Goal: Task Accomplishment & Management: Use online tool/utility

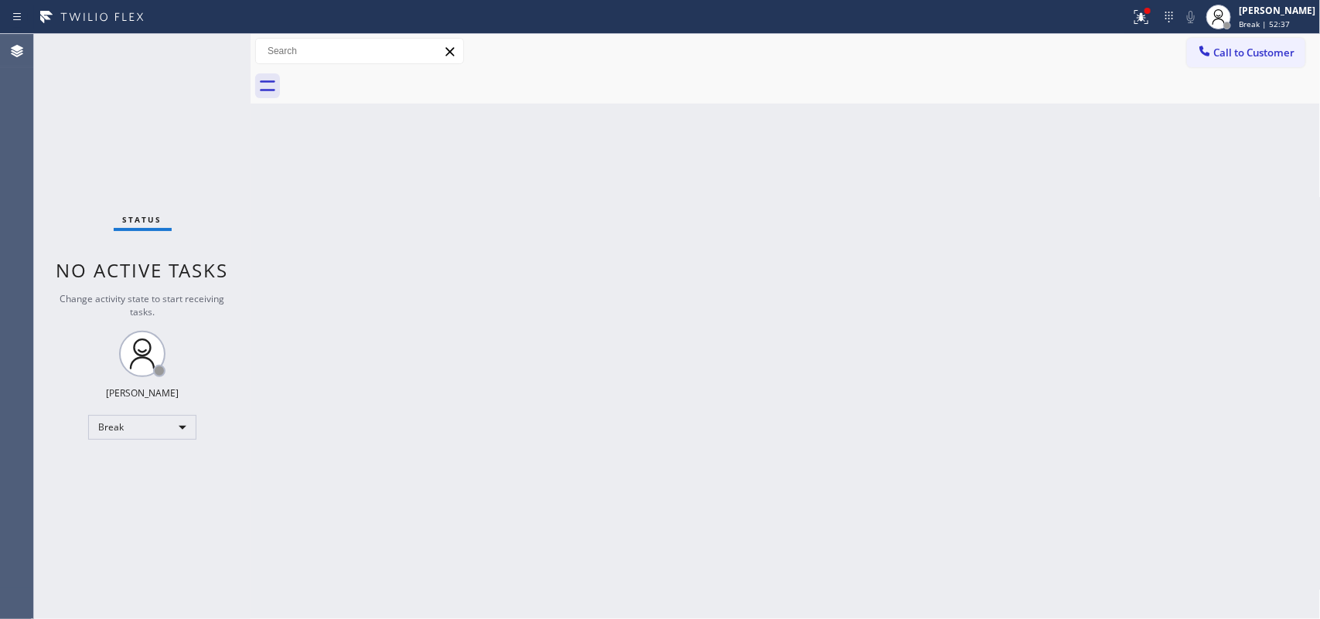
click at [547, 334] on div "Back to Dashboard Change Sender ID Customers Technicians Select a contact Outbo…" at bounding box center [786, 326] width 1070 height 585
click at [391, 102] on div at bounding box center [803, 86] width 1036 height 35
click at [1236, 20] on div at bounding box center [1219, 17] width 34 height 34
click at [1232, 22] on div at bounding box center [1227, 25] width 11 height 11
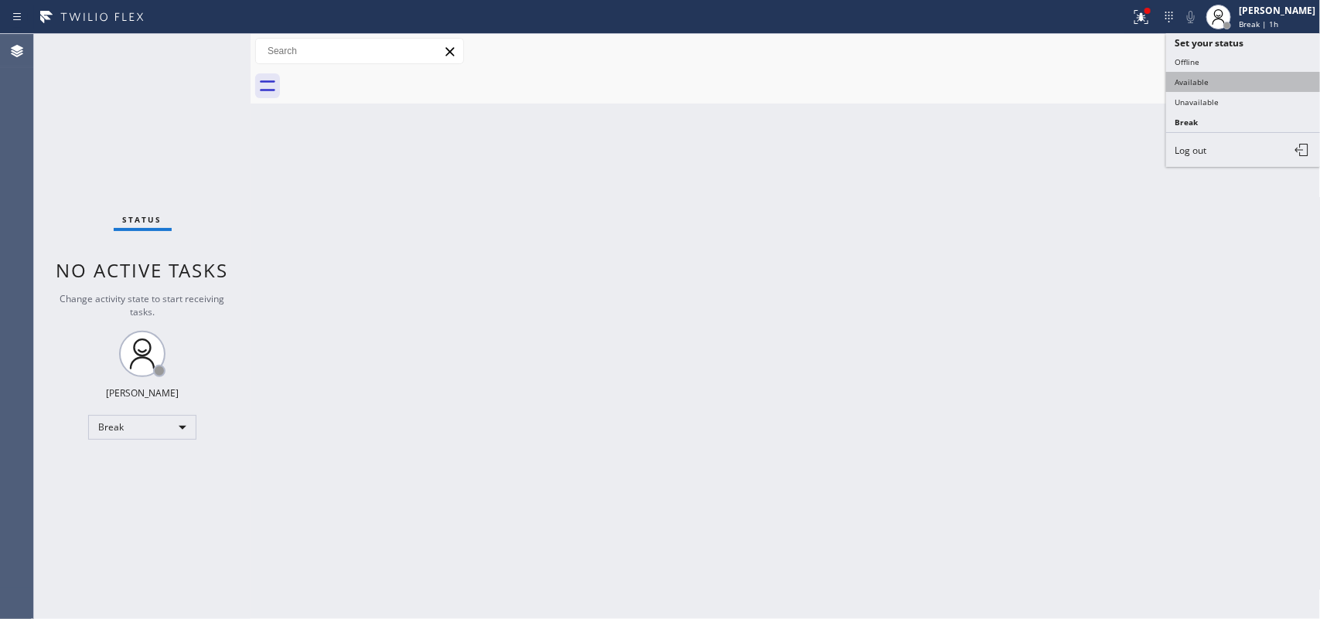
click at [1187, 82] on button "Available" at bounding box center [1243, 82] width 155 height 20
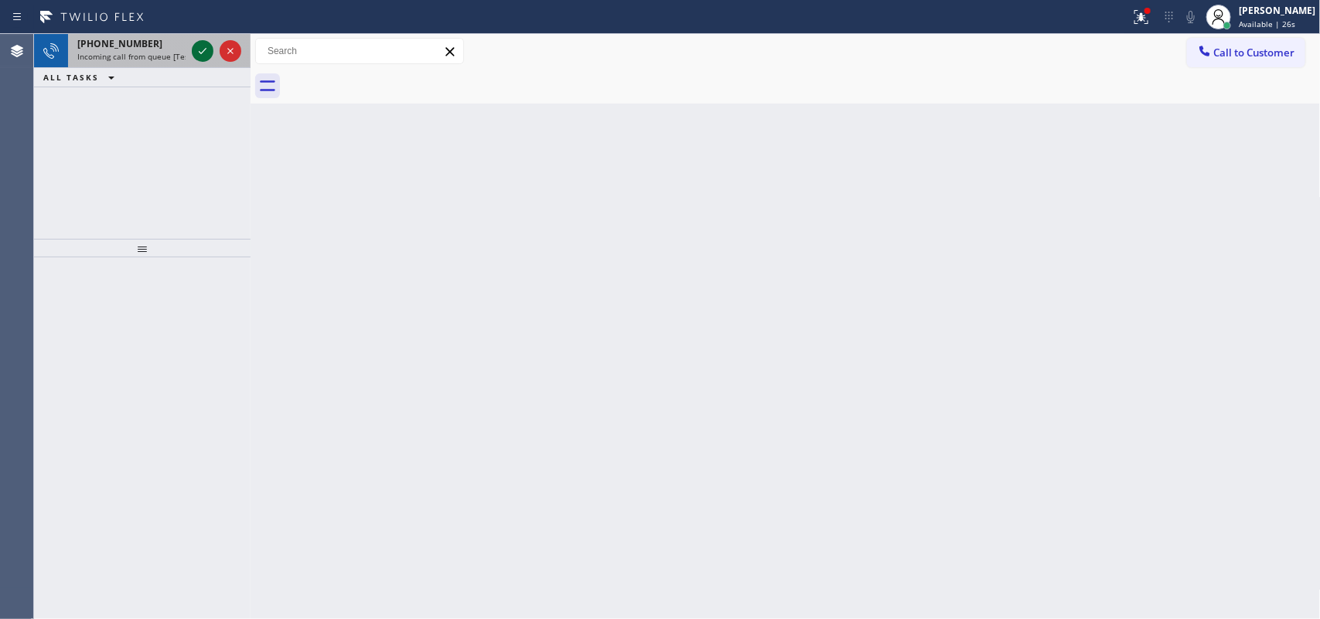
click at [203, 52] on icon at bounding box center [202, 51] width 19 height 19
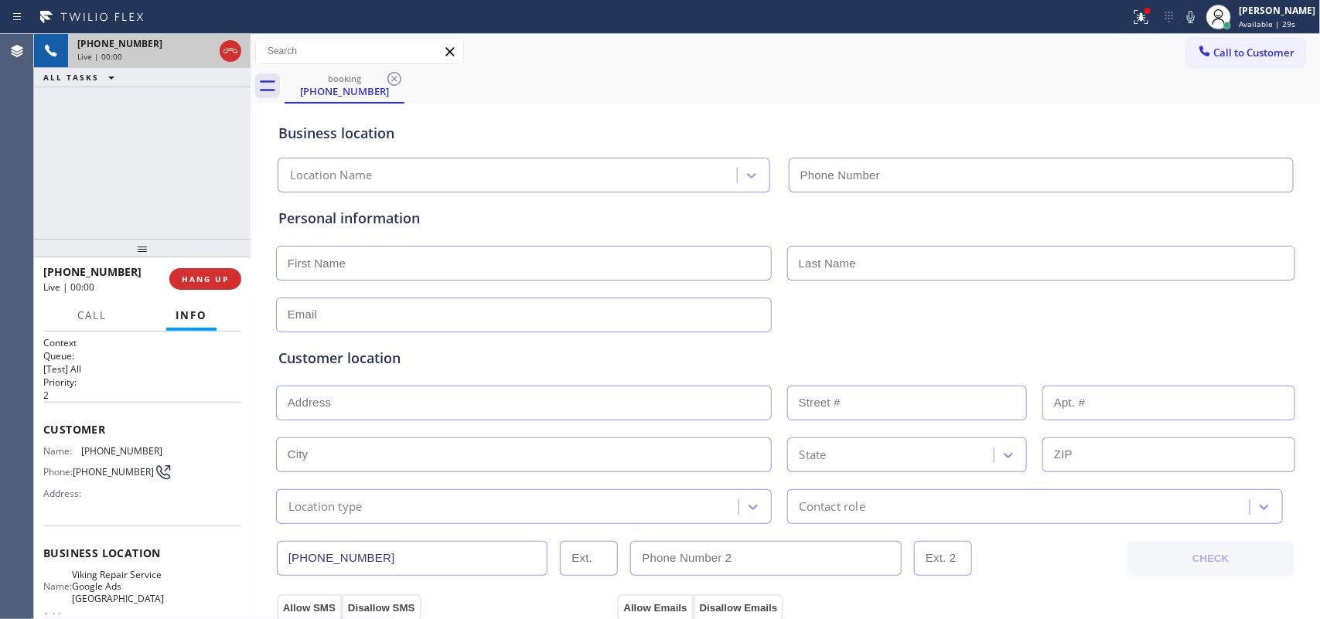
type input "[PHONE_NUMBER]"
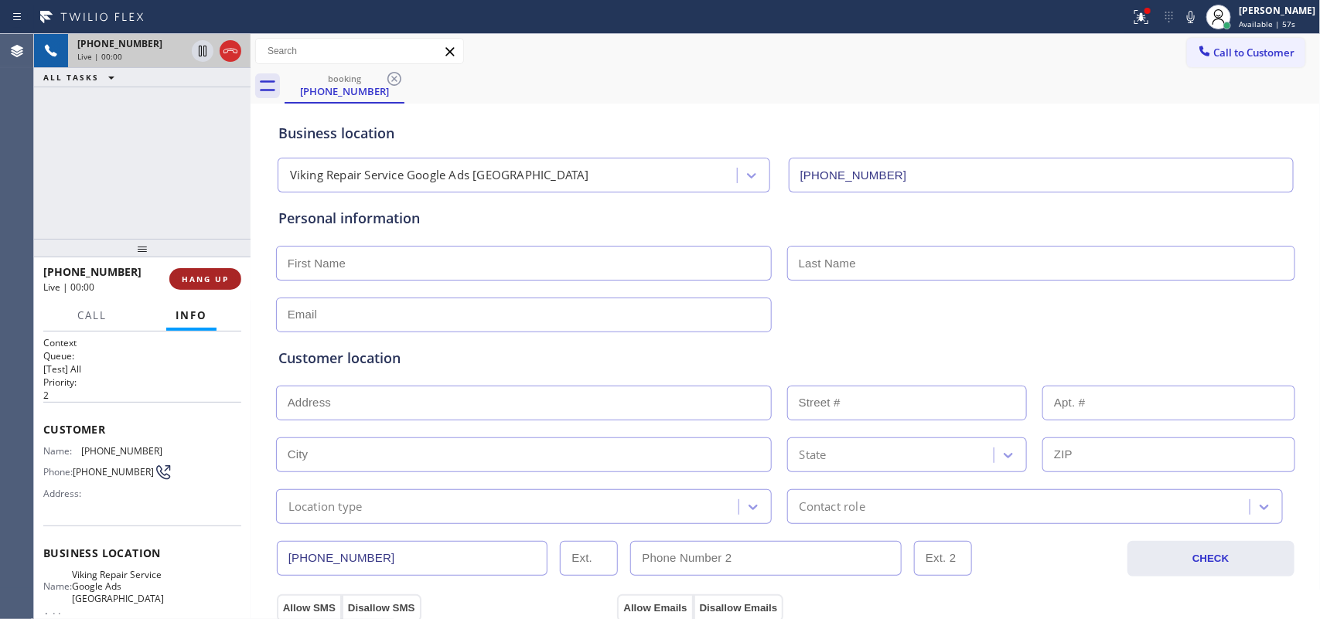
drag, startPoint x: 209, startPoint y: 280, endPoint x: 193, endPoint y: 282, distance: 15.6
click at [193, 282] on span "HANG UP" at bounding box center [205, 279] width 47 height 11
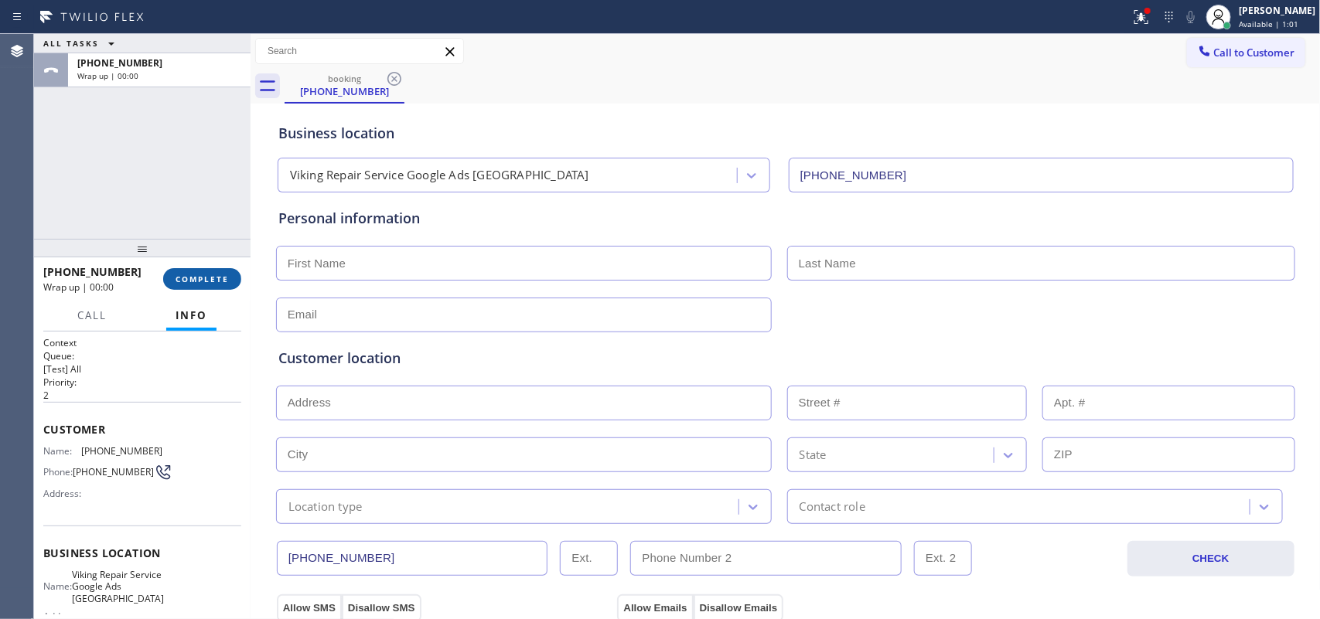
click at [215, 282] on span "COMPLETE" at bounding box center [202, 279] width 53 height 11
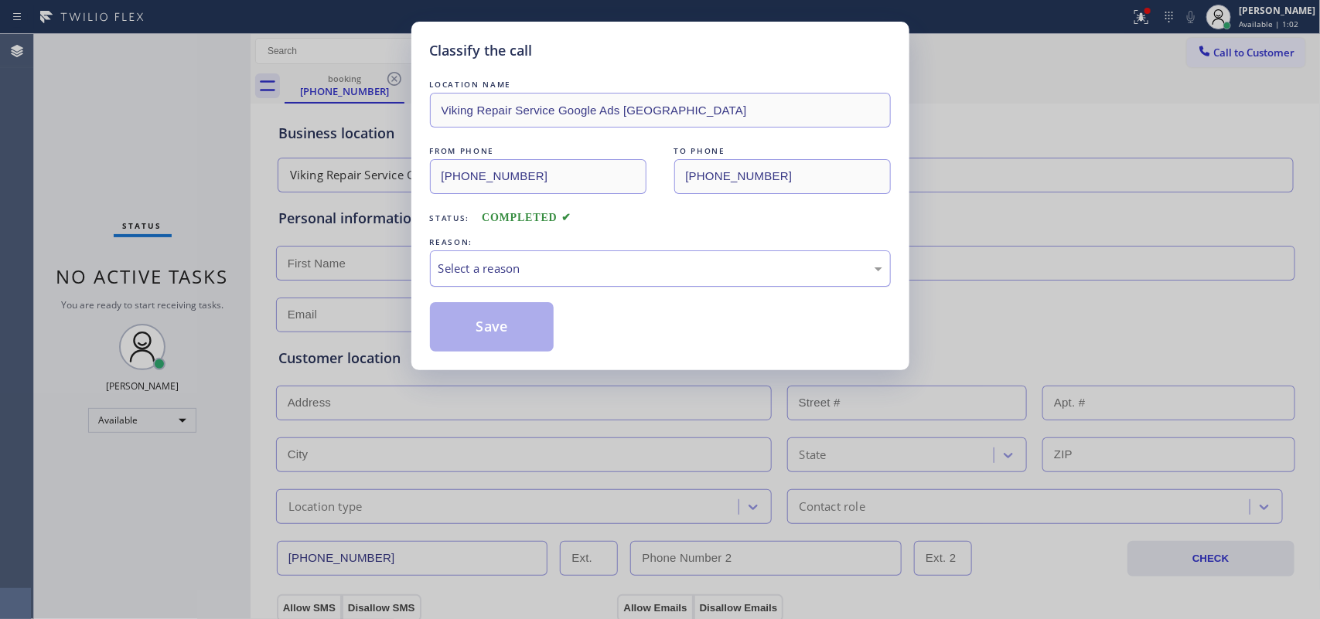
click at [520, 257] on div "Select a reason" at bounding box center [660, 269] width 461 height 36
click at [503, 341] on button "Save" at bounding box center [492, 326] width 124 height 49
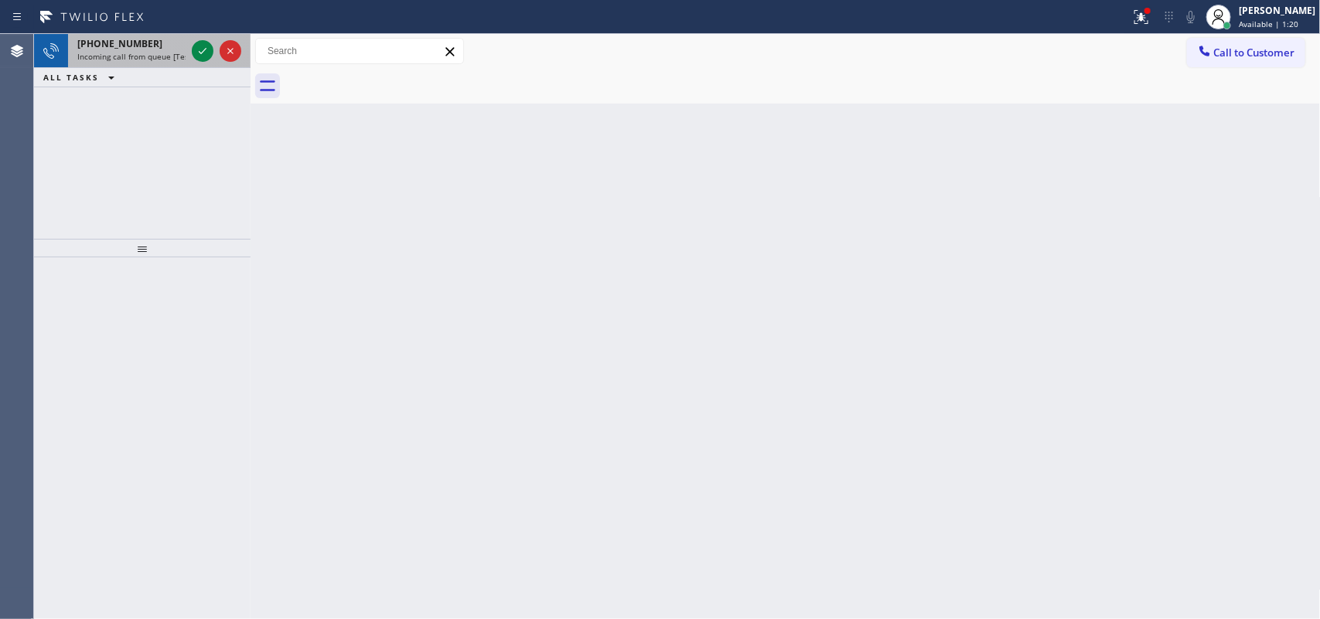
click at [118, 43] on span "[PHONE_NUMBER]" at bounding box center [119, 43] width 85 height 13
click at [151, 51] on span "Incoming call from queue [Test] All" at bounding box center [141, 56] width 128 height 11
click at [124, 48] on span "[PHONE_NUMBER]" at bounding box center [119, 43] width 85 height 13
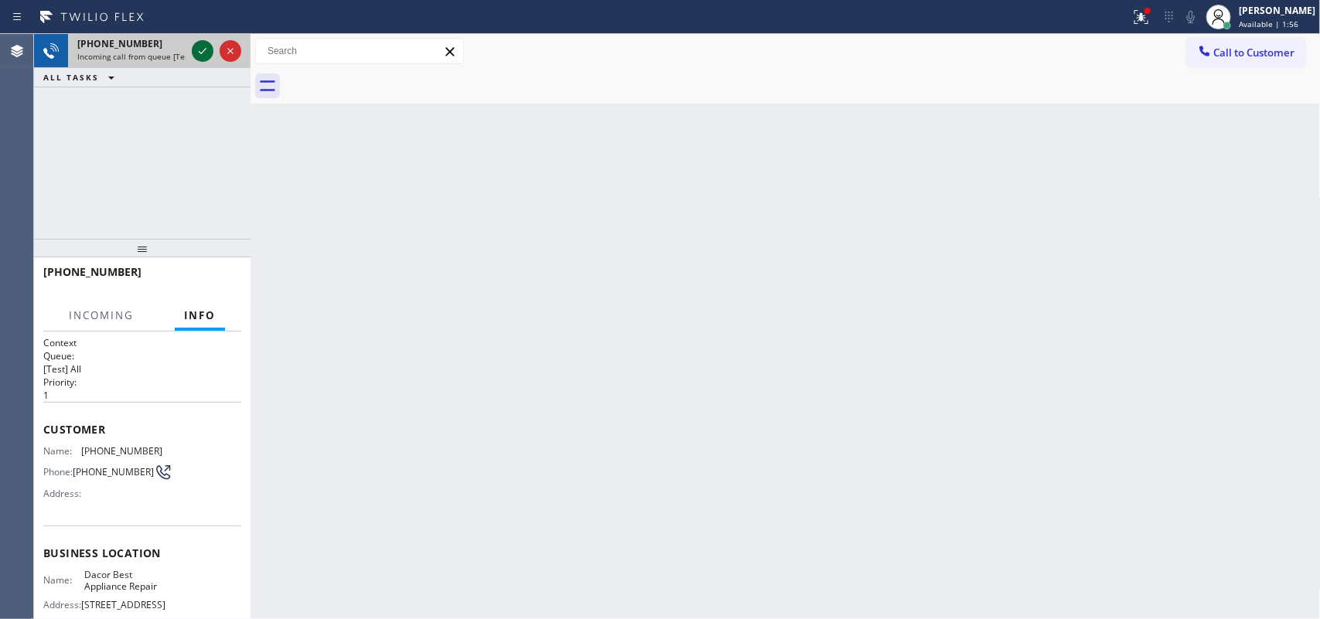
click at [205, 52] on icon at bounding box center [202, 51] width 19 height 19
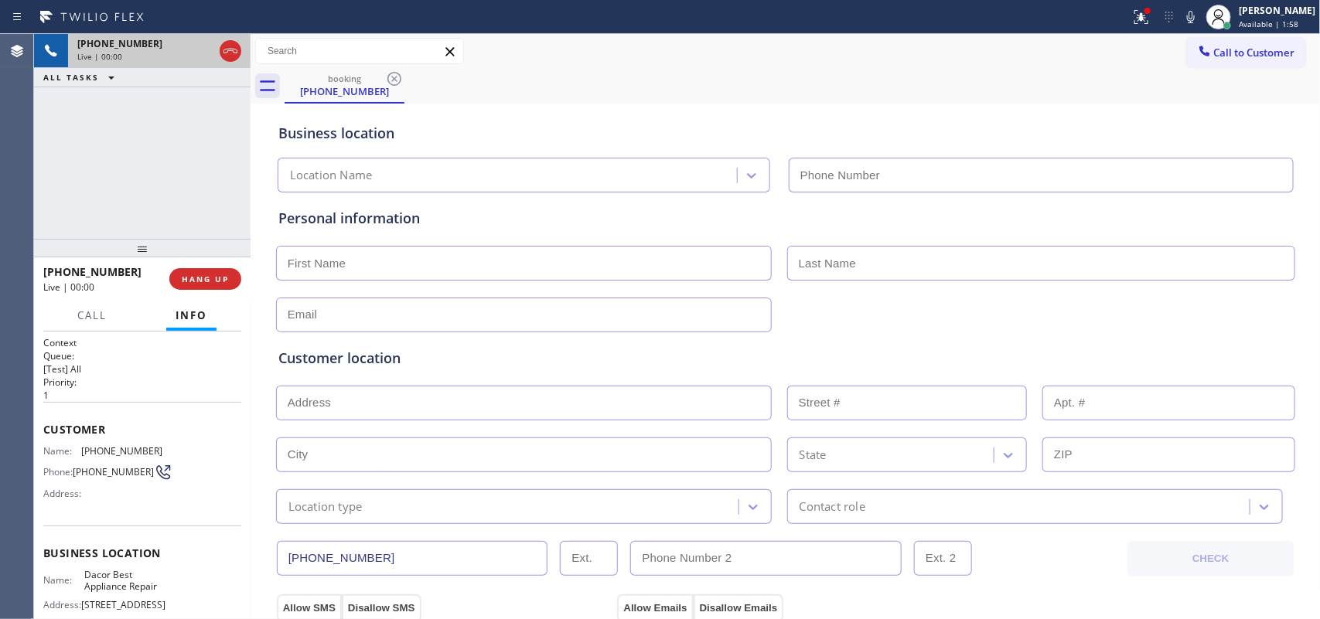
type input "[PHONE_NUMBER]"
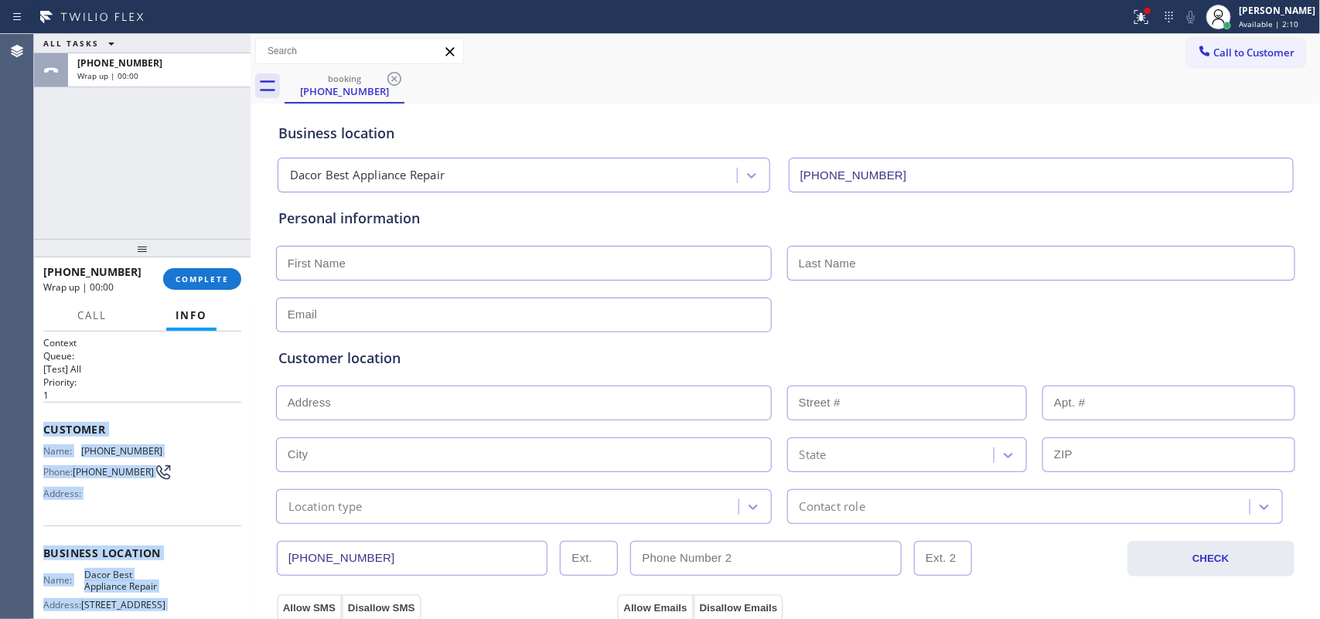
drag, startPoint x: 155, startPoint y: 478, endPoint x: 43, endPoint y: 435, distance: 120.2
click at [43, 435] on div "Context Queue: [Test] All Priority: 1 Customer Name: [PHONE_NUMBER] Phone: [PHO…" at bounding box center [142, 553] width 198 height 435
copy div "Customer Name: [PHONE_NUMBER] Phone: [PHONE_NUMBER] Address: Business location …"
click at [217, 274] on span "COMPLETE" at bounding box center [202, 279] width 53 height 11
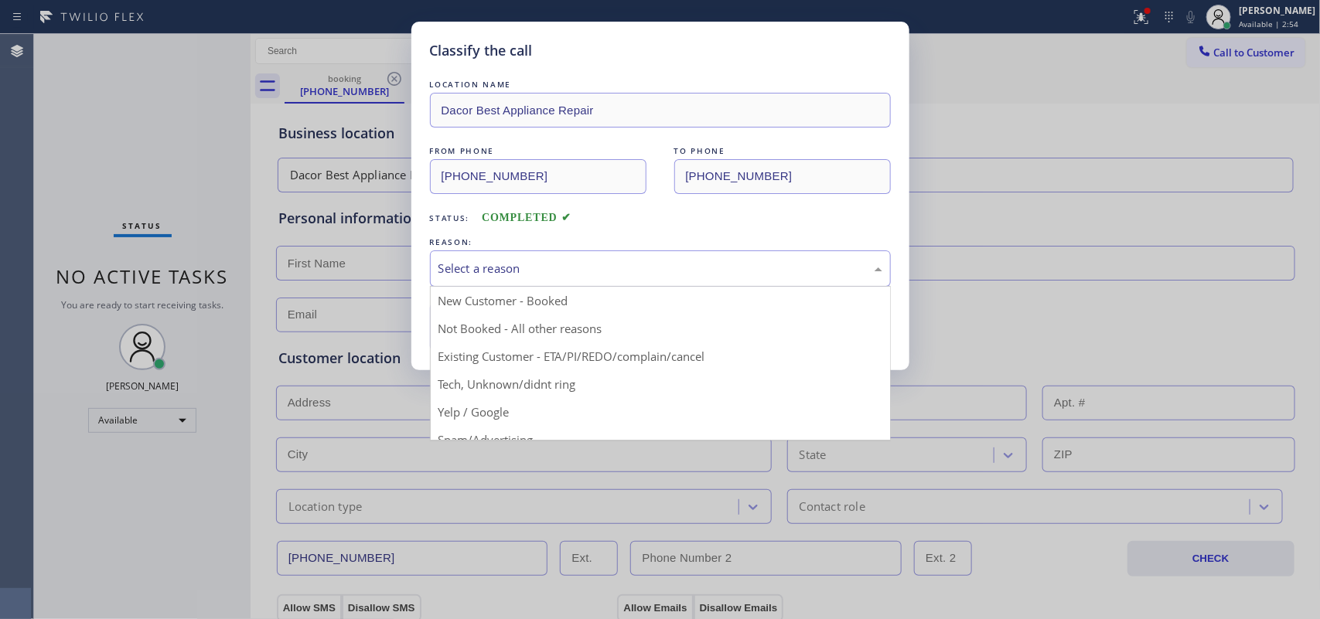
click at [634, 261] on div "Select a reason" at bounding box center [660, 269] width 444 height 18
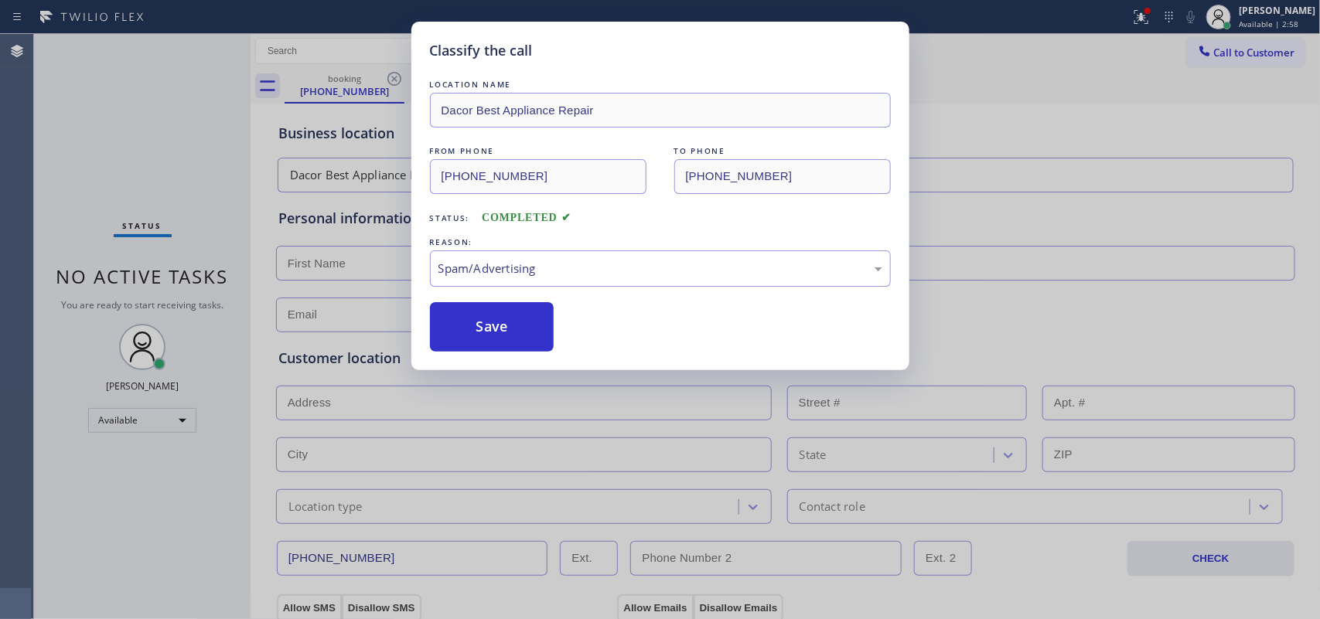
click at [554, 346] on div "Save" at bounding box center [660, 326] width 461 height 49
click at [600, 269] on div "Spam/Advertising" at bounding box center [660, 269] width 444 height 18
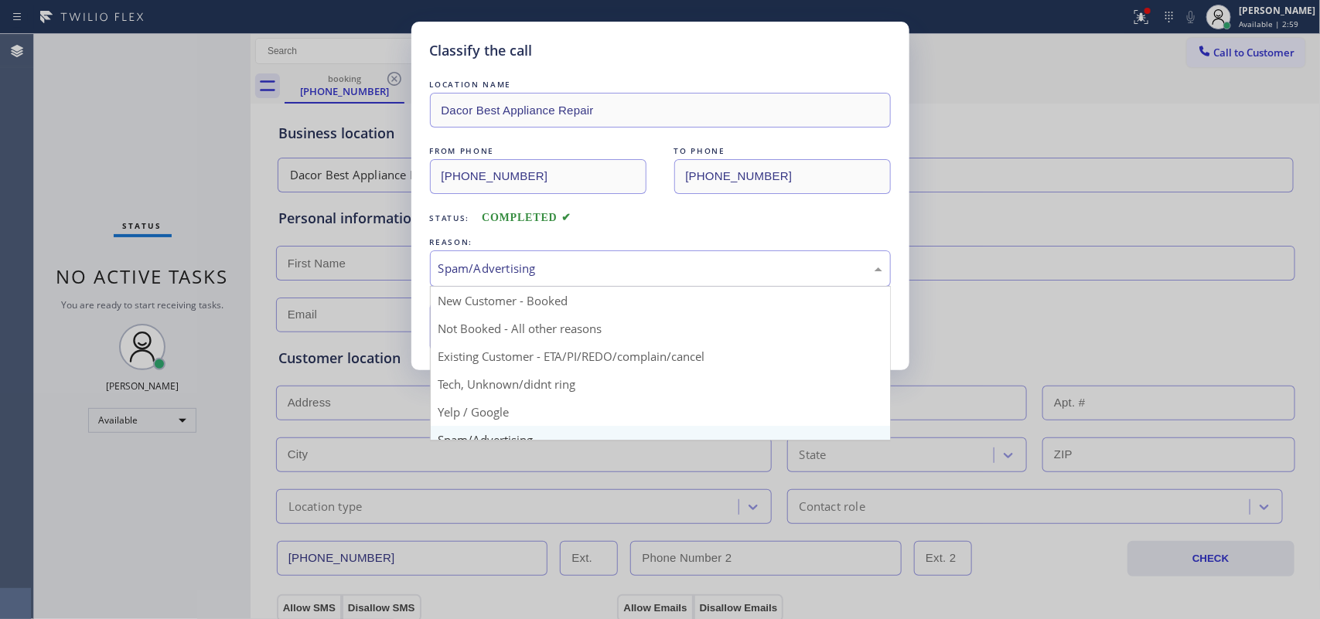
click at [600, 269] on div "Spam/Advertising" at bounding box center [660, 269] width 444 height 18
click at [598, 273] on div "Spam/Advertising" at bounding box center [660, 269] width 444 height 18
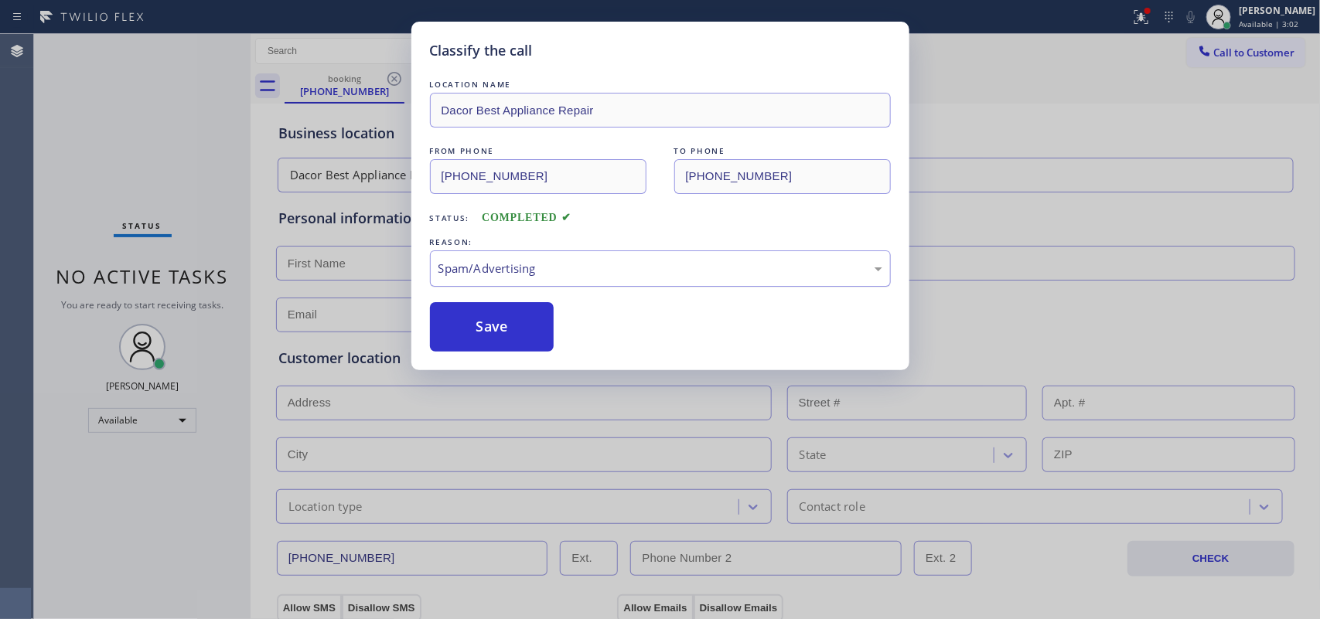
click at [598, 273] on div "Spam/Advertising" at bounding box center [660, 269] width 444 height 18
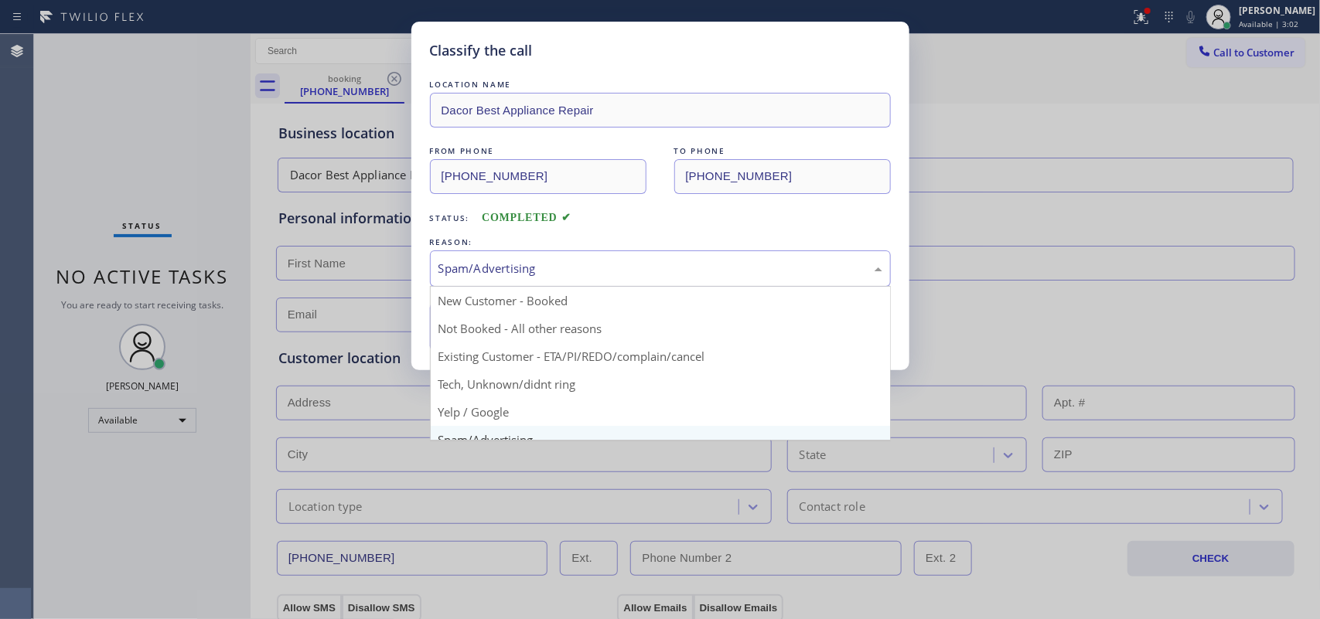
click at [598, 273] on div "Spam/Advertising" at bounding box center [660, 269] width 444 height 18
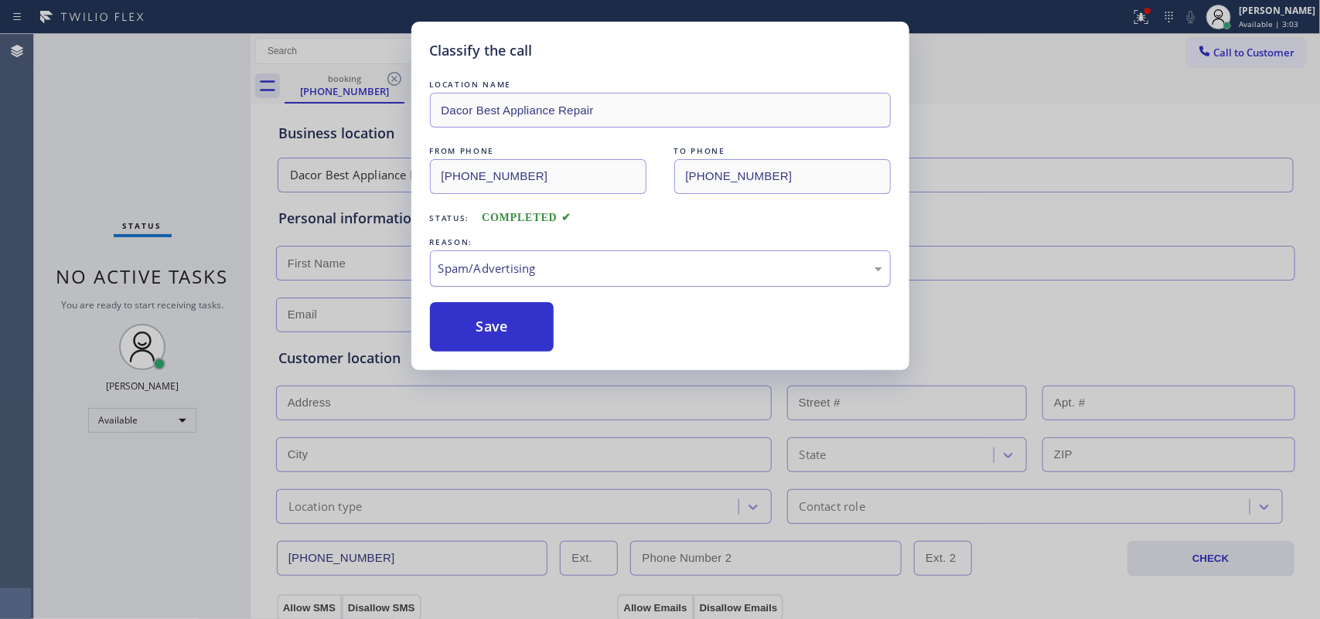
click at [598, 273] on div "Spam/Advertising" at bounding box center [660, 269] width 444 height 18
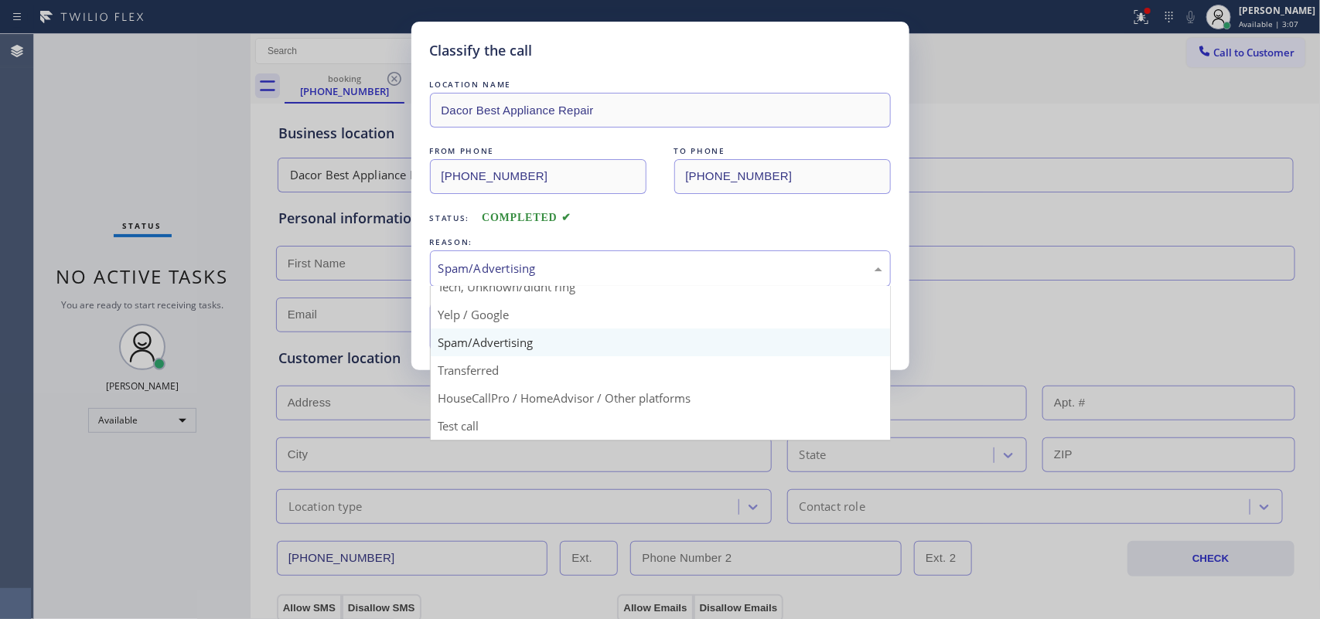
scroll to position [9, 0]
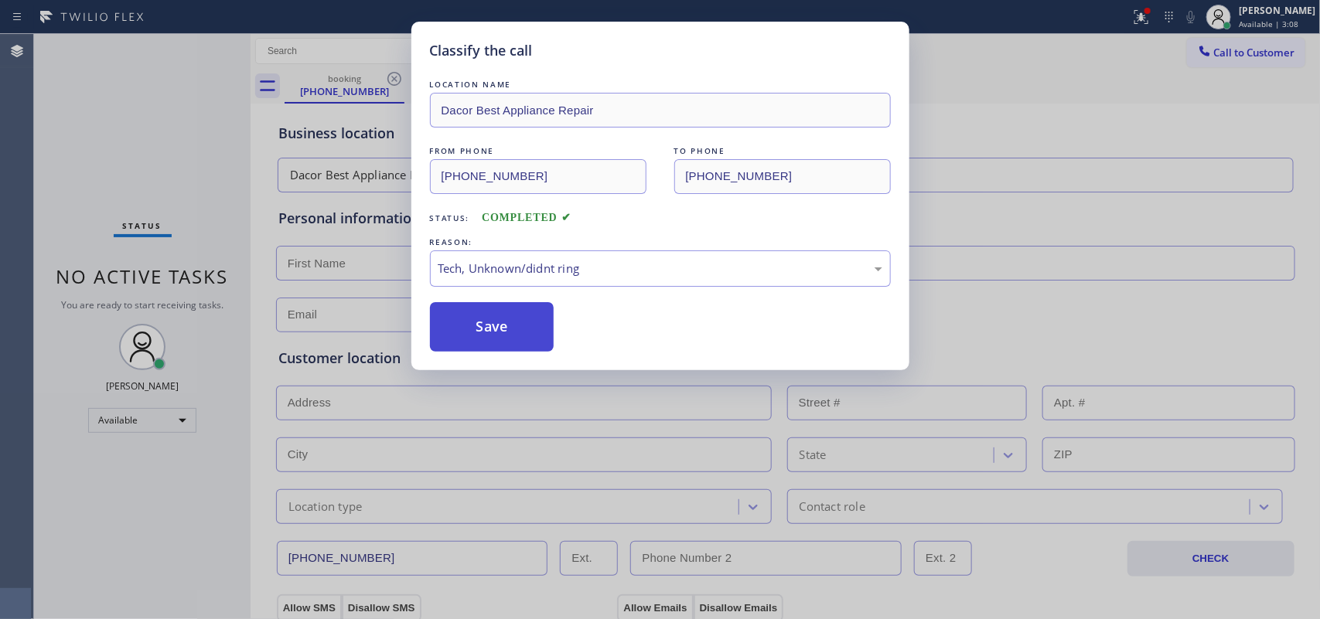
click at [518, 337] on button "Save" at bounding box center [492, 326] width 124 height 49
drag, startPoint x: 518, startPoint y: 337, endPoint x: 458, endPoint y: 126, distance: 219.3
click at [518, 337] on button "Save" at bounding box center [492, 326] width 124 height 49
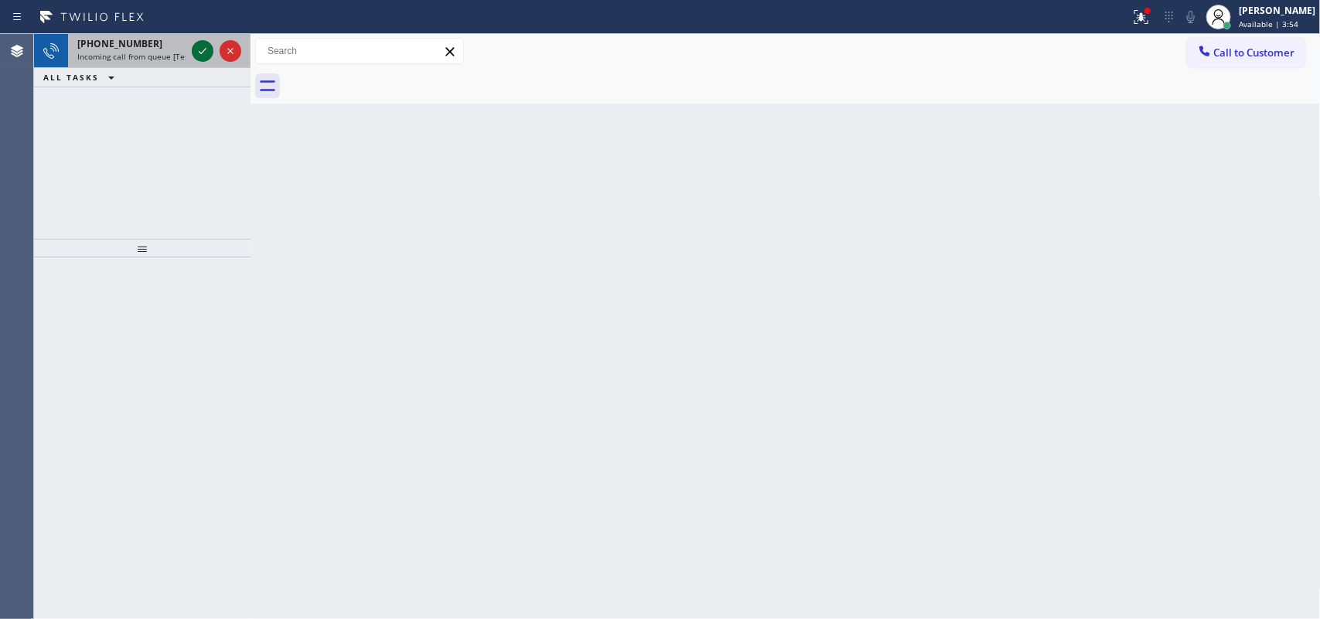
click at [206, 52] on icon at bounding box center [202, 51] width 19 height 19
click at [201, 44] on icon at bounding box center [202, 51] width 19 height 19
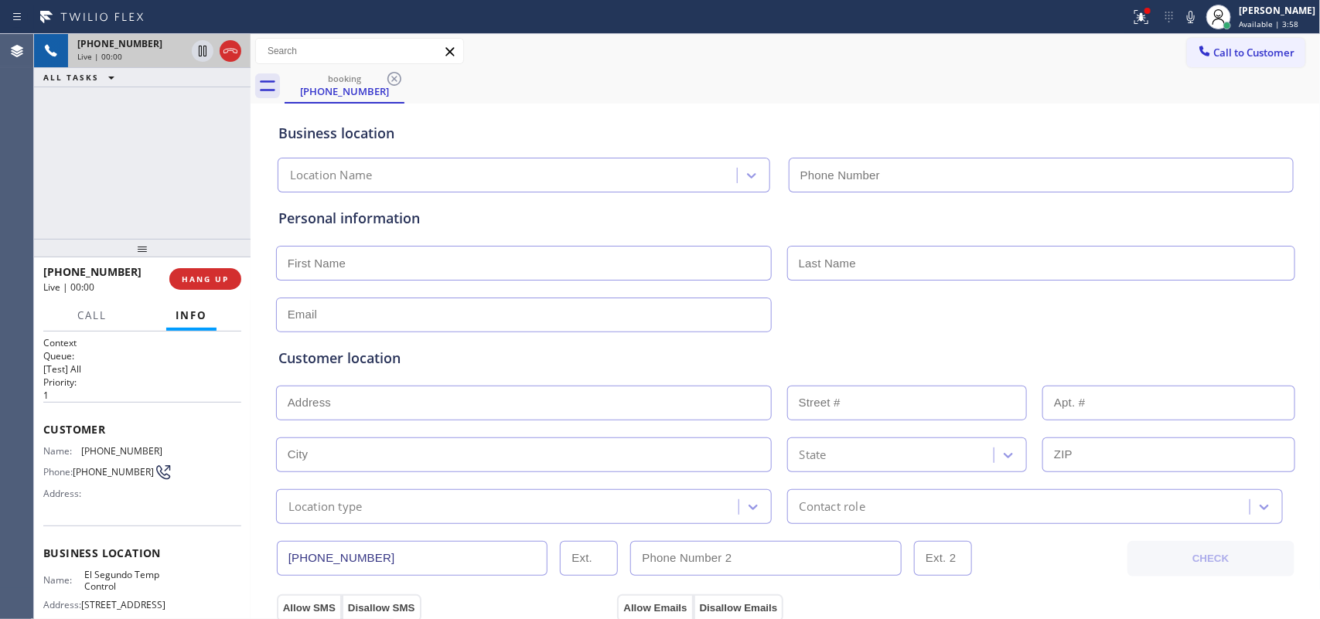
type input "[PHONE_NUMBER]"
click at [221, 277] on span "HANG UP" at bounding box center [205, 279] width 47 height 11
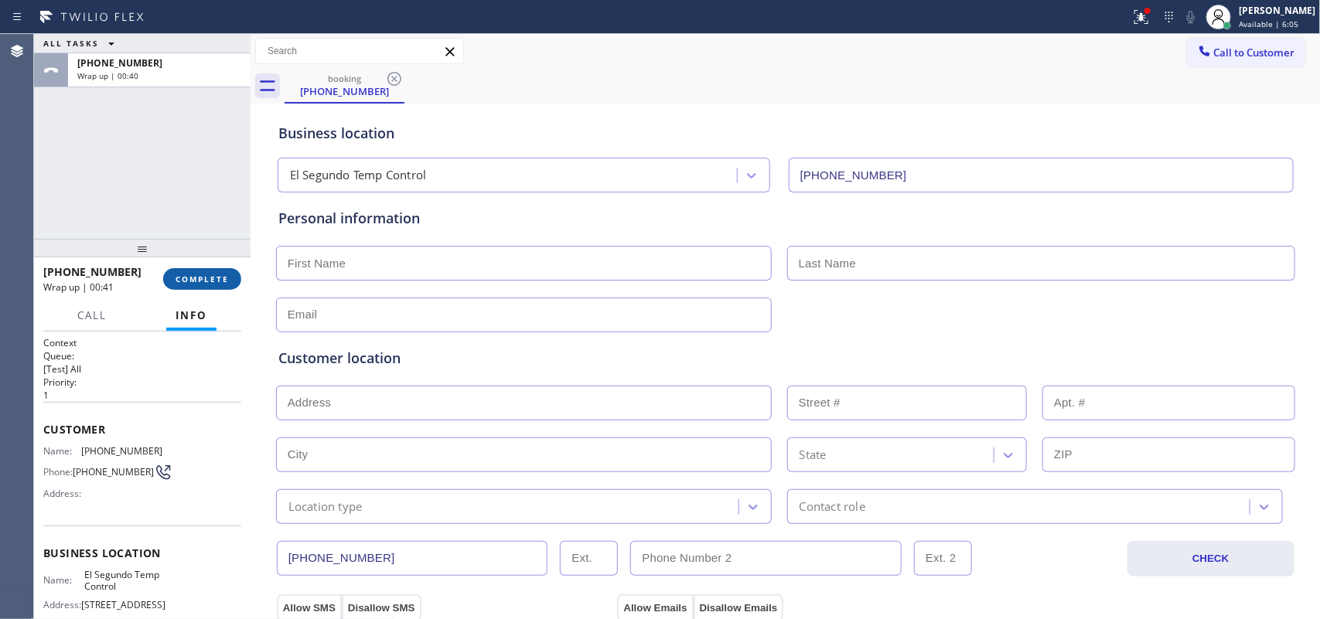
click at [224, 272] on button "COMPLETE" at bounding box center [202, 279] width 78 height 22
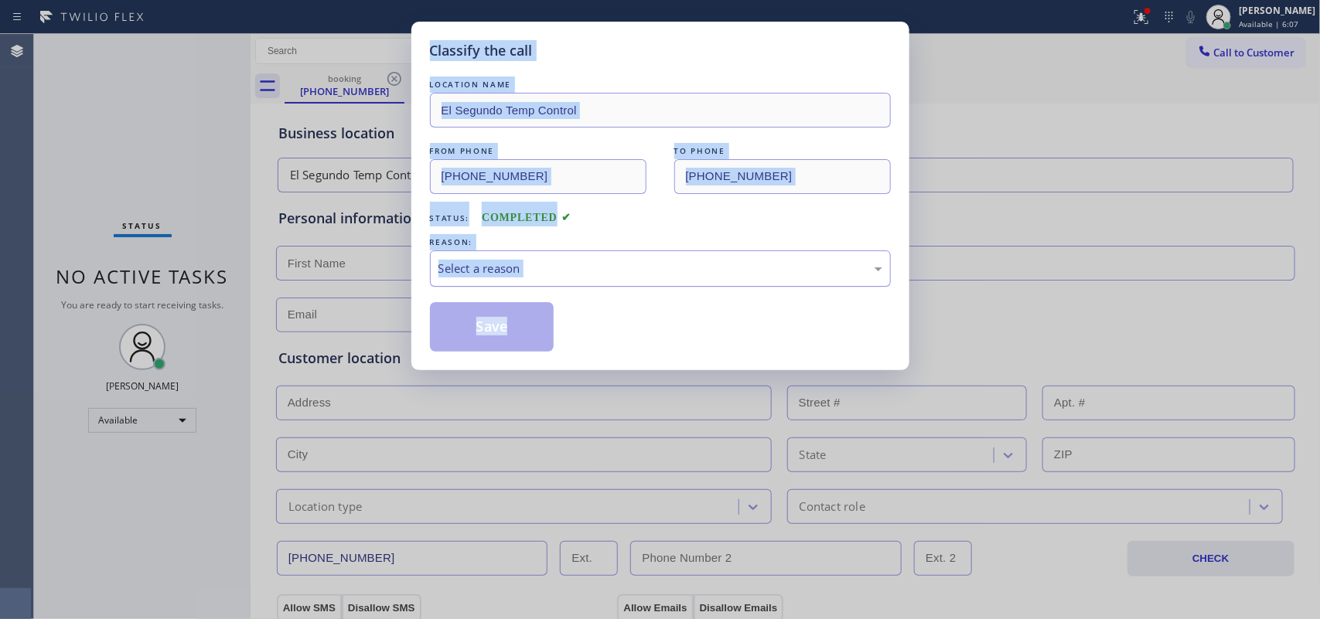
click at [566, 257] on div "Select a reason" at bounding box center [660, 269] width 461 height 36
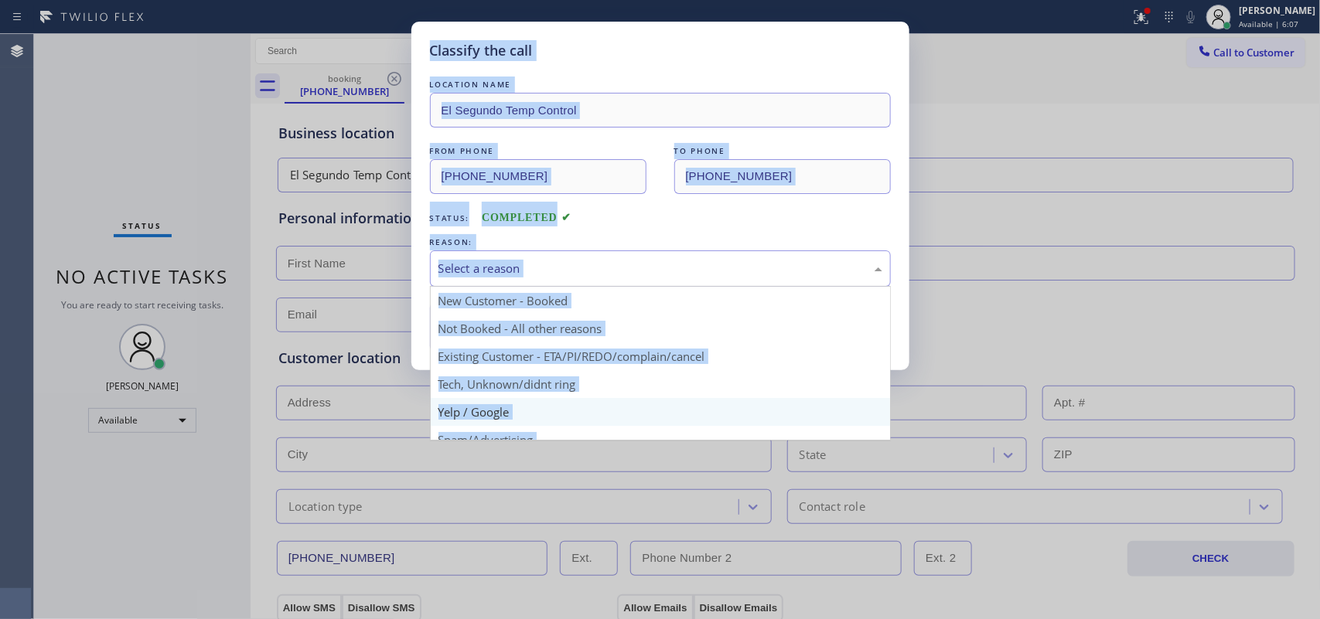
scroll to position [106, 0]
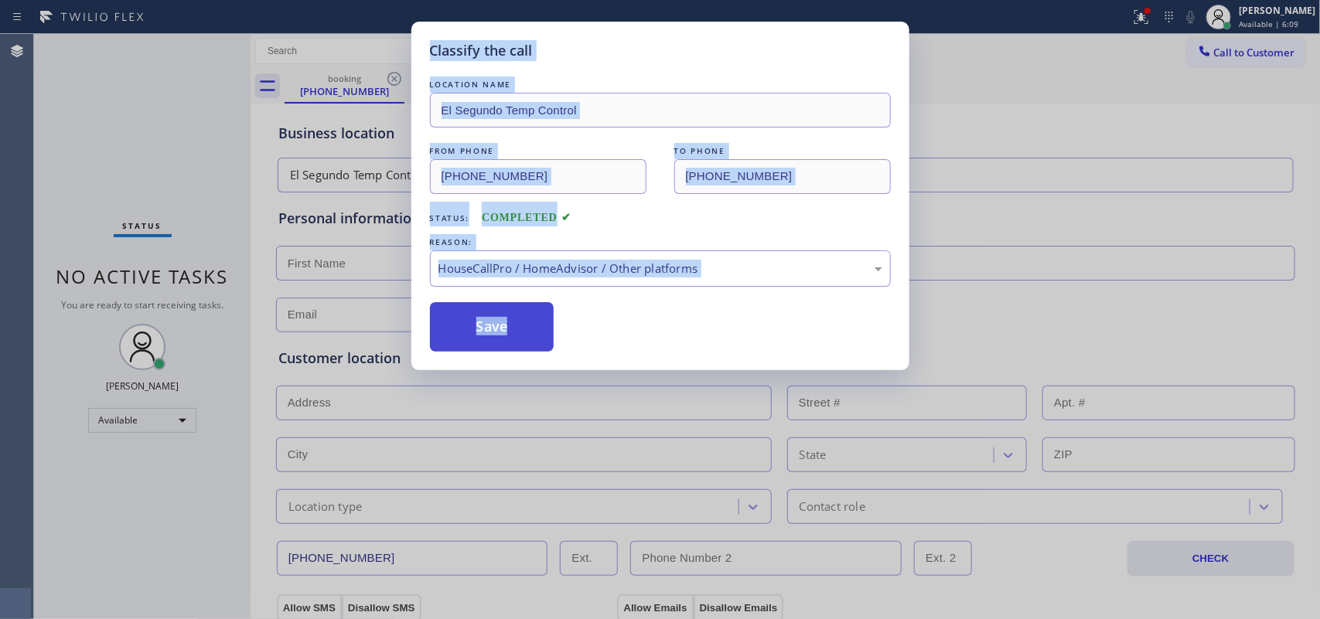
click at [533, 343] on button "Save" at bounding box center [492, 326] width 124 height 49
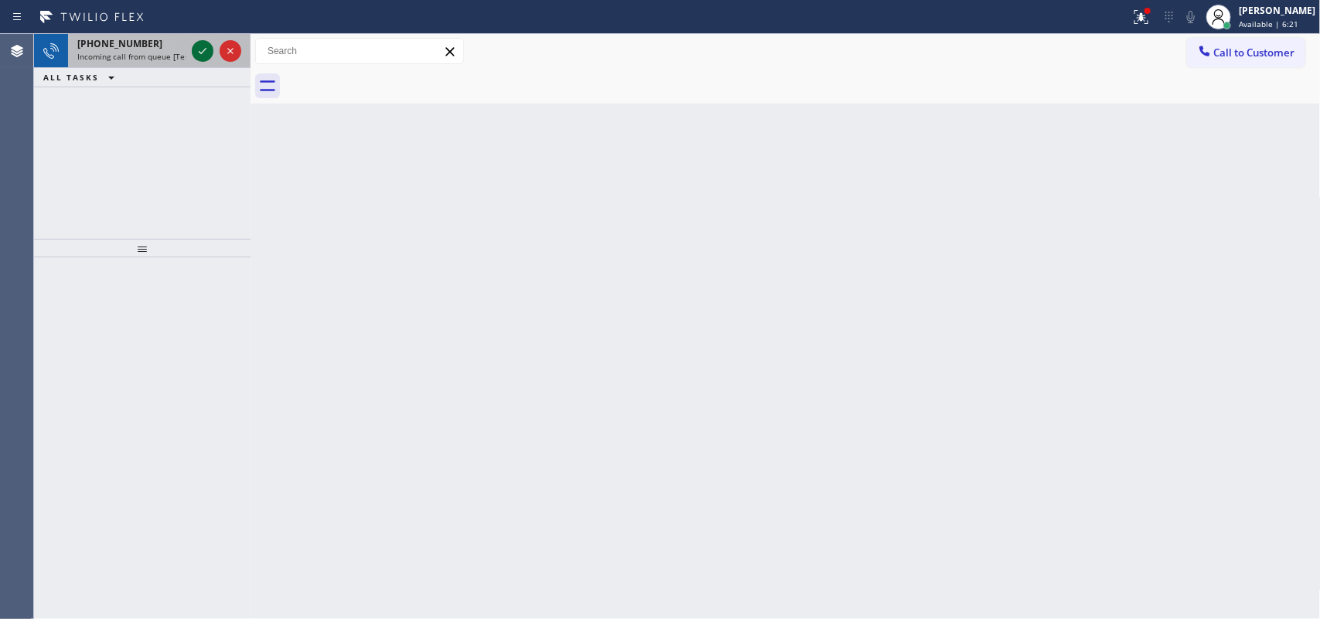
click at [197, 54] on icon at bounding box center [202, 51] width 19 height 19
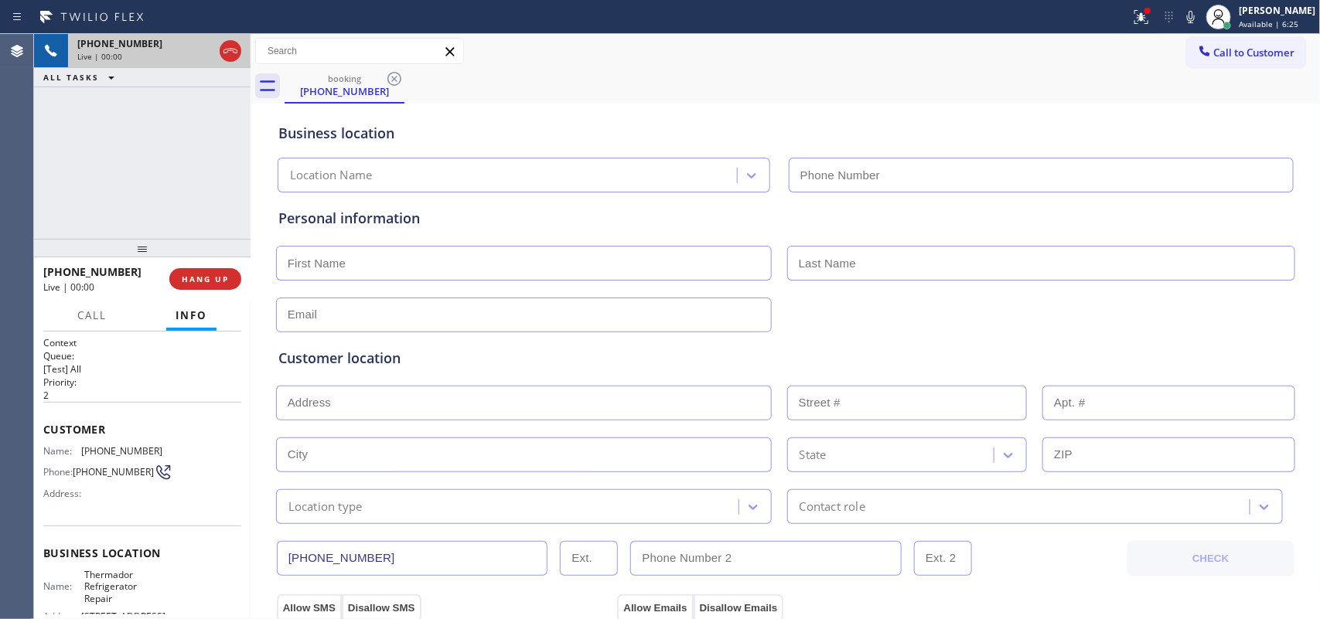
type input "[PHONE_NUMBER]"
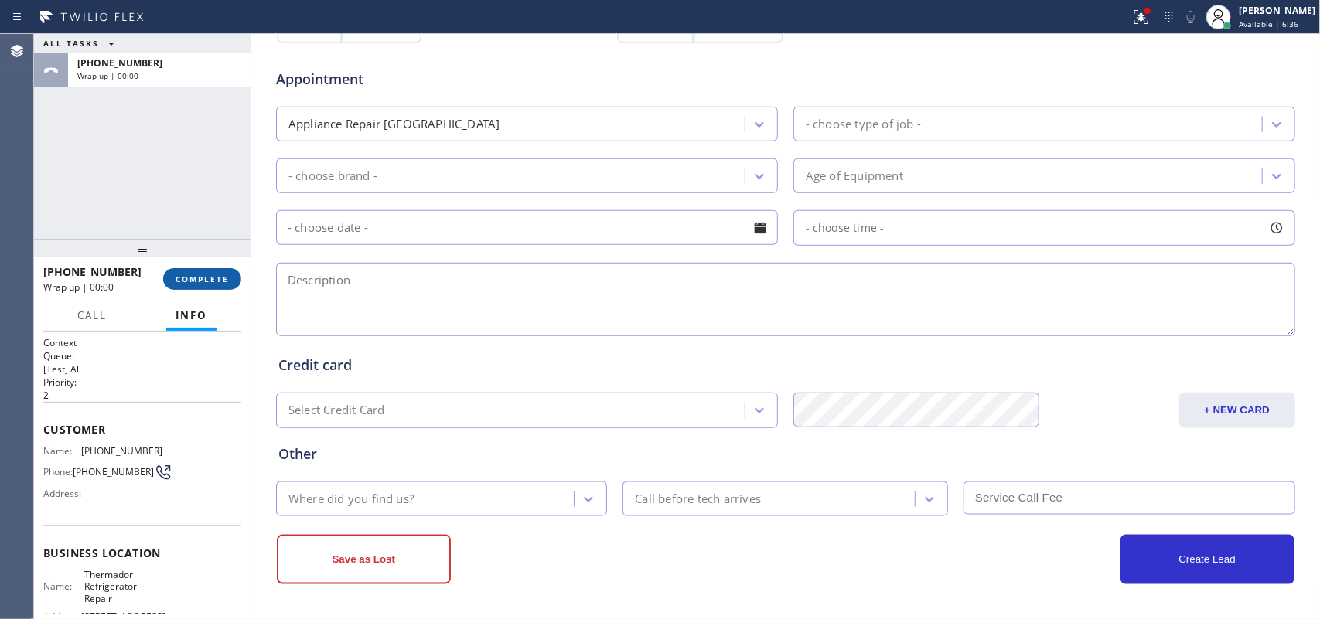
click at [210, 283] on span "COMPLETE" at bounding box center [202, 279] width 53 height 11
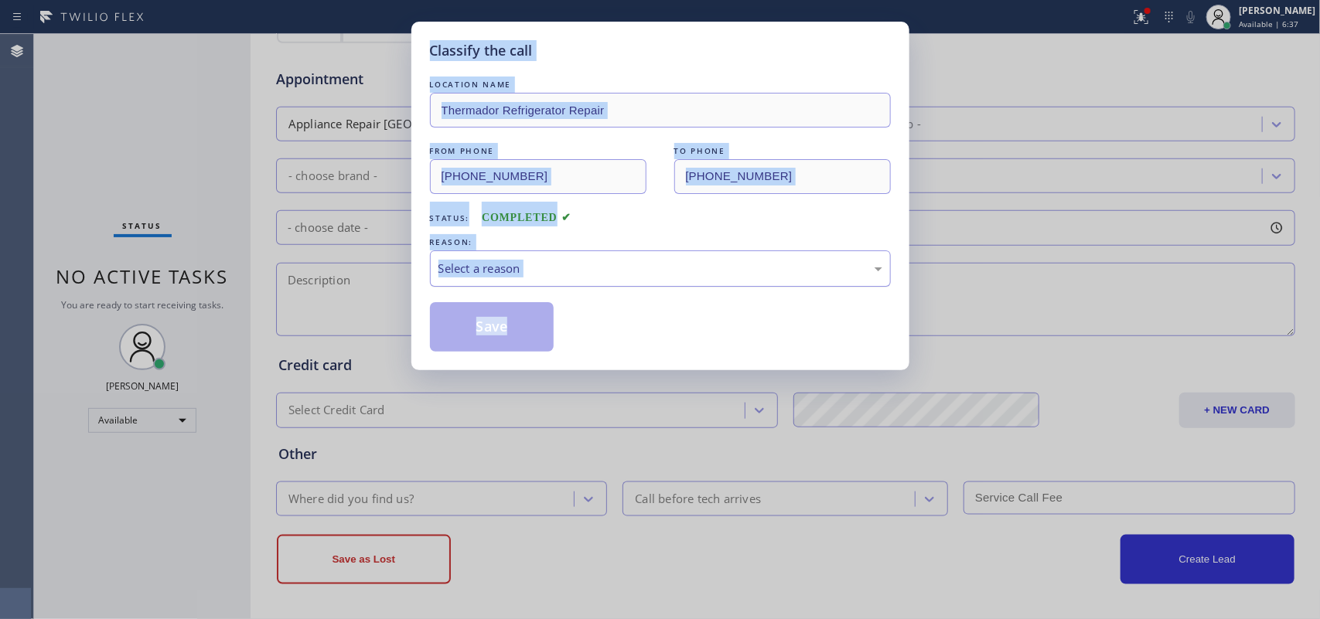
click at [591, 268] on div "Select a reason" at bounding box center [660, 269] width 444 height 18
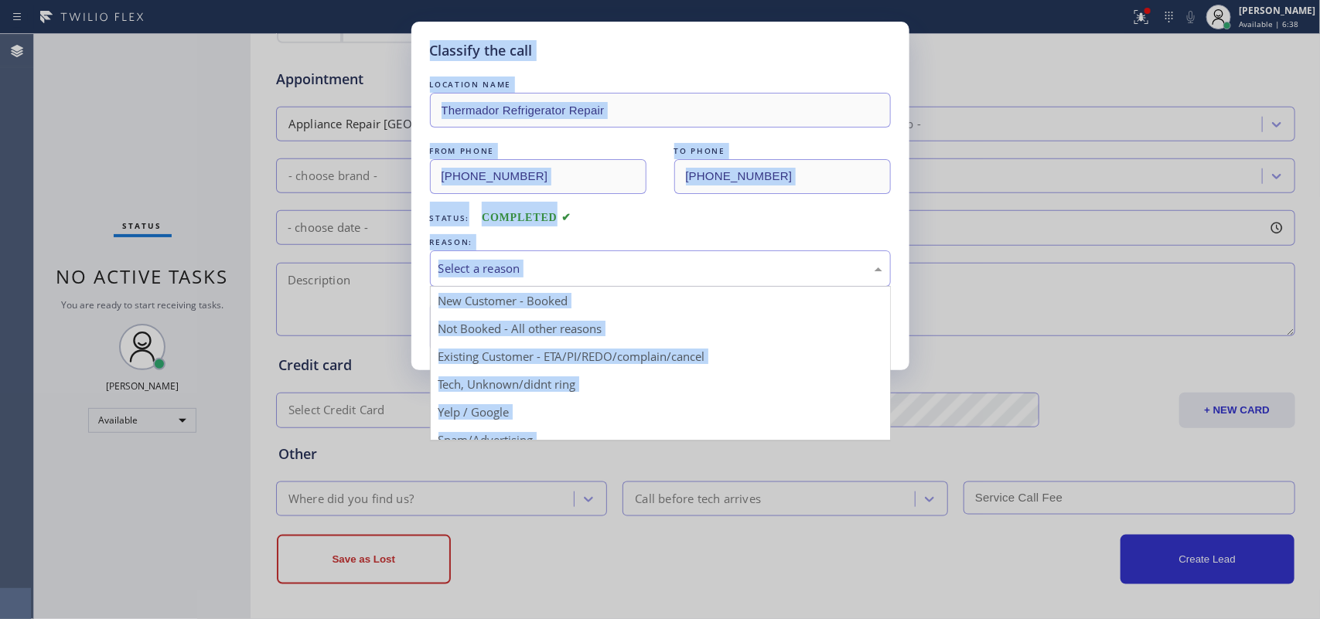
scroll to position [106, 0]
click at [655, 275] on div "Spam/Advertising" at bounding box center [660, 269] width 444 height 18
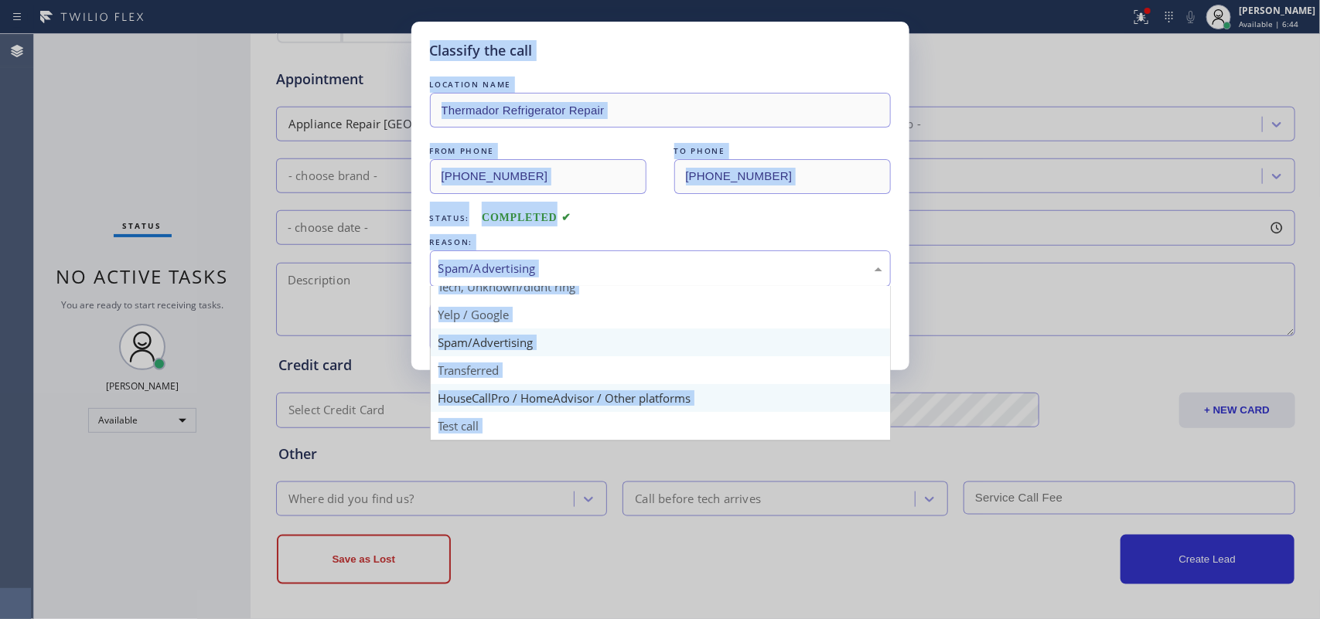
scroll to position [9, 0]
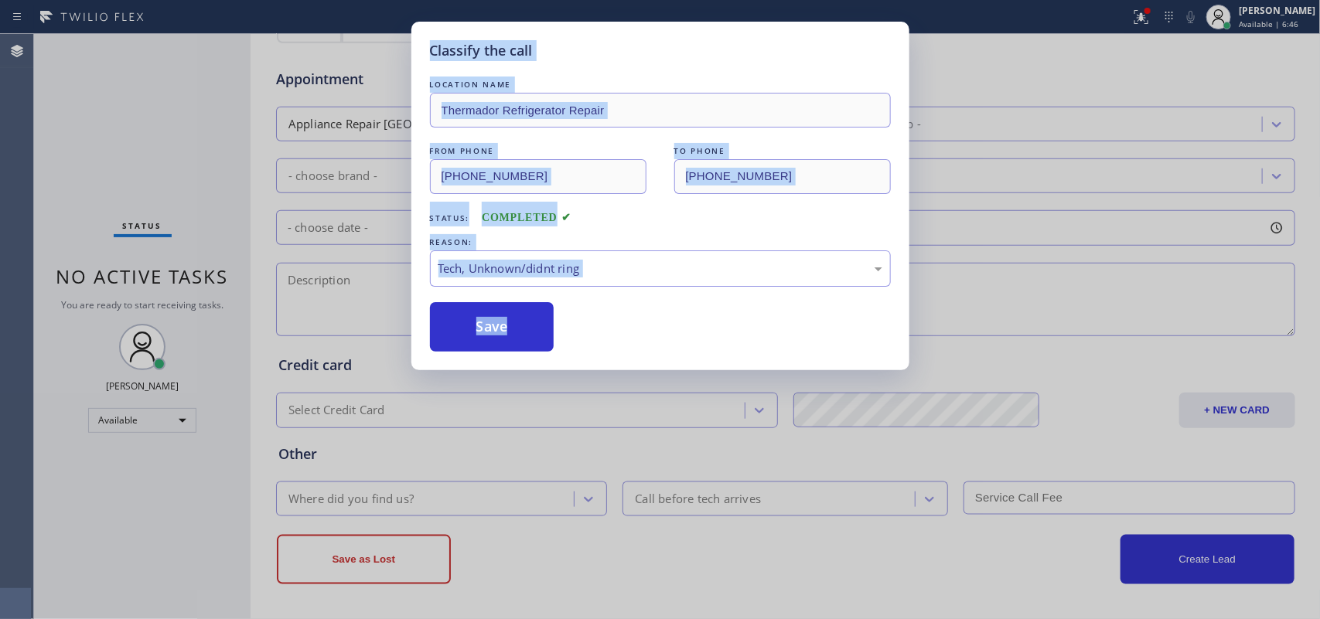
click at [501, 353] on div "Classify the call LOCATION NAME Thermador Refrigerator Repair FROM PHONE [PHONE…" at bounding box center [660, 196] width 498 height 349
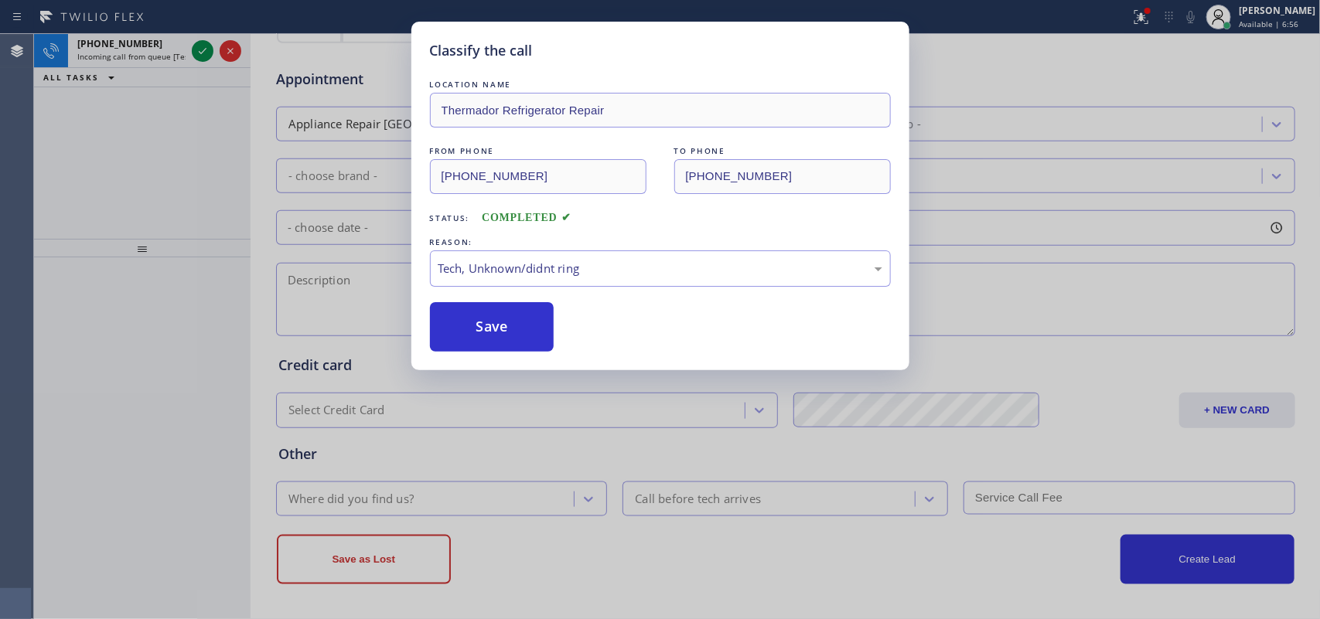
drag, startPoint x: 495, startPoint y: 329, endPoint x: 315, endPoint y: 206, distance: 217.5
click at [491, 330] on button "Save" at bounding box center [492, 326] width 124 height 49
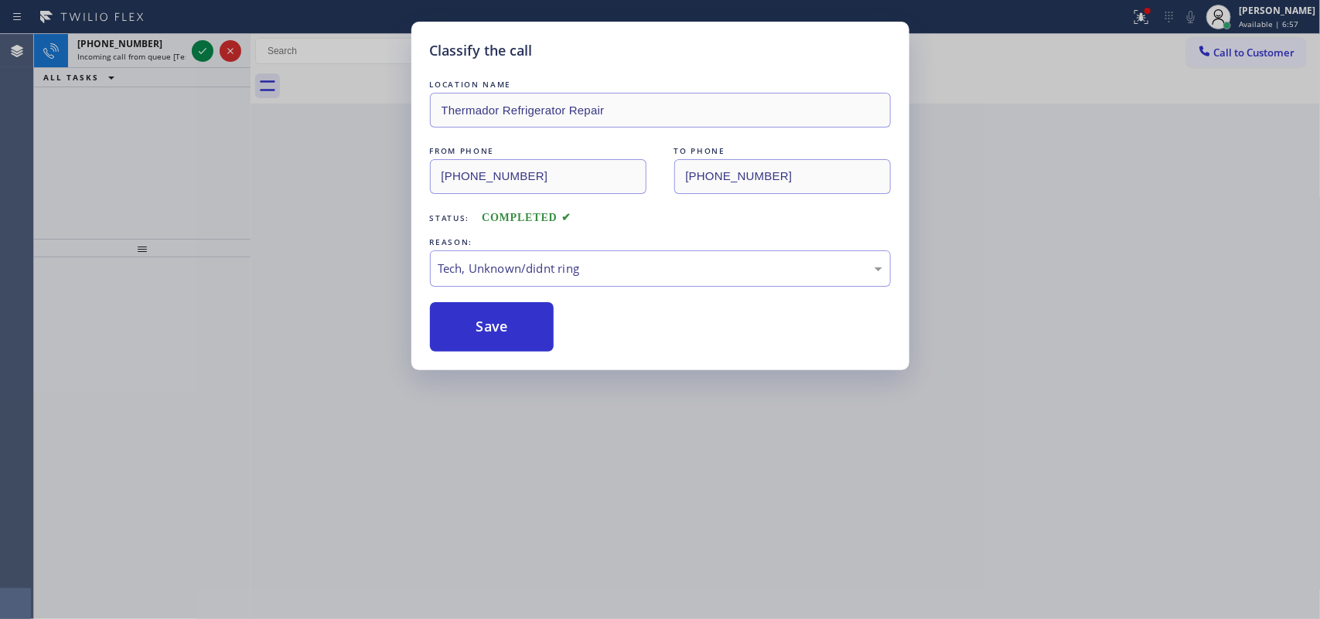
click at [149, 51] on div "Classify the call LOCATION NAME Thermador Refrigerator Repair FROM PHONE [PHONE…" at bounding box center [660, 309] width 1320 height 619
click at [153, 45] on div "Classify the call LOCATION NAME Thermador Refrigerator Repair FROM PHONE [PHONE…" at bounding box center [660, 309] width 1320 height 619
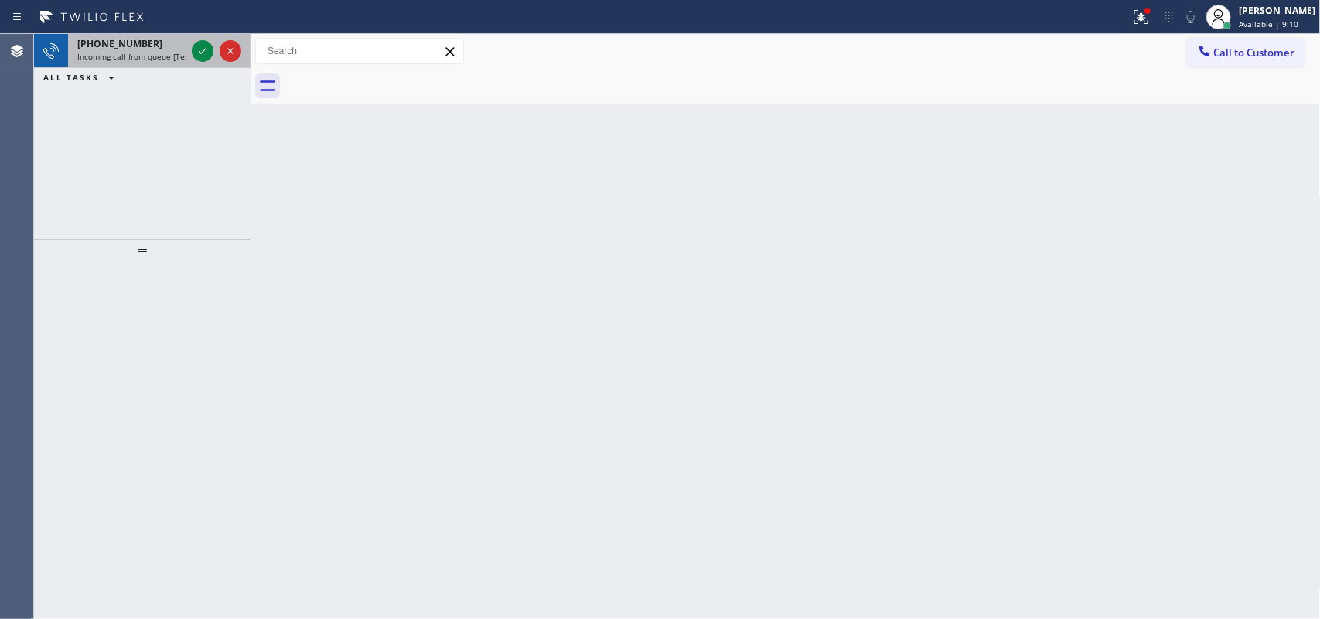
click at [176, 39] on div "[PHONE_NUMBER]" at bounding box center [131, 43] width 108 height 13
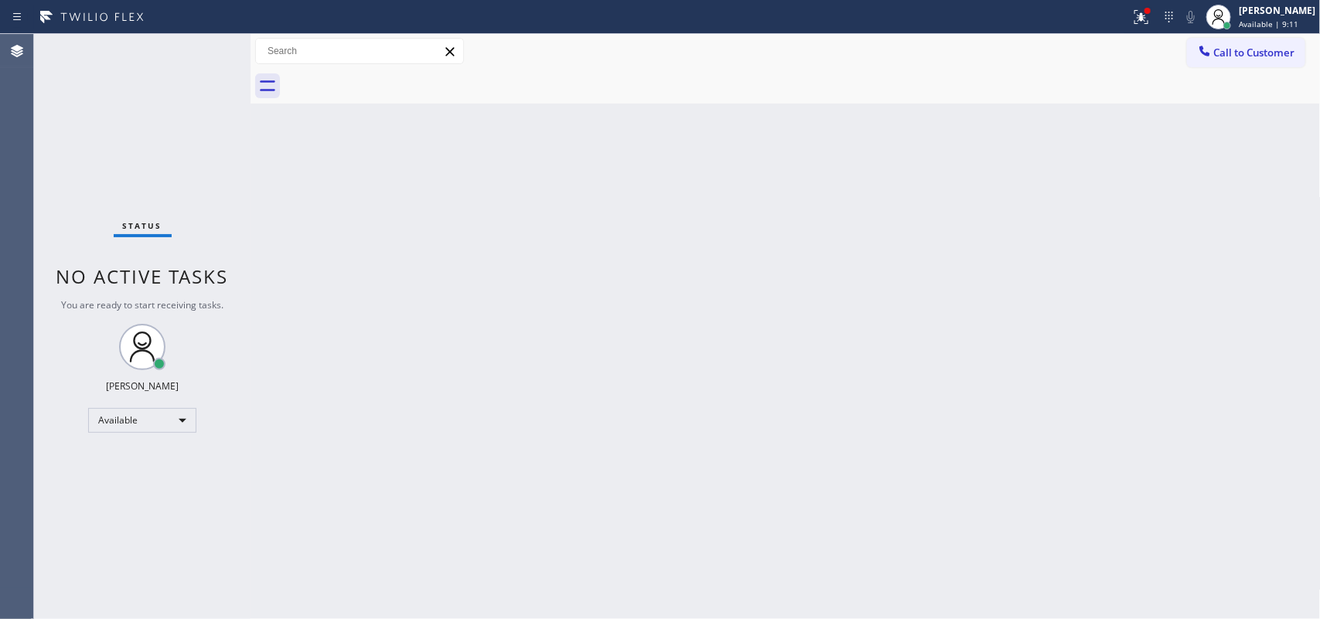
click at [196, 46] on div "Status No active tasks You are ready to start receiving tasks. [PERSON_NAME] Av…" at bounding box center [142, 326] width 216 height 585
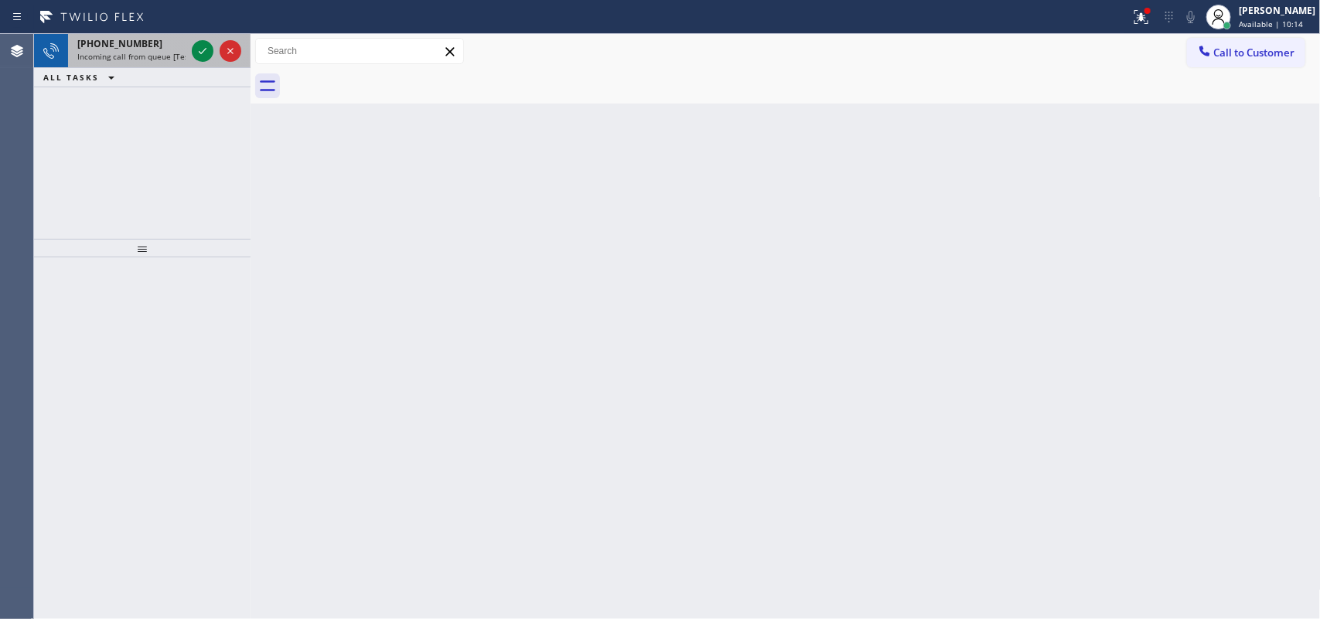
click at [161, 40] on div "[PHONE_NUMBER]" at bounding box center [131, 43] width 108 height 13
click at [203, 54] on icon at bounding box center [202, 51] width 19 height 19
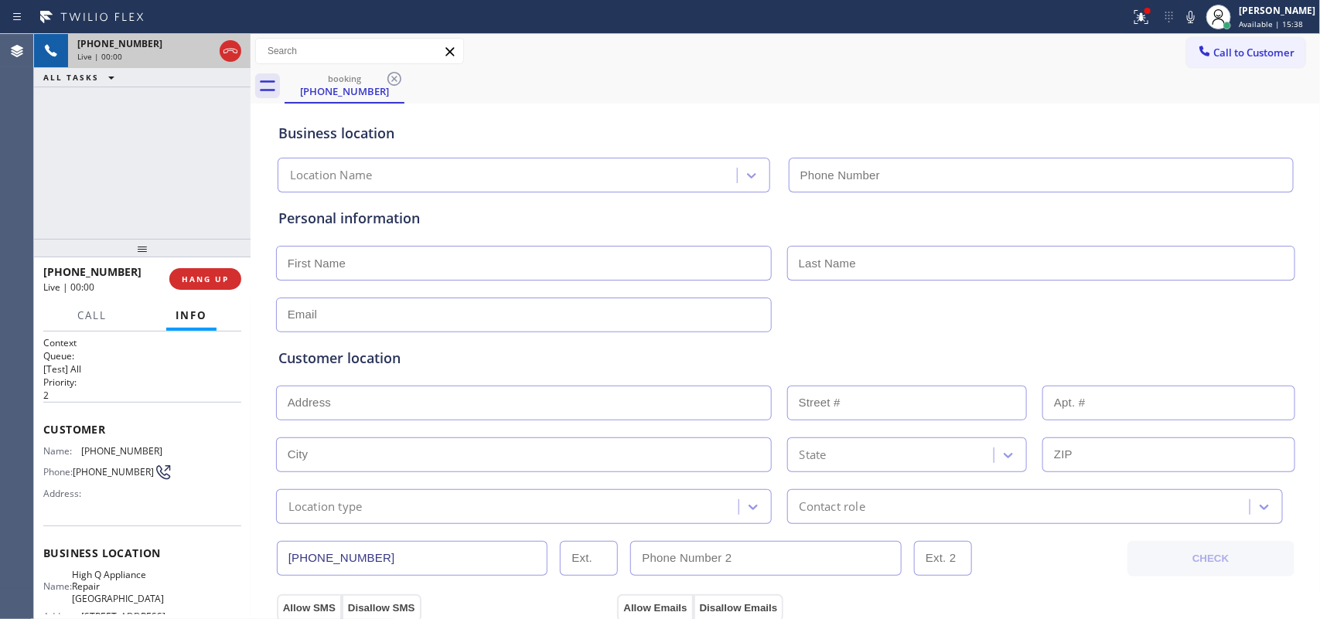
type input "[PHONE_NUMBER]"
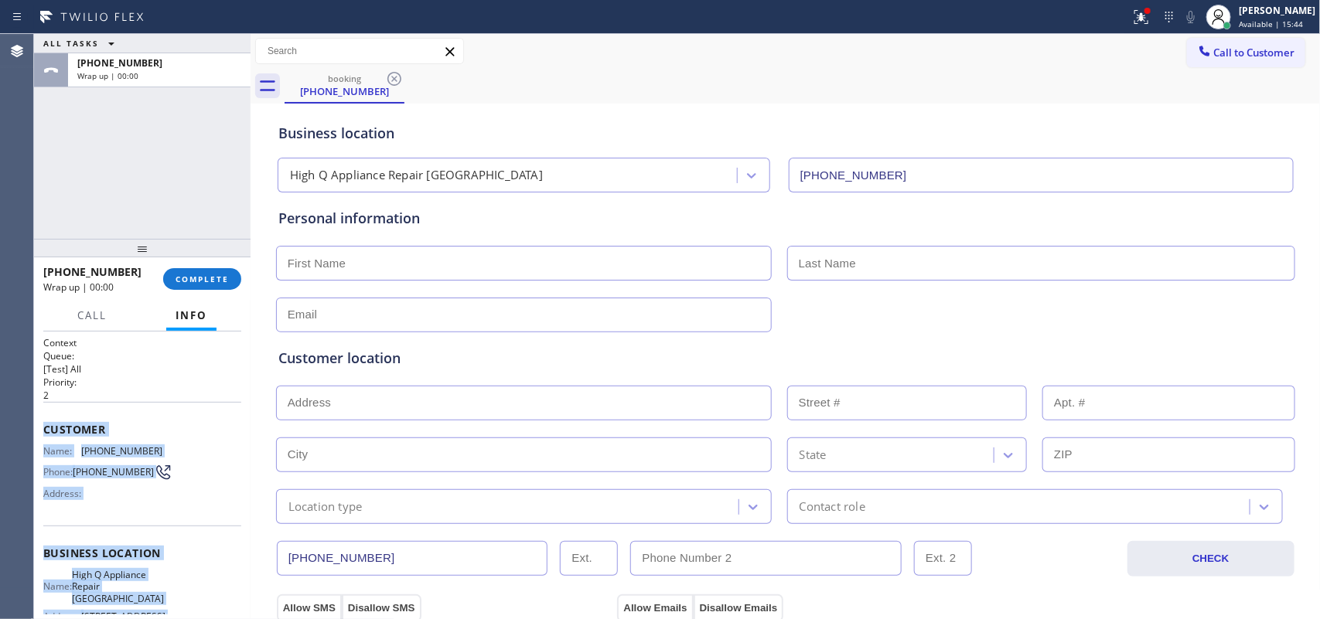
drag, startPoint x: 153, startPoint y: 452, endPoint x: 41, endPoint y: 423, distance: 115.9
click at [41, 423] on div "Context Queue: [Test] All Priority: 2 Customer Name: [PHONE_NUMBER] Phone: [PHO…" at bounding box center [142, 476] width 216 height 288
copy div "Customer Name: [PHONE_NUMBER] Phone: [PHONE_NUMBER] Address: Business location …"
click at [225, 274] on span "COMPLETE" at bounding box center [202, 279] width 53 height 11
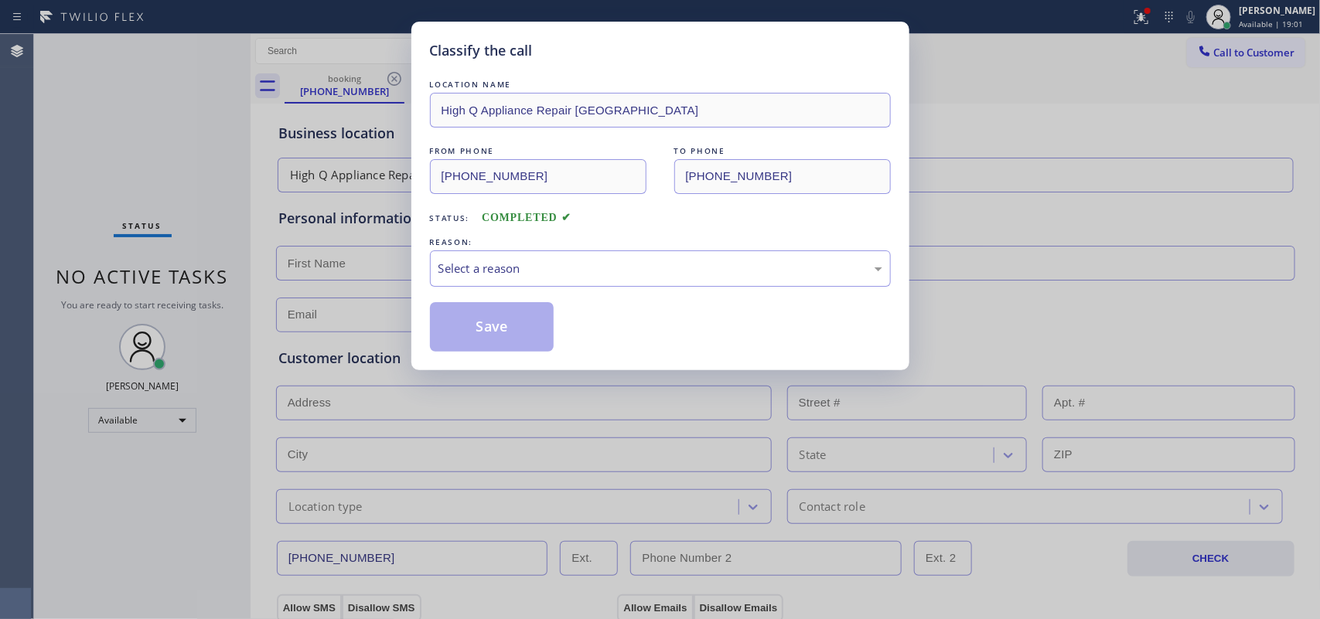
click at [601, 271] on div "Select a reason" at bounding box center [660, 269] width 444 height 18
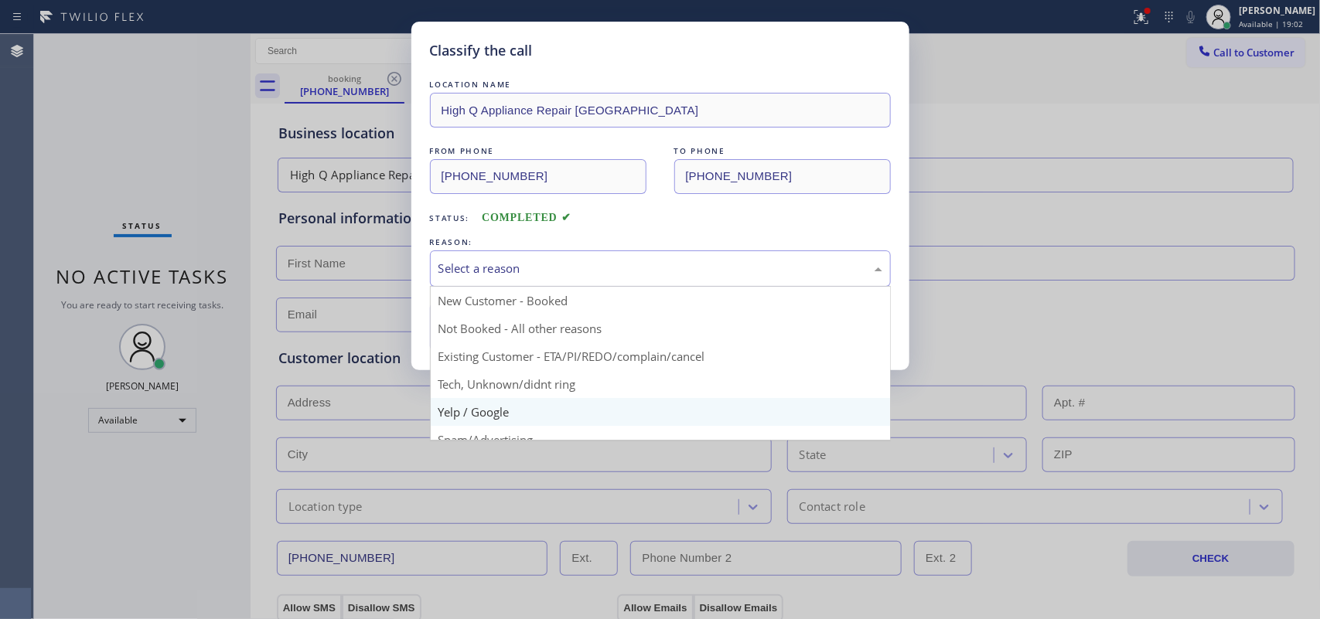
scroll to position [97, 0]
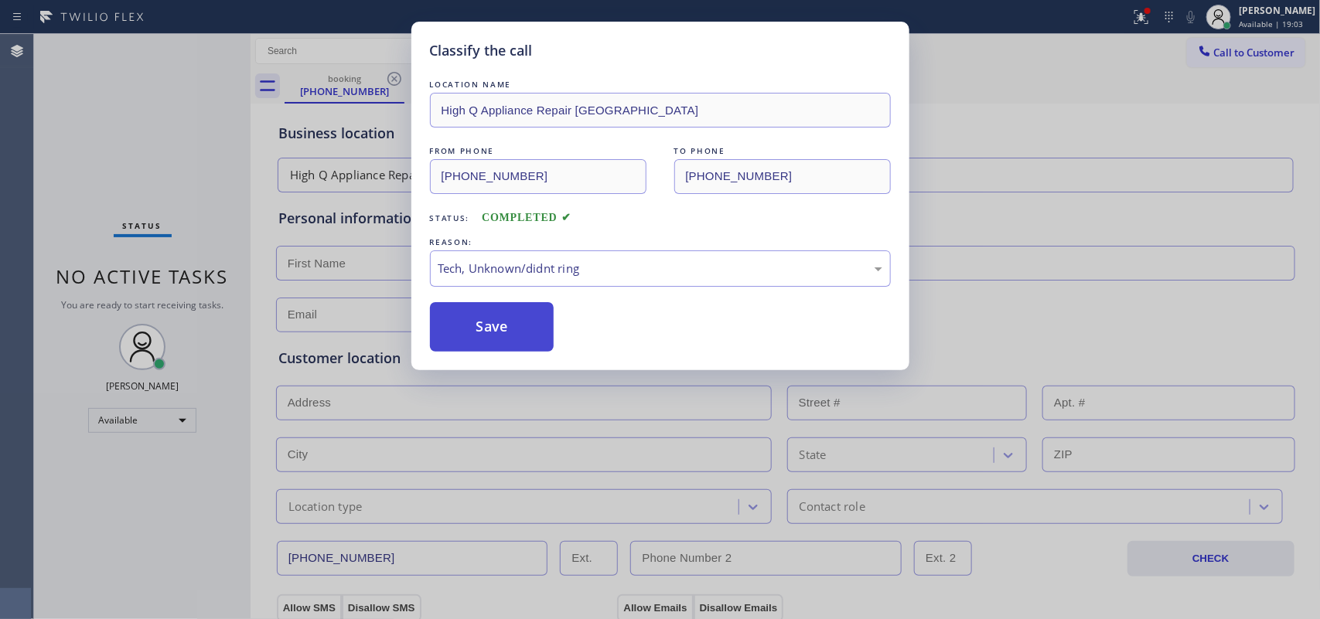
click at [512, 332] on button "Save" at bounding box center [492, 326] width 124 height 49
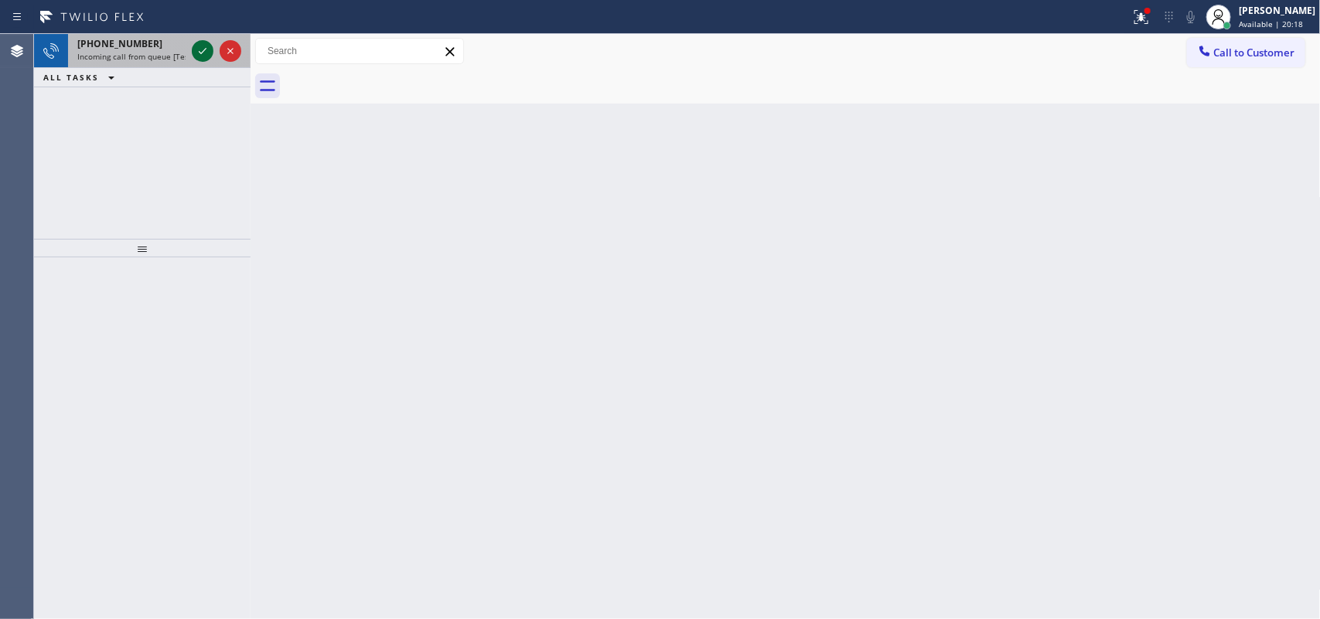
click at [198, 48] on icon at bounding box center [202, 51] width 19 height 19
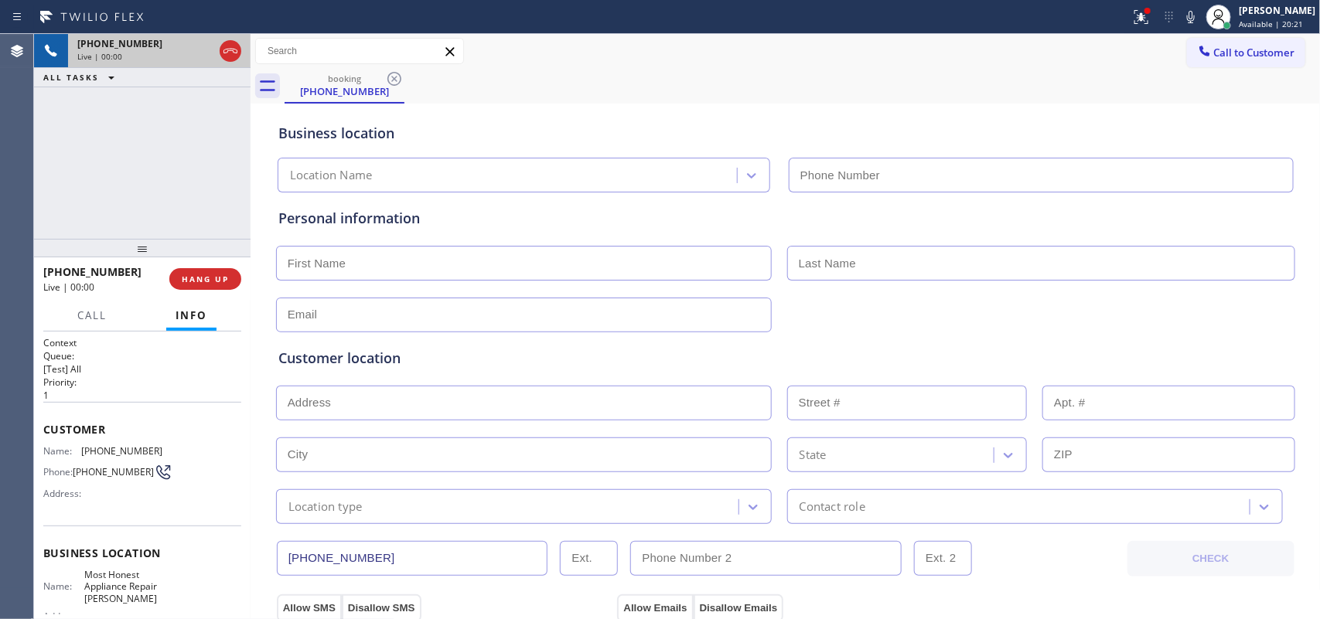
type input "[PHONE_NUMBER]"
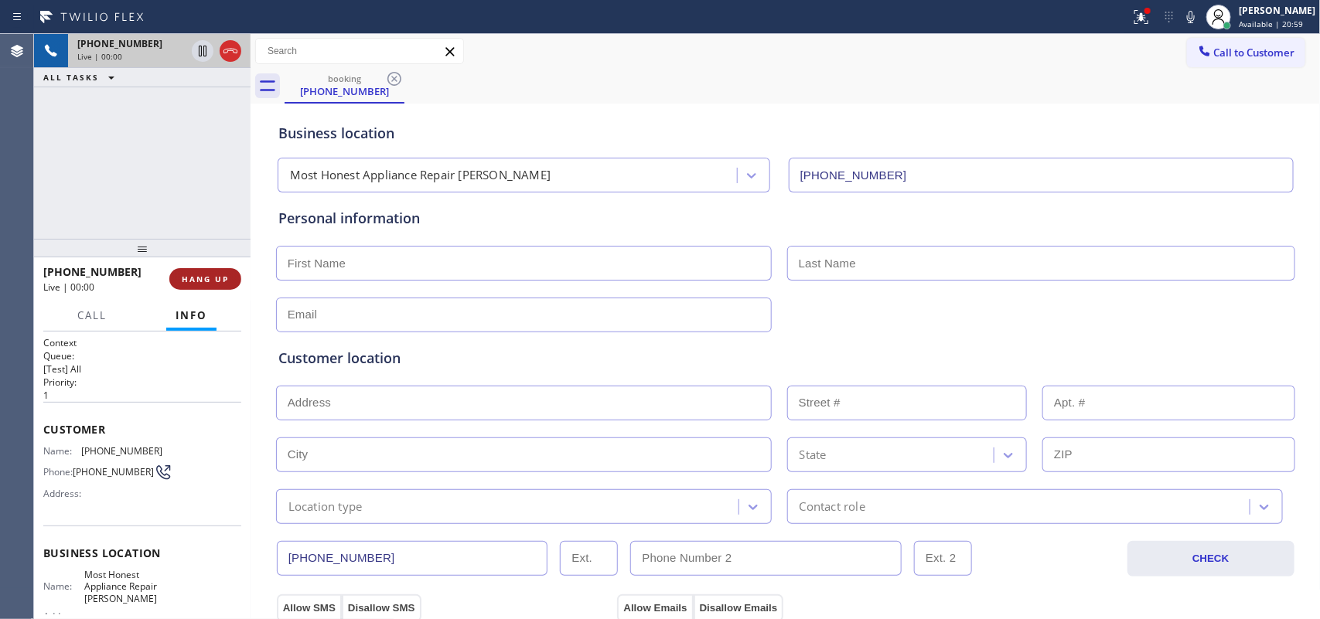
click at [227, 285] on button "HANG UP" at bounding box center [205, 279] width 72 height 22
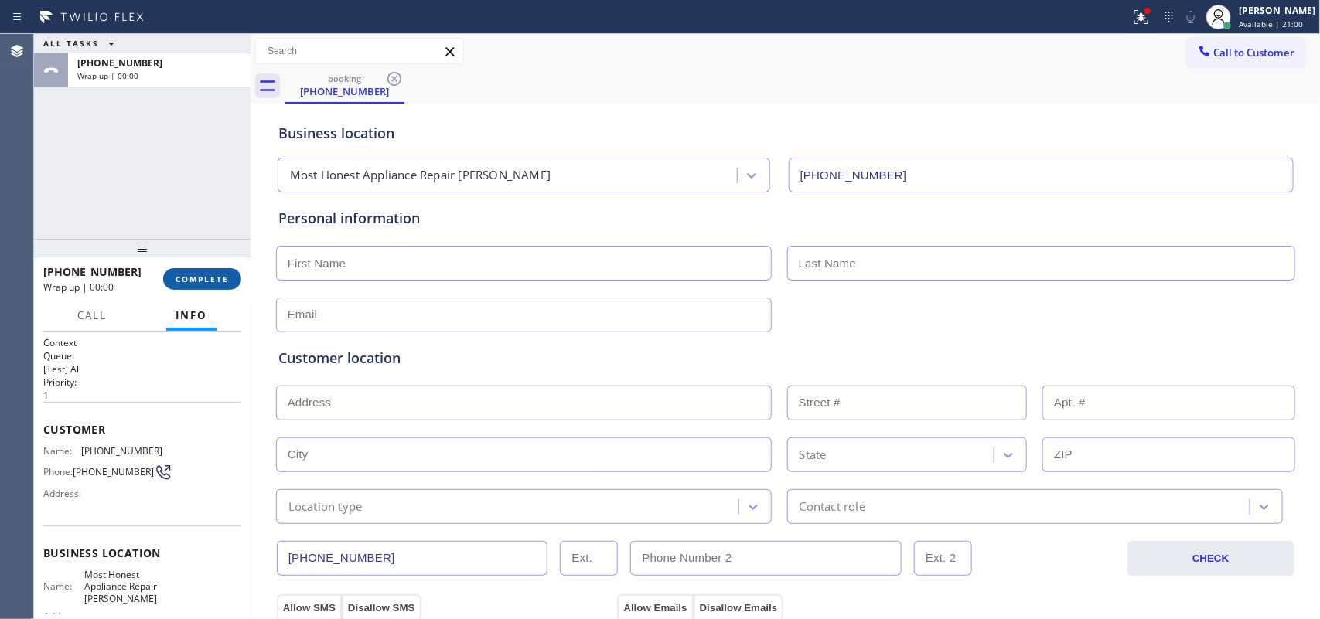
click at [226, 285] on button "COMPLETE" at bounding box center [202, 279] width 78 height 22
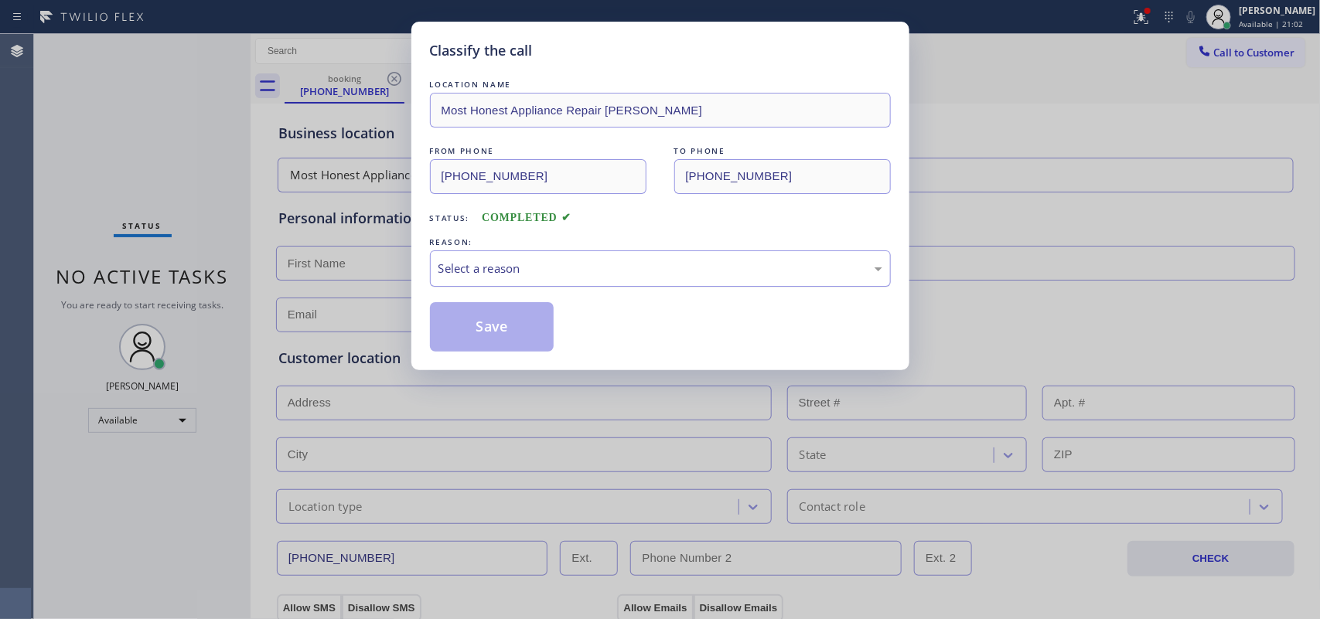
click at [758, 267] on div "Select a reason" at bounding box center [660, 269] width 444 height 18
click at [482, 314] on button "Save" at bounding box center [492, 326] width 124 height 49
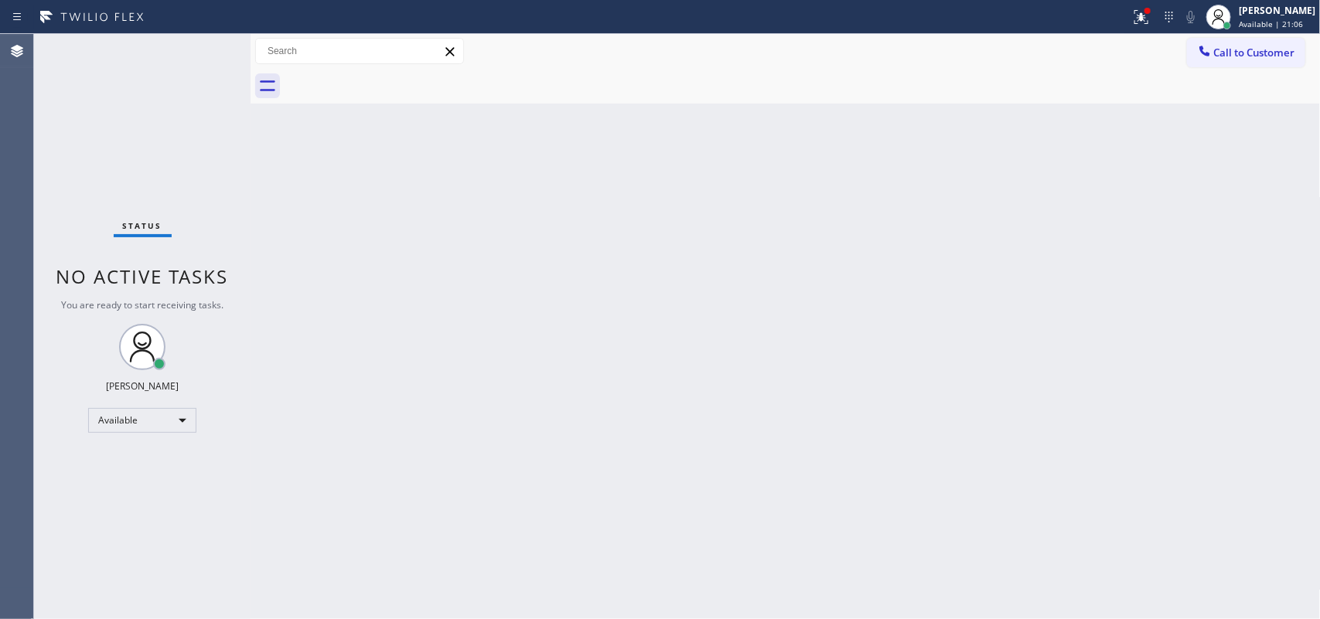
click at [95, 86] on div "Status No active tasks You are ready to start receiving tasks. [PERSON_NAME] Av…" at bounding box center [142, 326] width 216 height 585
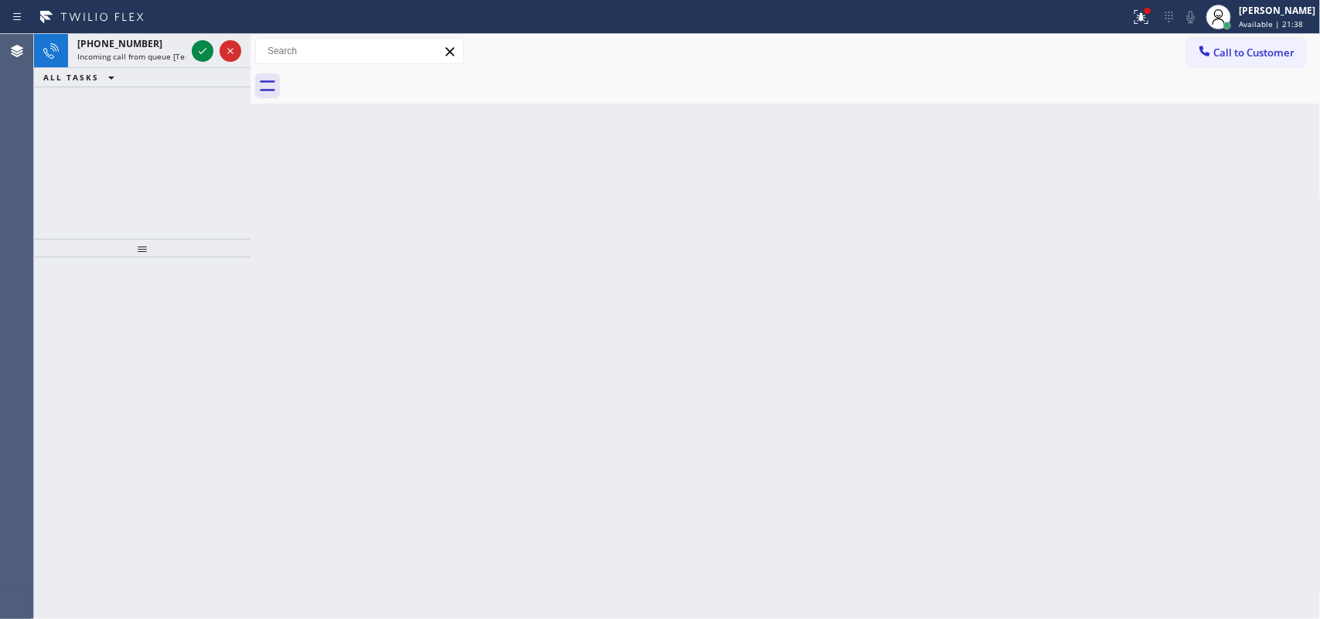
click at [145, 68] on div "ALL TASKS ALL TASKS ACTIVE TASKS TASKS IN WRAP UP" at bounding box center [142, 77] width 216 height 19
click at [161, 49] on div "[PHONE_NUMBER]" at bounding box center [131, 43] width 108 height 13
click at [199, 52] on icon at bounding box center [203, 51] width 8 height 6
click at [203, 58] on icon at bounding box center [202, 51] width 19 height 19
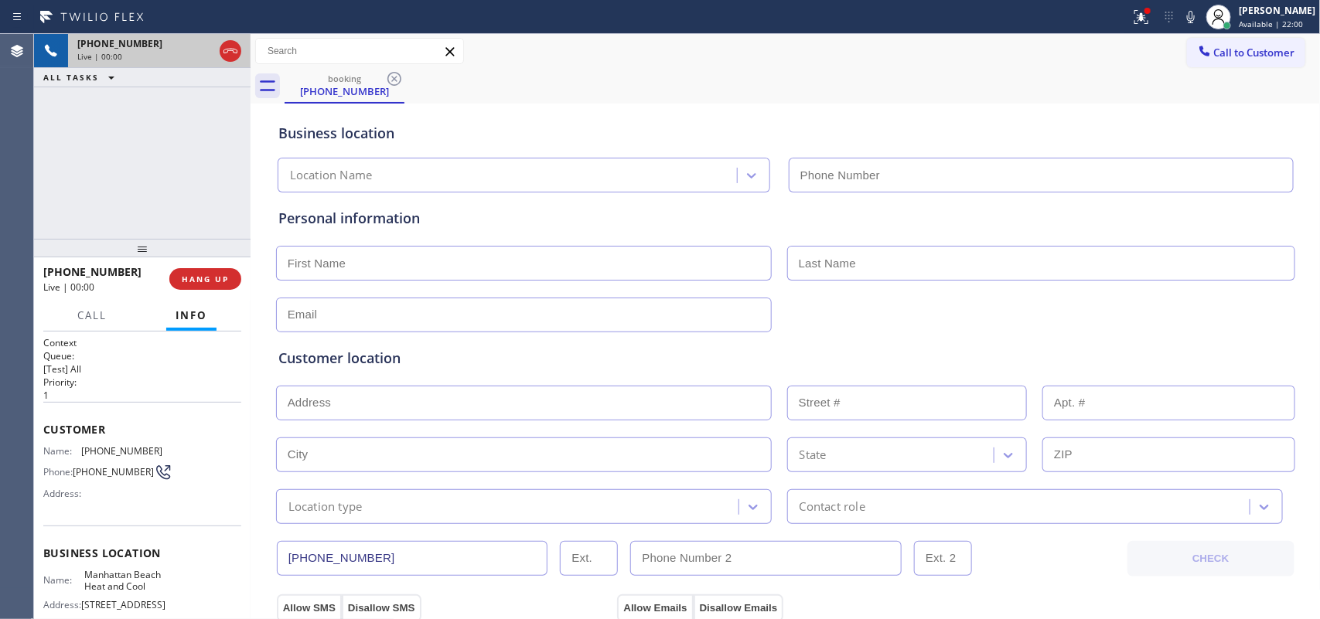
type input "[PHONE_NUMBER]"
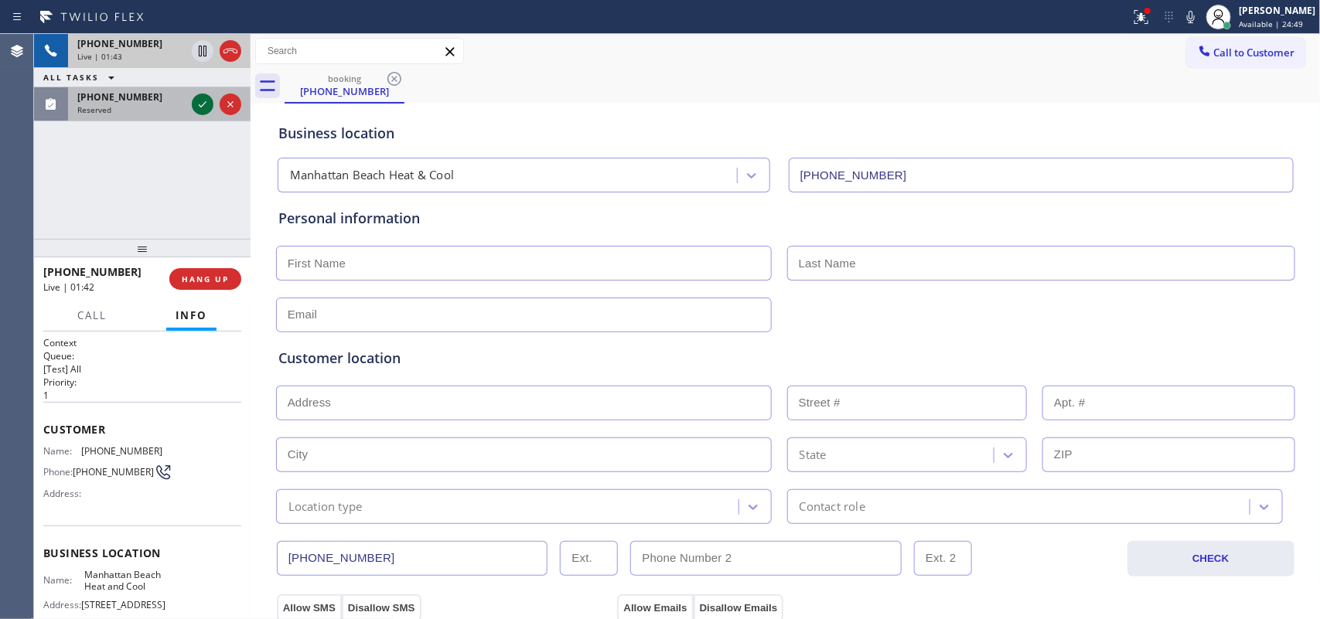
click at [202, 103] on icon at bounding box center [202, 104] width 19 height 19
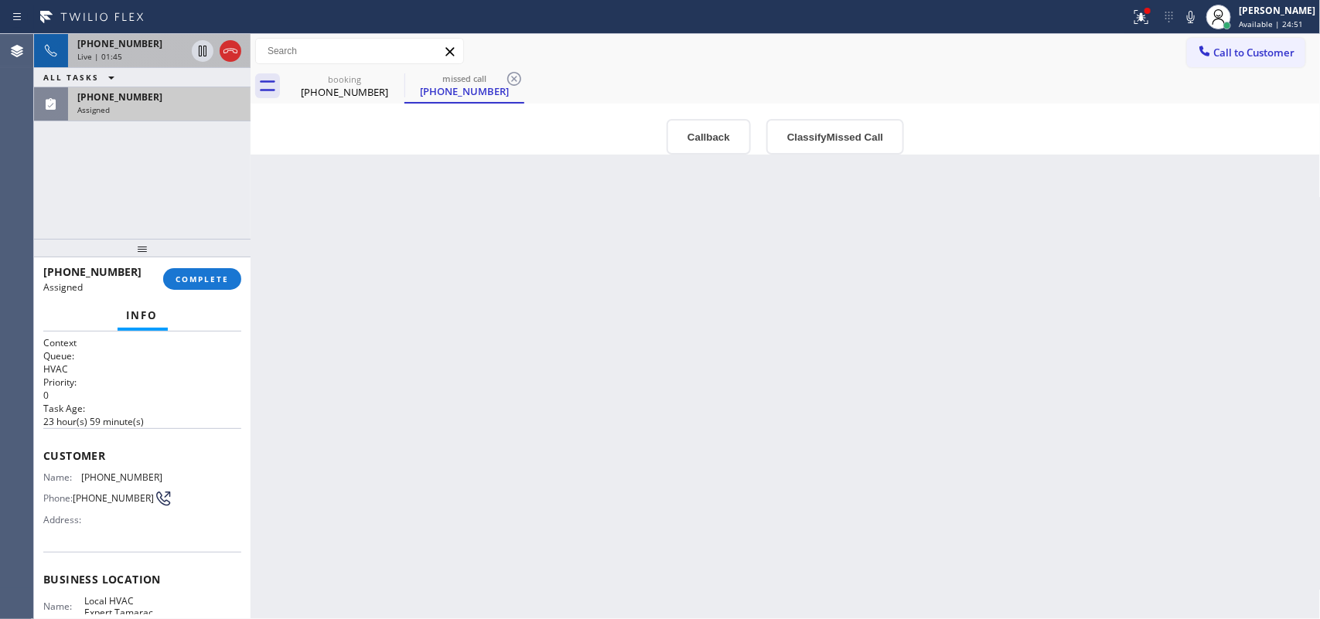
click at [152, 59] on div "Live | 01:45" at bounding box center [131, 56] width 108 height 11
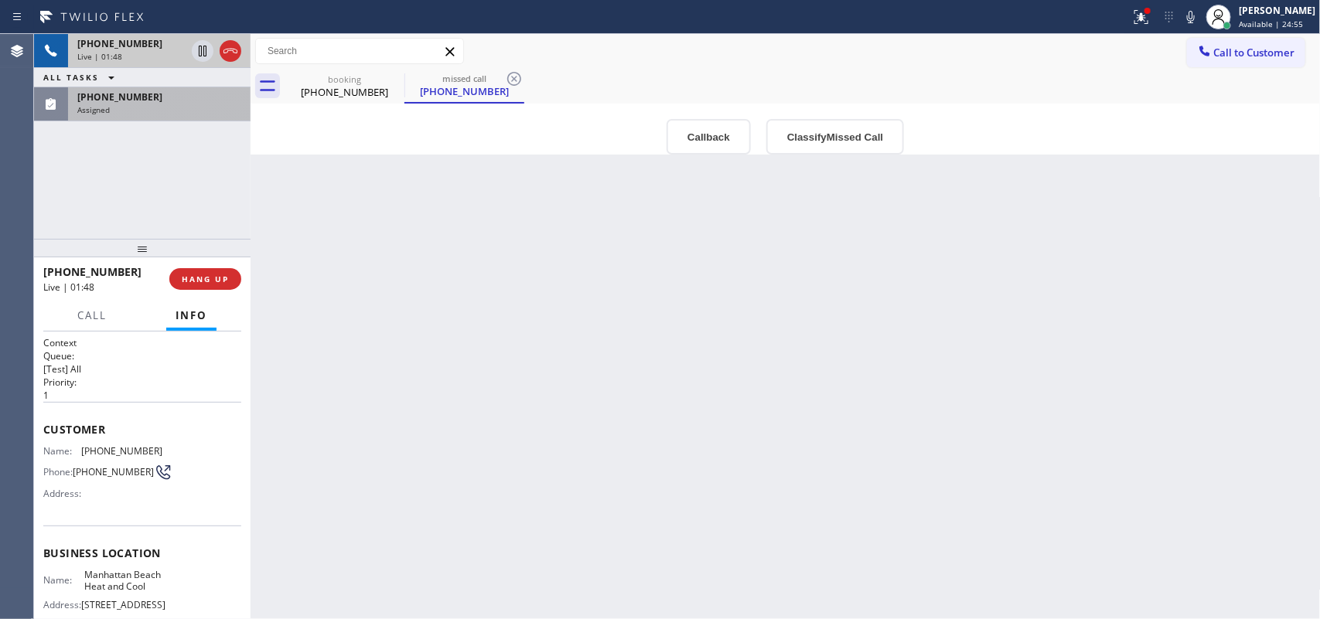
click at [122, 43] on span "[PHONE_NUMBER]" at bounding box center [119, 43] width 85 height 13
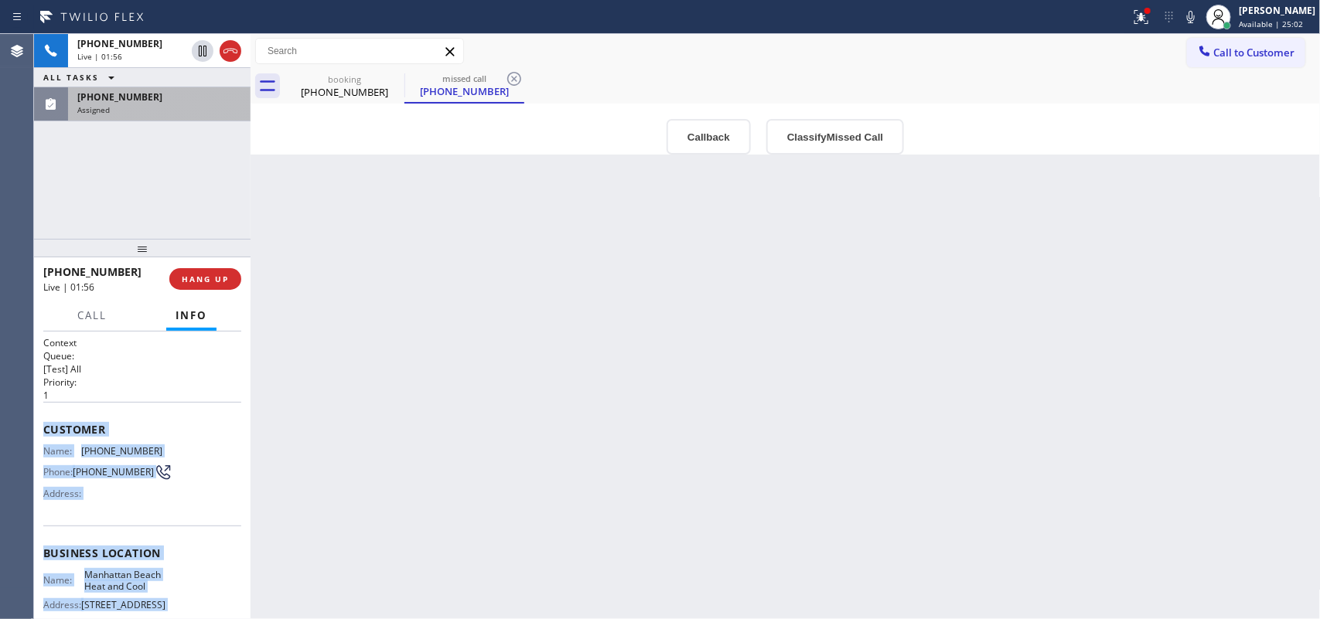
drag, startPoint x: 167, startPoint y: 477, endPoint x: 45, endPoint y: 414, distance: 137.3
click at [45, 414] on div "Context Queue: [Test] All Priority: 1 Customer Name: [PHONE_NUMBER] Phone: [PHO…" at bounding box center [142, 553] width 198 height 435
copy div "Customer Name: [PHONE_NUMBER] Phone: [PHONE_NUMBER] Address: Business location …"
click at [151, 39] on div "[PHONE_NUMBER]" at bounding box center [131, 43] width 108 height 13
click at [816, 141] on button "Classify Missed Call" at bounding box center [835, 137] width 138 height 36
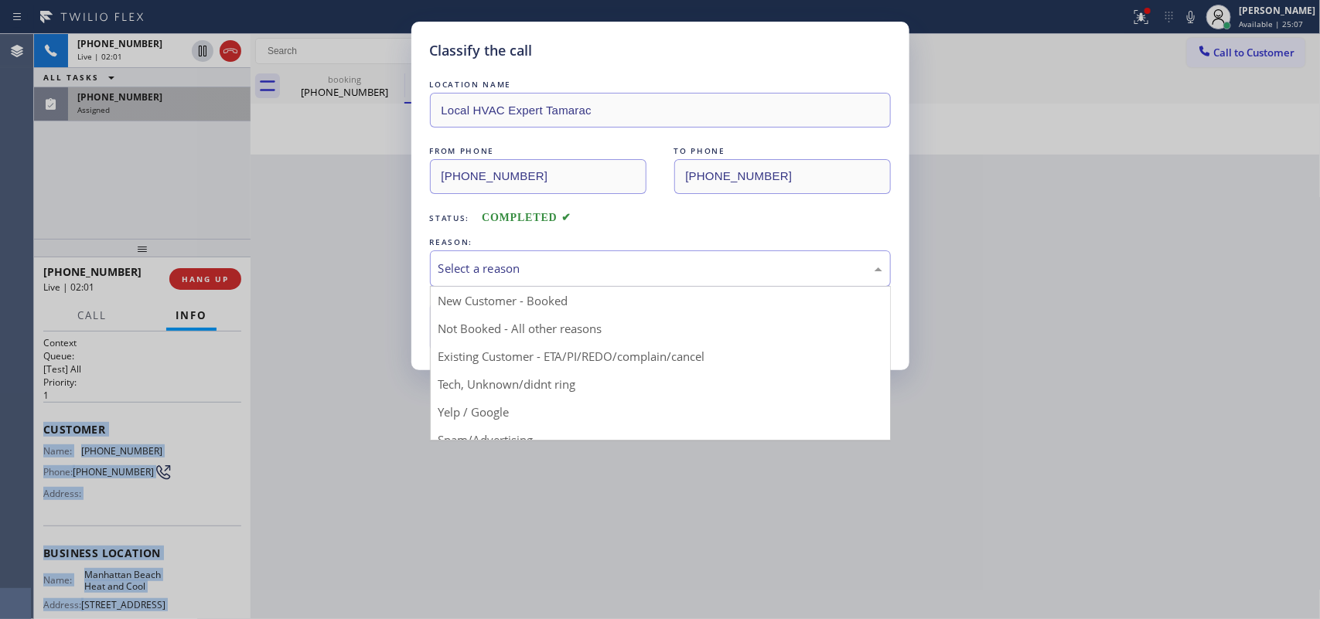
click at [620, 271] on div "Select a reason" at bounding box center [660, 269] width 444 height 18
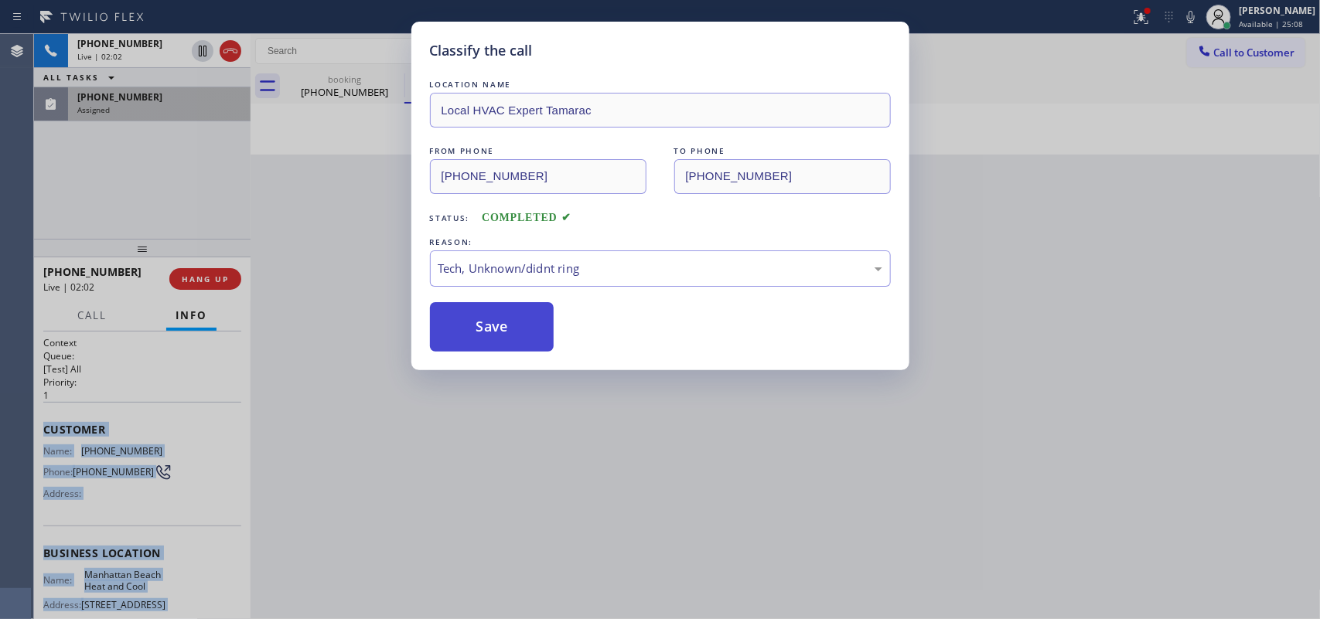
click at [508, 339] on button "Save" at bounding box center [492, 326] width 124 height 49
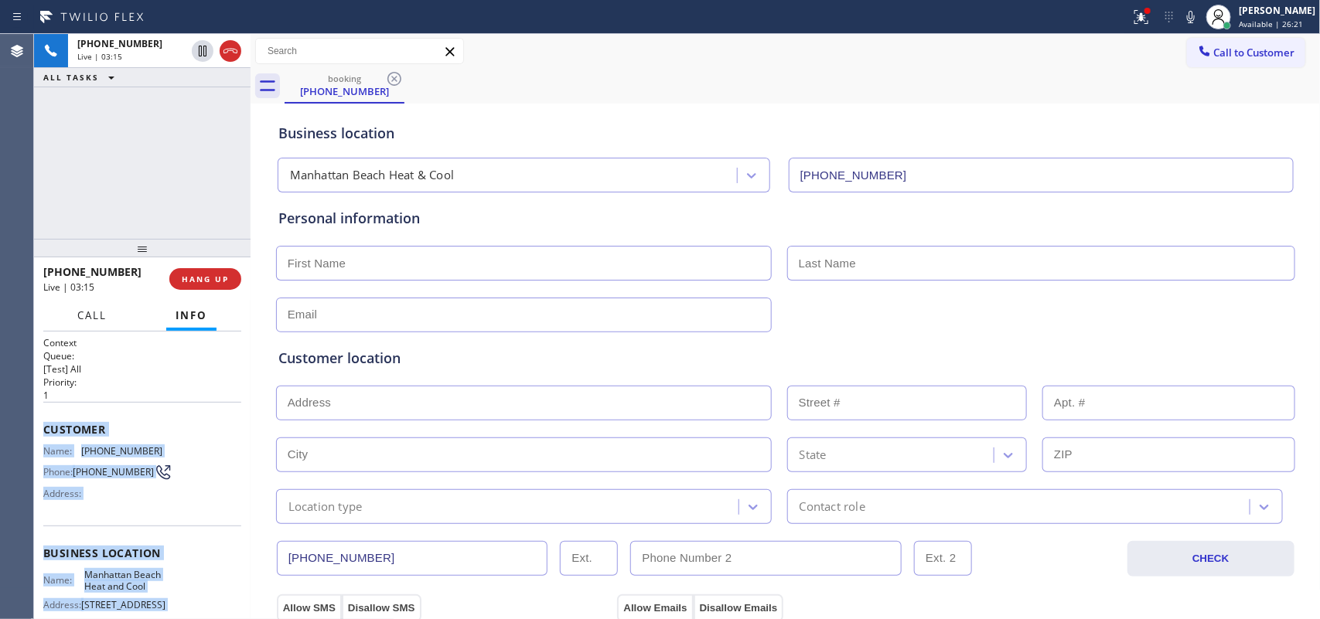
click at [94, 319] on span "Call" at bounding box center [91, 316] width 29 height 14
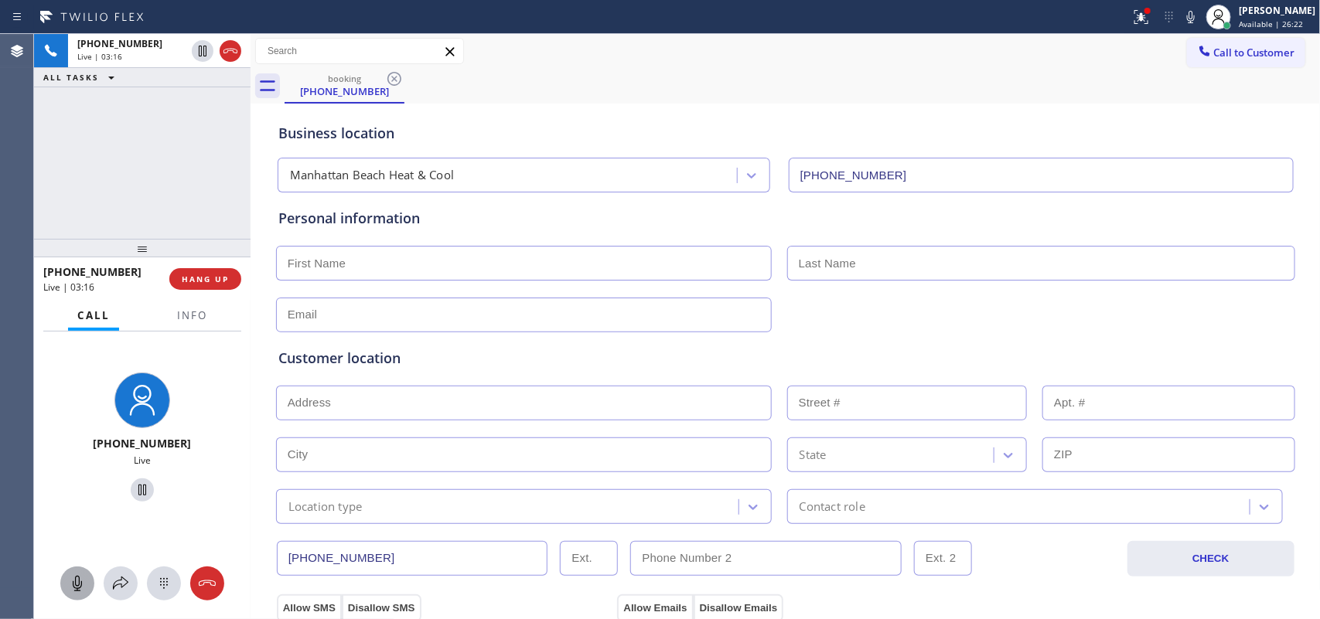
click at [81, 578] on icon at bounding box center [77, 583] width 19 height 19
drag, startPoint x: 73, startPoint y: 569, endPoint x: 356, endPoint y: 111, distance: 538.4
click at [73, 570] on button at bounding box center [77, 584] width 34 height 34
click at [196, 101] on icon at bounding box center [202, 104] width 19 height 19
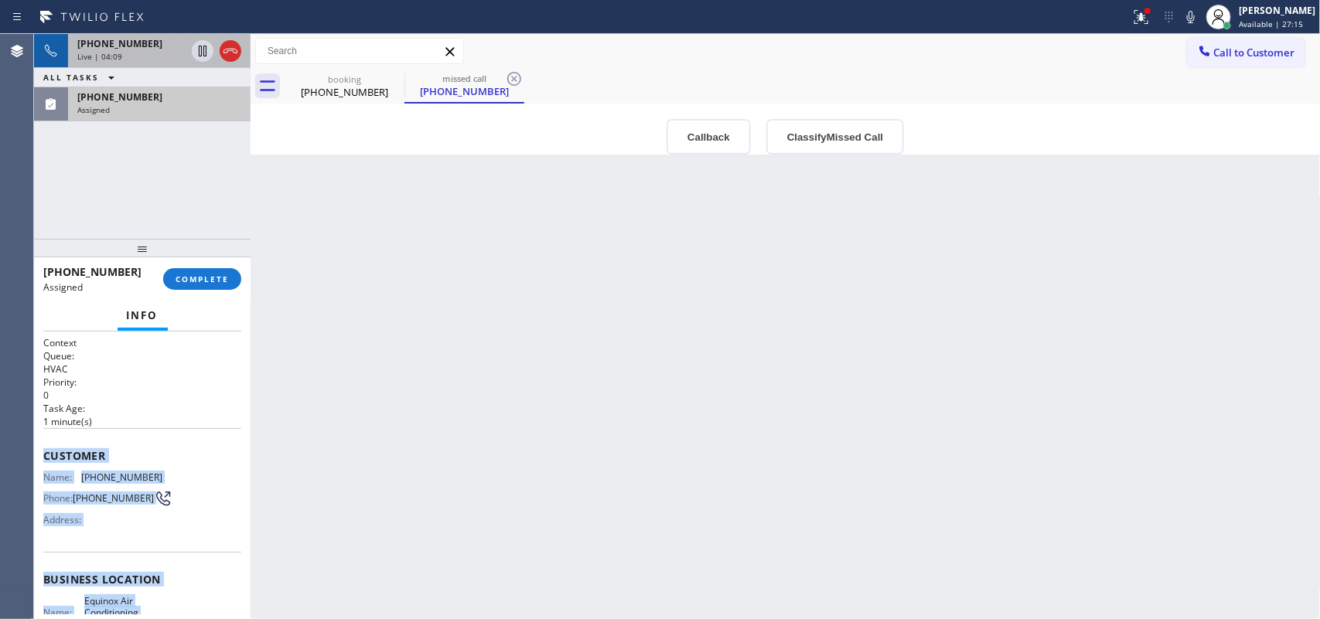
click at [149, 51] on div "Live | 04:09" at bounding box center [131, 56] width 108 height 11
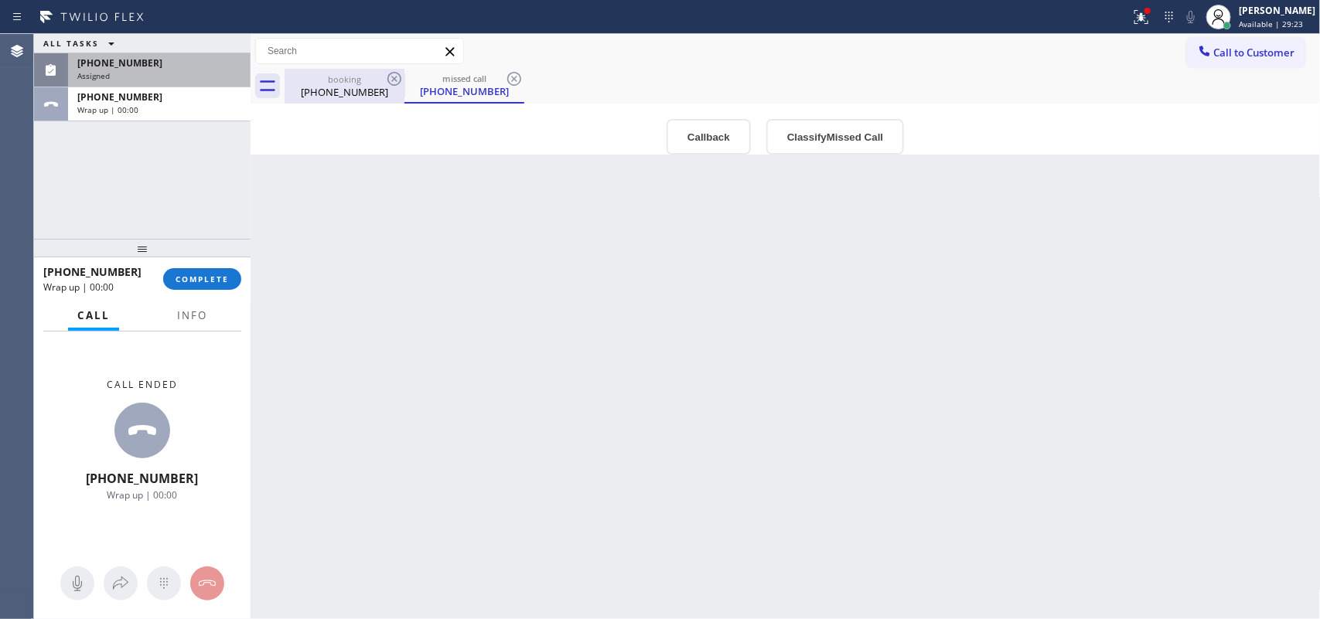
click at [336, 78] on div "booking" at bounding box center [344, 79] width 117 height 12
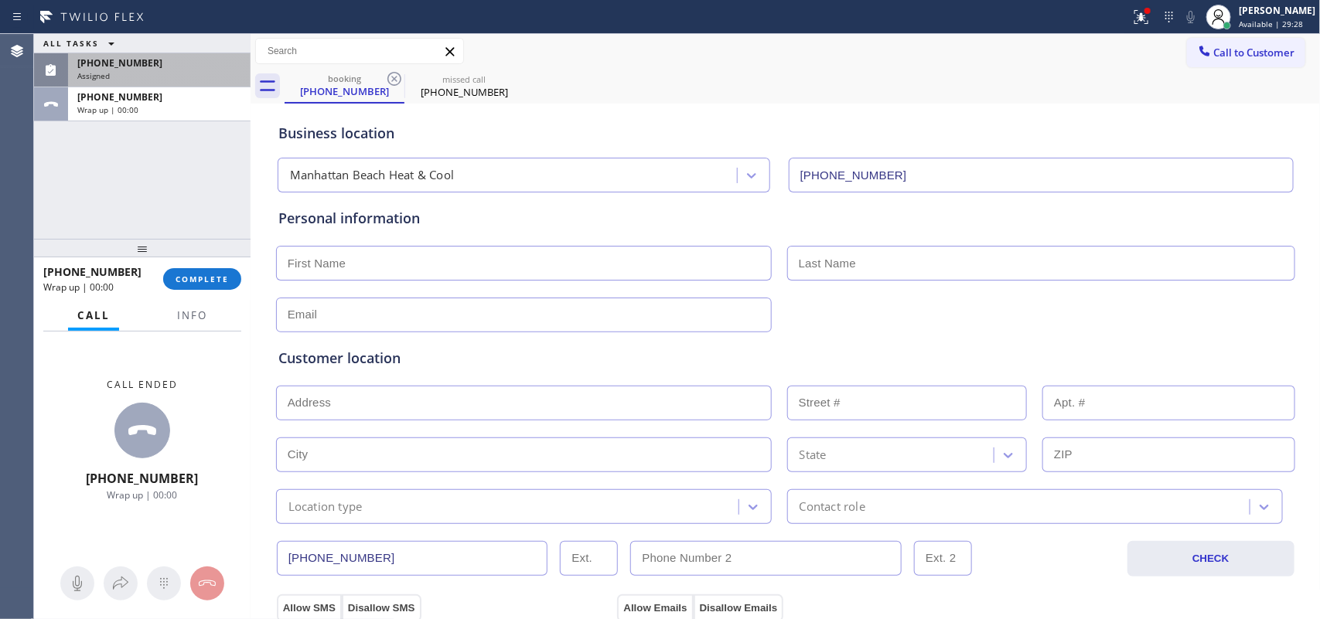
click at [148, 72] on div "Assigned" at bounding box center [159, 75] width 164 height 11
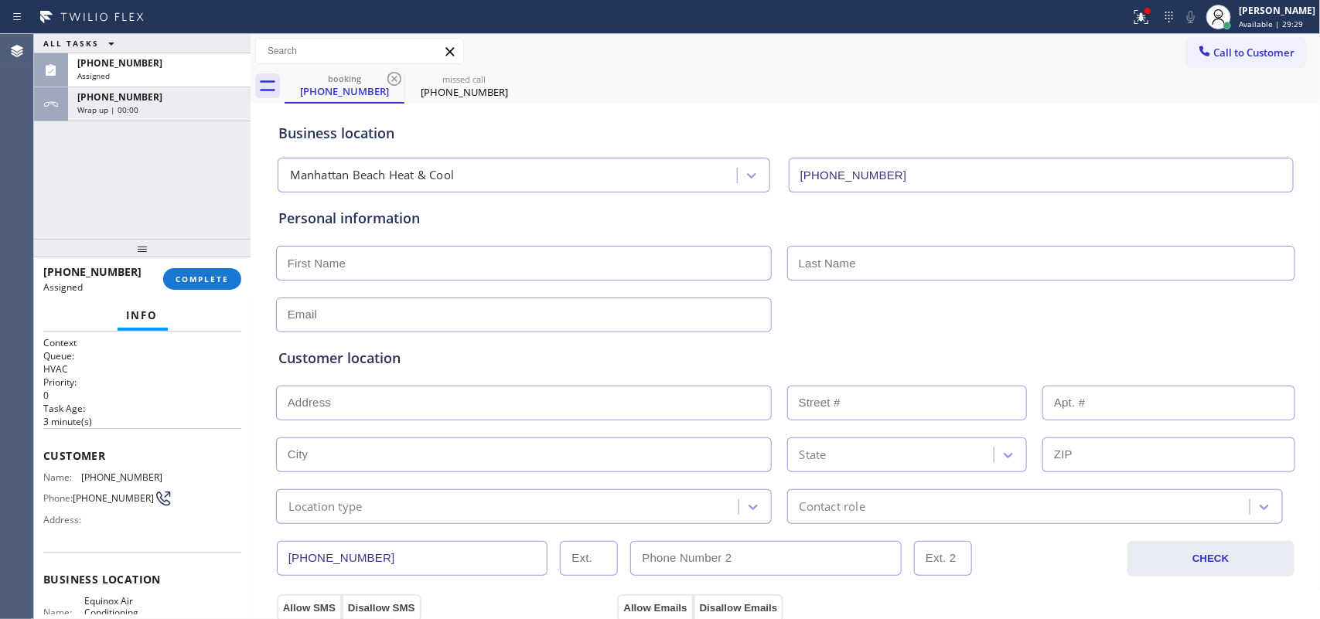
click at [97, 199] on div "ALL TASKS ALL TASKS ACTIVE TASKS TASKS IN WRAP UP [PHONE_NUMBER] Assigned [PHON…" at bounding box center [142, 136] width 216 height 205
click at [179, 66] on div "[PHONE_NUMBER]" at bounding box center [159, 62] width 164 height 13
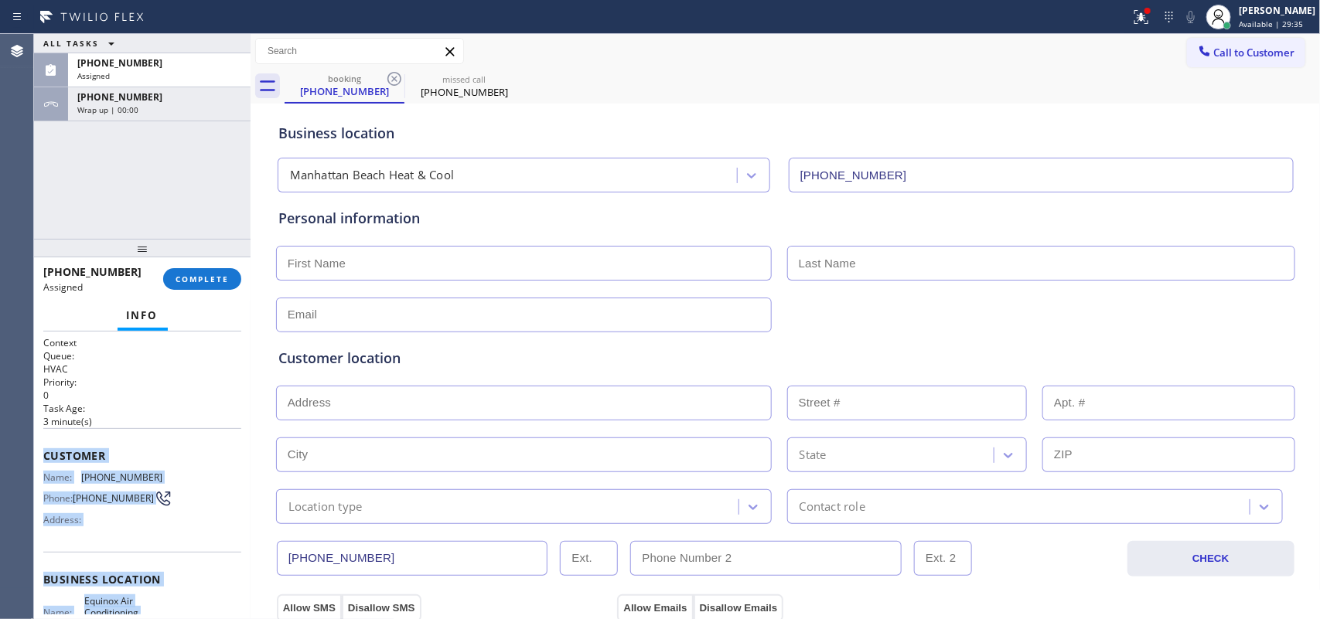
drag, startPoint x: 161, startPoint y: 492, endPoint x: 43, endPoint y: 458, distance: 122.9
click at [43, 458] on div "Context Queue: HVAC Priority: 0 Task Age: [DEMOGRAPHIC_DATA] minute(s) Customer…" at bounding box center [142, 573] width 198 height 474
copy div "Customer Name: [PHONE_NUMBER] Phone: [PHONE_NUMBER] Address: Business location …"
drag, startPoint x: 184, startPoint y: 279, endPoint x: 443, endPoint y: 285, distance: 259.1
click at [186, 278] on span "COMPLETE" at bounding box center [202, 279] width 53 height 11
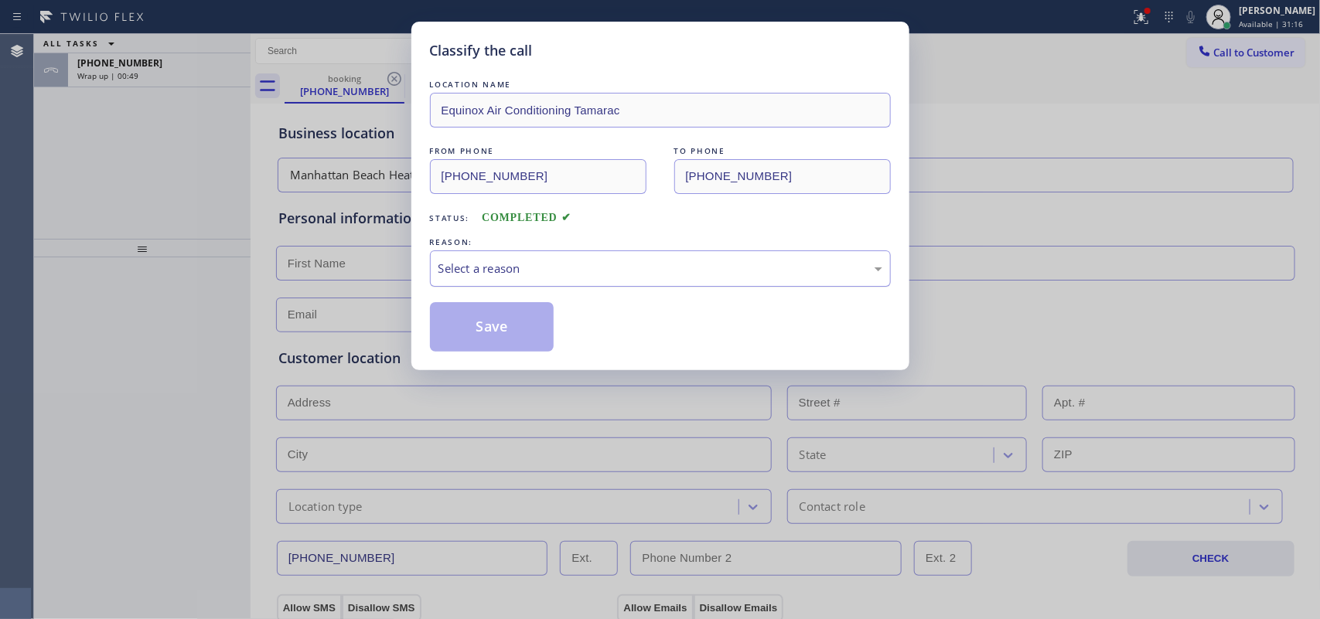
click at [503, 271] on div "Select a reason" at bounding box center [660, 269] width 444 height 18
click at [503, 333] on button "Save" at bounding box center [492, 326] width 124 height 49
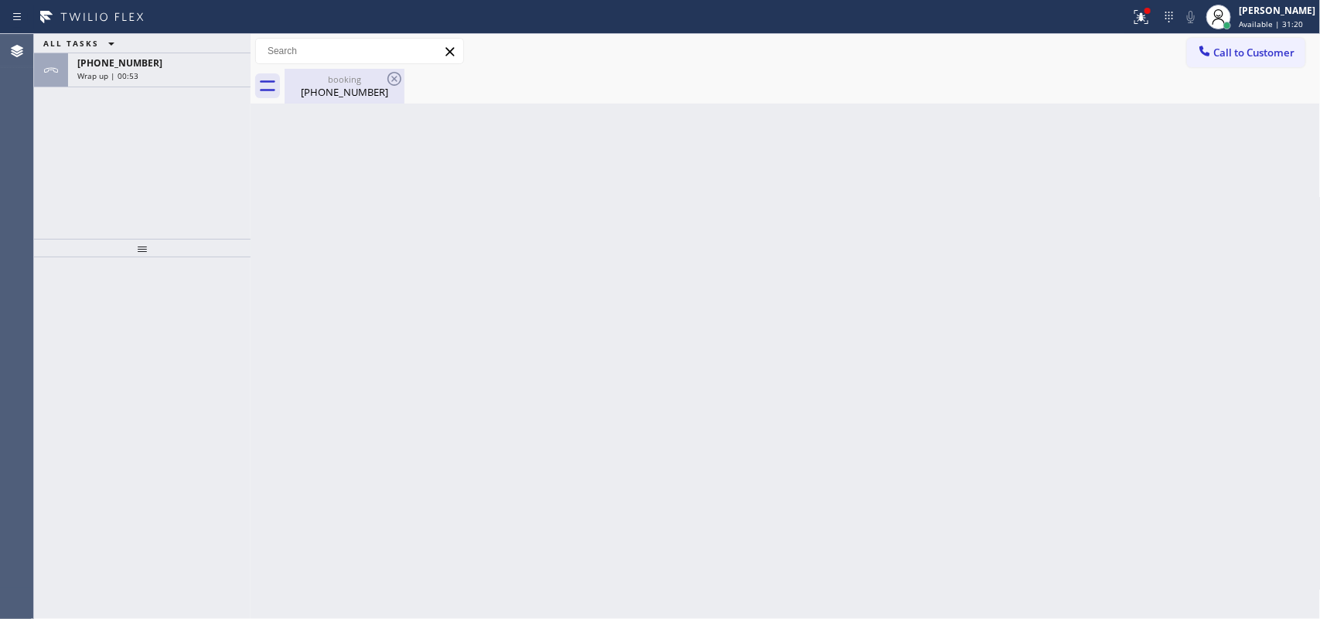
click at [340, 90] on div "[PHONE_NUMBER]" at bounding box center [344, 92] width 117 height 14
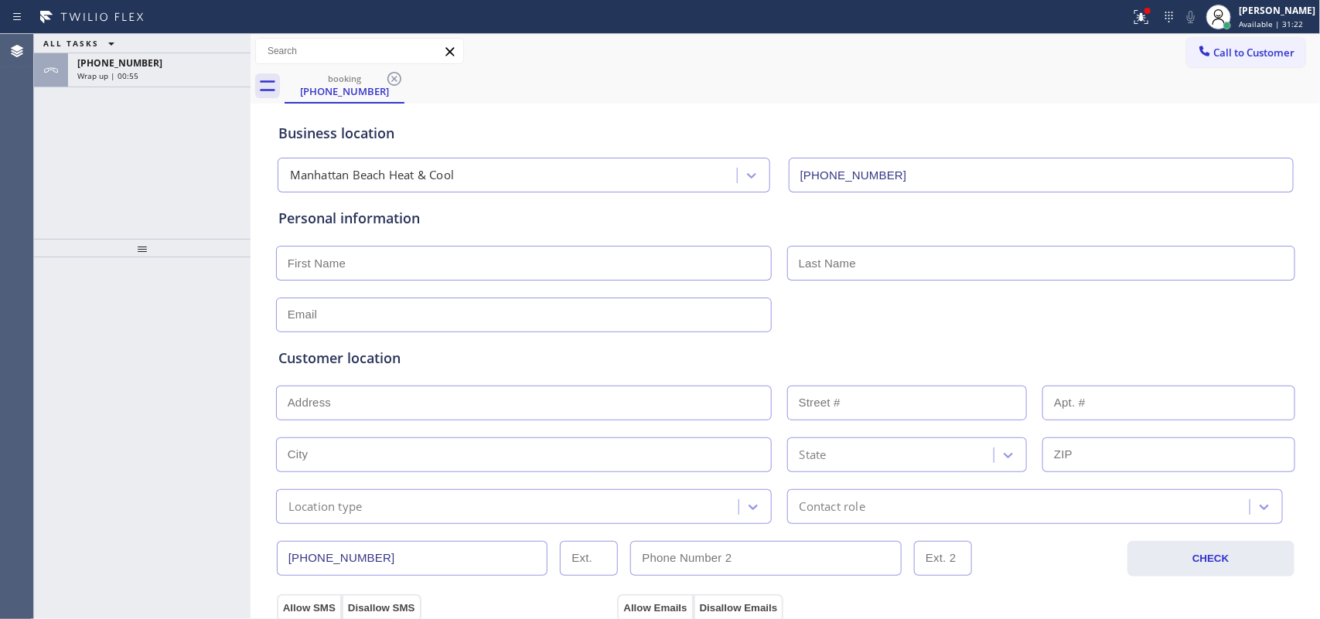
click at [532, 268] on input "text" at bounding box center [524, 263] width 496 height 35
type input "[PERSON_NAME]"
click at [435, 314] on input "text" at bounding box center [524, 315] width 496 height 35
click at [582, 317] on input "text" at bounding box center [524, 315] width 496 height 35
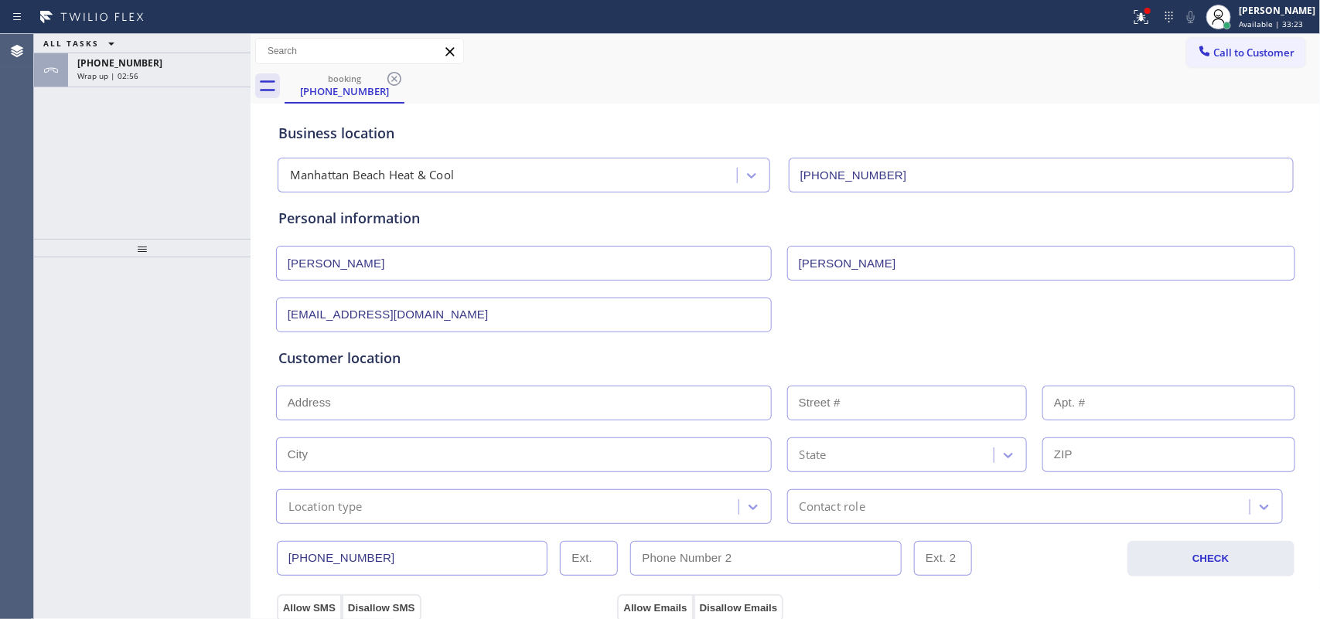
type input "[EMAIL_ADDRESS][DOMAIN_NAME]"
click at [588, 412] on input "text" at bounding box center [524, 403] width 496 height 35
paste input "[STREET_ADDRESS],"
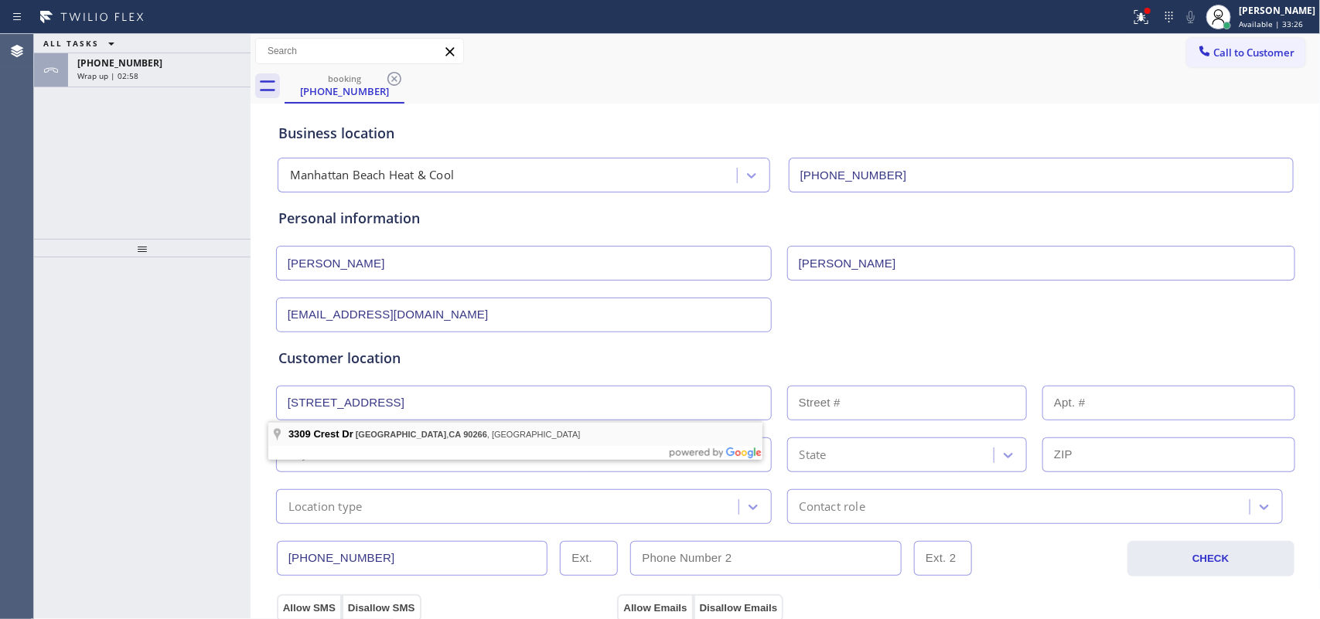
type input "[STREET_ADDRESS]"
type input "3309"
type input "[GEOGRAPHIC_DATA]"
type input "90266"
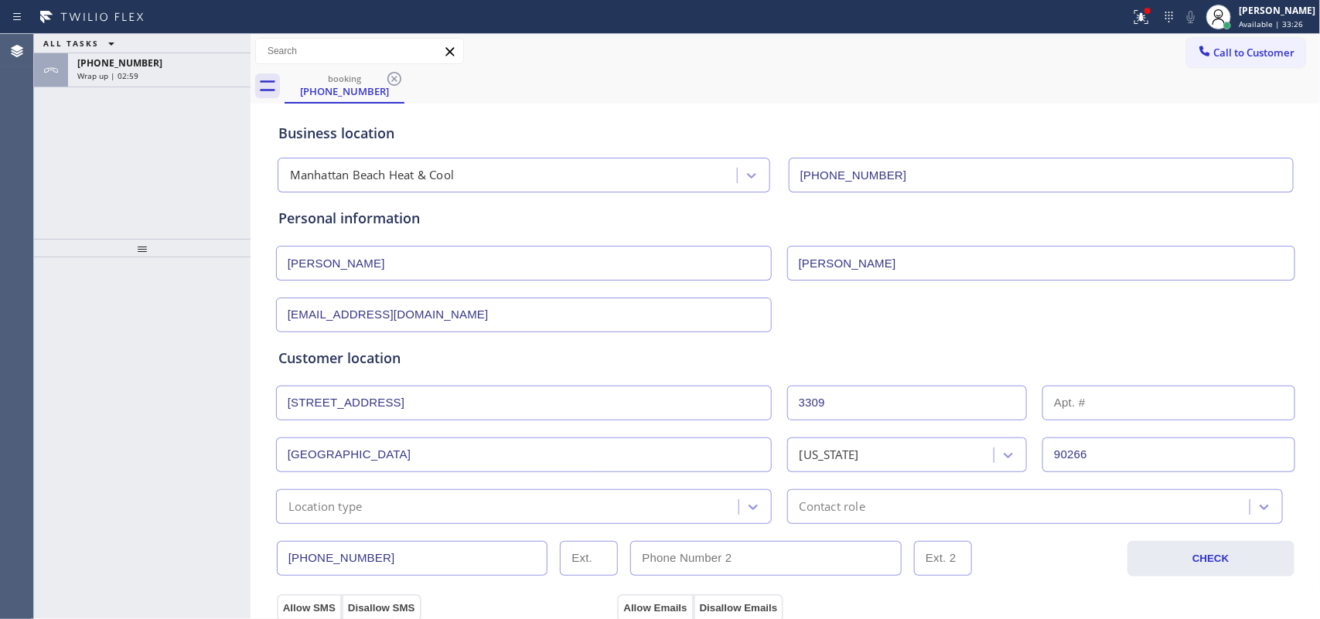
scroll to position [193, 0]
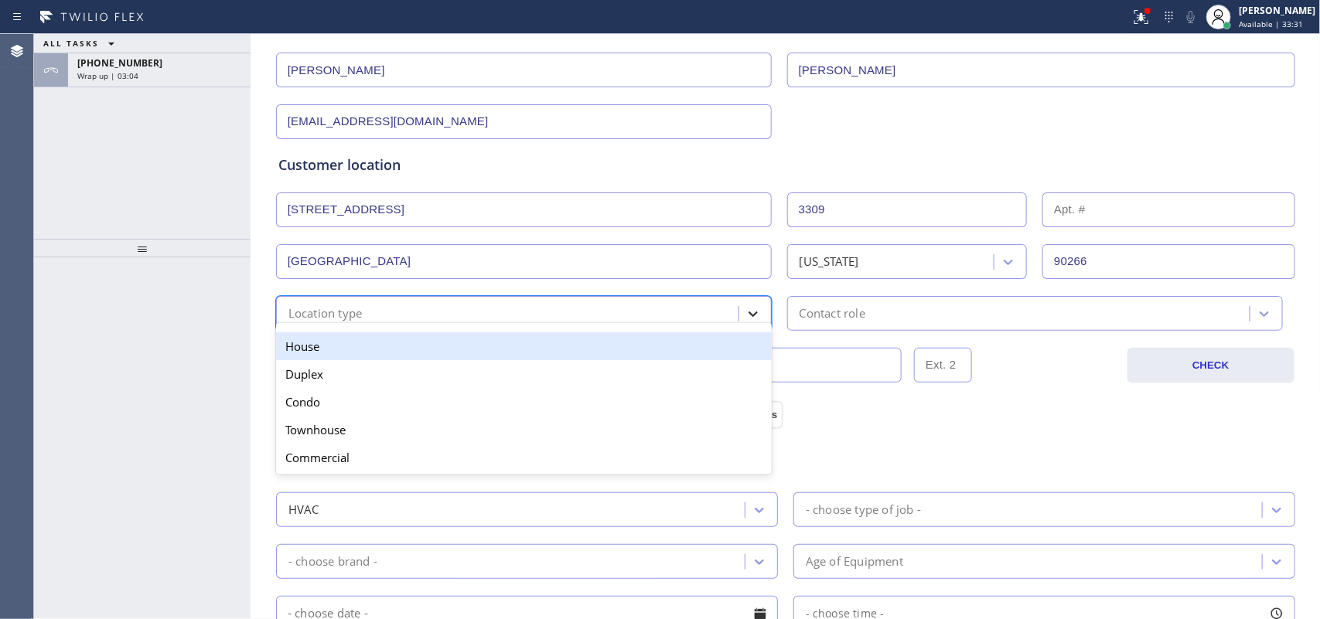
click at [752, 312] on icon at bounding box center [752, 313] width 15 height 15
click at [704, 343] on div "House" at bounding box center [524, 346] width 496 height 28
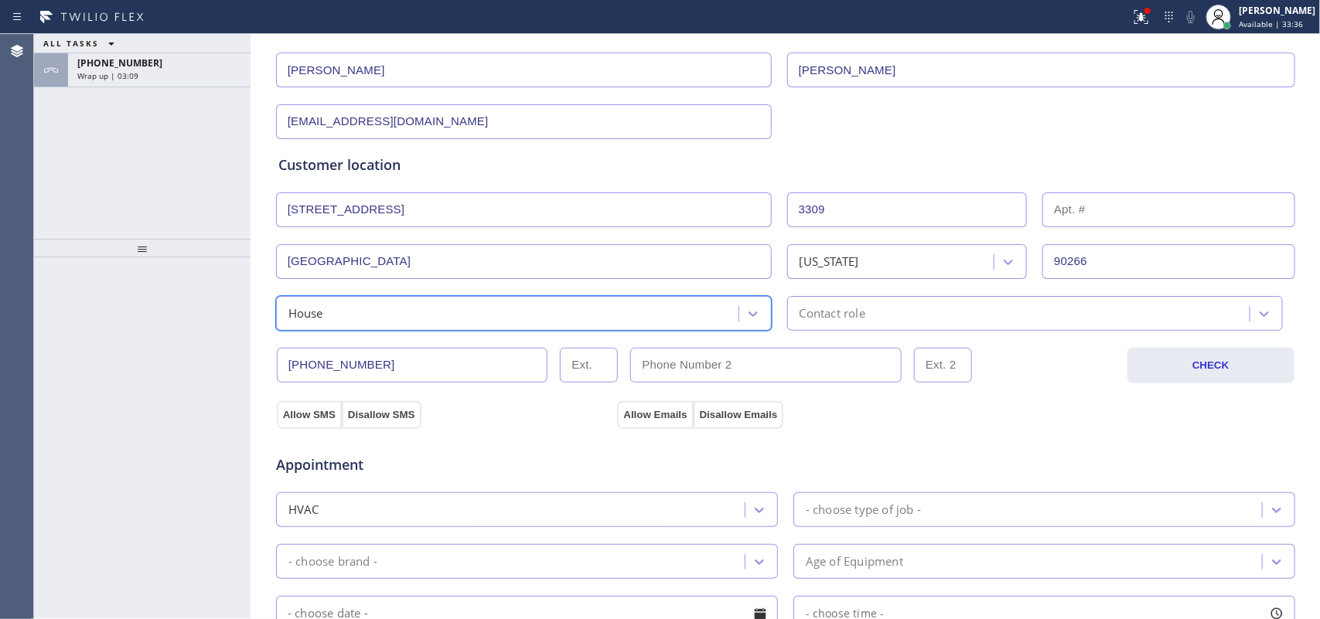
click at [799, 313] on div "Contact role" at bounding box center [832, 314] width 66 height 18
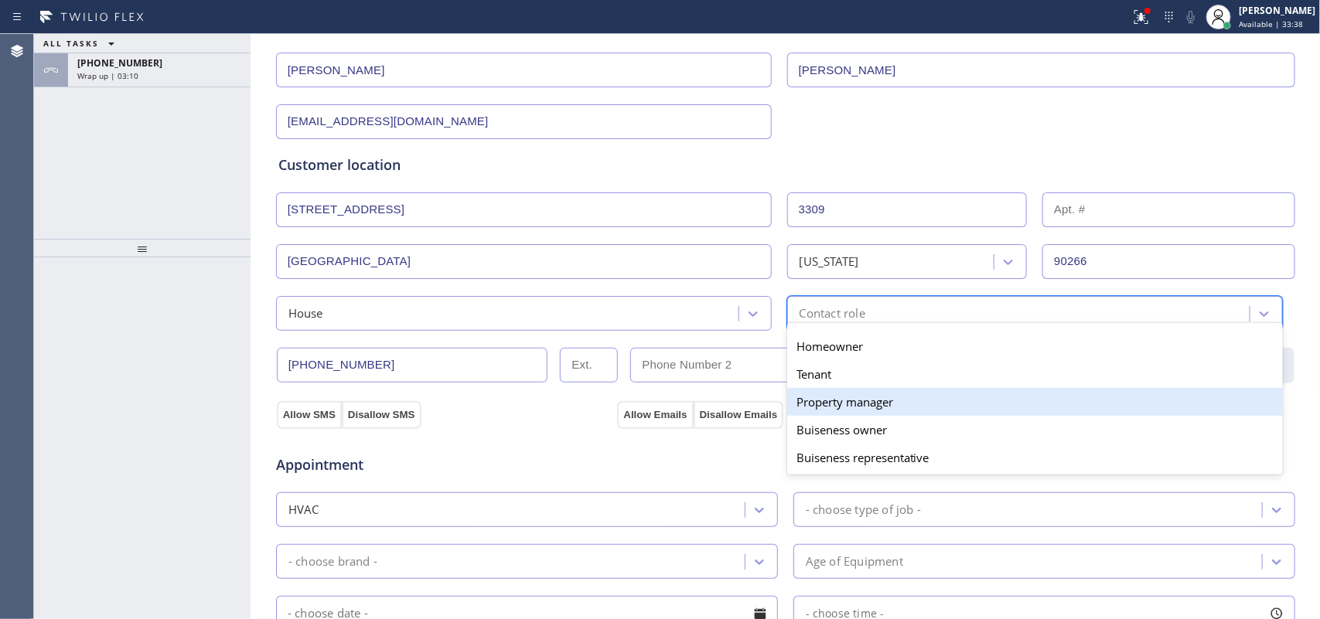
click at [836, 404] on div "Property manager" at bounding box center [1035, 402] width 496 height 28
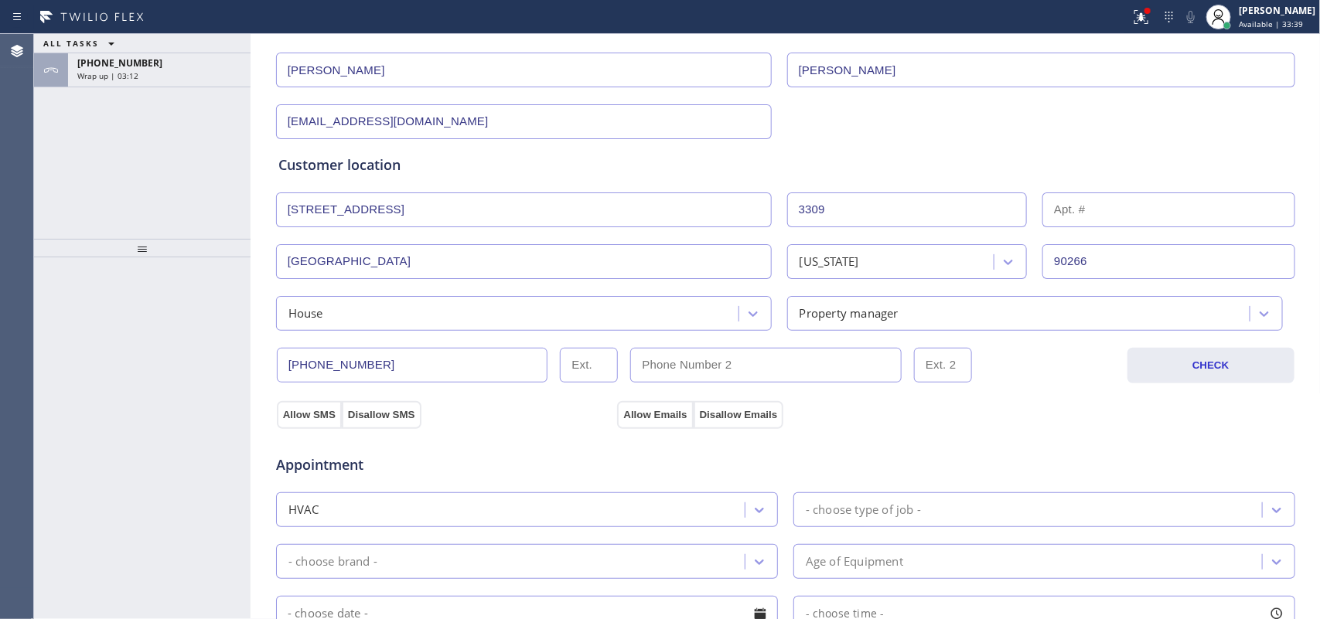
drag, startPoint x: 306, startPoint y: 420, endPoint x: 551, endPoint y: 416, distance: 245.1
click at [314, 418] on button "Allow SMS" at bounding box center [309, 415] width 65 height 28
drag, startPoint x: 388, startPoint y: 418, endPoint x: 462, endPoint y: 410, distance: 73.9
click at [462, 410] on div "Allow SMS Disallow SMS" at bounding box center [444, 415] width 341 height 28
click at [762, 414] on button "Disallow Emails" at bounding box center [739, 415] width 90 height 28
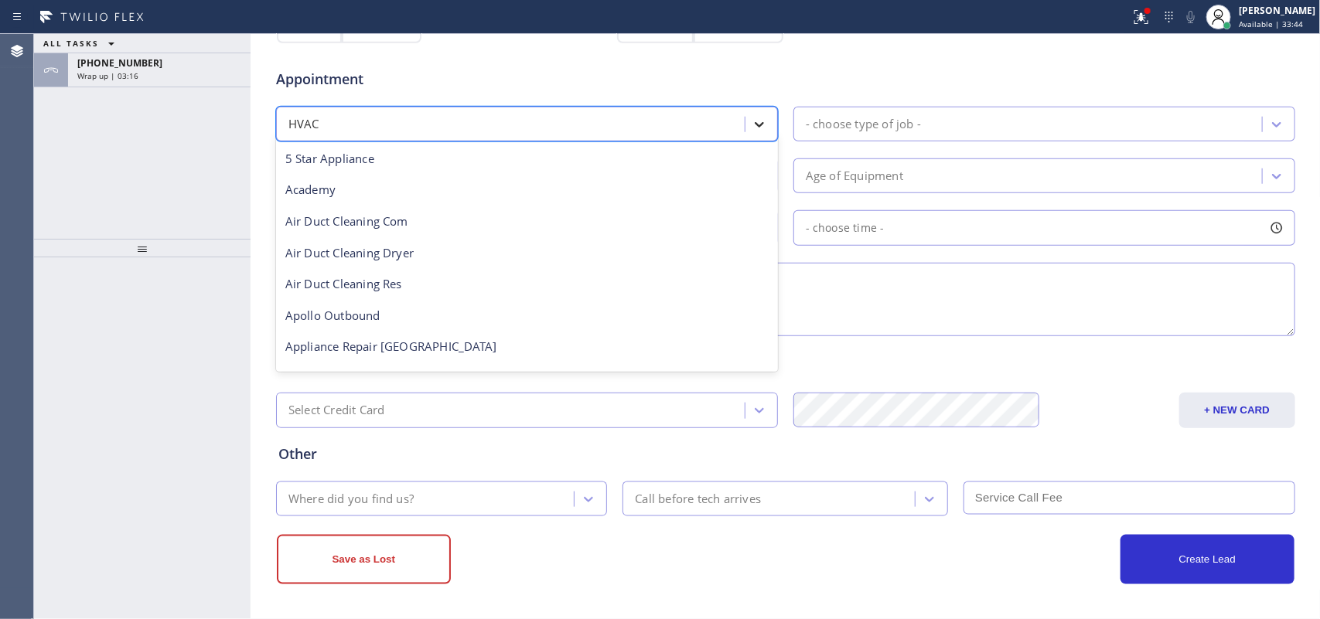
scroll to position [190, 0]
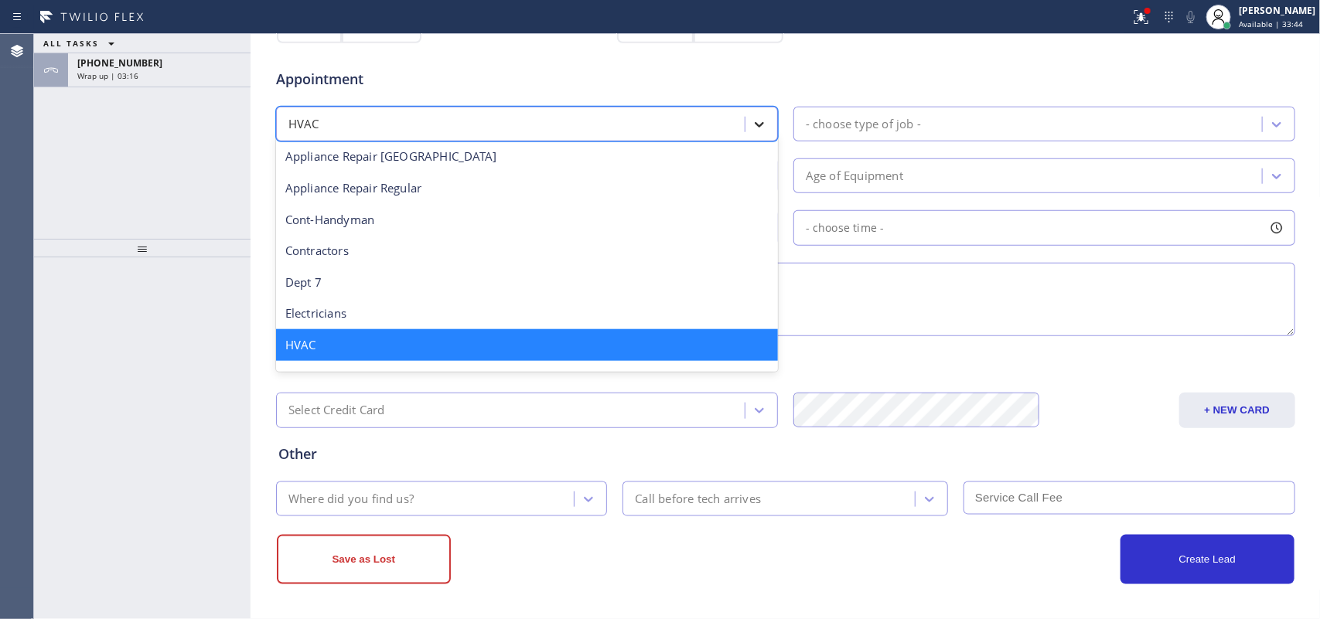
click at [752, 132] on icon at bounding box center [759, 124] width 15 height 15
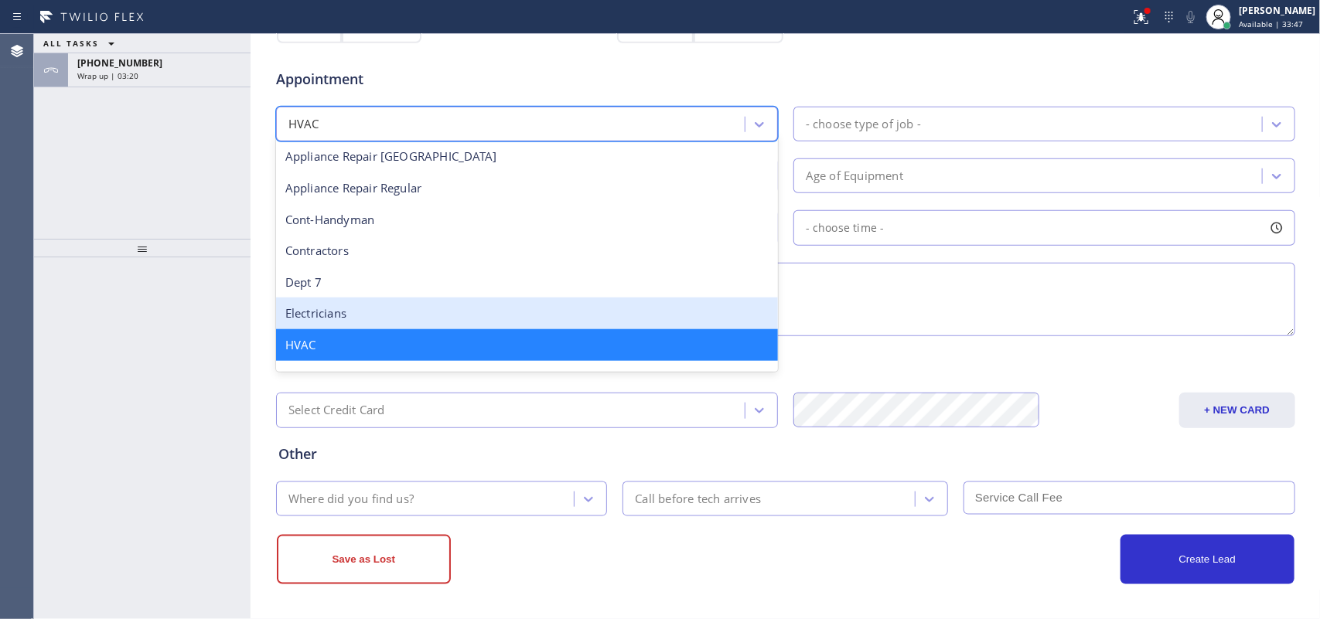
click at [889, 124] on div "- choose type of job -" at bounding box center [863, 124] width 115 height 18
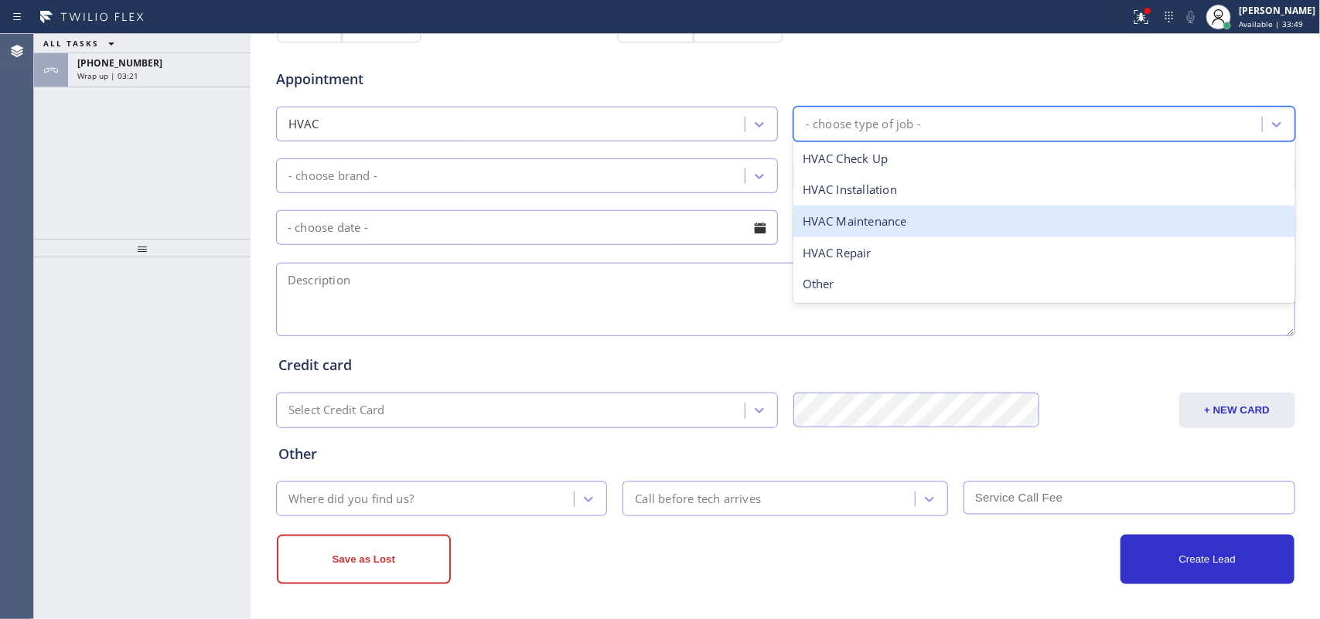
click at [880, 228] on div "HVAC Maintenance" at bounding box center [1044, 222] width 502 height 32
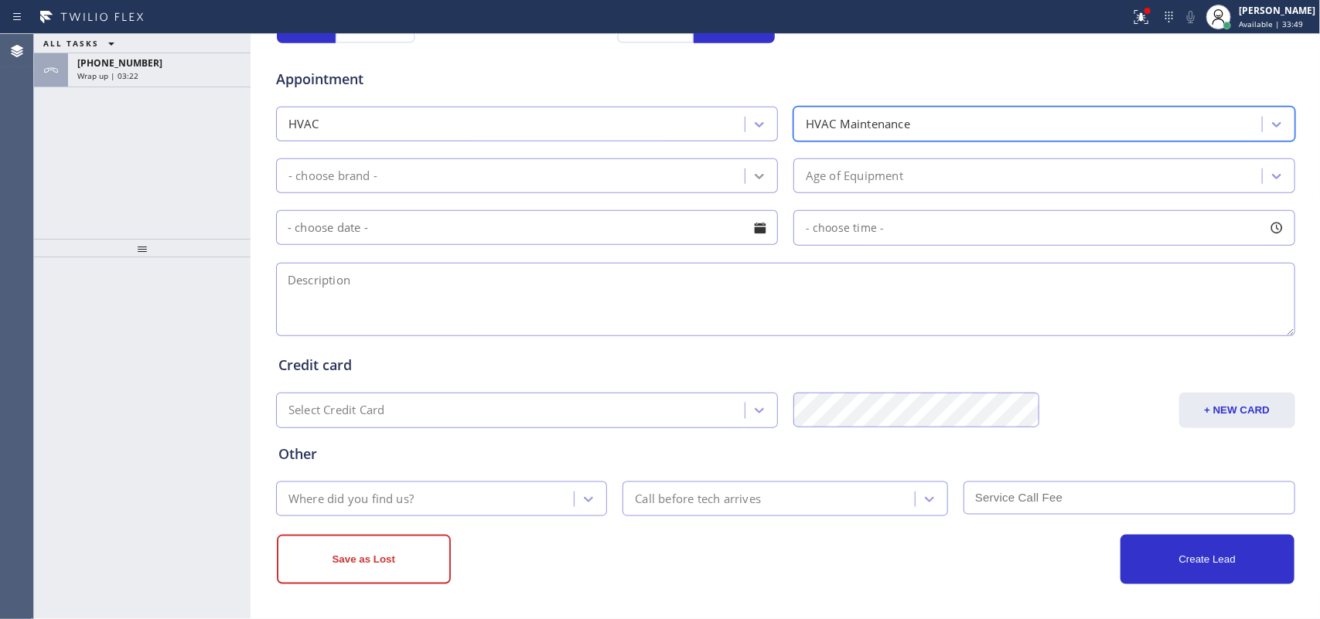
click at [752, 189] on div at bounding box center [759, 176] width 28 height 28
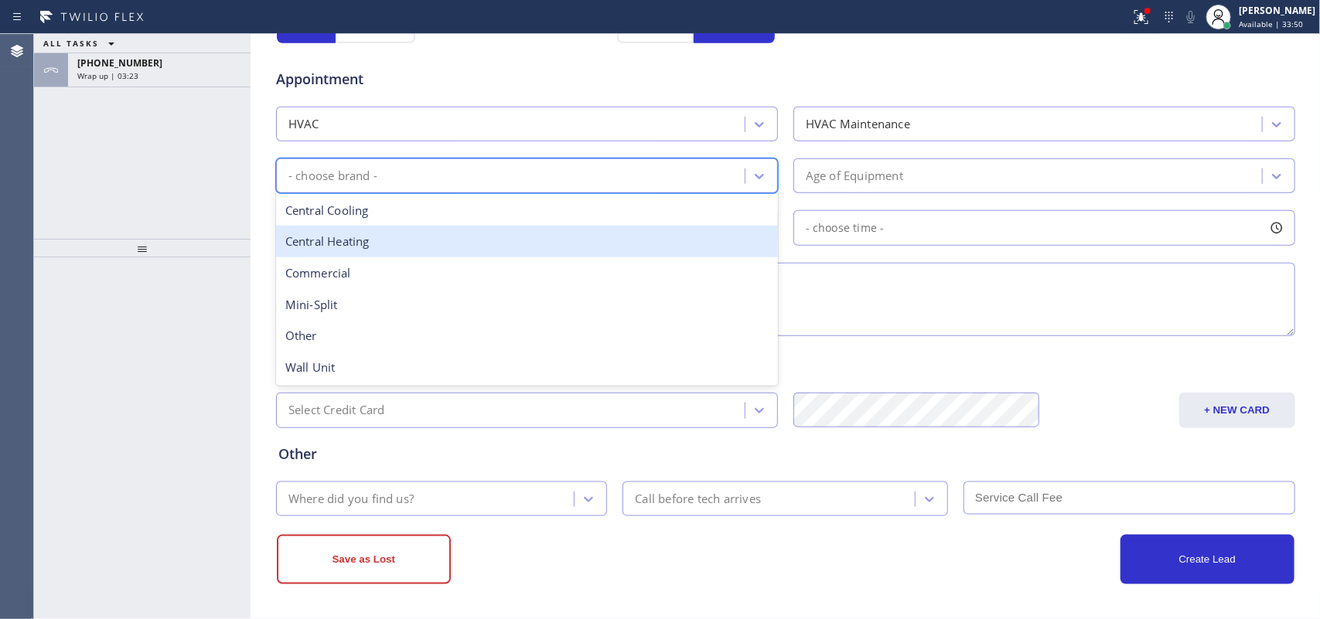
click at [516, 252] on div "Central Heating" at bounding box center [527, 242] width 502 height 32
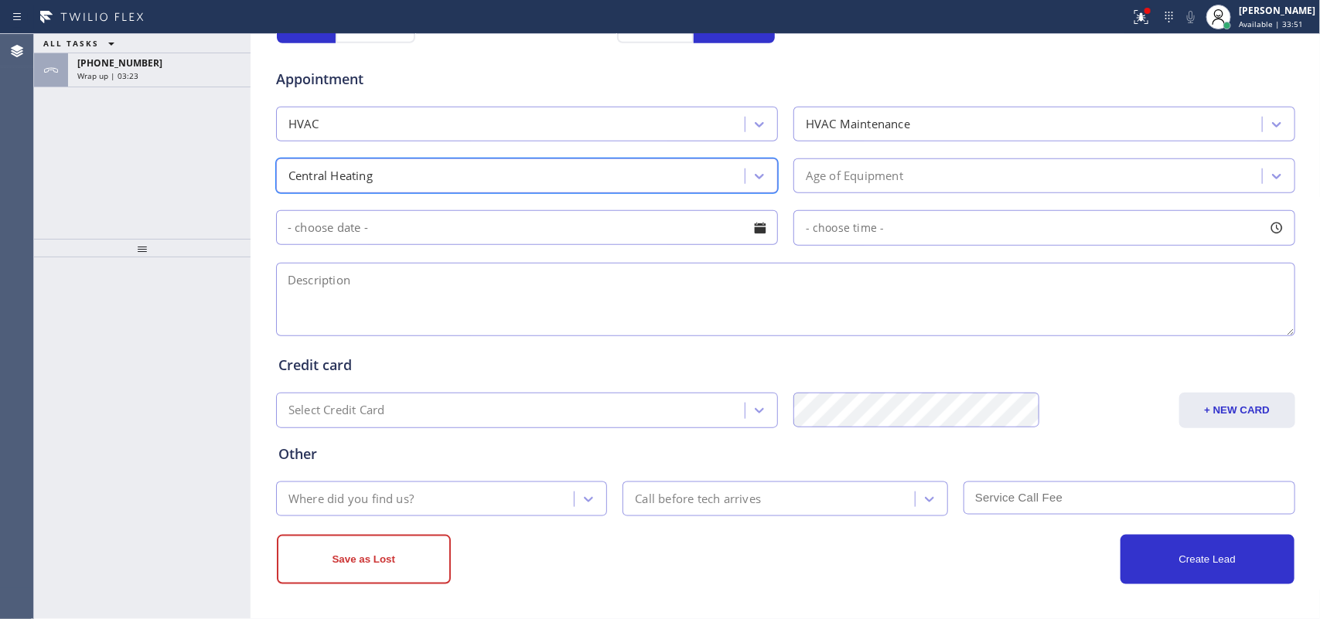
click at [818, 176] on div "Age of Equipment" at bounding box center [854, 176] width 97 height 18
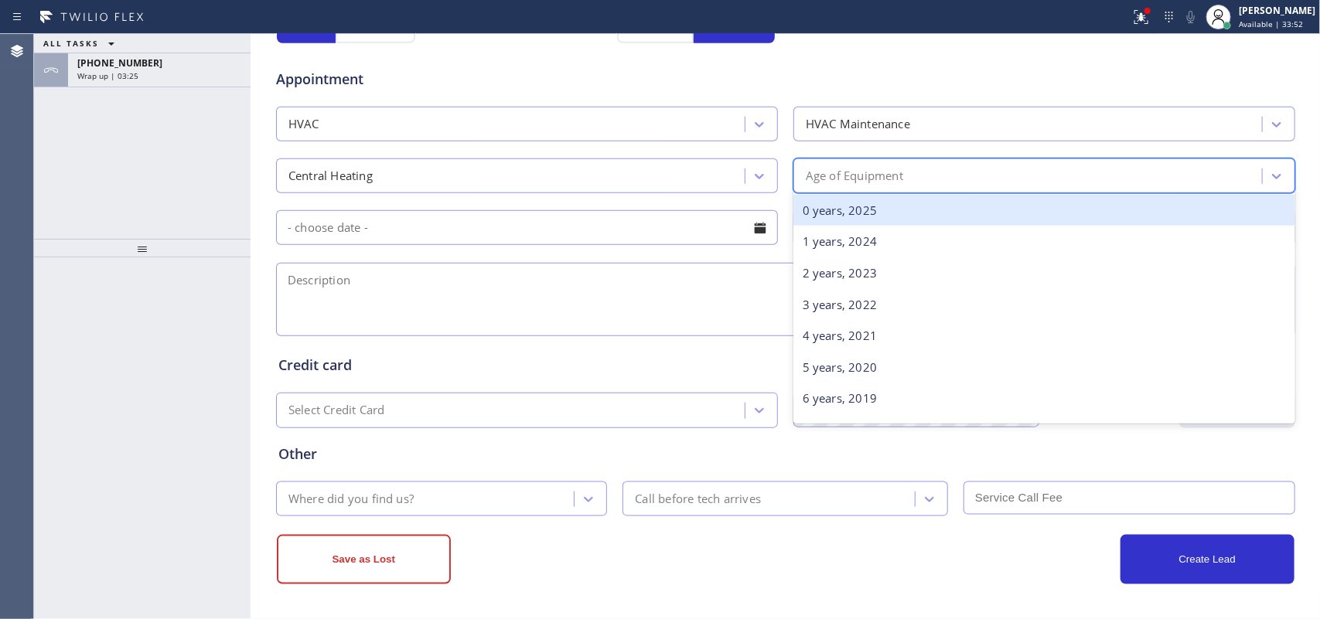
click at [837, 220] on div "0 years, 2025" at bounding box center [1044, 211] width 502 height 32
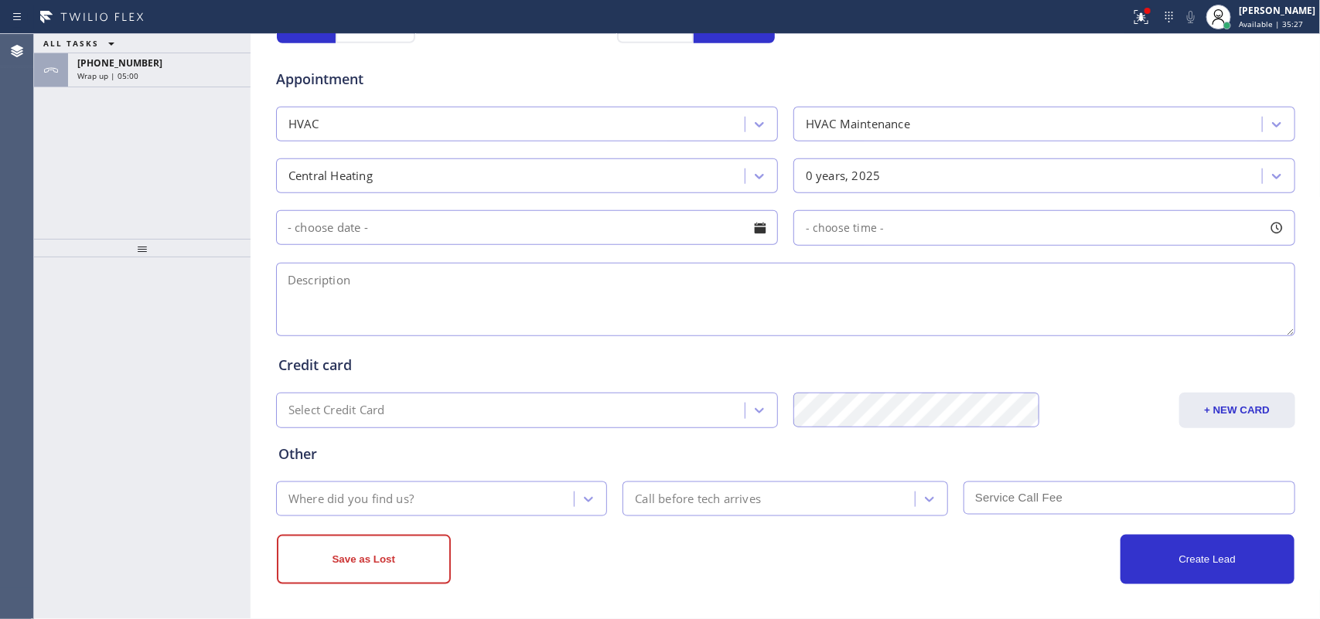
click at [312, 308] on textarea at bounding box center [785, 299] width 1019 height 73
paste textarea "Central 1 heater/ over 10 years/ in the attic/ with easy access/ [PERSON_NAME]-…"
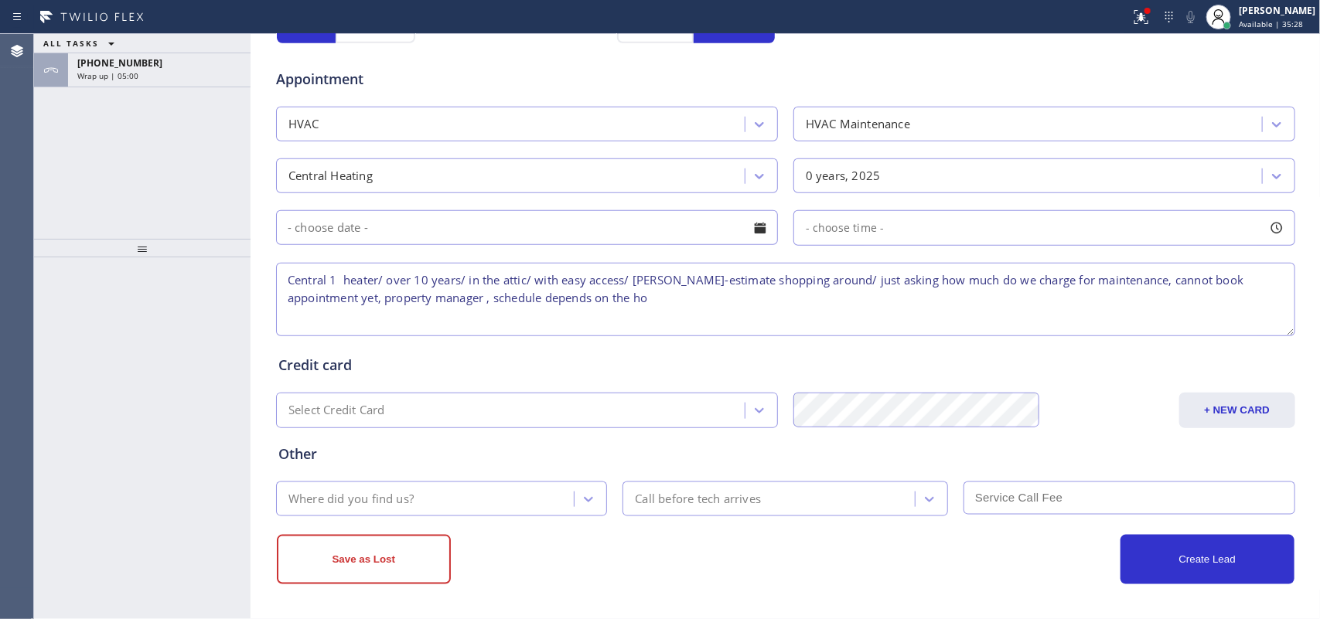
type textarea "Central 1 heater/ over 10 years/ in the attic/ with easy access/ [PERSON_NAME]-…"
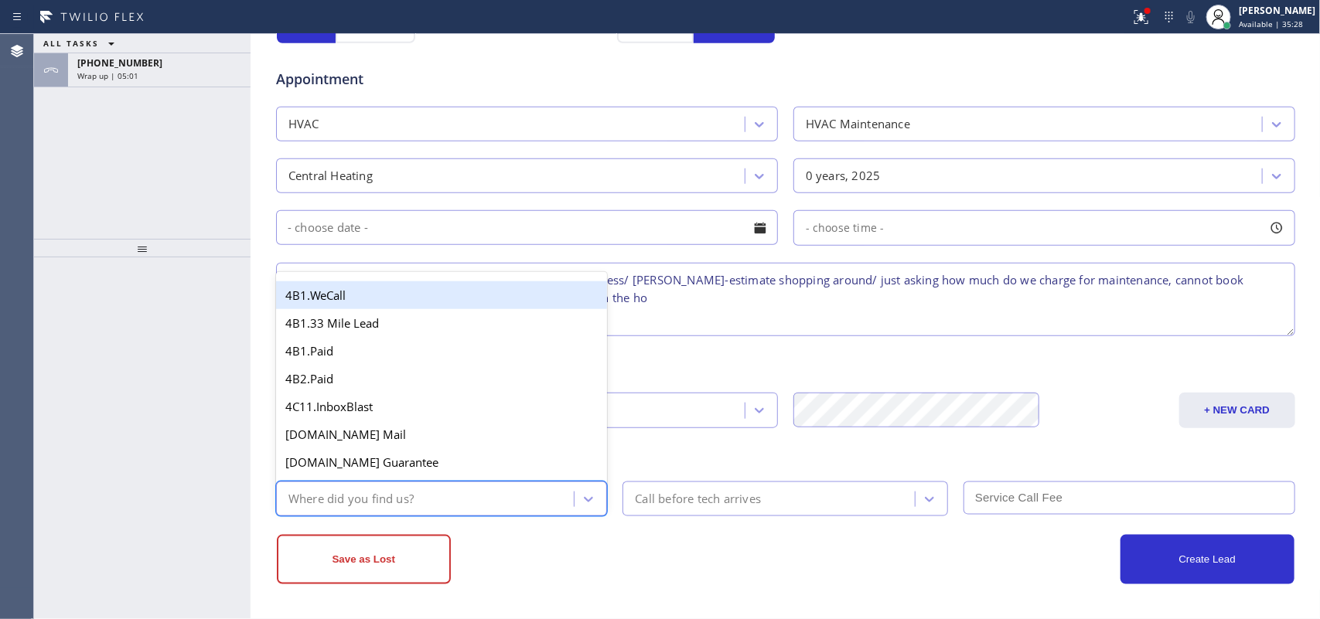
click at [484, 501] on div "Where did you find us?" at bounding box center [428, 499] width 294 height 27
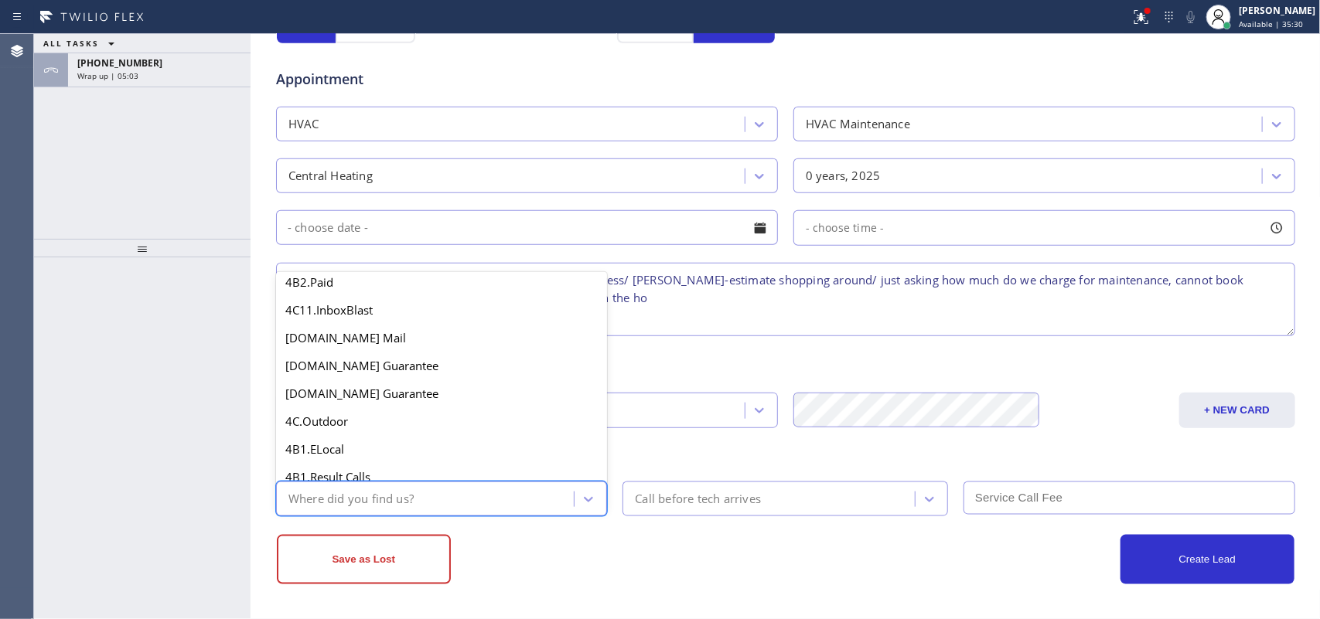
scroll to position [0, 0]
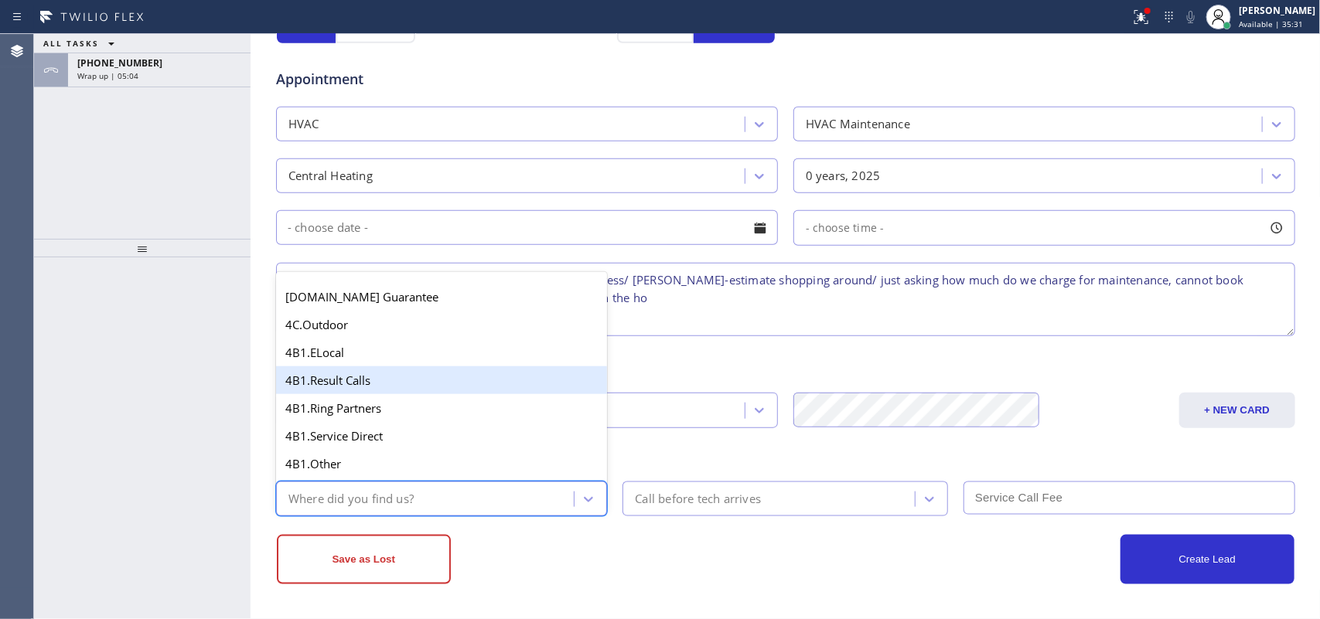
type input "g"
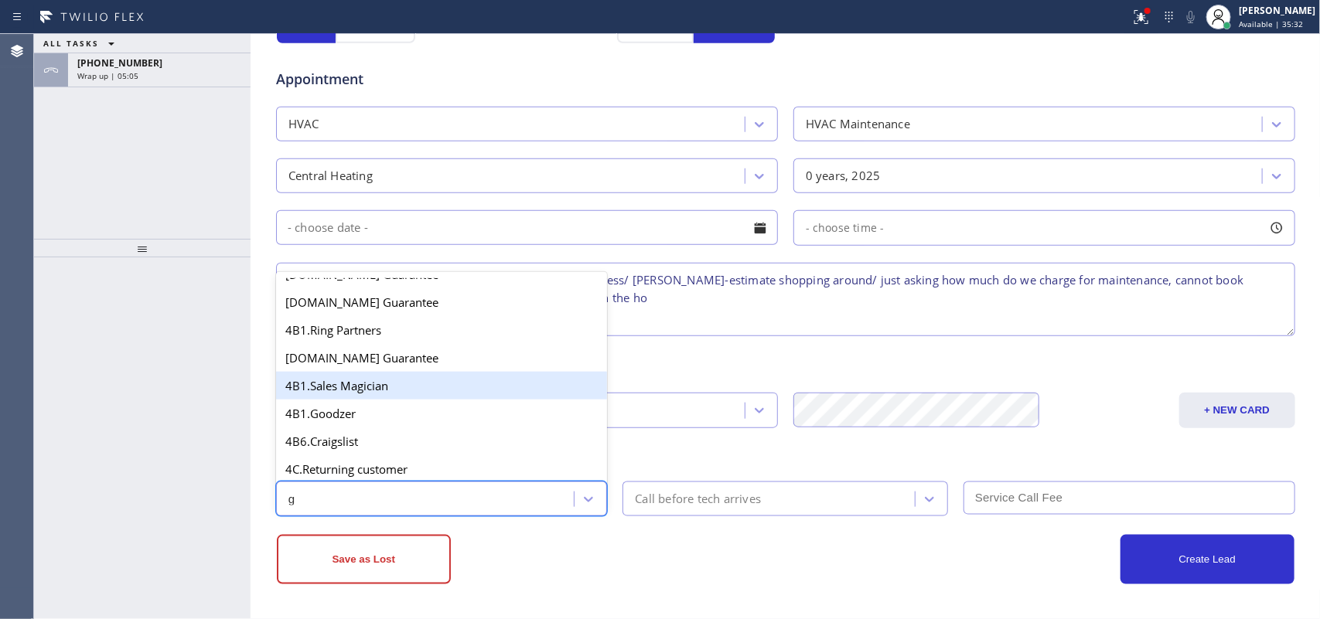
scroll to position [291, 0]
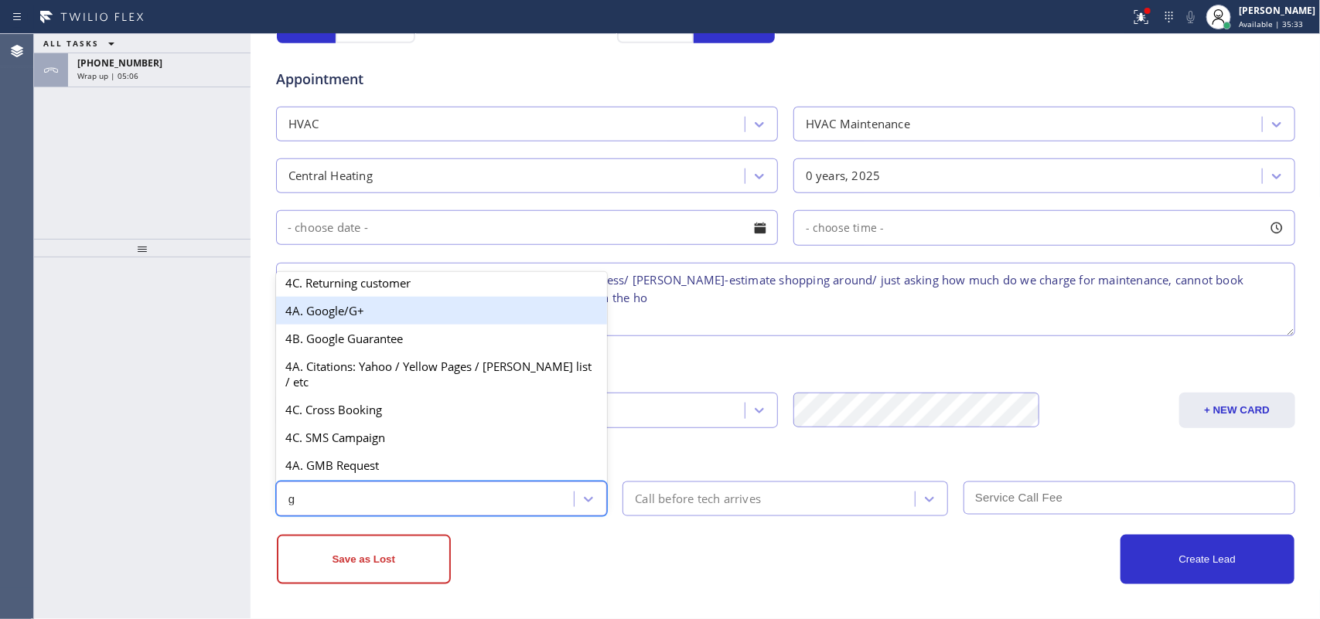
click at [404, 325] on div "4A. Google/G+" at bounding box center [442, 311] width 332 height 28
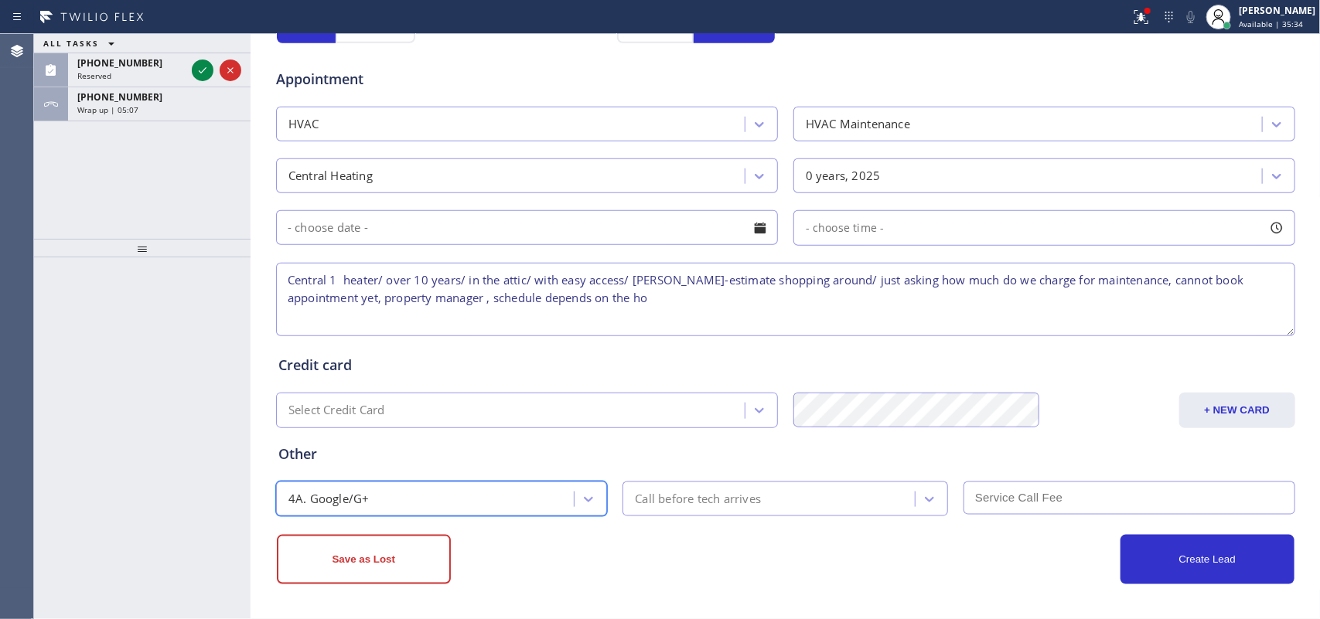
scroll to position [0, 0]
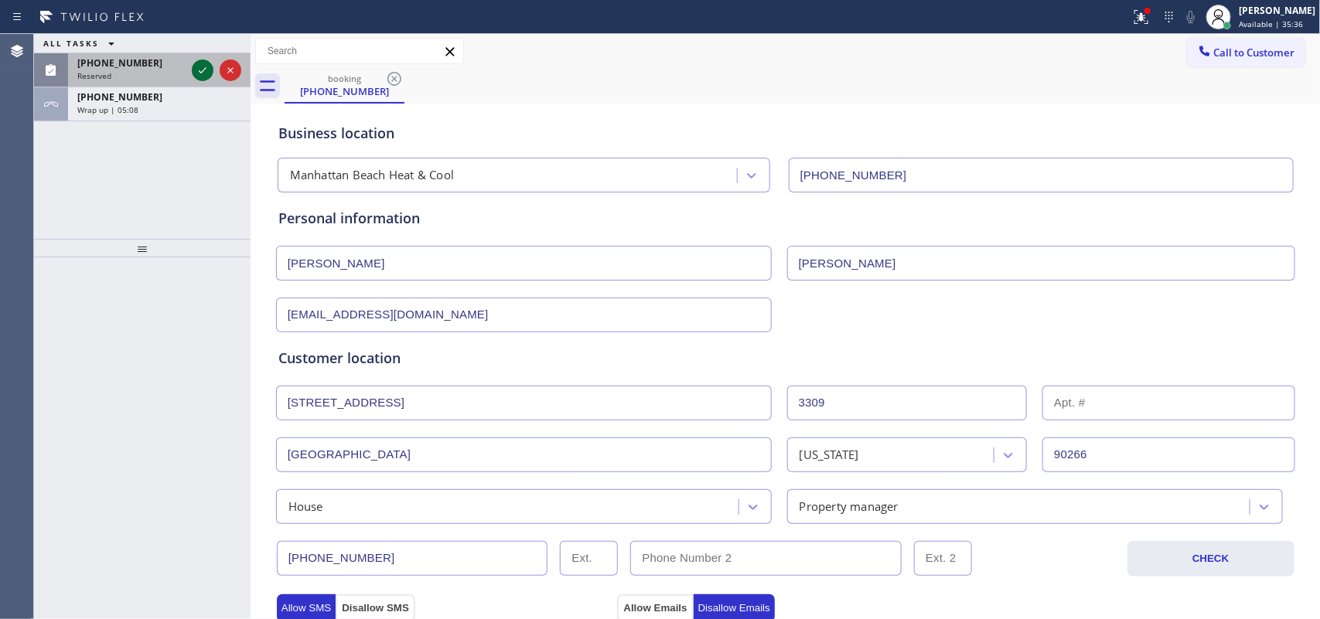
click at [202, 66] on icon at bounding box center [202, 70] width 19 height 19
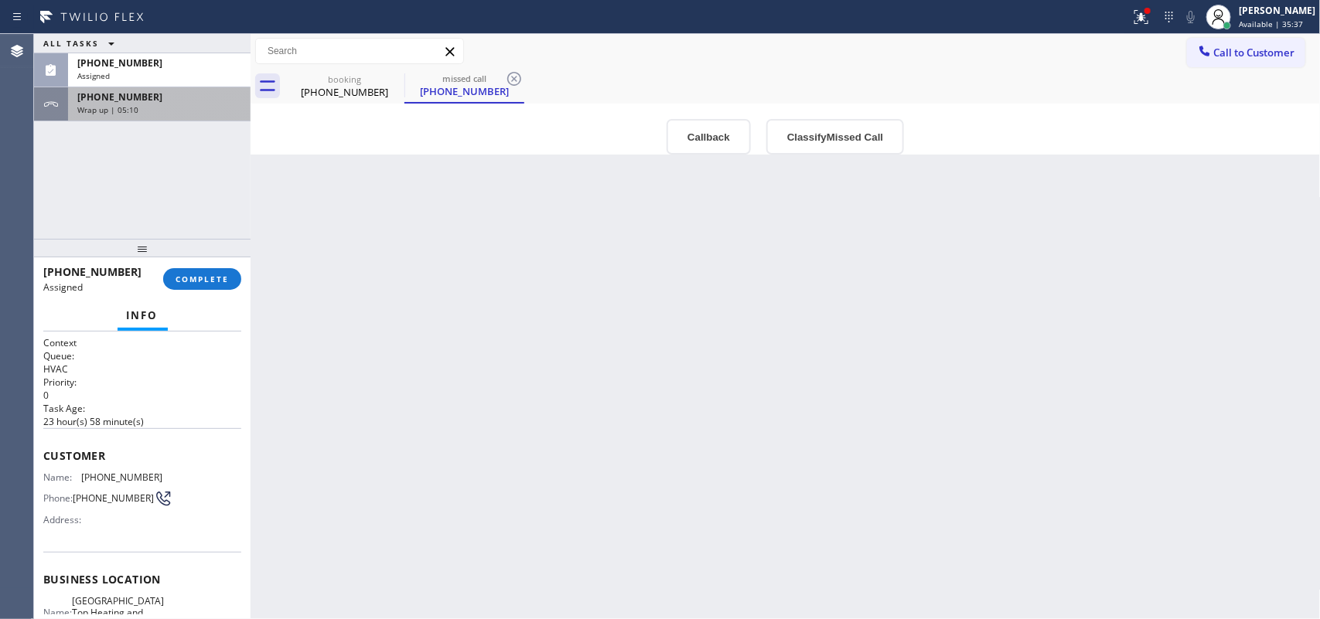
click at [178, 95] on div "[PHONE_NUMBER]" at bounding box center [159, 96] width 164 height 13
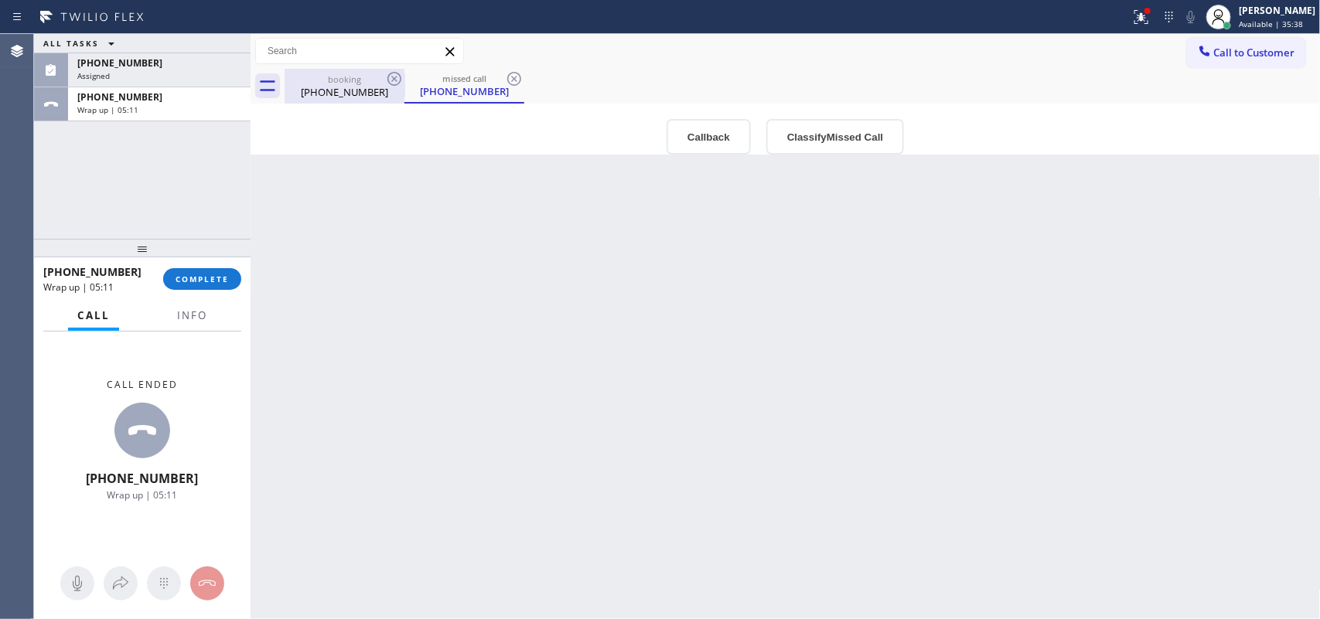
click at [319, 97] on div "[PHONE_NUMBER]" at bounding box center [344, 92] width 117 height 14
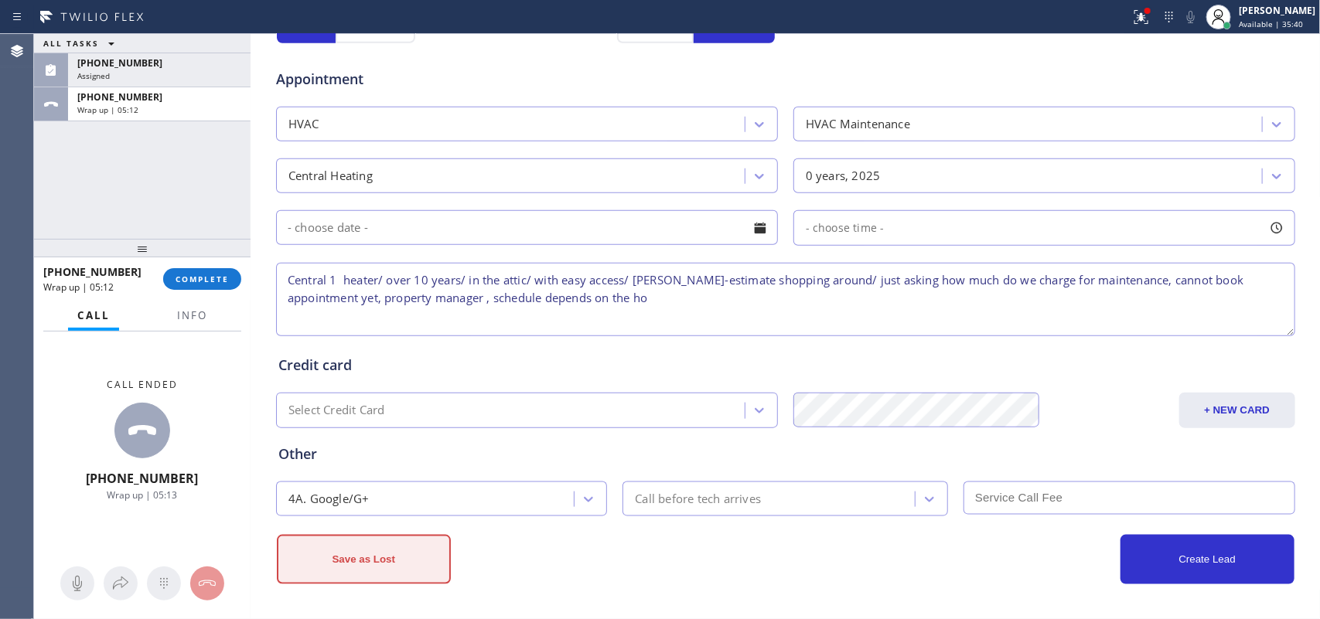
click at [398, 557] on button "Save as Lost" at bounding box center [364, 559] width 174 height 49
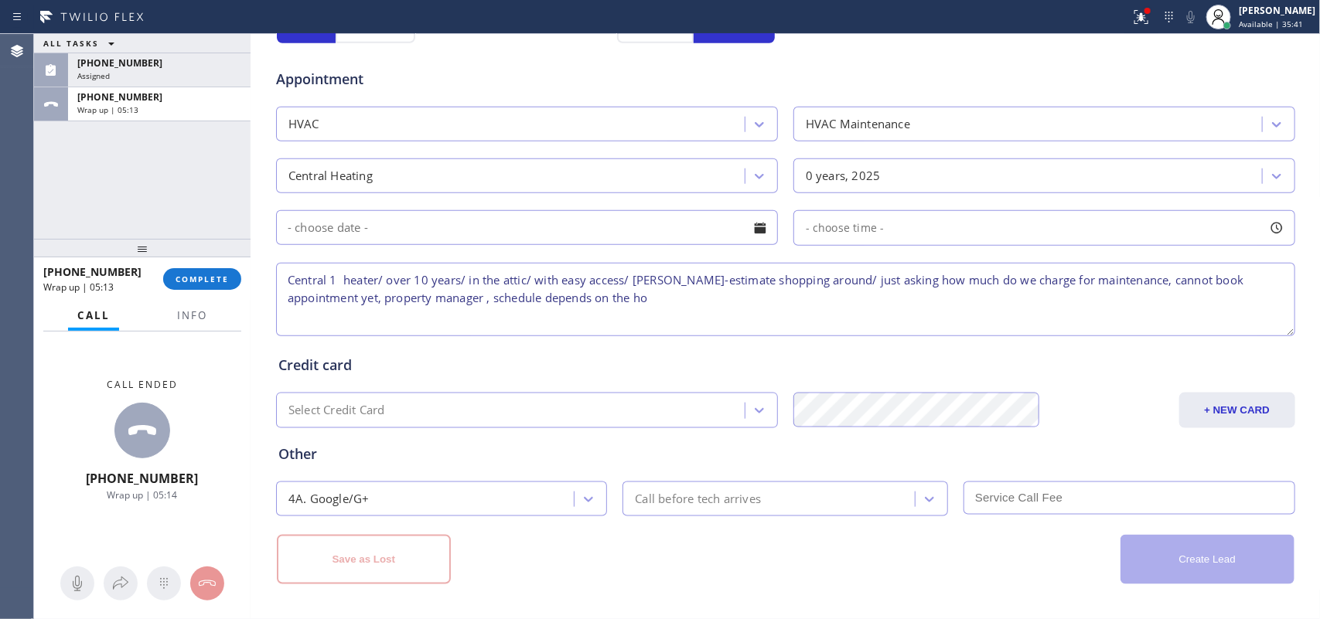
scroll to position [151, 0]
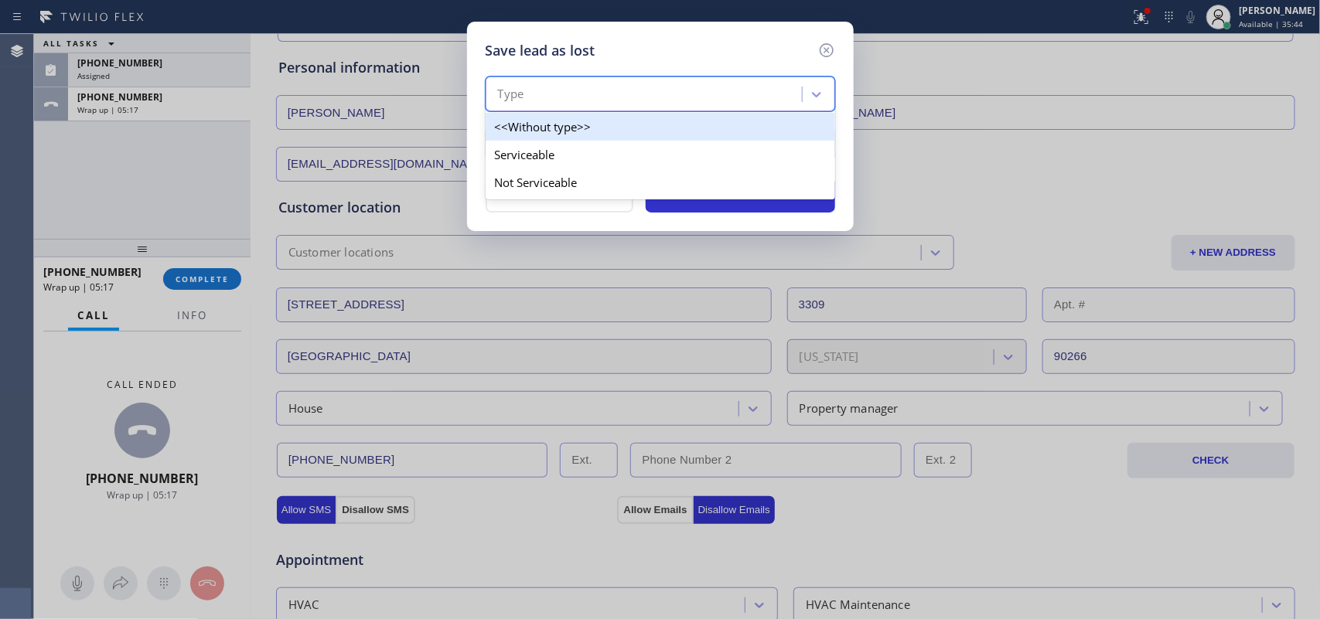
click at [725, 94] on div "Type" at bounding box center [646, 94] width 312 height 27
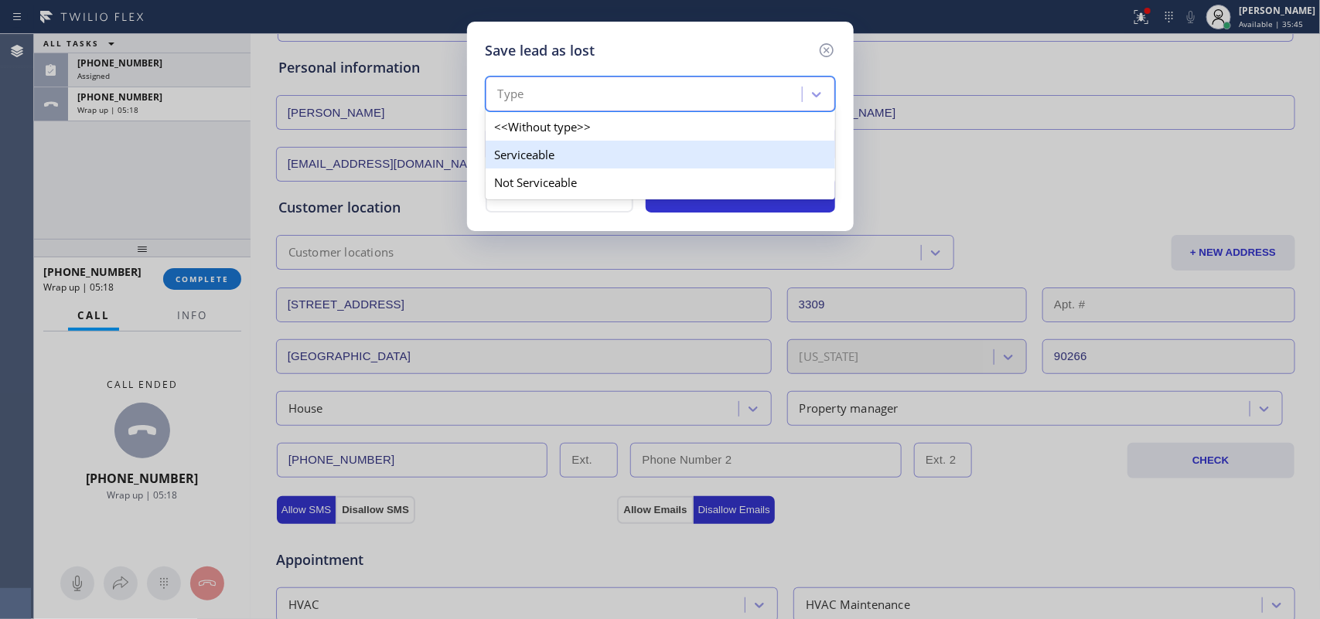
click at [674, 148] on div "Serviceable" at bounding box center [660, 155] width 349 height 28
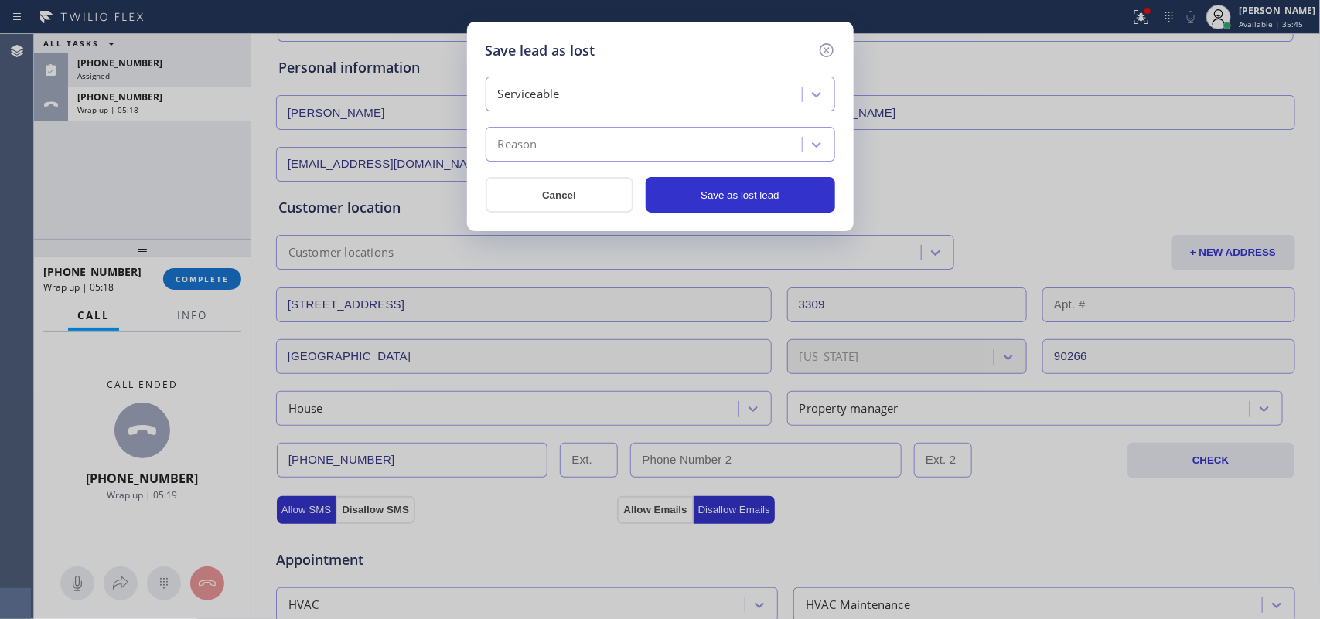
click at [674, 148] on div "Reason" at bounding box center [646, 144] width 312 height 27
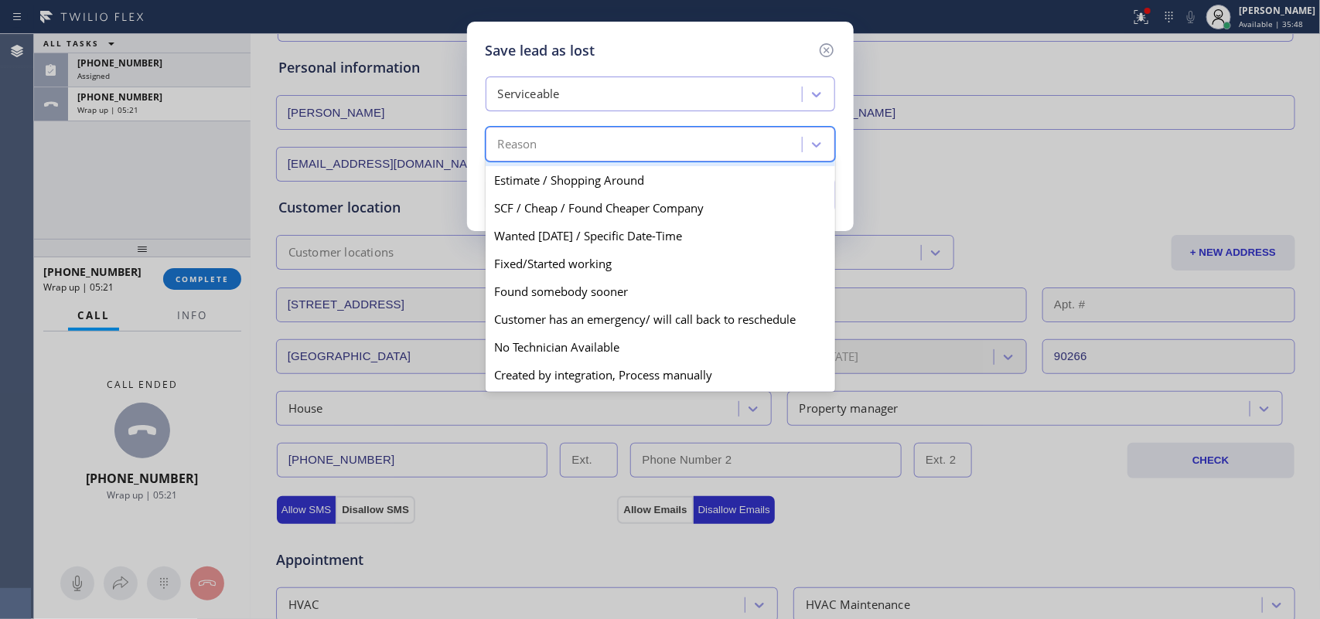
scroll to position [0, 0]
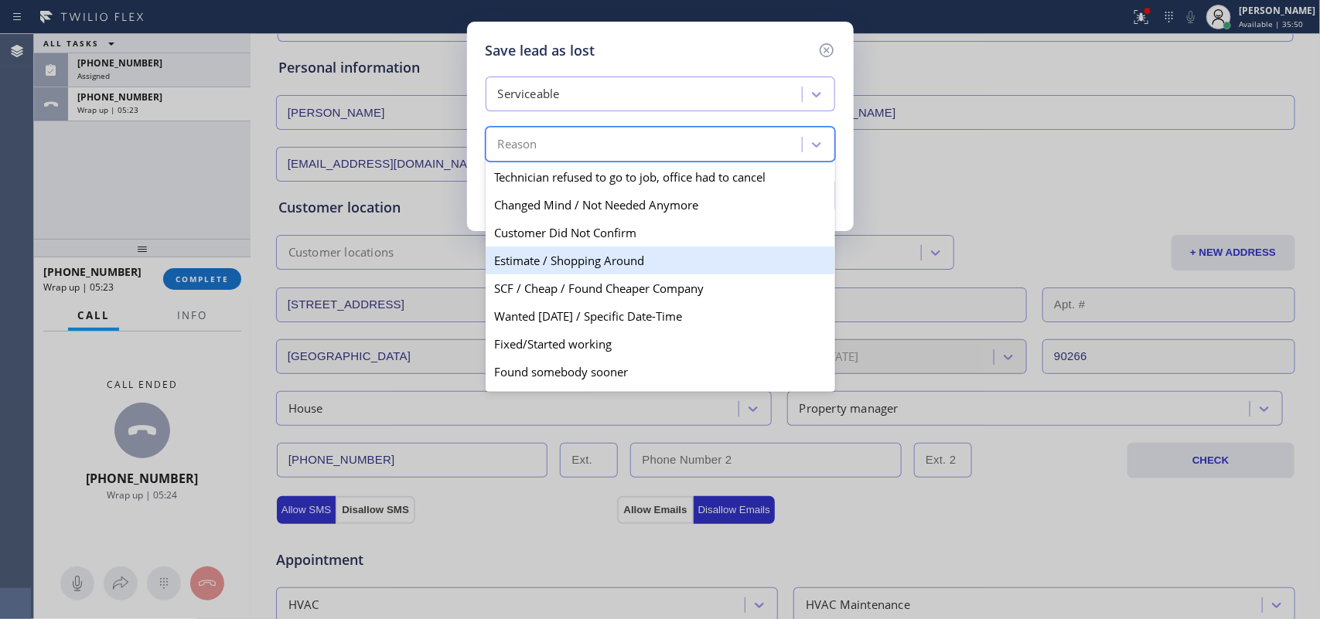
click at [658, 268] on div "Estimate / Shopping Around" at bounding box center [660, 261] width 349 height 28
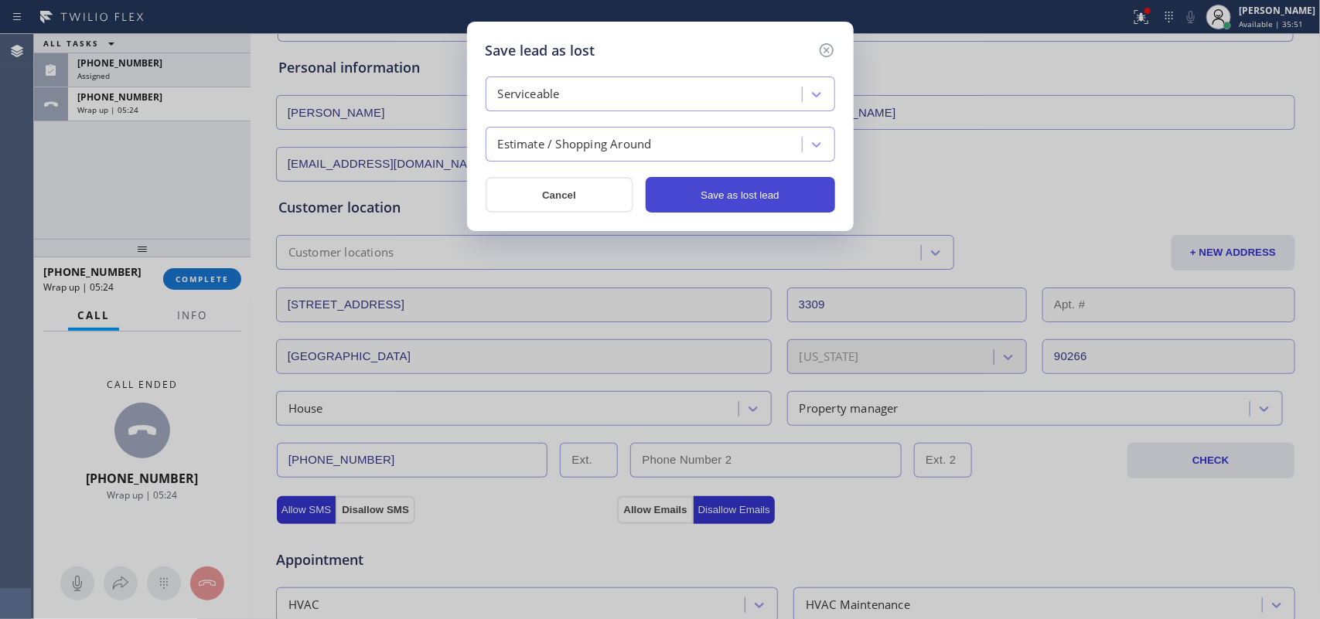
click at [745, 206] on button "Save as lost lead" at bounding box center [740, 195] width 189 height 36
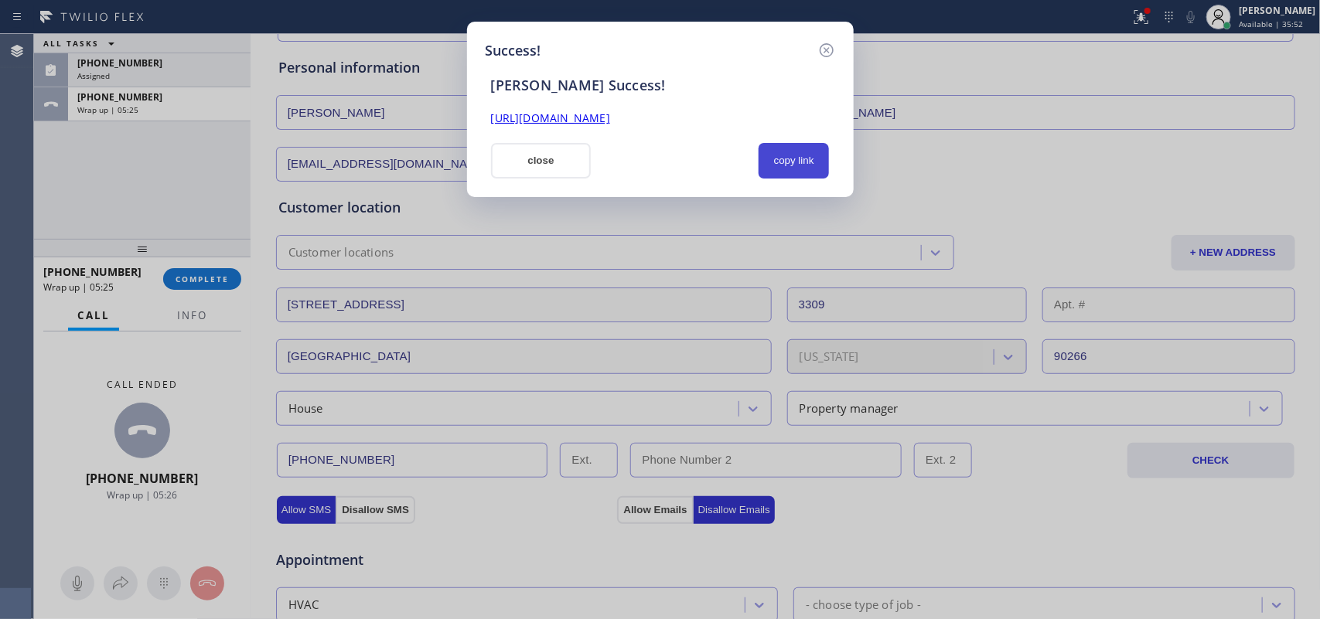
click at [801, 167] on button "copy link" at bounding box center [793, 161] width 71 height 36
click at [610, 114] on link "[URL][DOMAIN_NAME]" at bounding box center [550, 118] width 119 height 15
click at [506, 155] on button "close" at bounding box center [541, 161] width 101 height 36
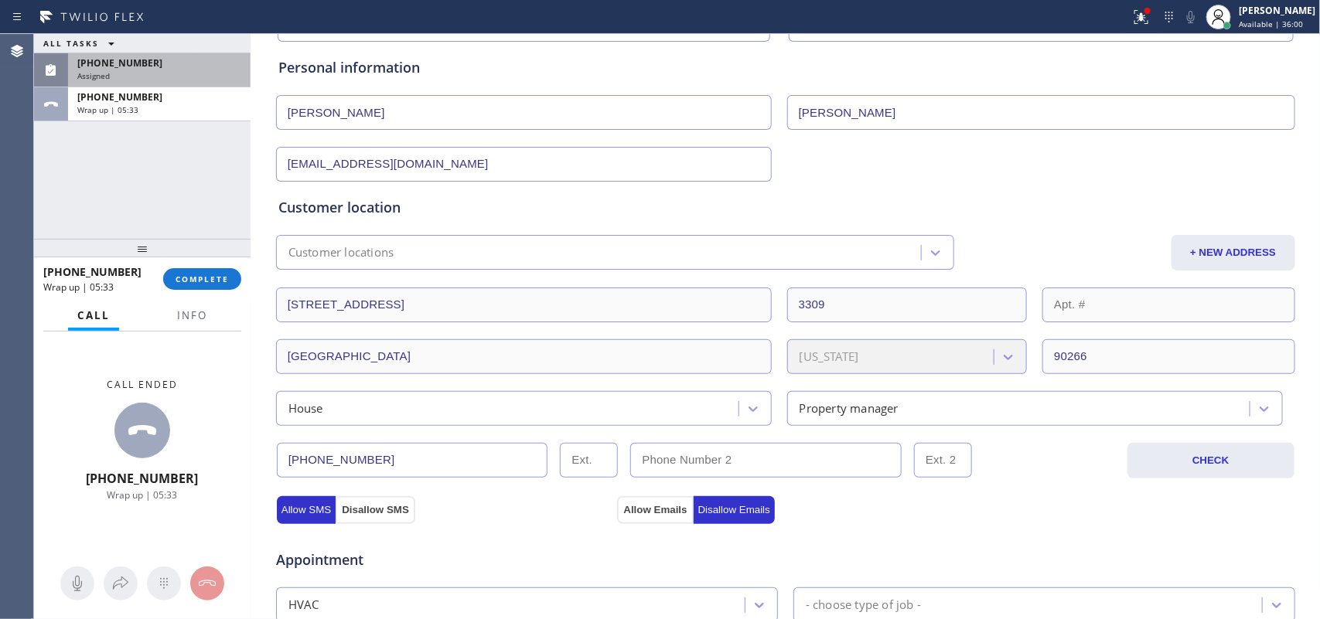
click at [145, 70] on div "Assigned" at bounding box center [159, 75] width 164 height 11
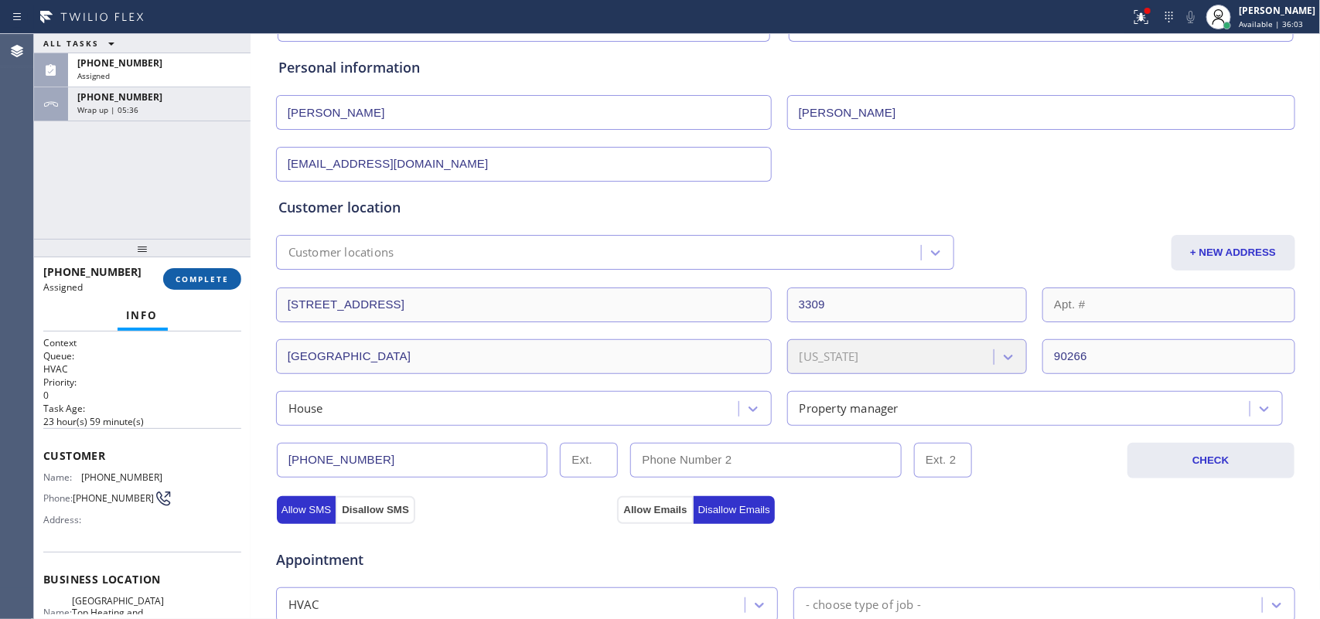
click at [206, 274] on span "COMPLETE" at bounding box center [202, 279] width 53 height 11
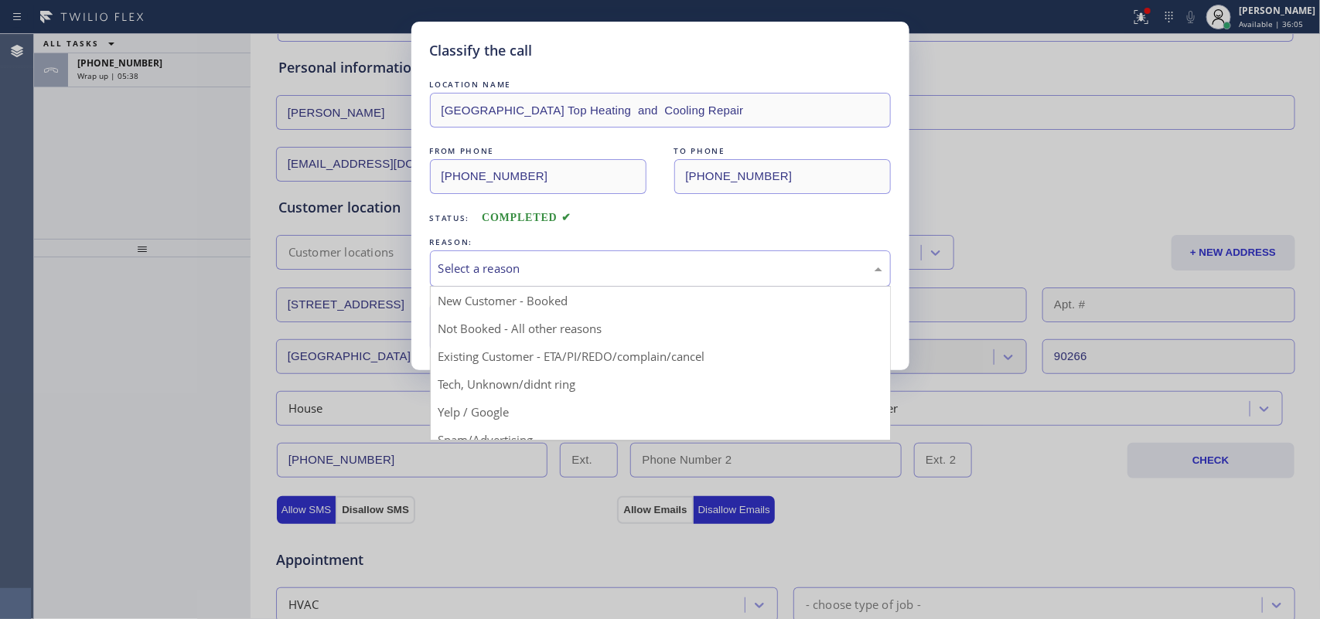
click at [499, 268] on div "Select a reason" at bounding box center [660, 269] width 444 height 18
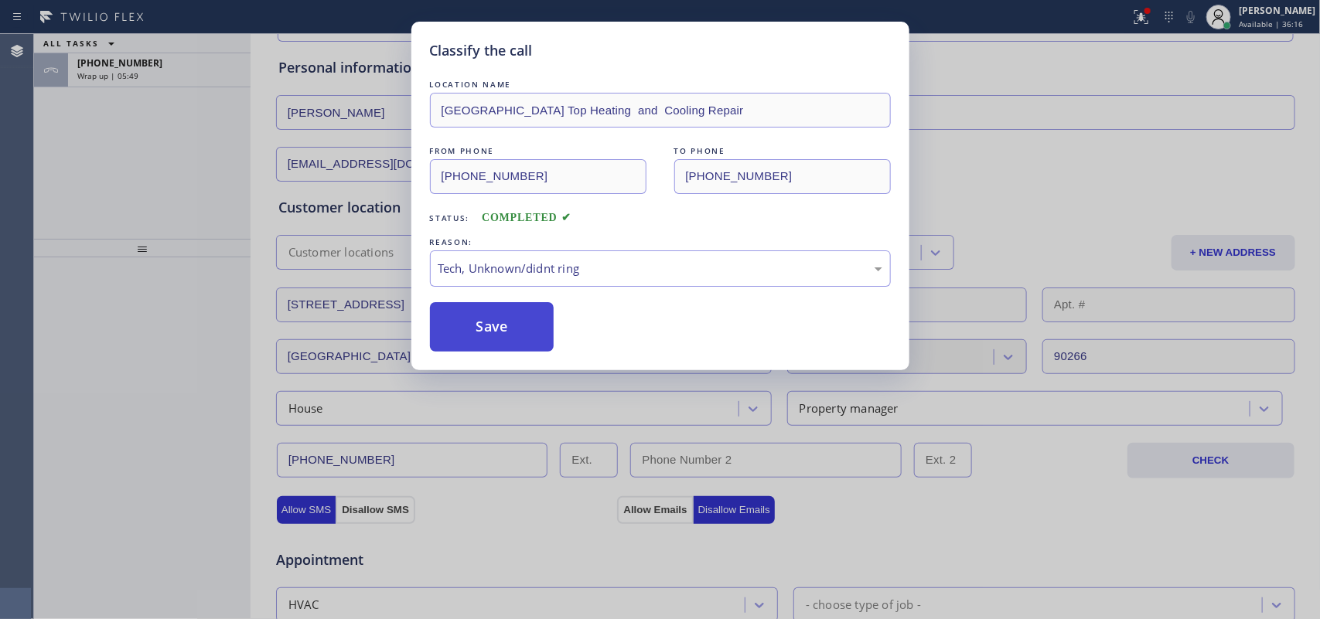
click at [512, 330] on button "Save" at bounding box center [492, 326] width 124 height 49
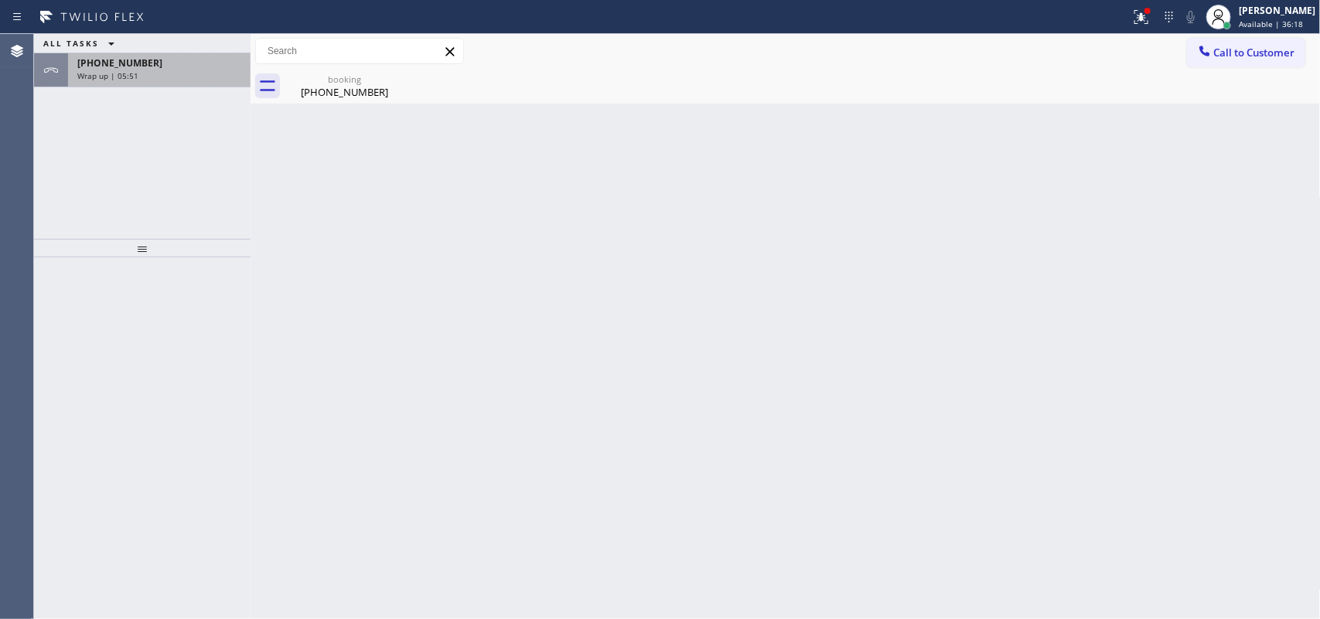
click at [141, 63] on div "[PHONE_NUMBER]" at bounding box center [159, 62] width 164 height 13
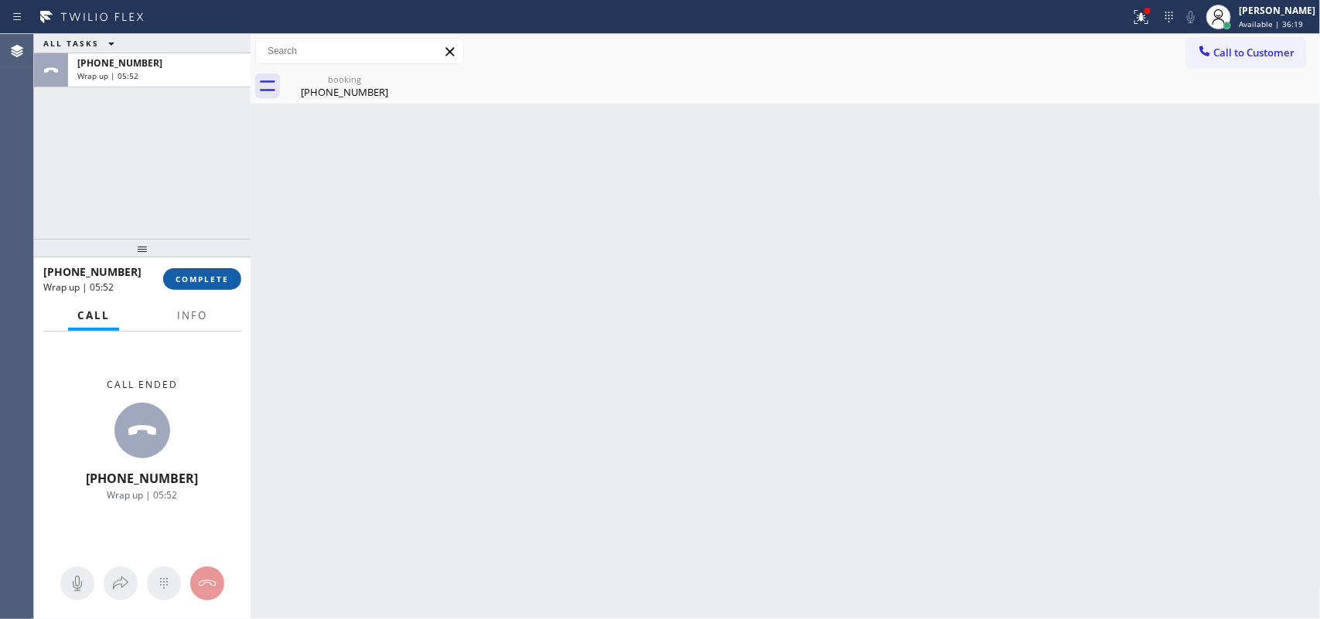
click at [211, 276] on span "COMPLETE" at bounding box center [202, 279] width 53 height 11
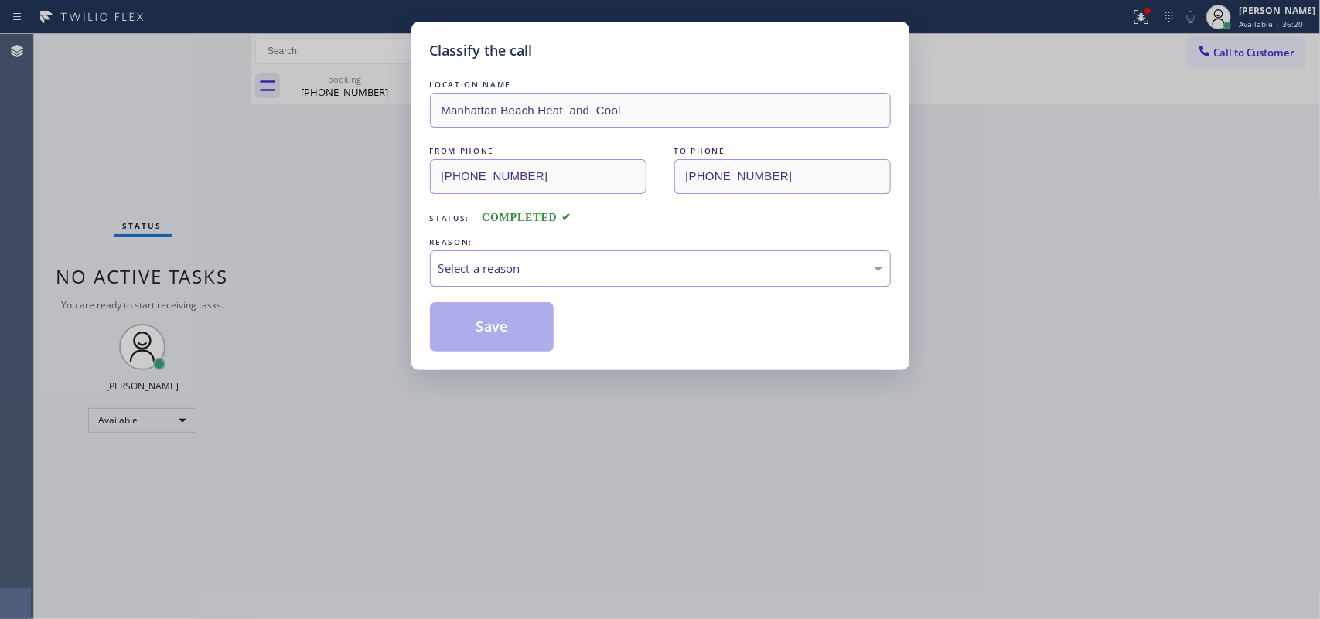
click at [599, 259] on div "Select a reason" at bounding box center [660, 269] width 461 height 36
click at [538, 267] on div "Tech, Unknown/didnt ring" at bounding box center [660, 269] width 444 height 18
drag, startPoint x: 504, startPoint y: 322, endPoint x: 932, endPoint y: 410, distance: 437.2
click at [932, 410] on div "Classify the call LOCATION NAME [GEOGRAPHIC_DATA] Heat and Cool FROM PHONE [PHO…" at bounding box center [660, 309] width 1320 height 619
click at [411, 172] on div "Classify the call LOCATION NAME [GEOGRAPHIC_DATA] Heat and Cool FROM PHONE [PHO…" at bounding box center [660, 196] width 498 height 349
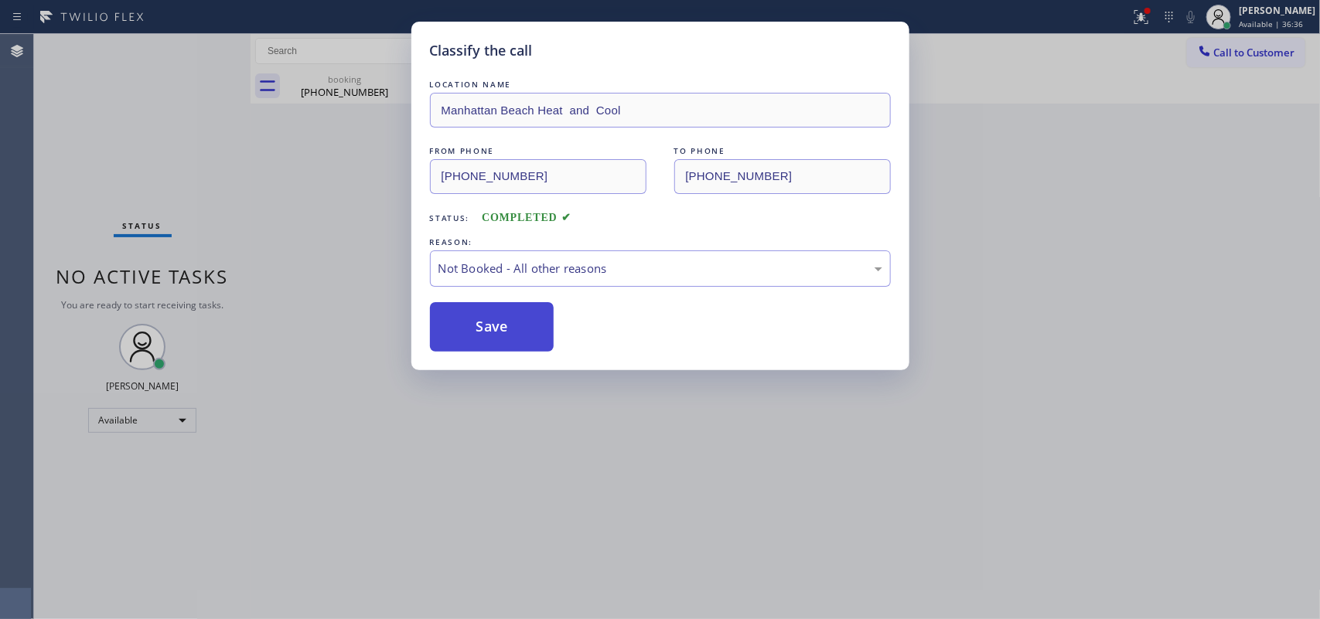
click at [468, 325] on button "Save" at bounding box center [492, 326] width 124 height 49
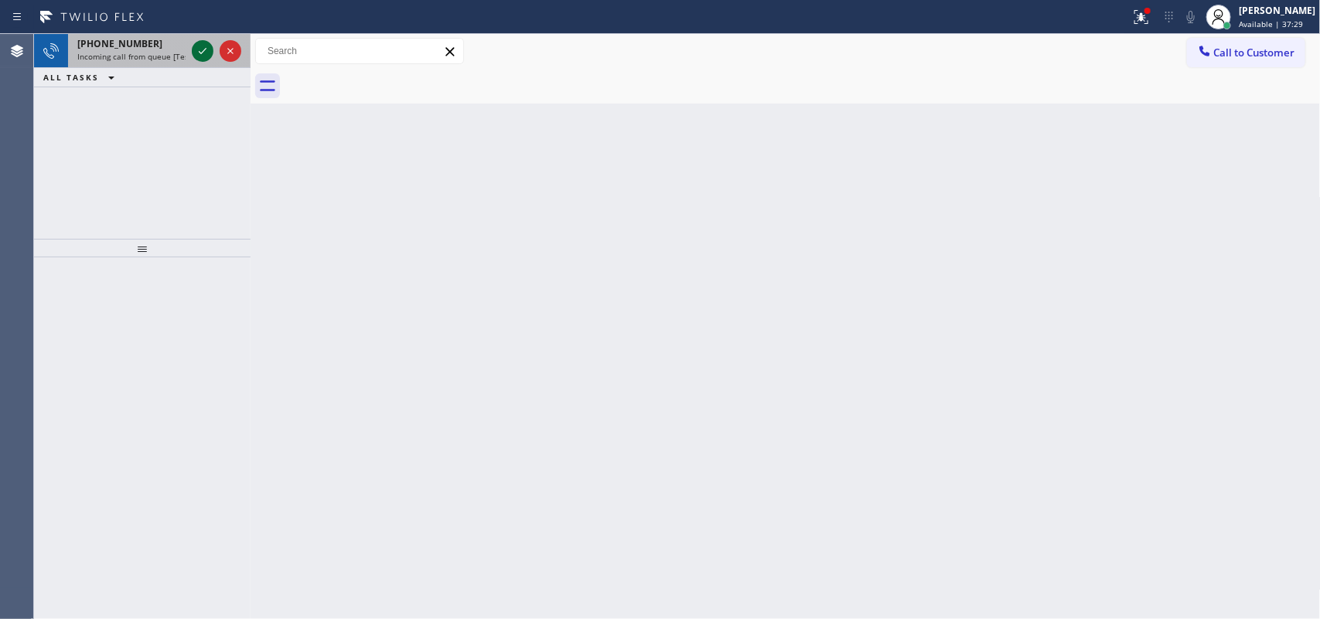
click at [199, 52] on icon at bounding box center [203, 51] width 8 height 6
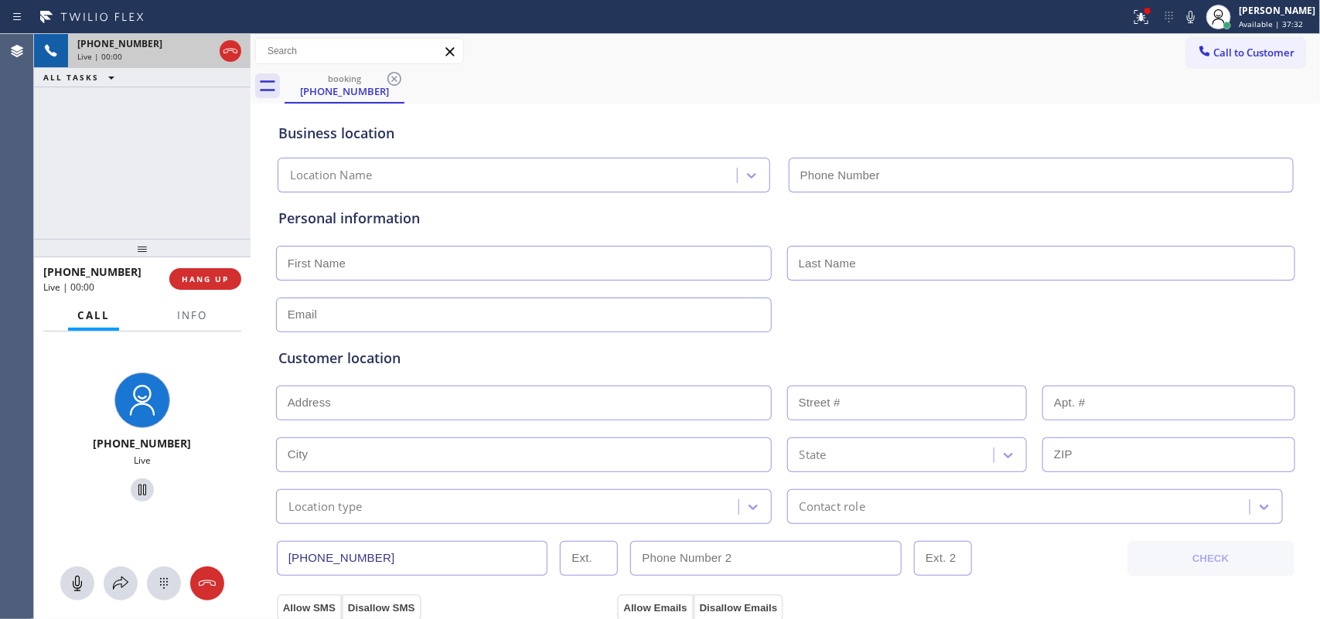
type input "[PHONE_NUMBER]"
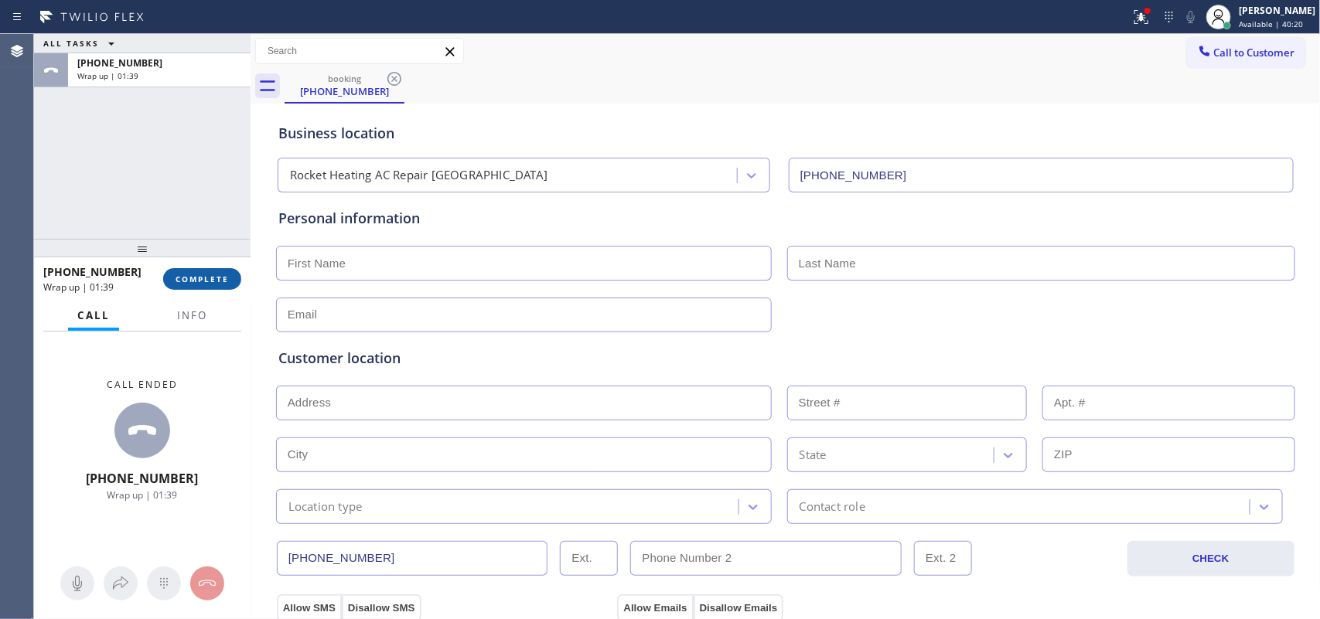
click at [219, 285] on button "COMPLETE" at bounding box center [202, 279] width 78 height 22
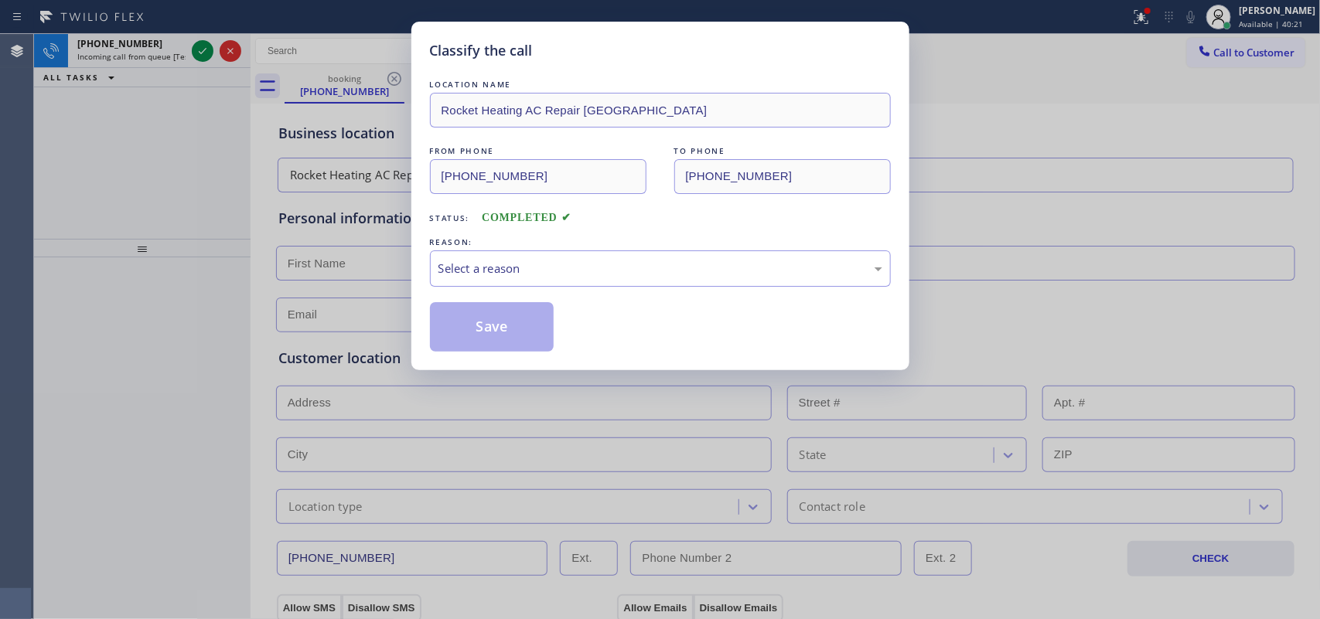
click at [639, 272] on div "Select a reason" at bounding box center [660, 269] width 444 height 18
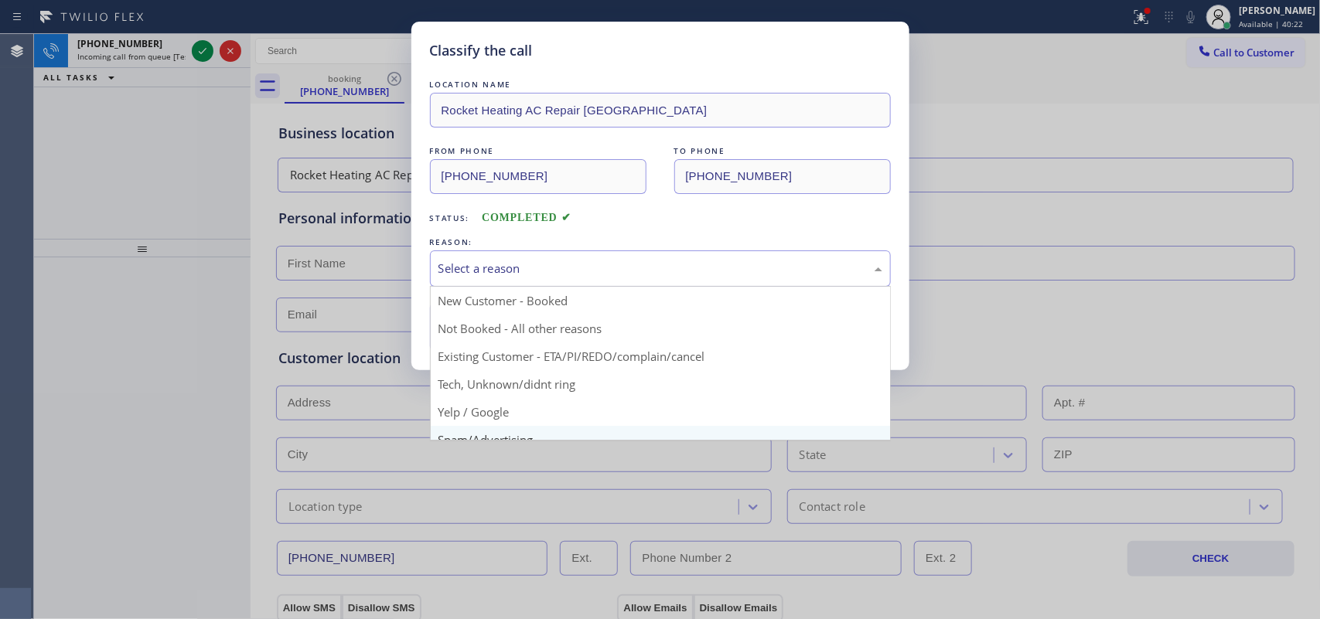
scroll to position [106, 0]
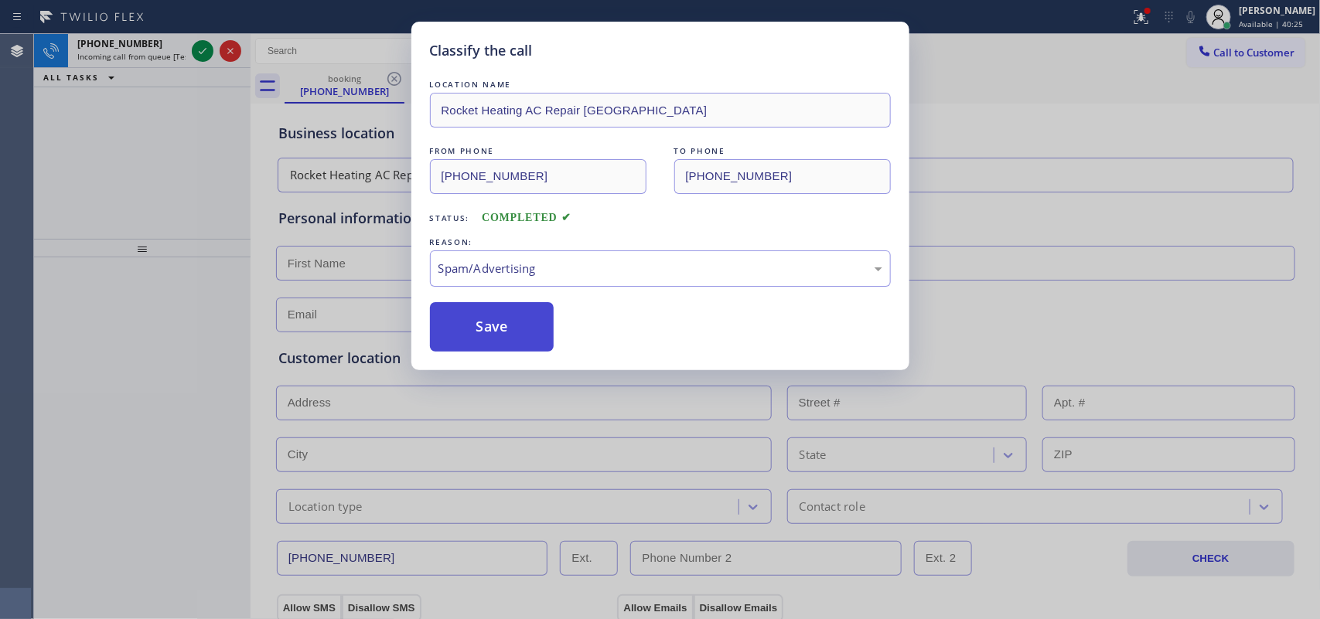
drag, startPoint x: 508, startPoint y: 333, endPoint x: 478, endPoint y: 322, distance: 32.0
click at [506, 333] on button "Save" at bounding box center [492, 326] width 124 height 49
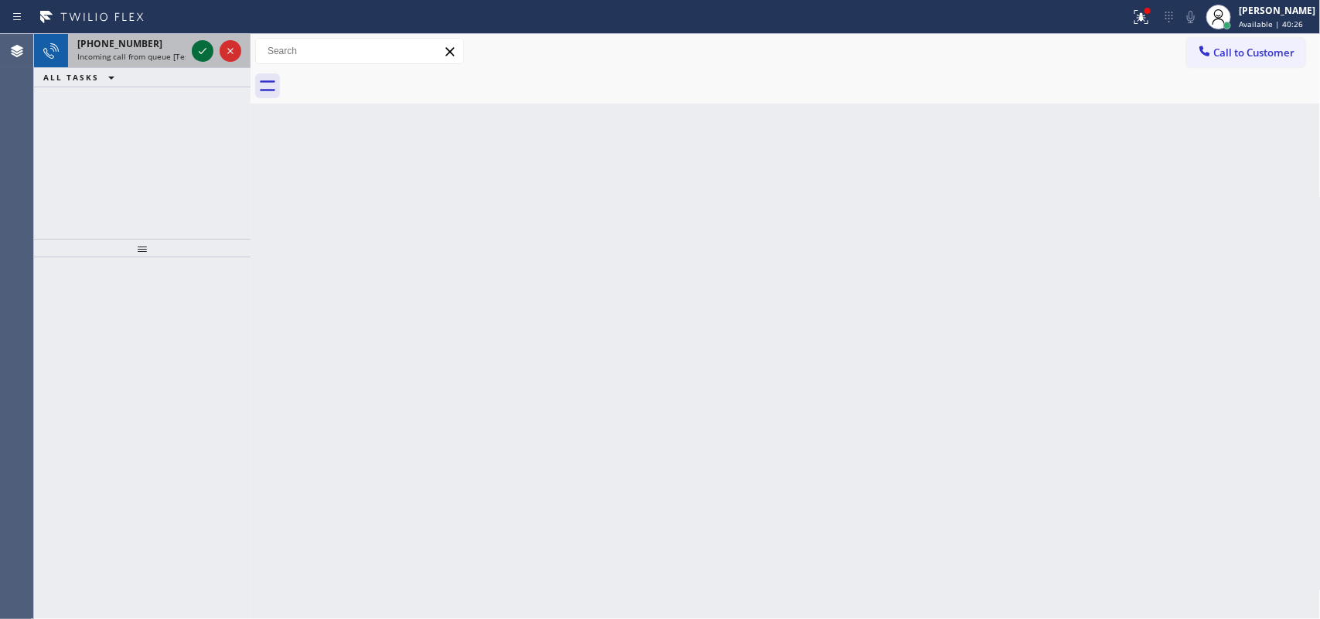
click at [198, 50] on icon at bounding box center [202, 51] width 19 height 19
click at [203, 54] on icon at bounding box center [202, 51] width 19 height 19
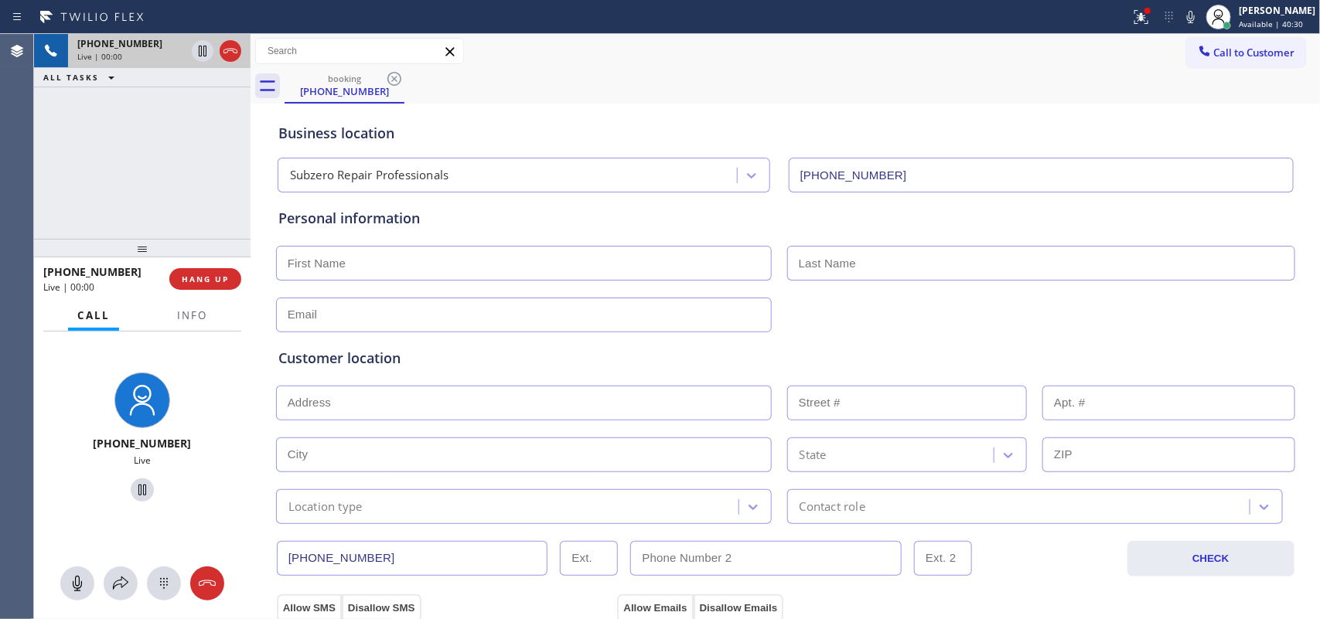
type input "[PHONE_NUMBER]"
click at [306, 315] on input "text" at bounding box center [524, 315] width 496 height 35
paste input "[PERSON_NAME][EMAIL_ADDRESS][DOMAIN_NAME]"
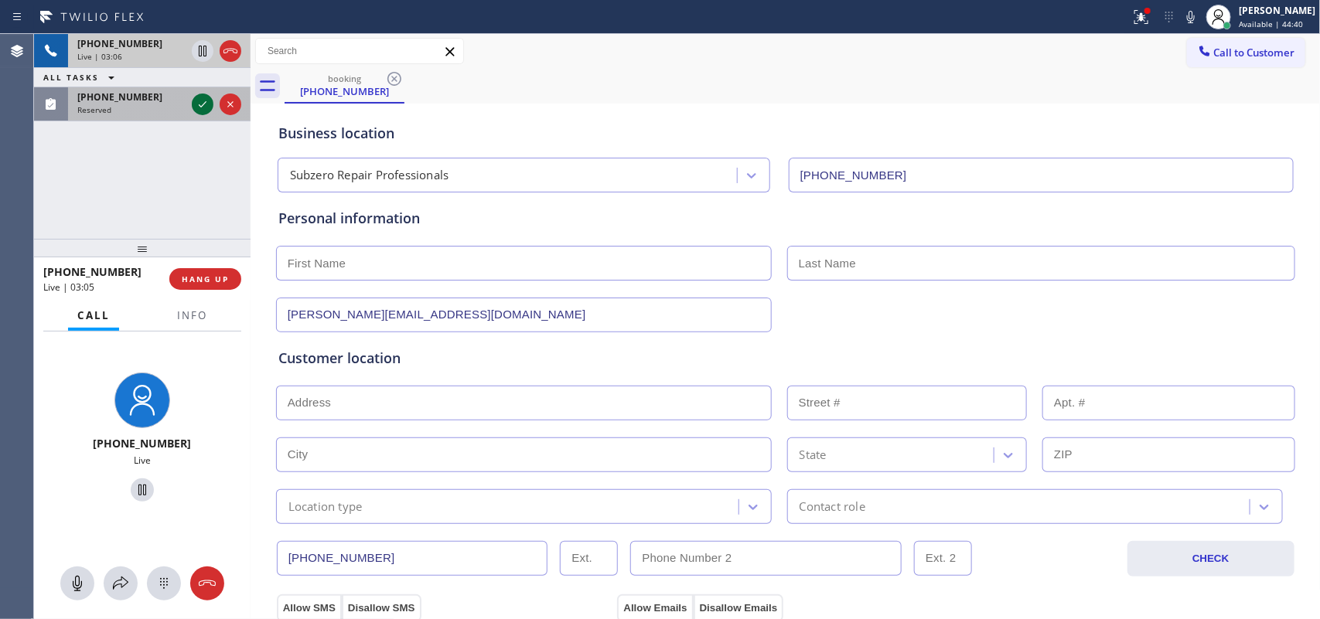
type input "[PERSON_NAME][EMAIL_ADDRESS][DOMAIN_NAME]"
click at [203, 104] on icon at bounding box center [203, 104] width 8 height 6
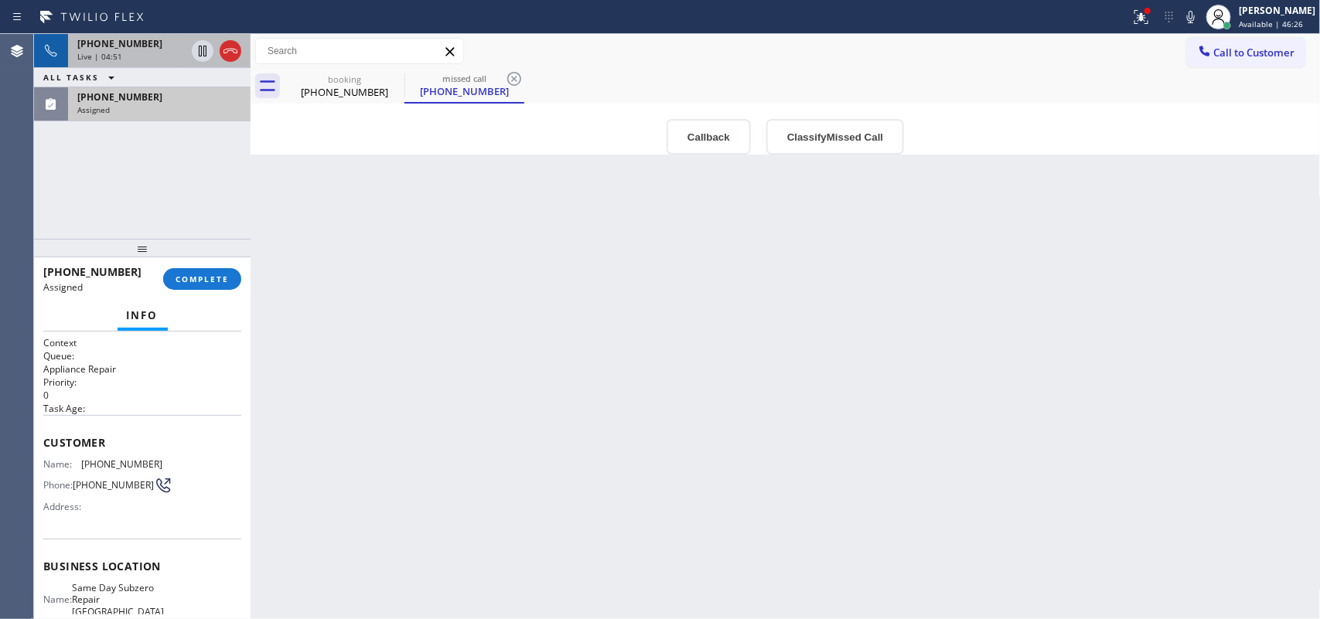
scroll to position [219, 0]
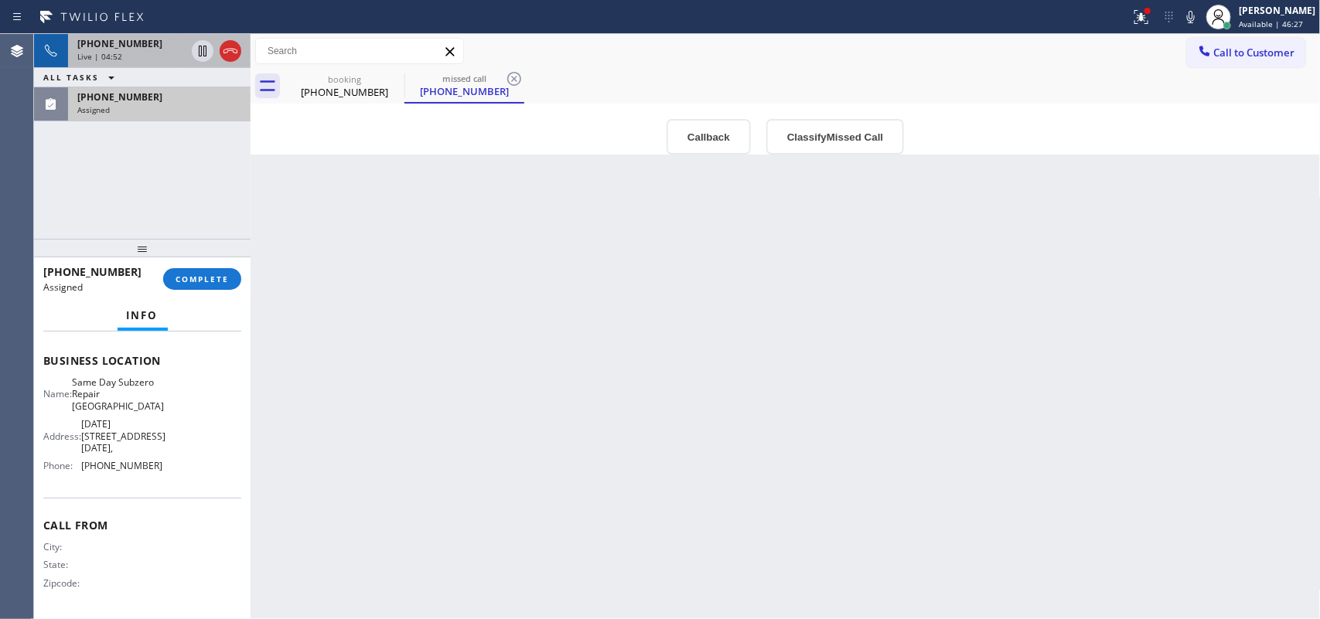
click at [182, 478] on div "Name: Same Day Subzero Repair North Lauderdale Address: [DATE][STREET_ADDRESS][…" at bounding box center [142, 428] width 198 height 102
drag, startPoint x: 179, startPoint y: 473, endPoint x: 174, endPoint y: 454, distance: 19.9
click at [174, 454] on div "Name: Same Day Subzero Repair North Lauderdale Address: [DATE][STREET_ADDRESS][…" at bounding box center [142, 428] width 198 height 102
click at [174, 469] on div "Name: Same Day Subzero Repair North Lauderdale Address: [DATE][STREET_ADDRESS][…" at bounding box center [142, 428] width 198 height 102
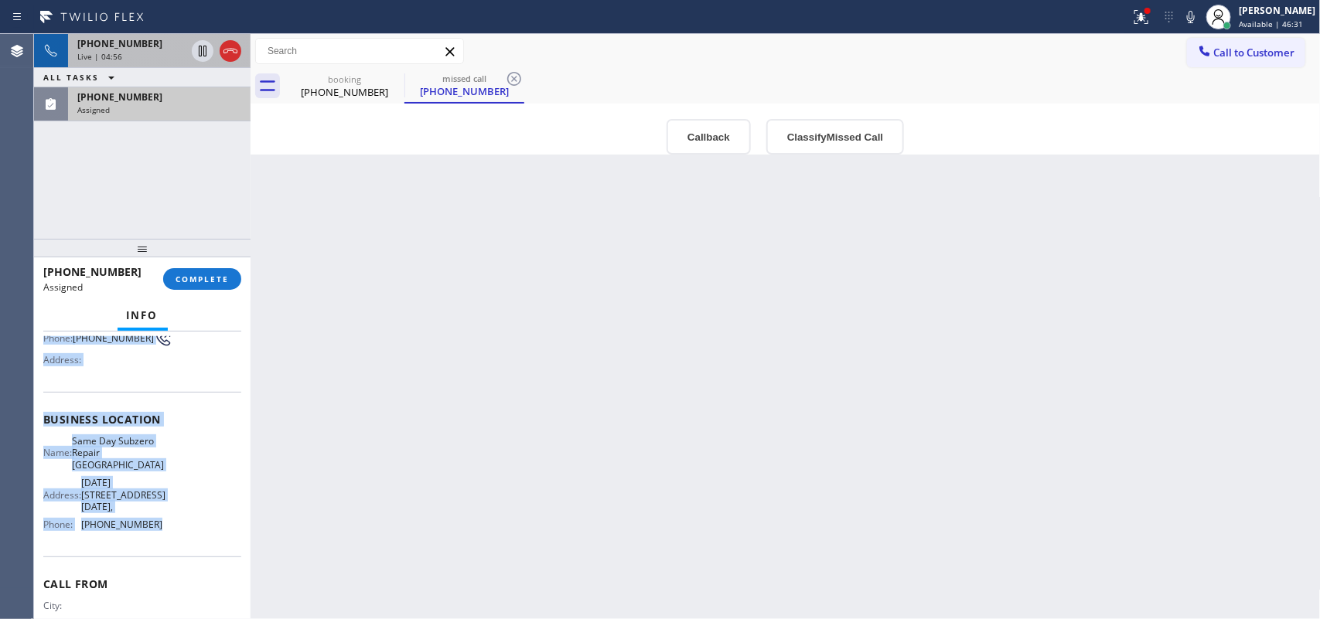
scroll to position [0, 0]
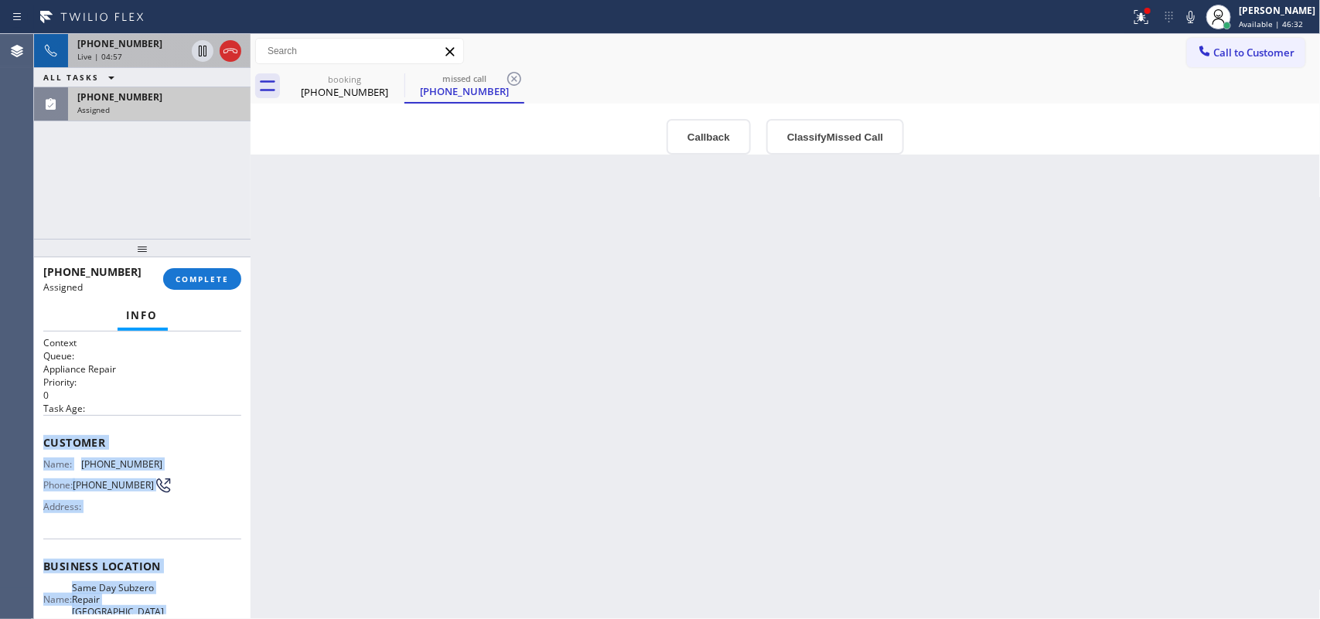
drag, startPoint x: 174, startPoint y: 469, endPoint x: 37, endPoint y: 442, distance: 139.5
click at [37, 442] on div "Context Queue: Appliance Repair Priority: 0 Task Age: Customer Name: [PHONE_NUM…" at bounding box center [142, 476] width 216 height 288
copy div "Customer Name: [PHONE_NUMBER] Phone: [PHONE_NUMBER] Address: Business location …"
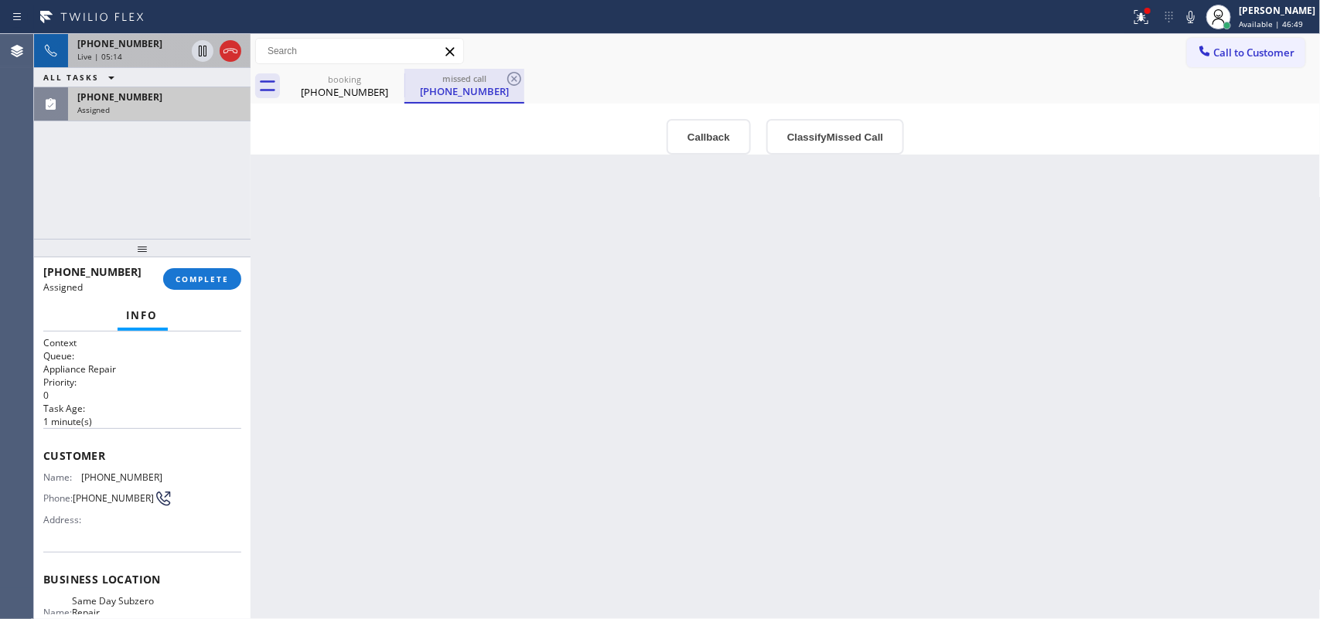
click at [464, 87] on div "[PHONE_NUMBER]" at bounding box center [464, 91] width 117 height 14
click at [854, 140] on button "Classify Missed Call" at bounding box center [835, 137] width 138 height 36
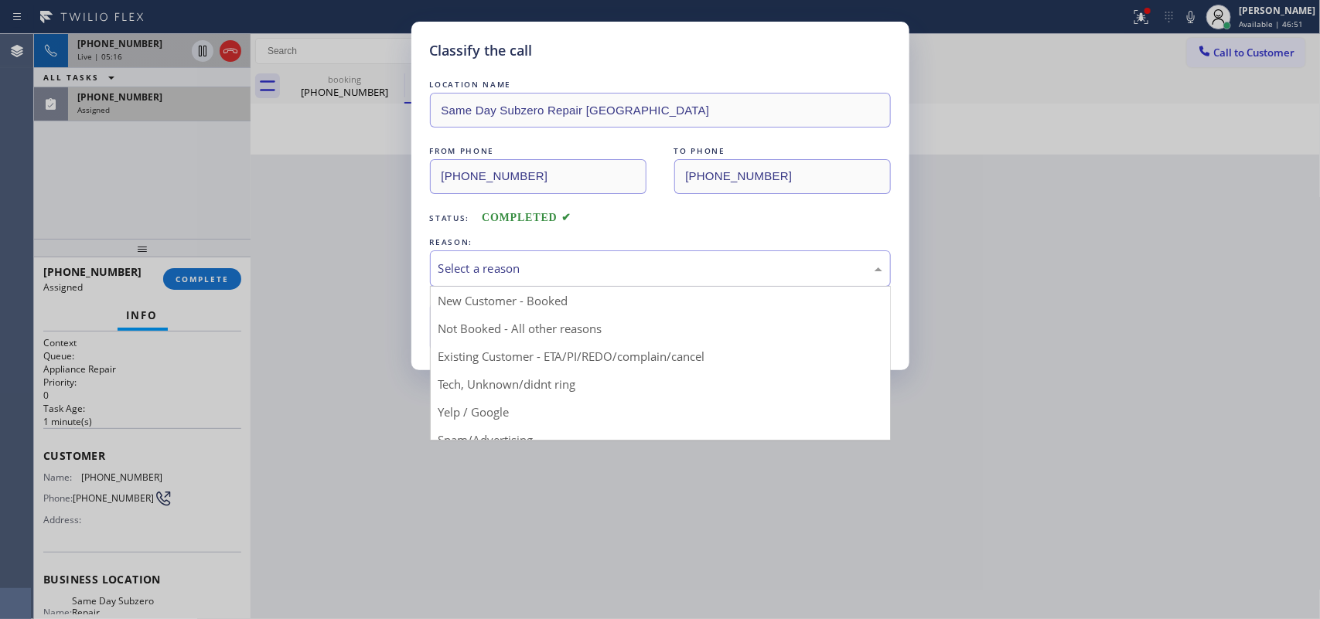
click at [779, 276] on div "Select a reason" at bounding box center [660, 269] width 444 height 18
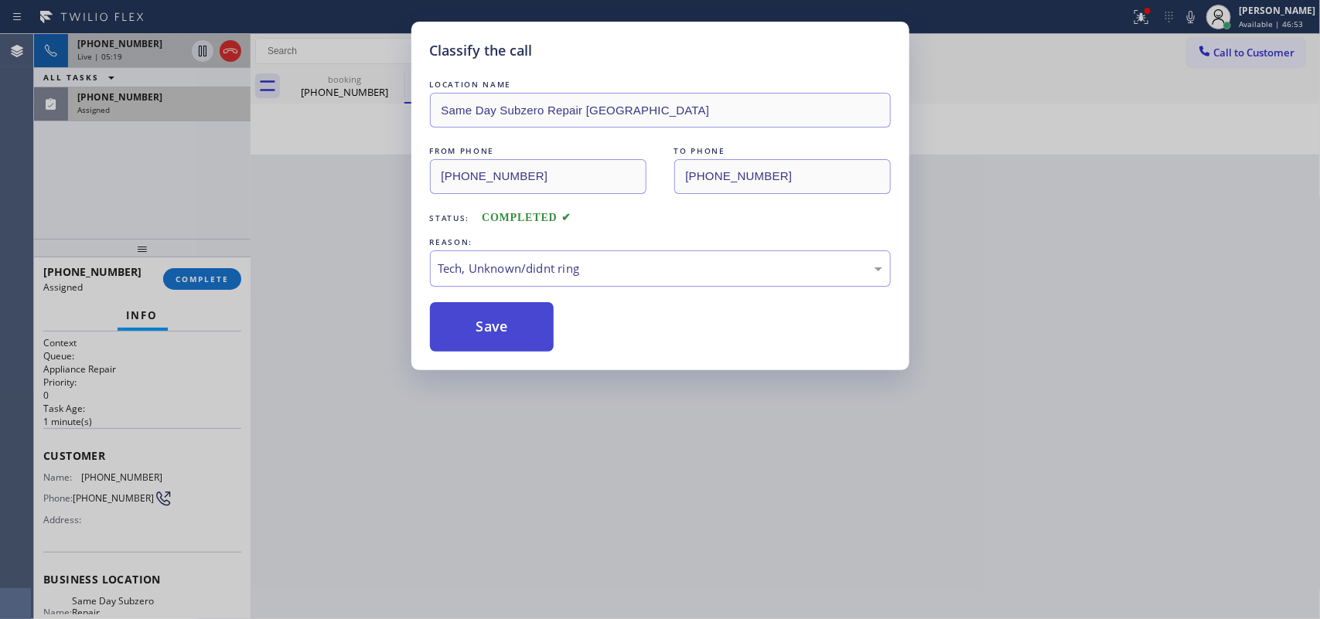
click at [540, 342] on button "Save" at bounding box center [492, 326] width 124 height 49
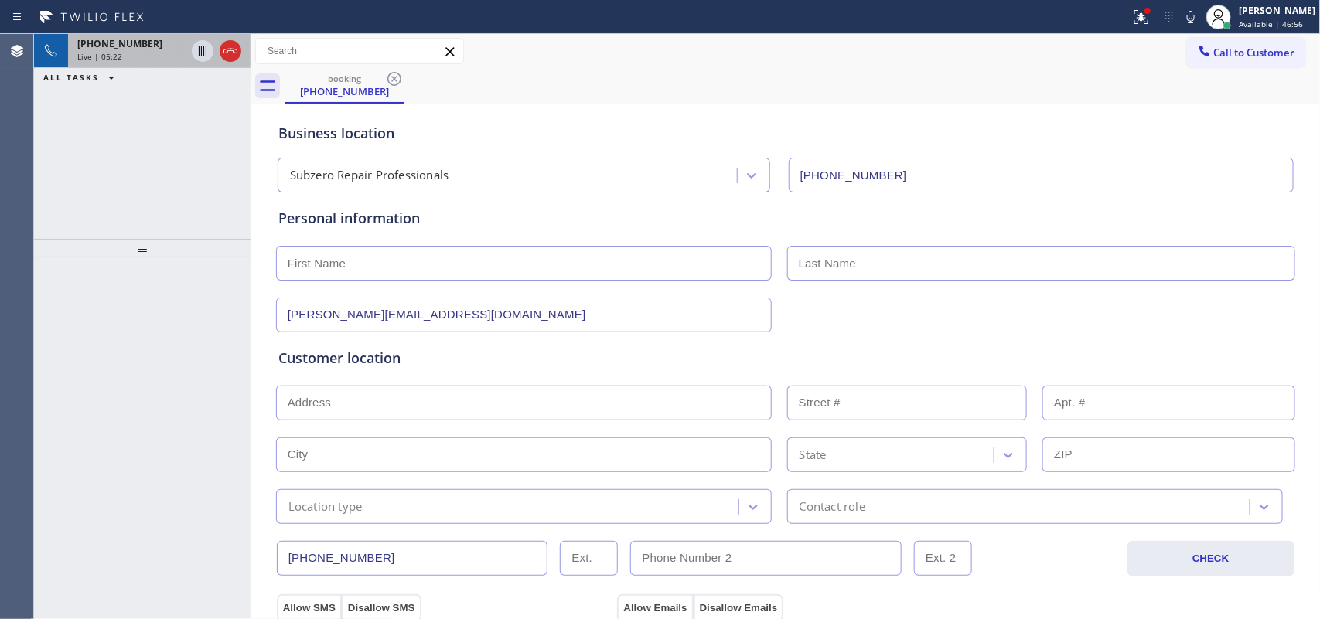
click at [651, 247] on input "text" at bounding box center [524, 263] width 496 height 35
type input "Bill"
click at [851, 257] on input "text" at bounding box center [1041, 263] width 508 height 35
type input "[PERSON_NAME]"
click at [199, 109] on icon at bounding box center [202, 104] width 19 height 19
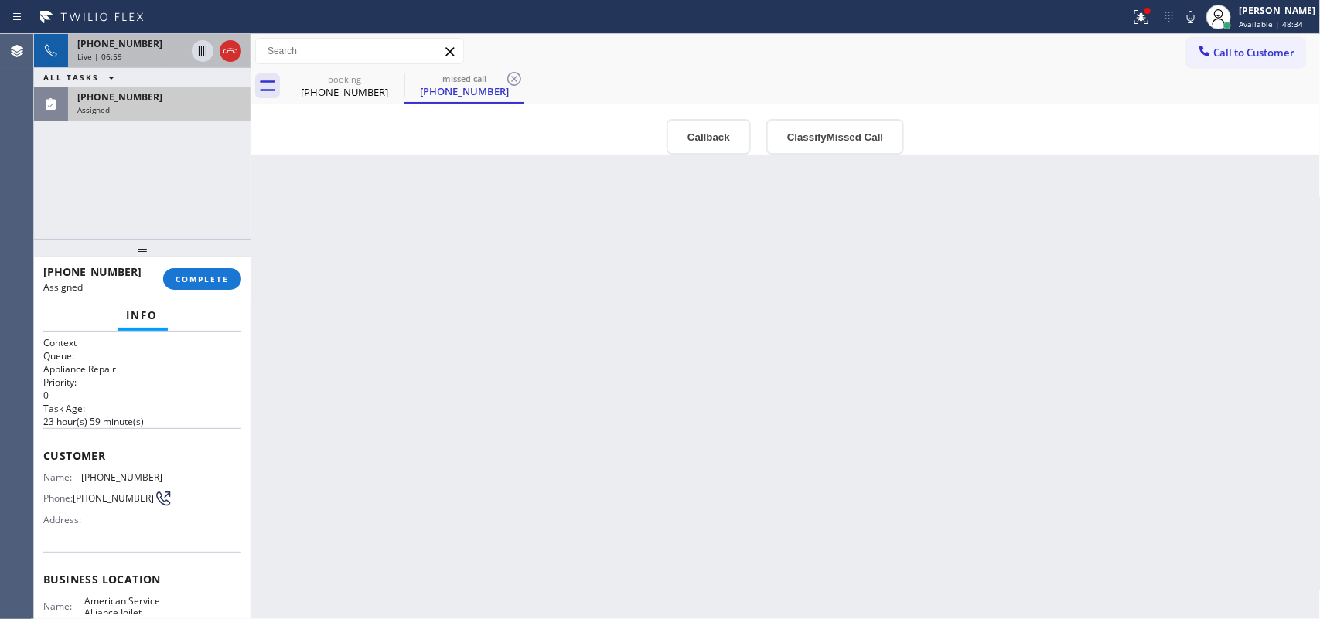
click at [151, 55] on div "Live | 06:59" at bounding box center [131, 56] width 108 height 11
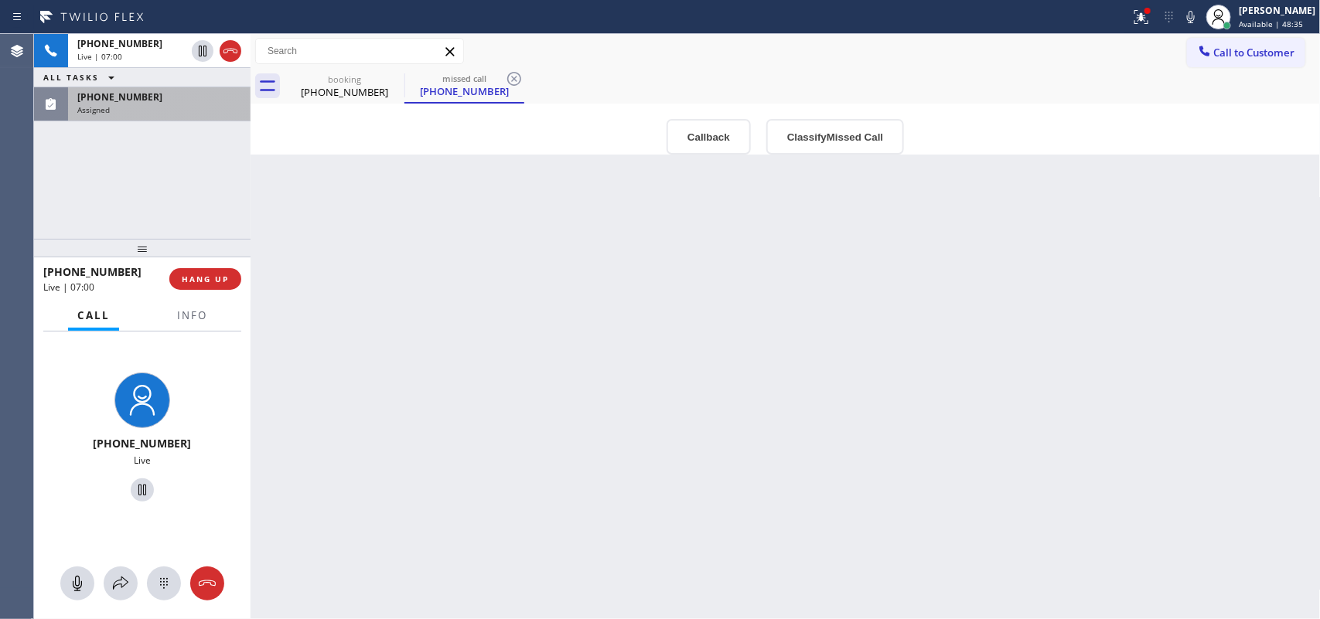
click at [156, 105] on div "Assigned" at bounding box center [159, 109] width 164 height 11
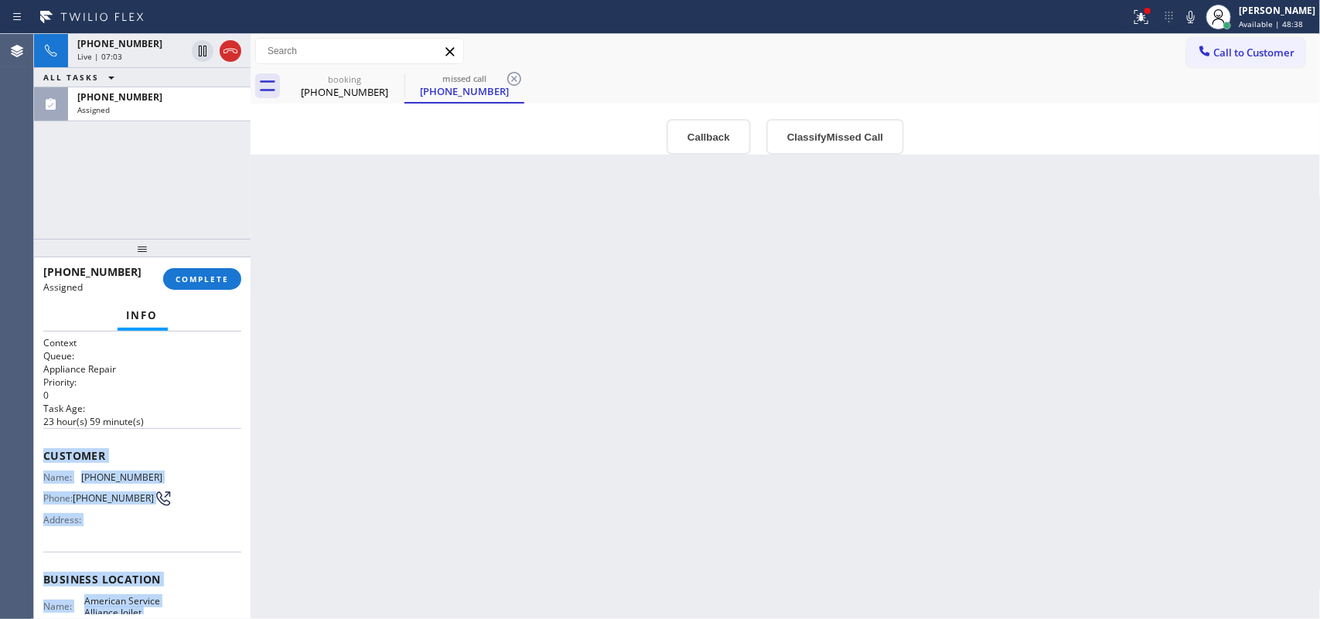
drag, startPoint x: 152, startPoint y: 480, endPoint x: 37, endPoint y: 456, distance: 117.7
click at [37, 458] on div "Context Queue: Appliance Repair Priority: 0 Task Age: [DEMOGRAPHIC_DATA] hour(s…" at bounding box center [142, 476] width 216 height 288
copy div "Customer Name: [PHONE_NUMBER] Phone: [PHONE_NUMBER] Address: Business location …"
click at [845, 138] on button "Classify Missed Call" at bounding box center [835, 137] width 138 height 36
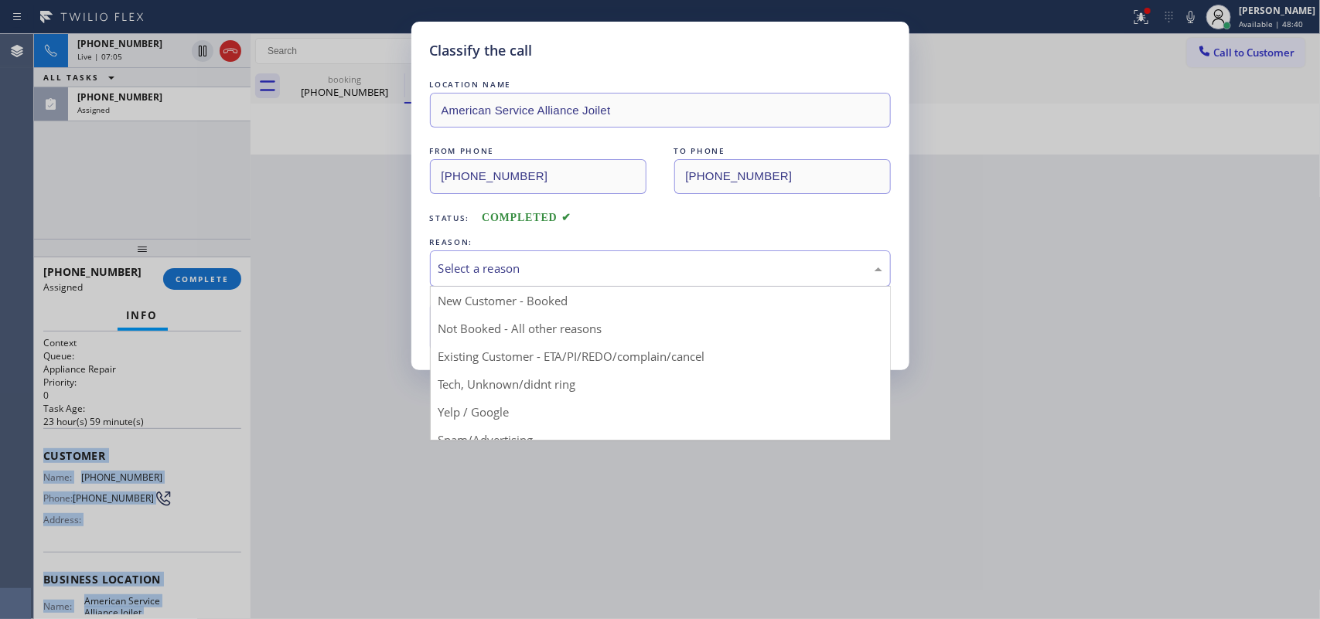
click at [762, 273] on div "Select a reason" at bounding box center [660, 269] width 444 height 18
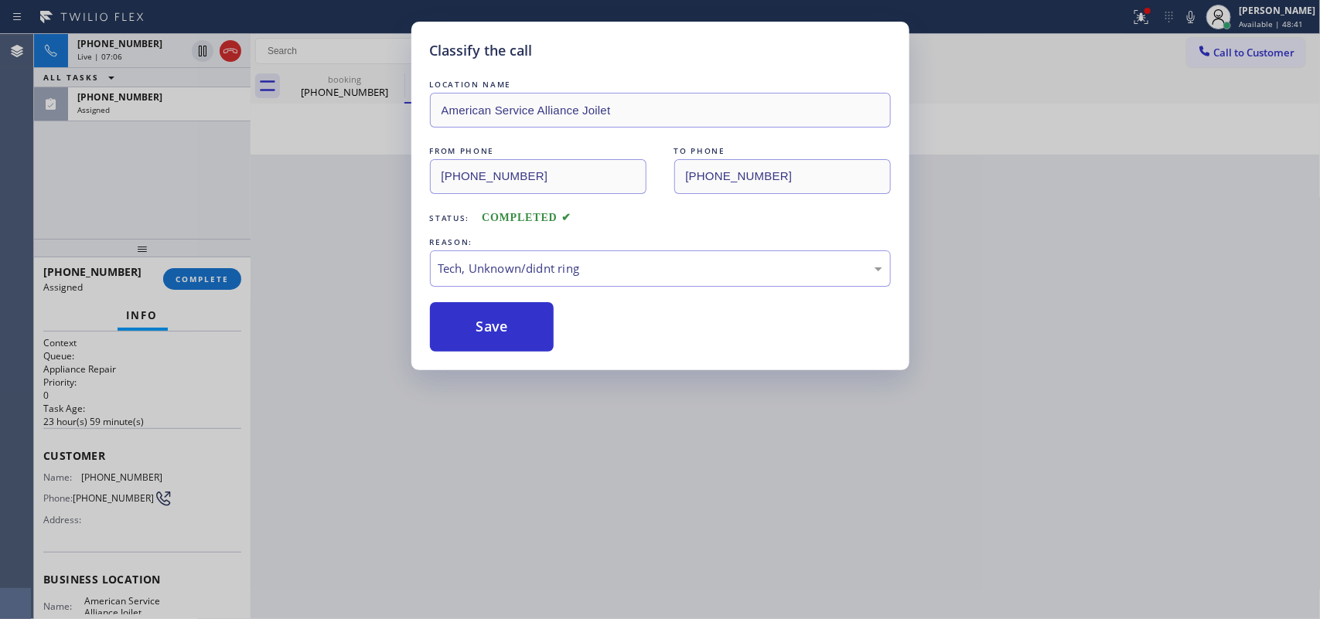
click at [541, 360] on div "Classify the call LOCATION NAME American Service Alliance Joilet FROM PHONE [PH…" at bounding box center [660, 196] width 498 height 349
click at [145, 45] on div "Classify the call LOCATION NAME American Service Alliance Joilet FROM PHONE [PH…" at bounding box center [660, 309] width 1320 height 619
click at [499, 319] on button "Save" at bounding box center [492, 326] width 124 height 49
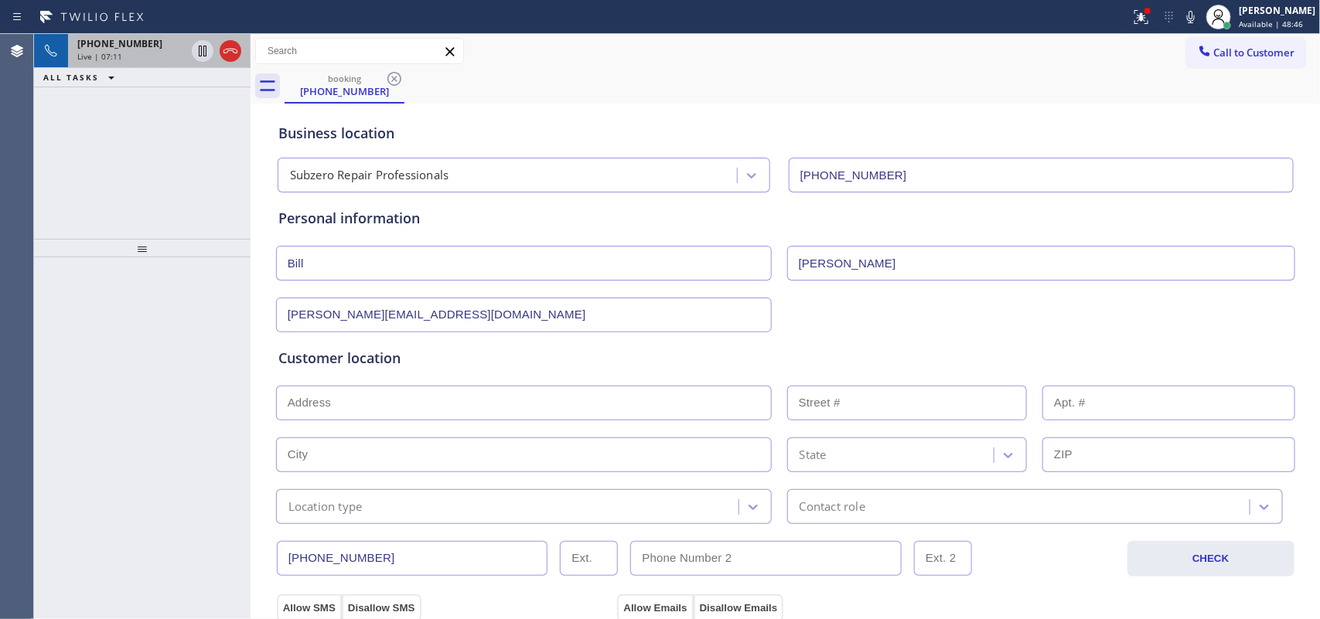
click at [148, 56] on div "Live | 07:11" at bounding box center [131, 56] width 108 height 11
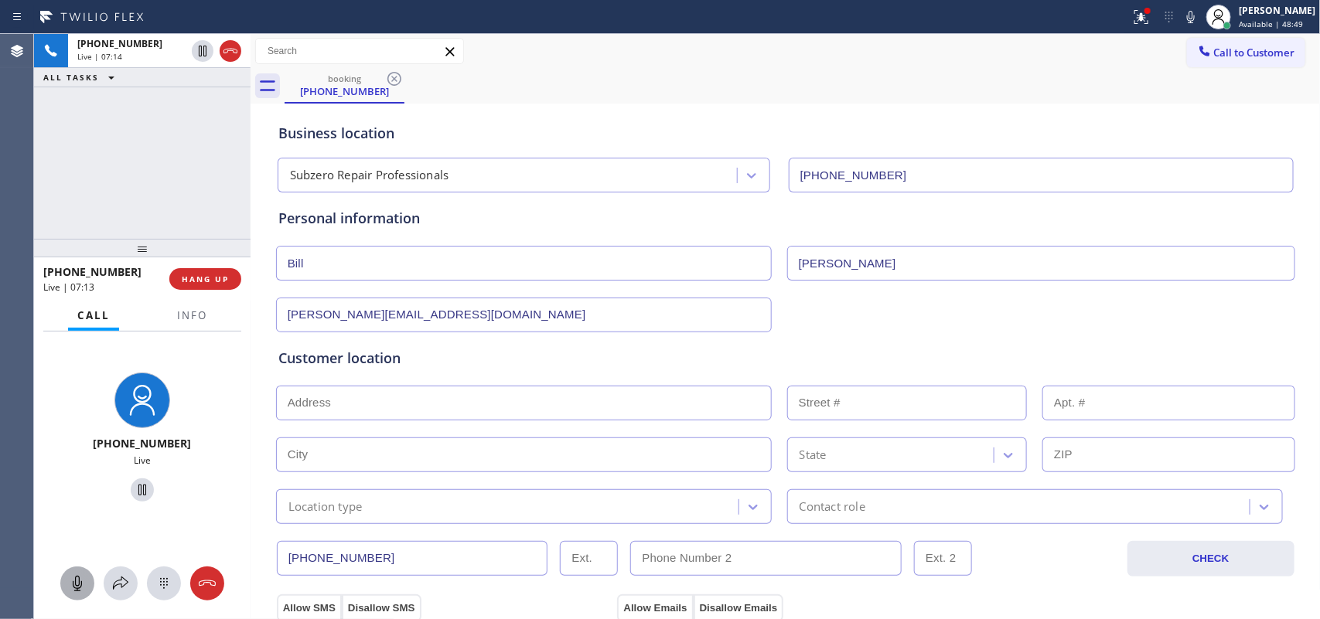
click at [82, 578] on icon at bounding box center [77, 583] width 19 height 19
click at [195, 589] on div at bounding box center [207, 583] width 34 height 19
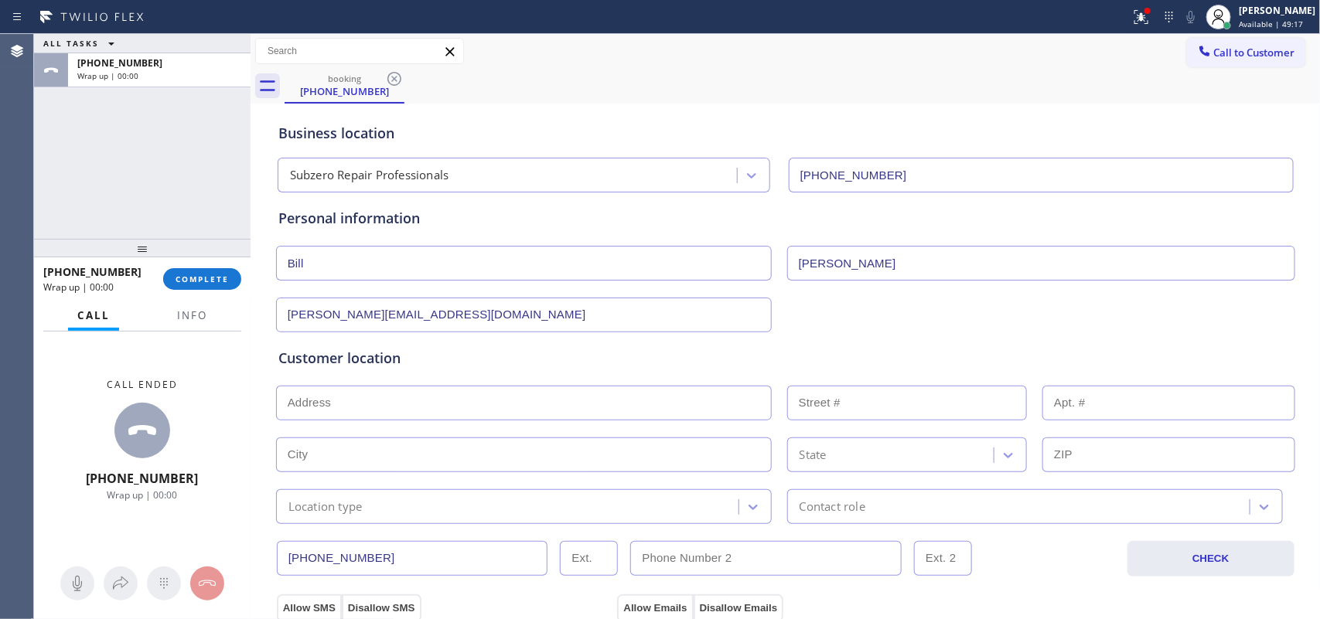
scroll to position [97, 0]
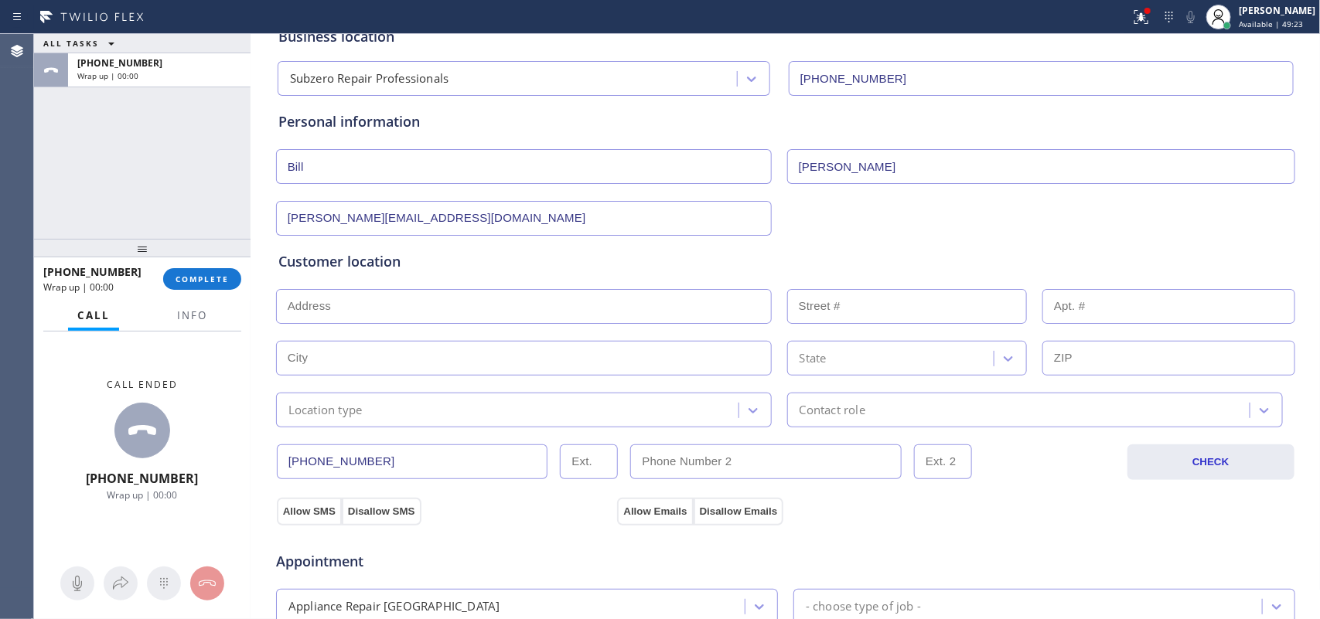
click at [371, 310] on input "text" at bounding box center [524, 306] width 496 height 35
paste input "[STREET_ADDRESS]"
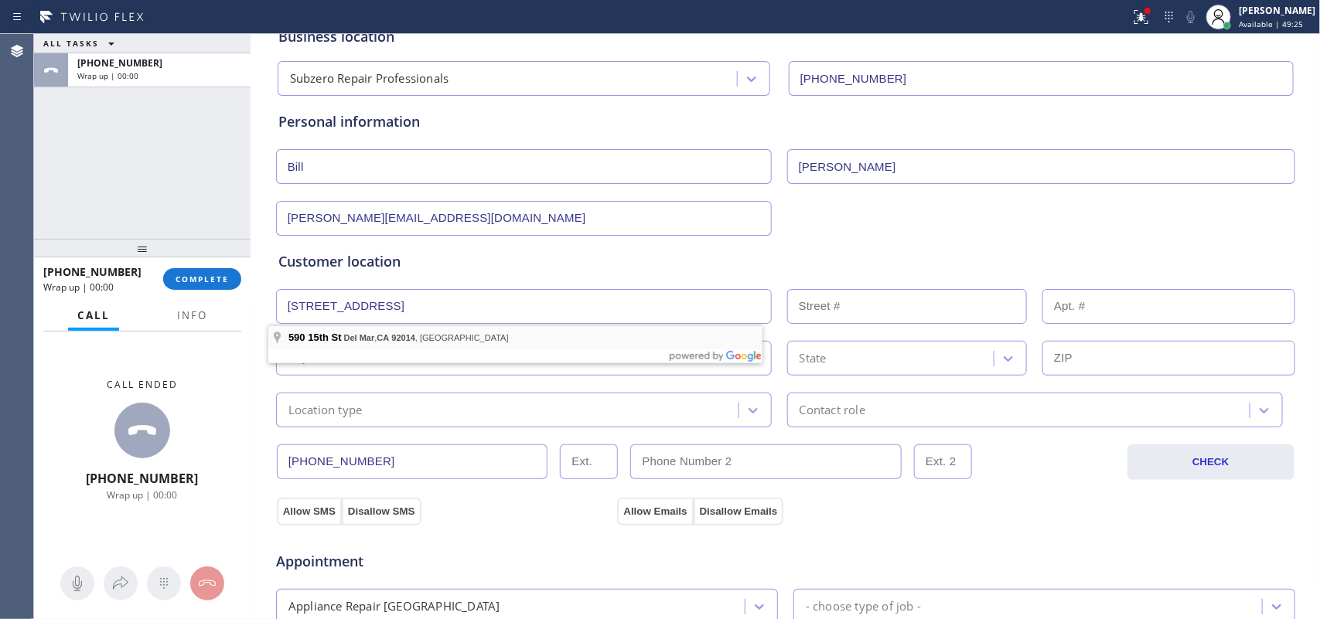
type input "[STREET_ADDRESS]"
type input "590"
type input "Del Mar"
type input "92014"
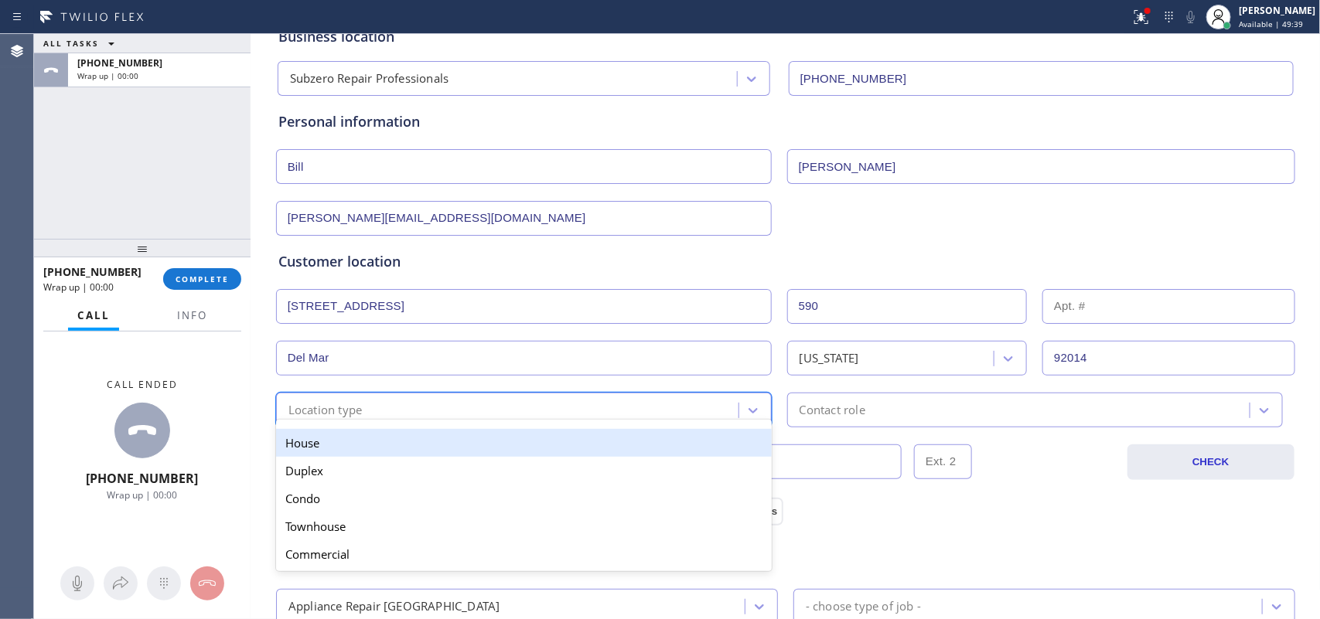
click at [622, 410] on div "Location type" at bounding box center [510, 410] width 458 height 27
click at [516, 453] on div "House" at bounding box center [524, 443] width 496 height 28
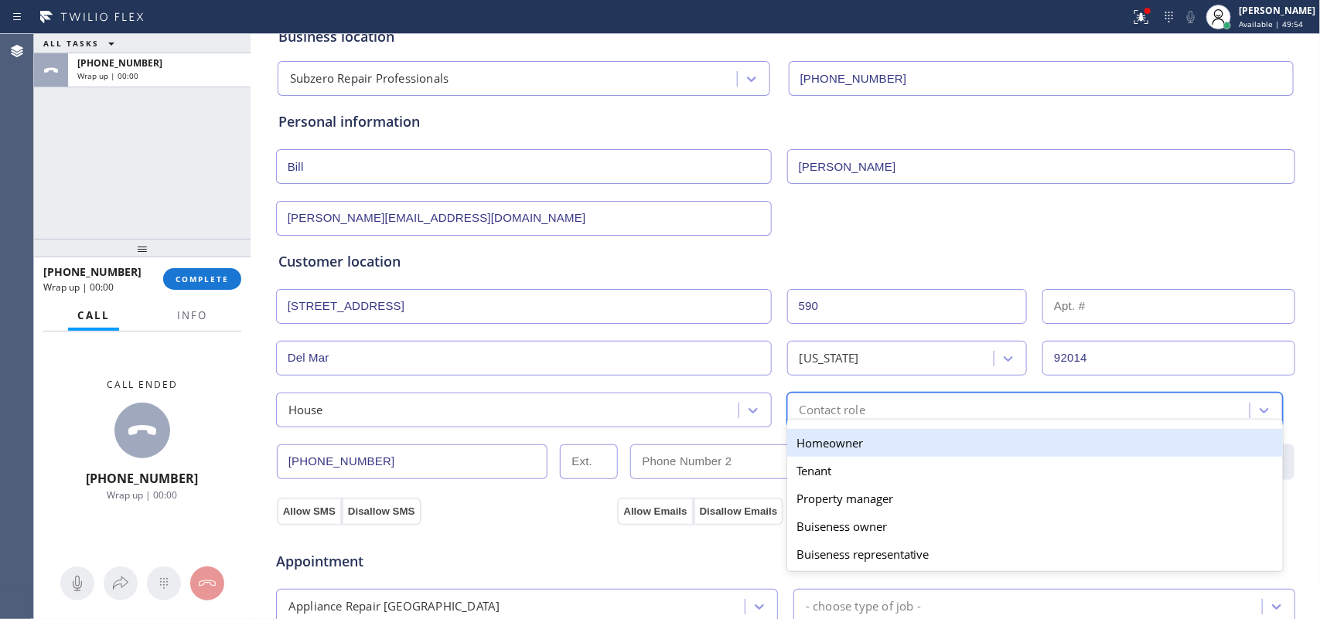
click at [947, 401] on div "Contact role" at bounding box center [1021, 410] width 458 height 27
click at [885, 435] on div "Homeowner" at bounding box center [1035, 443] width 496 height 28
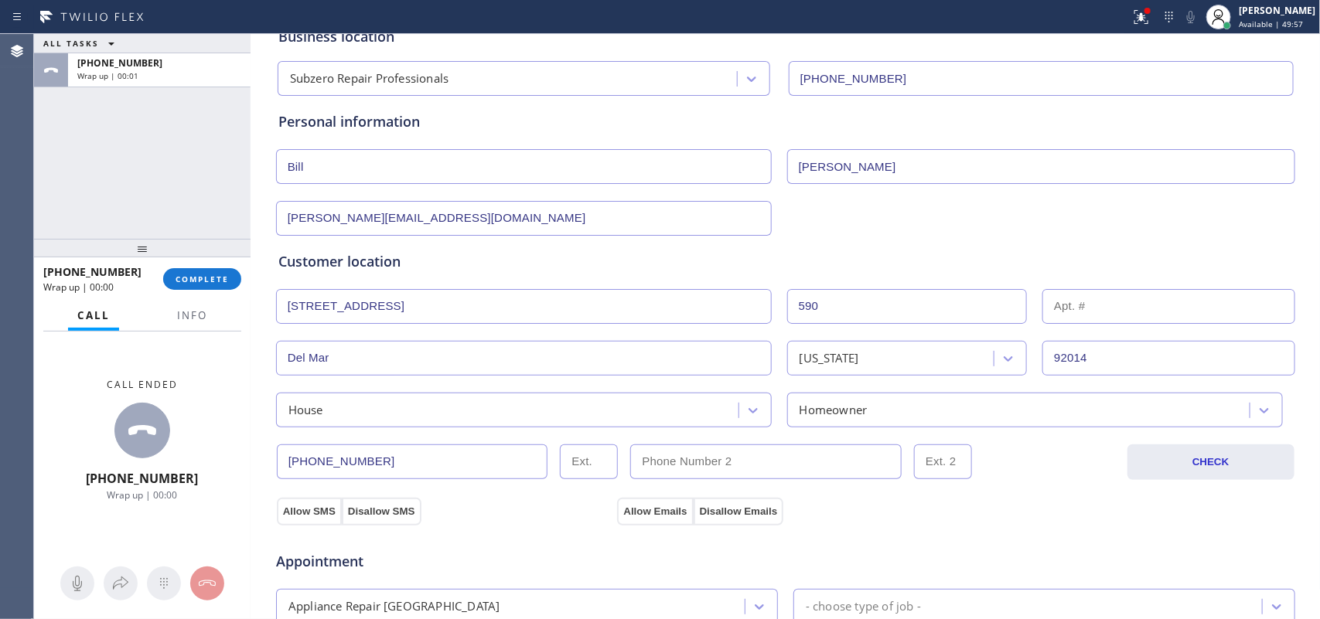
drag, startPoint x: 310, startPoint y: 509, endPoint x: 743, endPoint y: 536, distance: 433.8
click at [317, 510] on button "Allow SMS" at bounding box center [309, 512] width 65 height 28
click at [666, 508] on button "Allow Emails" at bounding box center [655, 512] width 76 height 28
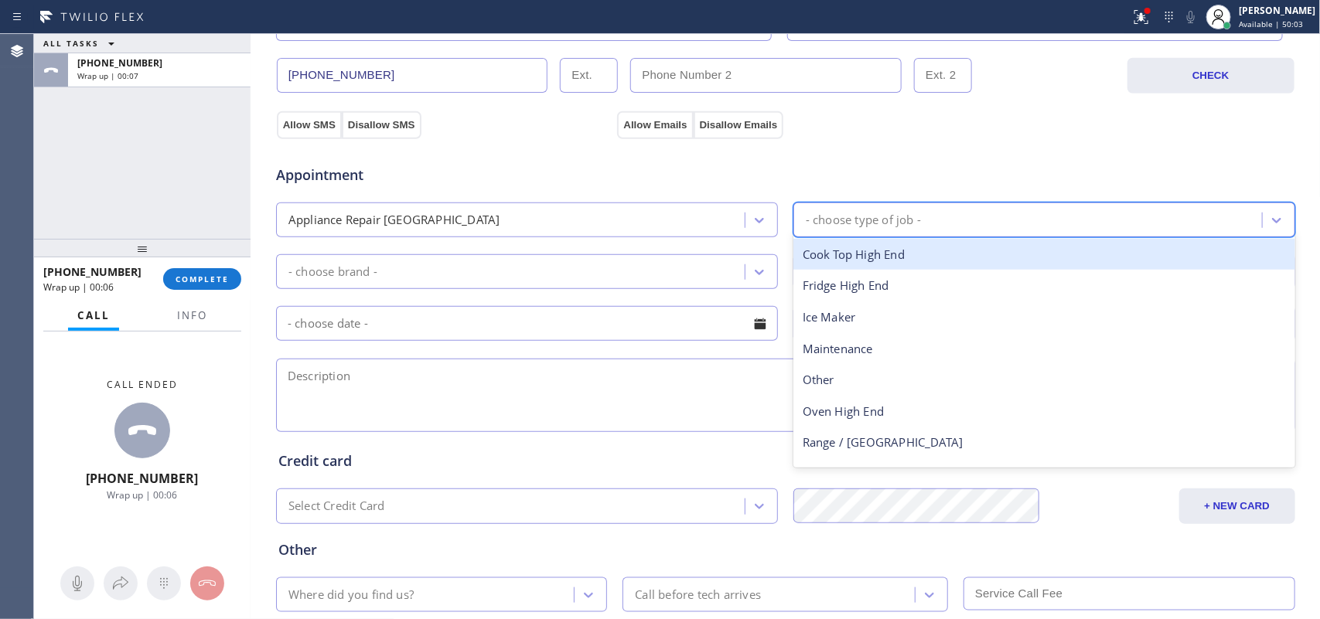
click at [863, 215] on div "- choose type of job -" at bounding box center [863, 220] width 115 height 18
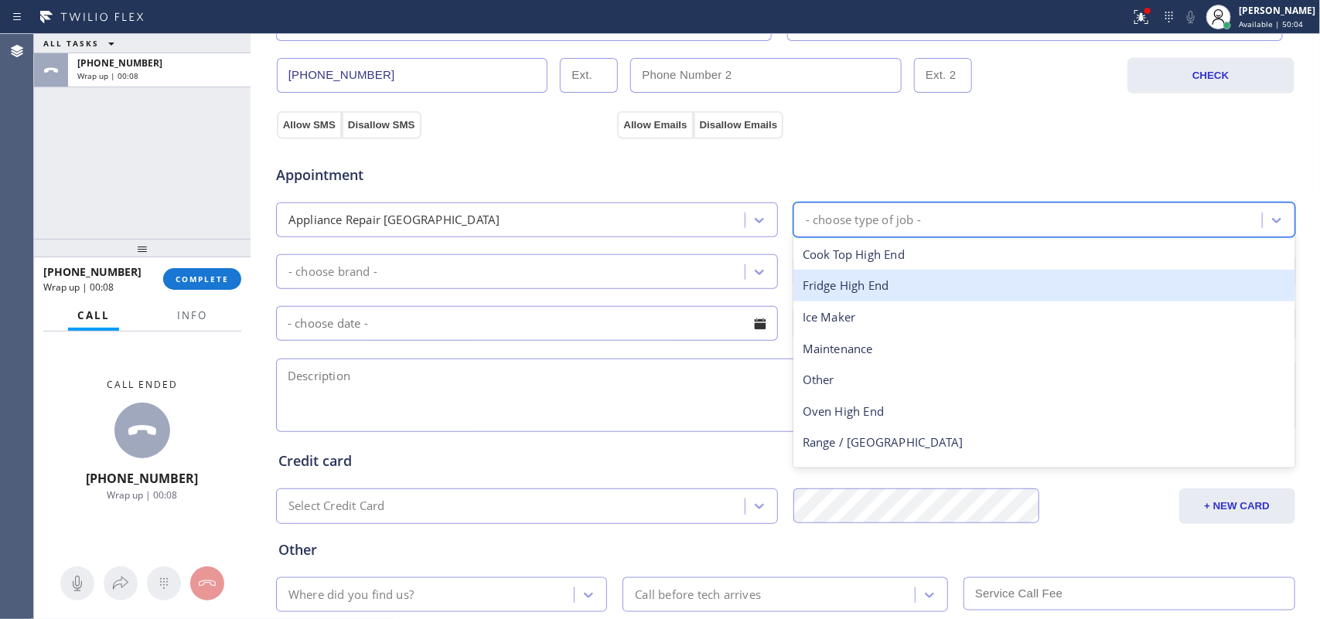
click at [868, 286] on div "Fridge High End" at bounding box center [1044, 286] width 502 height 32
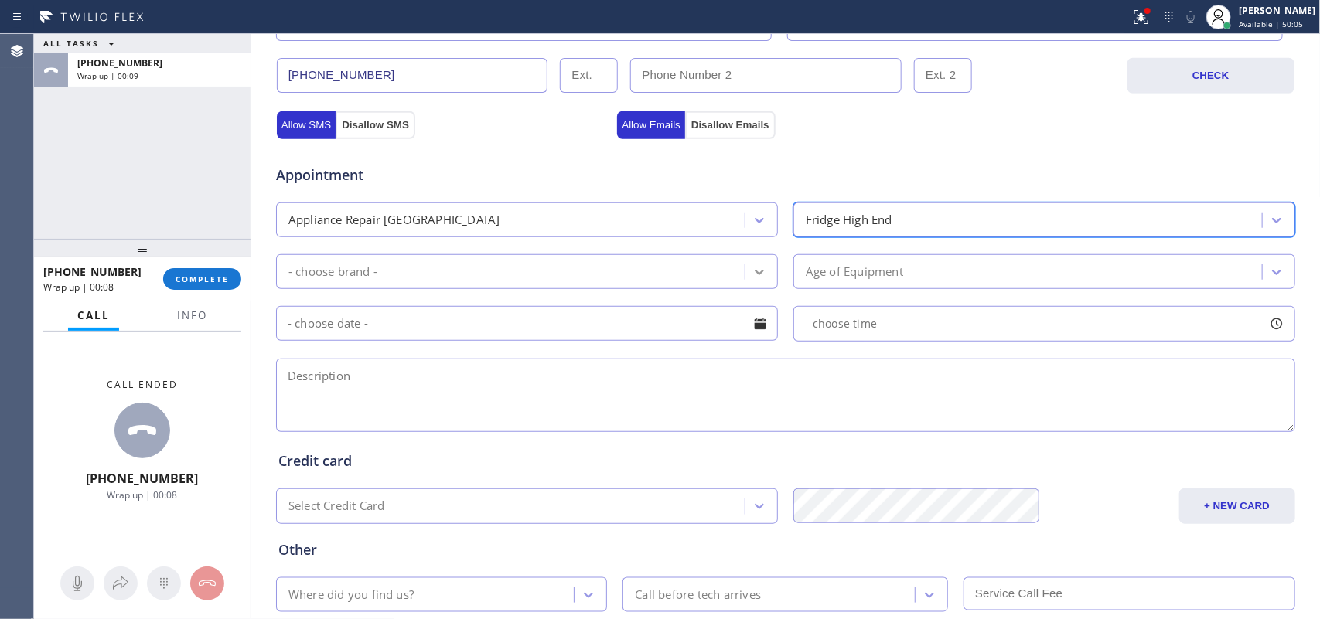
click at [752, 267] on icon at bounding box center [759, 271] width 15 height 15
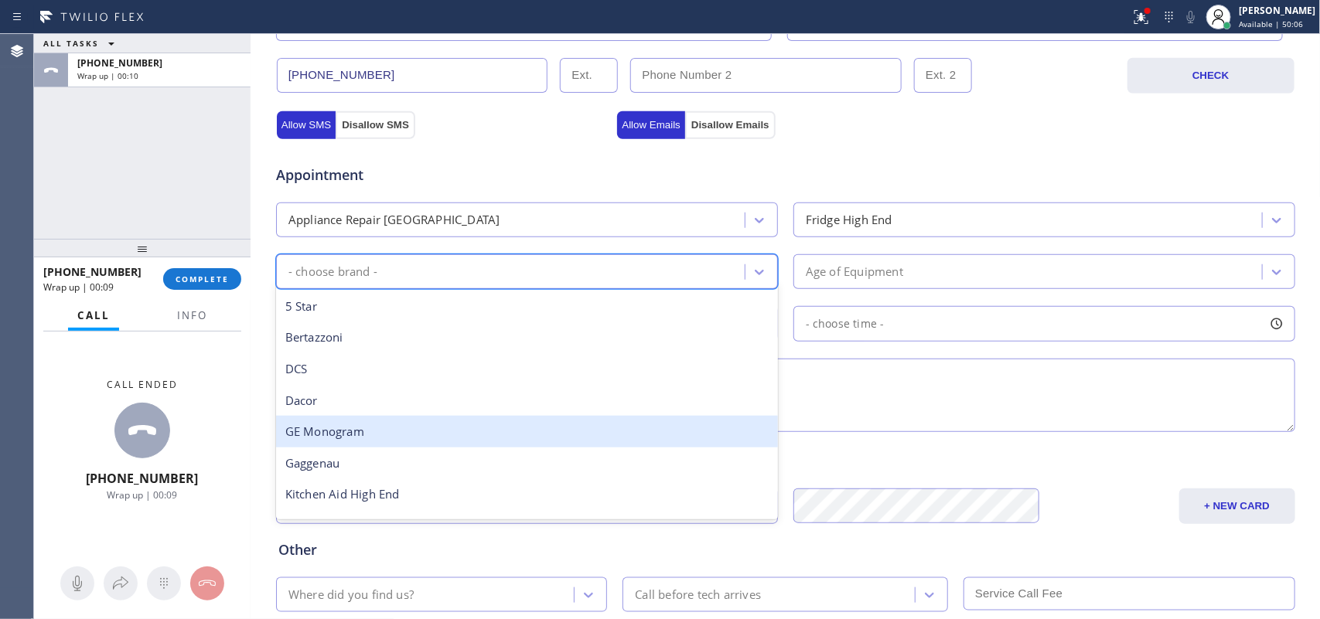
scroll to position [213, 0]
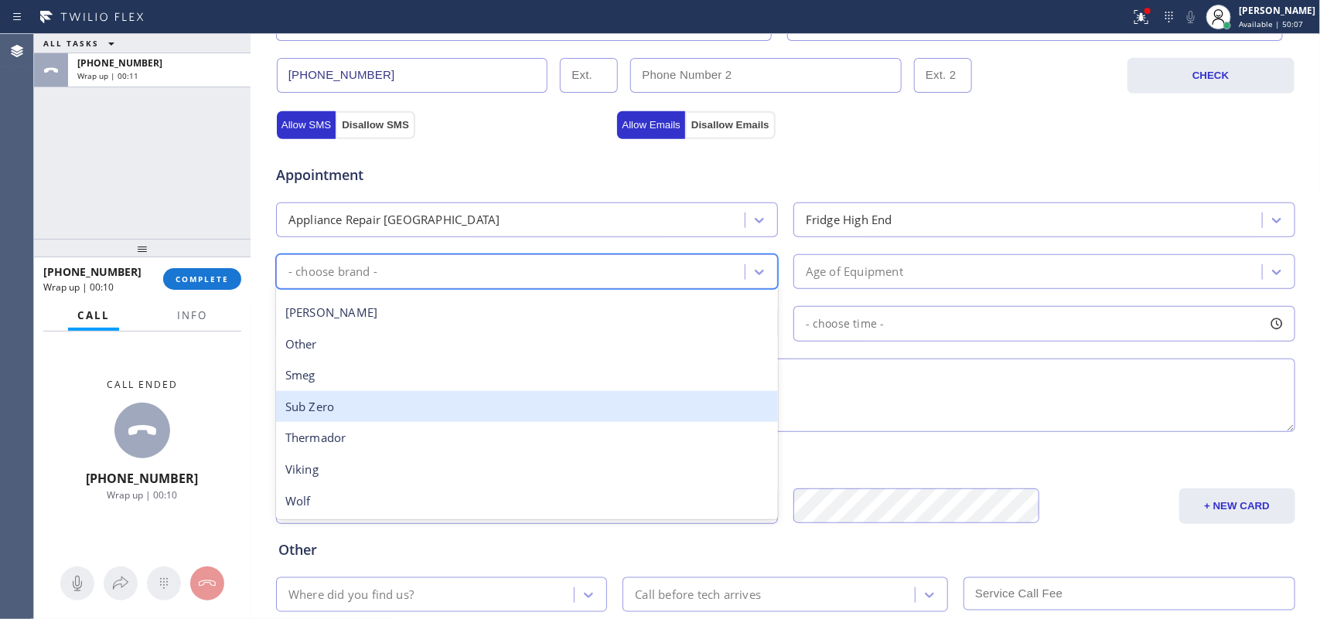
click at [519, 422] on div "Sub Zero" at bounding box center [527, 407] width 502 height 32
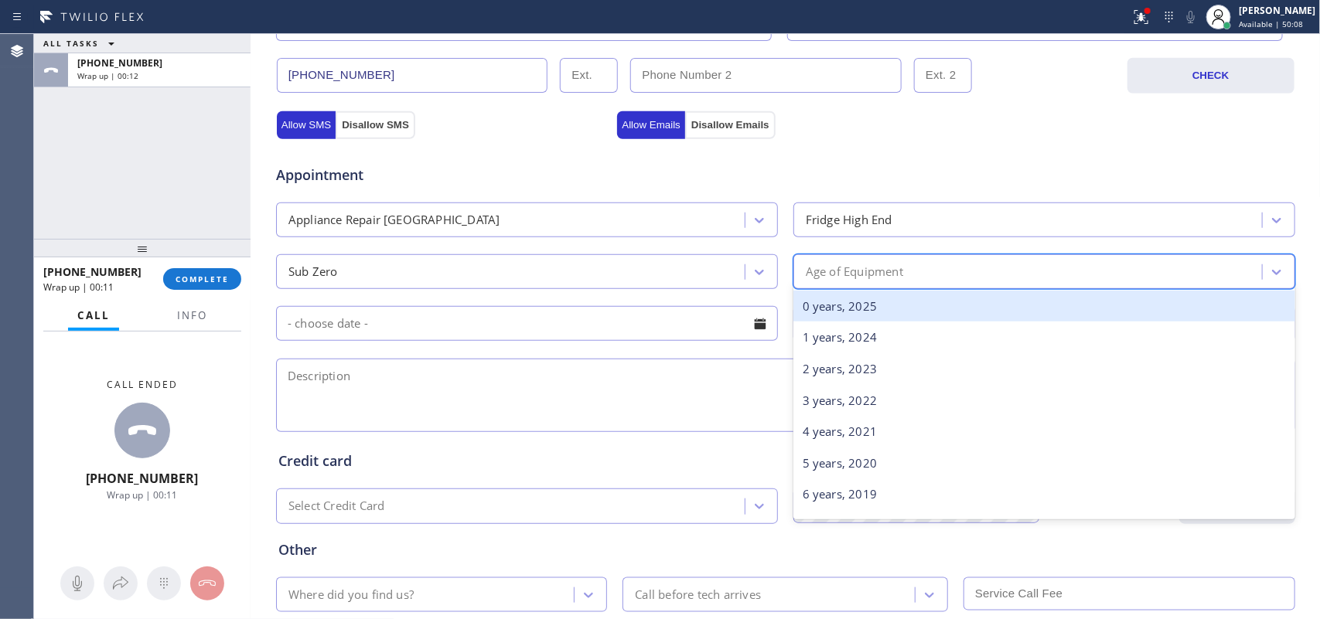
click at [1052, 269] on div "Age of Equipment" at bounding box center [1030, 271] width 464 height 27
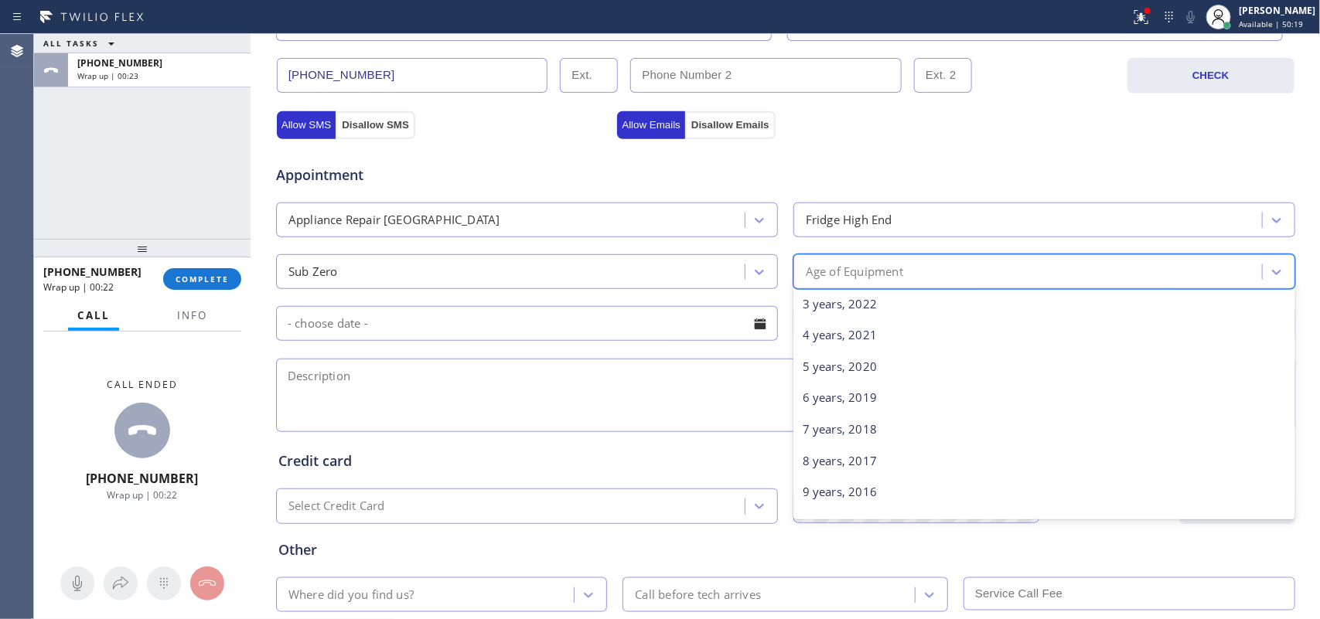
scroll to position [290, 0]
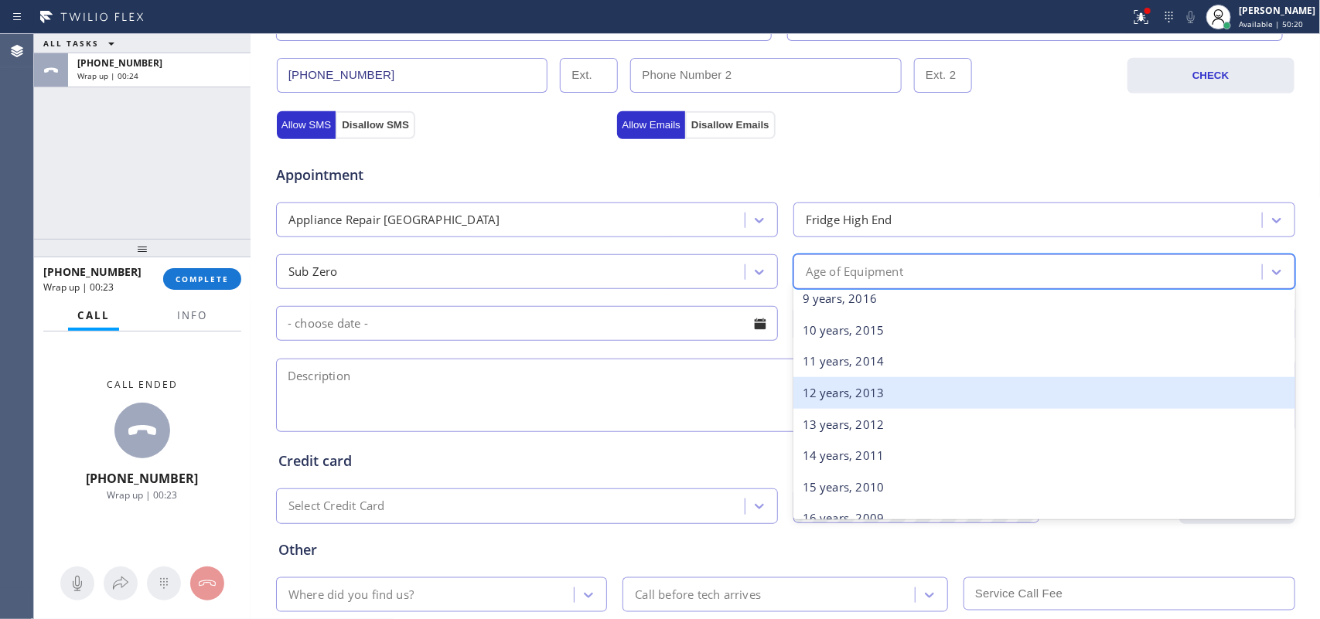
click at [905, 392] on div "12 years, 2013" at bounding box center [1044, 393] width 502 height 32
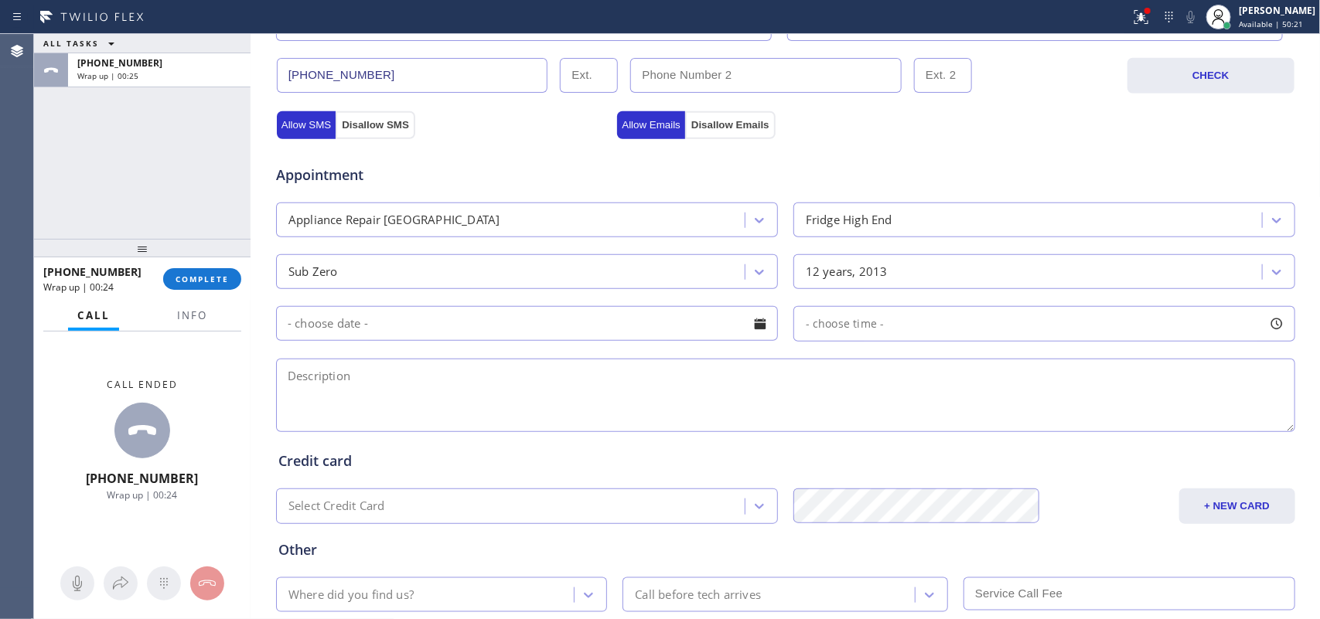
click at [620, 339] on input "text" at bounding box center [527, 323] width 502 height 35
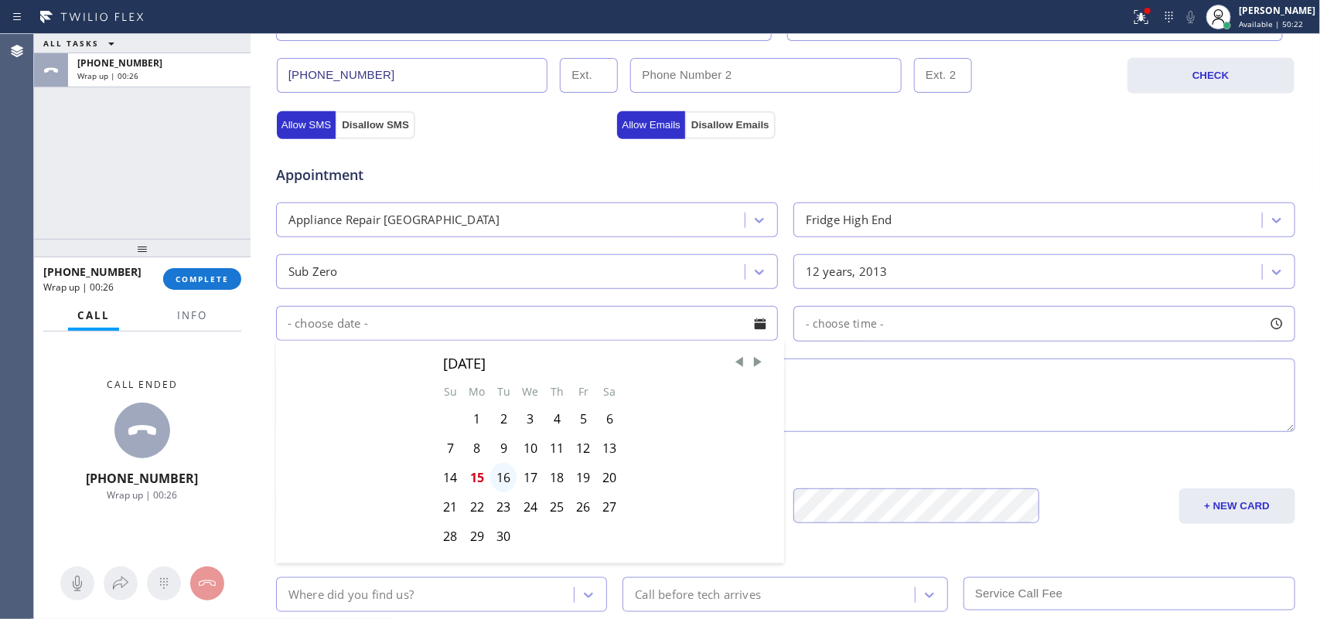
click at [497, 482] on div "16" at bounding box center [503, 477] width 26 height 29
type input "[DATE]"
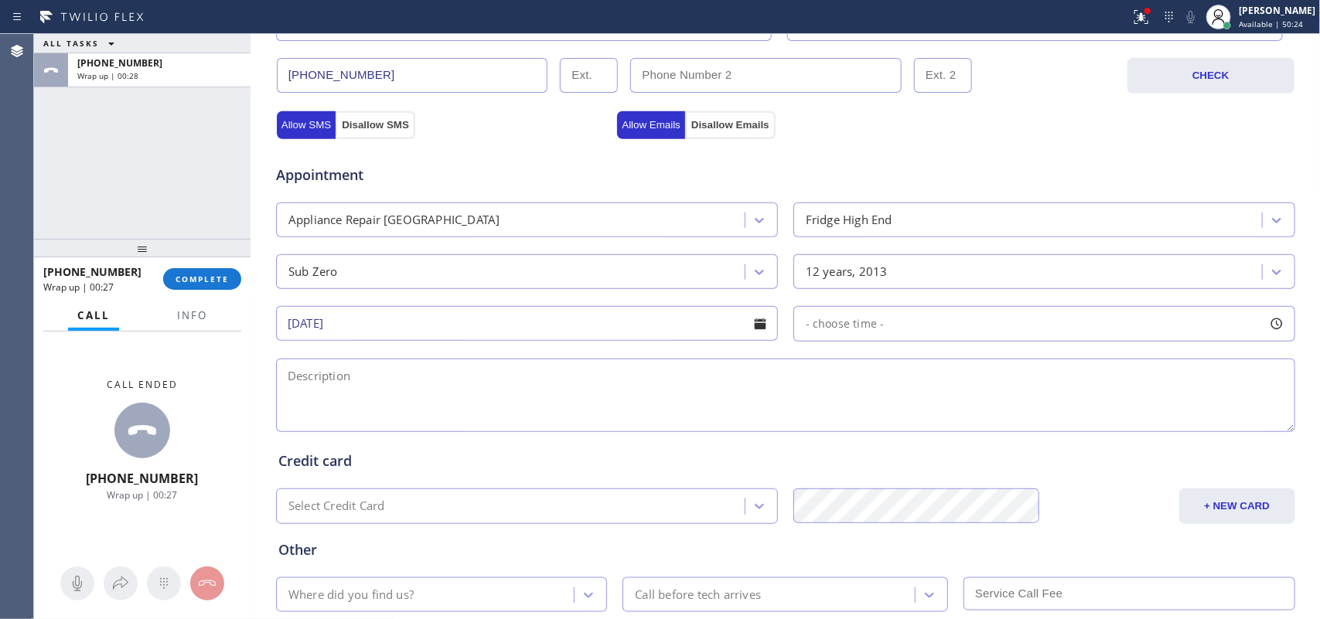
click at [1273, 319] on div at bounding box center [1276, 324] width 26 height 26
drag, startPoint x: 802, startPoint y: 421, endPoint x: 953, endPoint y: 421, distance: 150.8
click at [953, 421] on div at bounding box center [956, 418] width 19 height 32
drag, startPoint x: 799, startPoint y: 422, endPoint x: 843, endPoint y: 418, distance: 44.3
click at [843, 418] on div at bounding box center [846, 418] width 19 height 32
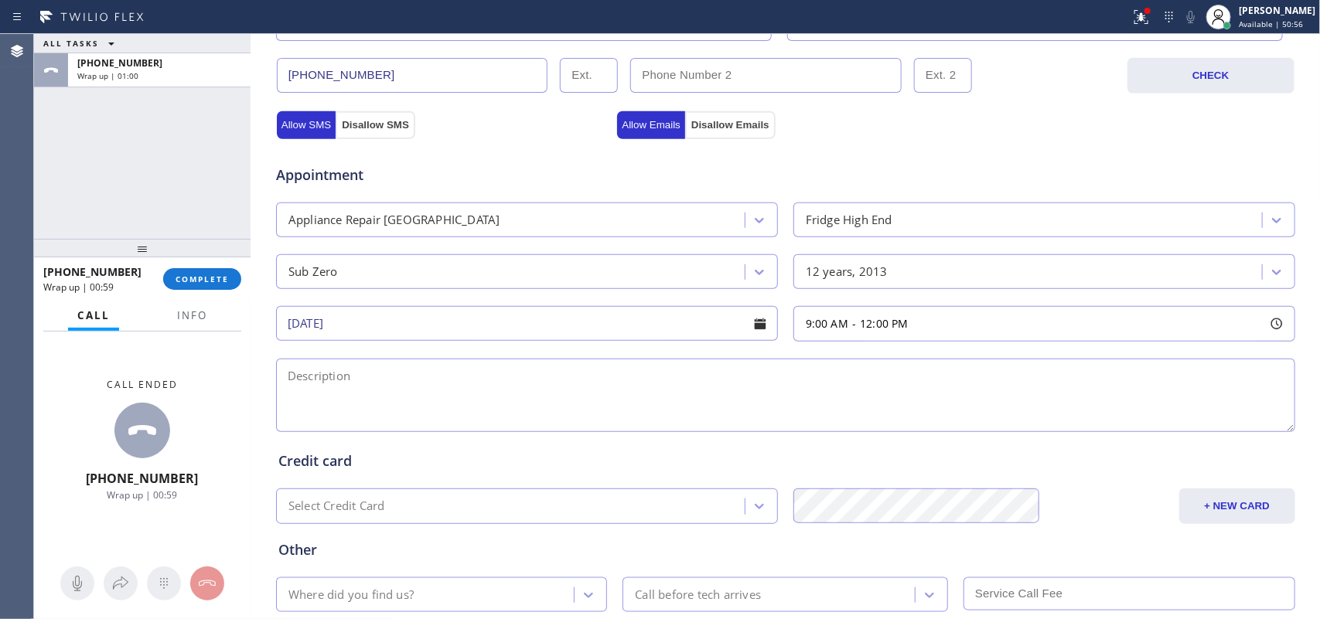
click at [101, 210] on div "ALL TASKS ALL TASKS ACTIVE TASKS TASKS IN WRAP UP [PHONE_NUMBER] Wrap up | 01:00" at bounding box center [142, 136] width 216 height 205
click at [733, 81] on input "(___) ___-____" at bounding box center [765, 75] width 271 height 35
paste input "213) 448-4919"
type input "[PHONE_NUMBER]"
click at [97, 188] on div "ALL TASKS ALL TASKS ACTIVE TASKS TASKS IN WRAP UP [PHONE_NUMBER] Wrap up | 01:20" at bounding box center [142, 136] width 216 height 205
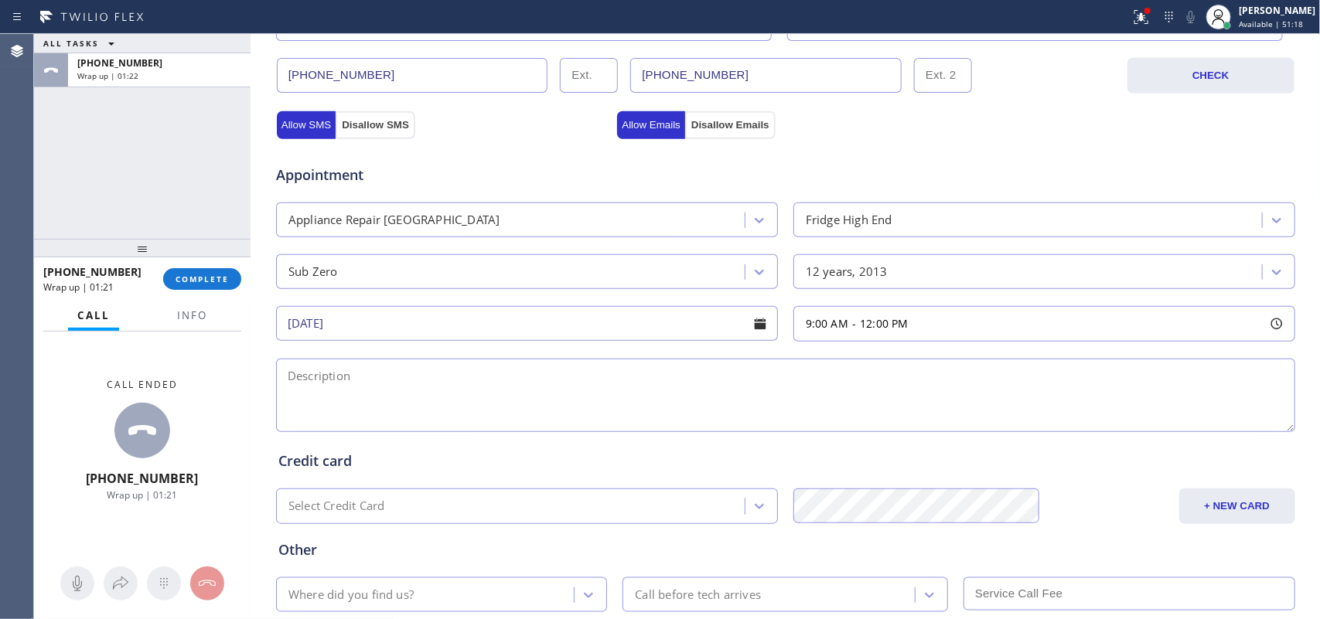
scroll to position [581, 0]
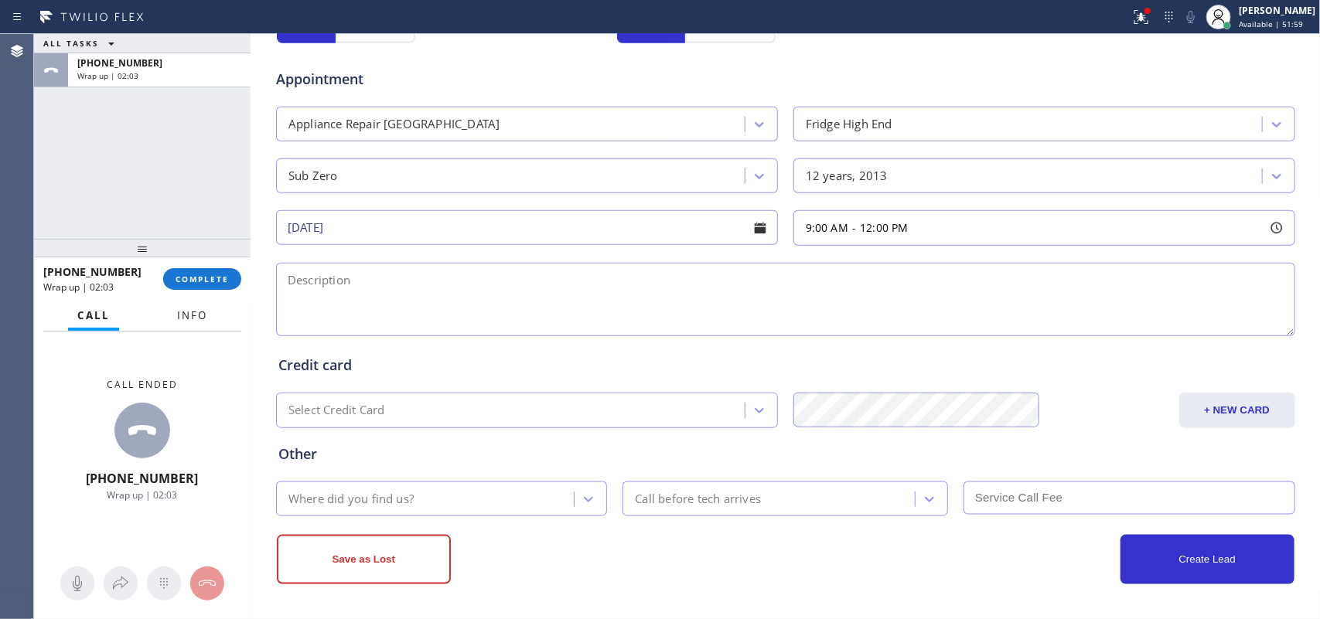
click at [203, 317] on span "Info" at bounding box center [192, 316] width 30 height 14
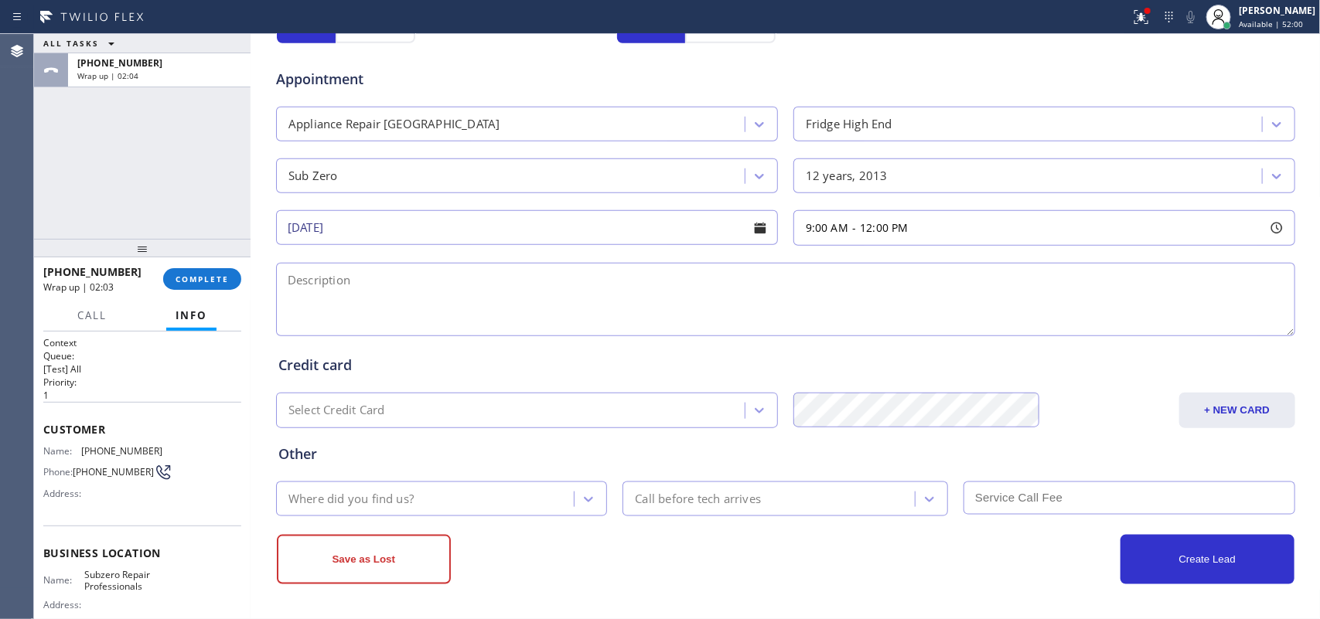
scroll to position [159, 0]
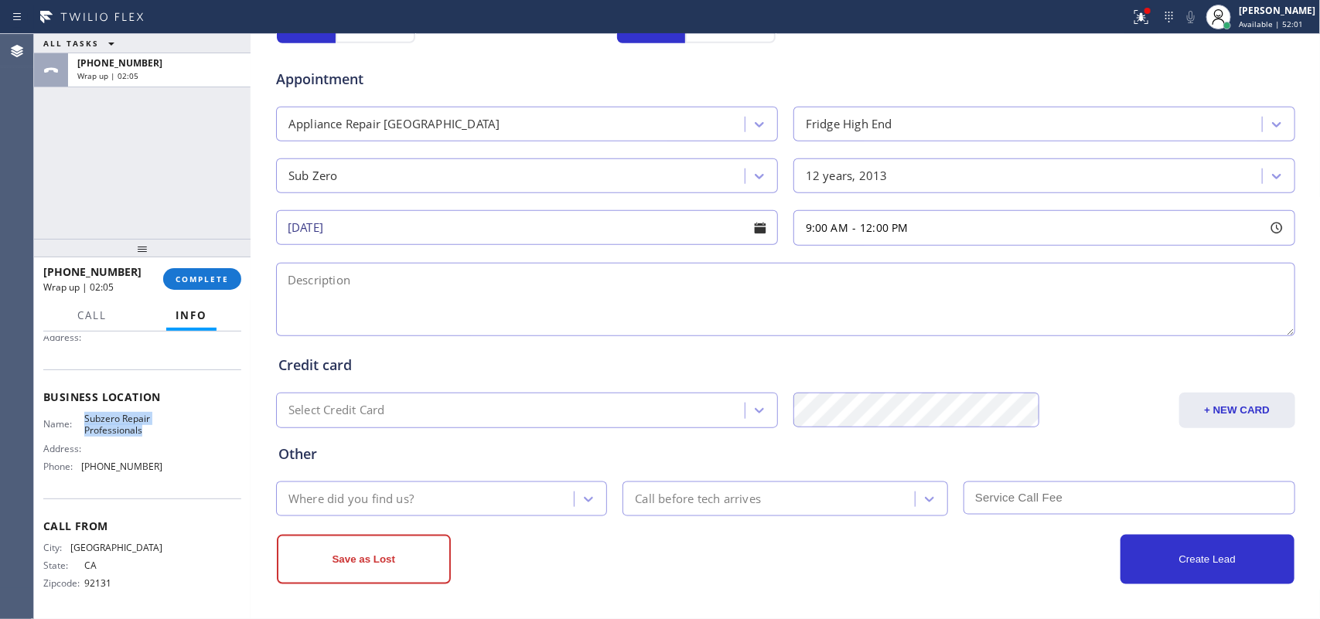
drag, startPoint x: 151, startPoint y: 434, endPoint x: 80, endPoint y: 414, distance: 73.9
click at [80, 414] on div "Name: Subzero Repair Professionals" at bounding box center [102, 425] width 119 height 24
copy span "Subzero Repair Professionals"
click at [315, 294] on textarea at bounding box center [785, 299] width 1019 height 73
paste textarea "9-12/ $75/ Sub Zero 48 inch/[DEMOGRAPHIC_DATA]/ BI but you can pull it out/ ice…"
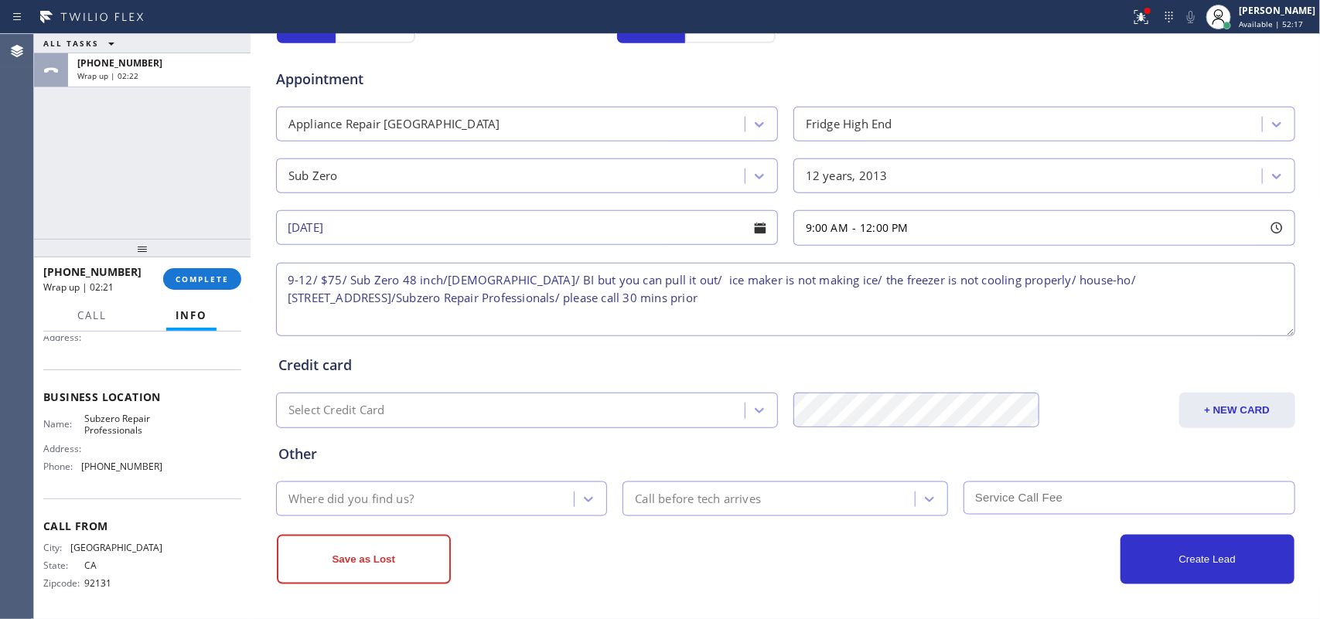
type textarea "9-12/ $75/ Sub Zero 48 inch/[DEMOGRAPHIC_DATA]/ BI but you can pull it out/ ice…"
click at [487, 491] on div "Where did you find us?" at bounding box center [428, 499] width 294 height 27
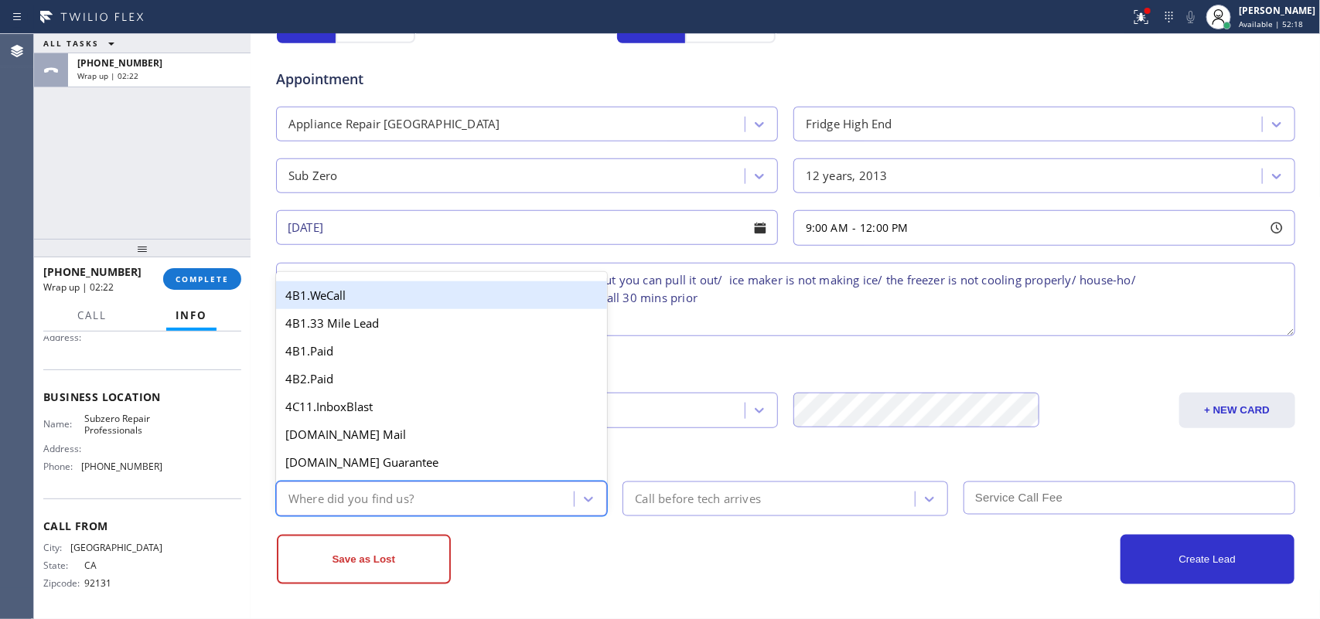
type input "g"
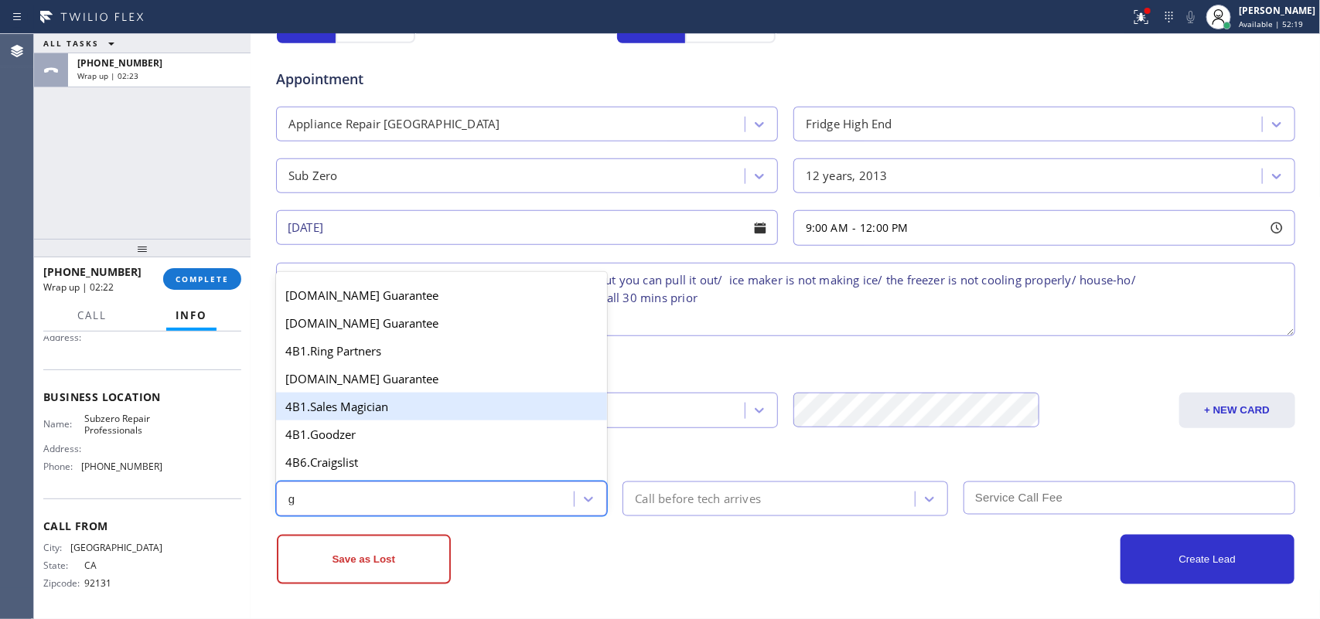
scroll to position [291, 0]
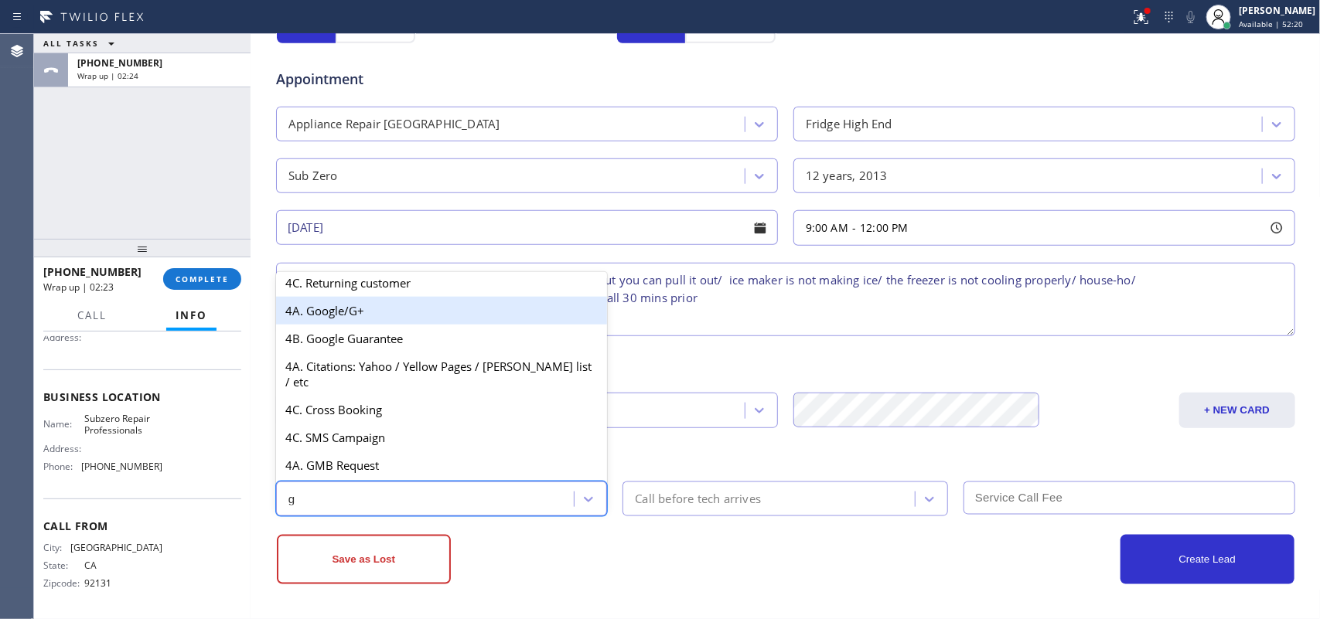
click at [448, 315] on div "4A. Google/G+" at bounding box center [442, 311] width 332 height 28
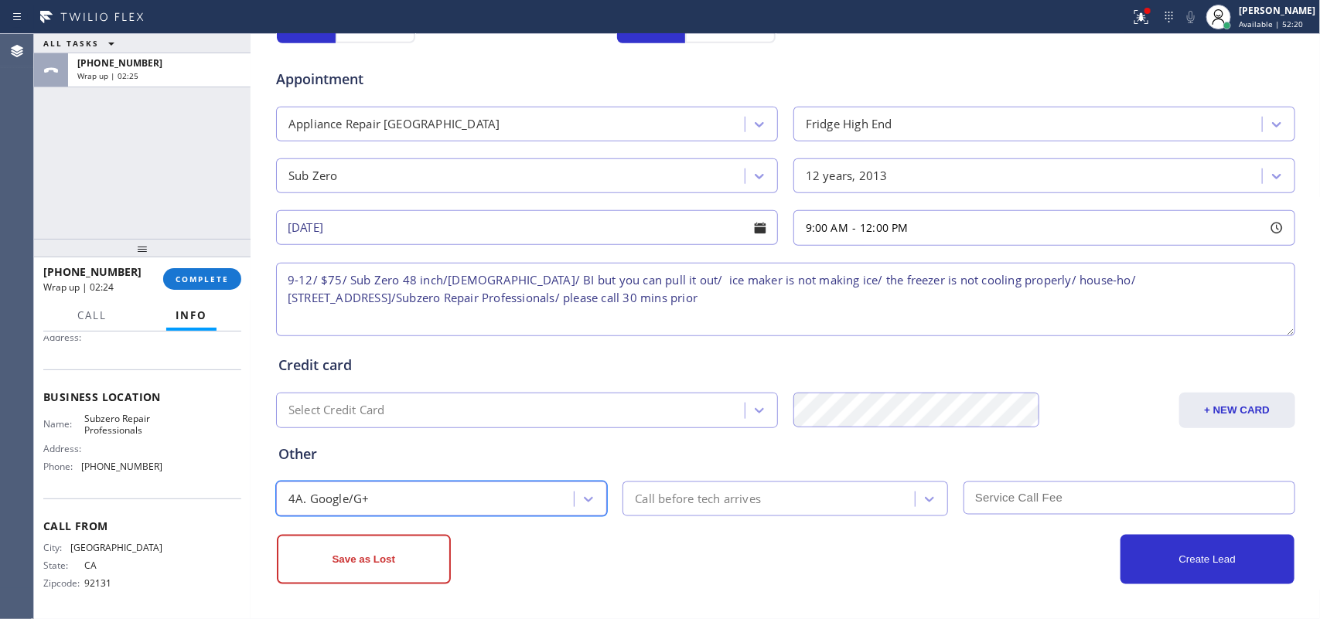
click at [669, 486] on div "Call before tech arrives" at bounding box center [771, 499] width 288 height 27
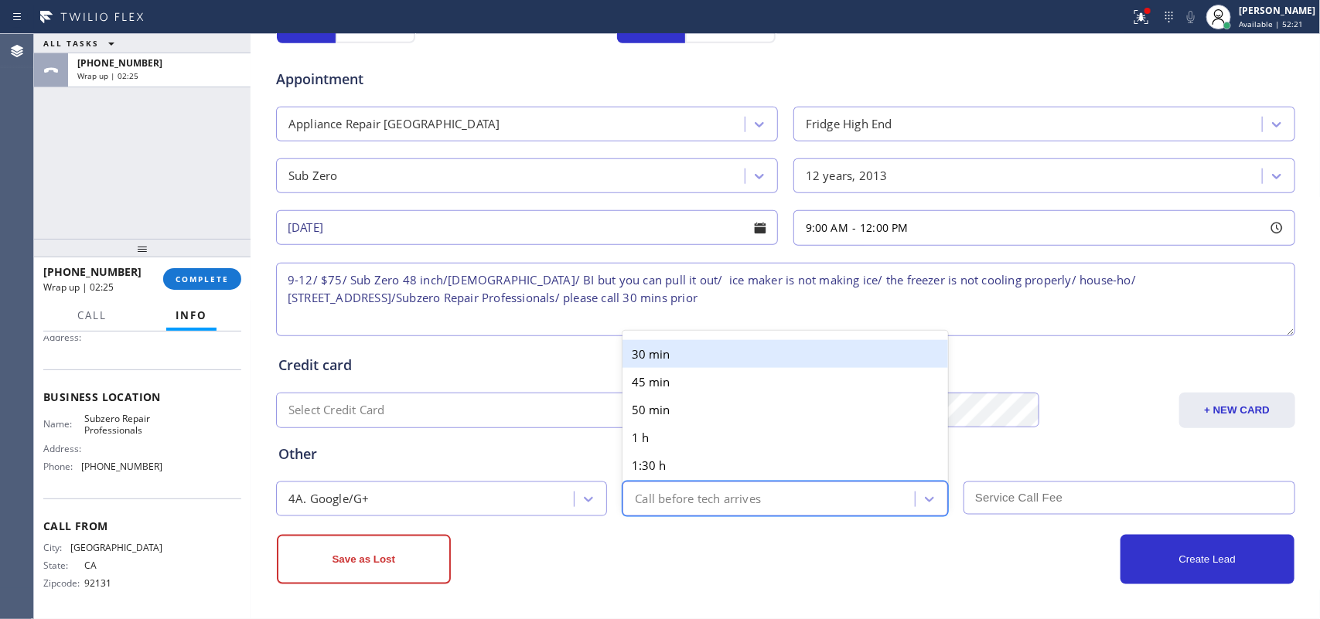
click at [653, 358] on div "30 min" at bounding box center [785, 354] width 326 height 28
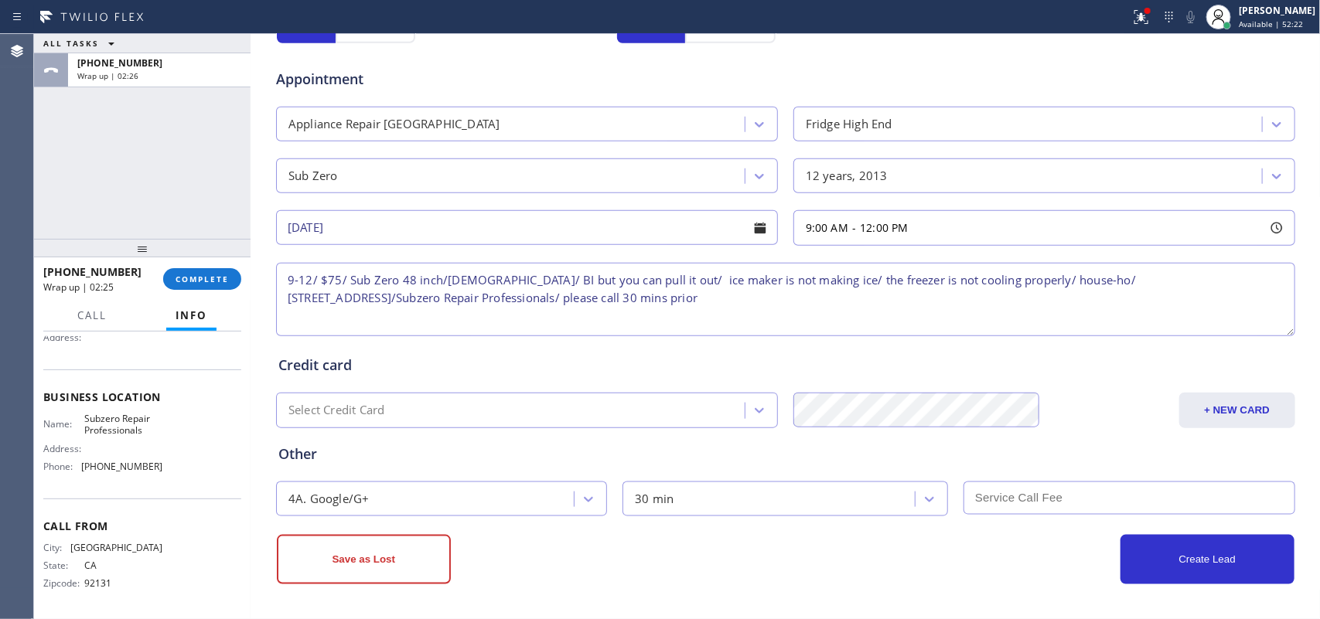
click at [1017, 499] on input "text" at bounding box center [1129, 498] width 332 height 33
type input "75"
click at [1096, 277] on textarea "9-12/ $75/ Sub Zero 48 inch/[DEMOGRAPHIC_DATA]/ BI but you can pull it out/ ice…" at bounding box center [785, 299] width 1019 height 73
type textarea "9-12/ $75/ Sub Zero 48 inch/[DEMOGRAPHIC_DATA]/ BI but you can pull it out/ ice…"
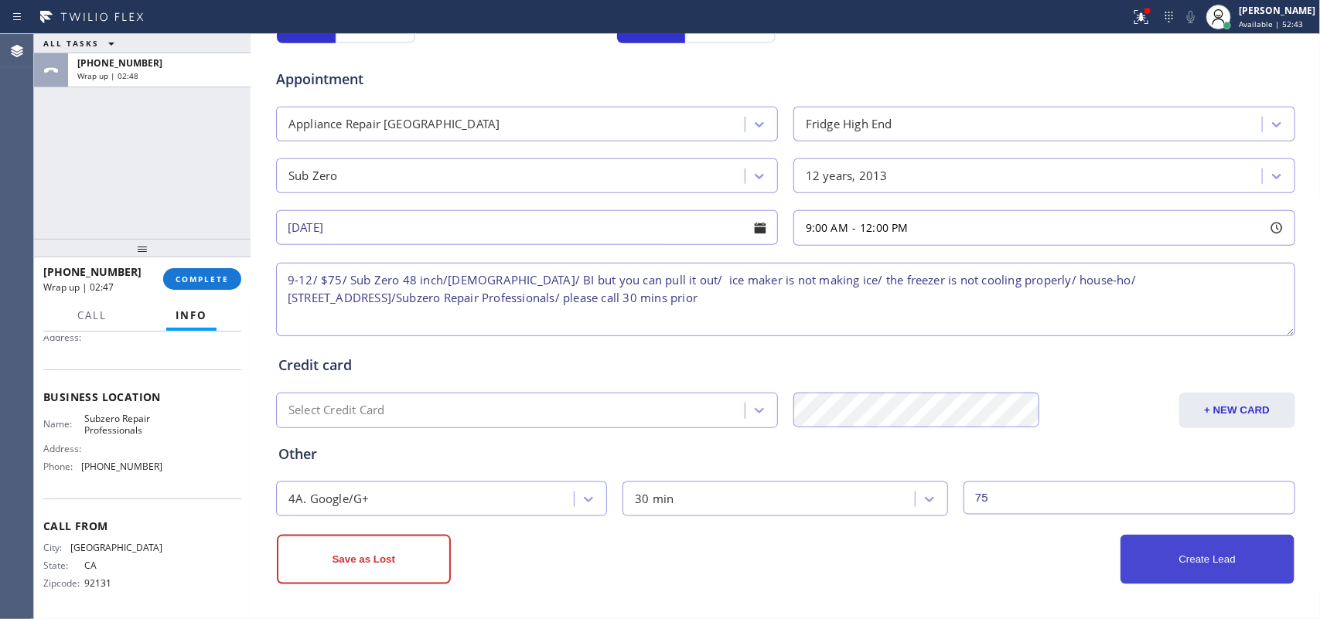
click at [1262, 576] on button "Create Lead" at bounding box center [1207, 559] width 174 height 49
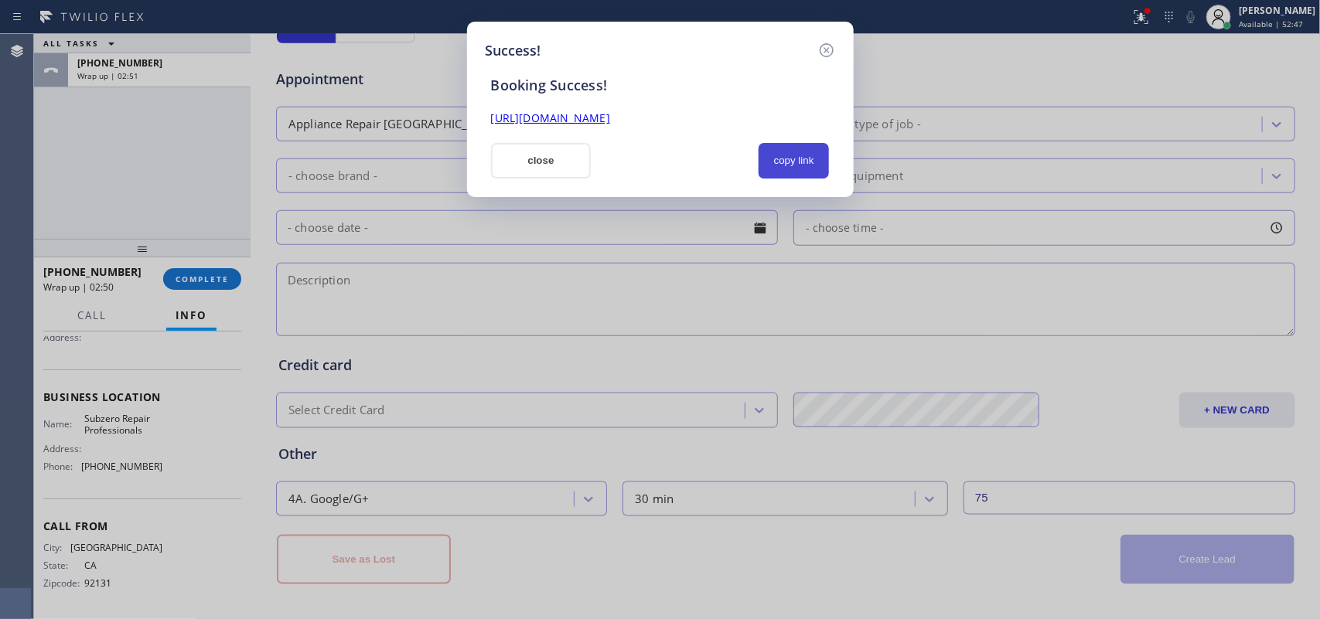
click at [785, 152] on button "copy link" at bounding box center [793, 161] width 71 height 36
click at [610, 118] on link "[URL][DOMAIN_NAME]" at bounding box center [550, 118] width 119 height 15
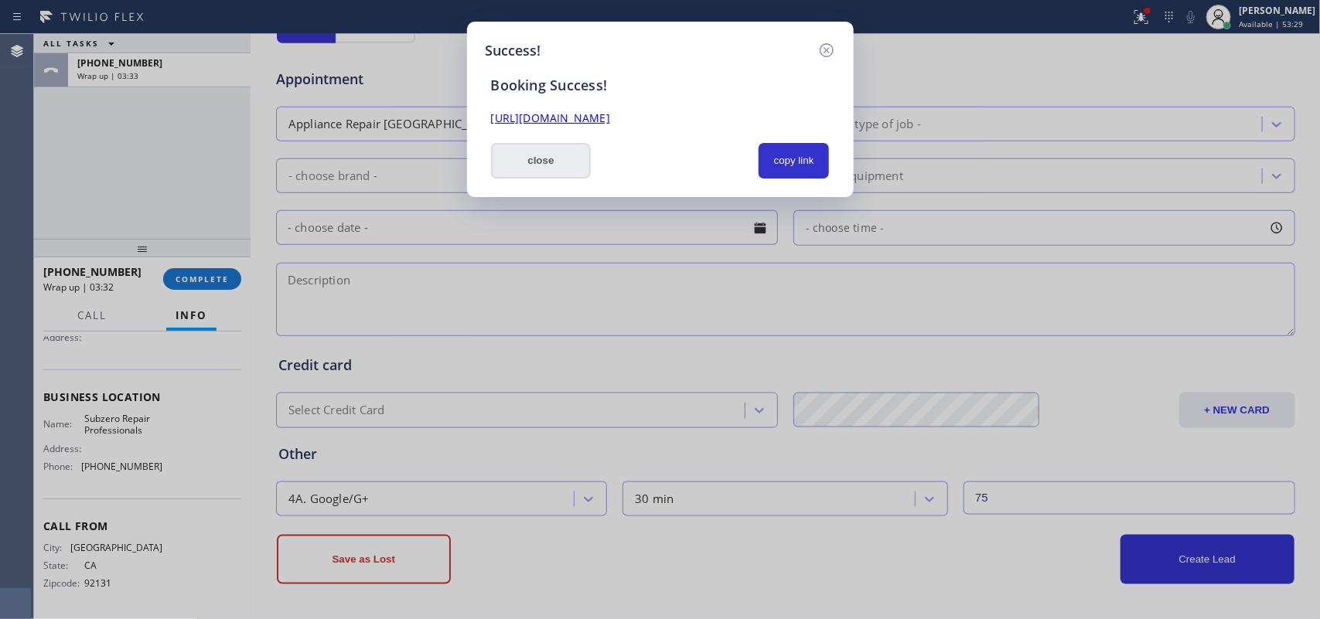
click at [570, 161] on button "close" at bounding box center [541, 161] width 101 height 36
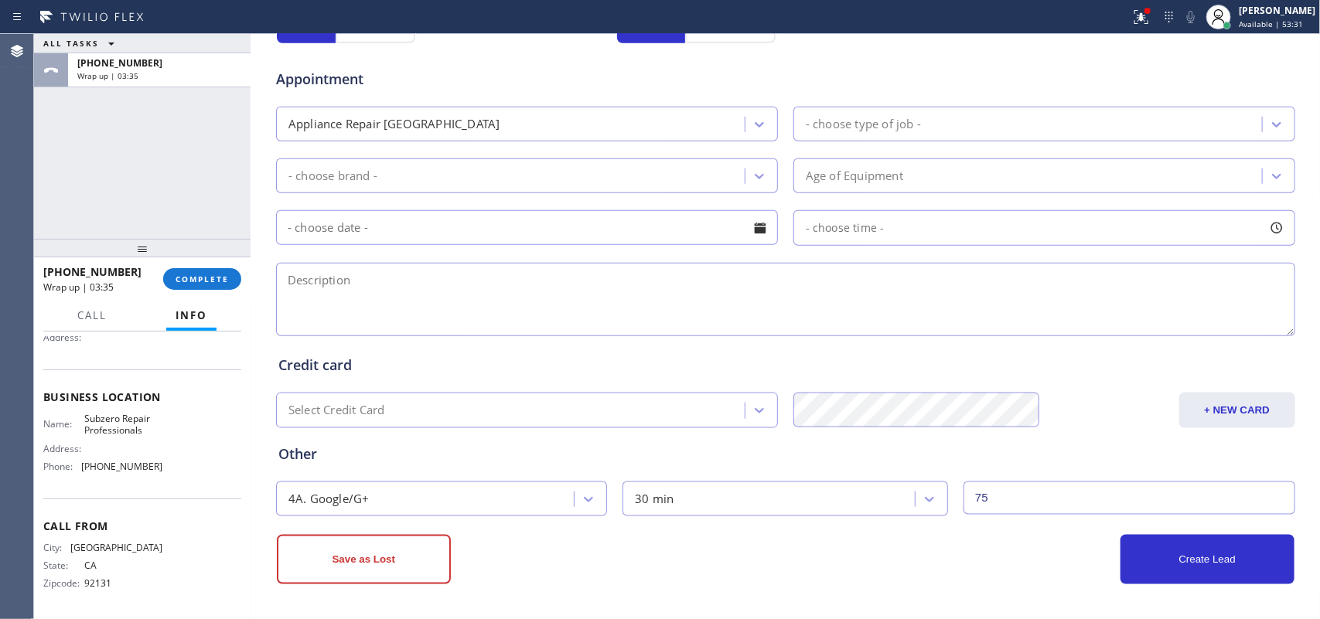
scroll to position [0, 0]
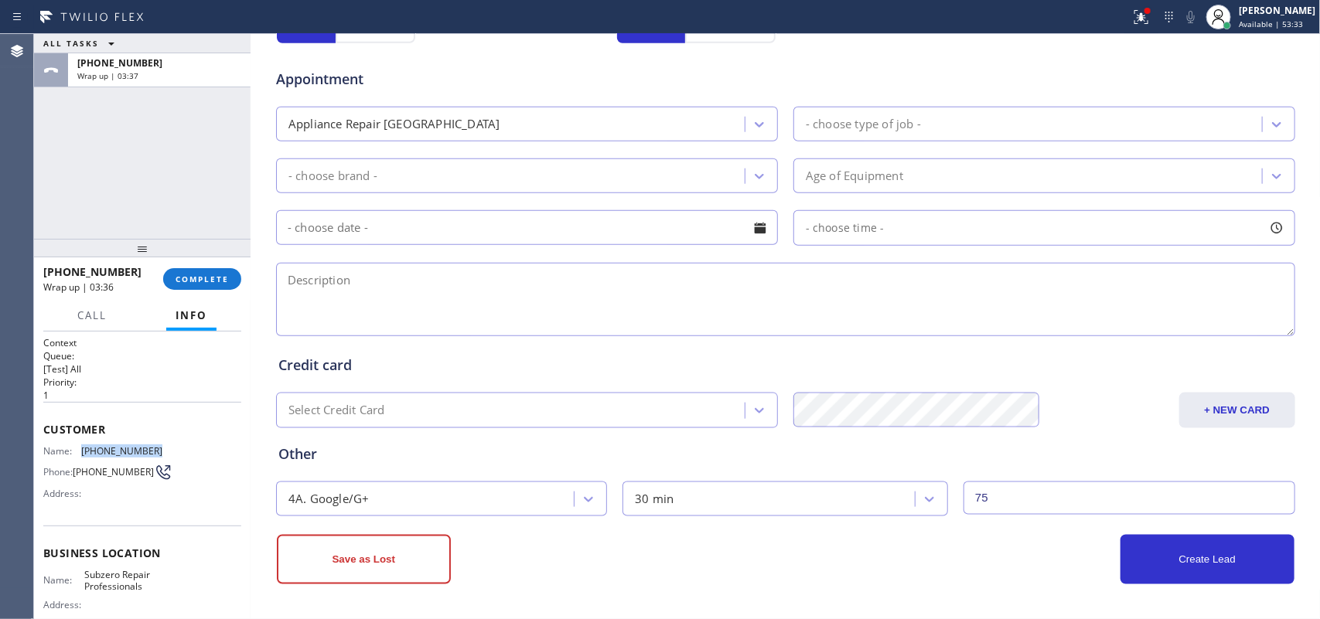
drag, startPoint x: 148, startPoint y: 449, endPoint x: 75, endPoint y: 442, distance: 73.8
click at [75, 445] on div "Name: [PHONE_NUMBER] Phone: [PHONE_NUMBER] Address:" at bounding box center [142, 475] width 198 height 61
copy div "[PHONE_NUMBER]"
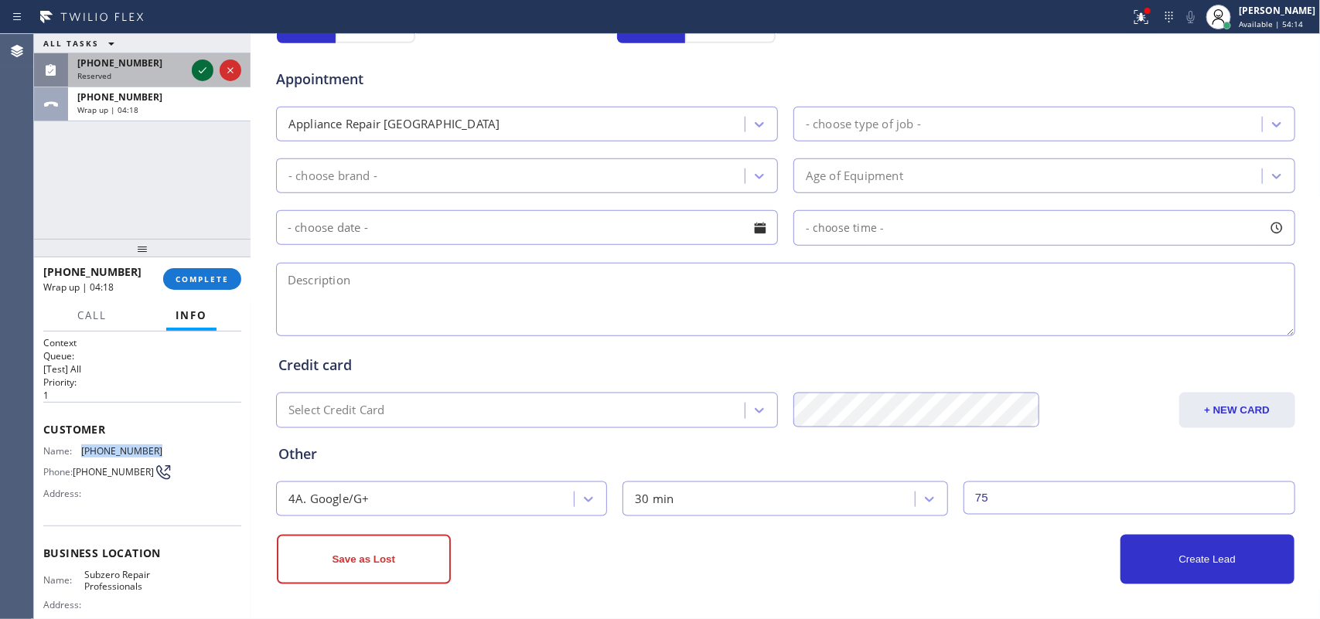
click at [194, 72] on icon at bounding box center [202, 70] width 19 height 19
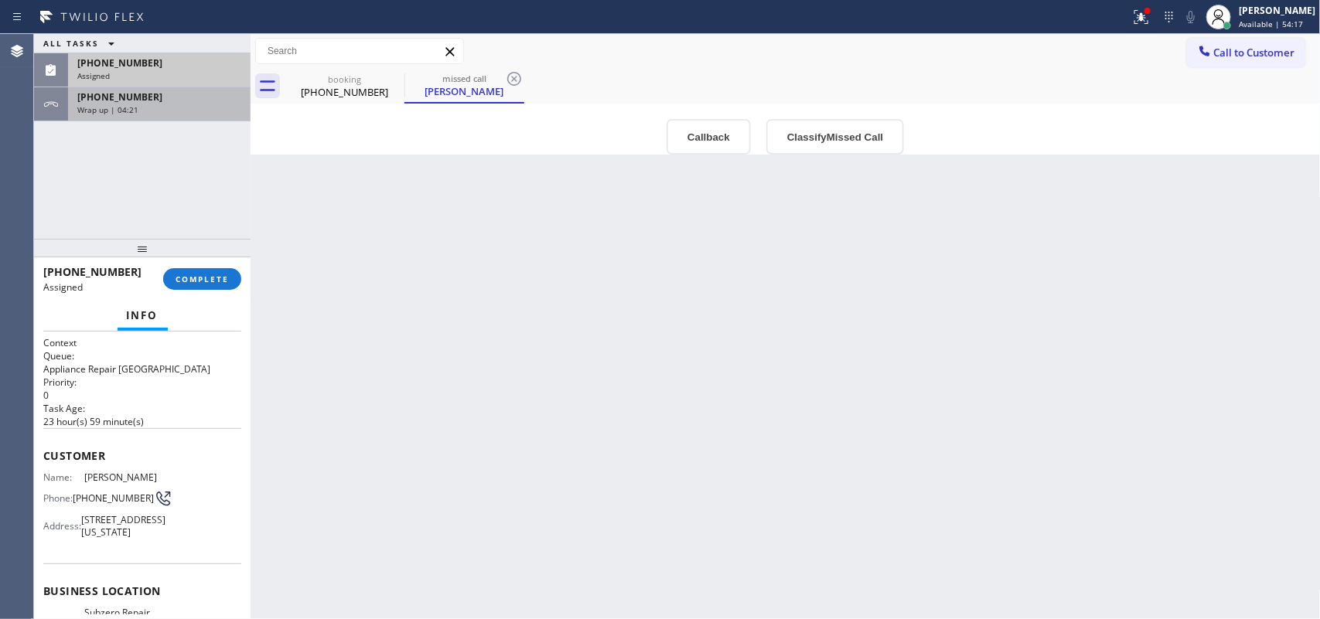
click at [116, 117] on div "[PHONE_NUMBER] Wrap up | 04:21" at bounding box center [156, 104] width 176 height 34
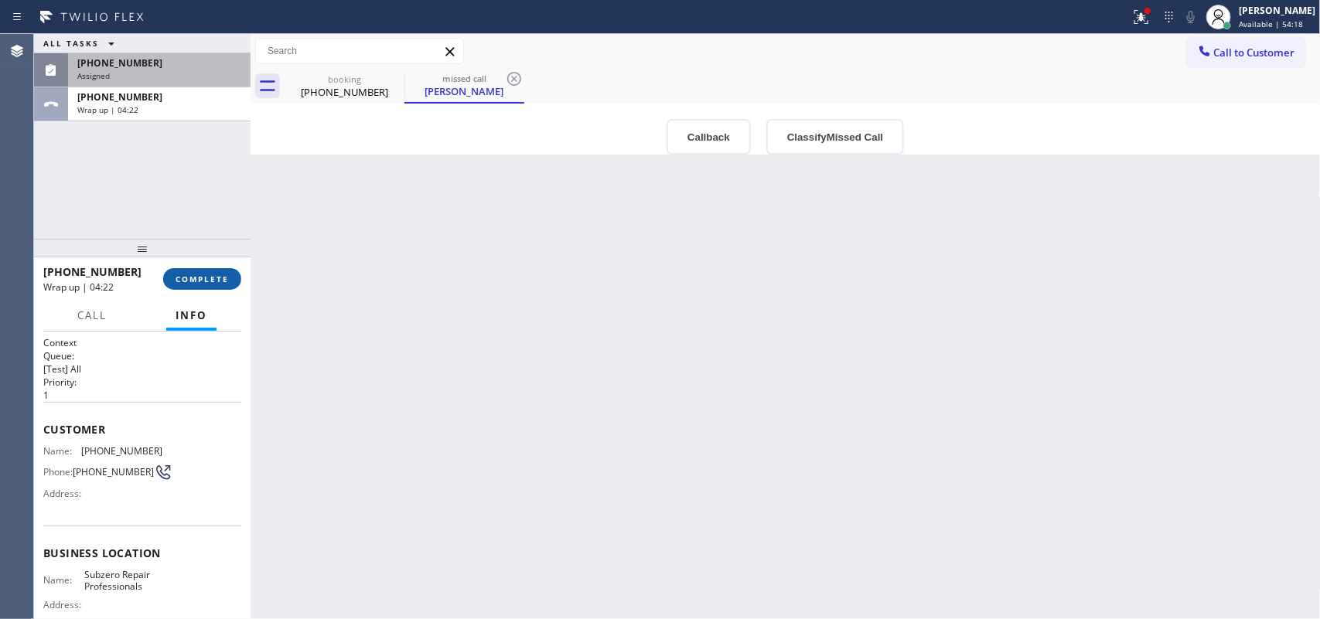
click at [193, 274] on span "COMPLETE" at bounding box center [202, 279] width 53 height 11
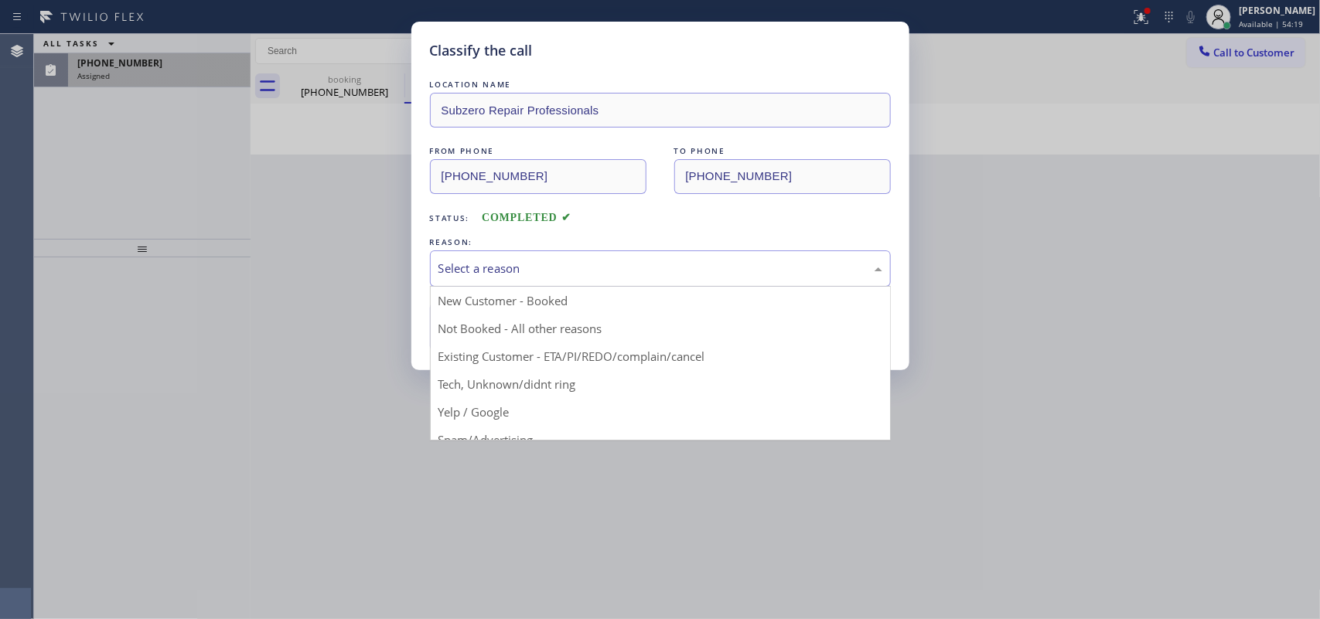
click at [621, 265] on div "Select a reason" at bounding box center [660, 269] width 444 height 18
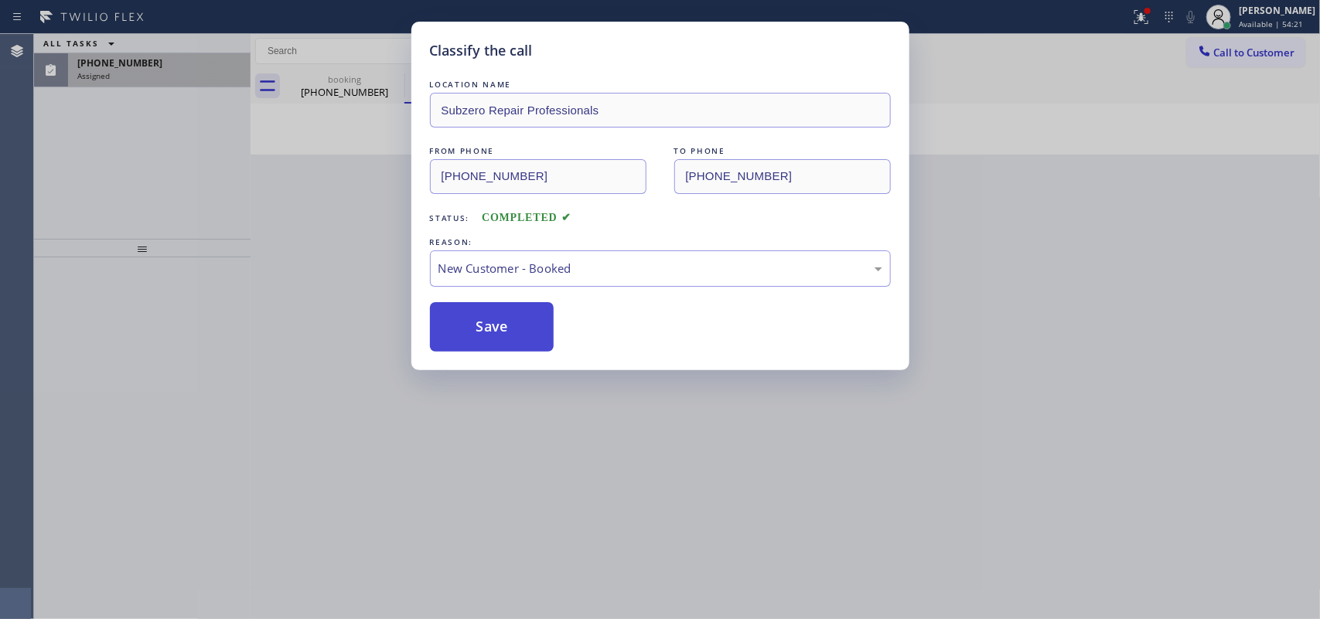
click at [482, 326] on button "Save" at bounding box center [492, 326] width 124 height 49
click at [199, 60] on div "Classify the call LOCATION NAME Subzero Repair Professionals FROM PHONE [PHONE_…" at bounding box center [660, 309] width 1320 height 619
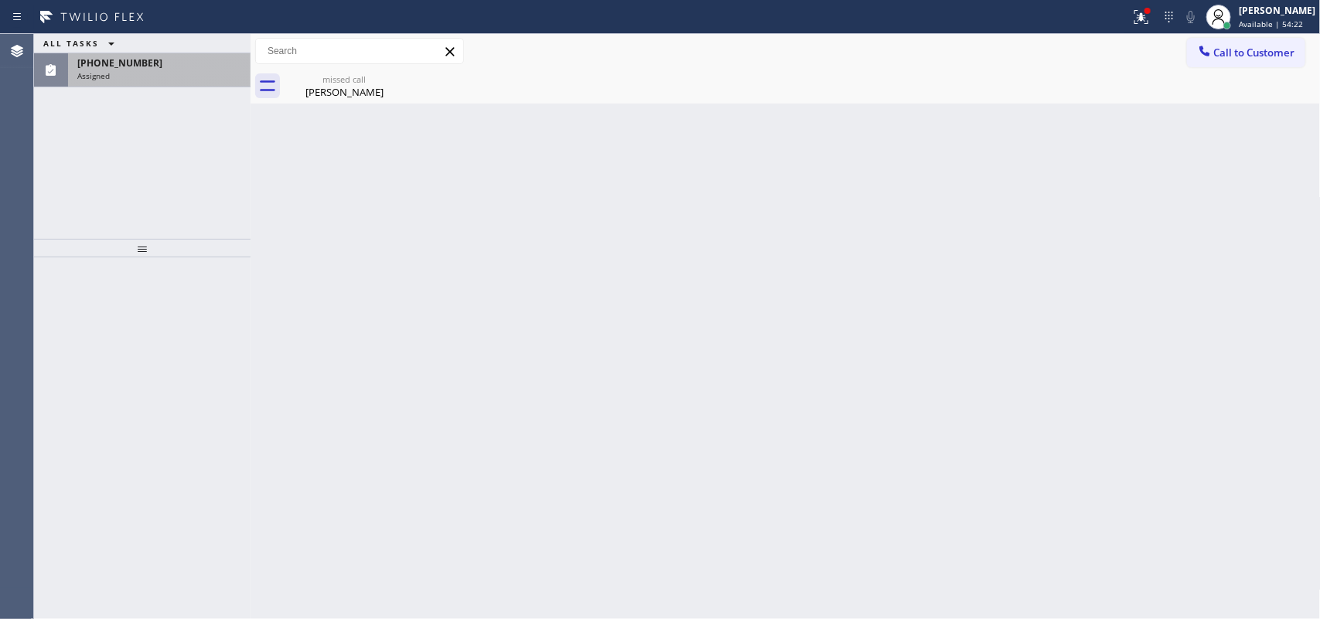
click at [199, 60] on div "[PHONE_NUMBER]" at bounding box center [159, 62] width 164 height 13
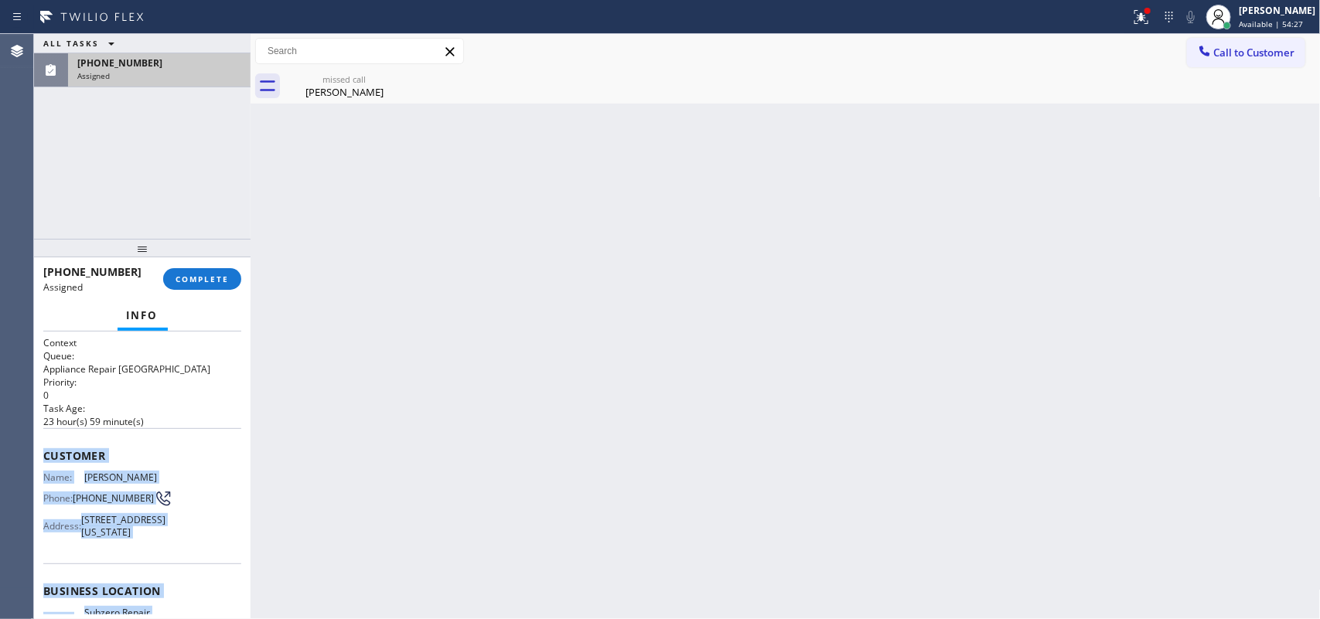
drag, startPoint x: 183, startPoint y: 484, endPoint x: 39, endPoint y: 446, distance: 148.7
click at [39, 446] on div "Context Queue: Appliance Repair High End Priority: 0 Task Age: [DEMOGRAPHIC_DAT…" at bounding box center [142, 476] width 216 height 288
copy div "Customer Name: [PERSON_NAME] Phone: [PHONE_NUMBER] Address: [STREET_ADDRESS][US…"
click at [216, 283] on span "COMPLETE" at bounding box center [202, 279] width 53 height 11
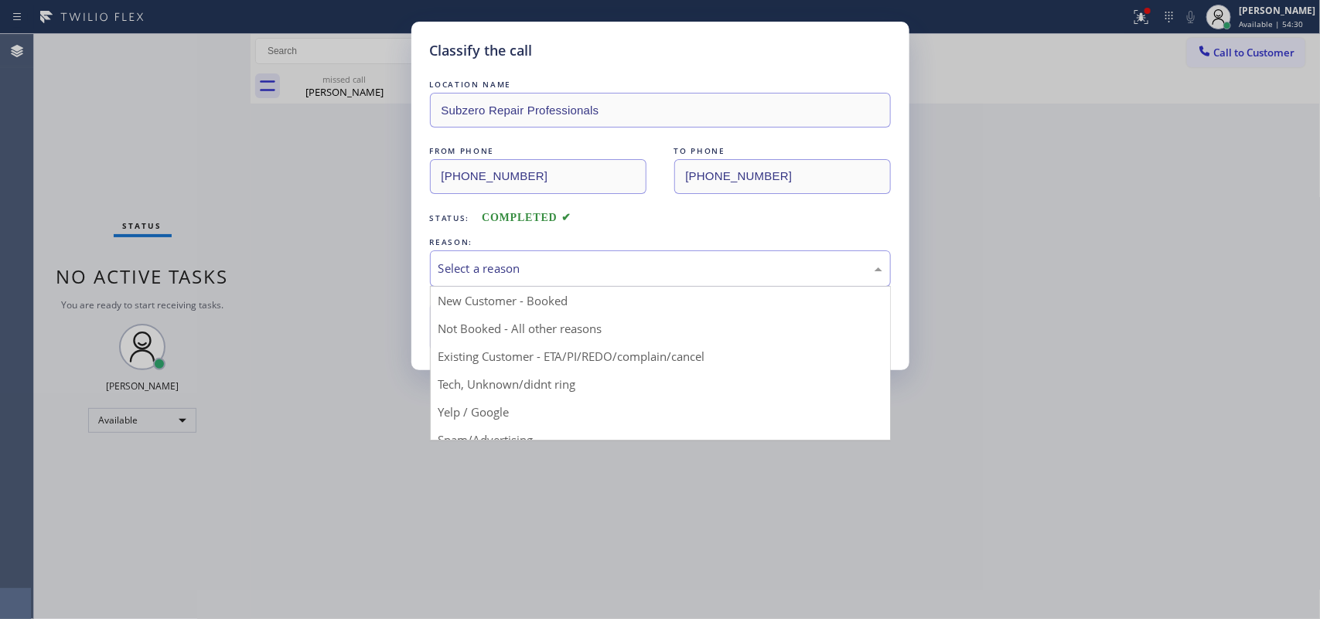
click at [785, 269] on div "Select a reason" at bounding box center [660, 269] width 444 height 18
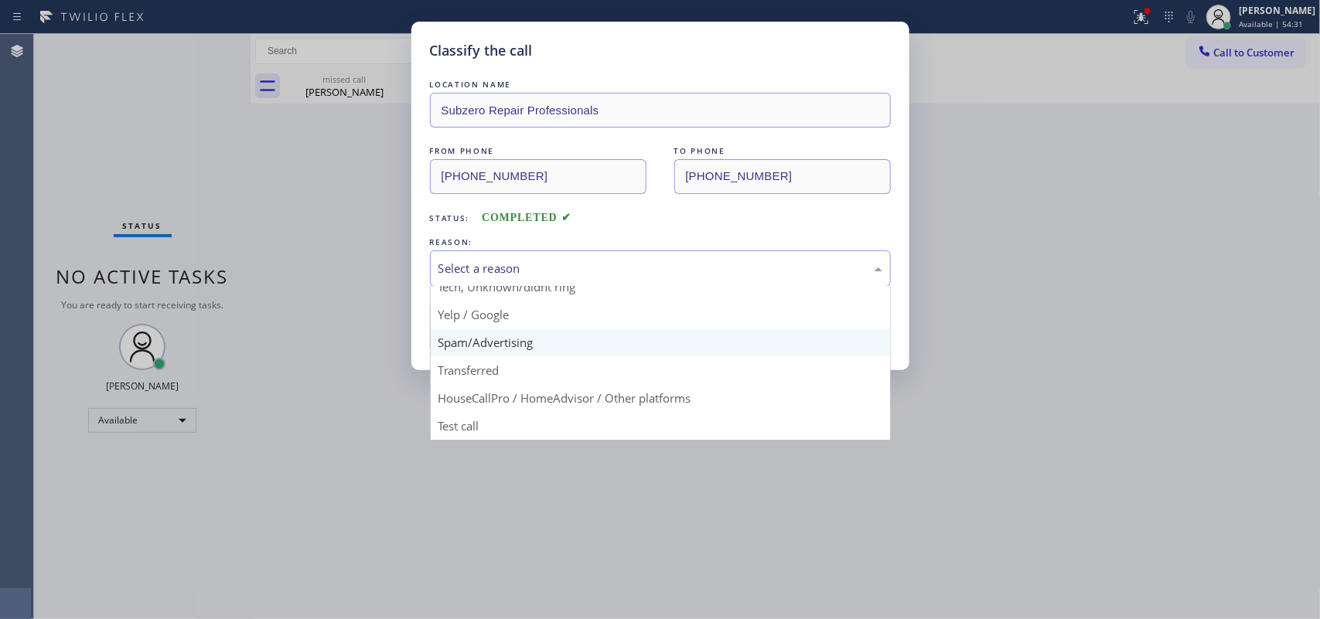
scroll to position [9, 0]
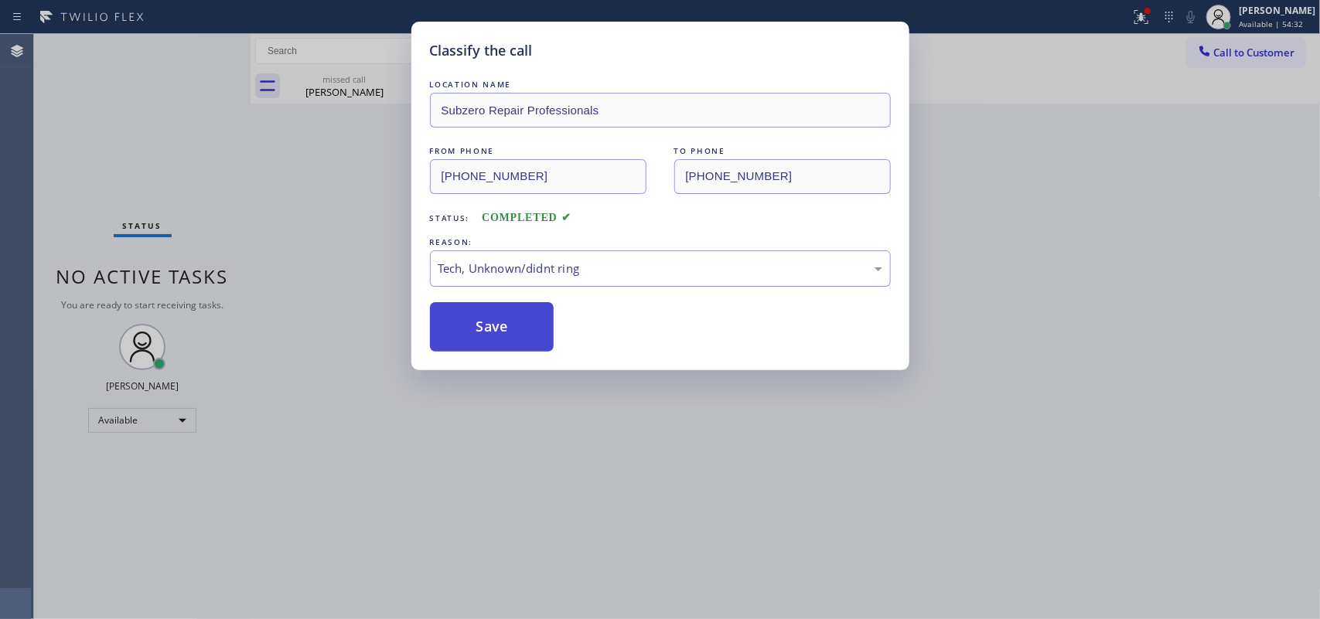
drag, startPoint x: 503, startPoint y: 340, endPoint x: 504, endPoint y: 326, distance: 13.9
click at [503, 338] on button "Save" at bounding box center [492, 326] width 124 height 49
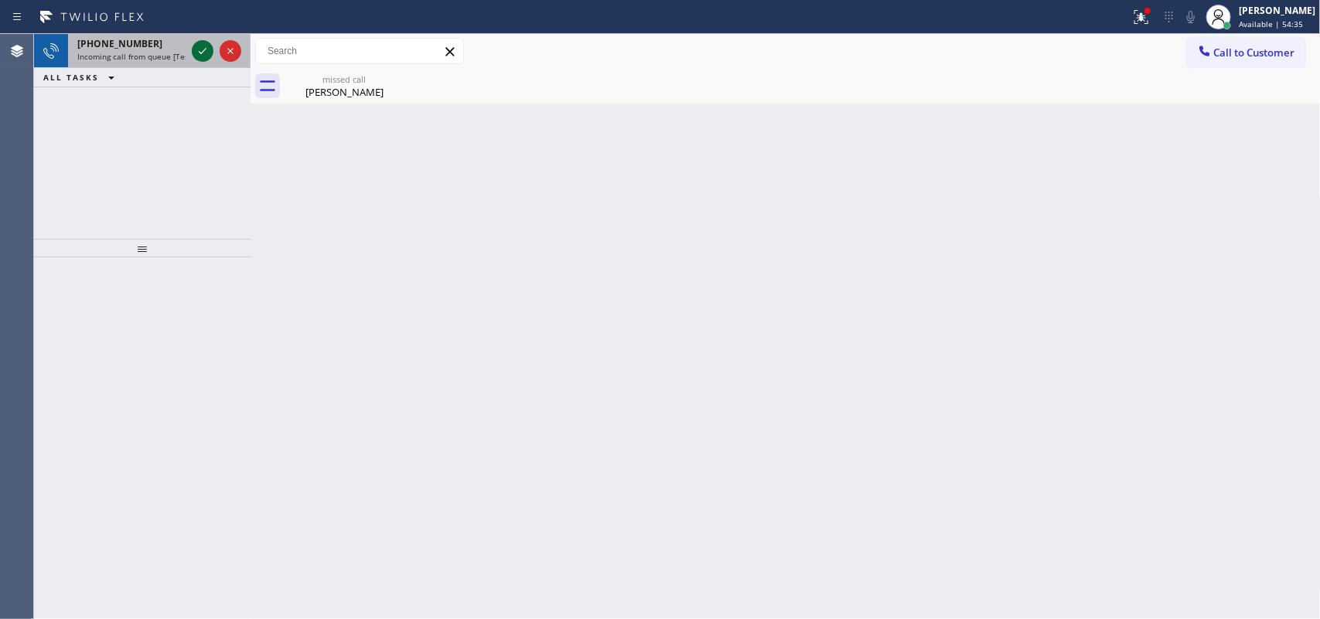
click at [203, 49] on icon at bounding box center [202, 51] width 19 height 19
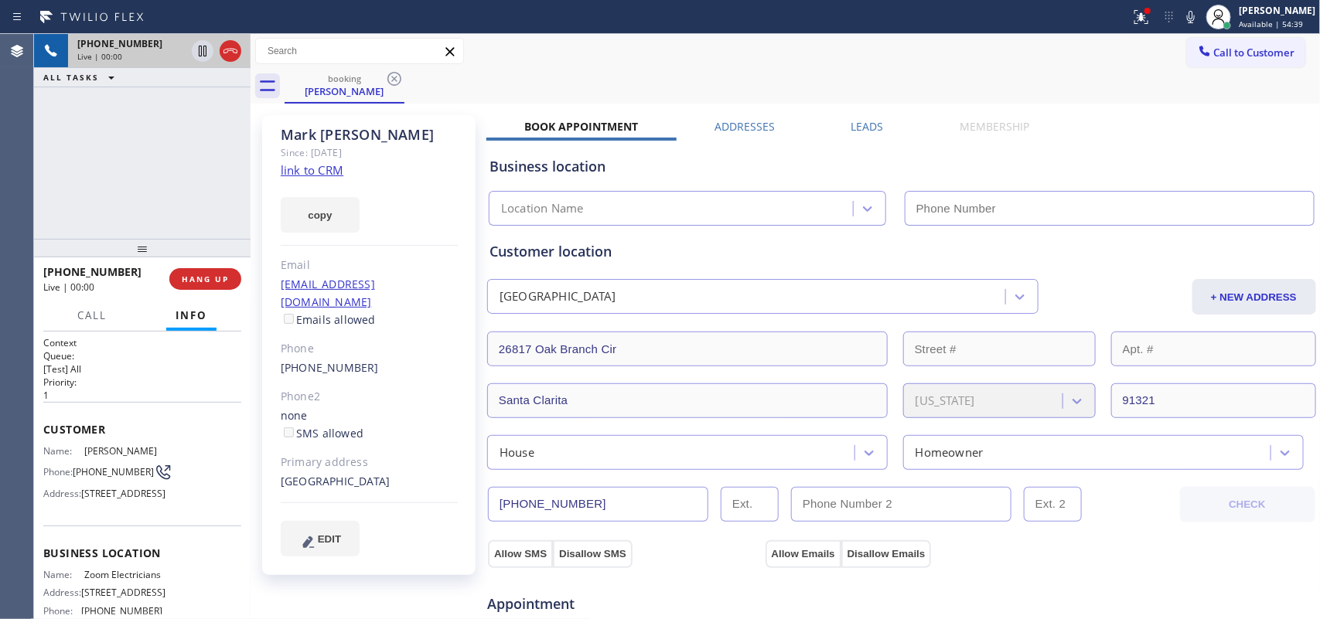
type input "[PHONE_NUMBER]"
click at [335, 170] on link "link to CRM" at bounding box center [312, 169] width 63 height 15
click at [101, 319] on span "Call" at bounding box center [91, 316] width 29 height 14
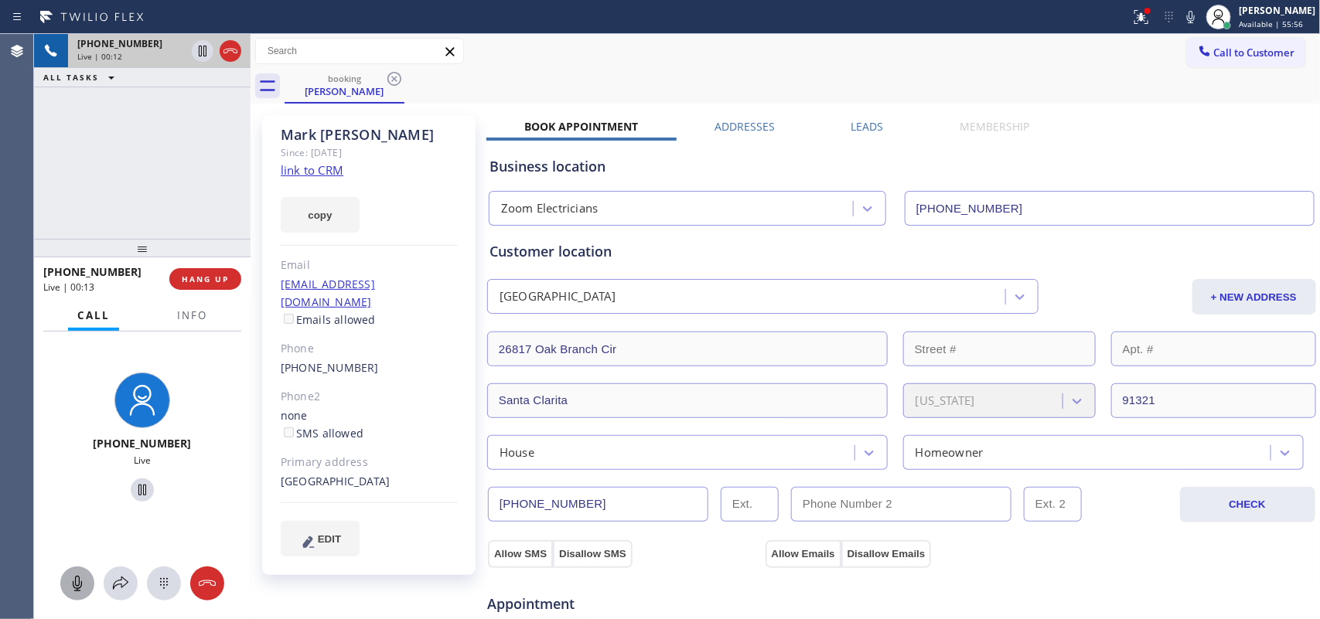
click at [77, 589] on icon at bounding box center [77, 583] width 9 height 15
click at [133, 489] on icon at bounding box center [142, 490] width 19 height 19
click at [71, 589] on icon at bounding box center [77, 583] width 19 height 19
click at [137, 495] on icon at bounding box center [142, 490] width 11 height 11
click at [203, 97] on icon at bounding box center [202, 104] width 19 height 19
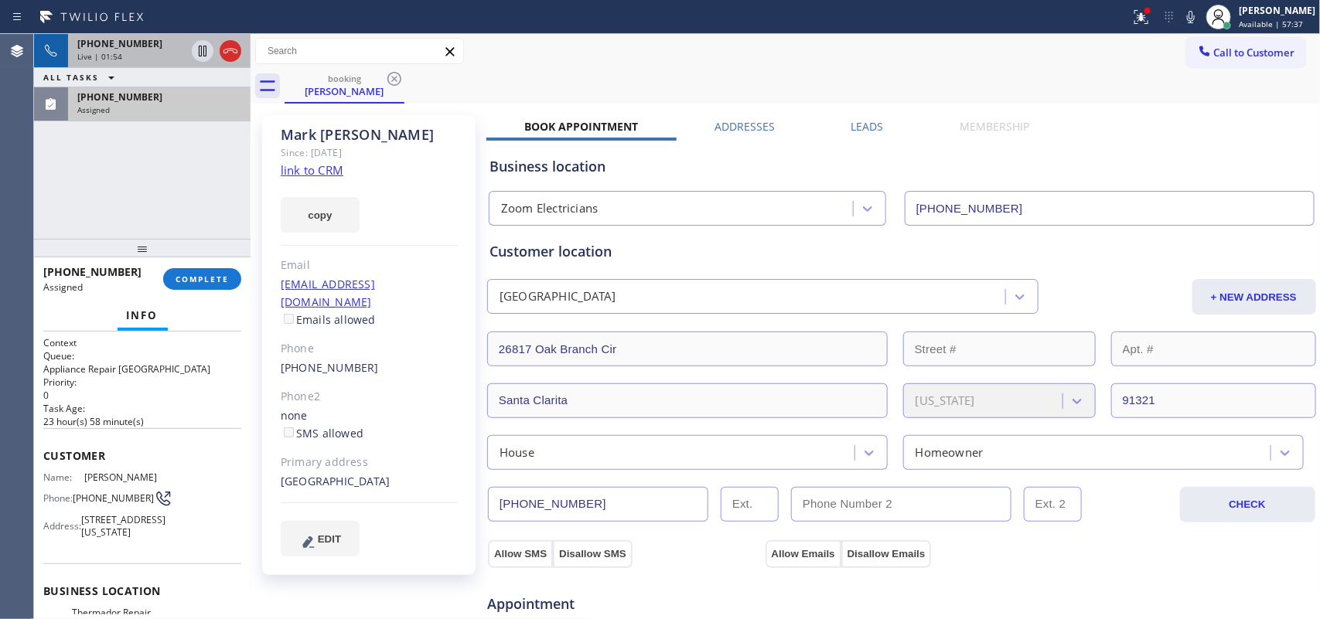
click at [155, 56] on div "Live | 01:54" at bounding box center [131, 56] width 108 height 11
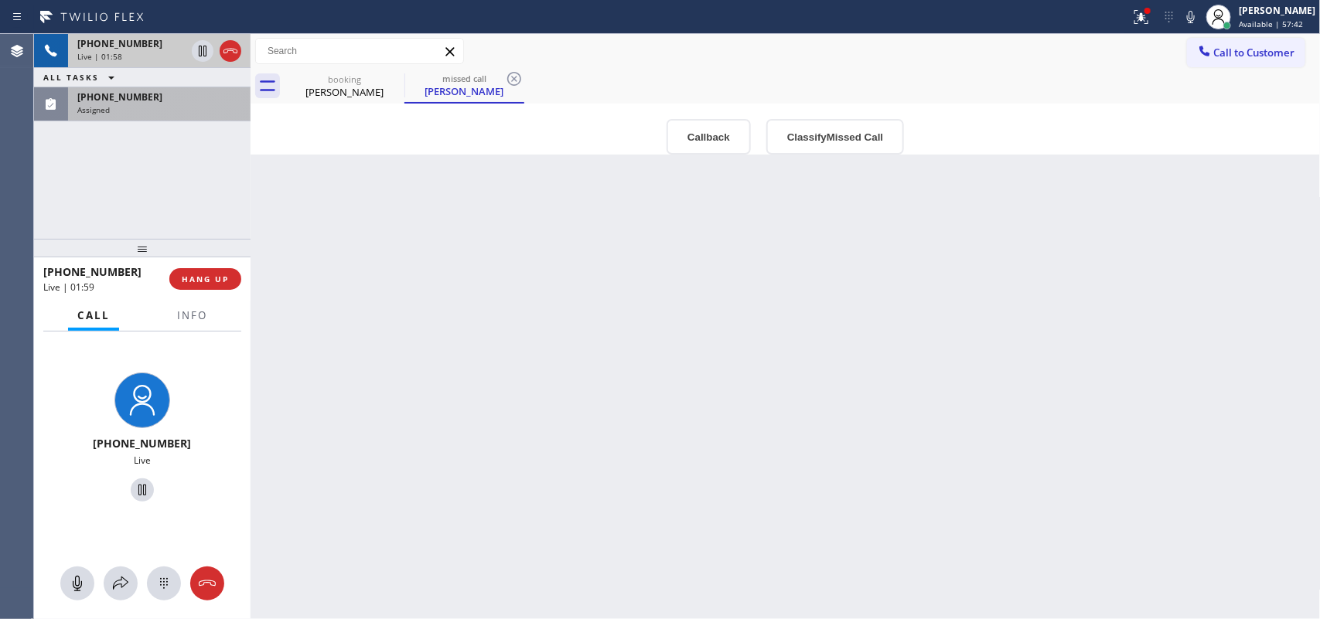
click at [101, 51] on span "Live | 01:58" at bounding box center [99, 56] width 45 height 11
drag, startPoint x: 77, startPoint y: 574, endPoint x: 86, endPoint y: 568, distance: 10.5
click at [78, 576] on icon at bounding box center [77, 583] width 19 height 19
click at [136, 483] on icon at bounding box center [142, 490] width 19 height 19
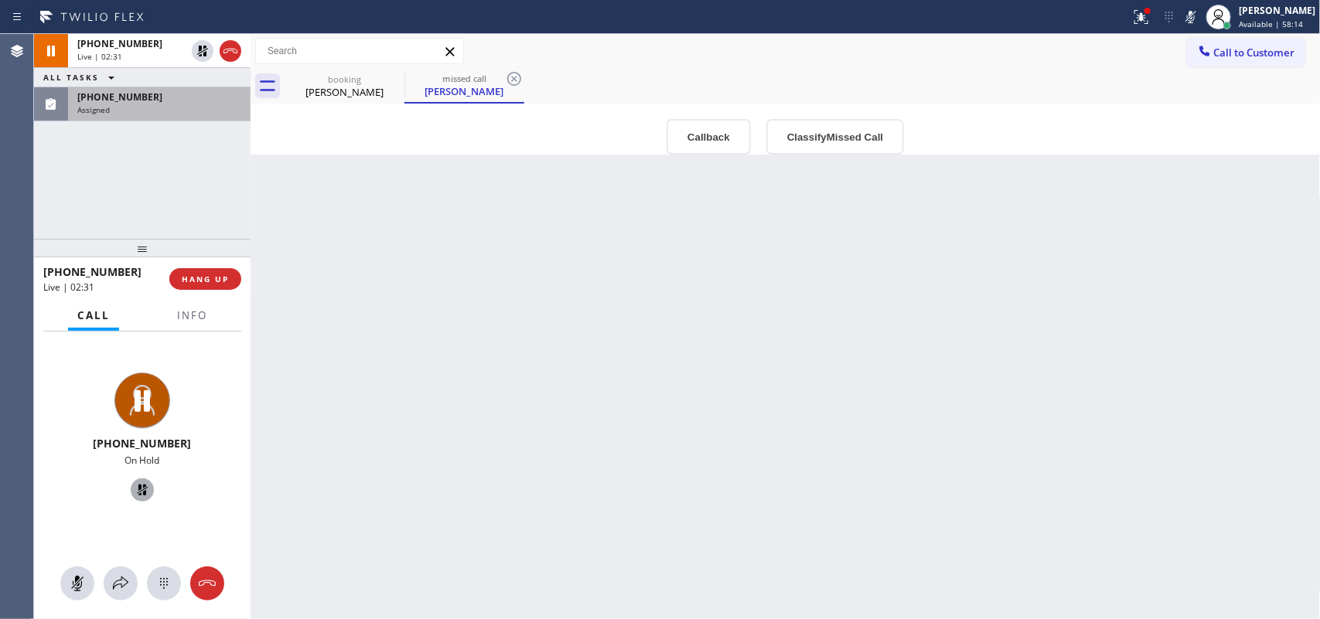
click at [131, 85] on div "ALL TASKS ALL TASKS ACTIVE TASKS TASKS IN WRAP UP" at bounding box center [142, 77] width 216 height 19
click at [128, 98] on span "[PHONE_NUMBER]" at bounding box center [119, 96] width 85 height 13
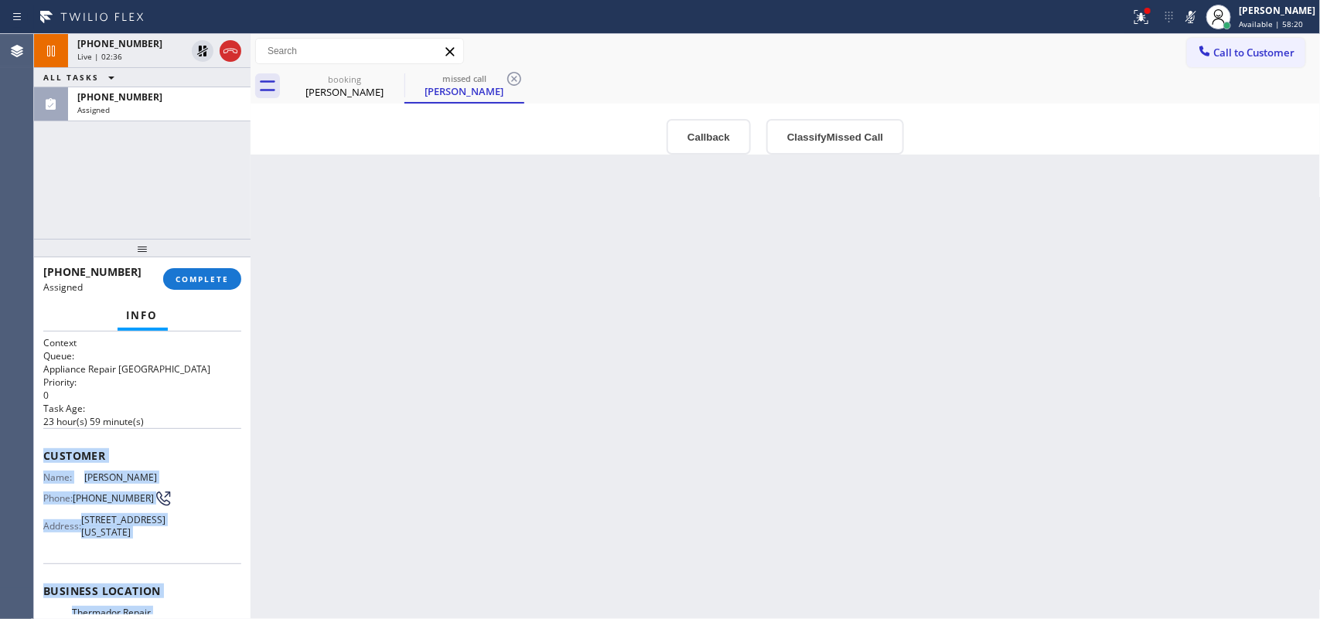
drag, startPoint x: 159, startPoint y: 469, endPoint x: 43, endPoint y: 448, distance: 117.7
click at [43, 448] on div "Context Queue: Appliance Repair High End Priority: 0 Task Age: [DEMOGRAPHIC_DAT…" at bounding box center [142, 585] width 198 height 498
copy div "Customer Name: [PERSON_NAME] Phone: [PHONE_NUMBER] Address: [STREET_ADDRESS][US…"
click at [818, 145] on button "Classify Missed Call" at bounding box center [835, 137] width 138 height 36
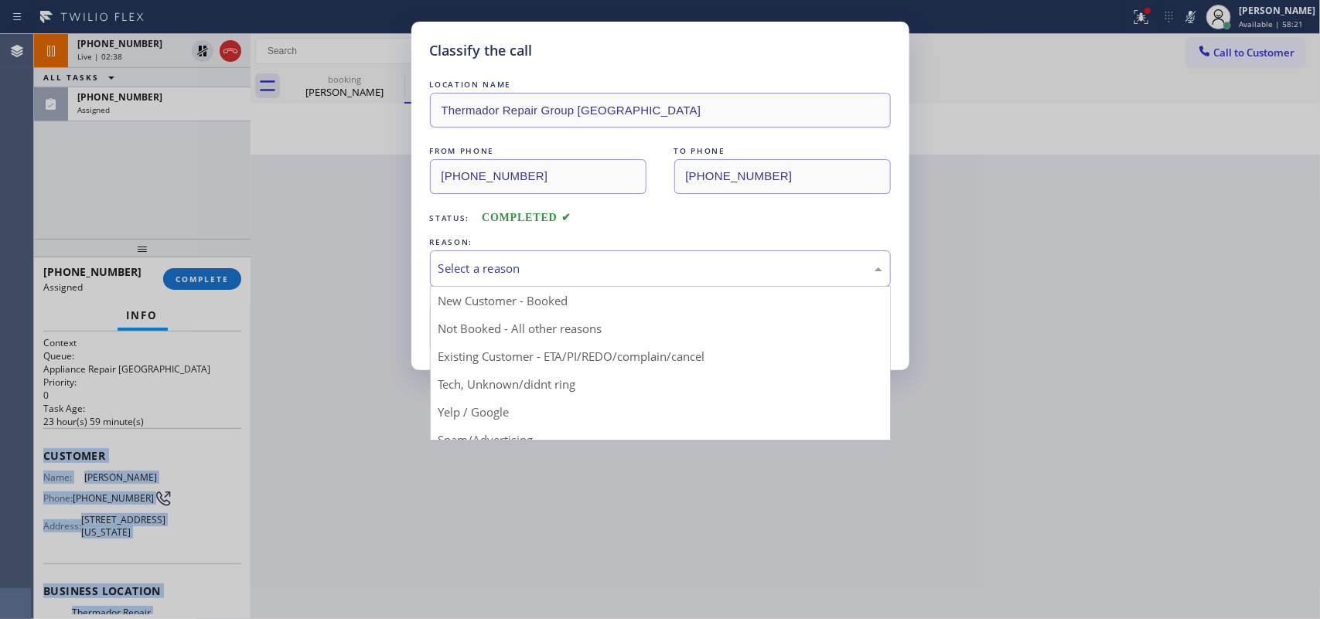
click at [727, 271] on div "Select a reason" at bounding box center [660, 269] width 444 height 18
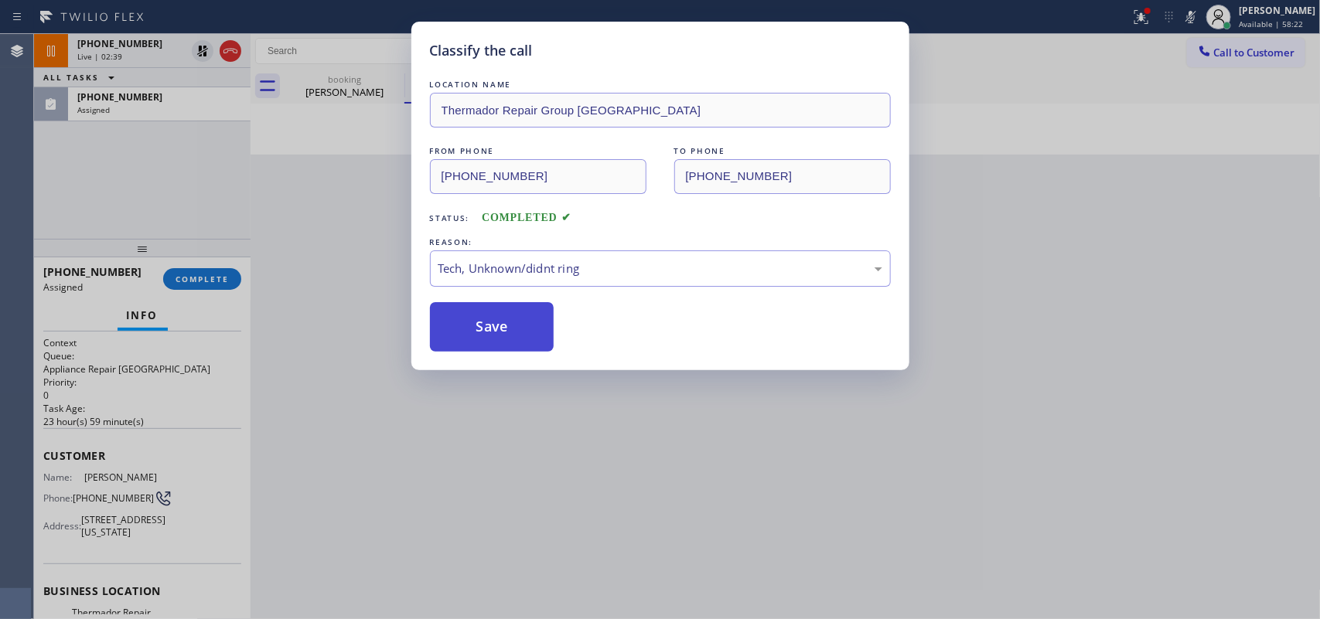
click at [513, 349] on button "Save" at bounding box center [492, 326] width 124 height 49
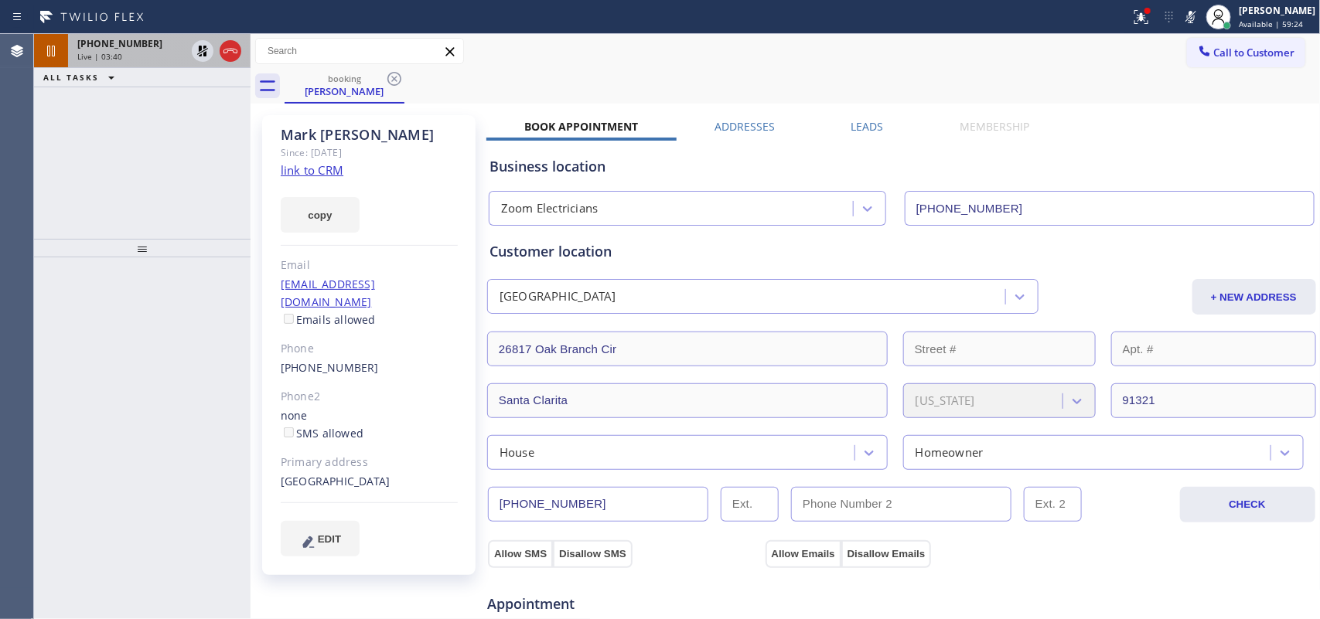
click at [112, 53] on span "Live | 03:40" at bounding box center [99, 56] width 45 height 11
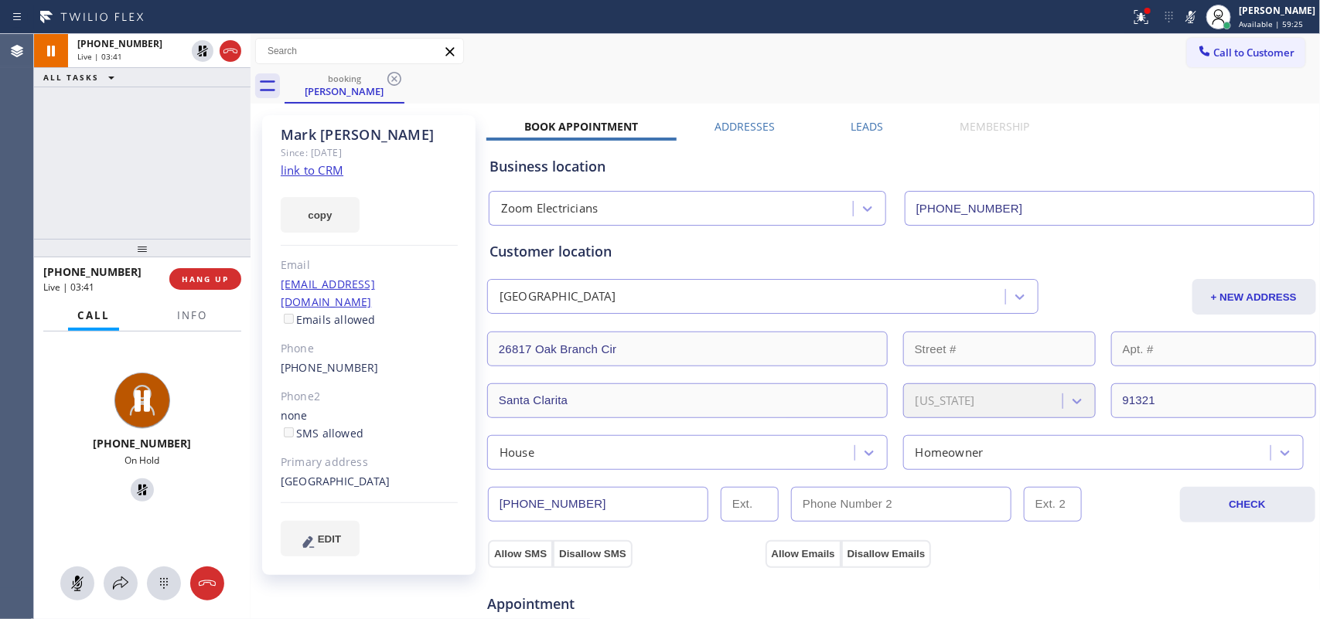
drag, startPoint x: 68, startPoint y: 590, endPoint x: 131, endPoint y: 511, distance: 101.2
click at [70, 588] on icon at bounding box center [77, 583] width 19 height 19
click at [138, 493] on icon at bounding box center [142, 490] width 11 height 11
click at [85, 588] on icon at bounding box center [77, 583] width 19 height 19
drag, startPoint x: 135, startPoint y: 493, endPoint x: 164, endPoint y: 377, distance: 120.2
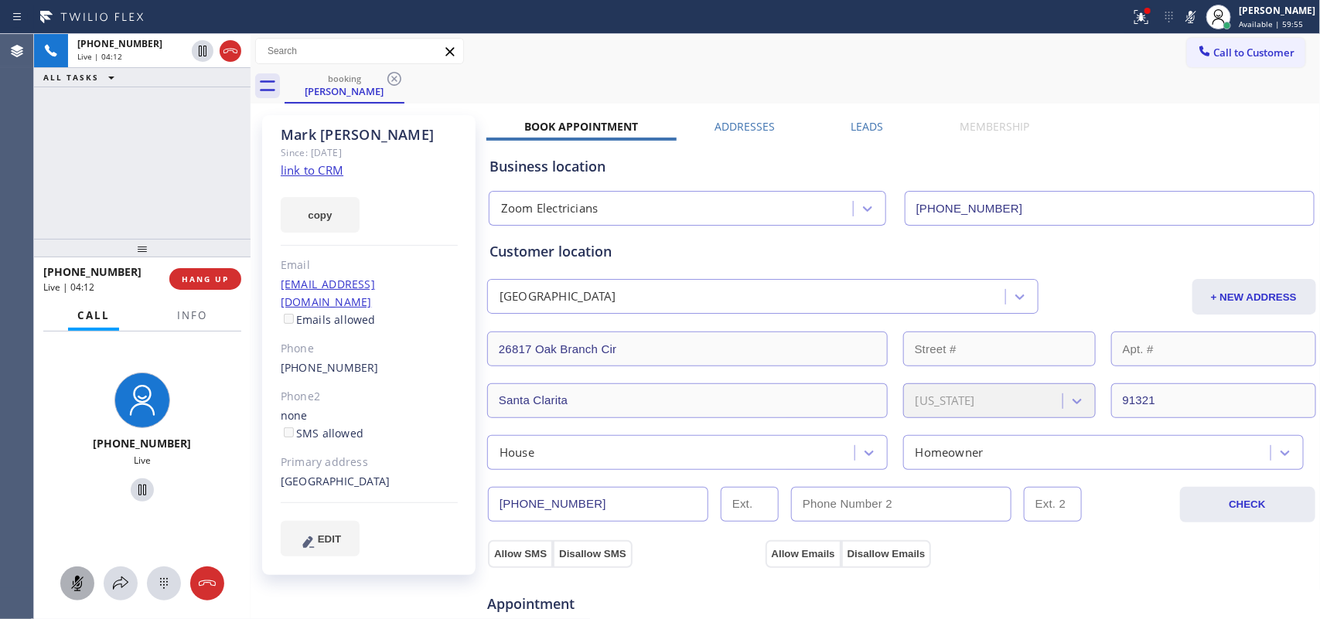
click at [135, 492] on icon at bounding box center [142, 490] width 19 height 19
click at [76, 588] on icon at bounding box center [77, 583] width 19 height 19
click at [133, 486] on icon at bounding box center [142, 490] width 19 height 19
click at [202, 99] on icon at bounding box center [202, 104] width 19 height 19
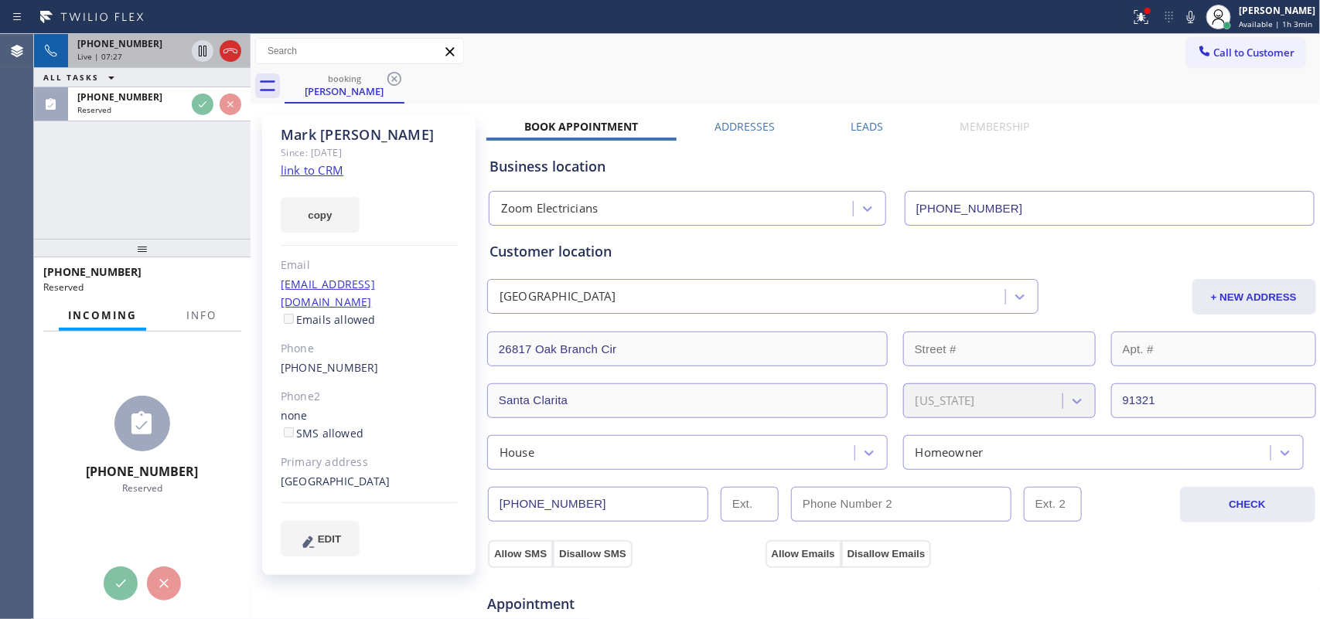
click at [165, 47] on div "[PHONE_NUMBER]" at bounding box center [131, 43] width 108 height 13
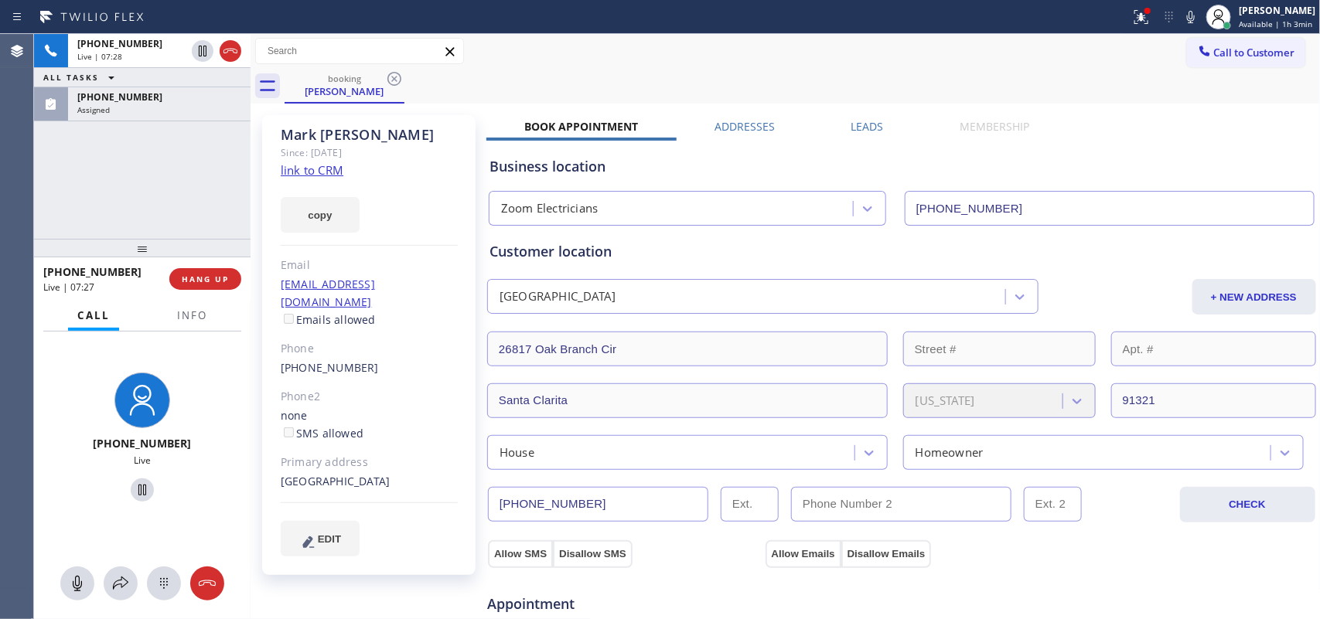
drag, startPoint x: 74, startPoint y: 577, endPoint x: 99, endPoint y: 554, distance: 33.9
click at [78, 577] on icon at bounding box center [77, 583] width 19 height 19
click at [133, 488] on icon at bounding box center [142, 490] width 19 height 19
click at [167, 104] on div "Assigned" at bounding box center [159, 109] width 164 height 11
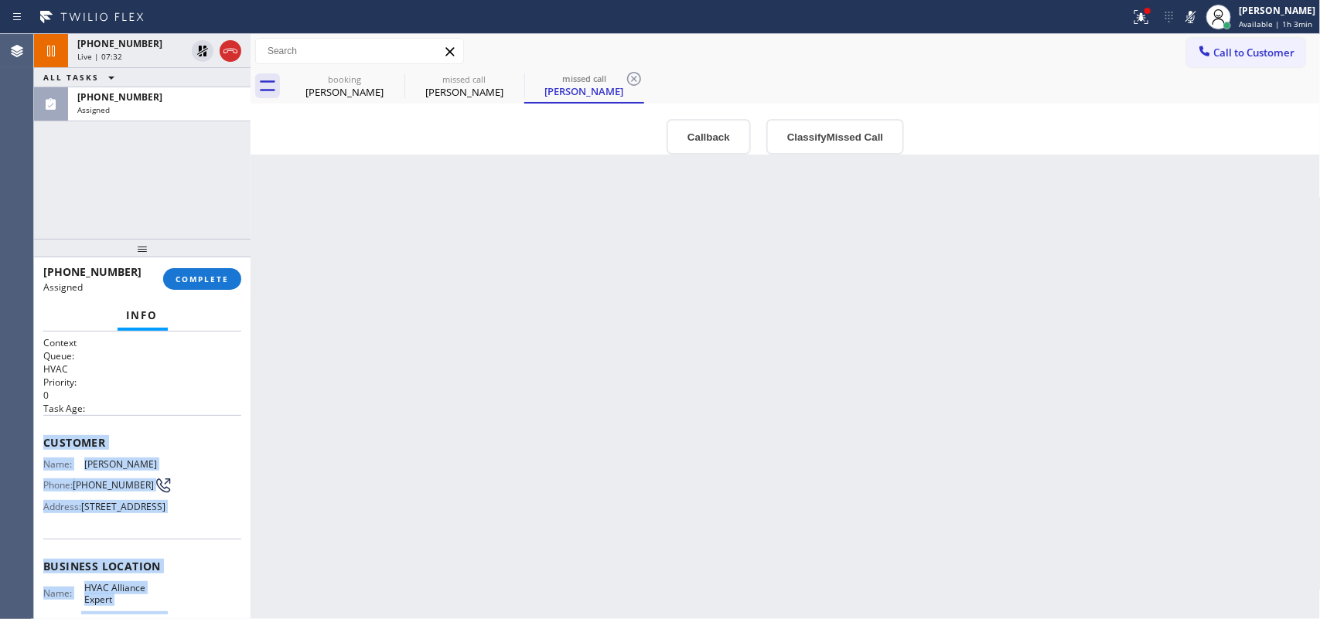
drag, startPoint x: 170, startPoint y: 483, endPoint x: 43, endPoint y: 439, distance: 135.0
click at [43, 439] on div "Context Queue: HVAC Priority: 0 Task Age: Customer Name: [PERSON_NAME] Phone: […" at bounding box center [142, 566] width 198 height 461
click at [816, 152] on button "Classify Missed Call" at bounding box center [835, 137] width 138 height 36
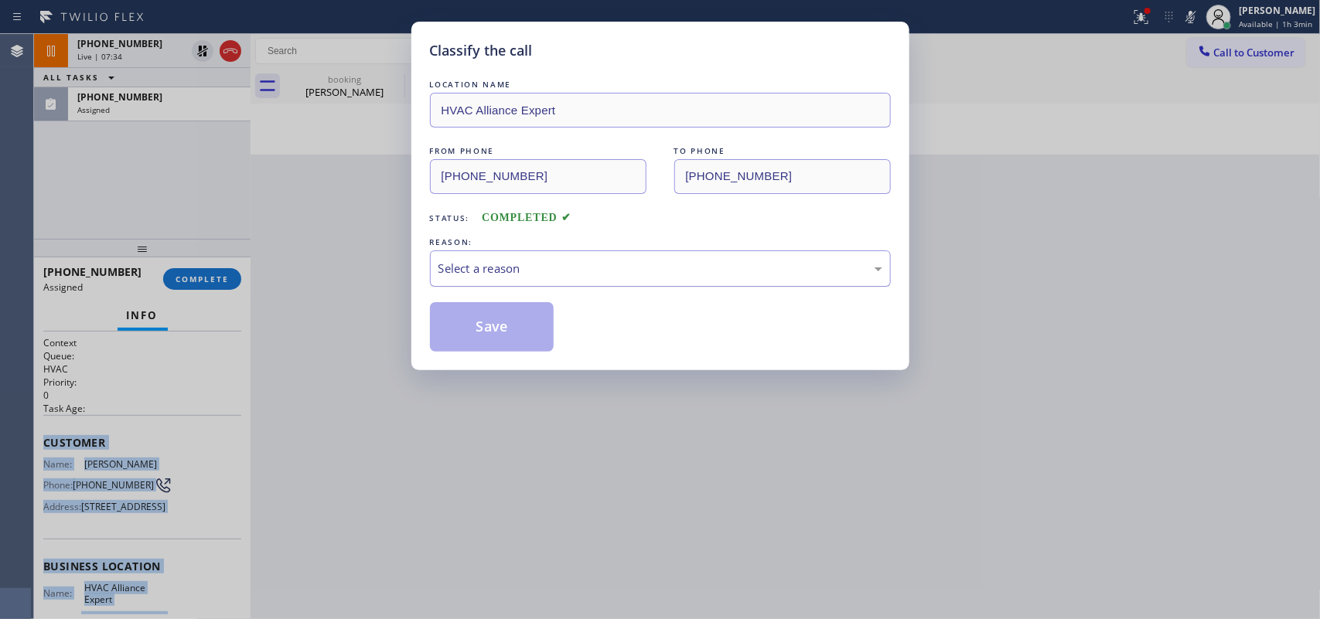
drag, startPoint x: 711, startPoint y: 286, endPoint x: 714, endPoint y: 276, distance: 10.3
click at [712, 283] on div "Select a reason" at bounding box center [660, 269] width 461 height 36
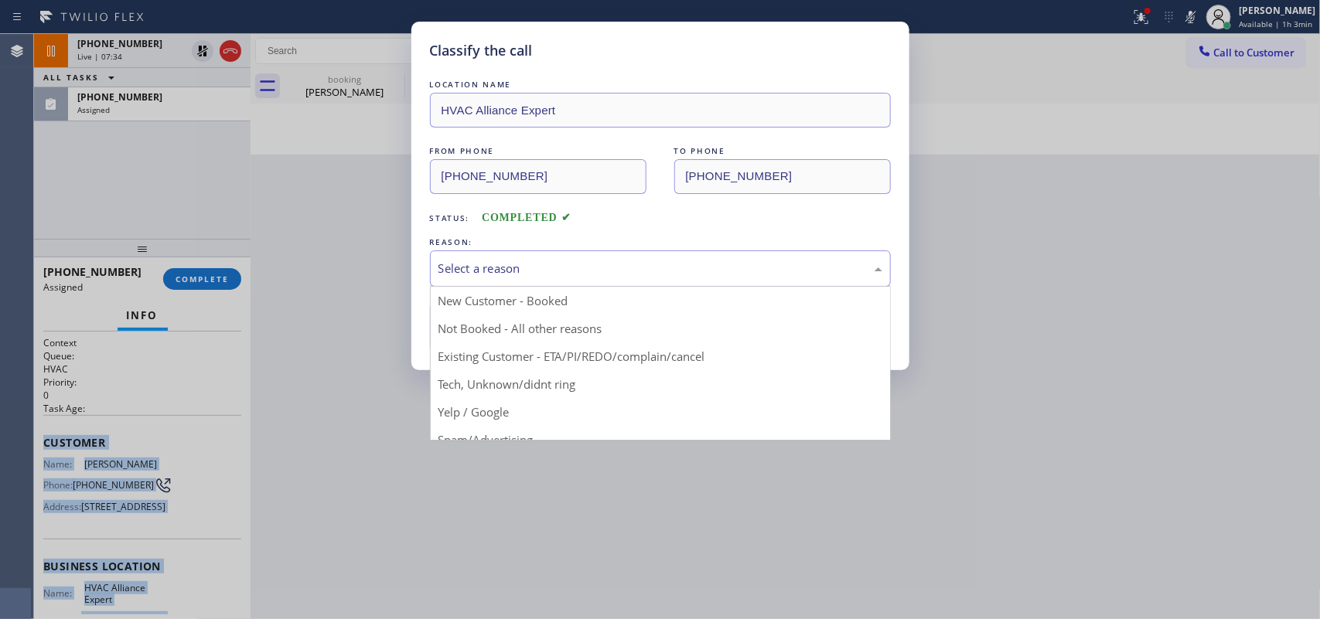
click at [715, 268] on div "Select a reason" at bounding box center [660, 269] width 444 height 18
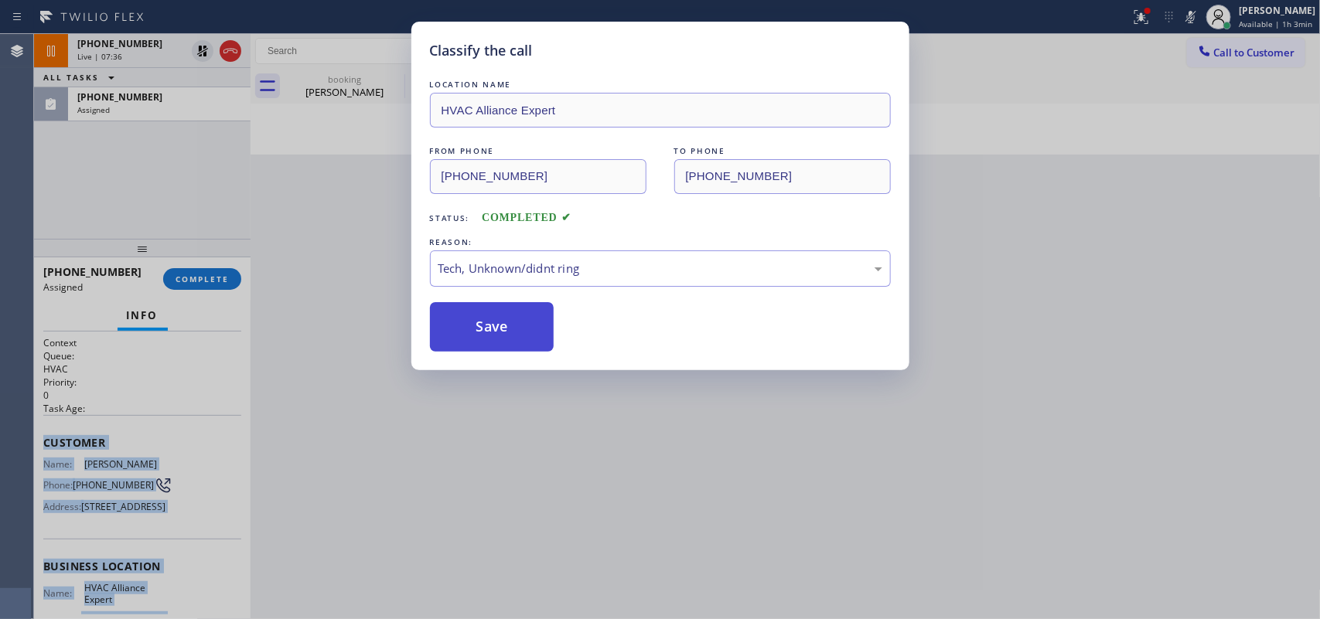
drag, startPoint x: 585, startPoint y: 383, endPoint x: 532, endPoint y: 344, distance: 66.3
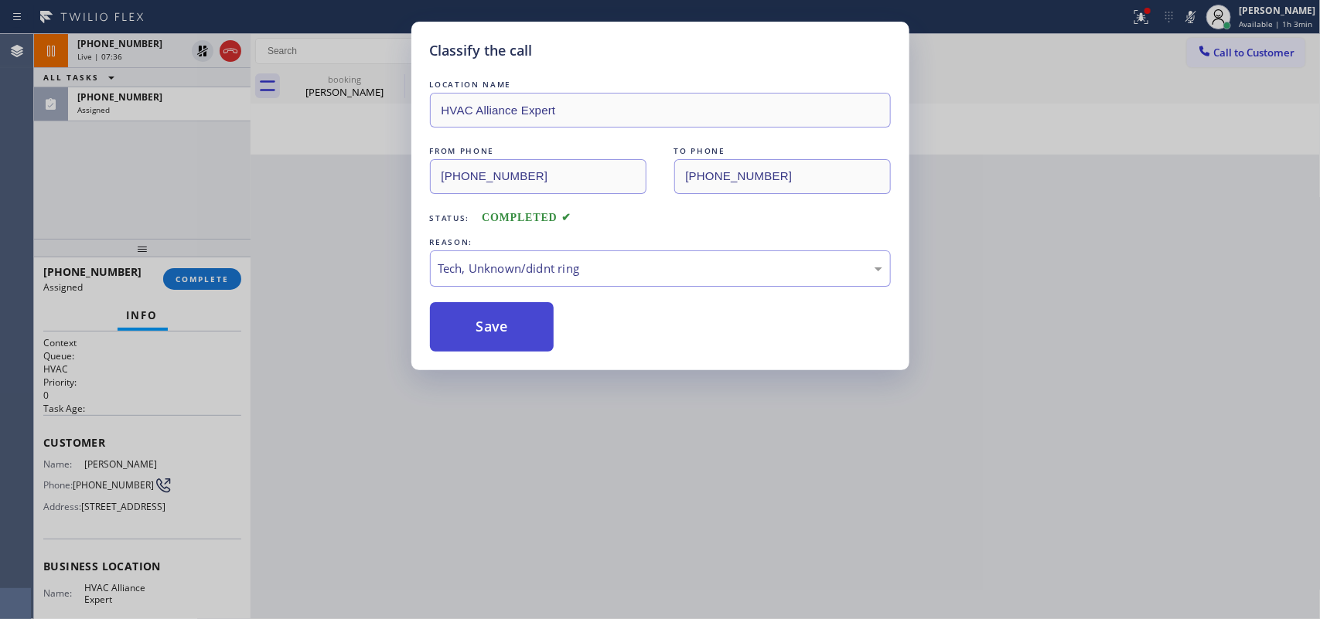
click at [518, 326] on button "Save" at bounding box center [492, 326] width 124 height 49
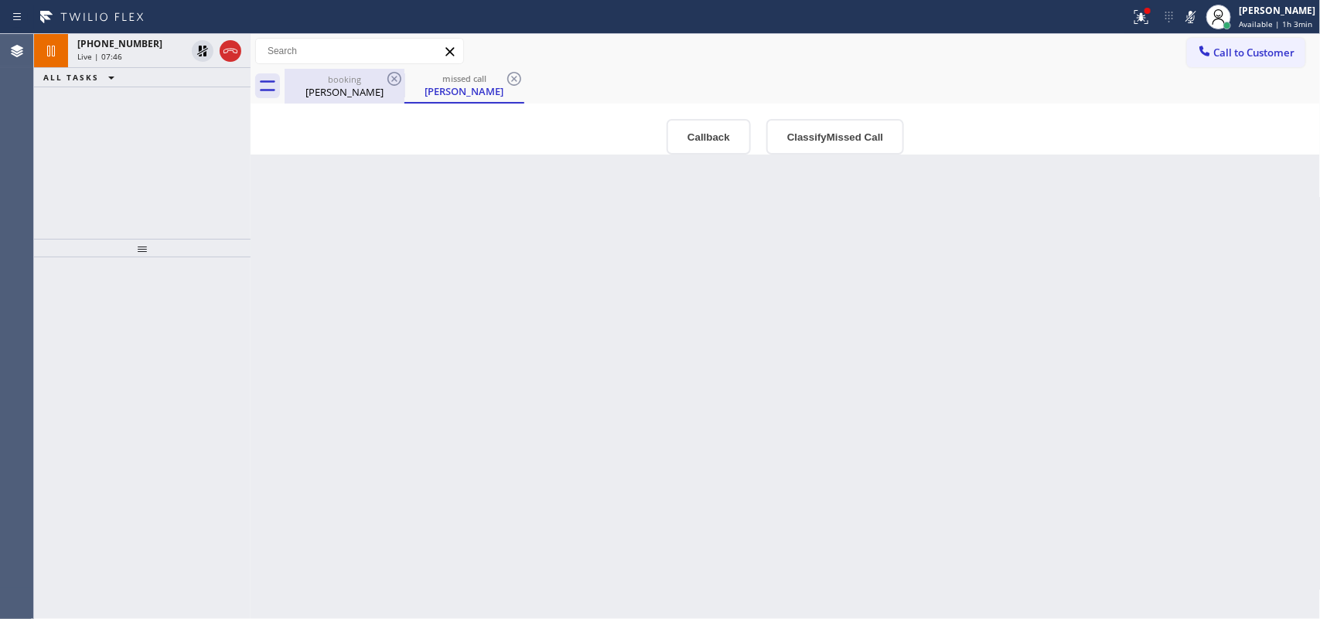
click at [335, 80] on div "booking" at bounding box center [344, 79] width 117 height 12
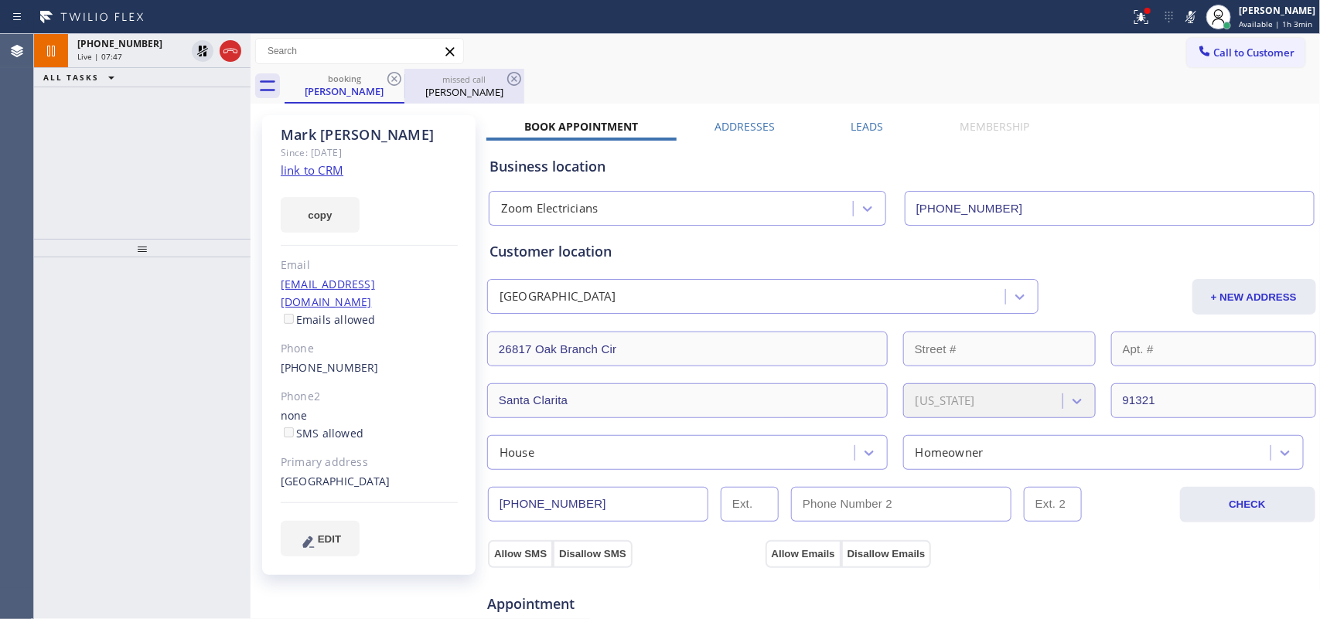
click at [456, 83] on div "missed call" at bounding box center [464, 79] width 117 height 12
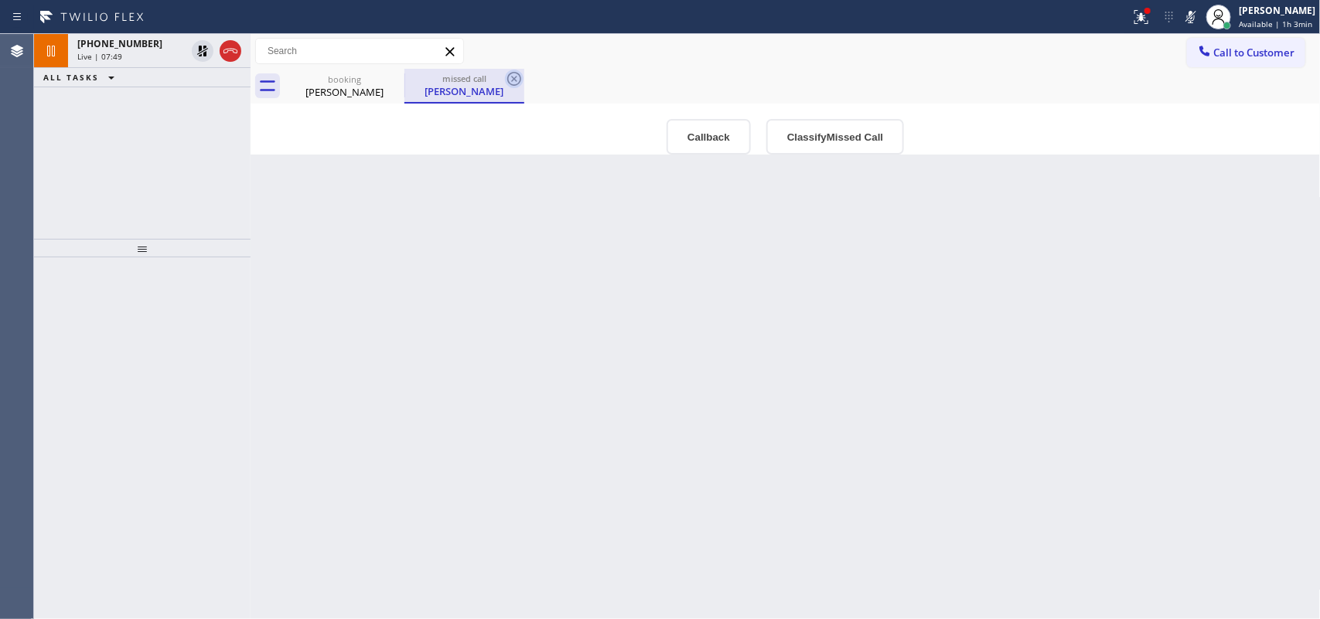
click at [509, 77] on icon at bounding box center [514, 79] width 19 height 19
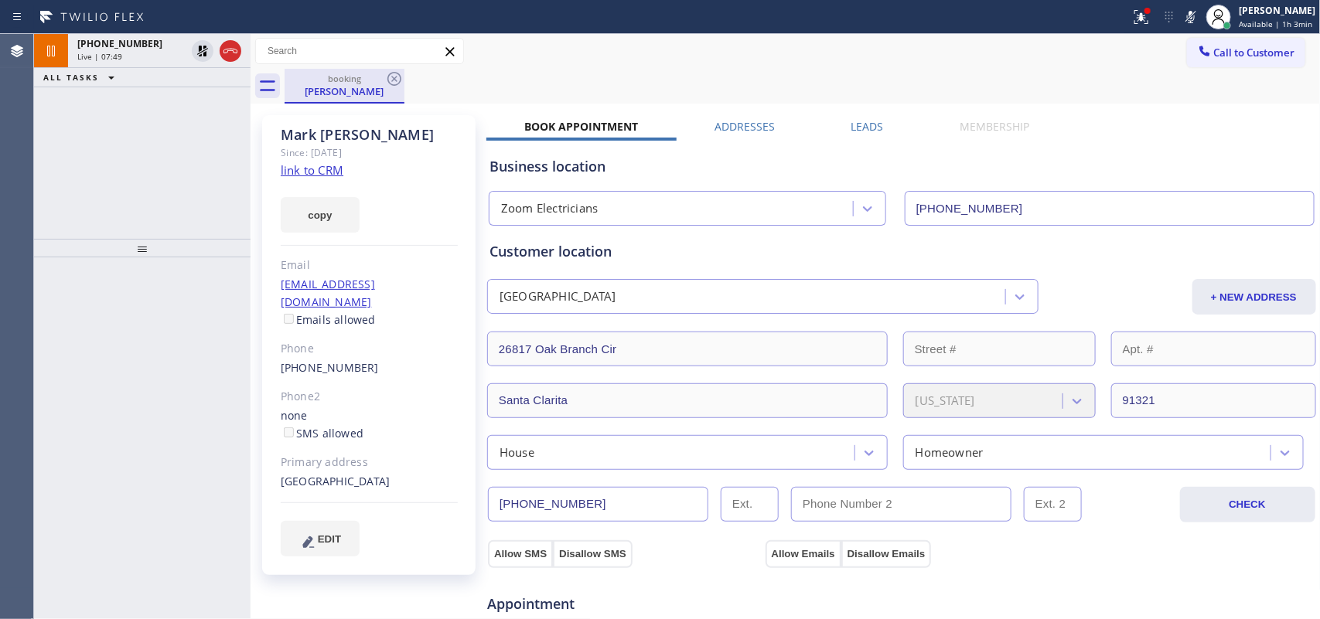
click at [315, 82] on div "booking" at bounding box center [344, 79] width 117 height 12
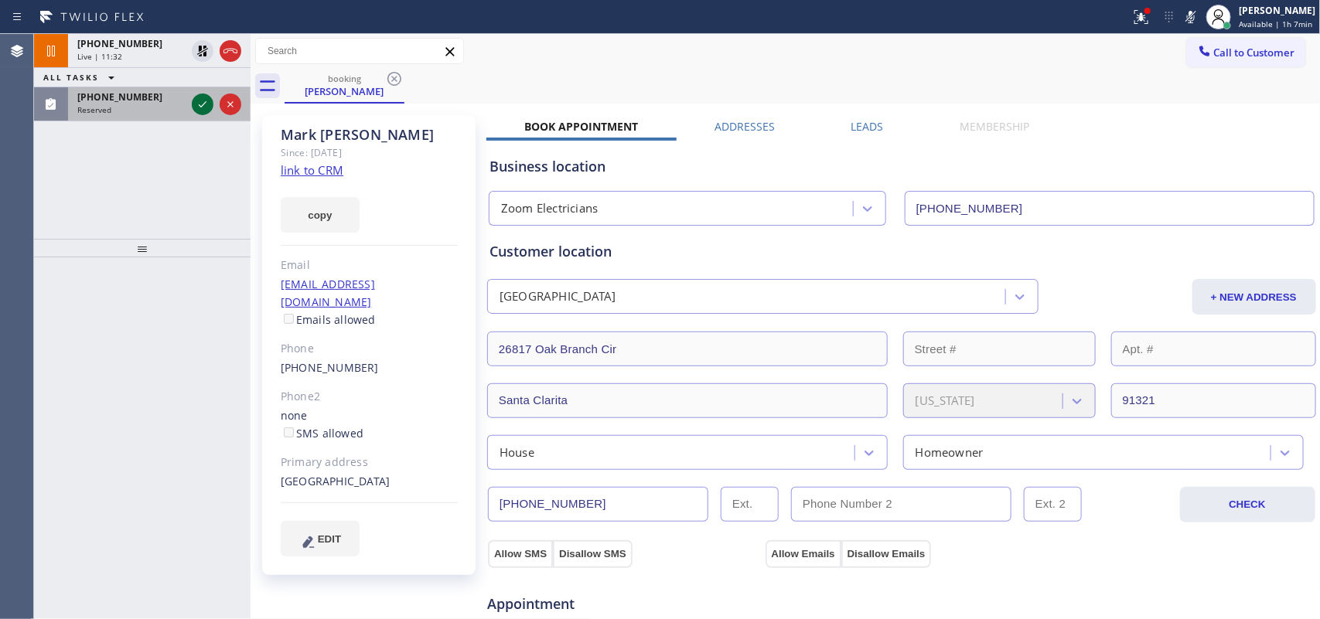
click at [197, 101] on icon at bounding box center [202, 104] width 19 height 19
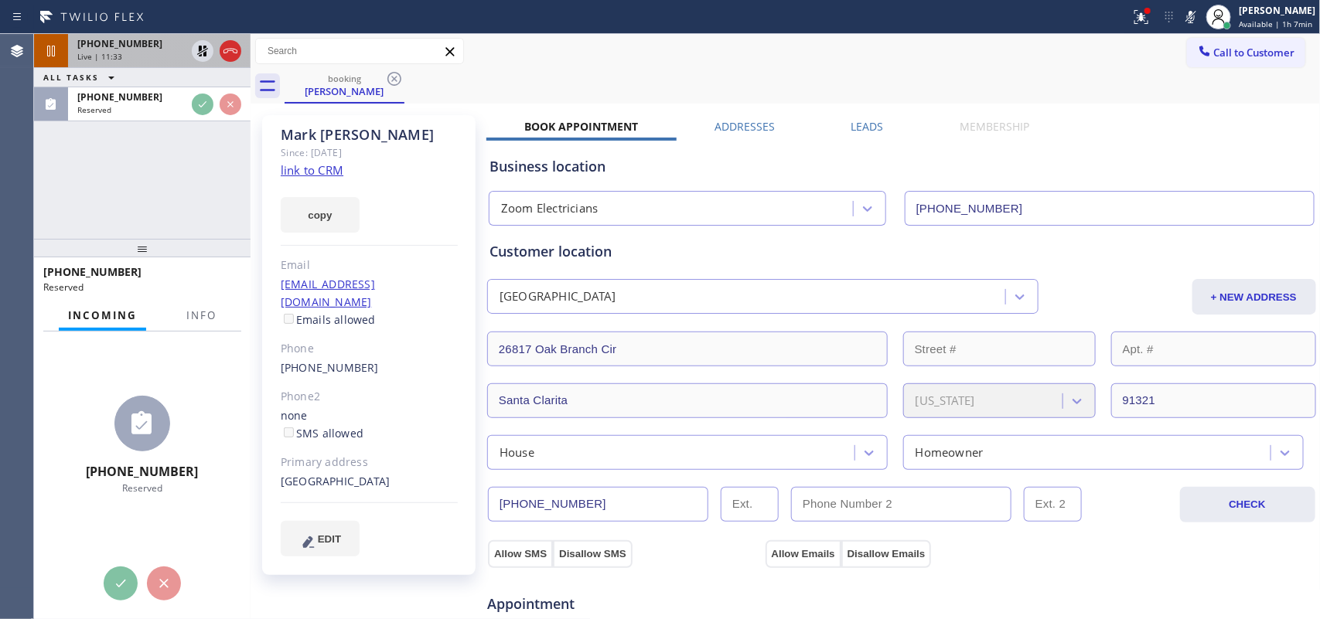
click at [155, 47] on div "[PHONE_NUMBER]" at bounding box center [131, 43] width 108 height 13
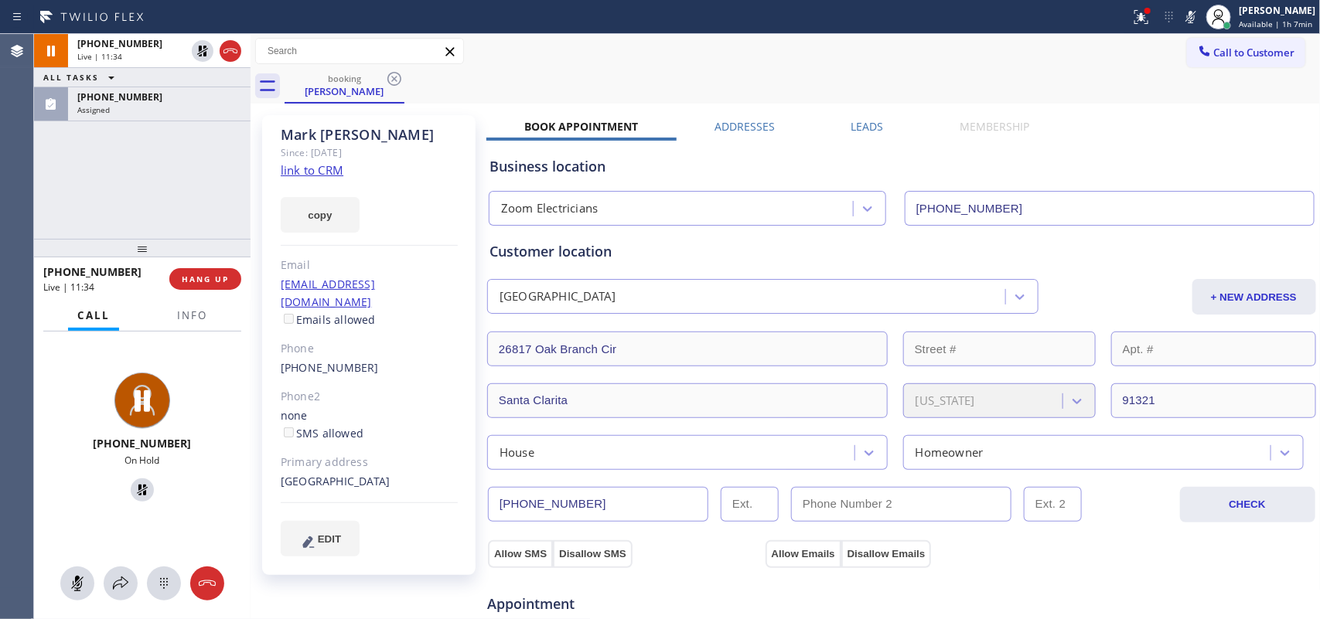
drag, startPoint x: 75, startPoint y: 577, endPoint x: 118, endPoint y: 532, distance: 61.8
click at [89, 570] on div at bounding box center [142, 584] width 216 height 34
click at [133, 485] on icon at bounding box center [142, 490] width 19 height 19
drag, startPoint x: 79, startPoint y: 589, endPoint x: 130, endPoint y: 571, distance: 54.3
click at [81, 589] on icon at bounding box center [77, 583] width 19 height 19
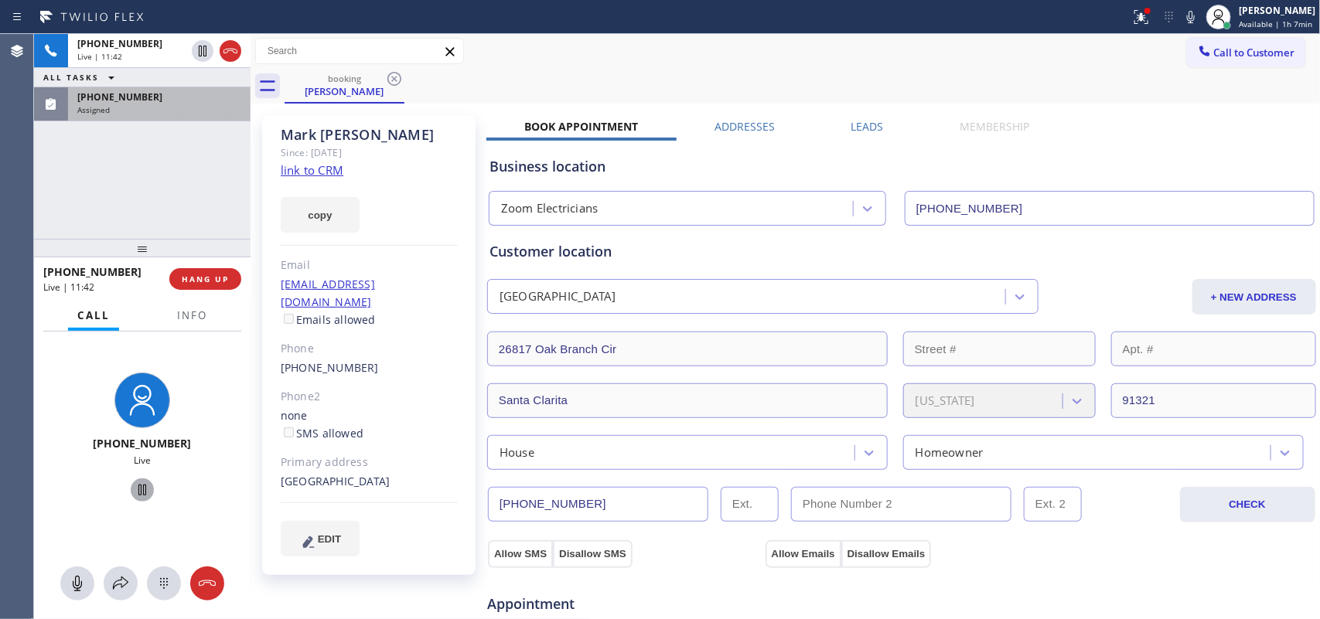
click at [174, 91] on div "[PHONE_NUMBER]" at bounding box center [159, 96] width 164 height 13
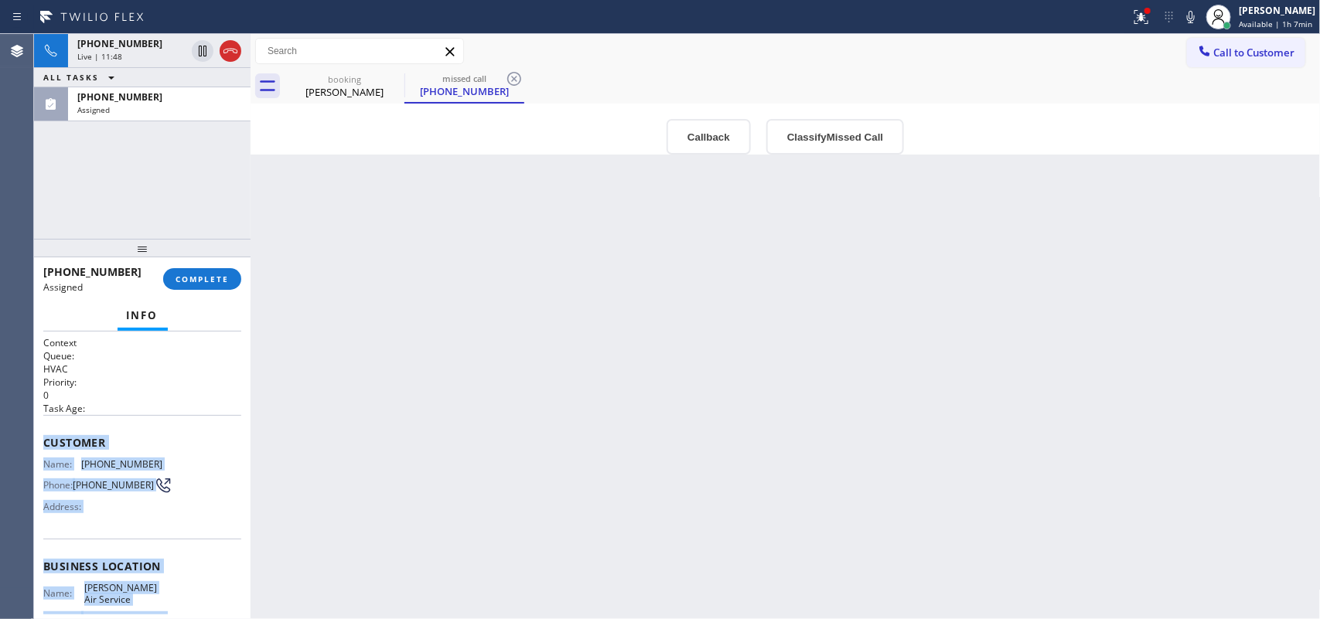
drag, startPoint x: 175, startPoint y: 485, endPoint x: 44, endPoint y: 434, distance: 140.3
click at [44, 434] on div "Context Queue: HVAC Priority: 0 Task Age: Customer Name: [PHONE_NUMBER] Phone: …" at bounding box center [142, 560] width 198 height 448
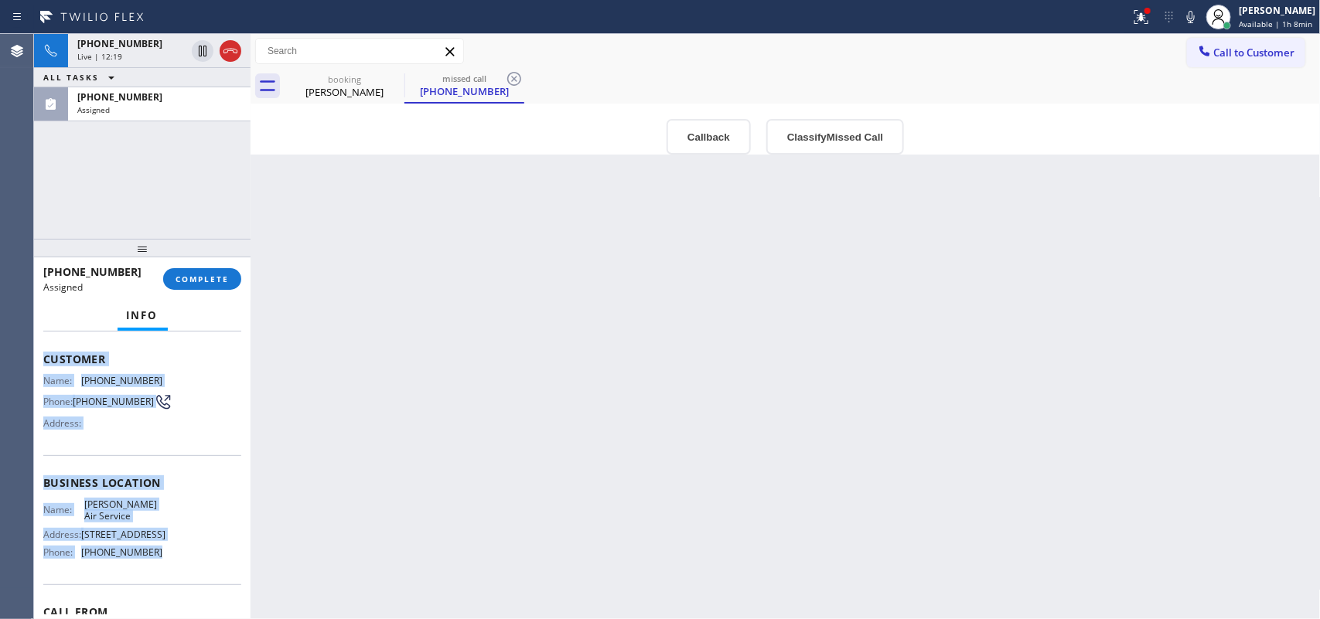
scroll to position [184, 0]
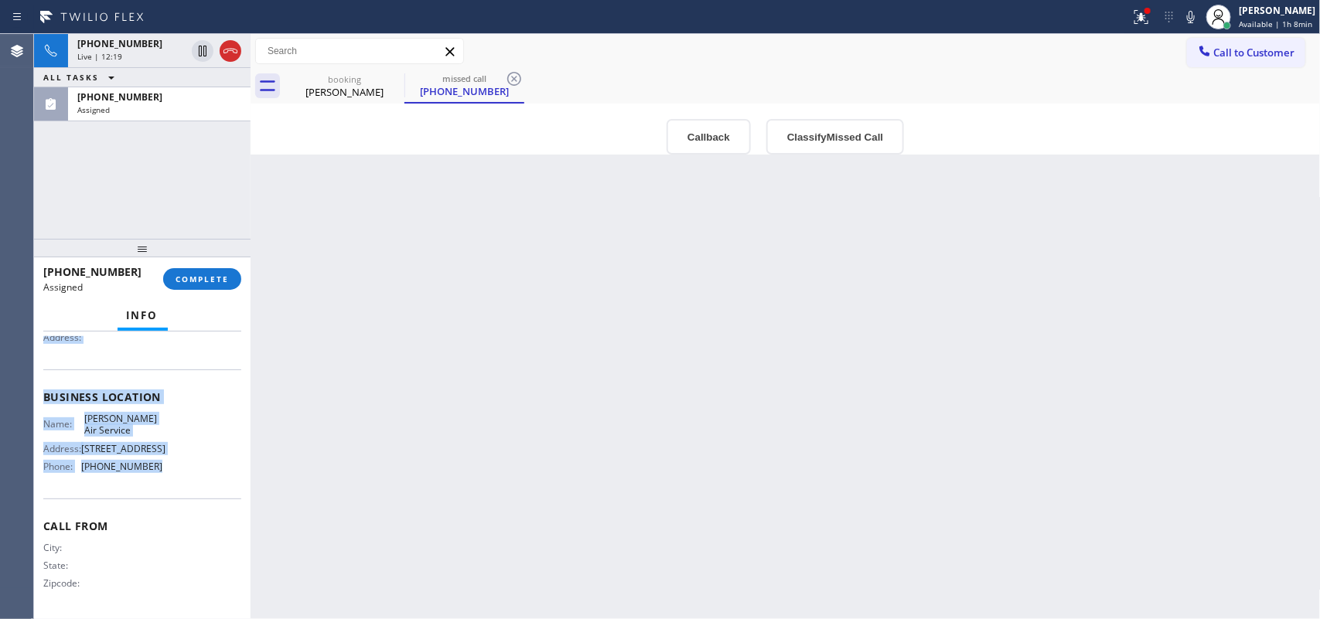
click at [171, 450] on div "Name: [PERSON_NAME] Air Service Address: [STREET_ADDRESS] Phone: [PHONE_NUMBER]" at bounding box center [142, 446] width 198 height 66
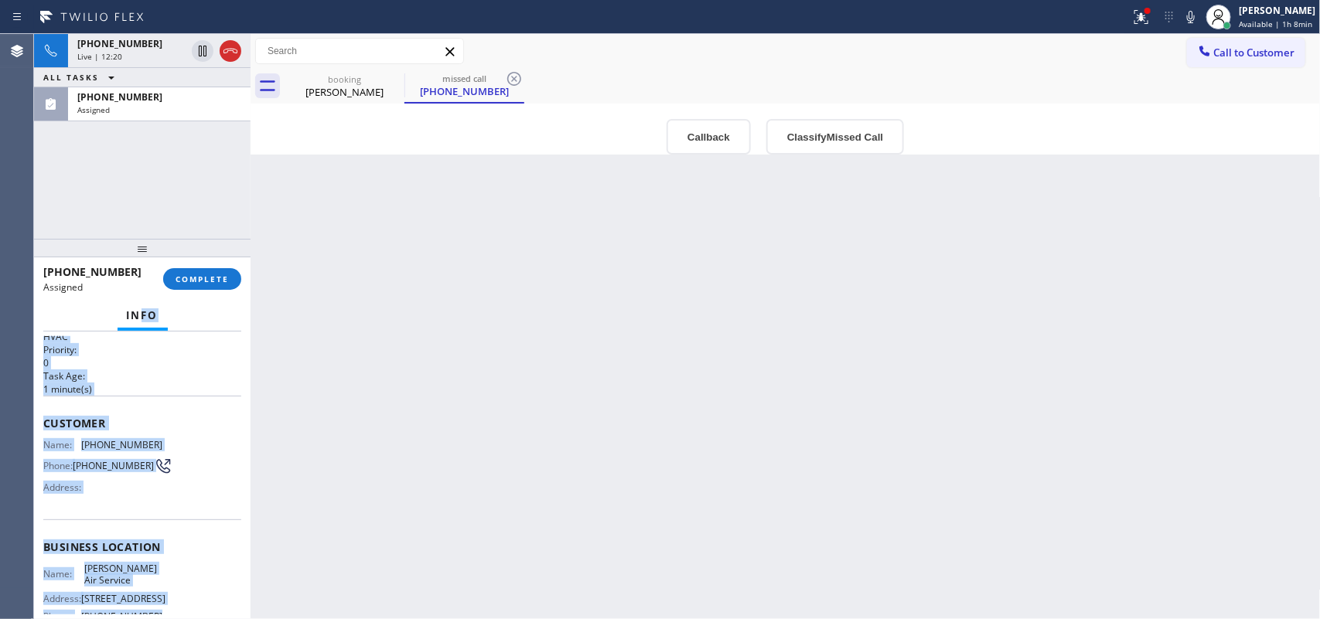
scroll to position [0, 0]
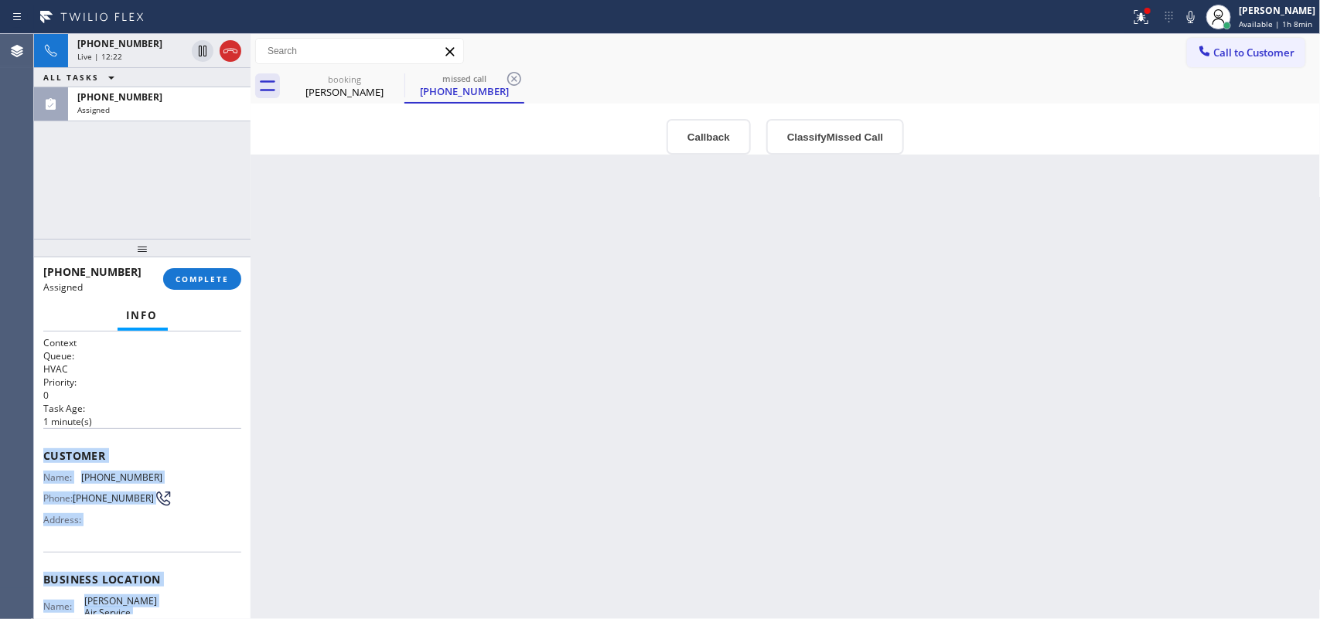
drag, startPoint x: 166, startPoint y: 472, endPoint x: 37, endPoint y: 460, distance: 129.7
click at [37, 460] on div "Context Queue: HVAC Priority: 0 Task Age: [DEMOGRAPHIC_DATA] minute(s) Customer…" at bounding box center [142, 476] width 216 height 288
click at [798, 137] on button "Classify Missed Call" at bounding box center [835, 137] width 138 height 36
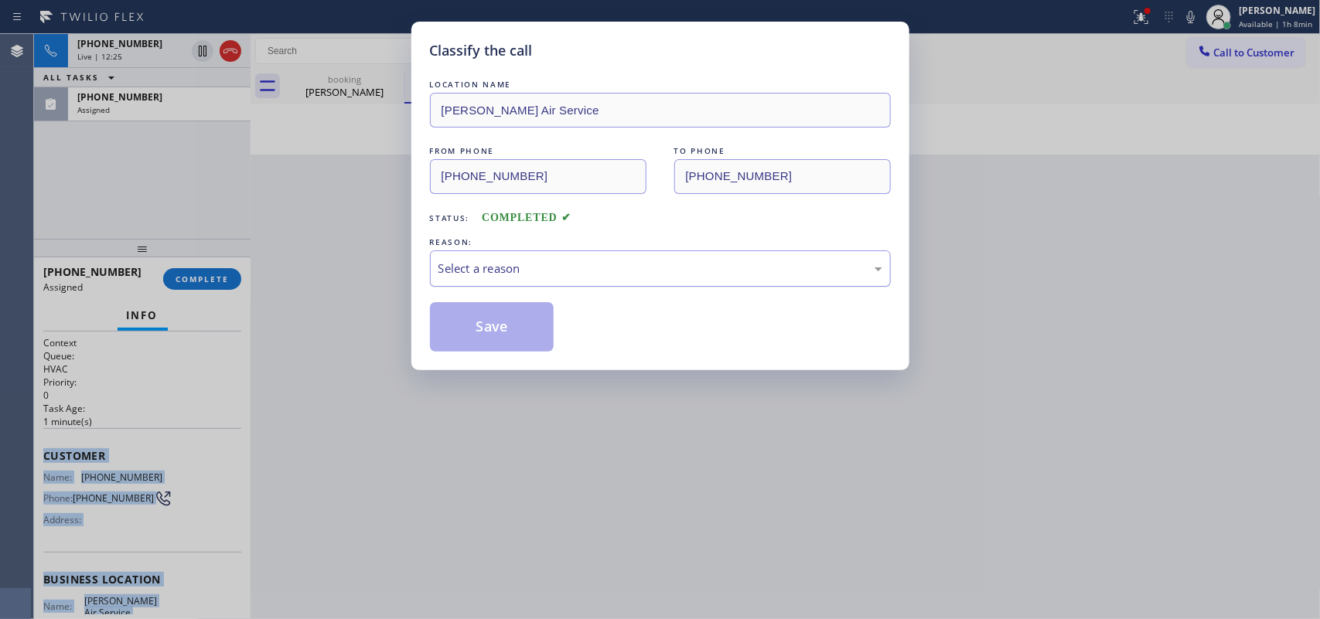
click at [632, 268] on div "Select a reason" at bounding box center [660, 269] width 444 height 18
click at [533, 334] on button "Save" at bounding box center [492, 326] width 124 height 49
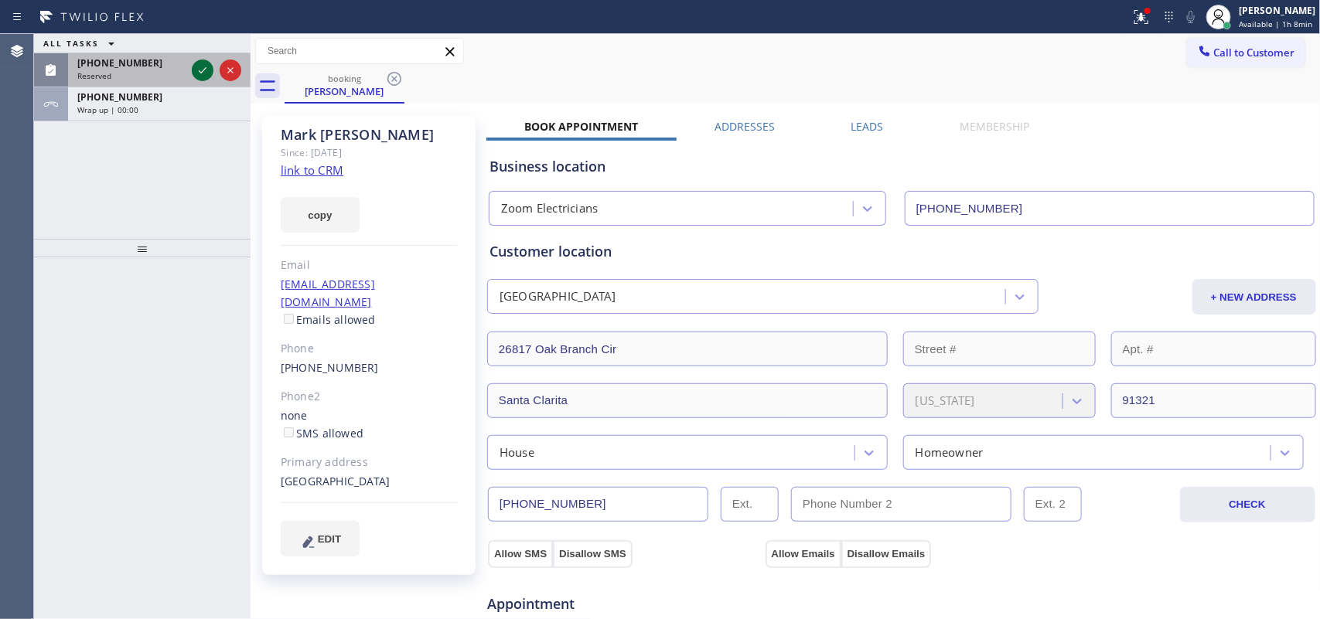
click at [199, 63] on icon at bounding box center [202, 70] width 19 height 19
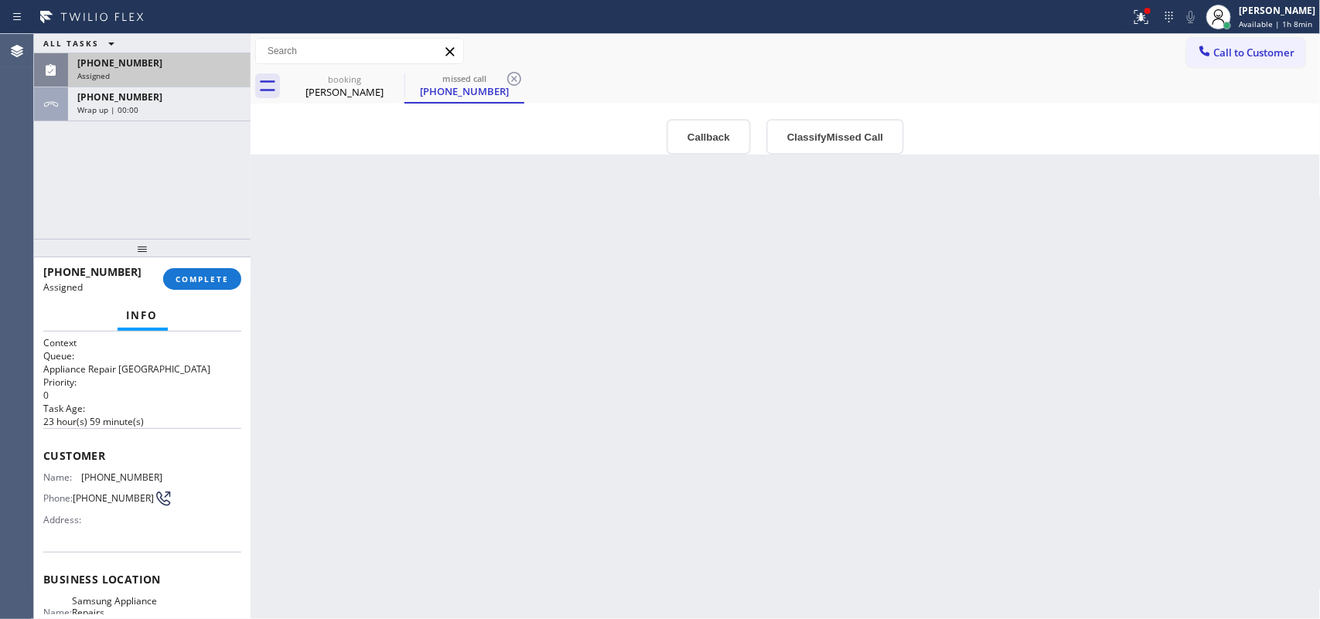
click at [178, 63] on div "[PHONE_NUMBER]" at bounding box center [159, 62] width 164 height 13
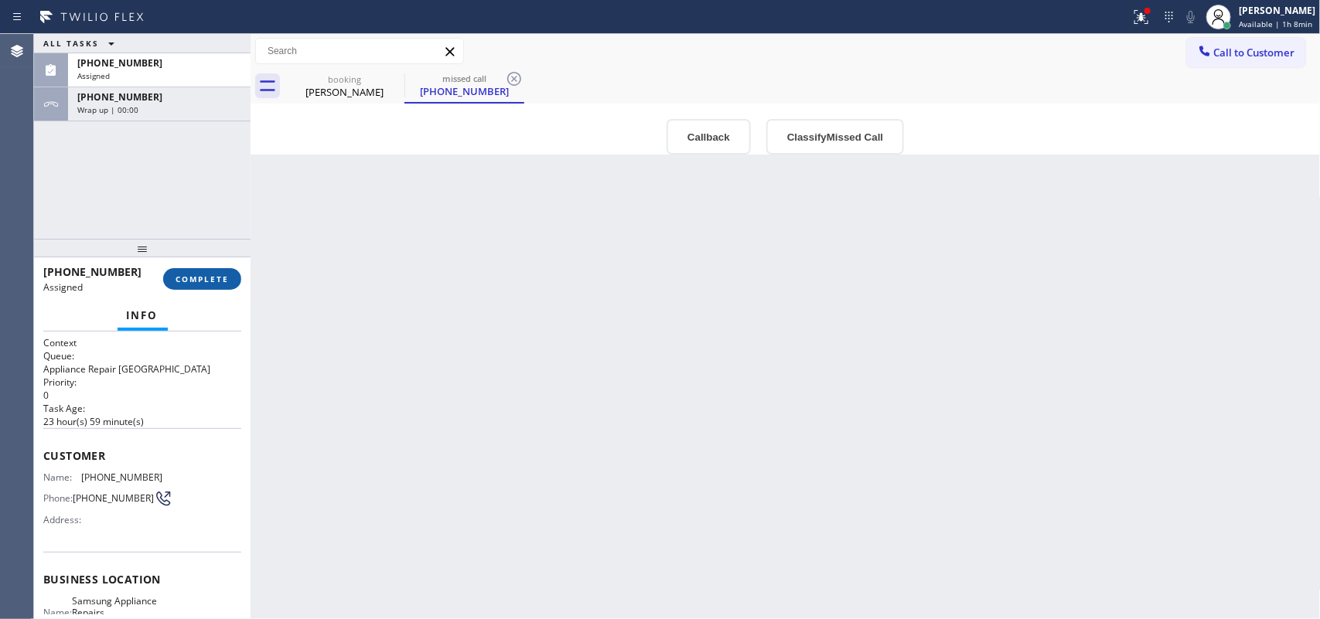
click at [206, 278] on span "COMPLETE" at bounding box center [202, 279] width 53 height 11
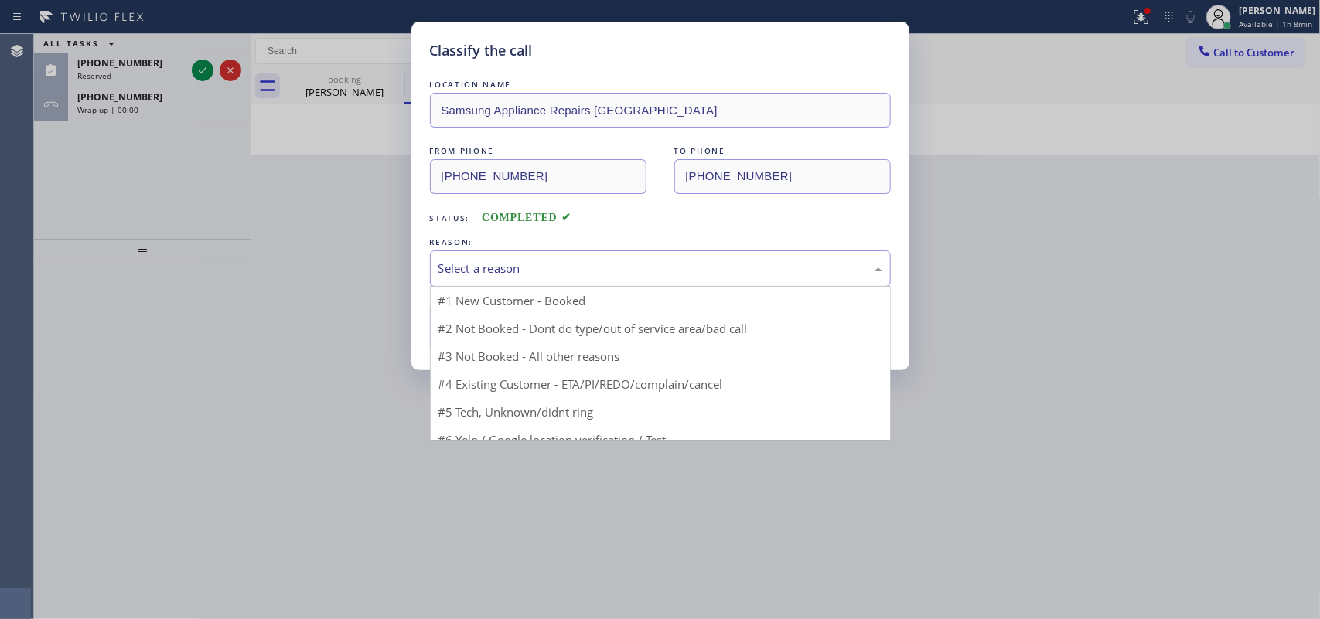
click at [531, 251] on div "Select a reason" at bounding box center [660, 269] width 461 height 36
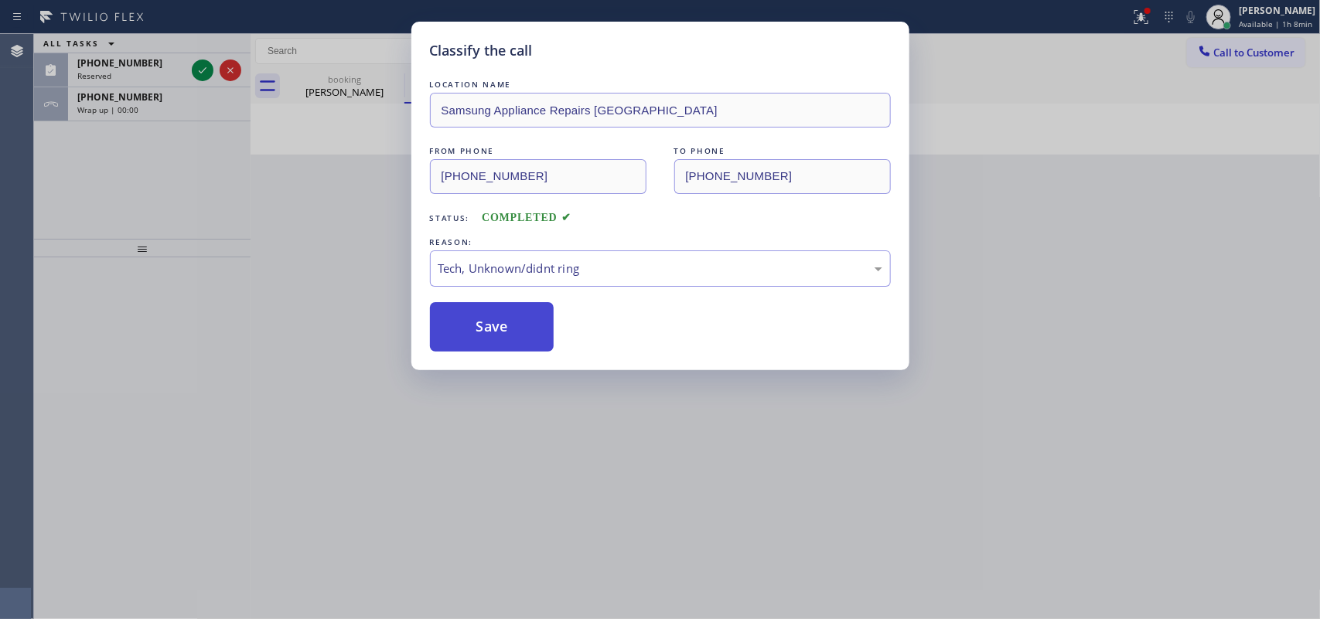
click at [515, 329] on button "Save" at bounding box center [492, 326] width 124 height 49
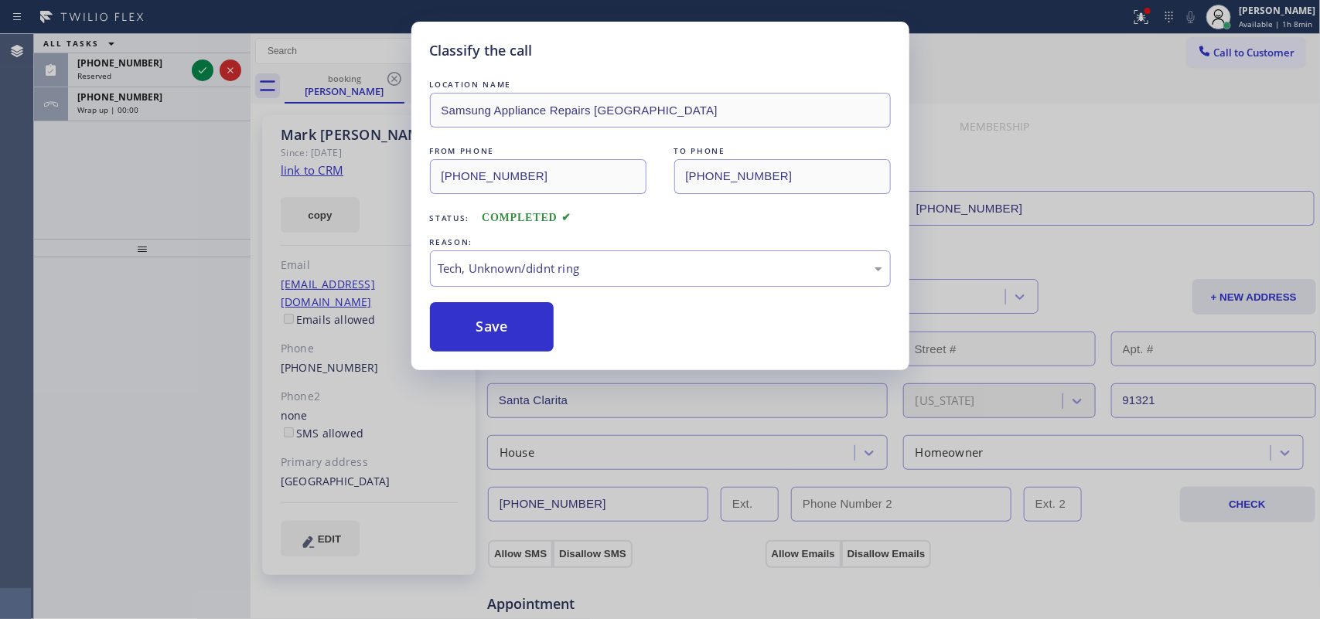
click at [202, 67] on div "Classify the call LOCATION NAME Von Viking Repair And HVAC Systems FROM PHONE […" at bounding box center [677, 326] width 1286 height 585
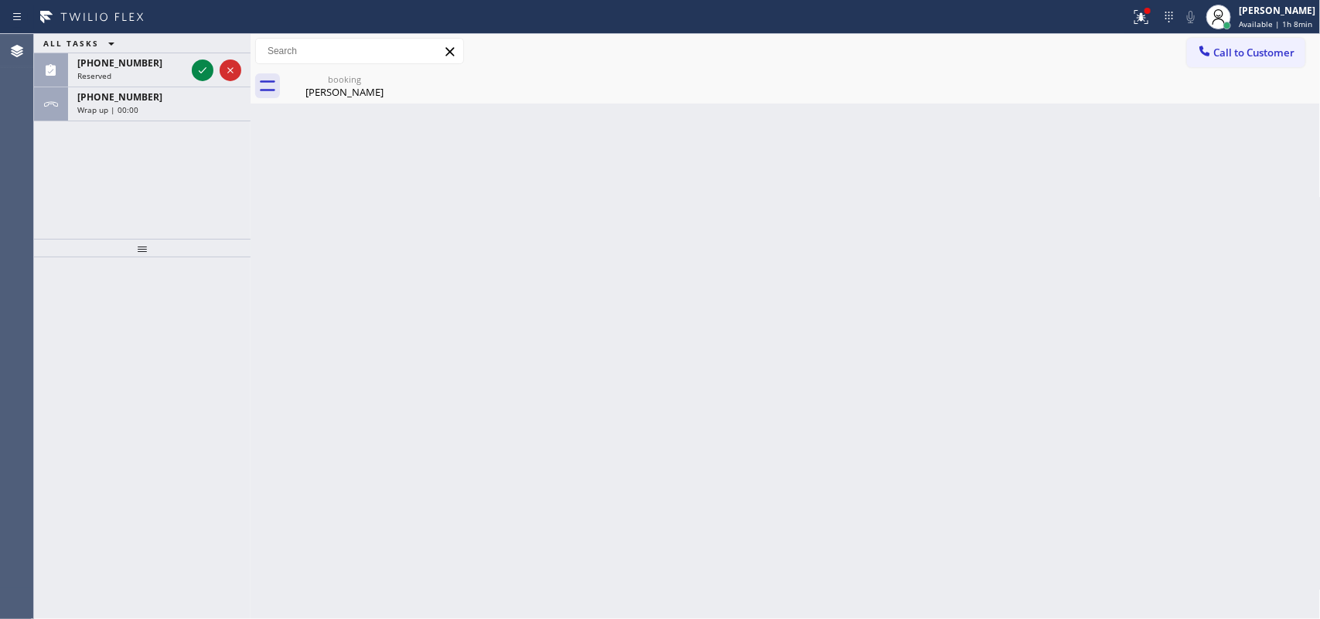
click at [202, 67] on icon at bounding box center [202, 70] width 19 height 19
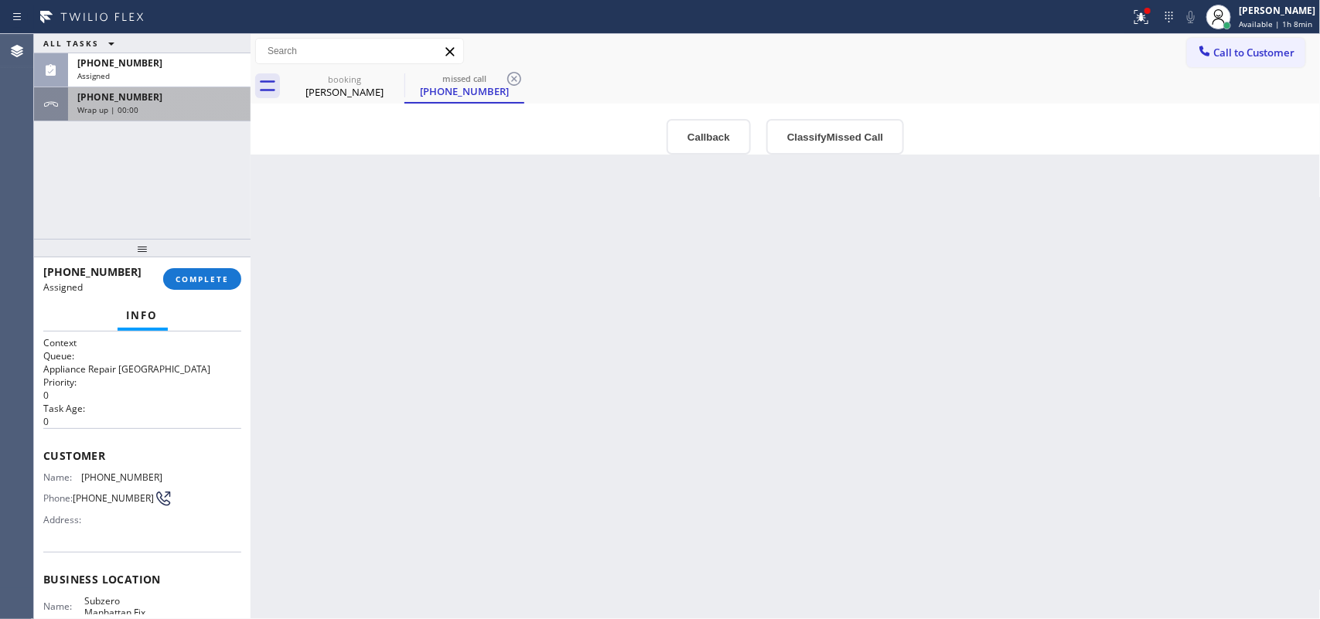
click at [167, 94] on div "[PHONE_NUMBER]" at bounding box center [159, 96] width 164 height 13
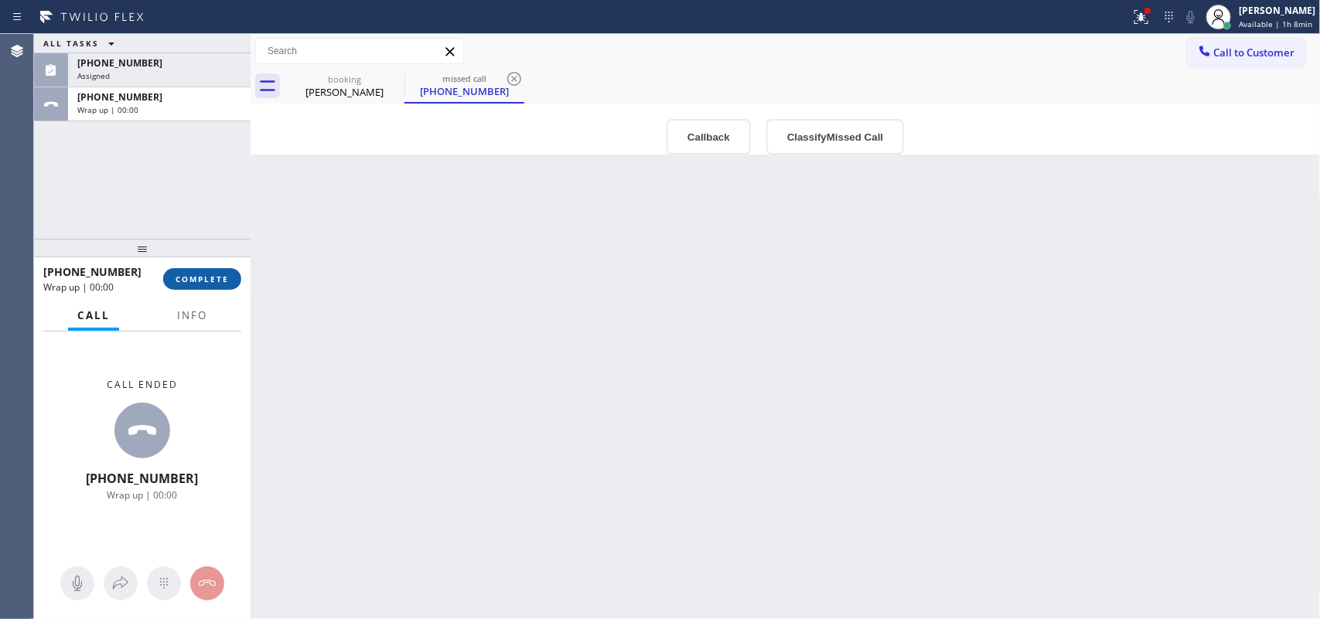
click at [192, 274] on span "COMPLETE" at bounding box center [202, 279] width 53 height 11
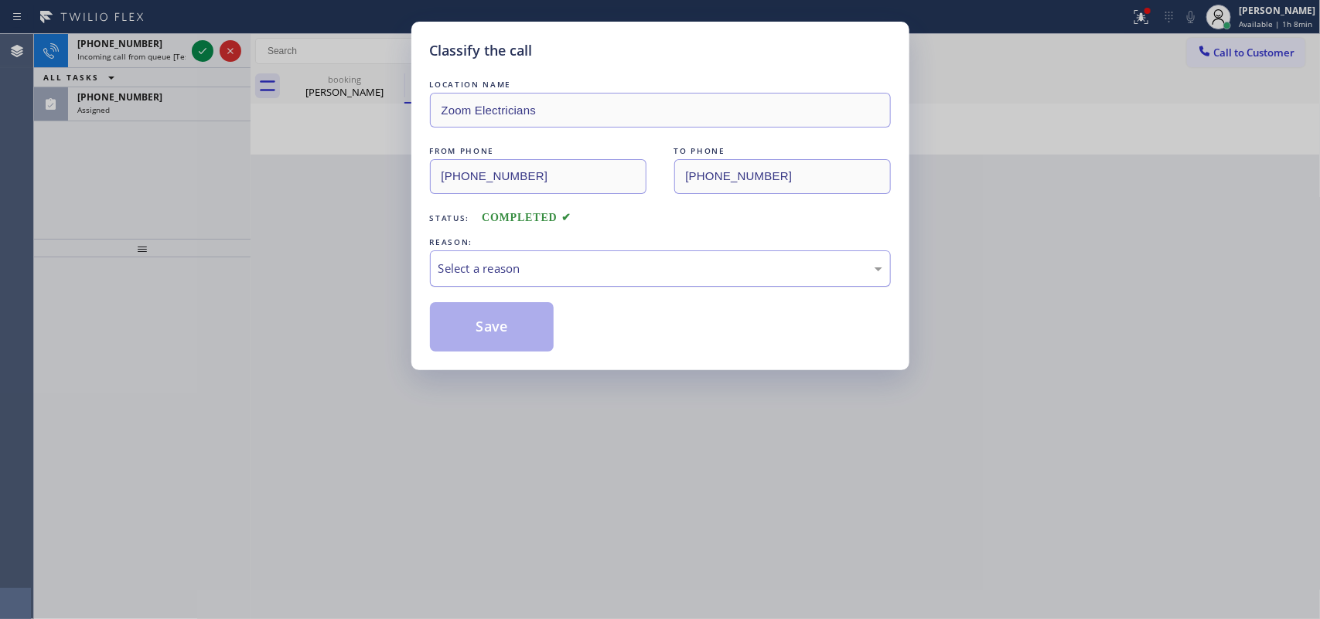
click at [712, 278] on div "Select a reason" at bounding box center [660, 269] width 444 height 18
drag, startPoint x: 523, startPoint y: 331, endPoint x: 346, endPoint y: 192, distance: 225.2
click at [520, 329] on button "Save" at bounding box center [492, 326] width 124 height 49
click at [196, 48] on div "Classify the call LOCATION NAME Von Viking Repair And HVAC Systems FROM PHONE […" at bounding box center [677, 326] width 1286 height 585
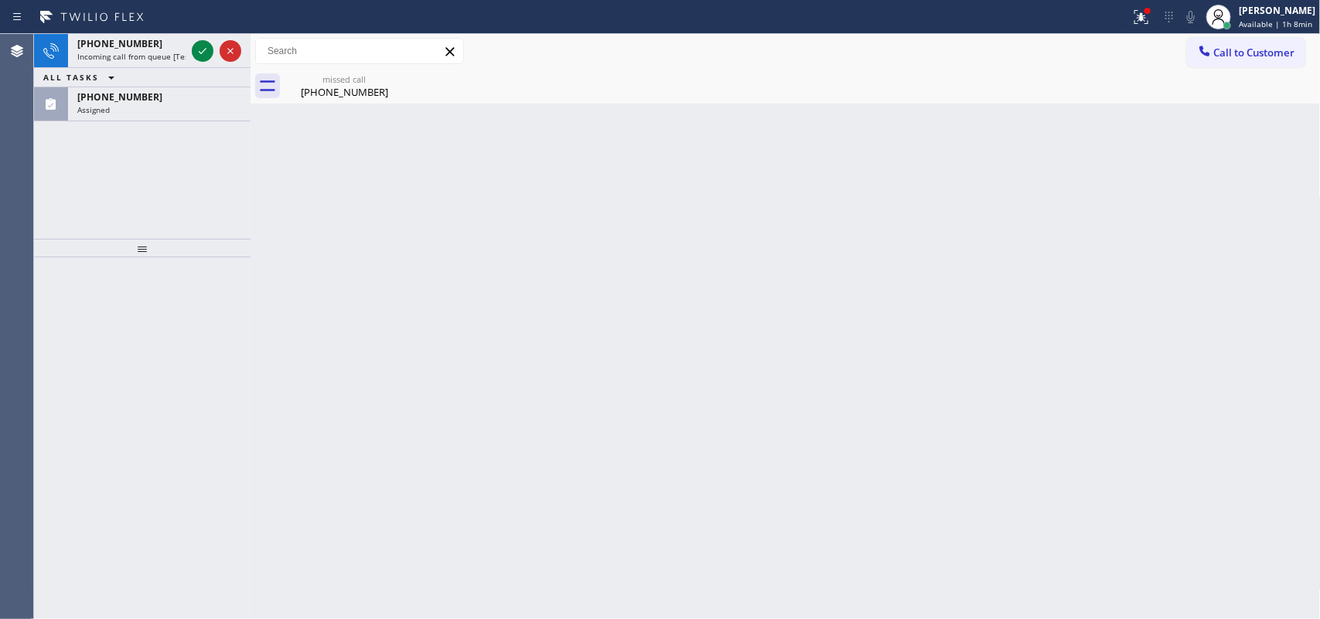
click at [196, 48] on icon at bounding box center [202, 51] width 19 height 19
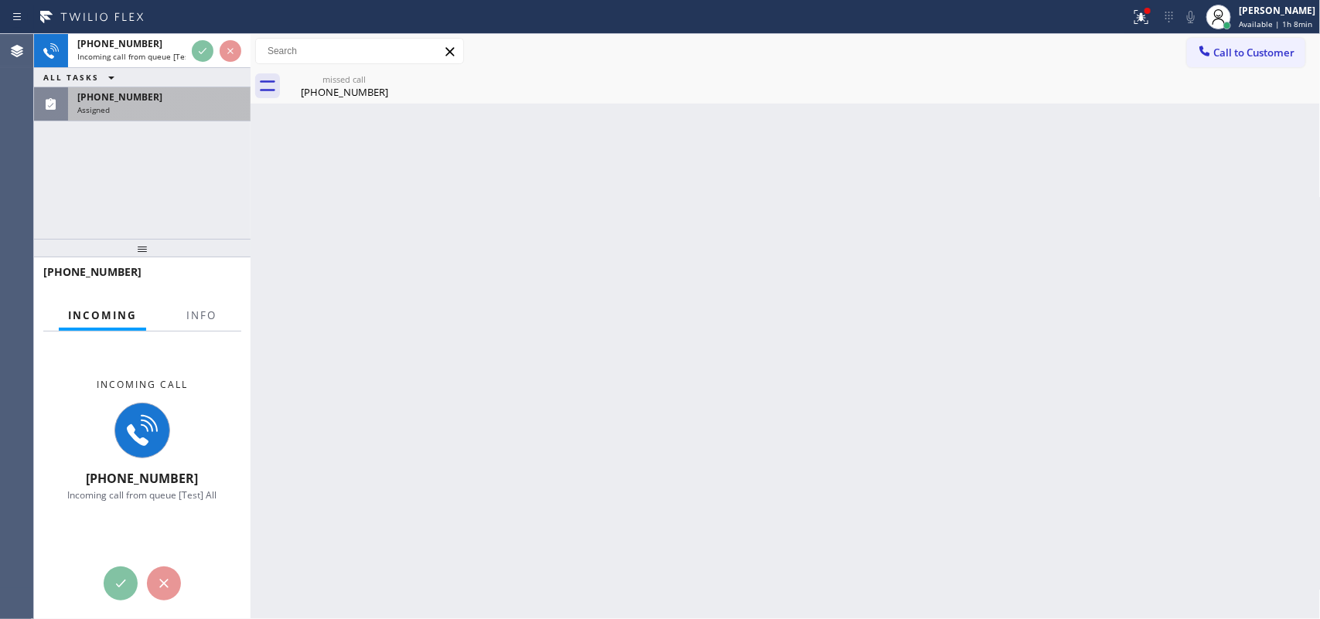
click at [168, 94] on div "[PHONE_NUMBER]" at bounding box center [159, 96] width 164 height 13
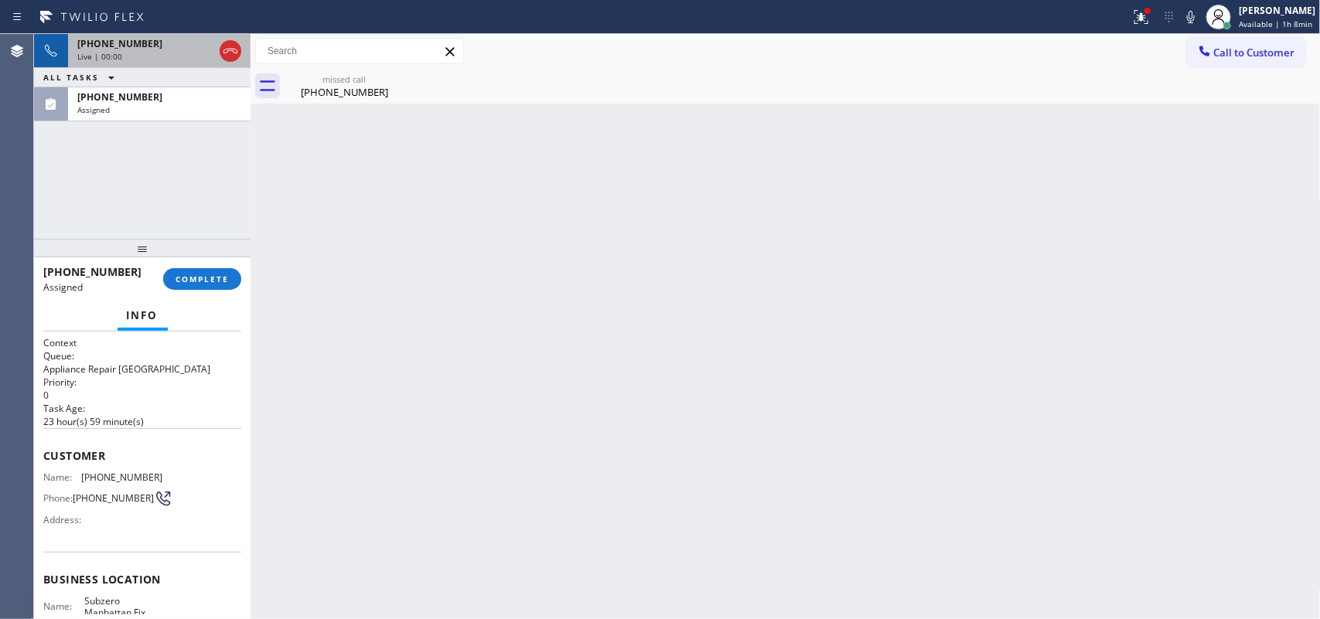
click at [138, 46] on span "[PHONE_NUMBER]" at bounding box center [119, 43] width 85 height 13
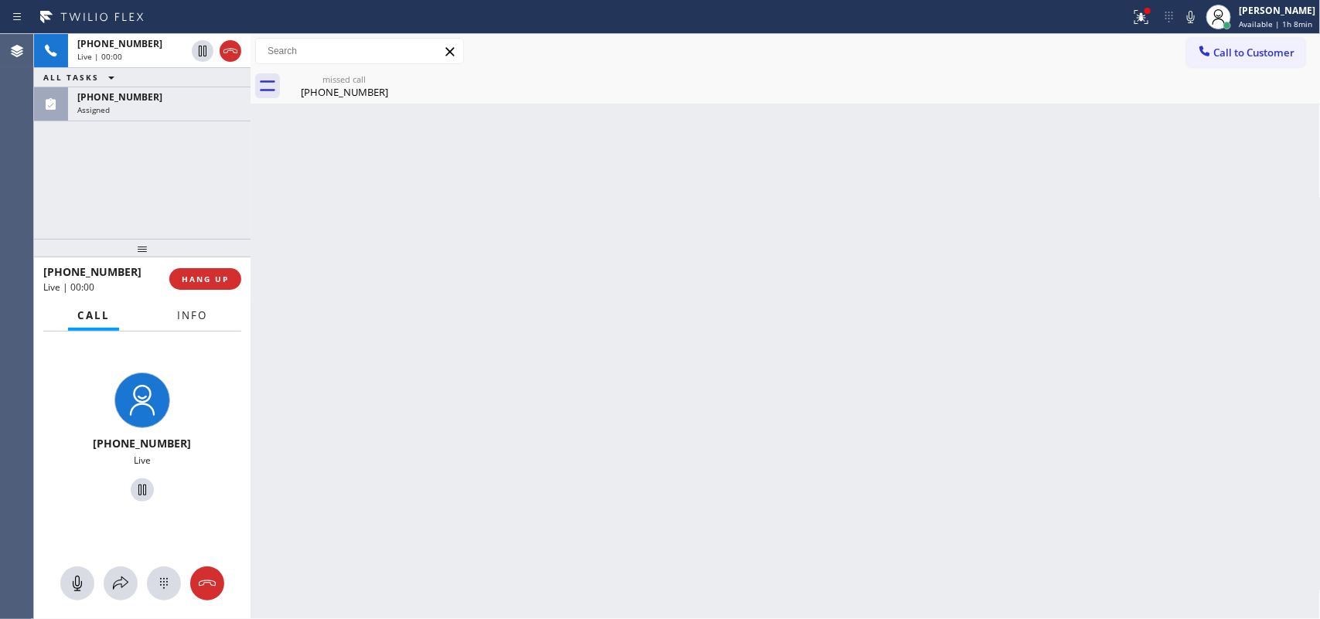
click at [187, 321] on span "Info" at bounding box center [192, 316] width 30 height 14
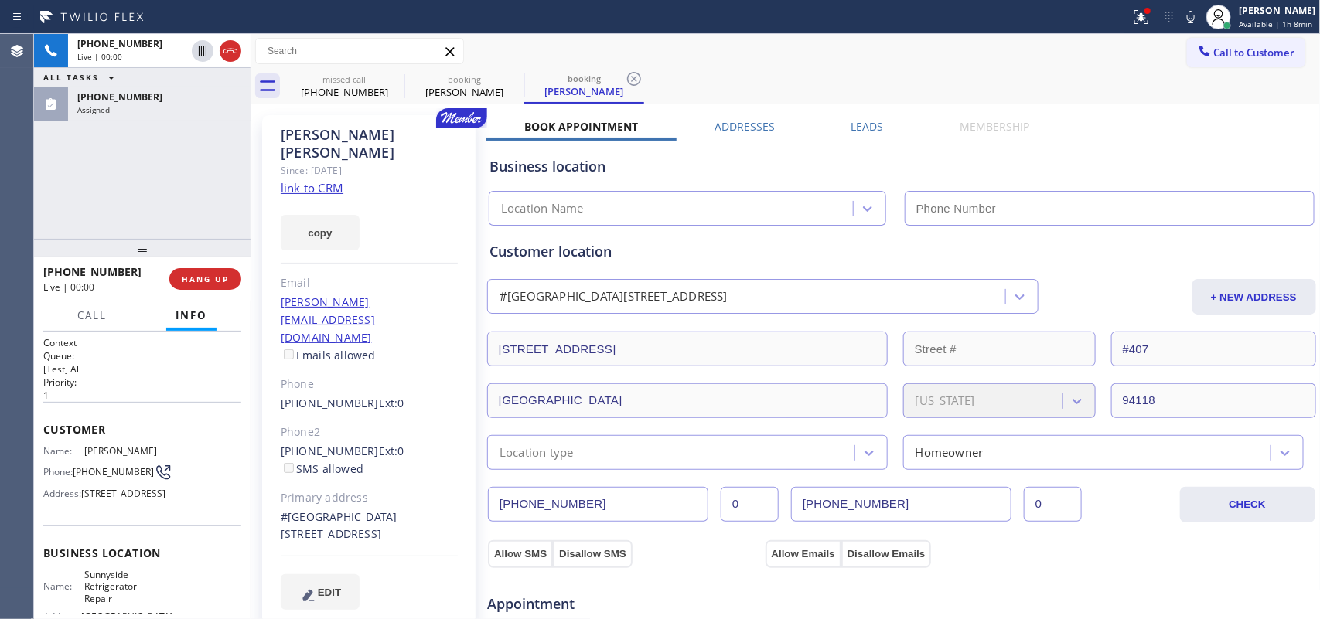
type input "[PHONE_NUMBER]"
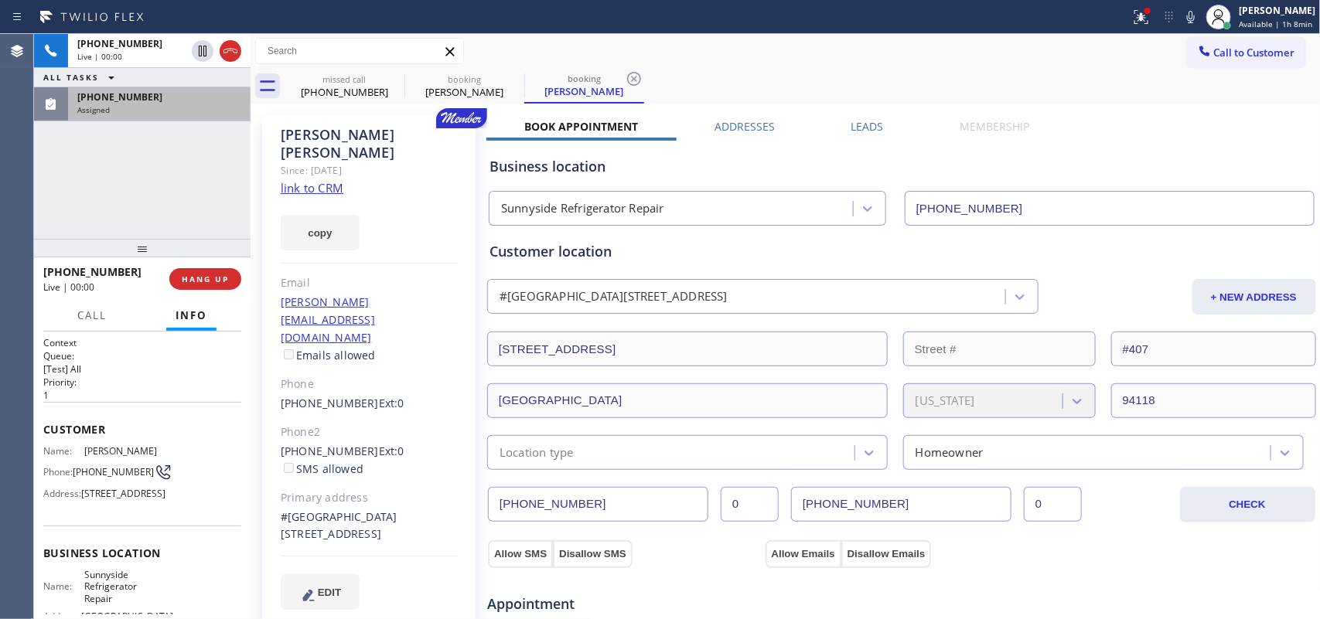
click at [149, 113] on div "Assigned" at bounding box center [159, 109] width 164 height 11
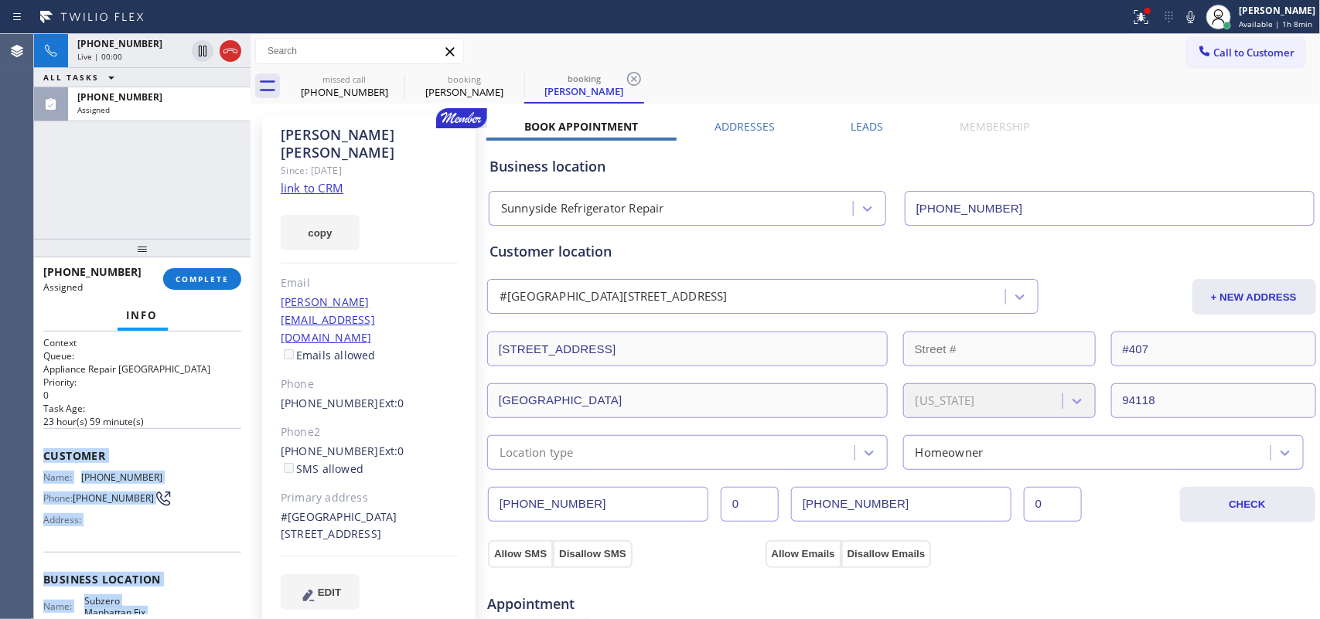
drag, startPoint x: 152, startPoint y: 473, endPoint x: 44, endPoint y: 449, distance: 110.9
click at [44, 449] on div "Context Queue: Appliance Repair High End Priority: 0 Task Age: [DEMOGRAPHIC_DAT…" at bounding box center [142, 567] width 198 height 462
click at [172, 106] on div "Assigned" at bounding box center [159, 109] width 164 height 11
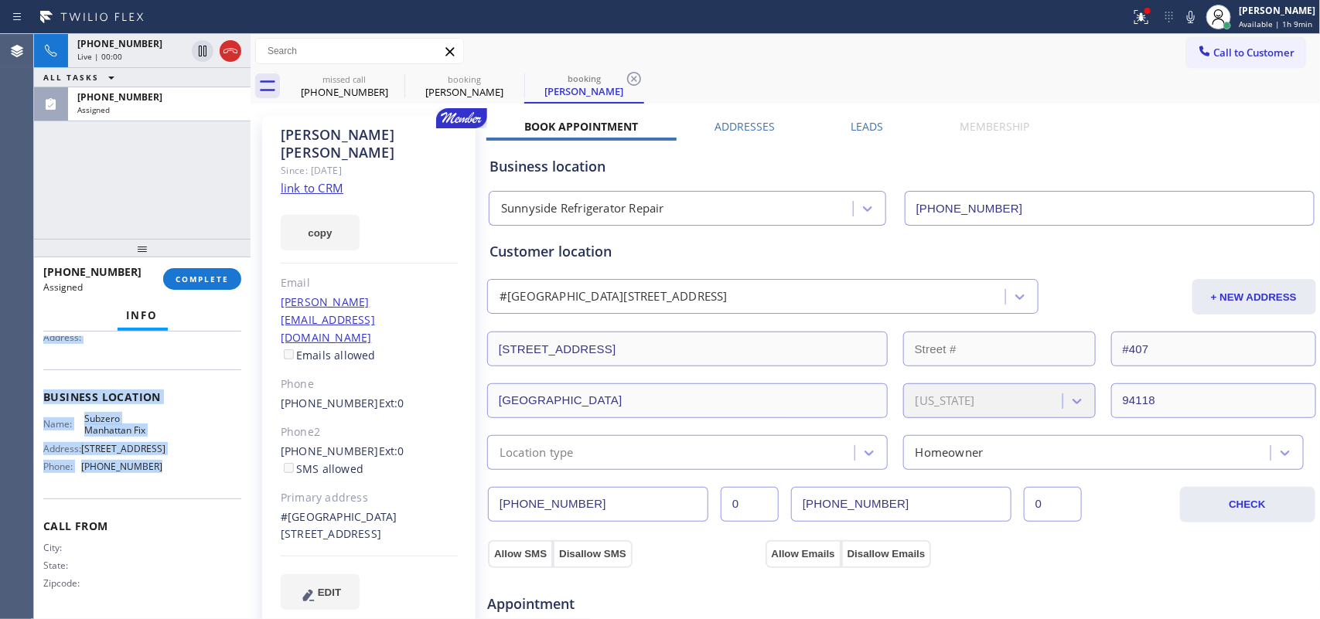
click at [191, 478] on div "Name: Subzero Manhattan Fix Address: [STREET_ADDRESS] Phone: [PHONE_NUMBER]" at bounding box center [142, 446] width 198 height 66
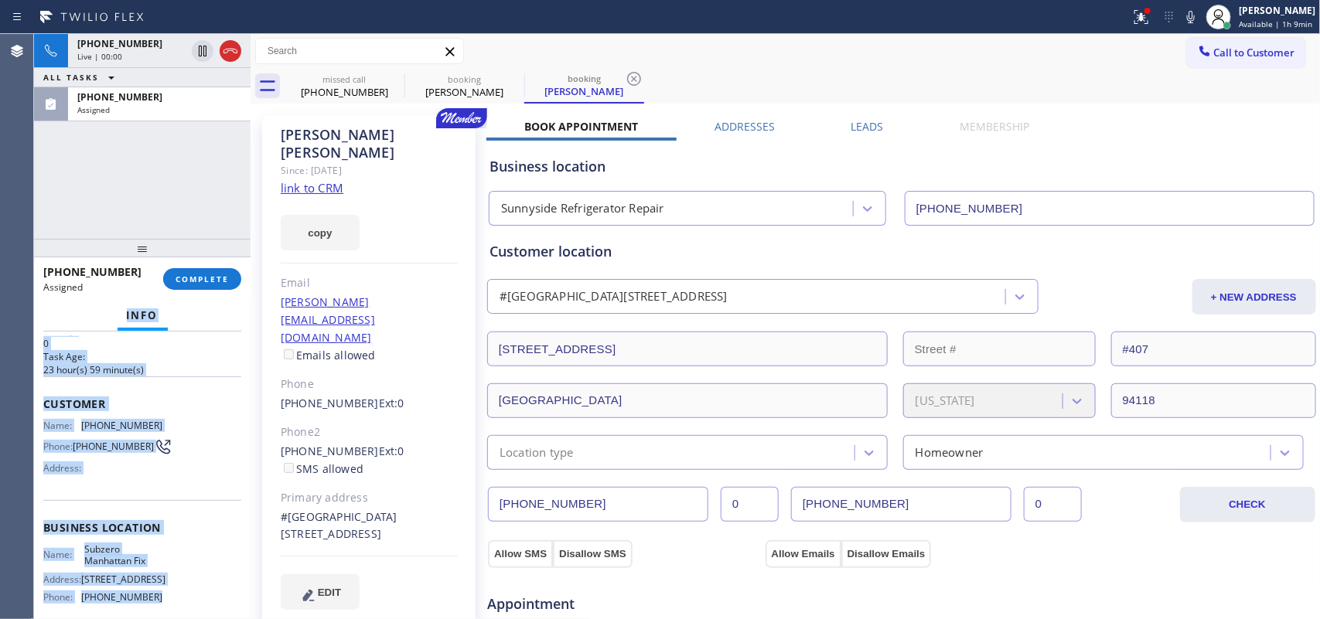
scroll to position [0, 0]
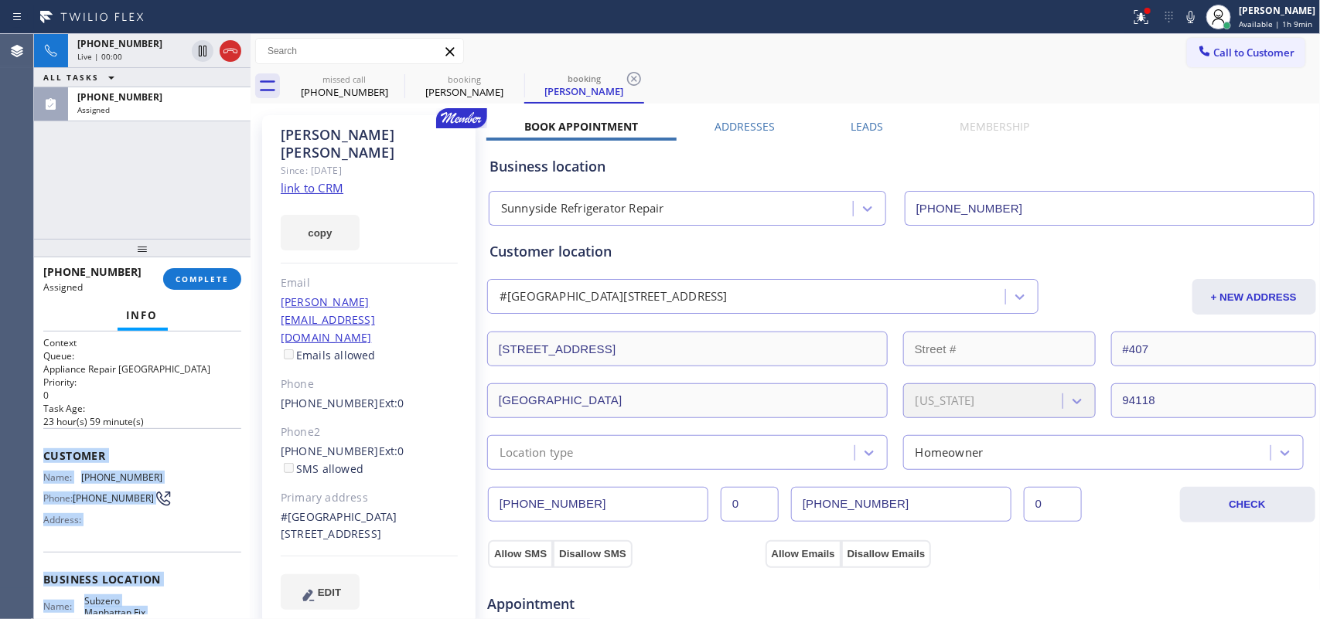
drag, startPoint x: 170, startPoint y: 472, endPoint x: 44, endPoint y: 445, distance: 129.1
click at [44, 445] on div "Context Queue: Appliance Repair High End Priority: 0 Task Age: [DEMOGRAPHIC_DAT…" at bounding box center [142, 567] width 198 height 462
click at [176, 268] on button "COMPLETE" at bounding box center [202, 279] width 78 height 22
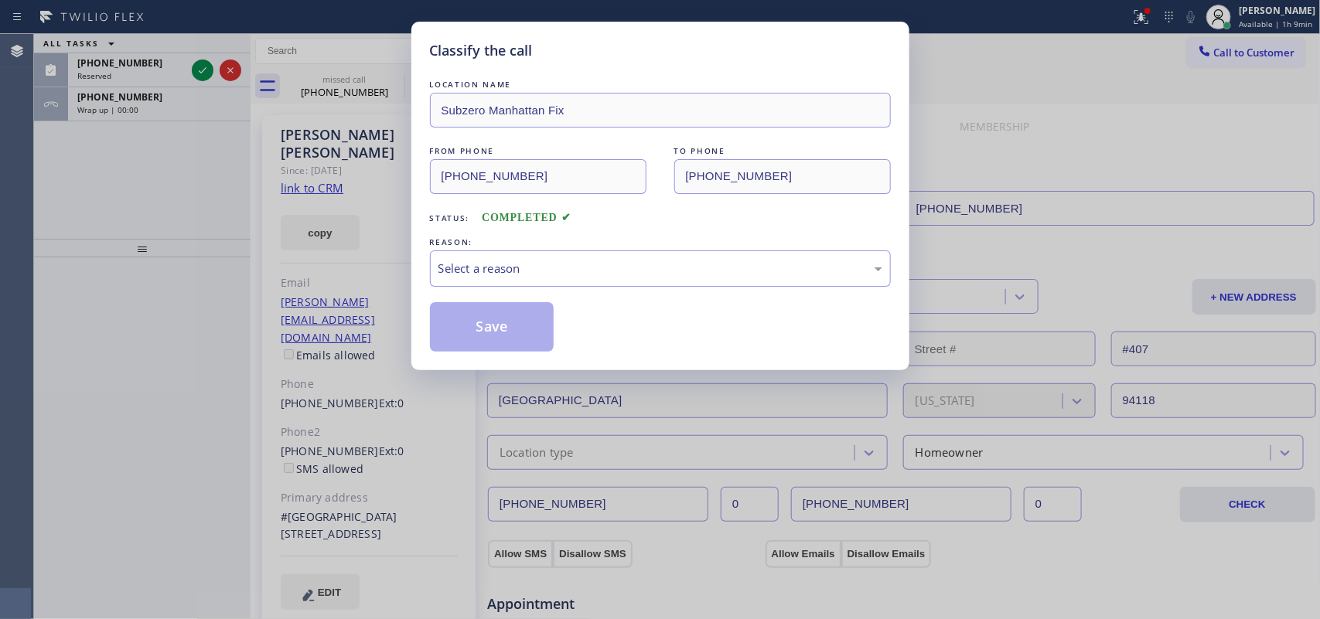
click at [68, 192] on div "Classify the call LOCATION NAME Subzero Manhattan Fix FROM PHONE [PHONE_NUMBER]…" at bounding box center [660, 309] width 1320 height 619
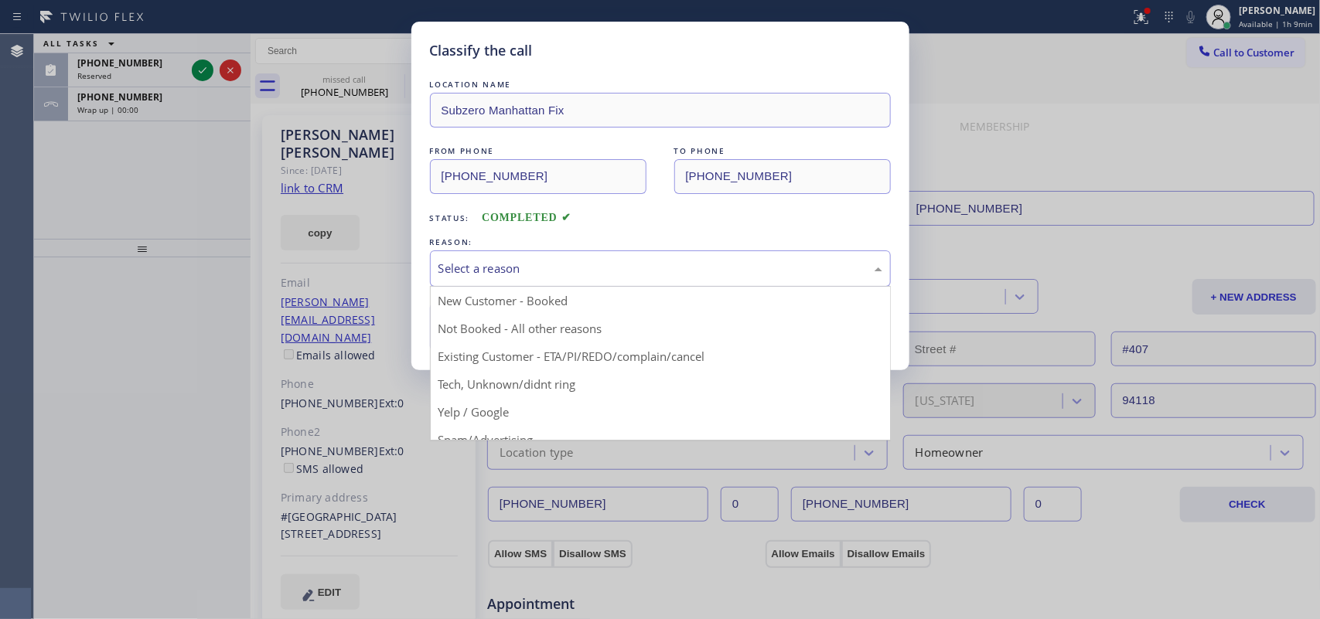
click at [481, 264] on div "Select a reason" at bounding box center [660, 269] width 444 height 18
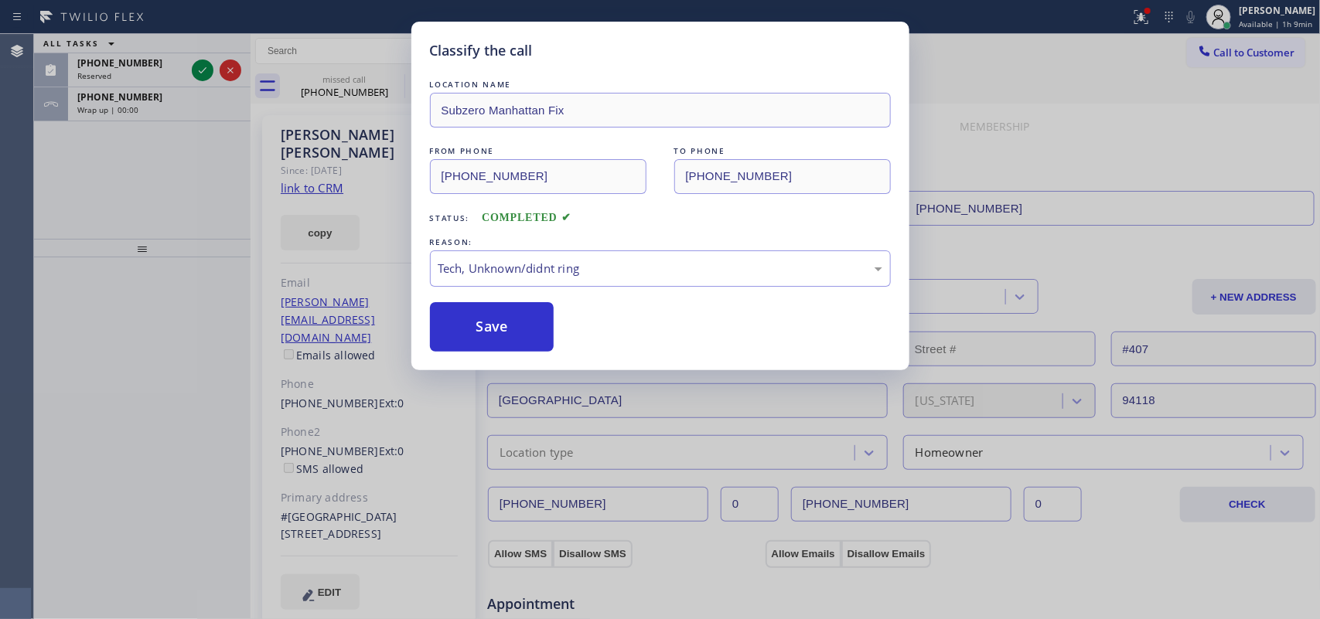
drag, startPoint x: 499, startPoint y: 388, endPoint x: 493, endPoint y: 375, distance: 14.2
click at [480, 330] on button "Save" at bounding box center [492, 326] width 124 height 49
click at [203, 67] on div "Classify the call LOCATION NAME Von Viking Repair And HVAC Systems FROM PHONE […" at bounding box center [677, 326] width 1286 height 585
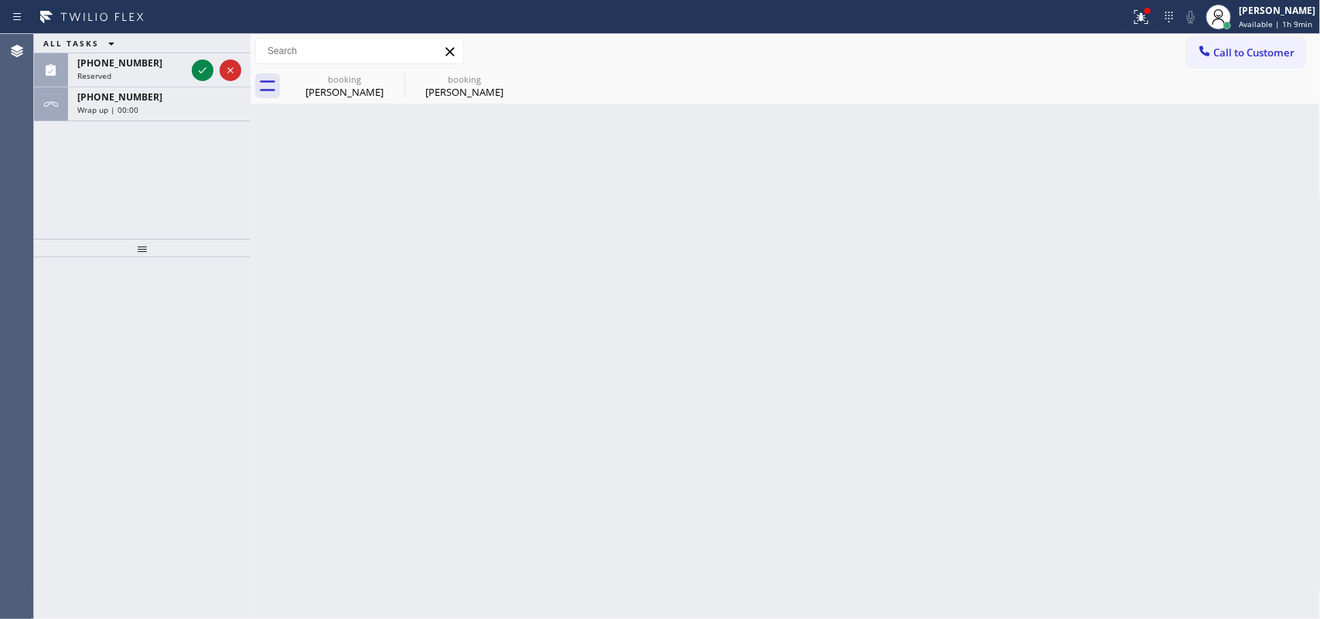
click at [203, 67] on icon at bounding box center [202, 70] width 19 height 19
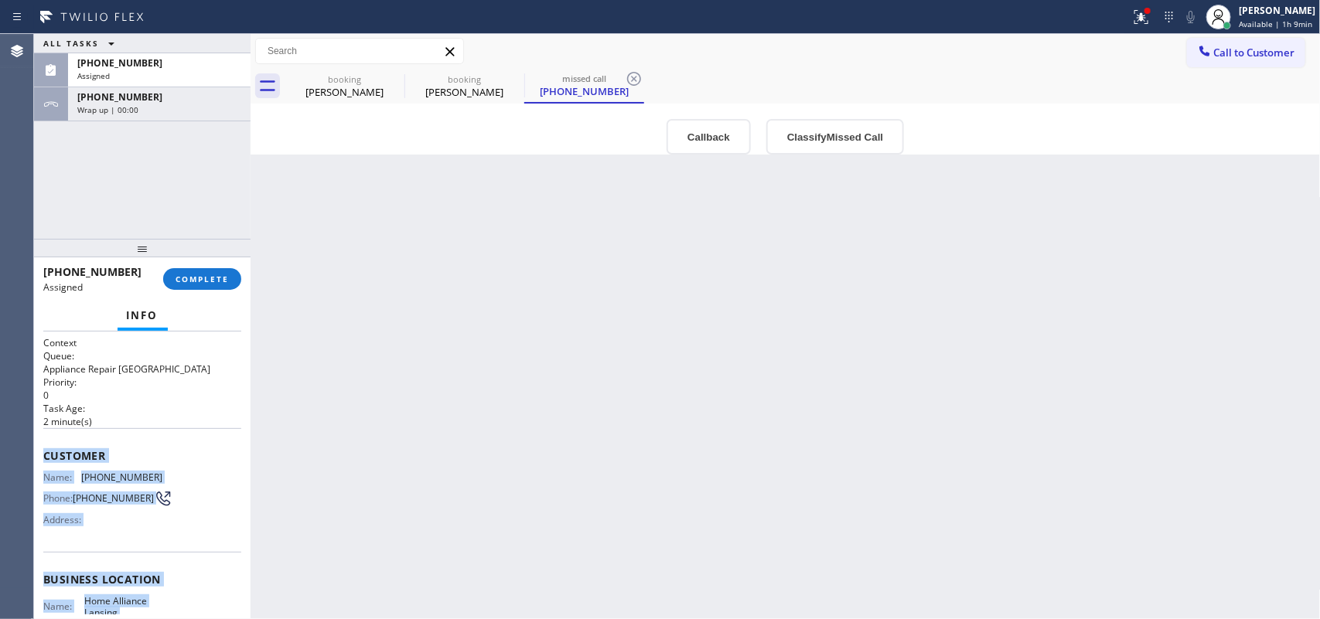
drag, startPoint x: 184, startPoint y: 483, endPoint x: 41, endPoint y: 448, distance: 147.2
click at [41, 448] on div "Context Queue: Appliance Repair High End Priority: 0 Task Age: [DEMOGRAPHIC_DAT…" at bounding box center [142, 476] width 216 height 288
click at [793, 133] on button "Classify Missed Call" at bounding box center [835, 137] width 138 height 36
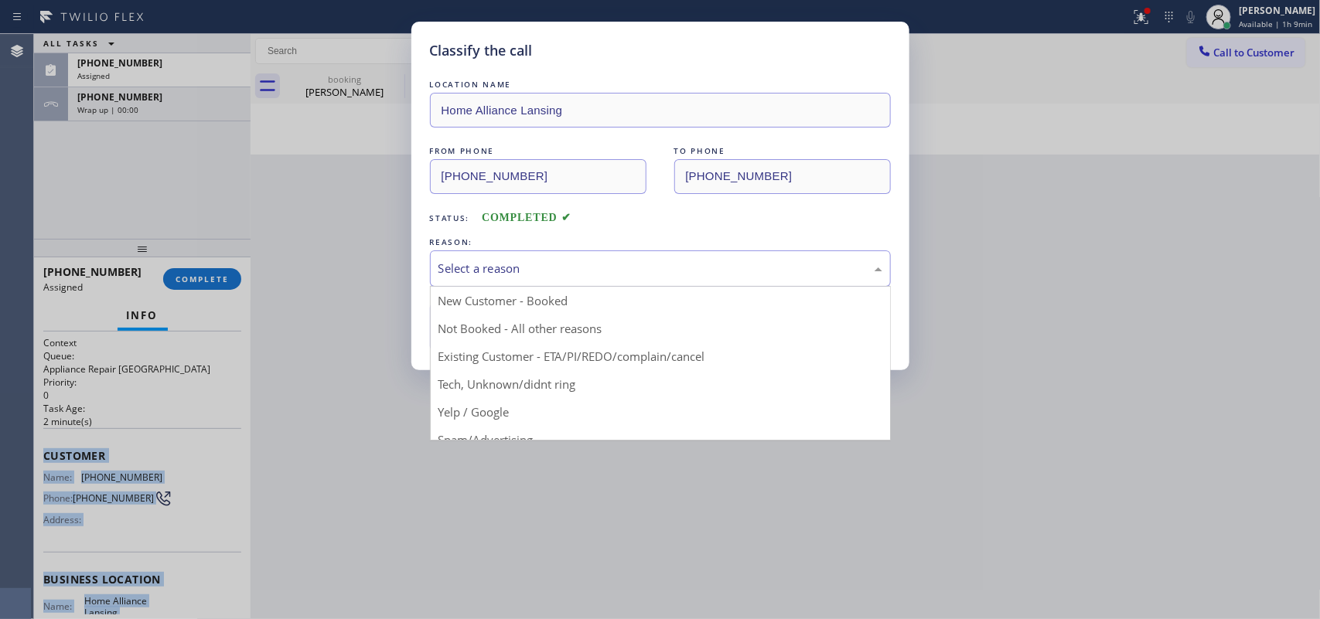
click at [679, 280] on div "Select a reason" at bounding box center [660, 269] width 461 height 36
drag, startPoint x: 571, startPoint y: 380, endPoint x: 547, endPoint y: 371, distance: 24.7
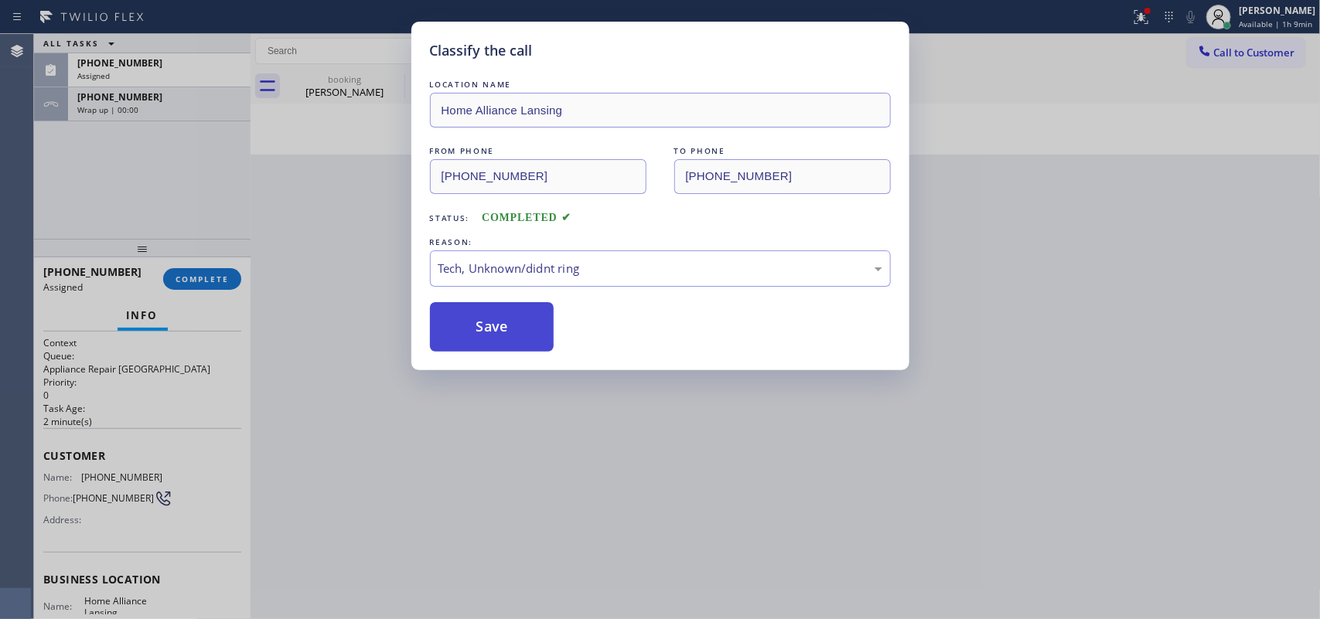
click at [509, 333] on button "Save" at bounding box center [492, 326] width 124 height 49
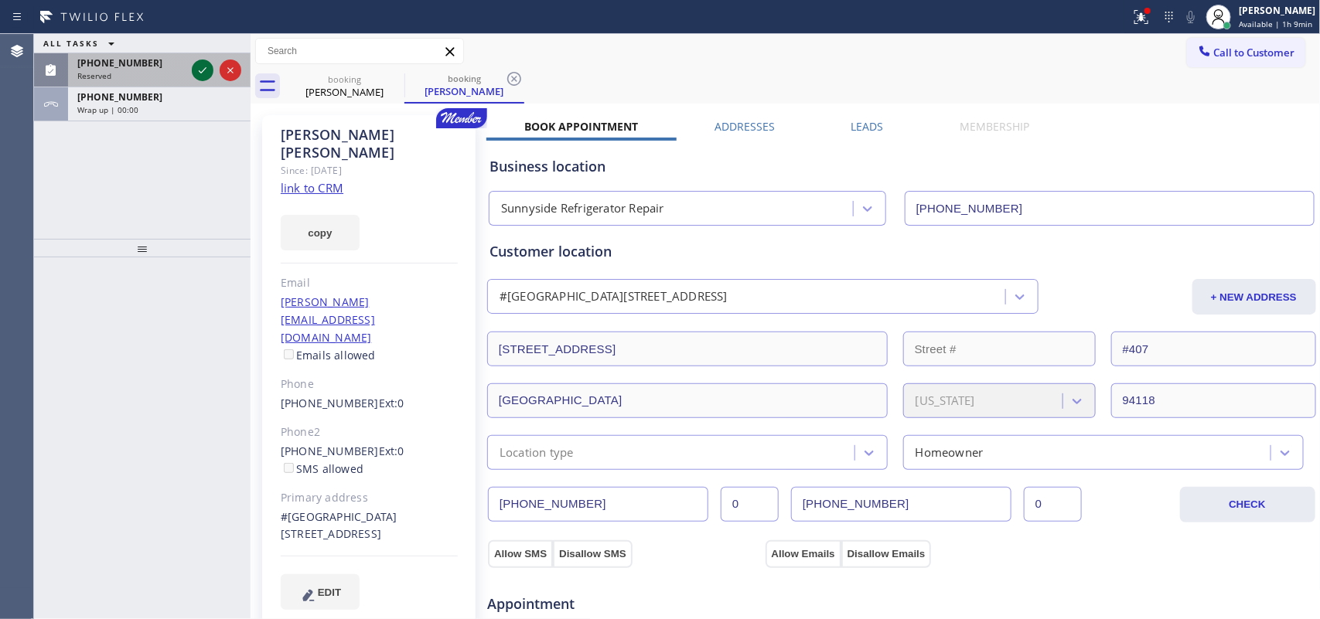
click at [198, 63] on icon at bounding box center [202, 70] width 19 height 19
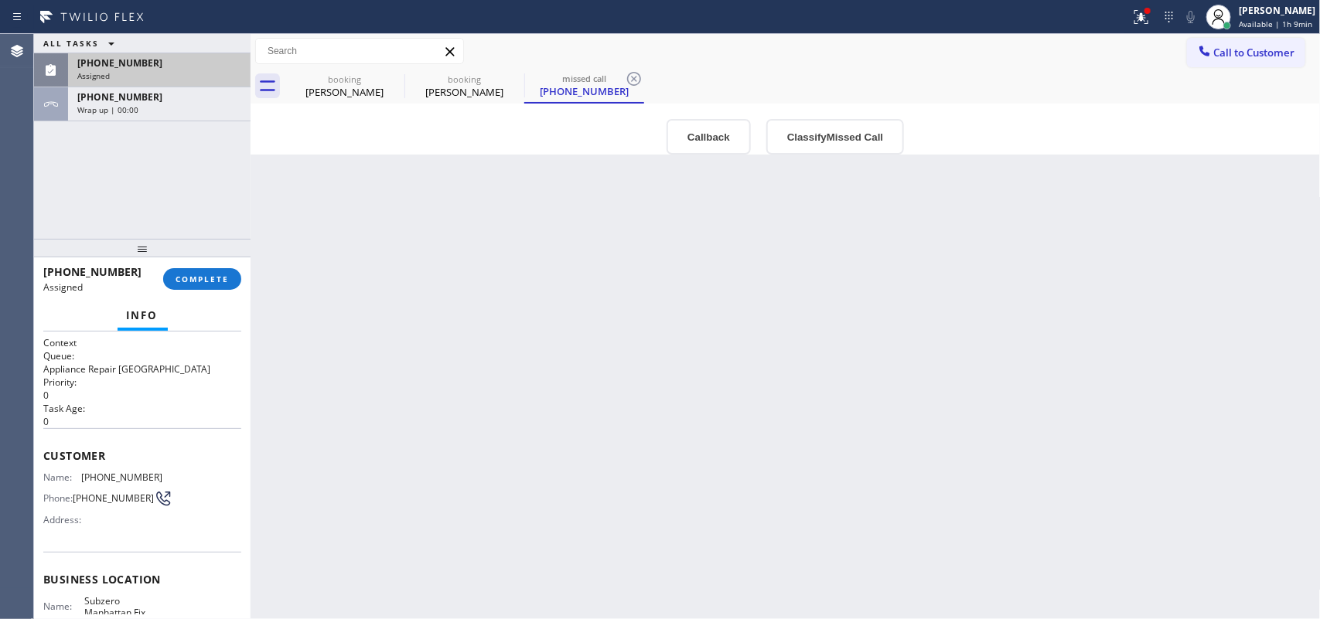
click at [321, 167] on div "Back to Dashboard Change Sender ID Customers Technicians Select a contact Outbo…" at bounding box center [786, 326] width 1070 height 585
click at [159, 104] on div "Wrap up | 00:00" at bounding box center [159, 109] width 164 height 11
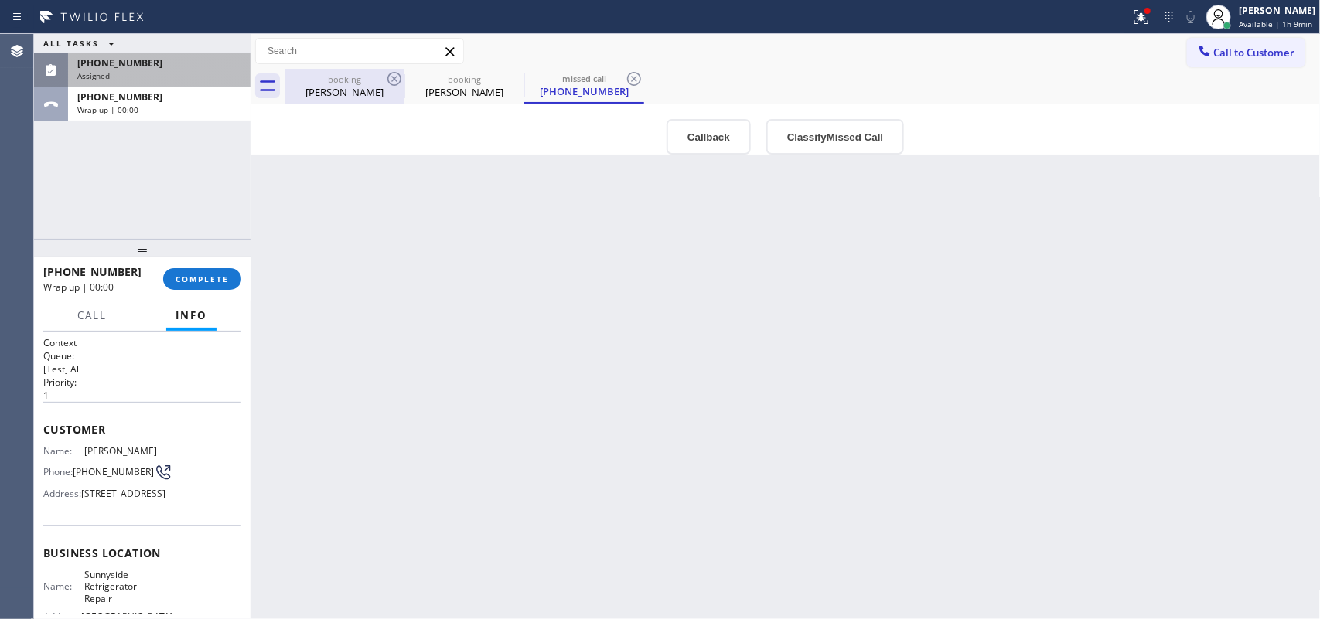
click at [314, 78] on div "booking" at bounding box center [344, 79] width 117 height 12
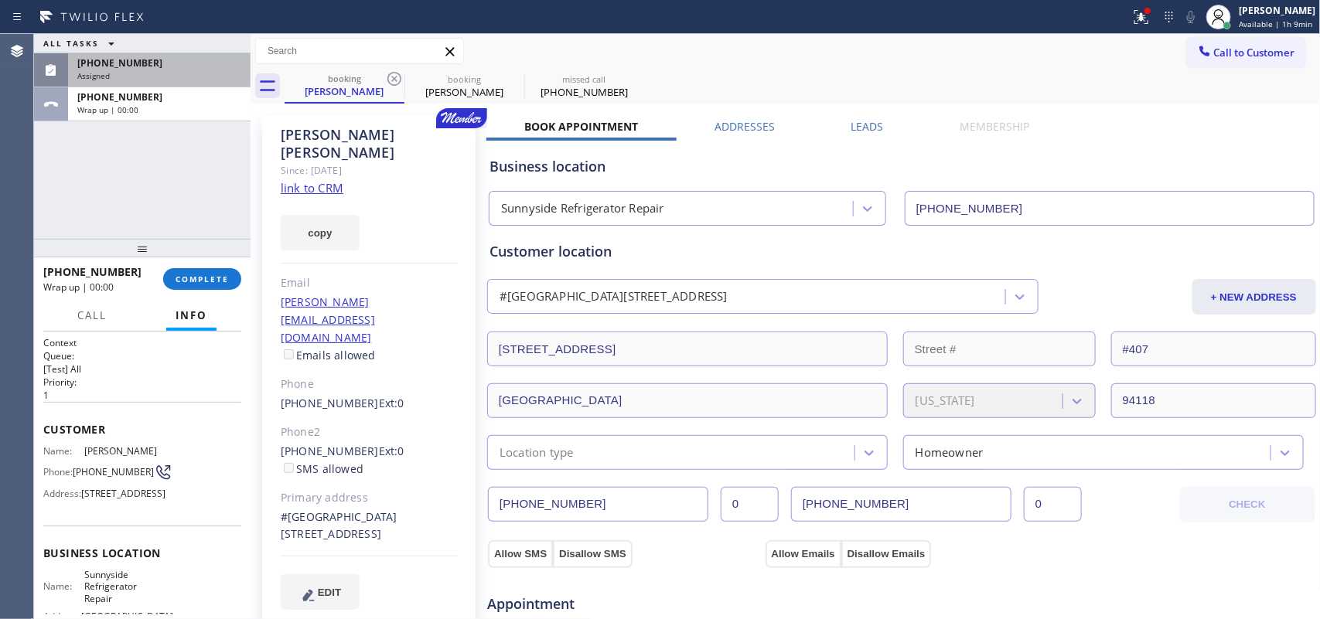
click at [319, 180] on link "link to CRM" at bounding box center [312, 187] width 63 height 15
click at [149, 76] on div "Assigned" at bounding box center [159, 75] width 164 height 11
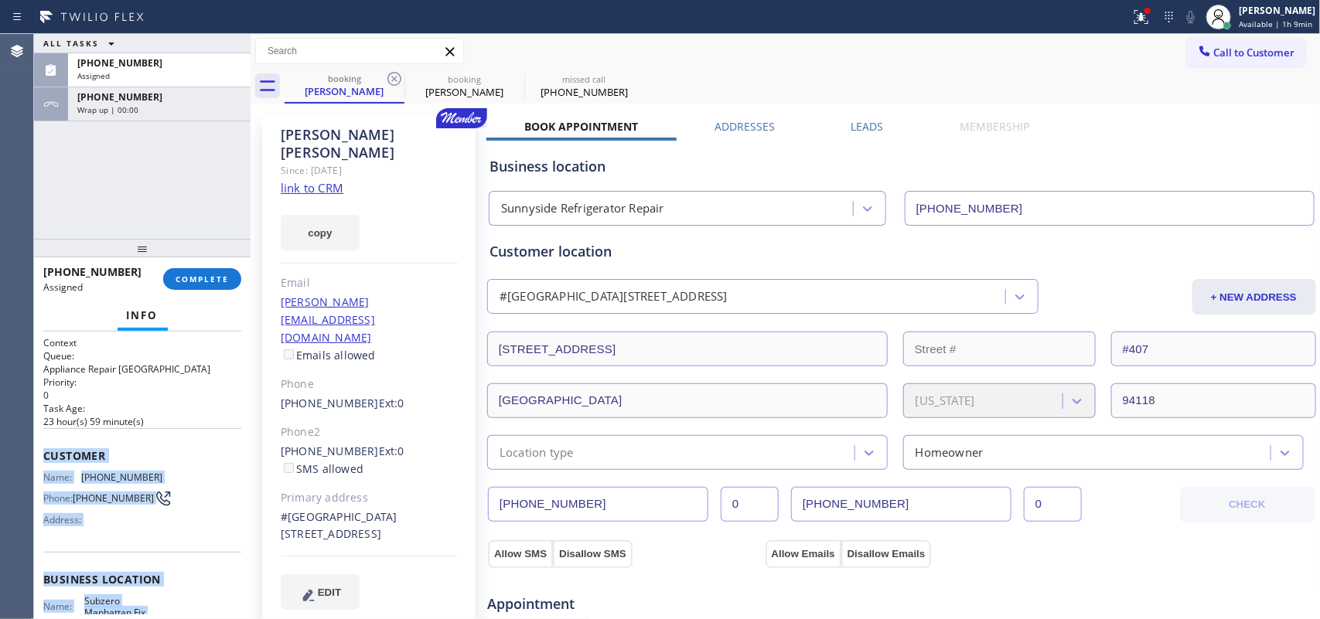
drag, startPoint x: 186, startPoint y: 484, endPoint x: 36, endPoint y: 445, distance: 154.9
click at [36, 446] on div "Context Queue: Appliance Repair High End Priority: 0 Task Age: [DEMOGRAPHIC_DAT…" at bounding box center [142, 476] width 216 height 288
drag, startPoint x: 206, startPoint y: 276, endPoint x: 421, endPoint y: 211, distance: 225.3
click at [207, 274] on span "COMPLETE" at bounding box center [202, 279] width 53 height 11
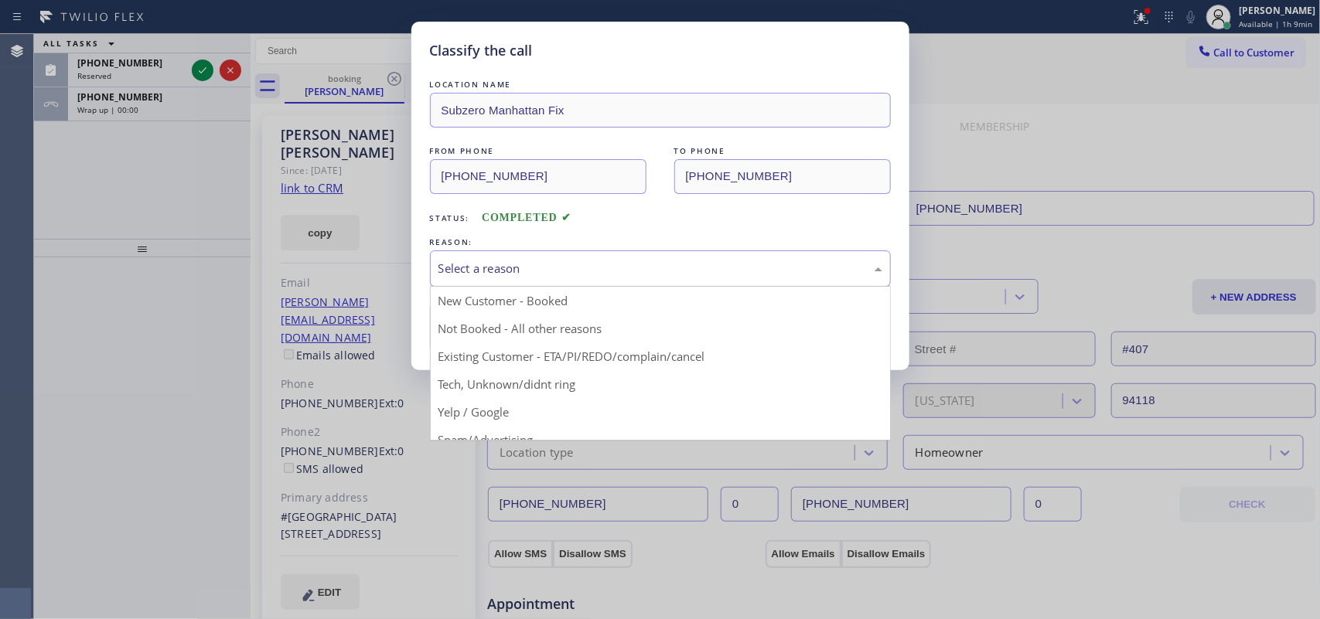
click at [526, 268] on div "Select a reason" at bounding box center [660, 269] width 444 height 18
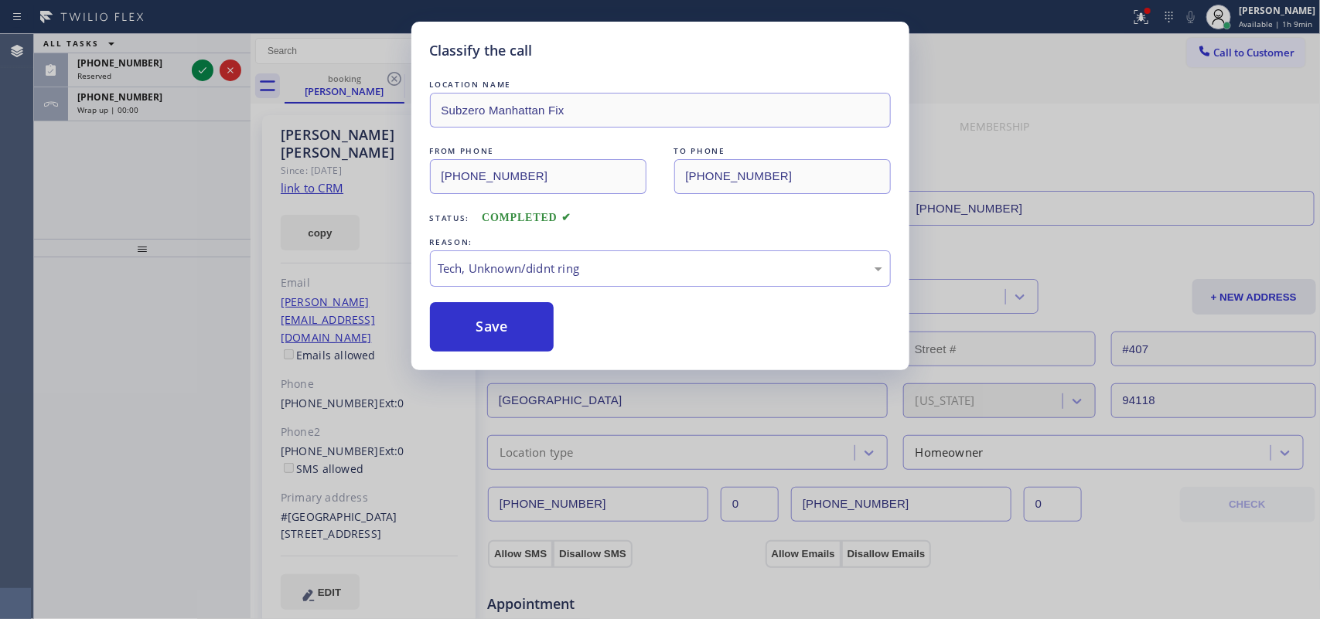
drag, startPoint x: 509, startPoint y: 331, endPoint x: 313, endPoint y: 133, distance: 278.3
click at [507, 329] on button "Save" at bounding box center [492, 326] width 124 height 49
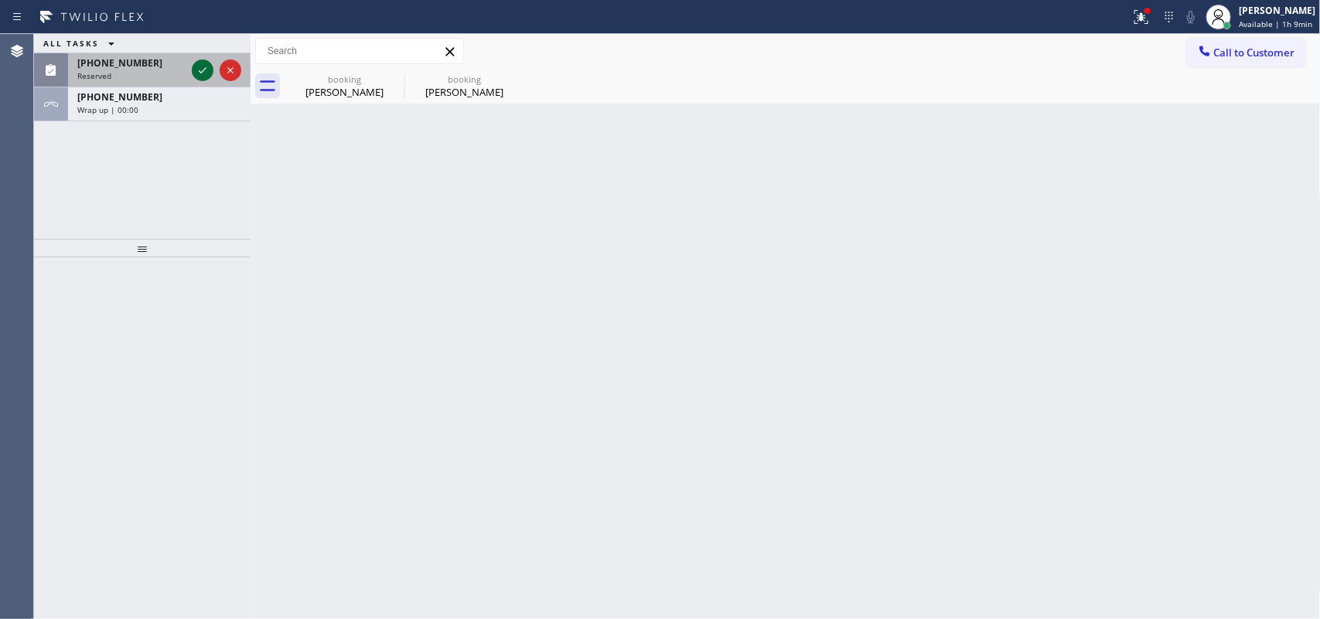
click at [199, 63] on icon at bounding box center [202, 70] width 19 height 19
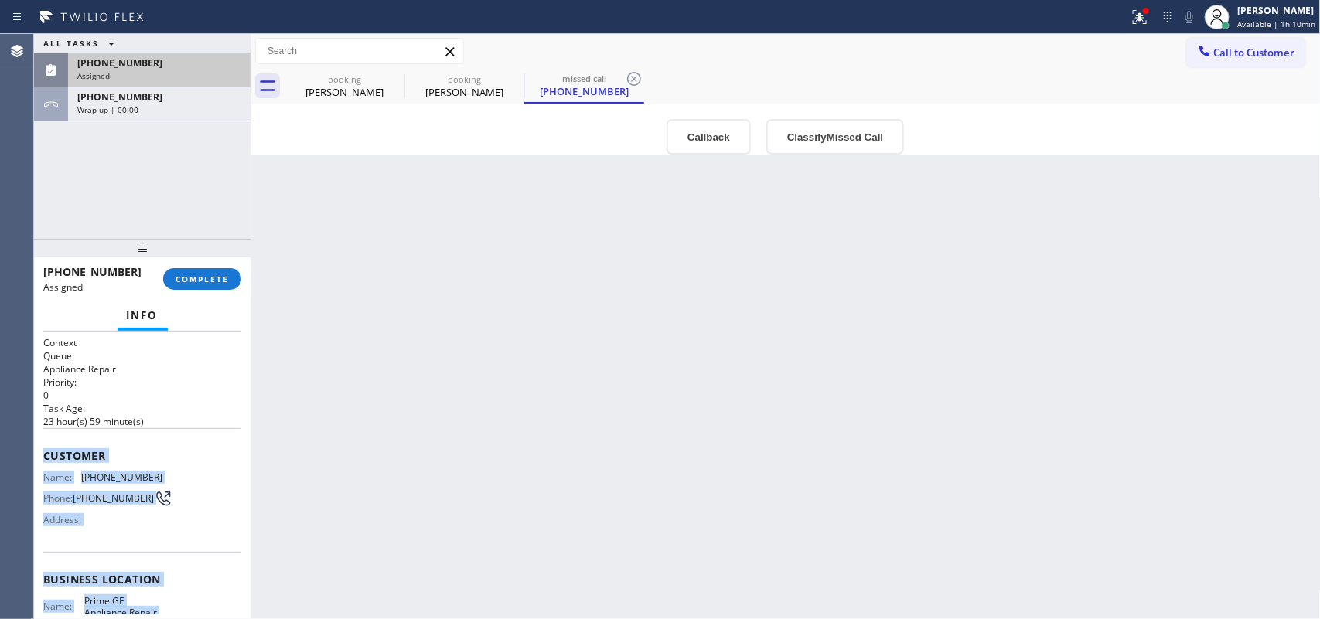
drag, startPoint x: 172, startPoint y: 481, endPoint x: 39, endPoint y: 458, distance: 135.0
click at [39, 458] on div "Context Queue: Appliance Repair Priority: 0 Task Age: [DEMOGRAPHIC_DATA] hour(s…" at bounding box center [142, 476] width 216 height 288
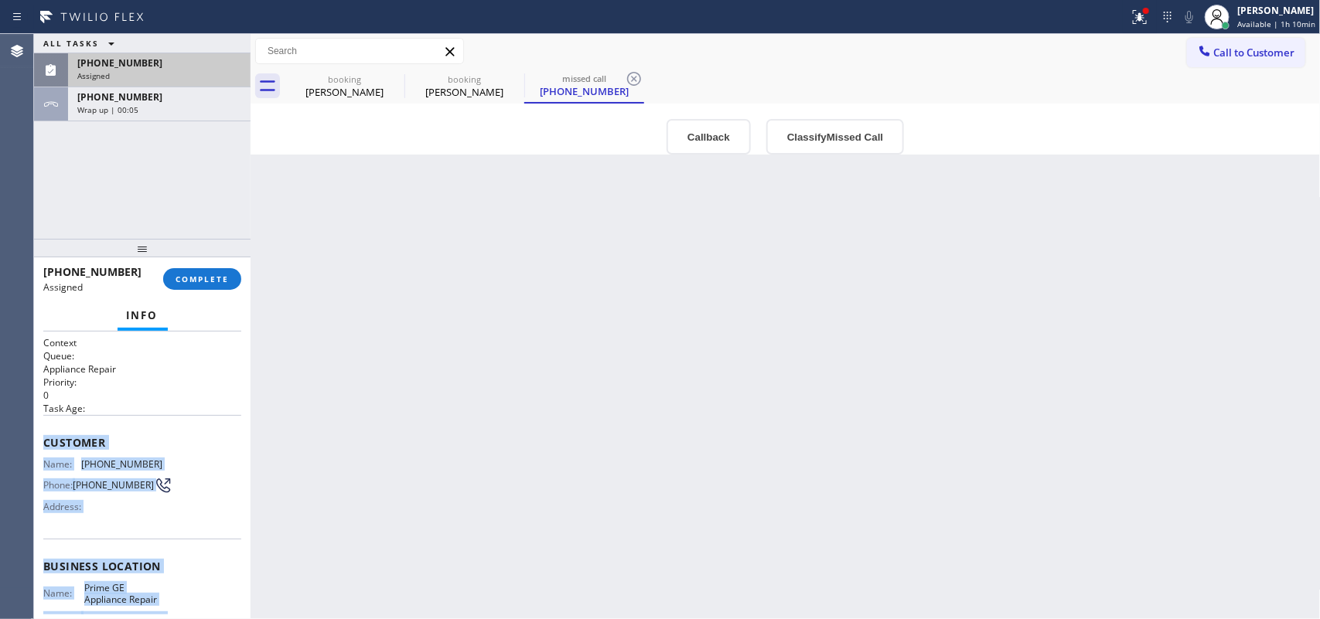
click at [174, 70] on div "Assigned" at bounding box center [159, 75] width 164 height 11
drag, startPoint x: 187, startPoint y: 271, endPoint x: 441, endPoint y: 260, distance: 254.6
click at [189, 271] on button "COMPLETE" at bounding box center [202, 279] width 78 height 22
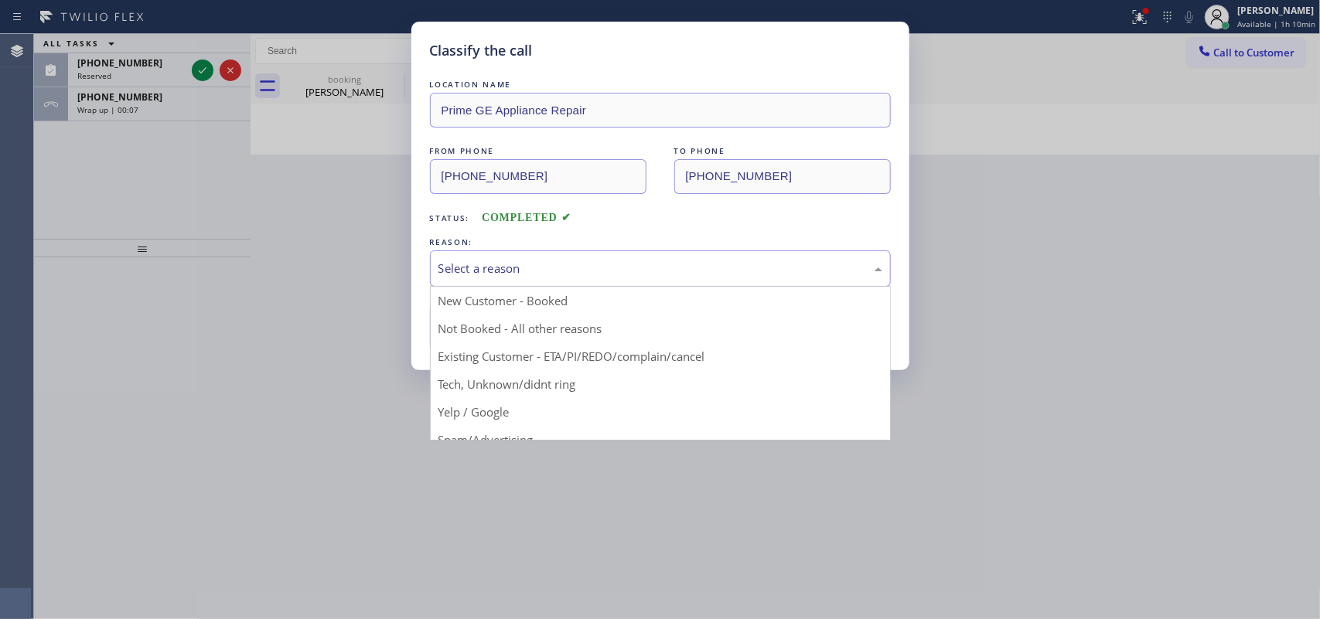
click at [567, 261] on div "Select a reason" at bounding box center [660, 269] width 444 height 18
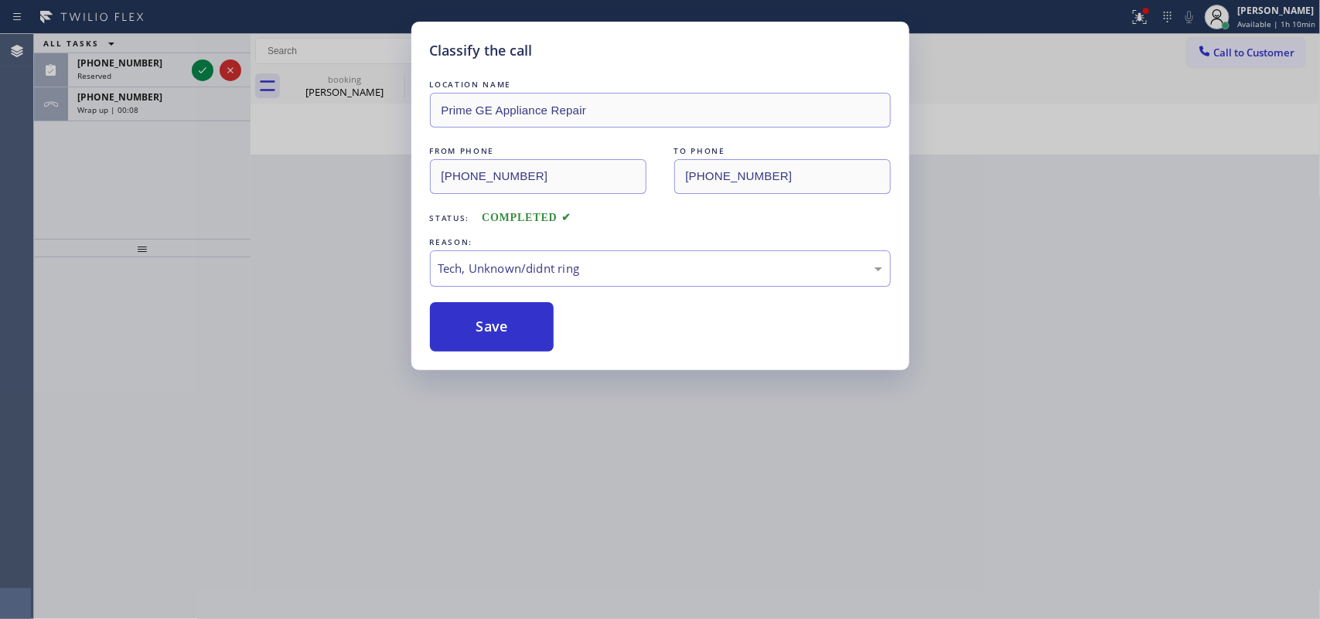
drag, startPoint x: 543, startPoint y: 387, endPoint x: 536, endPoint y: 381, distance: 9.3
click at [504, 331] on button "Save" at bounding box center [492, 326] width 124 height 49
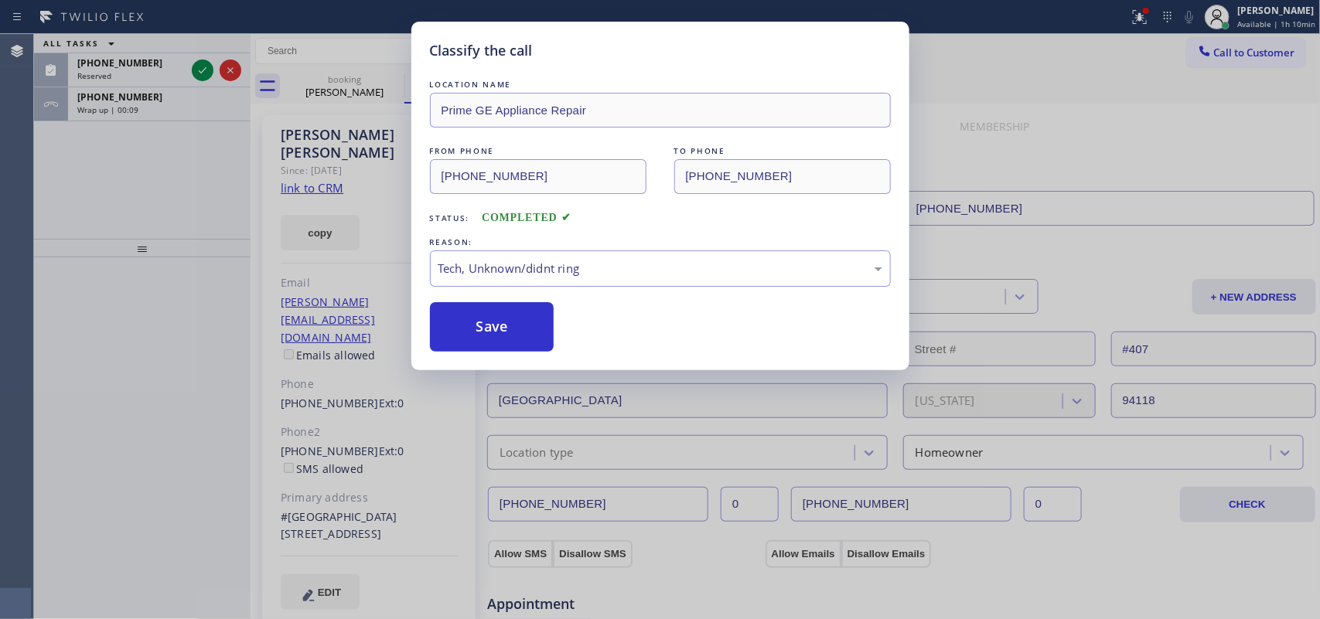
click at [199, 63] on div "Classify the call LOCATION NAME Von Viking Repair And HVAC Systems FROM PHONE […" at bounding box center [677, 326] width 1286 height 585
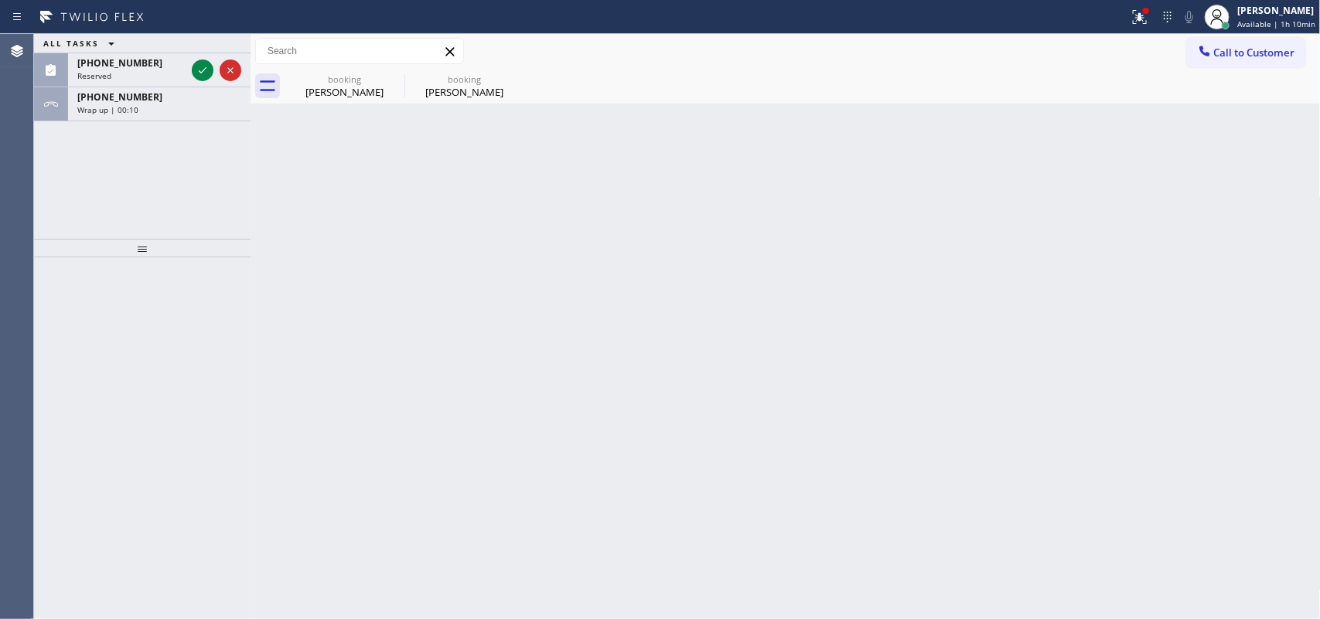
click at [199, 63] on icon at bounding box center [202, 70] width 19 height 19
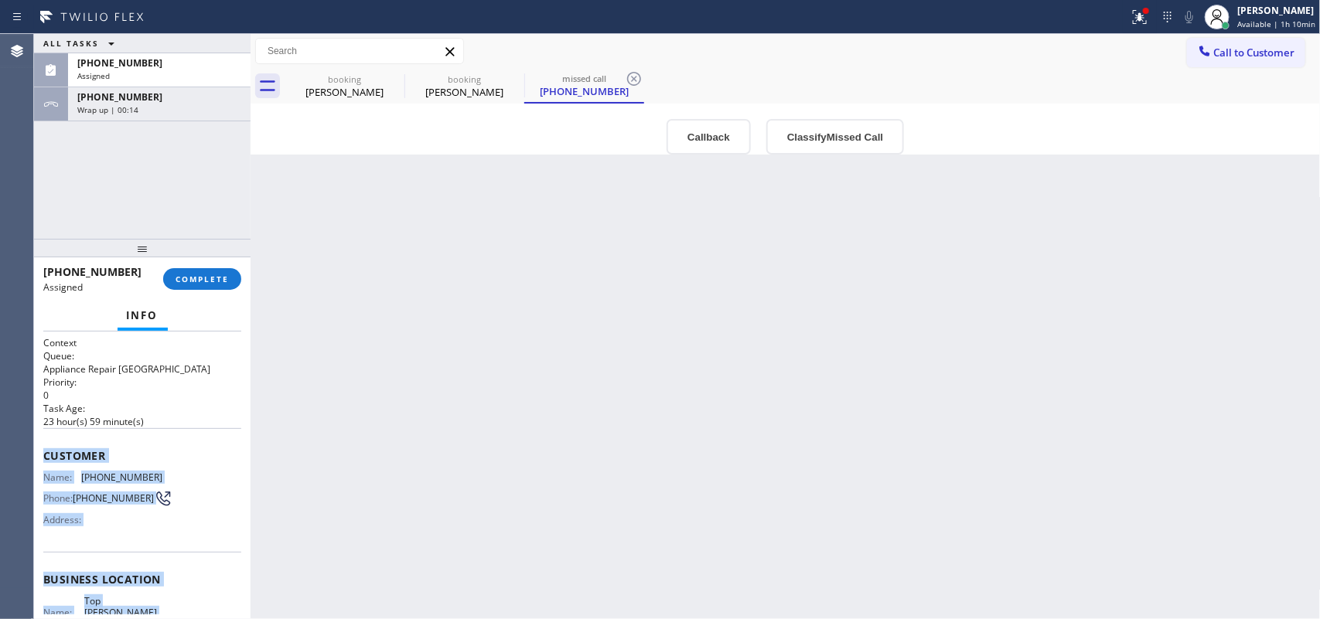
drag, startPoint x: 179, startPoint y: 496, endPoint x: 46, endPoint y: 448, distance: 140.4
click at [46, 448] on div "Context Queue: Appliance Repair High End Priority: 0 Task Age: [DEMOGRAPHIC_DAT…" at bounding box center [142, 591] width 198 height 510
click at [812, 126] on button "Classify Missed Call" at bounding box center [835, 137] width 138 height 36
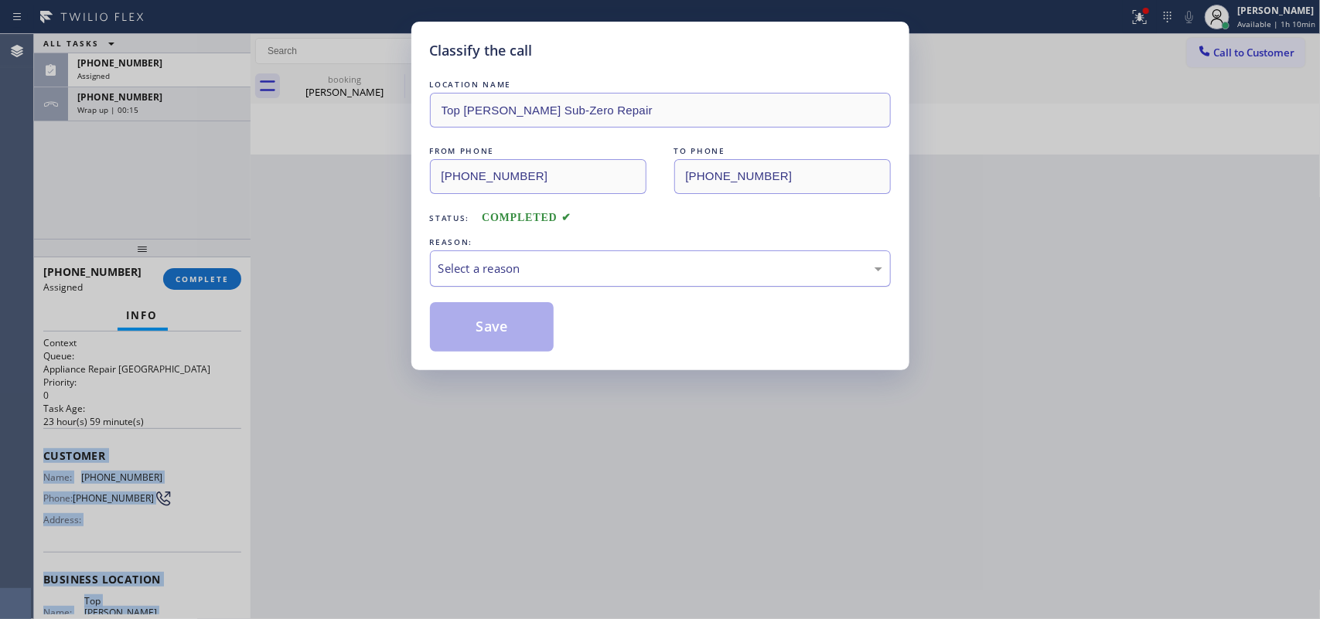
click at [682, 275] on div "Select a reason" at bounding box center [660, 269] width 444 height 18
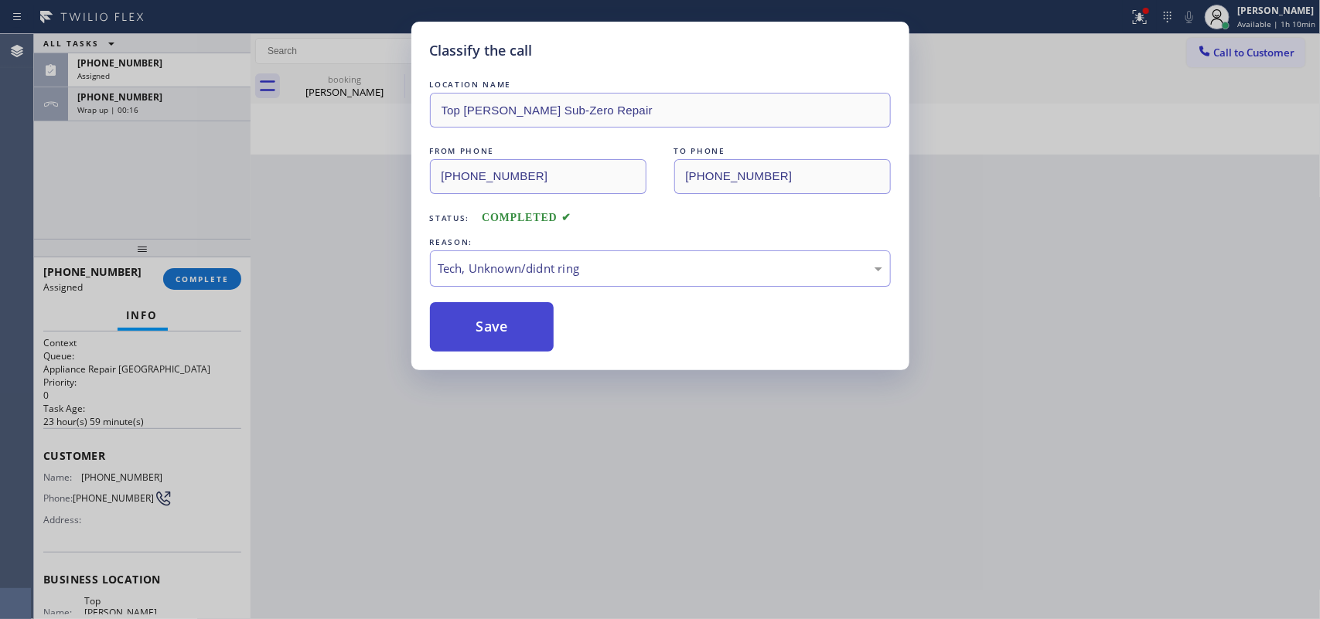
drag, startPoint x: 561, startPoint y: 383, endPoint x: 536, endPoint y: 353, distance: 39.0
click at [516, 322] on button "Save" at bounding box center [492, 326] width 124 height 49
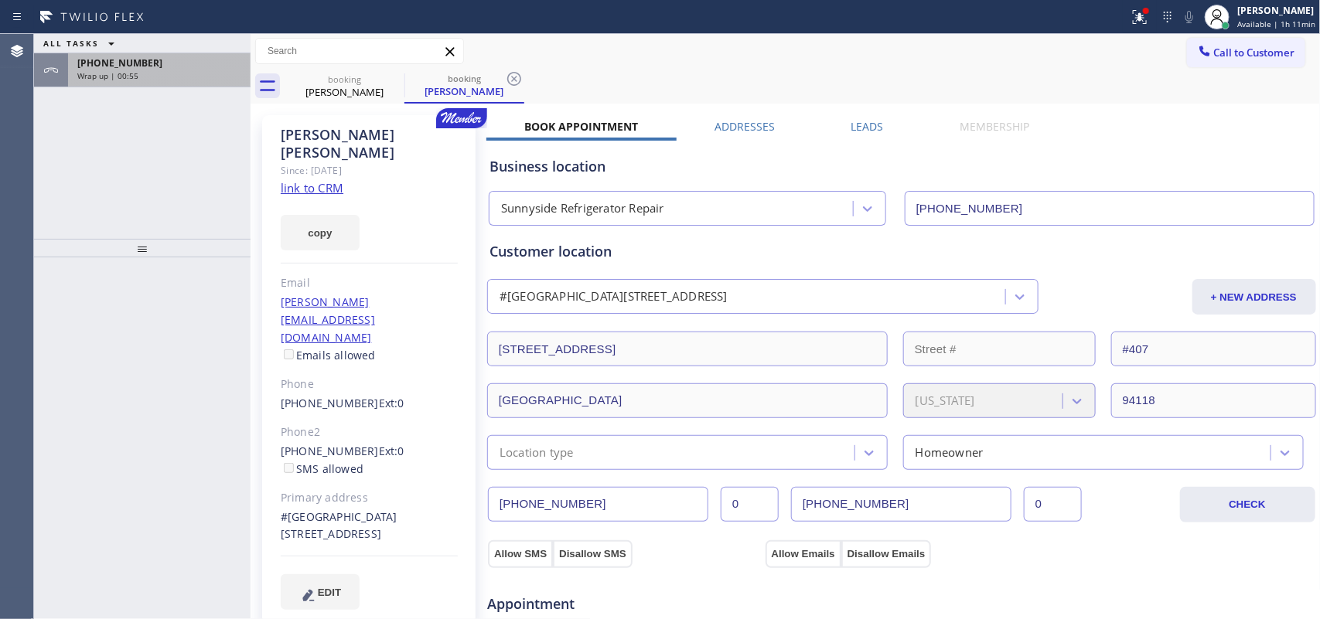
click at [164, 79] on div "Wrap up | 00:55" at bounding box center [159, 75] width 164 height 11
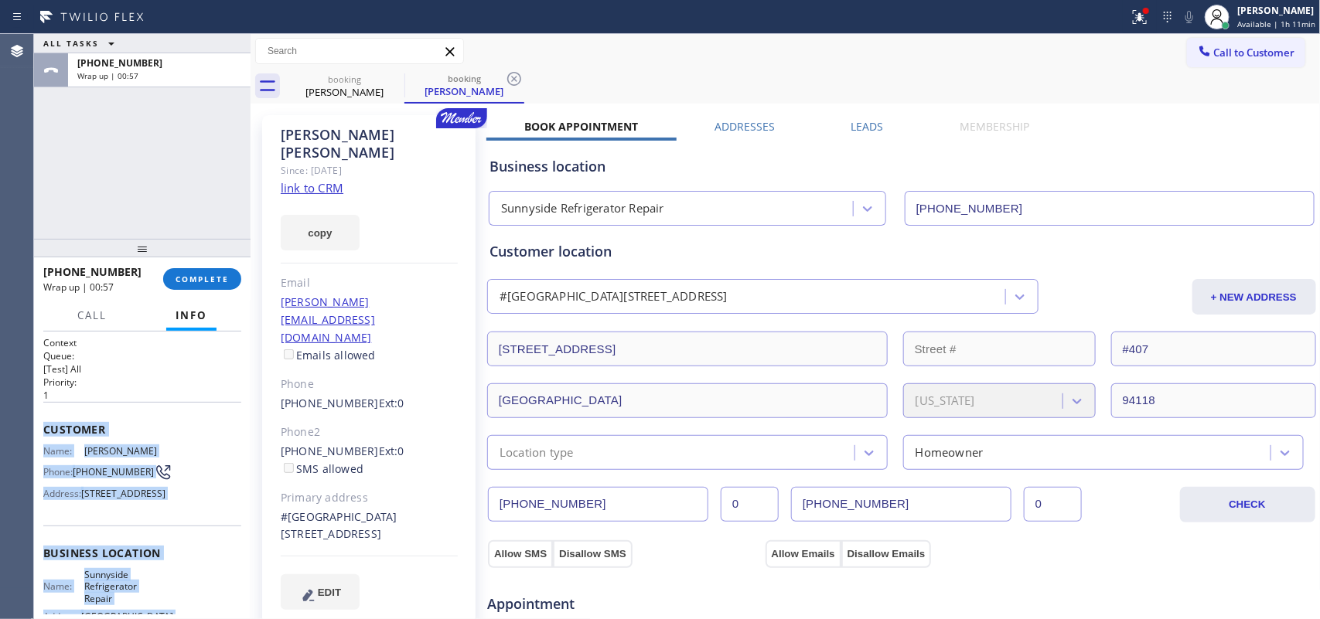
drag, startPoint x: 175, startPoint y: 481, endPoint x: 39, endPoint y: 425, distance: 146.3
click at [39, 425] on div "Context Queue: [Test] All Priority: 1 Customer Name: [PERSON_NAME] Phone: [PHON…" at bounding box center [142, 476] width 216 height 288
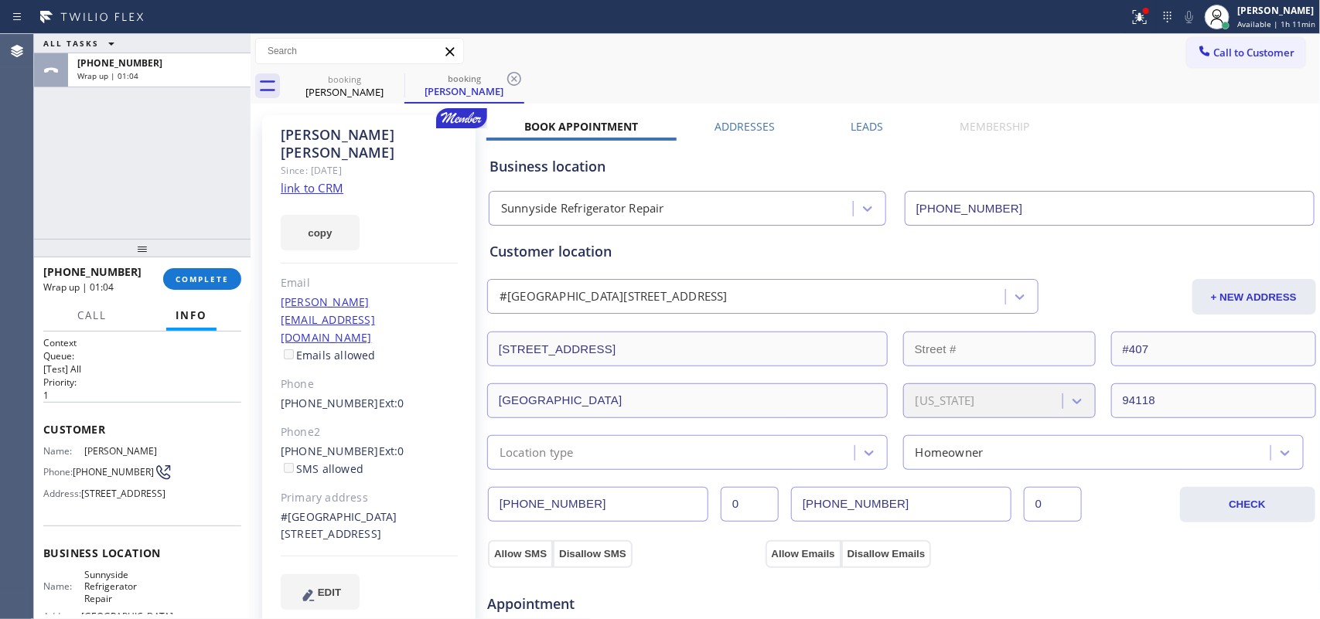
click at [194, 87] on div "ALL TASKS ALL TASKS ACTIVE TASKS TASKS IN WRAP UP [PHONE_NUMBER] Wrap up | 01:04" at bounding box center [142, 136] width 216 height 205
drag, startPoint x: 220, startPoint y: 278, endPoint x: 269, endPoint y: 268, distance: 49.9
click at [222, 275] on span "COMPLETE" at bounding box center [202, 279] width 53 height 11
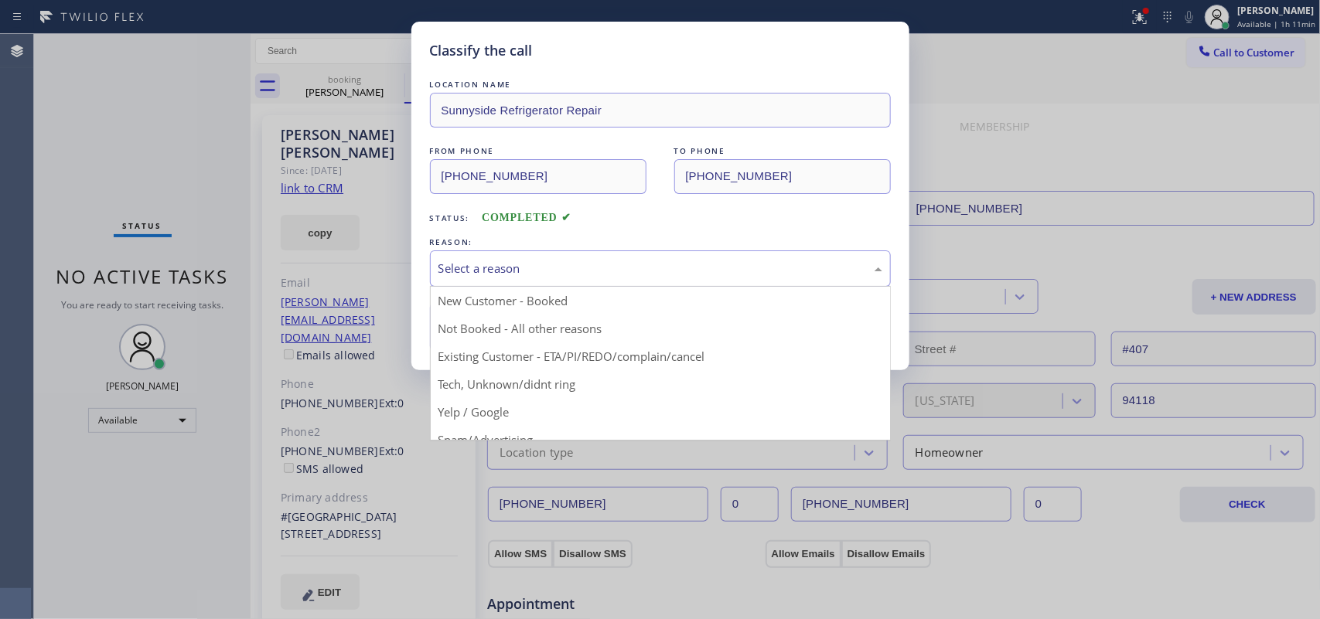
click at [540, 277] on div "Select a reason" at bounding box center [660, 269] width 444 height 18
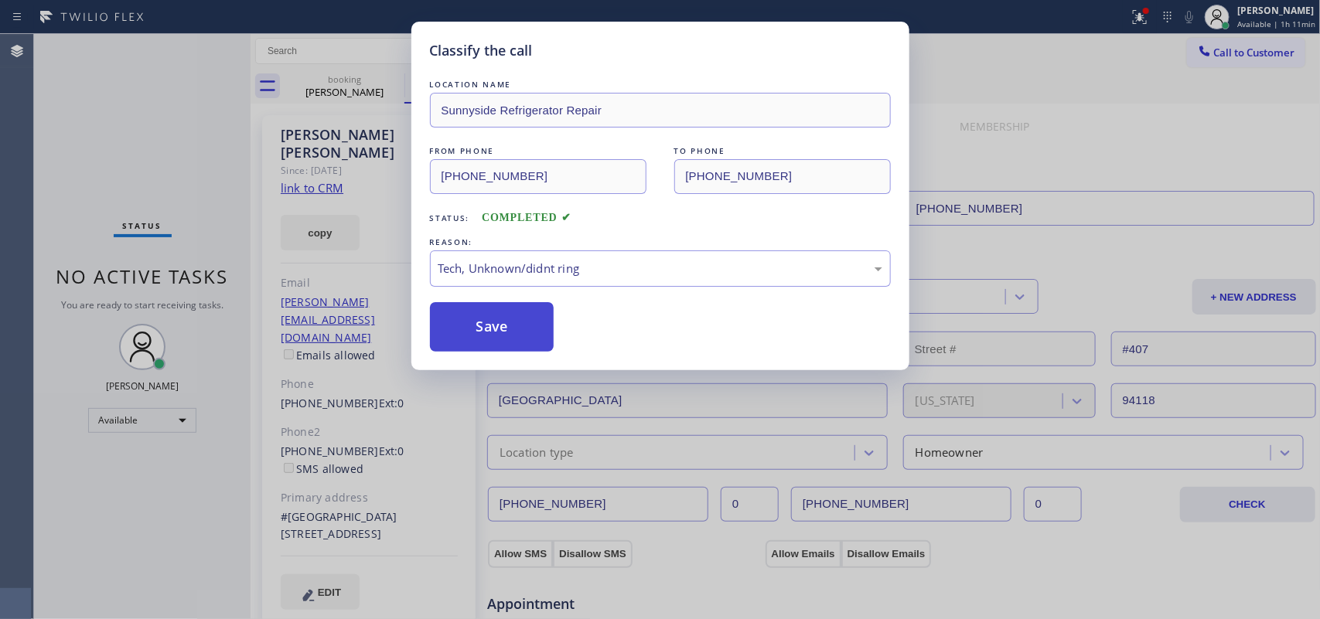
drag, startPoint x: 544, startPoint y: 383, endPoint x: 535, endPoint y: 353, distance: 32.1
click at [524, 340] on button "Save" at bounding box center [492, 326] width 124 height 49
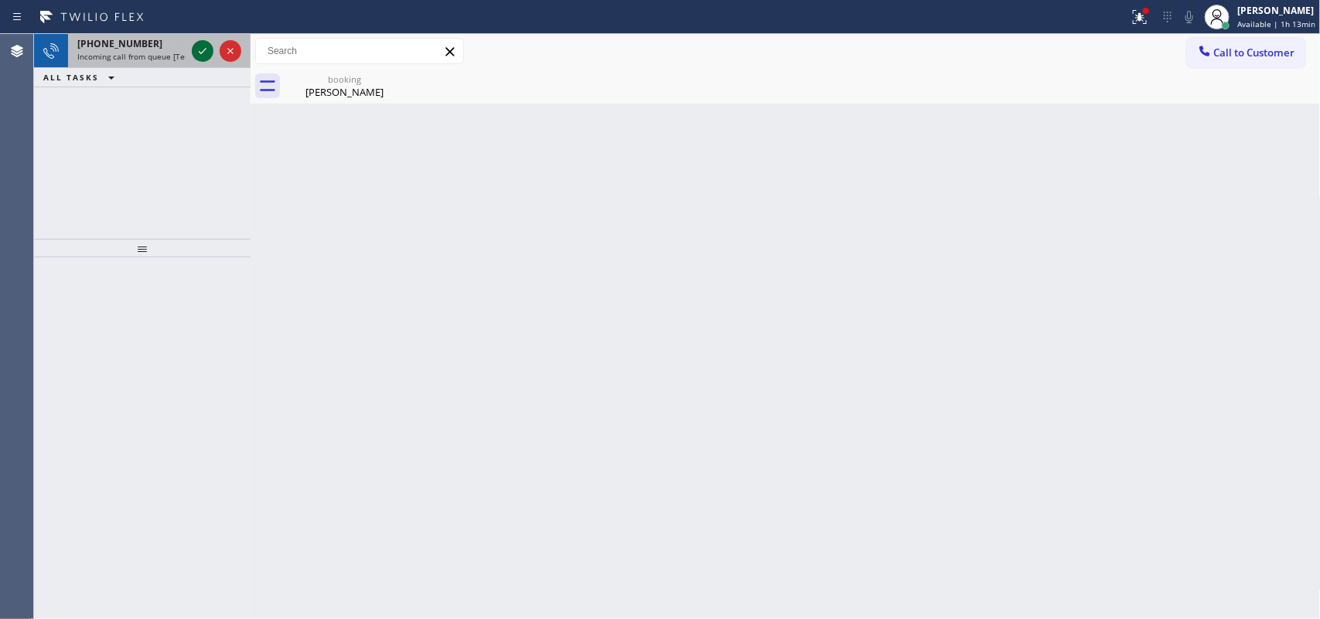
click at [193, 42] on icon at bounding box center [202, 51] width 19 height 19
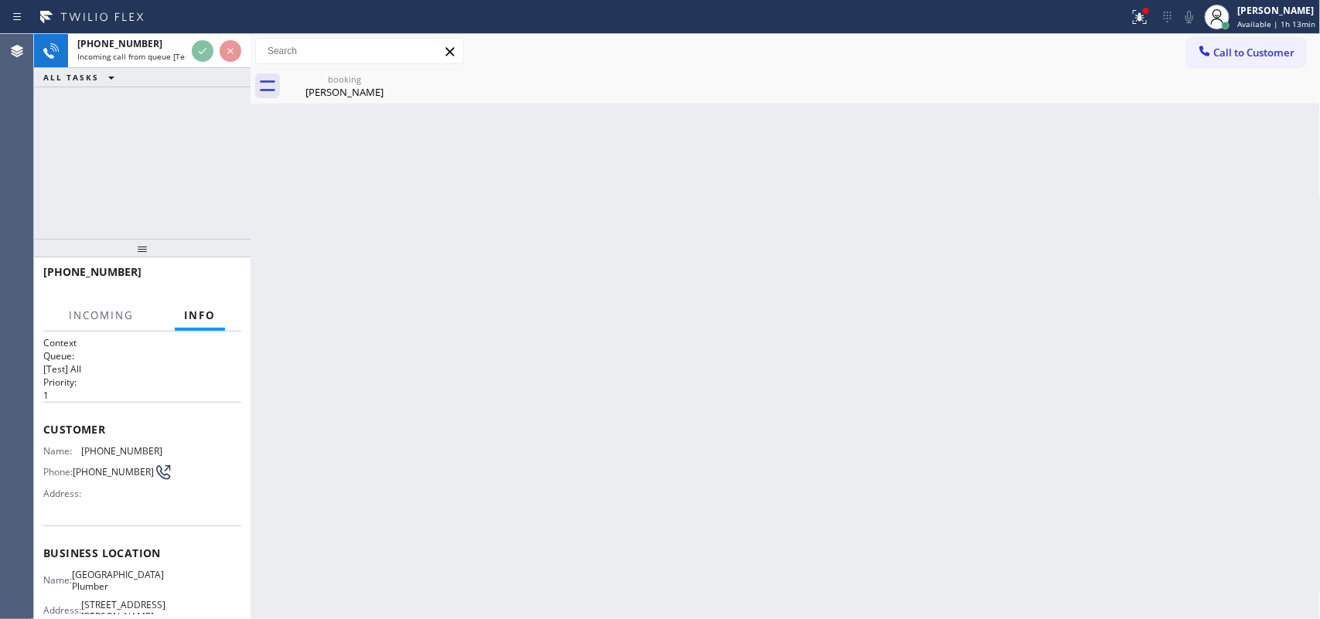
scroll to position [171, 0]
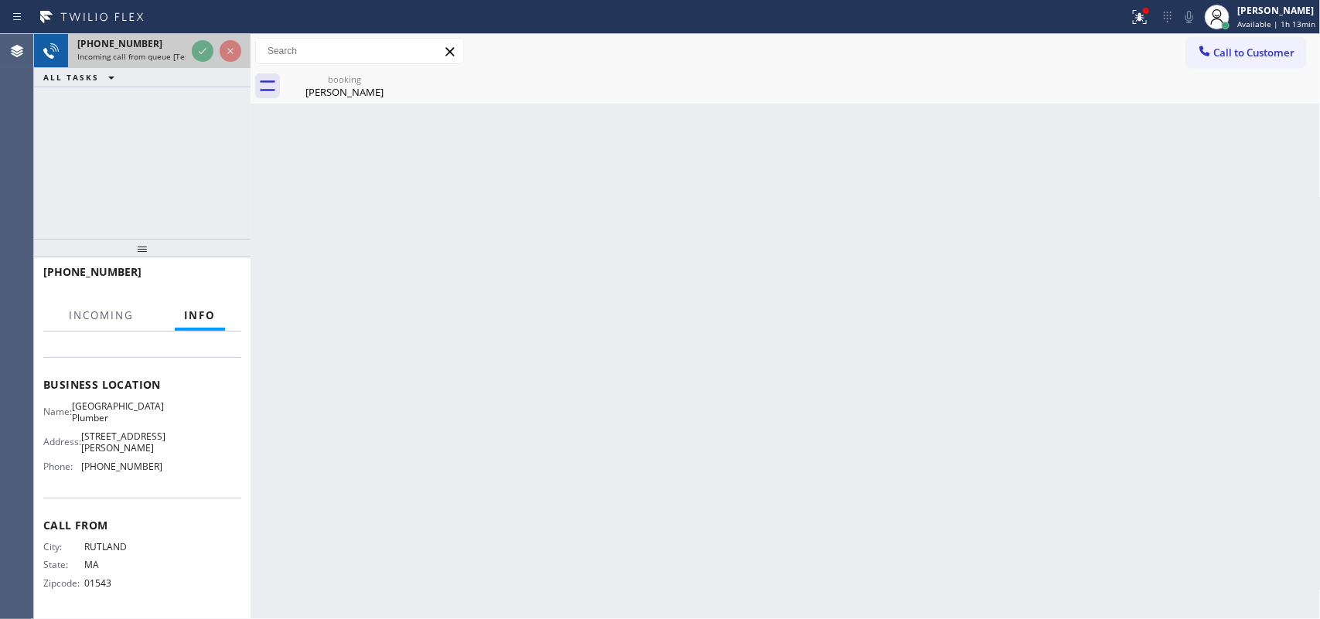
click at [131, 49] on span "[PHONE_NUMBER]" at bounding box center [119, 43] width 85 height 13
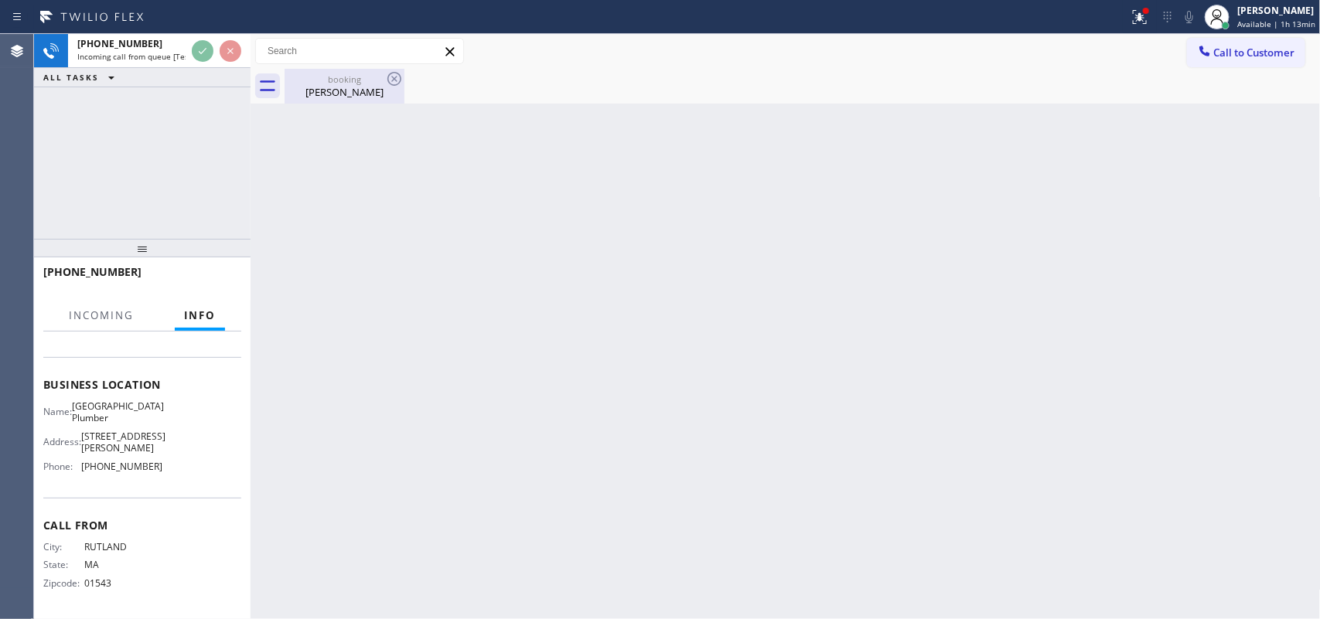
click at [331, 89] on div "[PERSON_NAME]" at bounding box center [344, 92] width 117 height 14
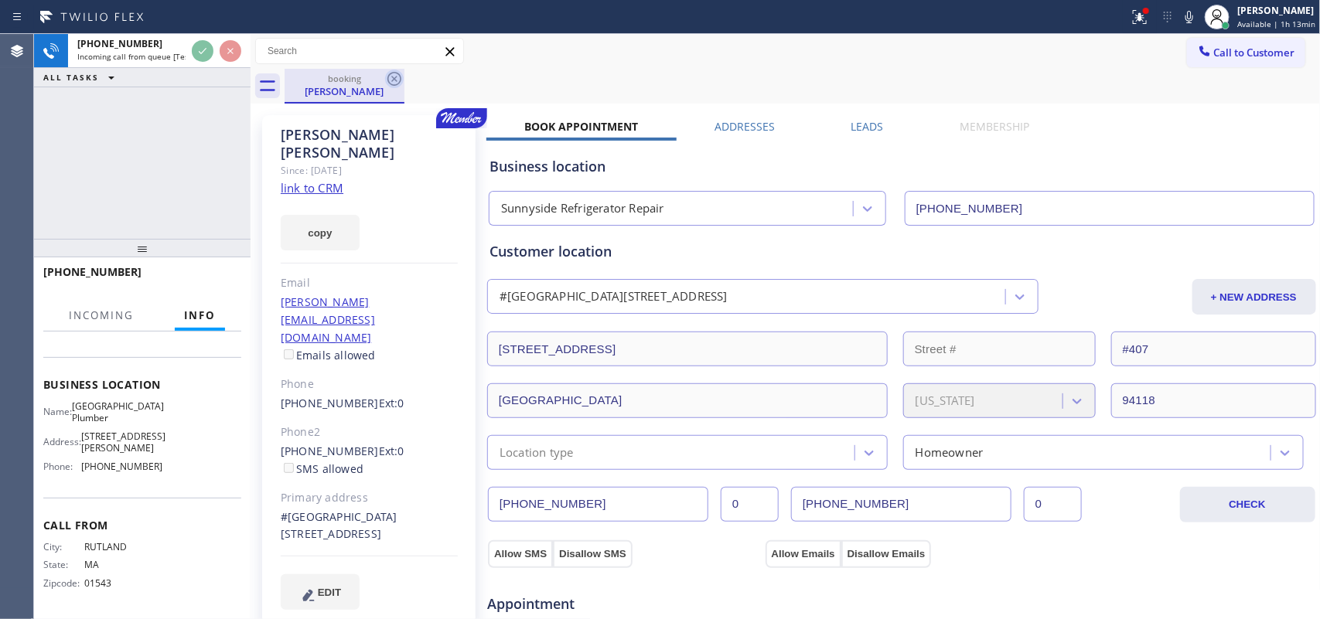
click at [392, 80] on icon at bounding box center [394, 79] width 14 height 14
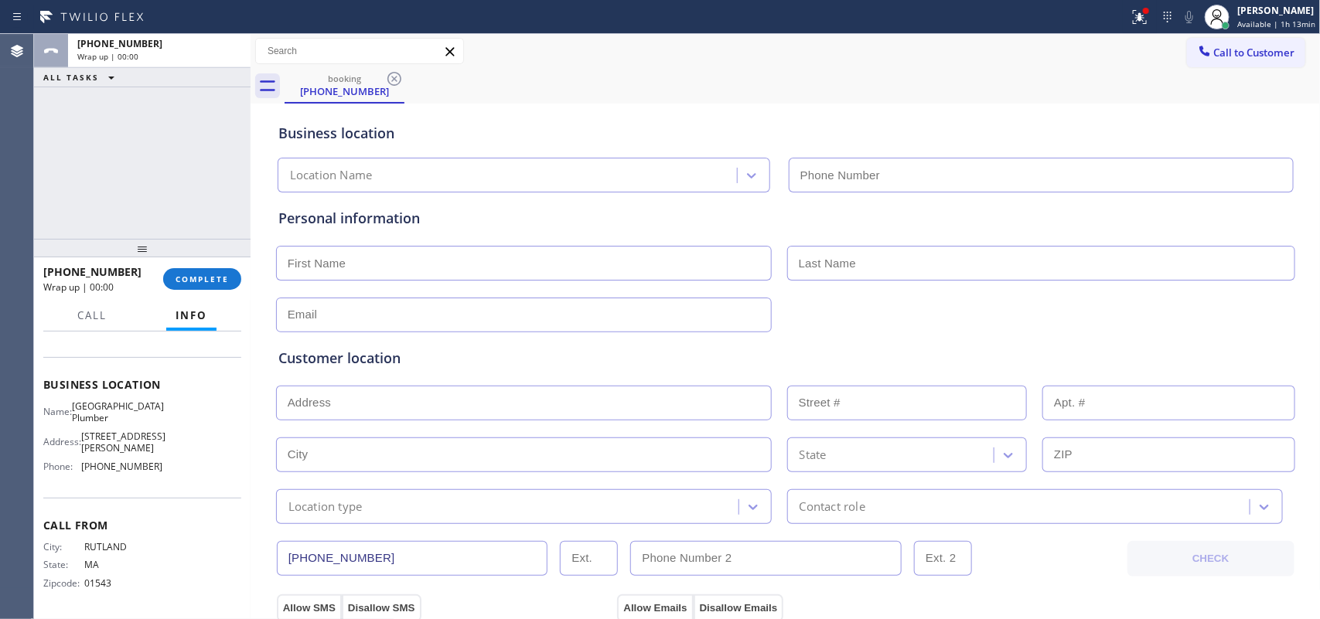
type input "[PHONE_NUMBER]"
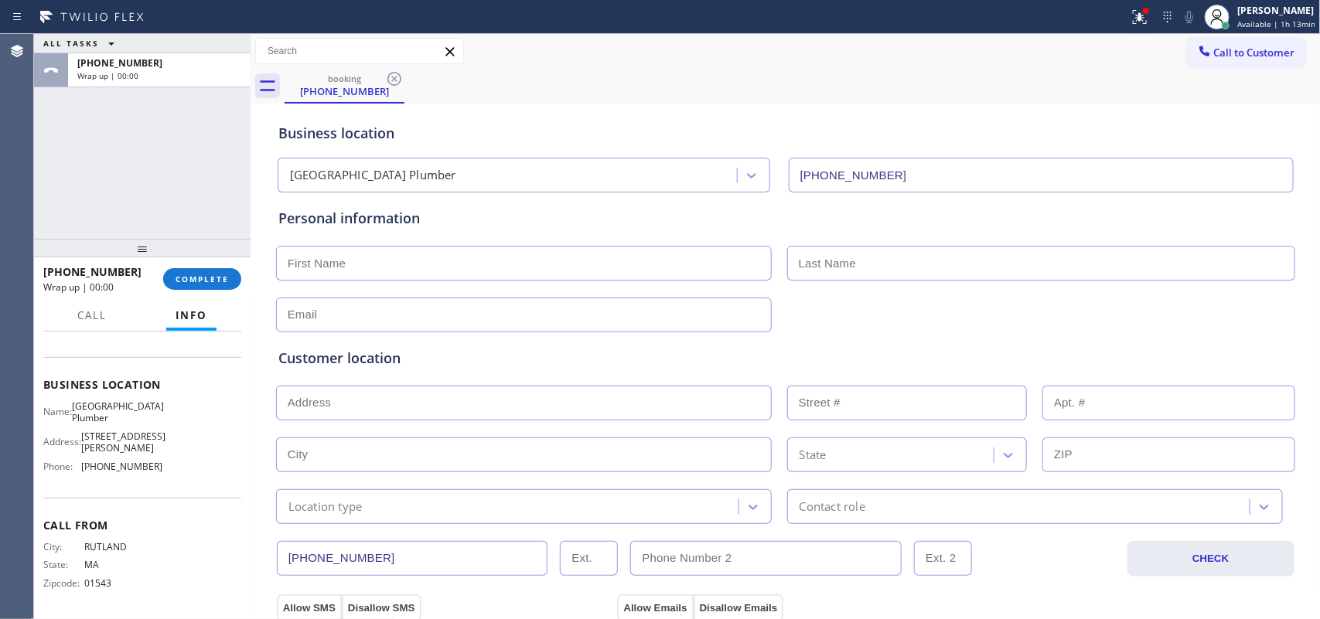
click at [171, 486] on div "Business location Name: [GEOGRAPHIC_DATA] Plumber Address: [STREET_ADDRESS][PER…" at bounding box center [142, 427] width 198 height 141
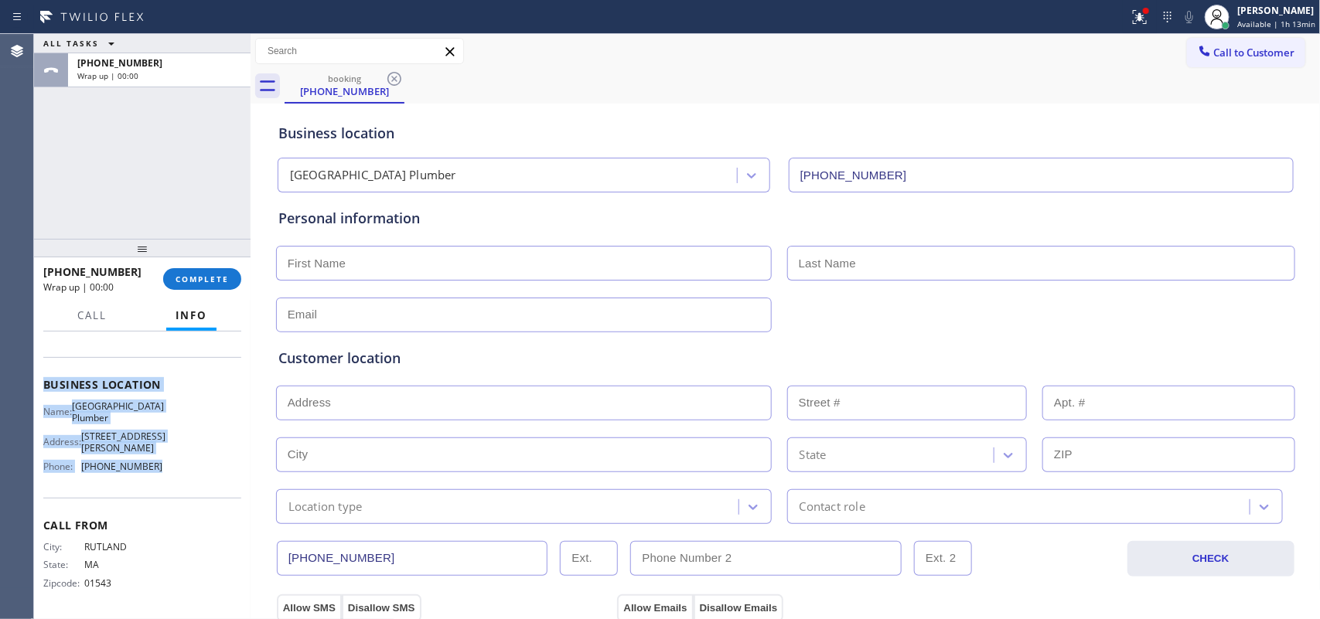
scroll to position [0, 0]
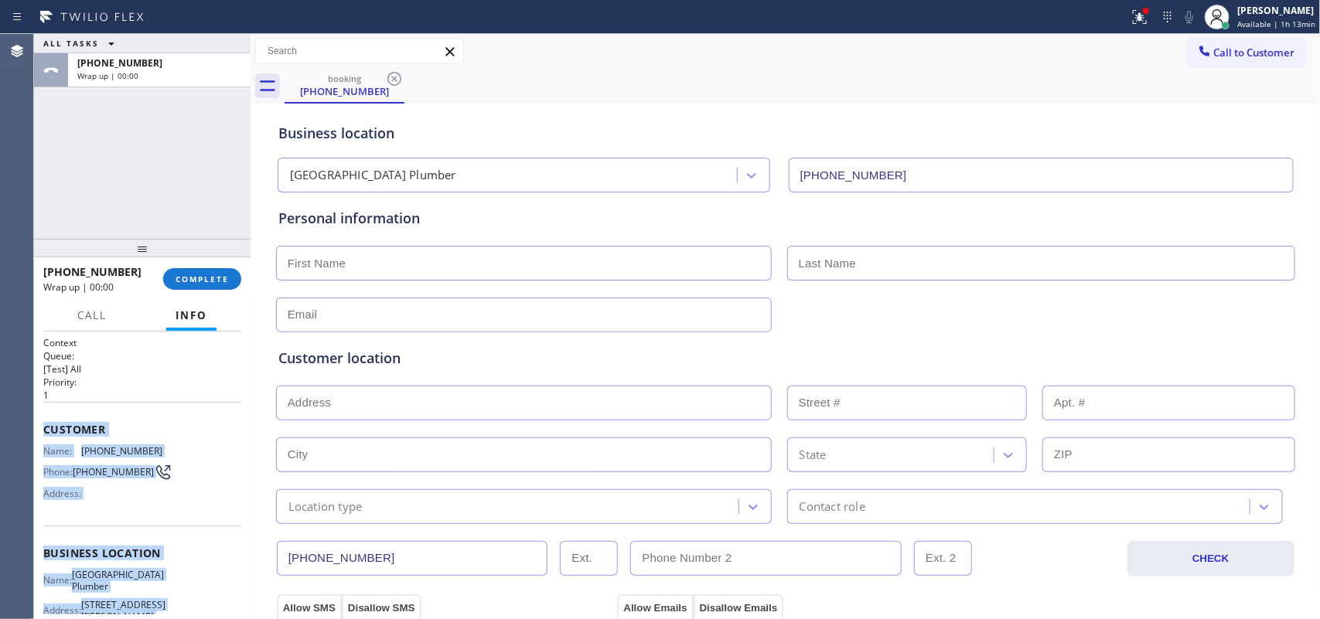
drag, startPoint x: 164, startPoint y: 481, endPoint x: 36, endPoint y: 424, distance: 139.8
click at [36, 424] on div "Context Queue: [Test] All Priority: 1 Customer Name: [PHONE_NUMBER] Phone: [PHO…" at bounding box center [142, 476] width 216 height 288
click at [201, 272] on button "COMPLETE" at bounding box center [202, 279] width 78 height 22
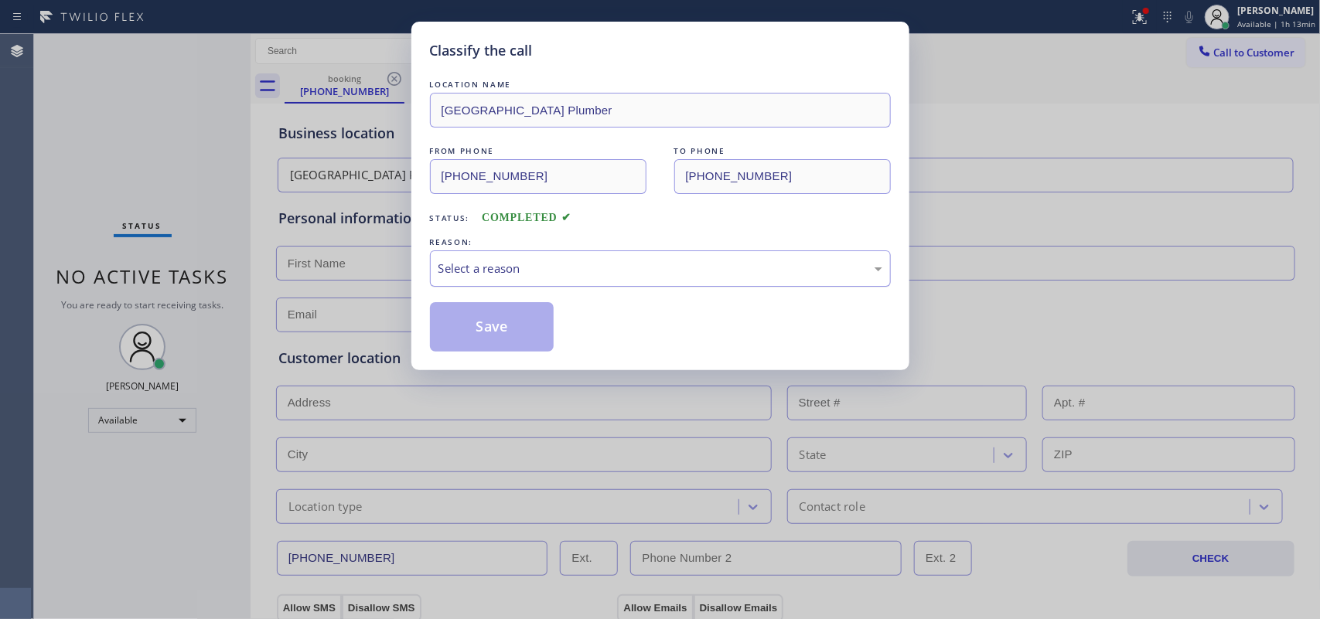
click at [508, 271] on div "Select a reason" at bounding box center [660, 269] width 444 height 18
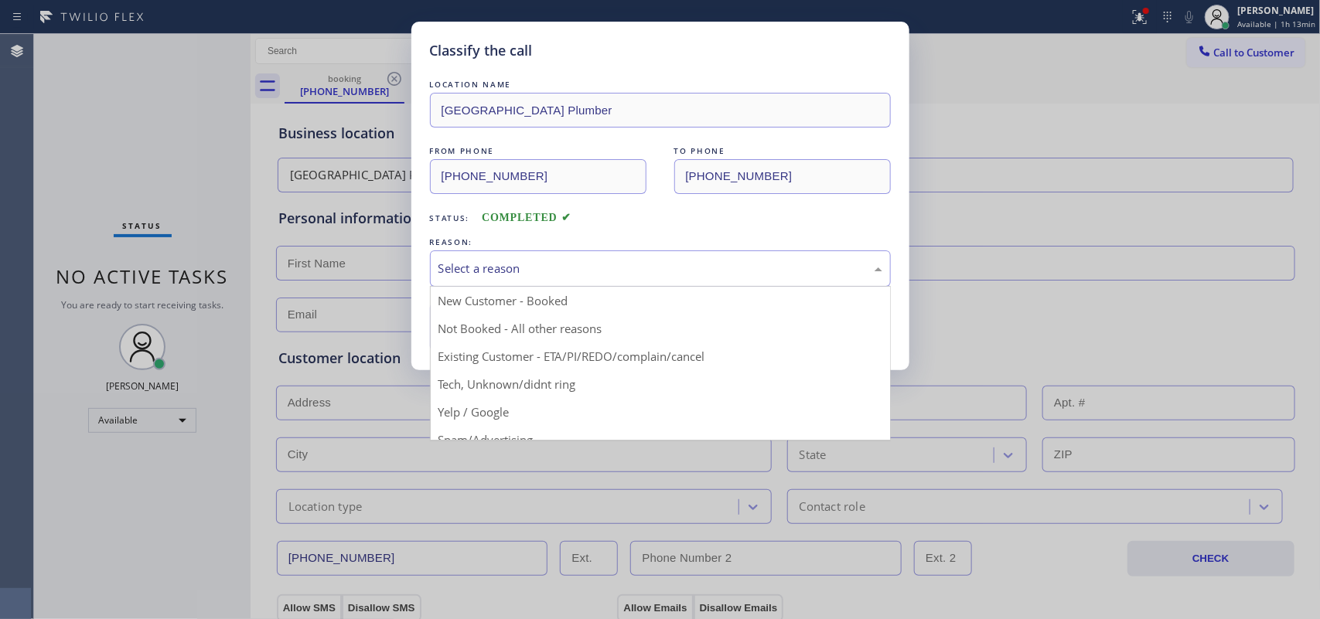
scroll to position [106, 0]
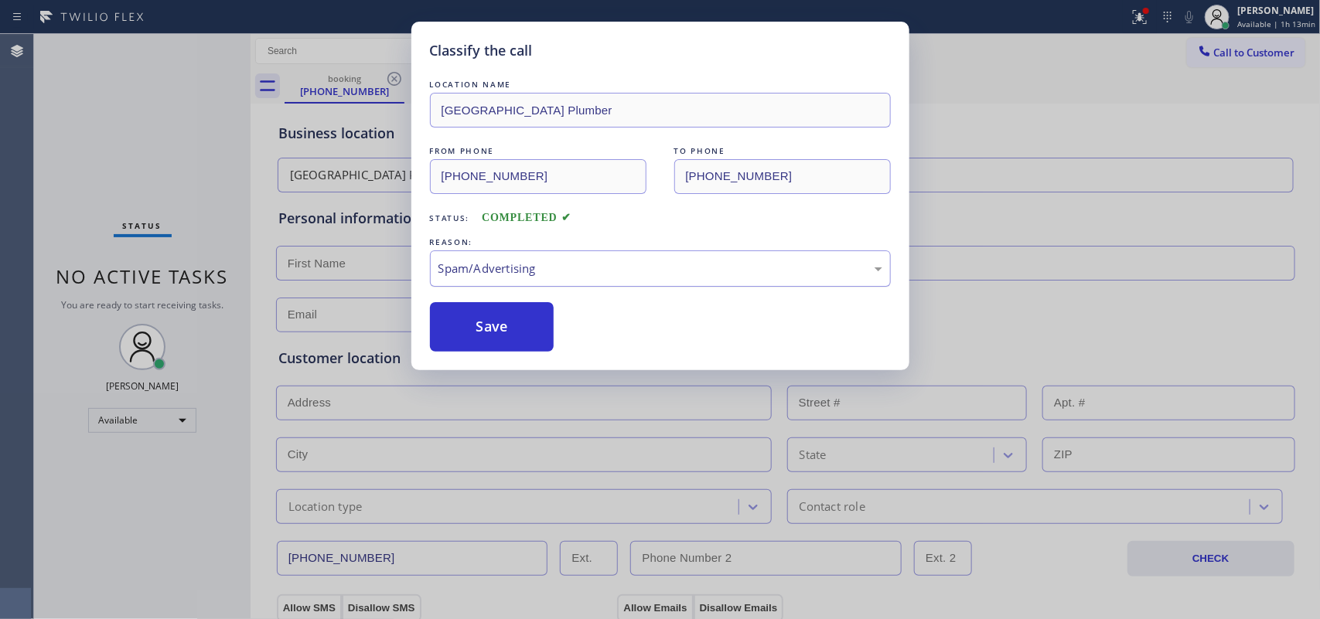
click at [518, 268] on div "Spam/Advertising" at bounding box center [660, 269] width 444 height 18
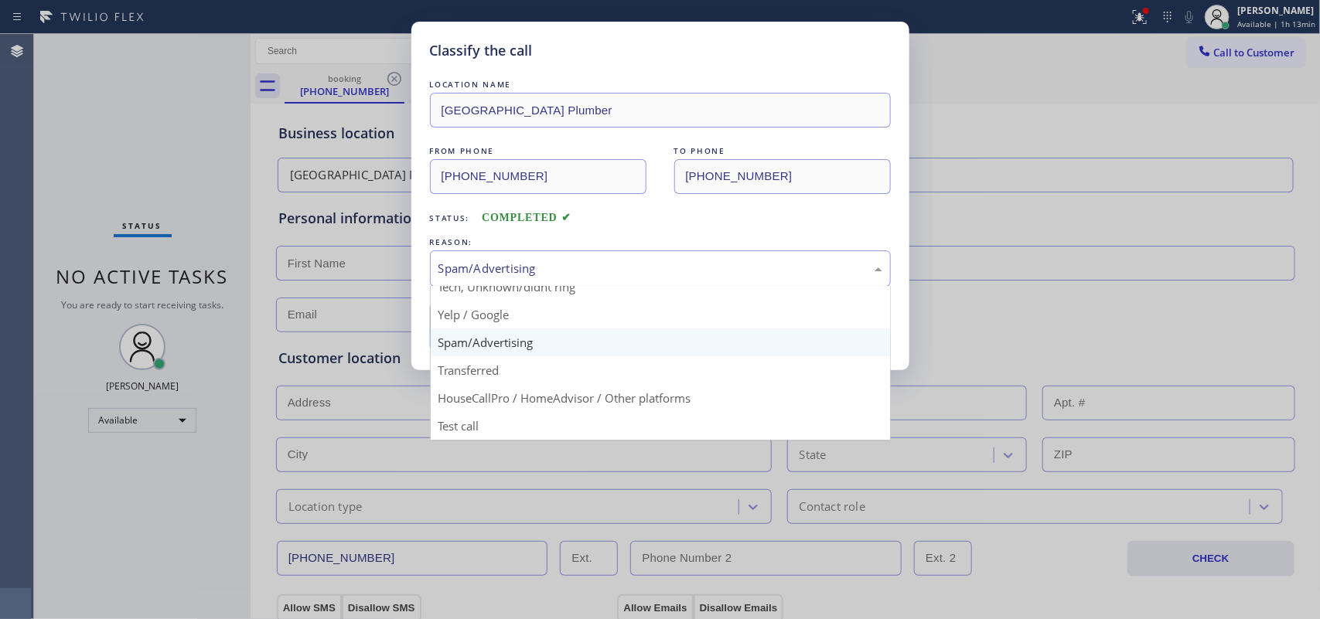
scroll to position [9, 0]
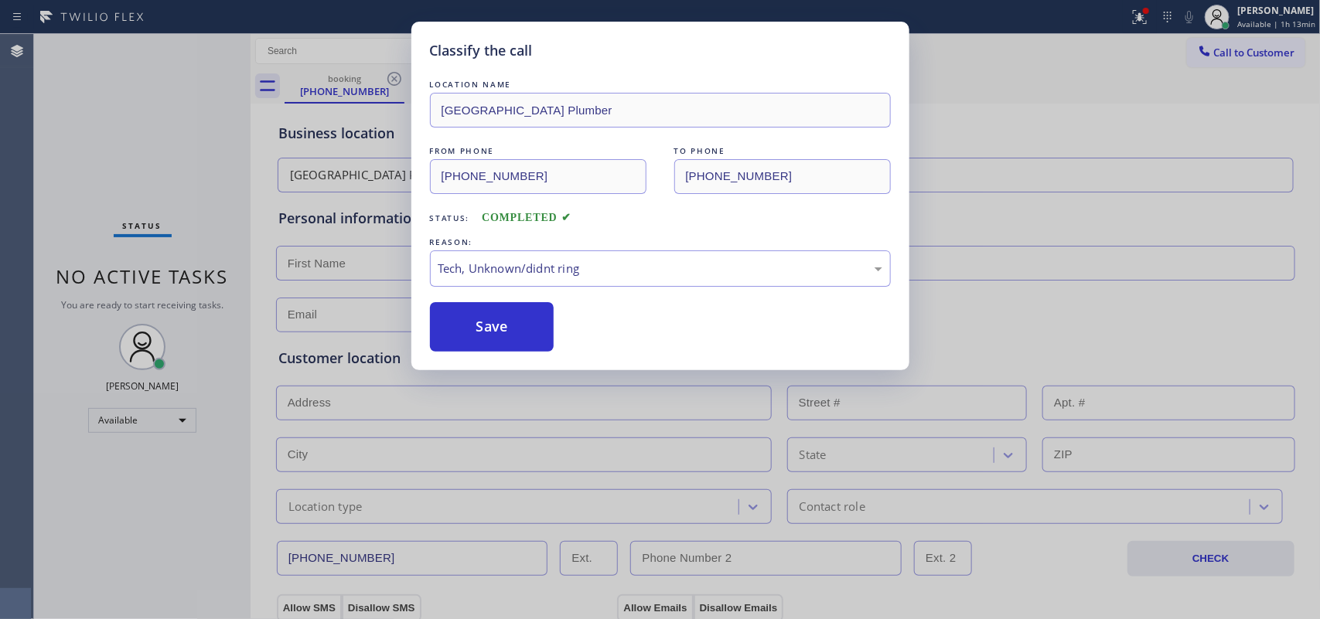
click at [508, 356] on div "Classify the call LOCATION NAME [GEOGRAPHIC_DATA] Plumber FROM PHONE [PHONE_NUM…" at bounding box center [660, 196] width 498 height 349
click at [499, 325] on button "Save" at bounding box center [492, 326] width 124 height 49
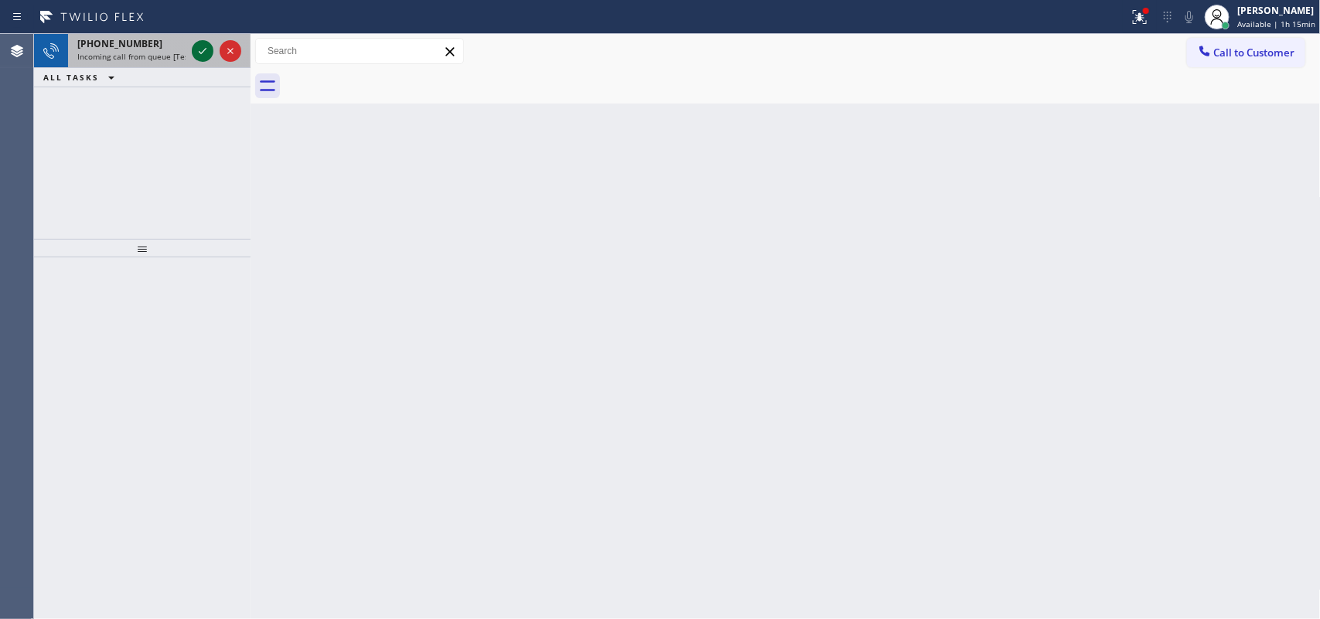
click at [196, 52] on icon at bounding box center [202, 51] width 19 height 19
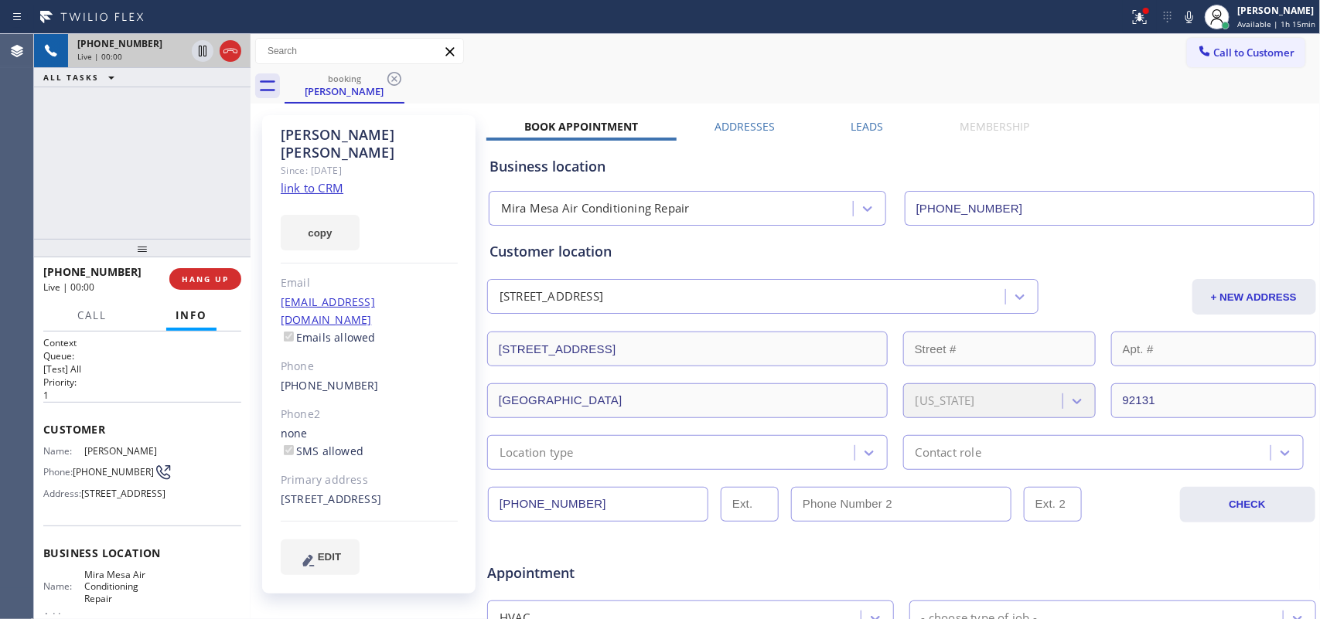
type input "[PHONE_NUMBER]"
click at [329, 180] on link "link to CRM" at bounding box center [312, 187] width 63 height 15
click at [98, 314] on span "Call" at bounding box center [91, 316] width 29 height 14
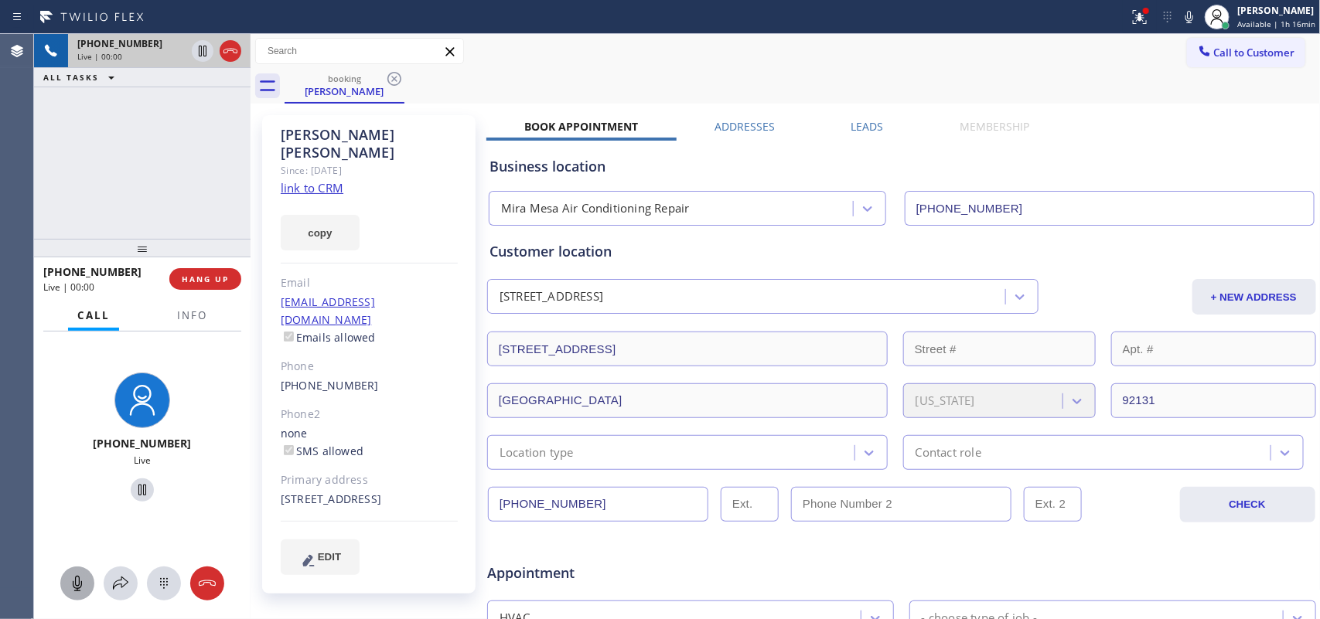
click at [77, 578] on icon at bounding box center [77, 583] width 19 height 19
click at [133, 492] on icon at bounding box center [142, 490] width 19 height 19
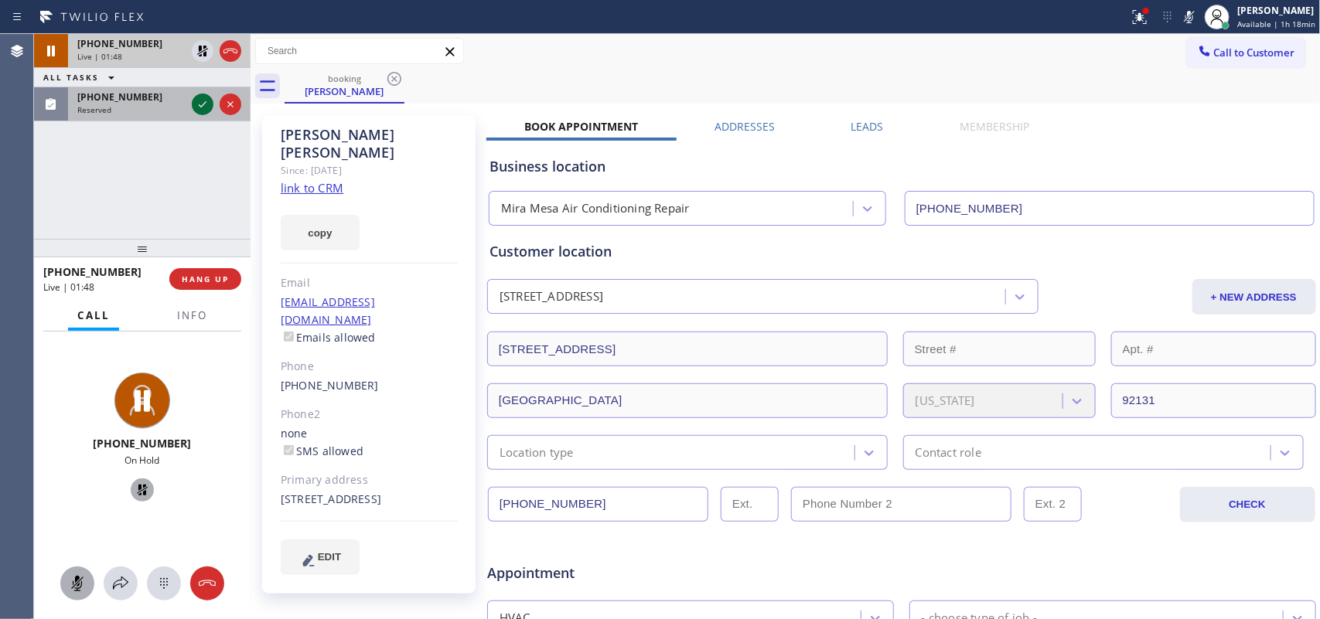
click at [203, 104] on icon at bounding box center [202, 104] width 19 height 19
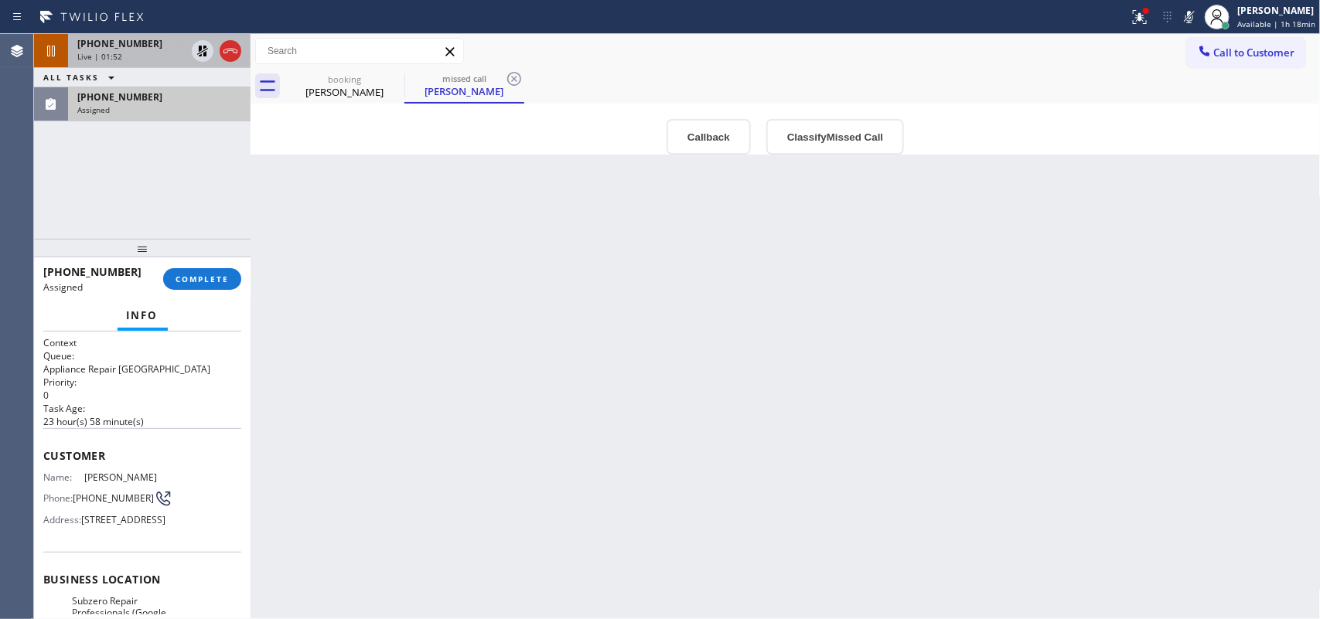
drag, startPoint x: 165, startPoint y: 557, endPoint x: 141, endPoint y: 346, distance: 212.4
click at [141, 346] on div "Context Queue: Appliance Repair High End Priority: 0 Task Age: [DEMOGRAPHIC_DAT…" at bounding box center [142, 579] width 198 height 486
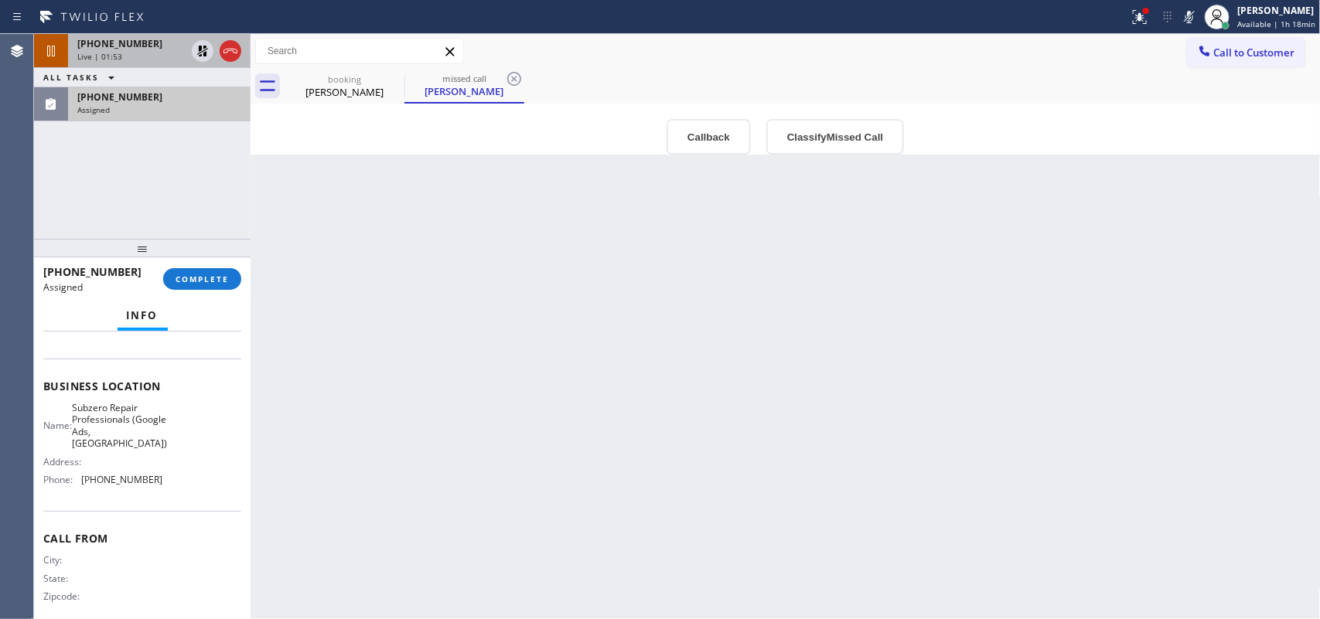
click at [159, 493] on div "Name: Subzero Repair Professionals (Google Ads, [GEOGRAPHIC_DATA]) Address: Pho…" at bounding box center [142, 447] width 198 height 90
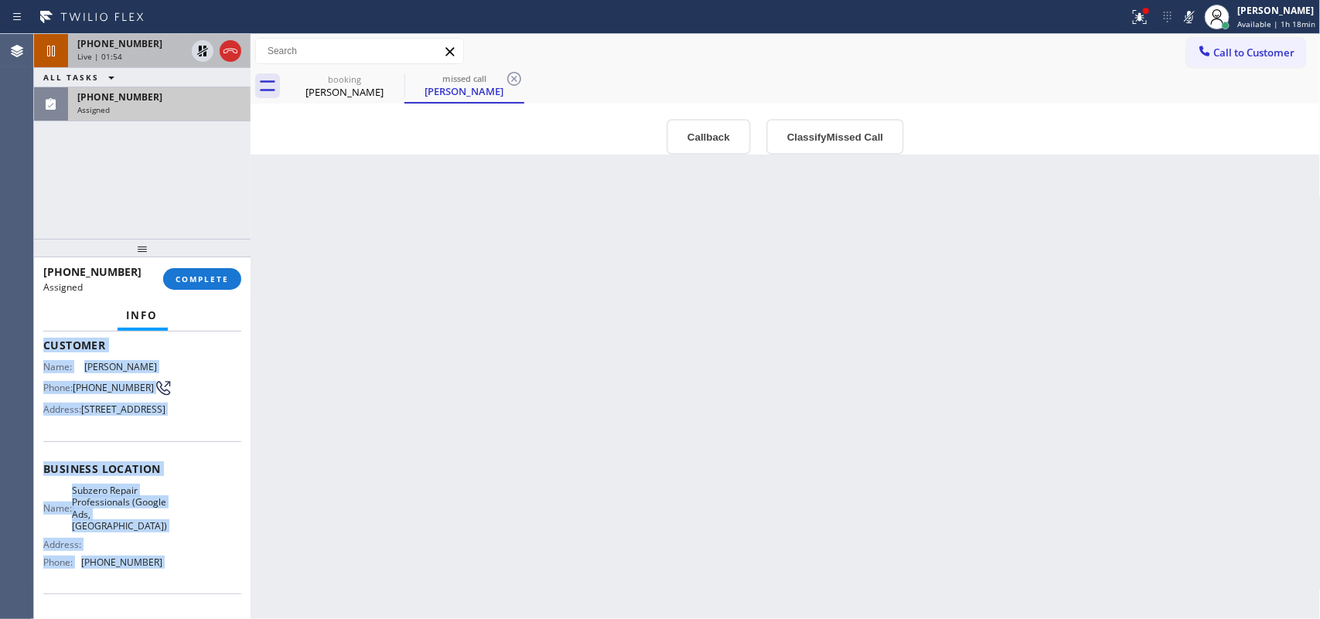
scroll to position [0, 0]
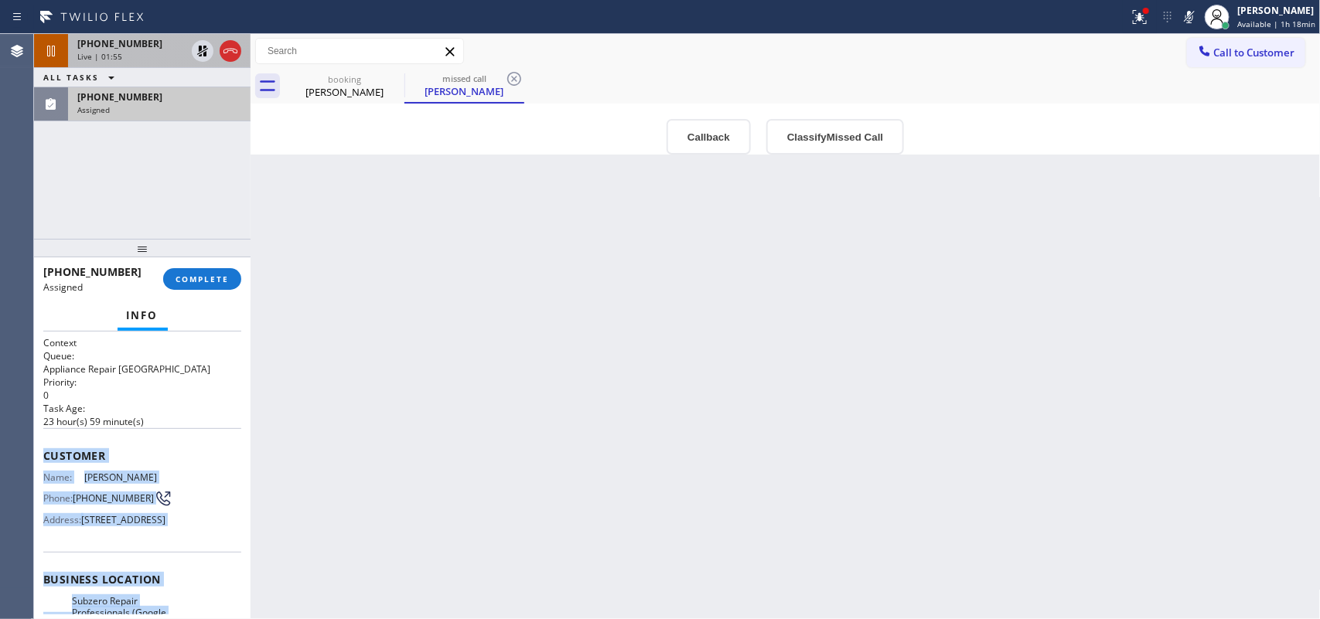
drag, startPoint x: 160, startPoint y: 510, endPoint x: 52, endPoint y: 453, distance: 122.4
click at [52, 453] on div "Context Queue: Appliance Repair High End Priority: 0 Task Age: [DEMOGRAPHIC_DAT…" at bounding box center [142, 579] width 198 height 486
click at [791, 128] on button "Classify Missed Call" at bounding box center [835, 137] width 138 height 36
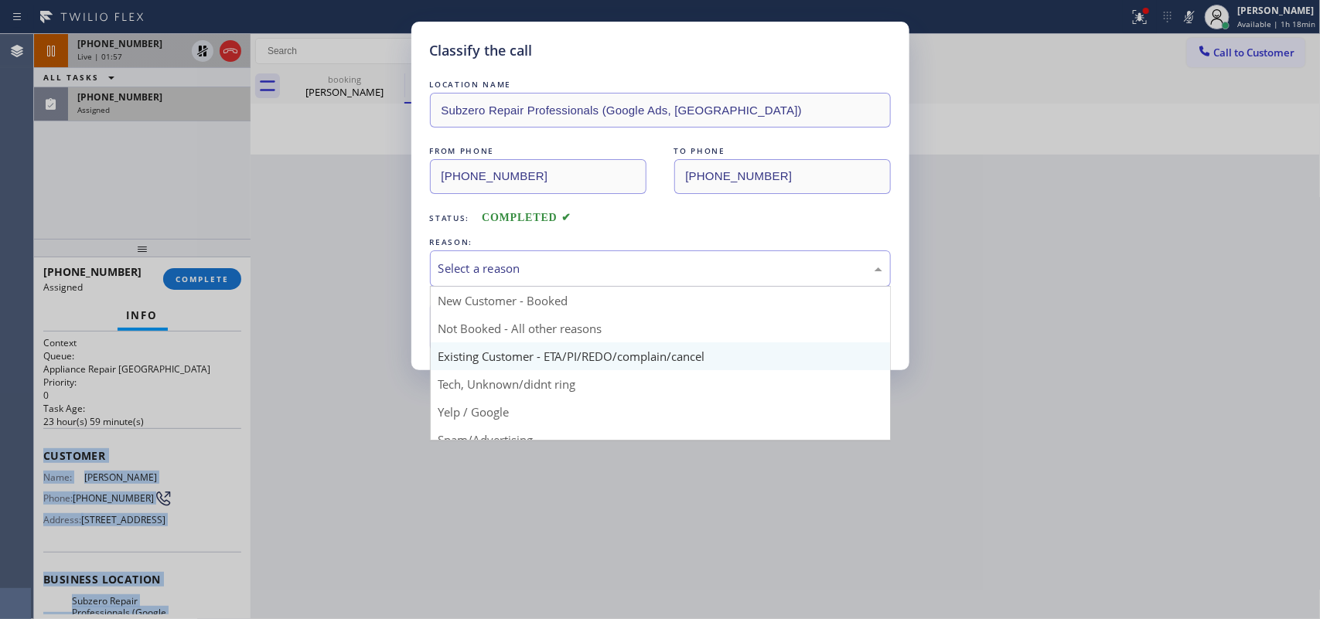
drag, startPoint x: 694, startPoint y: 273, endPoint x: 622, endPoint y: 349, distance: 104.5
click at [693, 274] on div "Select a reason" at bounding box center [660, 269] width 444 height 18
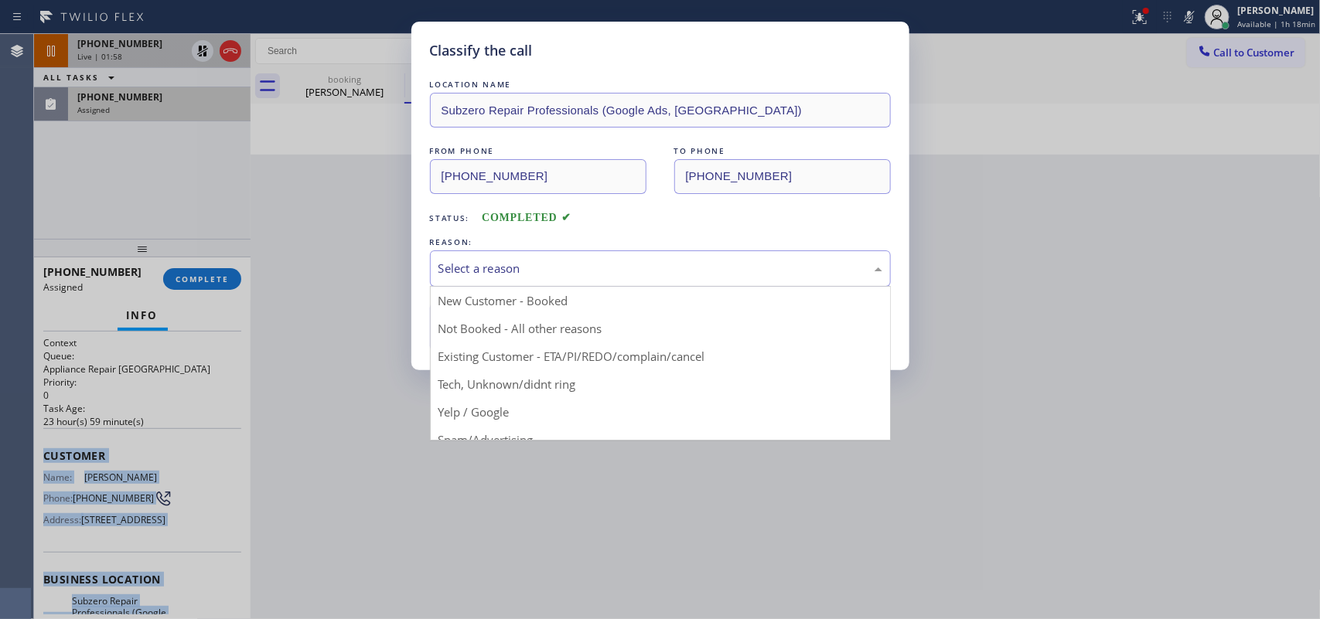
drag, startPoint x: 588, startPoint y: 392, endPoint x: 571, endPoint y: 377, distance: 23.0
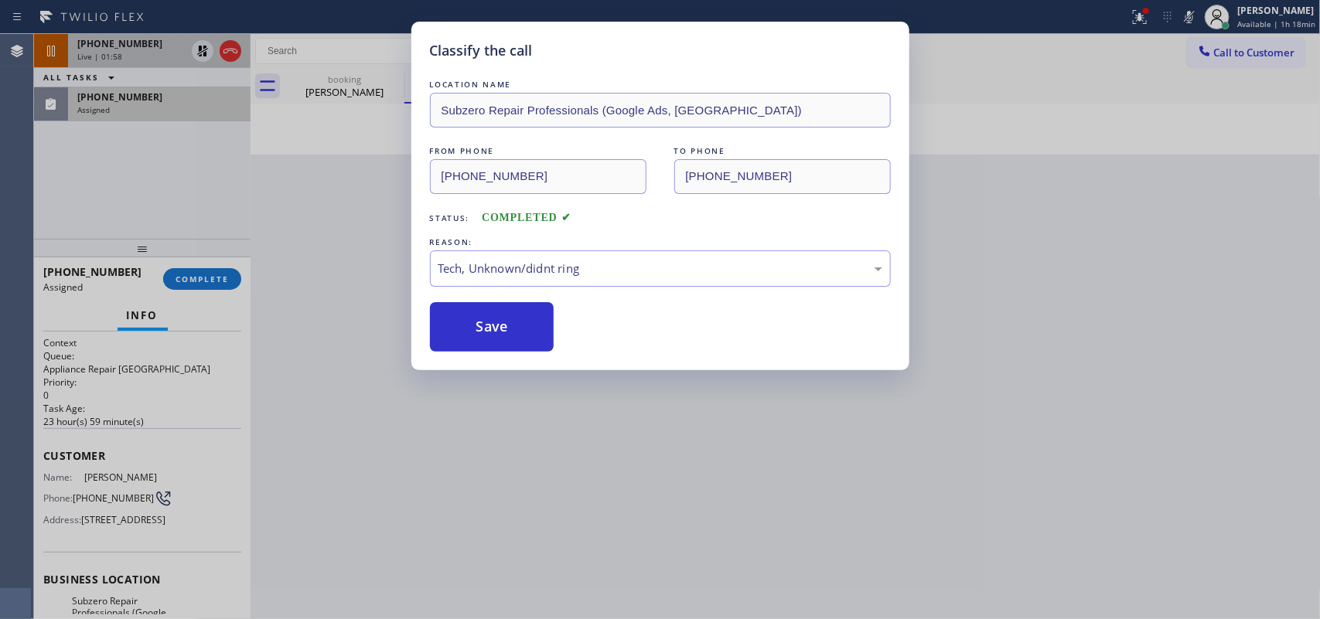
drag, startPoint x: 528, startPoint y: 337, endPoint x: 462, endPoint y: 155, distance: 193.5
click at [528, 336] on button "Save" at bounding box center [492, 326] width 124 height 49
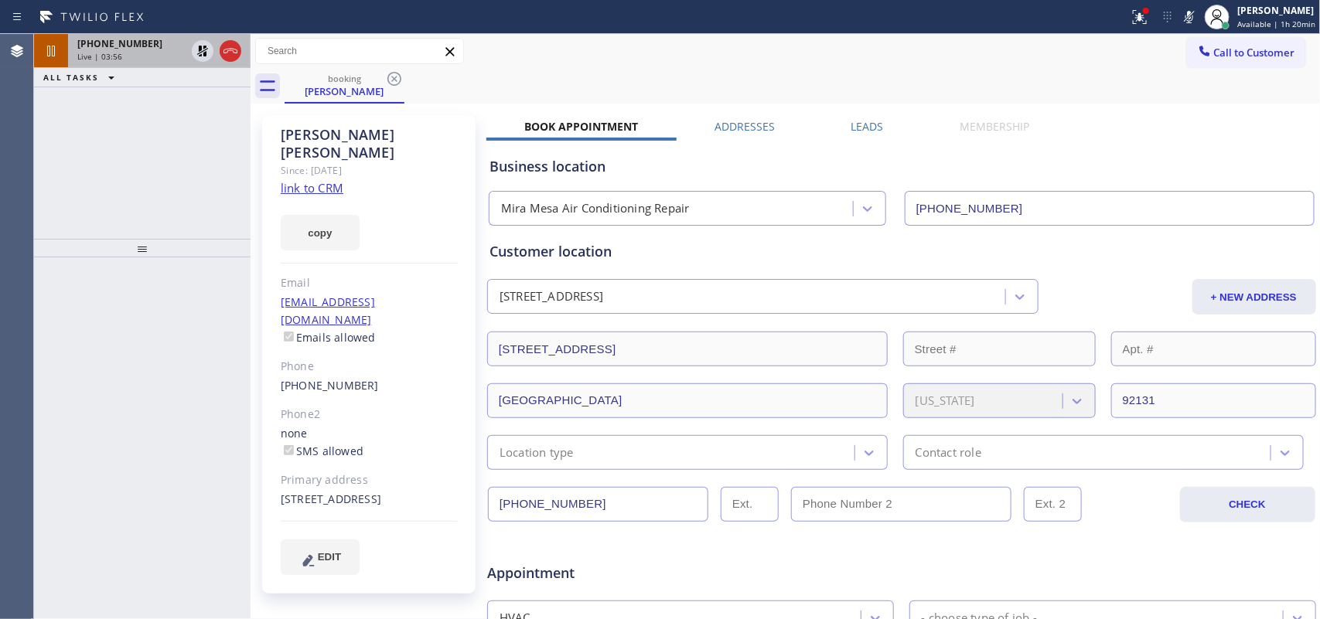
click at [147, 44] on div "[PHONE_NUMBER]" at bounding box center [131, 43] width 108 height 13
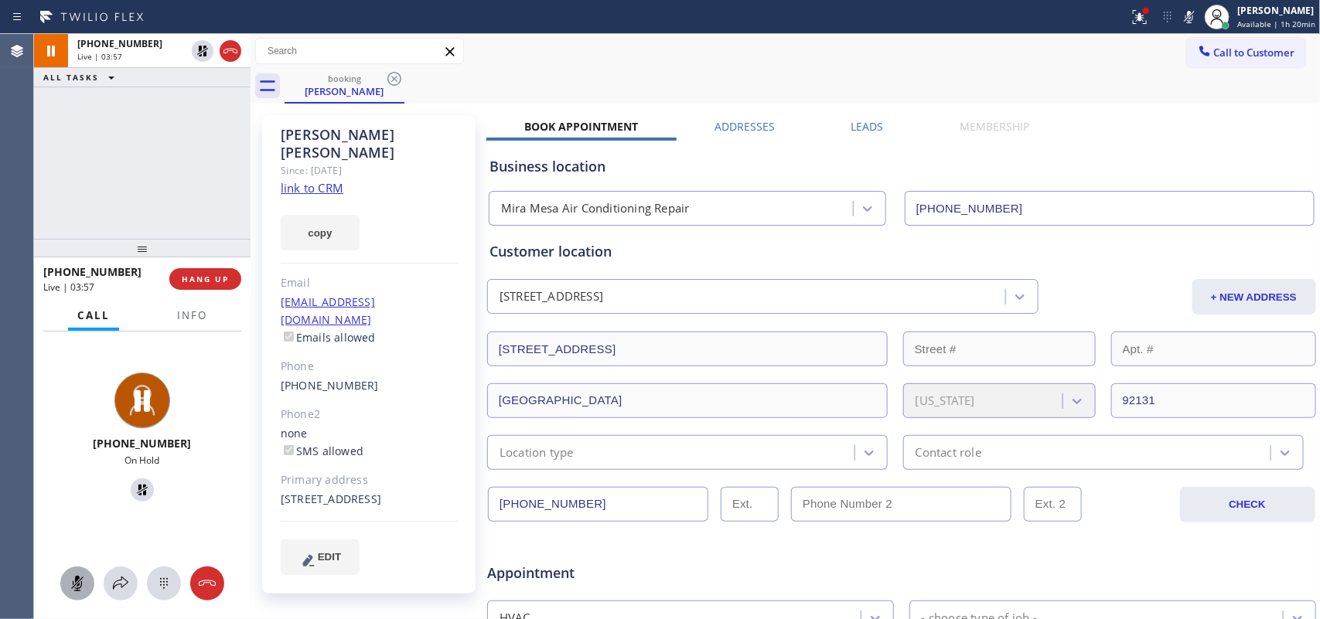
click at [81, 567] on button at bounding box center [77, 584] width 34 height 34
drag, startPoint x: 136, startPoint y: 480, endPoint x: 129, endPoint y: 421, distance: 59.2
click at [134, 481] on icon at bounding box center [142, 490] width 19 height 19
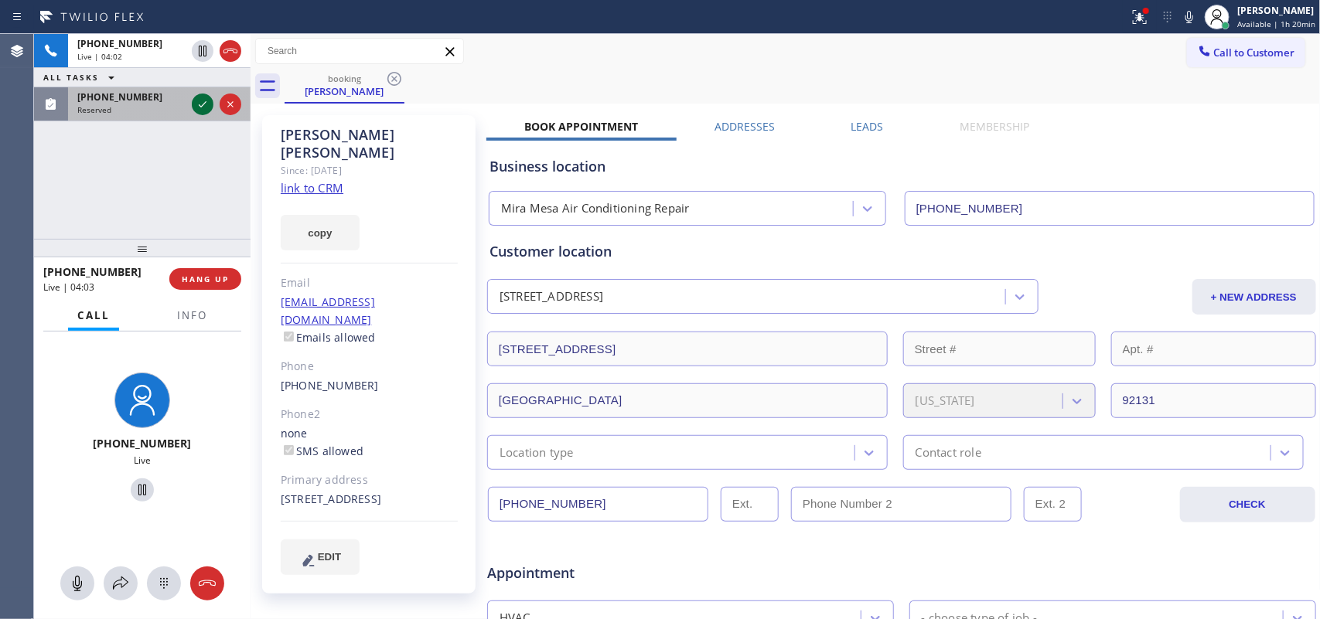
click at [202, 99] on icon at bounding box center [202, 104] width 19 height 19
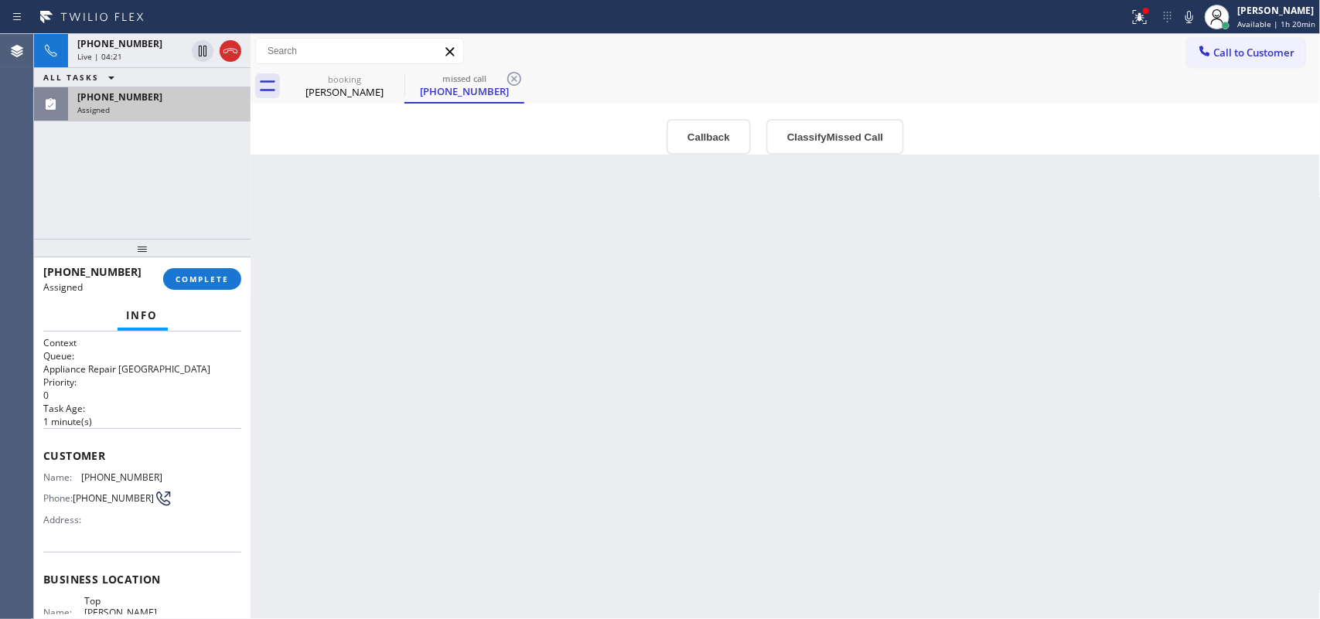
click at [141, 104] on div "Assigned" at bounding box center [159, 109] width 164 height 11
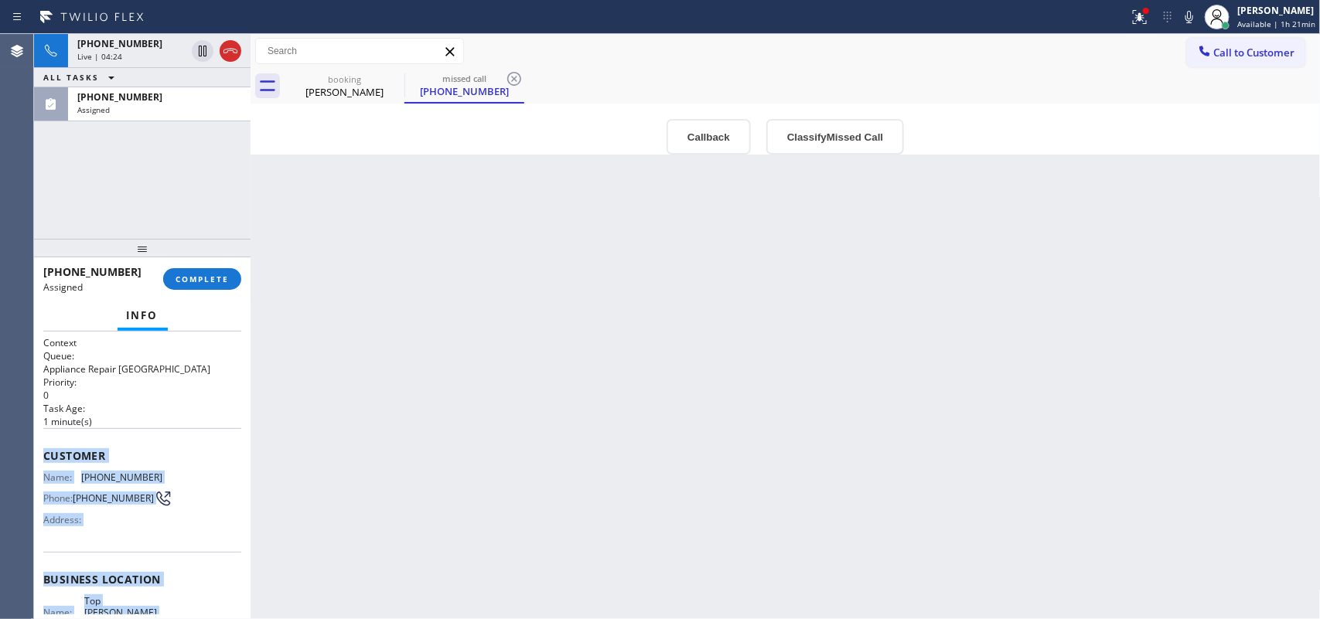
drag, startPoint x: 164, startPoint y: 476, endPoint x: 43, endPoint y: 442, distance: 125.1
click at [43, 442] on div "Context Queue: Appliance Repair High End Priority: 0 Task Age: [DEMOGRAPHIC_DAT…" at bounding box center [142, 591] width 198 height 510
click at [852, 134] on button "Classify Missed Call" at bounding box center [835, 137] width 138 height 36
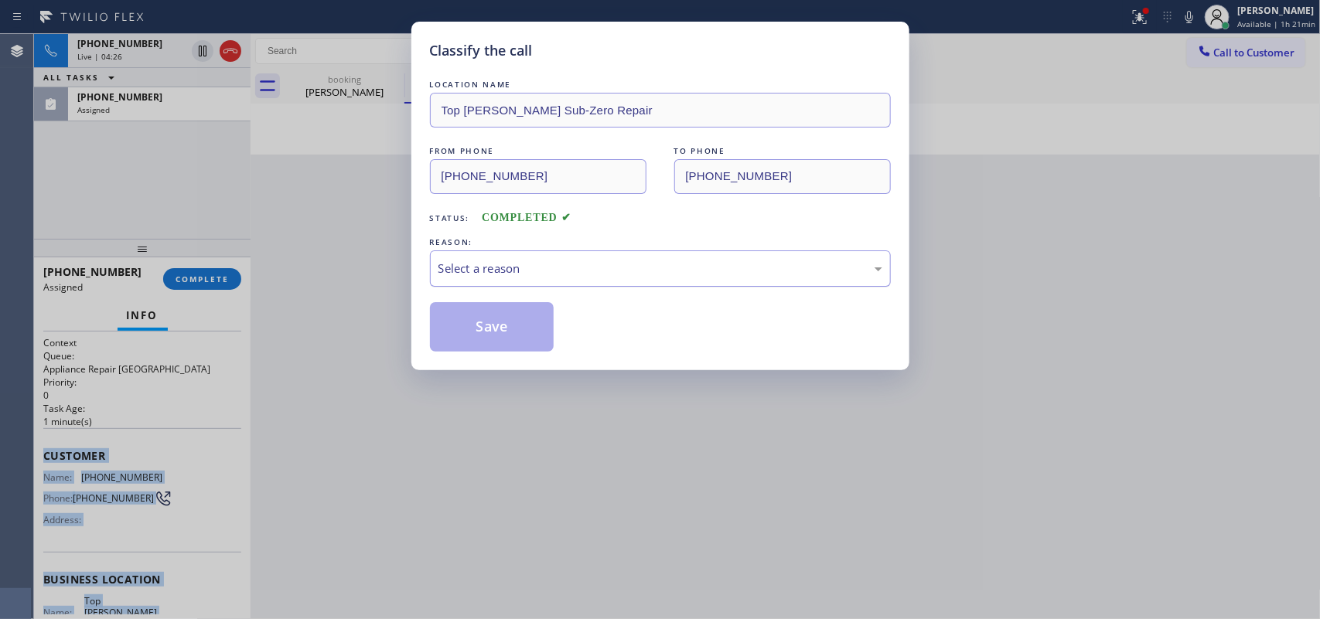
click at [764, 278] on div "Select a reason" at bounding box center [660, 269] width 444 height 18
click at [532, 326] on button "Save" at bounding box center [492, 326] width 124 height 49
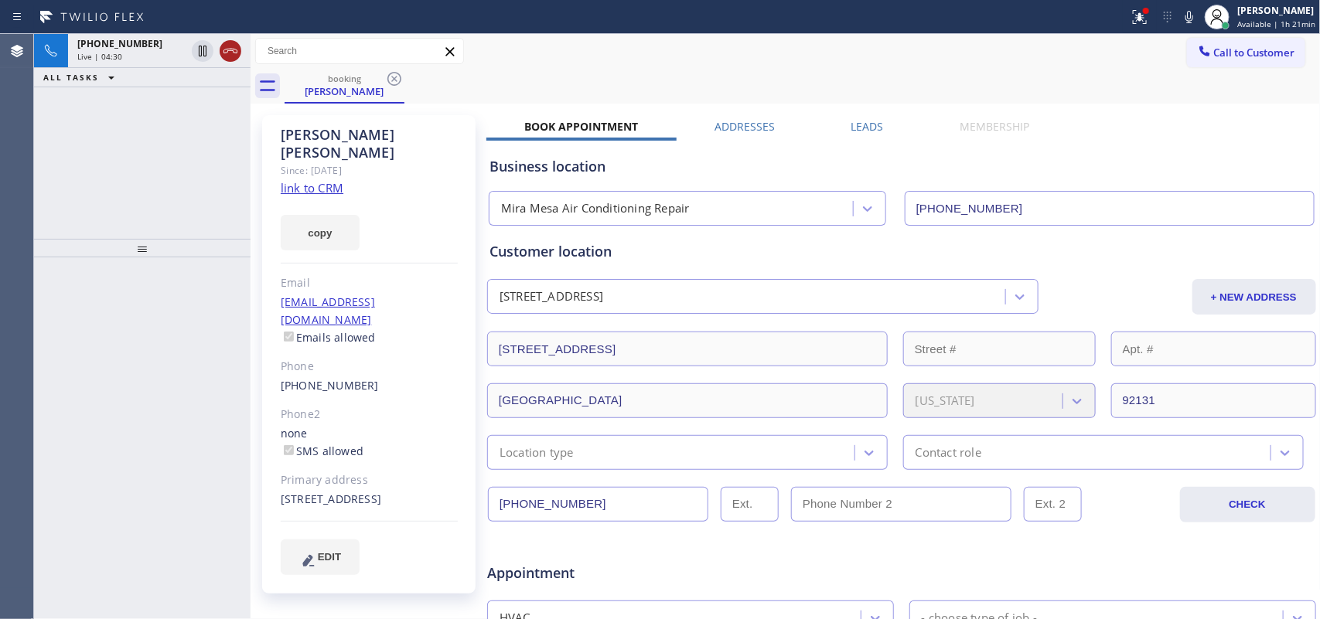
click at [230, 48] on icon at bounding box center [230, 51] width 19 height 19
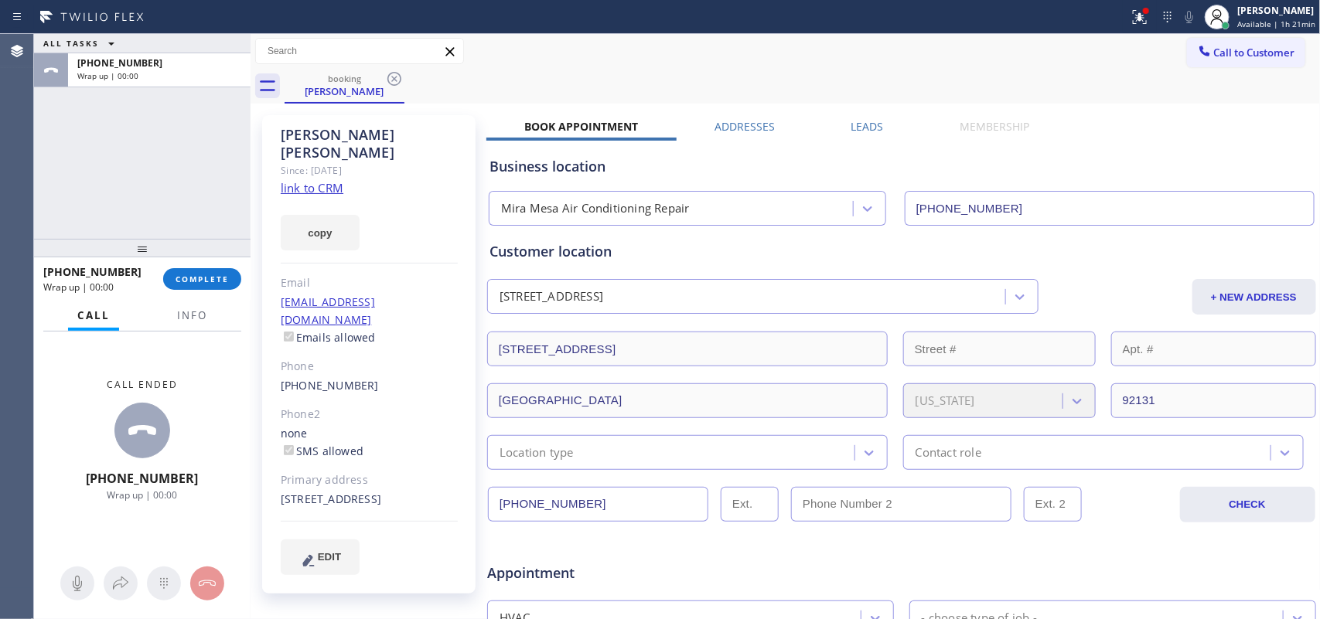
click at [209, 291] on div "[PHONE_NUMBER] Wrap up | 00:00 COMPLETE" at bounding box center [142, 279] width 198 height 40
click at [199, 275] on span "COMPLETE" at bounding box center [202, 279] width 53 height 11
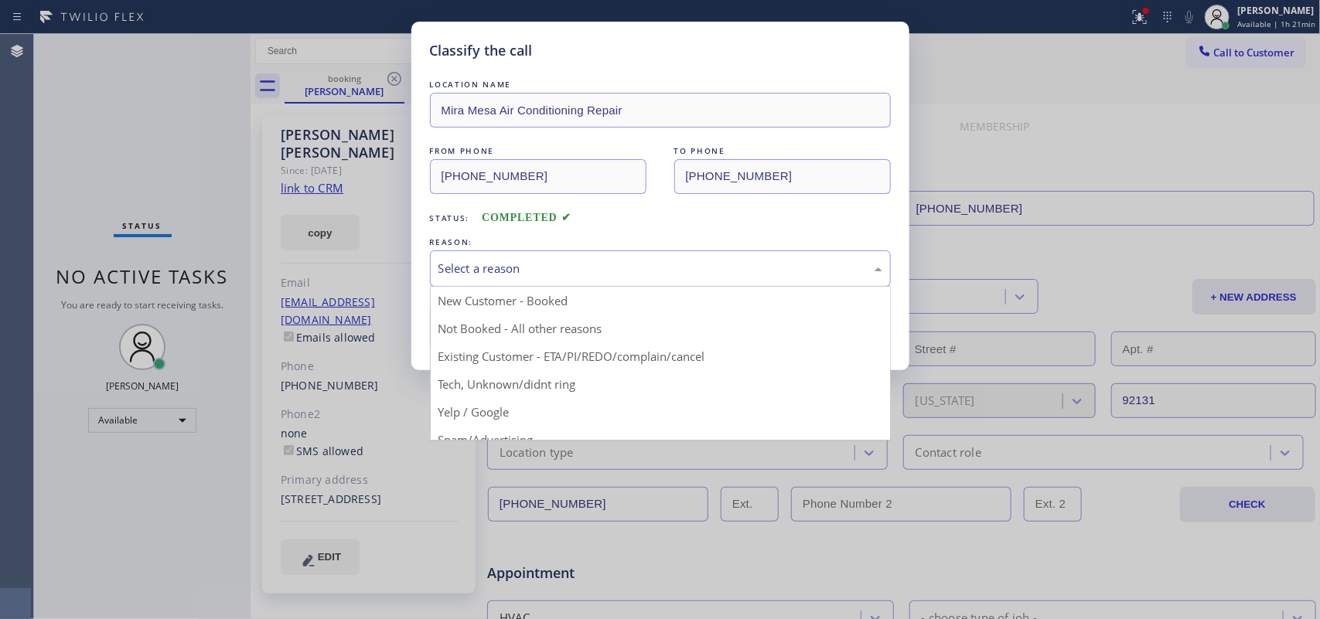
click at [582, 263] on div "Select a reason" at bounding box center [660, 269] width 444 height 18
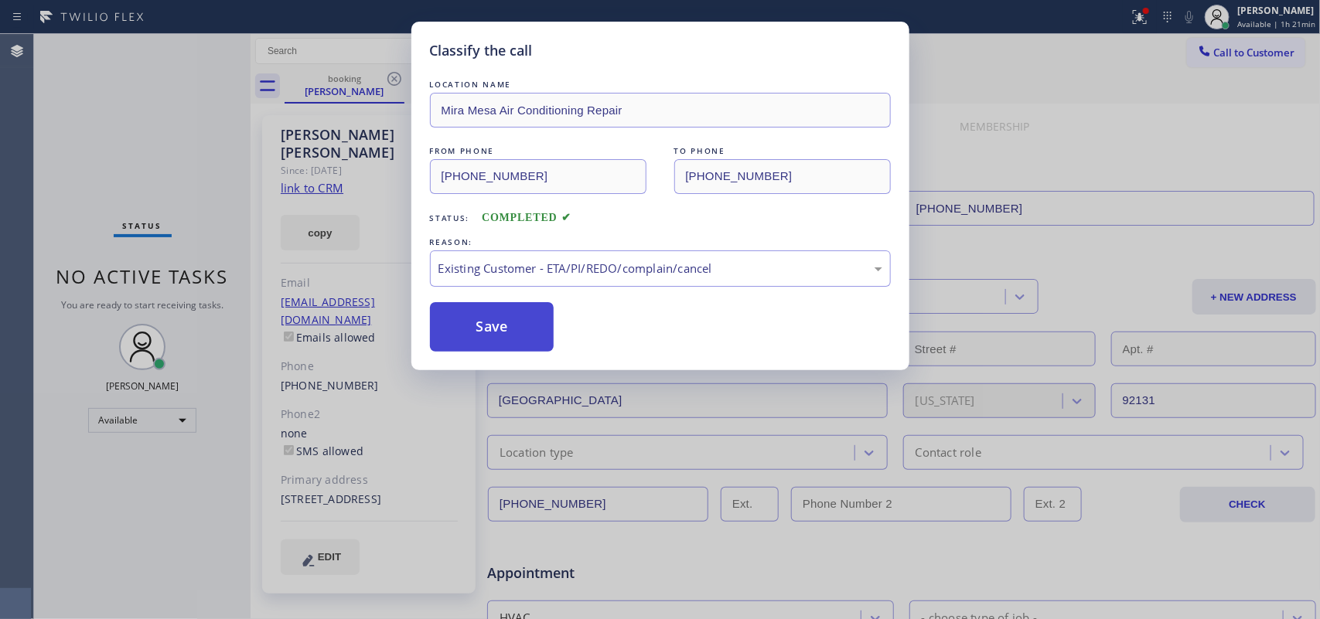
click at [510, 313] on button "Save" at bounding box center [492, 326] width 124 height 49
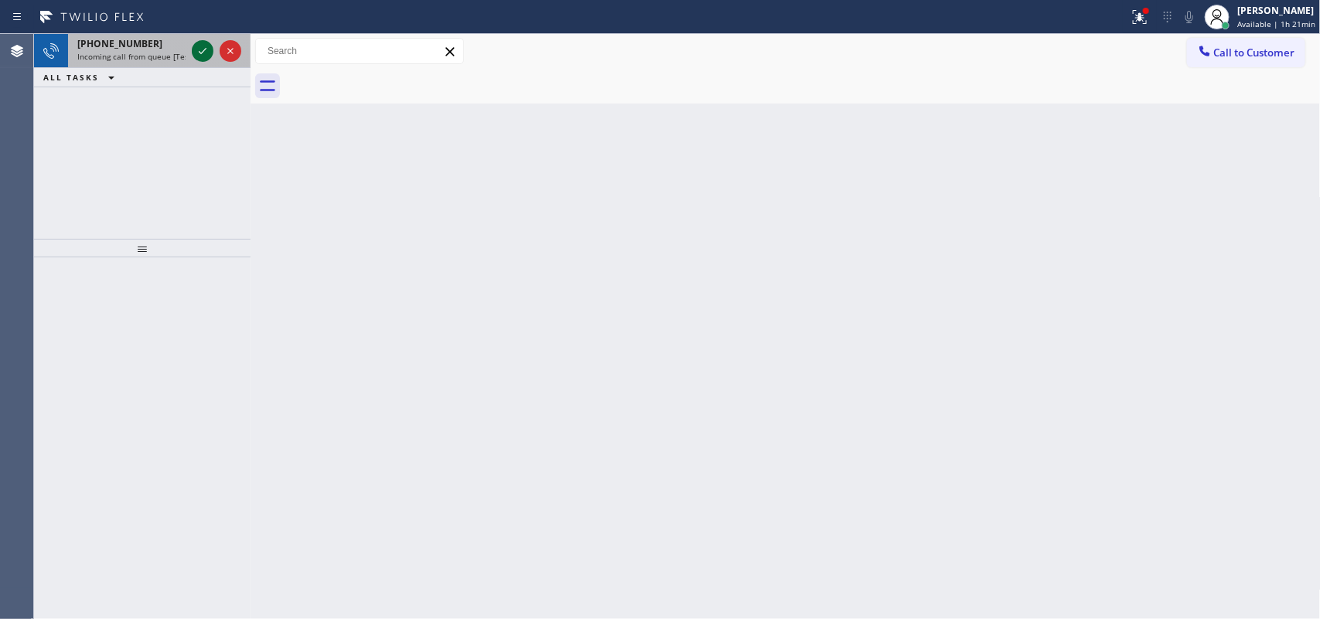
click at [206, 58] on icon at bounding box center [202, 51] width 19 height 19
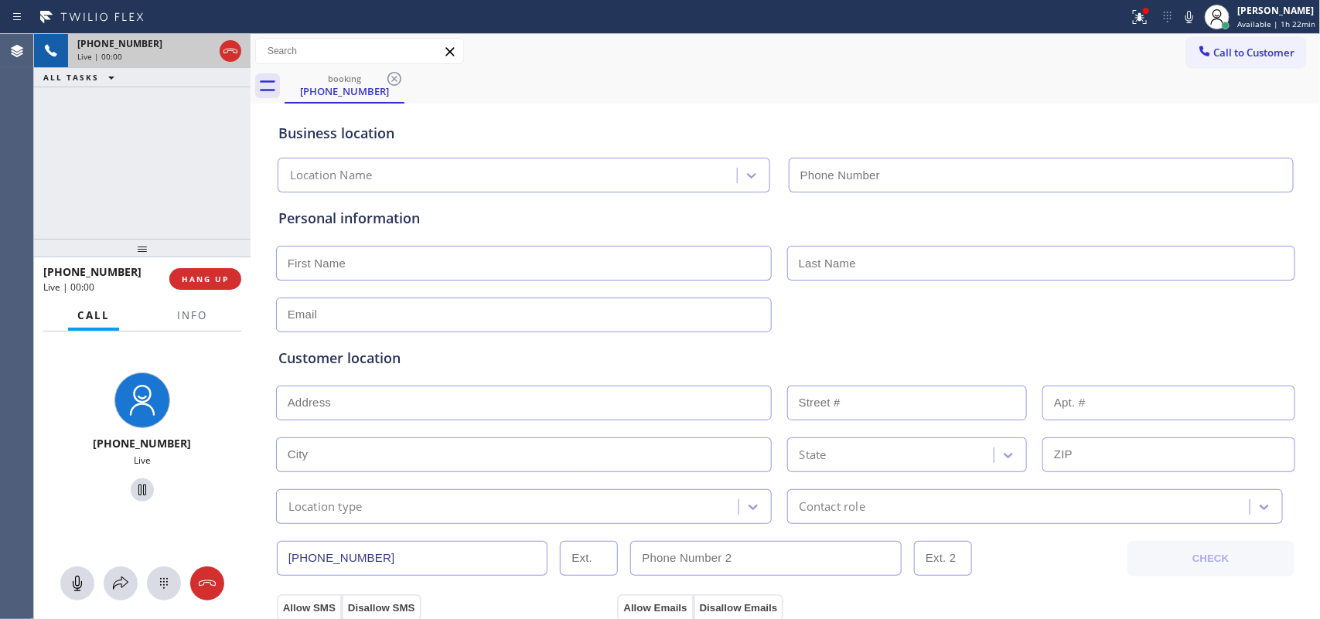
type input "[PHONE_NUMBER]"
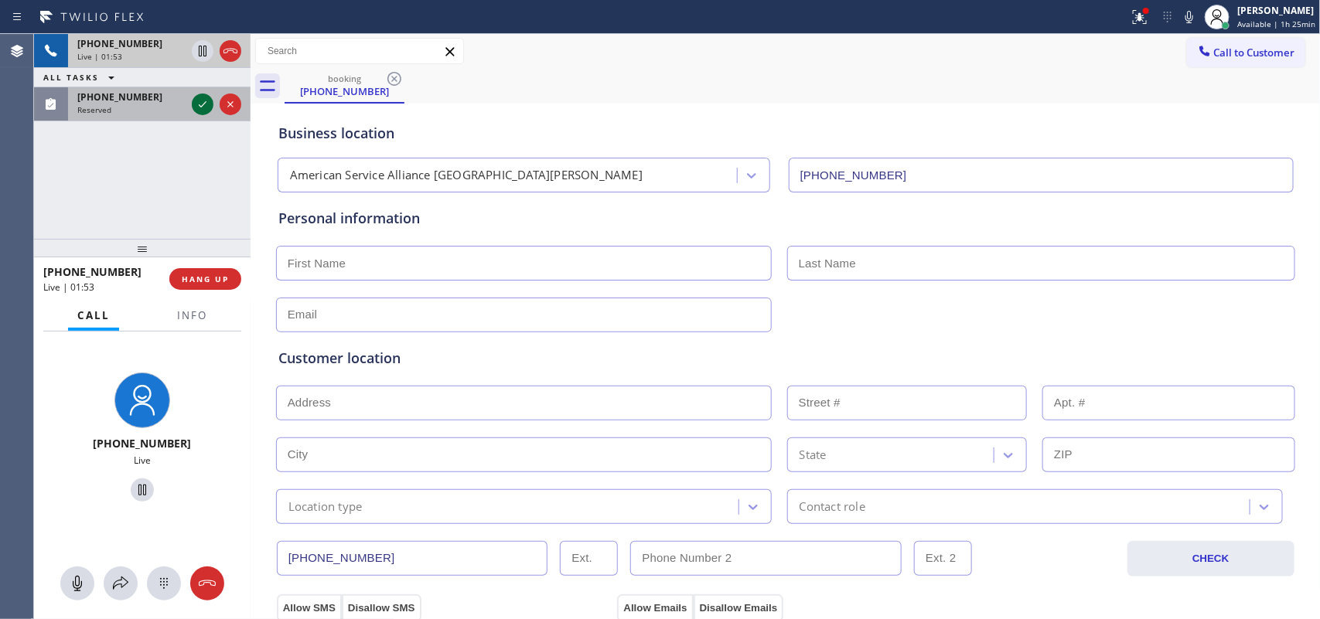
click at [199, 101] on icon at bounding box center [202, 104] width 19 height 19
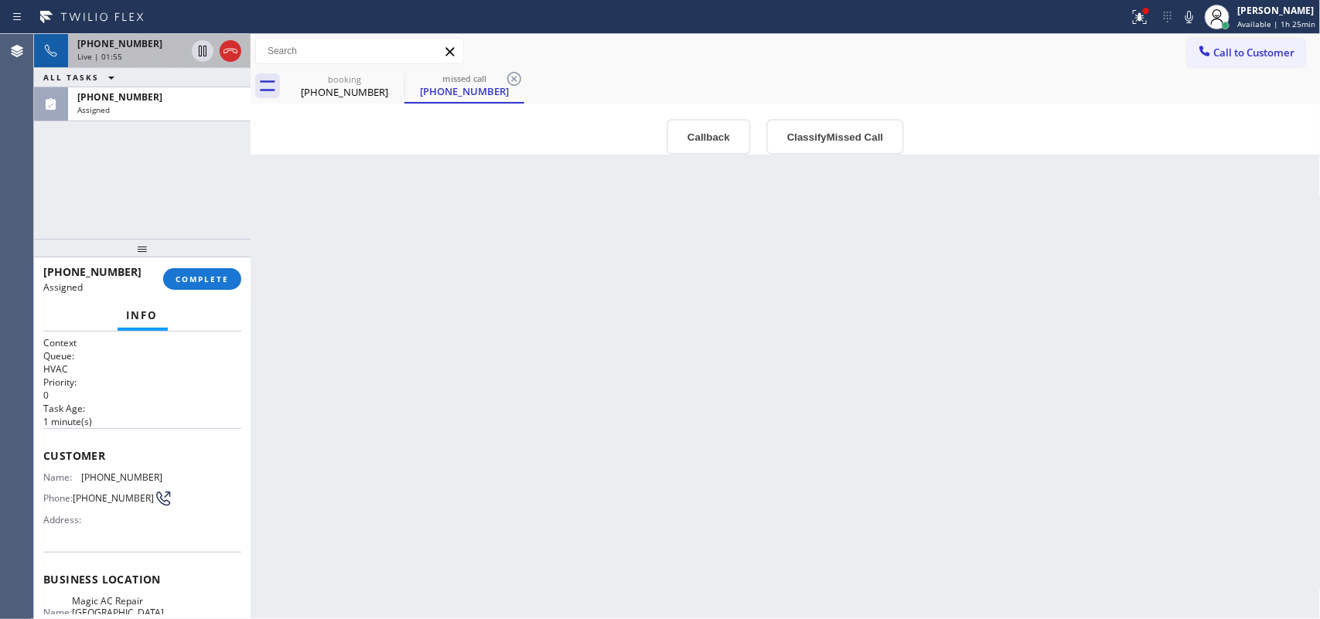
click at [210, 314] on div "Info" at bounding box center [142, 316] width 198 height 31
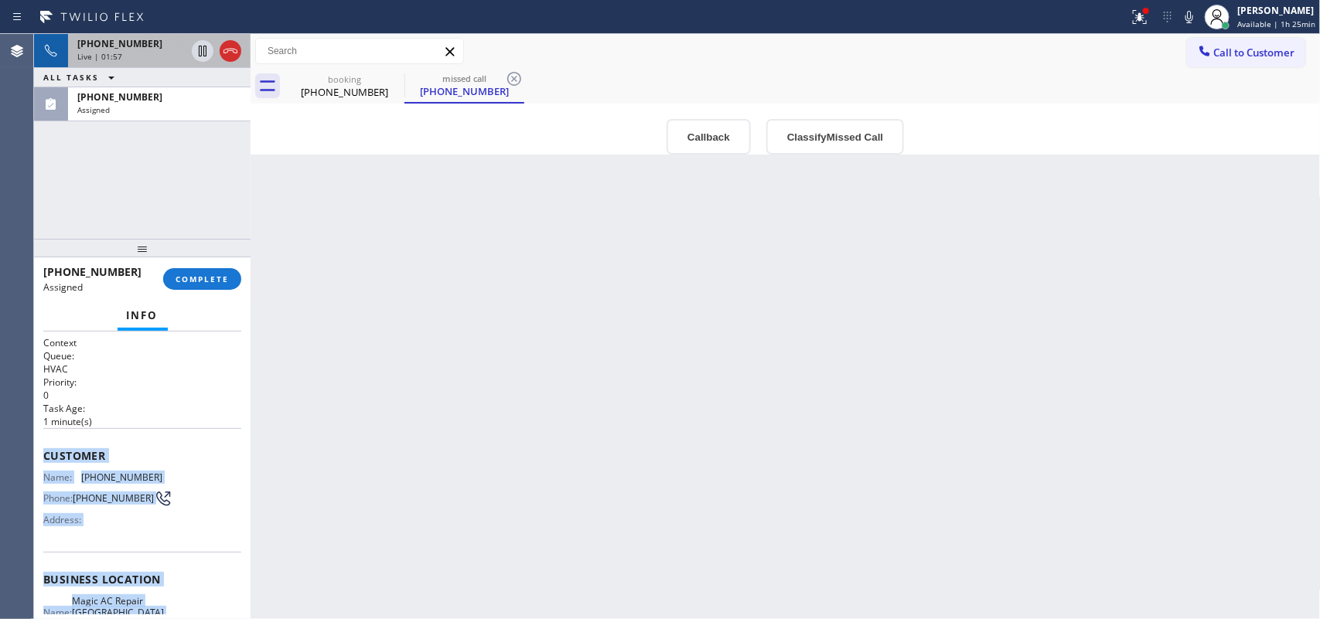
drag, startPoint x: 159, startPoint y: 489, endPoint x: 41, endPoint y: 443, distance: 126.1
click at [41, 443] on div "Context Queue: HVAC Priority: 0 Task Age: [DEMOGRAPHIC_DATA] minute(s) Customer…" at bounding box center [142, 476] width 216 height 288
click at [801, 139] on button "Classify Missed Call" at bounding box center [835, 137] width 138 height 36
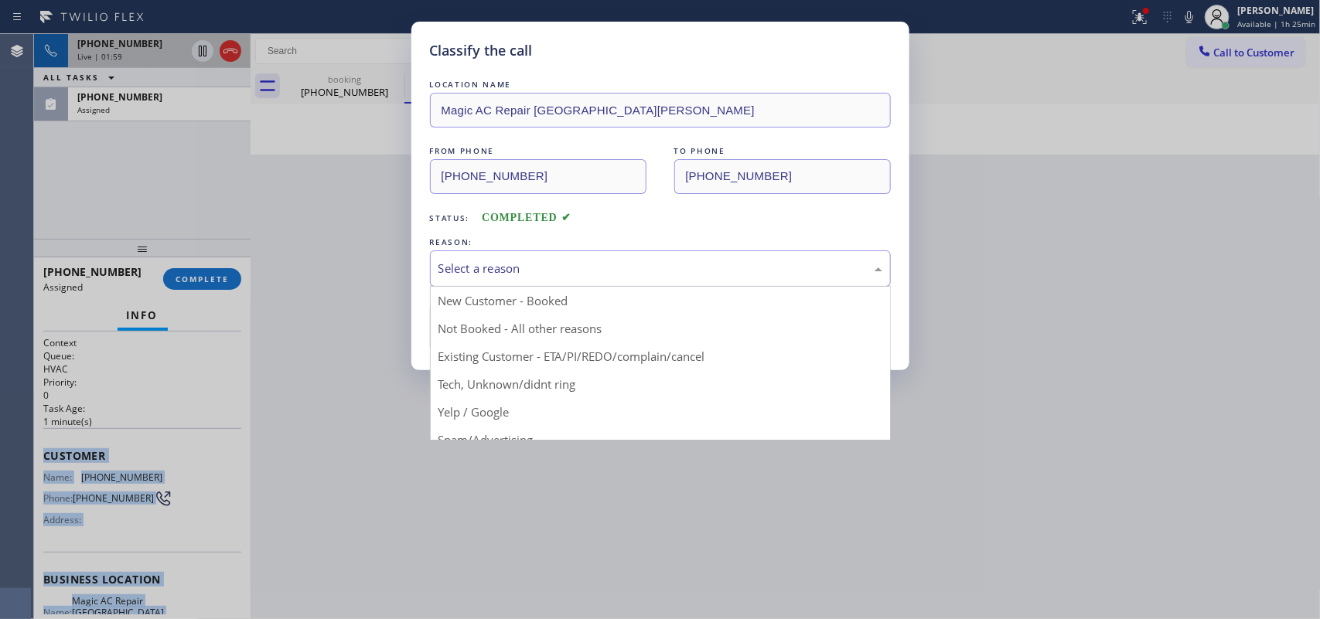
click at [739, 271] on div "Select a reason" at bounding box center [660, 269] width 444 height 18
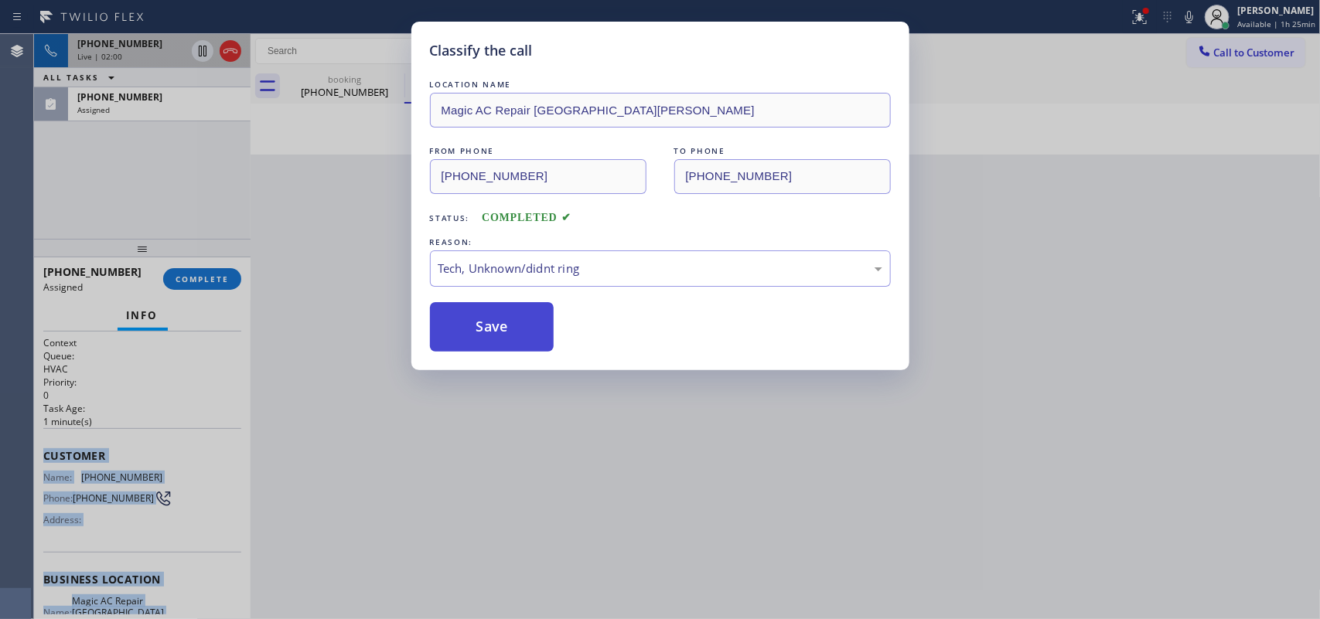
drag, startPoint x: 571, startPoint y: 383, endPoint x: 544, endPoint y: 339, distance: 52.4
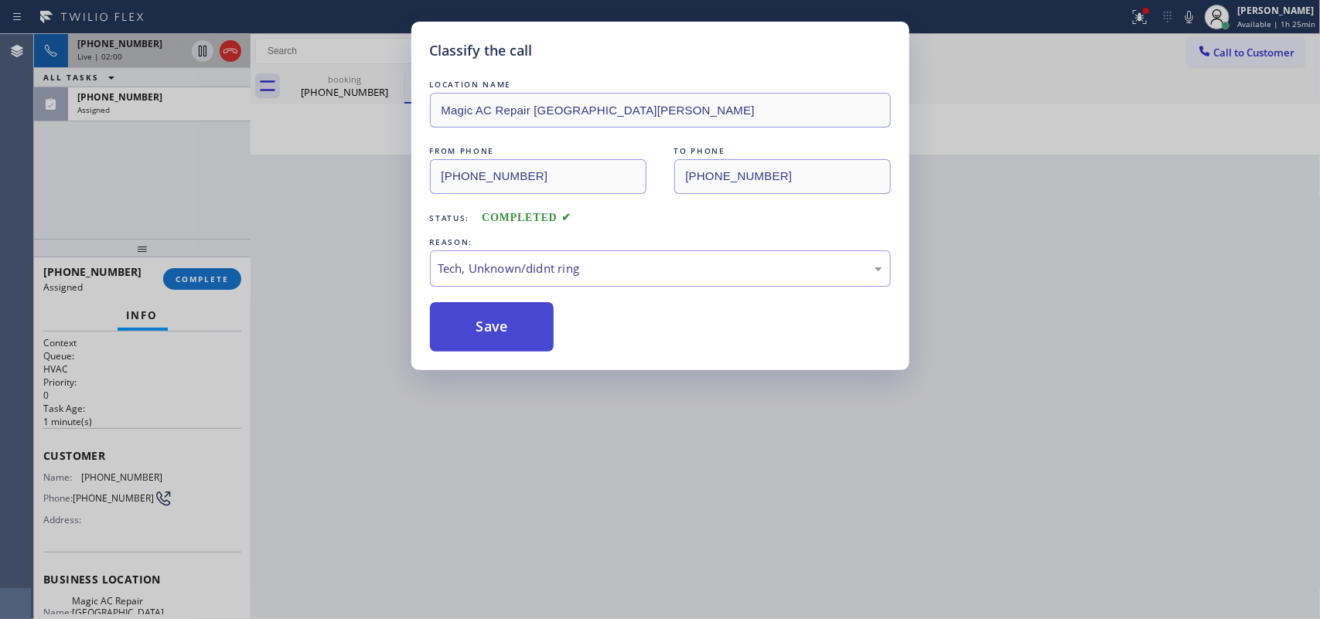
click at [538, 326] on button "Save" at bounding box center [492, 326] width 124 height 49
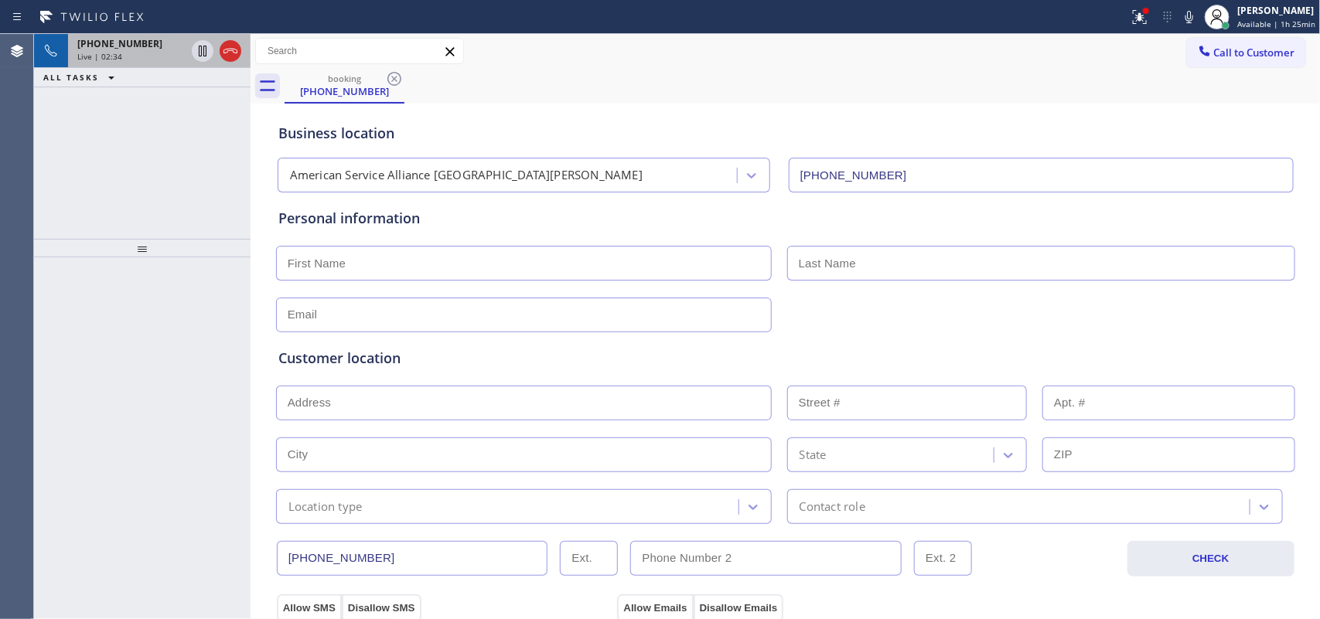
click at [616, 272] on input "text" at bounding box center [524, 263] width 496 height 35
click at [480, 267] on input "text" at bounding box center [524, 263] width 496 height 35
click at [837, 260] on input "text" at bounding box center [1041, 263] width 508 height 35
paste input "[PERSON_NAME]"
click at [841, 260] on input "[PERSON_NAME]" at bounding box center [1041, 263] width 508 height 35
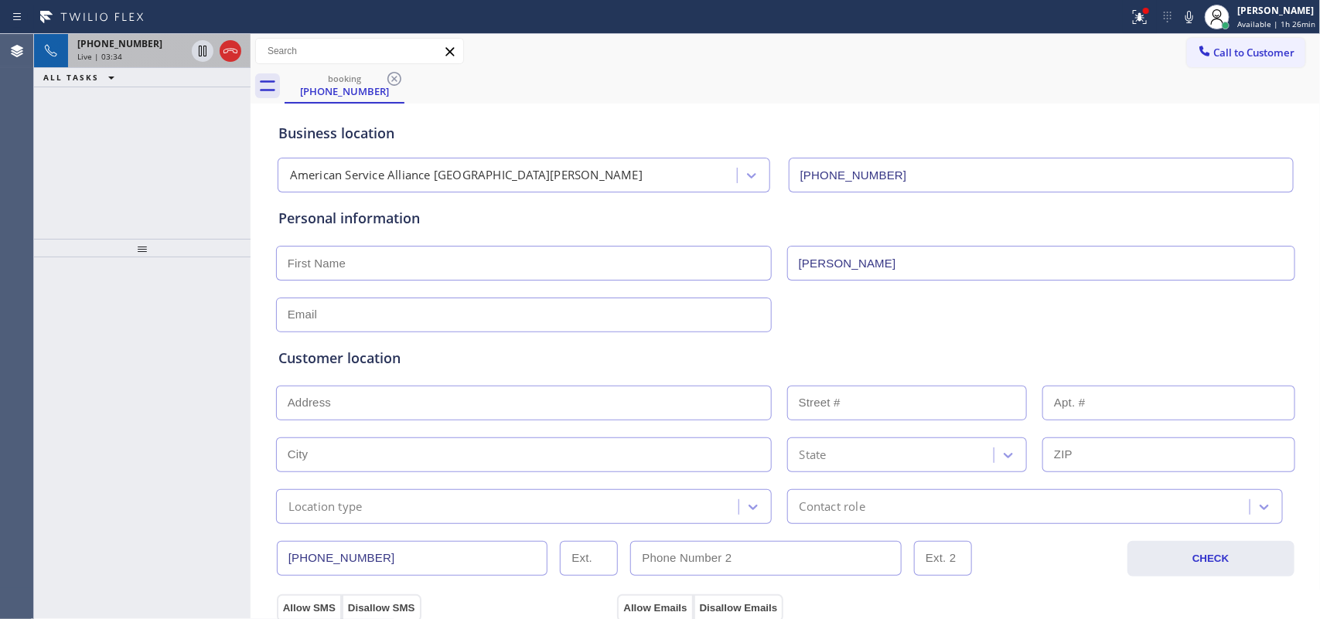
type input "[PERSON_NAME]"
click at [655, 263] on input "text" at bounding box center [524, 263] width 496 height 35
type input "[PERSON_NAME]"
click at [422, 318] on input "text" at bounding box center [524, 315] width 496 height 35
paste input "[EMAIL_ADDRESS][DOMAIN_NAME]"
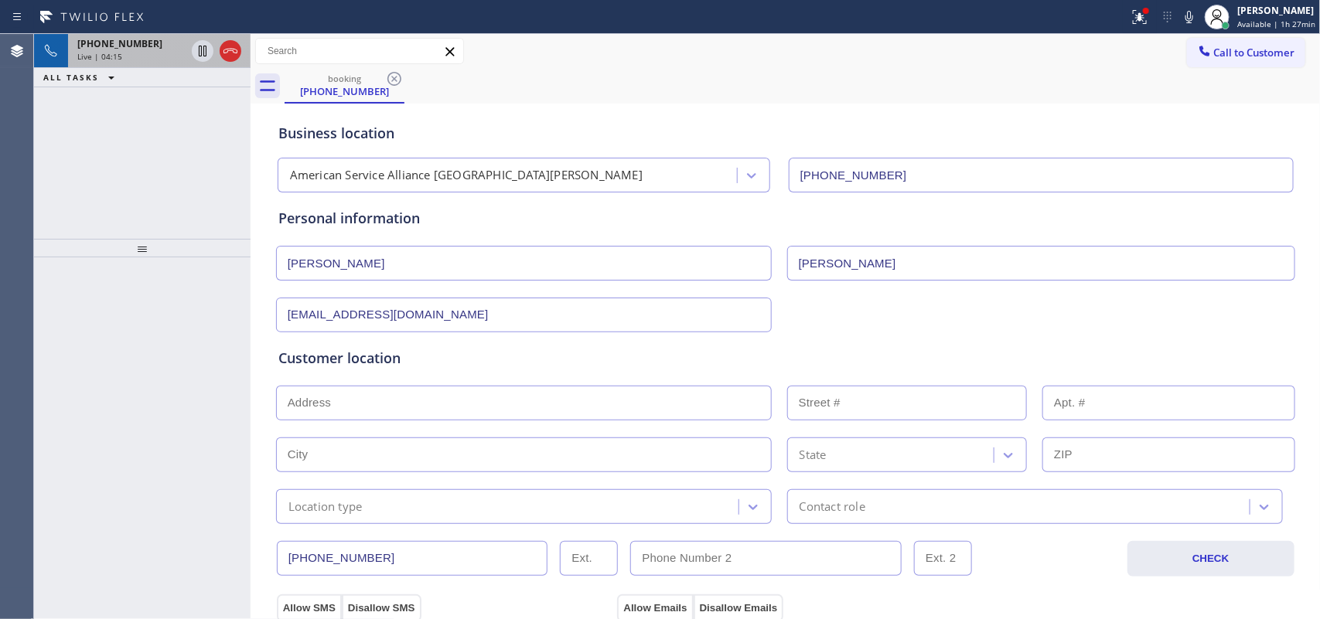
scroll to position [193, 0]
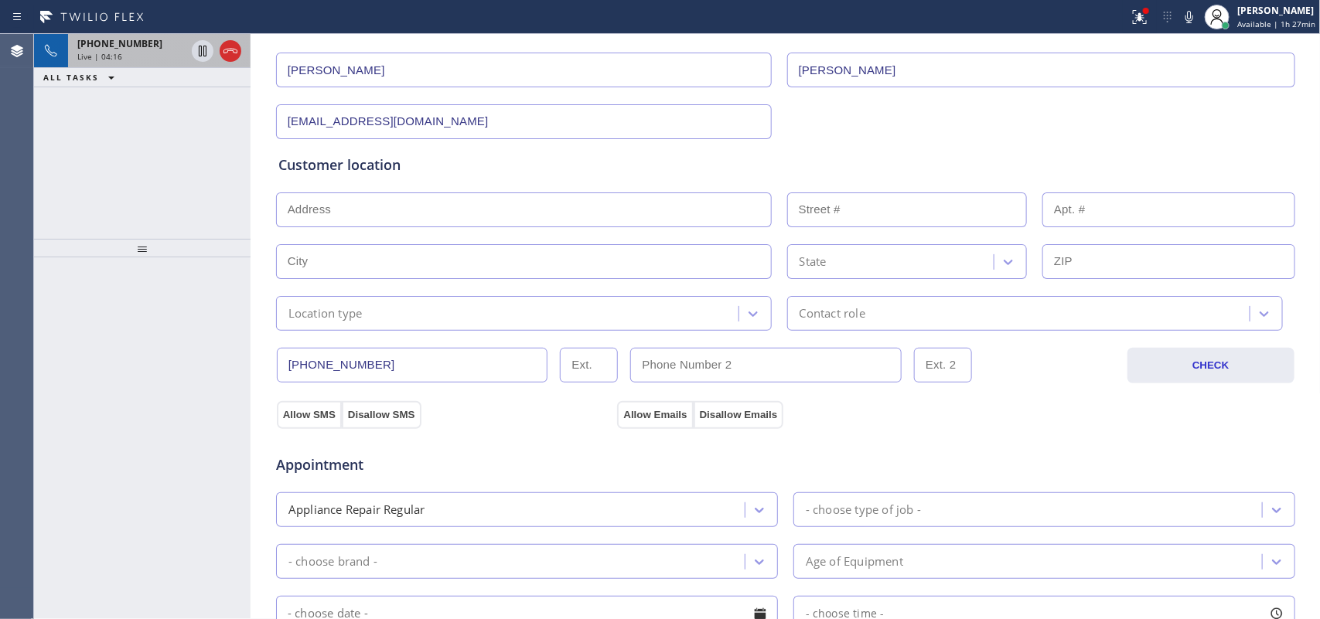
type input "[EMAIL_ADDRESS][DOMAIN_NAME]"
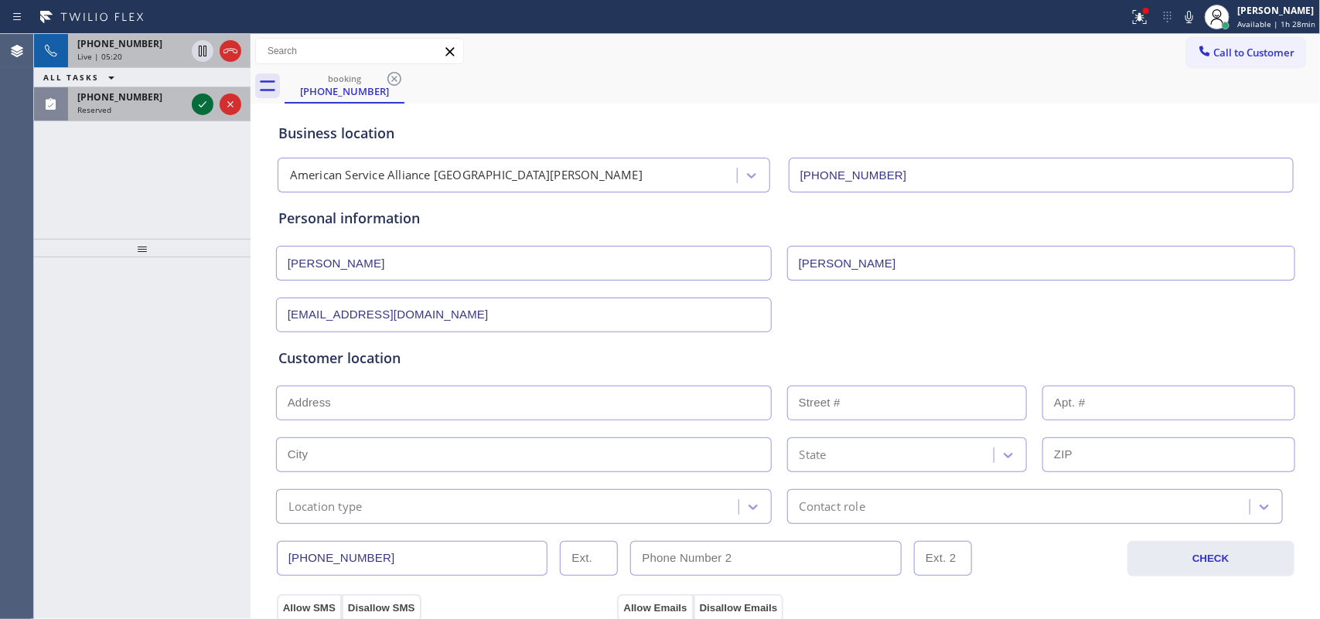
click at [196, 104] on icon at bounding box center [202, 104] width 19 height 19
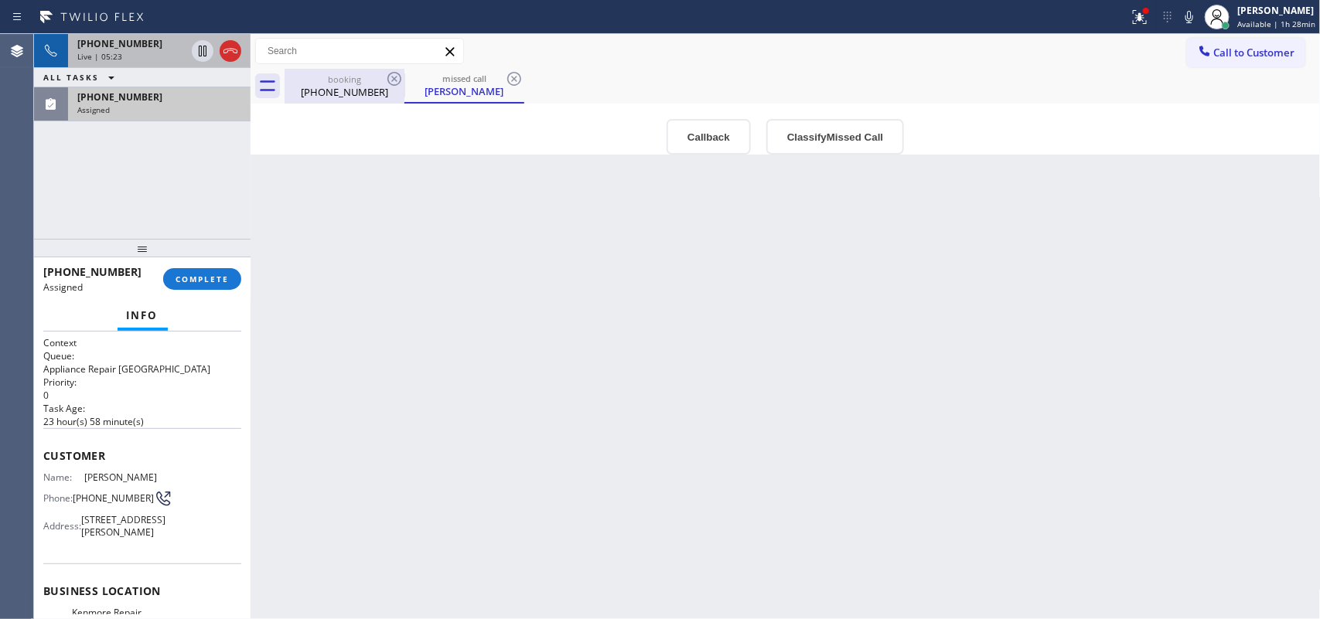
click at [315, 97] on div "[PHONE_NUMBER]" at bounding box center [344, 92] width 117 height 14
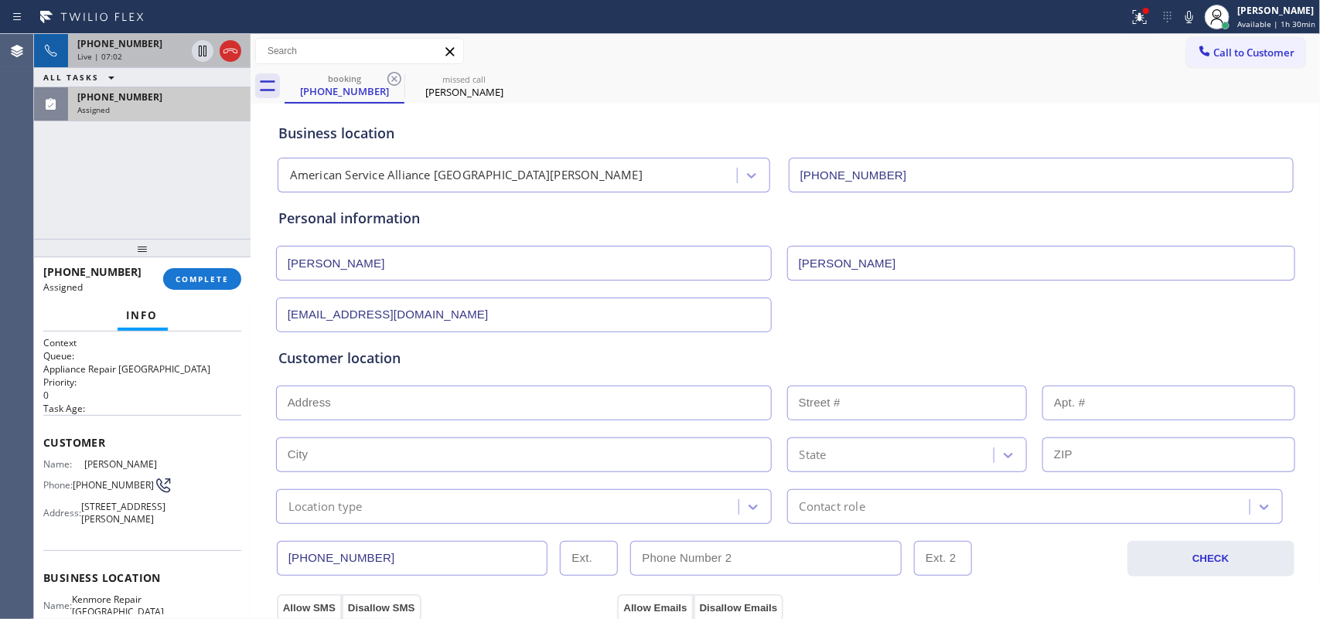
click at [172, 114] on div "[PHONE_NUMBER] Assigned" at bounding box center [156, 104] width 176 height 34
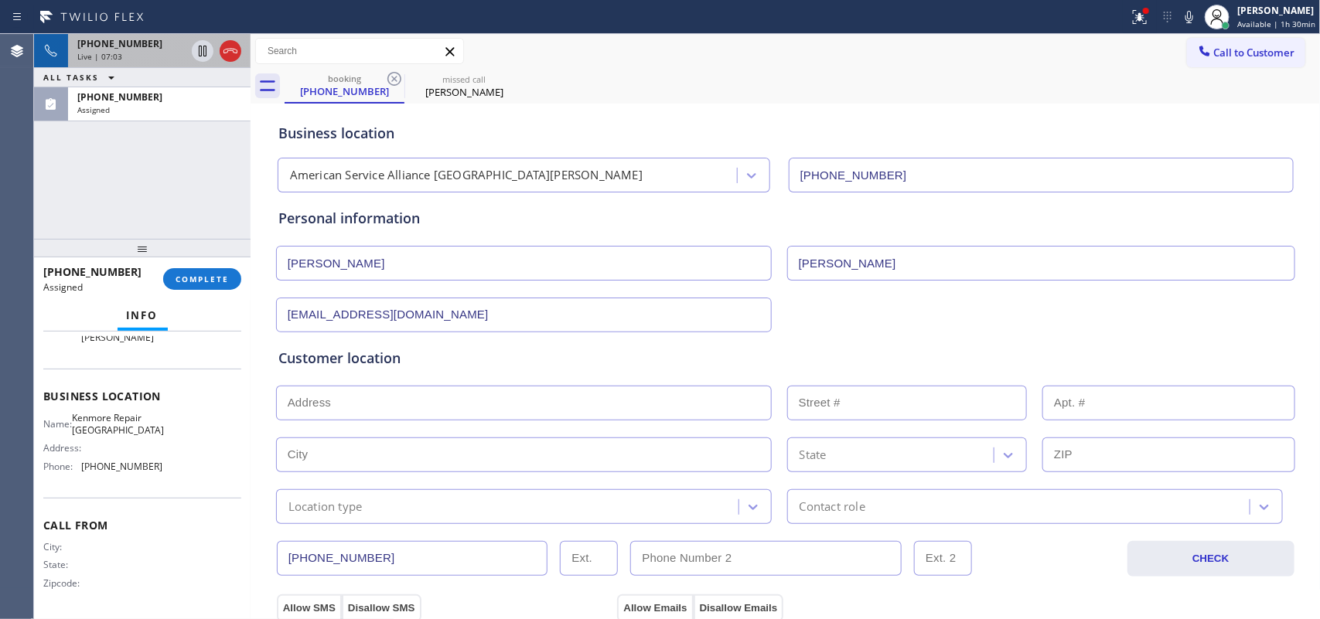
click at [166, 451] on div "Name: [PERSON_NAME] Repair [GEOGRAPHIC_DATA] Address: Phone: [PHONE_NUMBER]" at bounding box center [142, 445] width 198 height 66
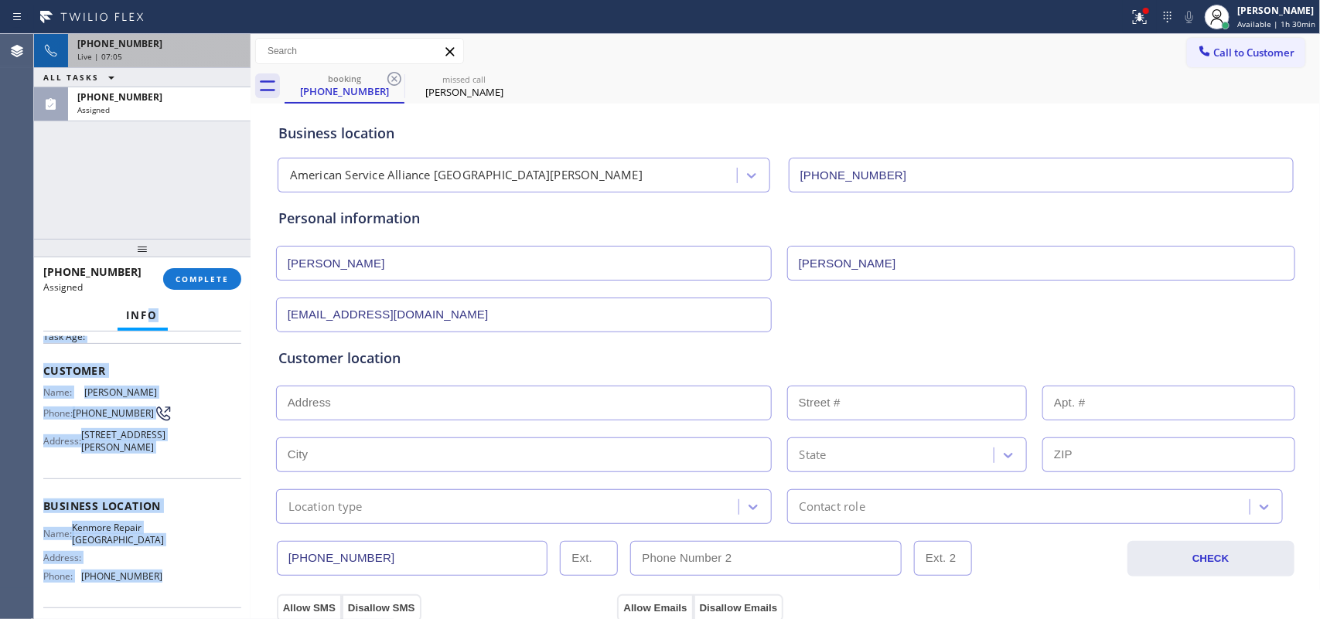
scroll to position [0, 0]
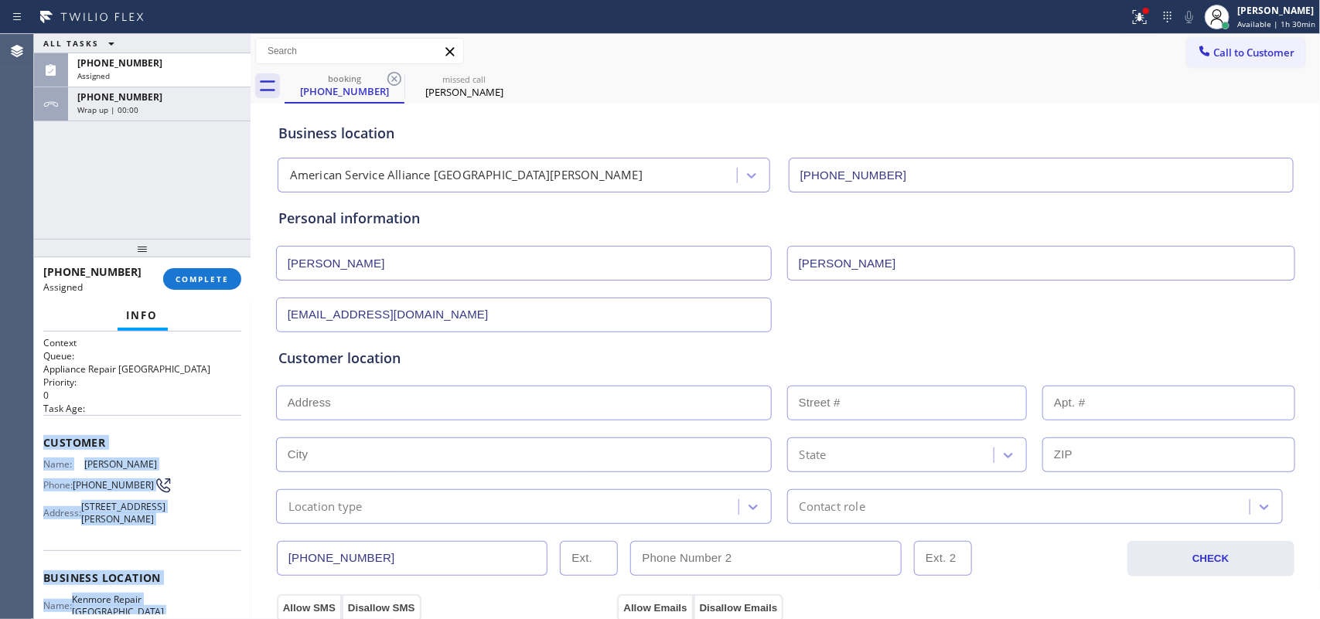
drag, startPoint x: 169, startPoint y: 465, endPoint x: 36, endPoint y: 443, distance: 134.9
click at [36, 443] on div "Context Queue: Appliance Repair High End Priority: 0 Task Age: Customer Name: […" at bounding box center [142, 476] width 216 height 288
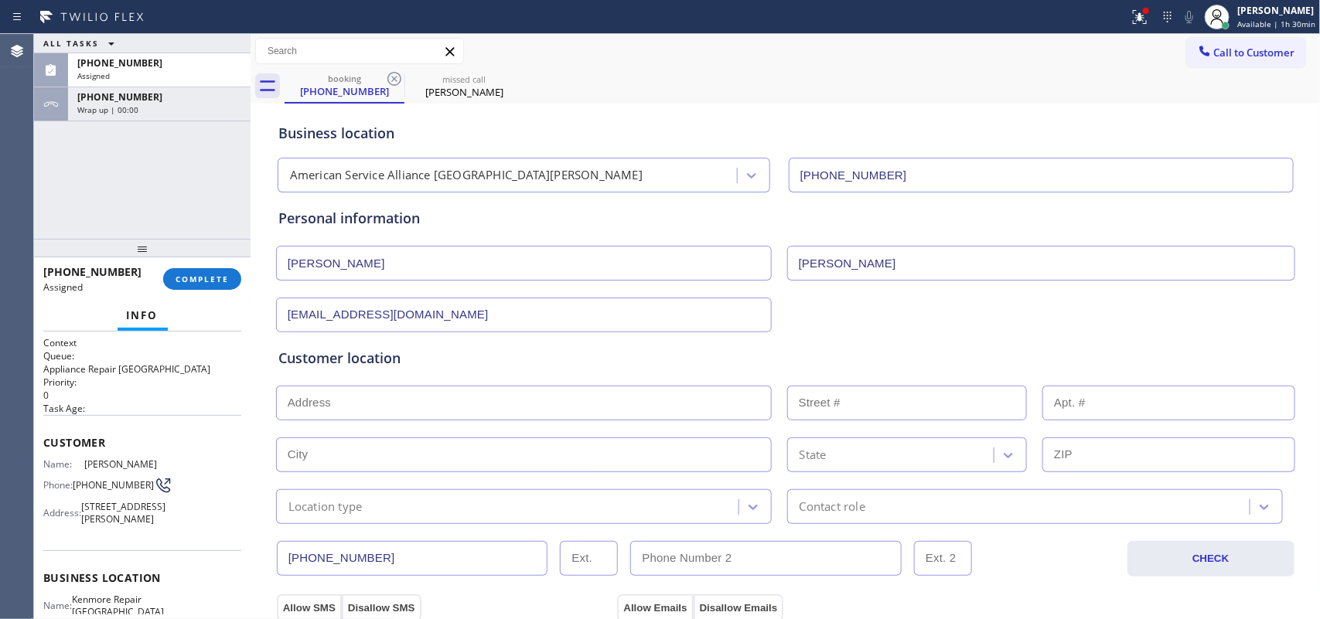
click at [86, 194] on div "ALL TASKS ALL TASKS ACTIVE TASKS TASKS IN WRAP UP [PHONE_NUMBER] Assigned [PHON…" at bounding box center [142, 136] width 216 height 205
click at [174, 58] on div "[PHONE_NUMBER]" at bounding box center [159, 62] width 164 height 13
click at [180, 531] on div "Name: [PERSON_NAME] Phone: [PHONE_NUMBER] Address: [STREET_ADDRESS][PERSON_NAME]" at bounding box center [142, 494] width 198 height 73
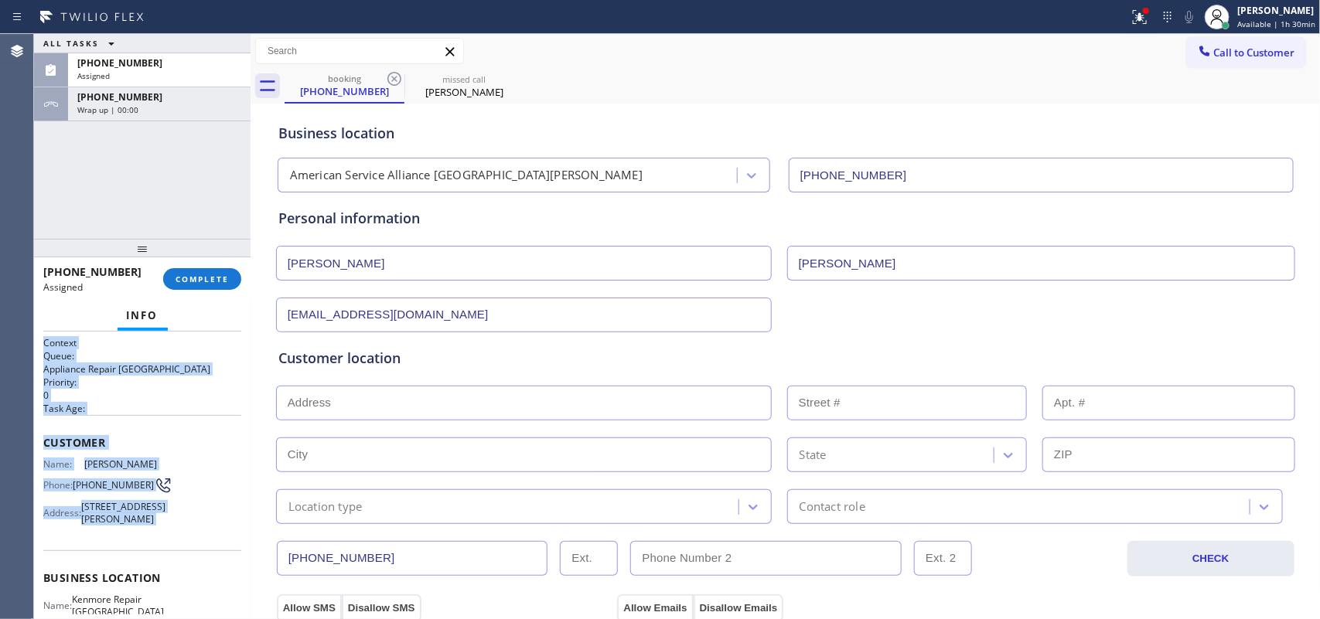
drag, startPoint x: 180, startPoint y: 554, endPoint x: 169, endPoint y: 383, distance: 171.3
click at [168, 349] on div "Context Queue: Appliance Repair High End Priority: 0 Task Age: Customer Name: […" at bounding box center [142, 566] width 198 height 461
click at [199, 531] on div "Name: [PERSON_NAME] Phone: [PHONE_NUMBER] Address: [STREET_ADDRESS][PERSON_NAME]" at bounding box center [142, 494] width 198 height 73
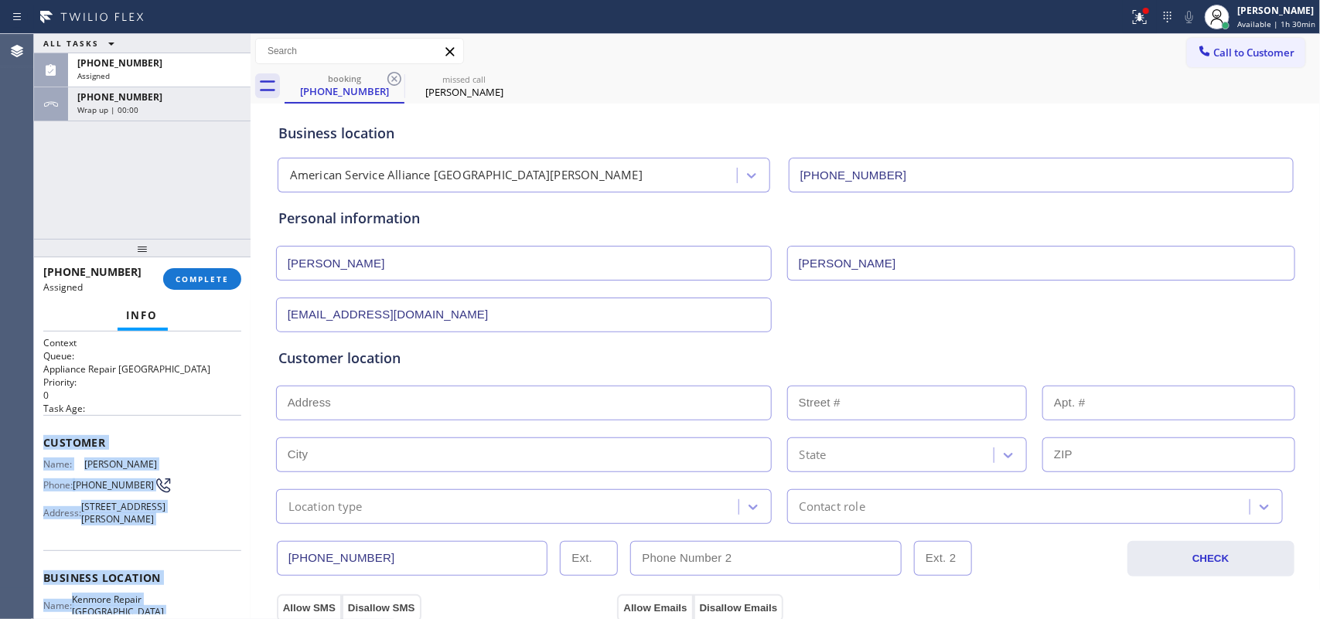
drag, startPoint x: 184, startPoint y: 477, endPoint x: 39, endPoint y: 433, distance: 151.2
click at [39, 433] on div "Context Queue: Appliance Repair High End Priority: 0 Task Age: Customer Name: […" at bounding box center [142, 476] width 216 height 288
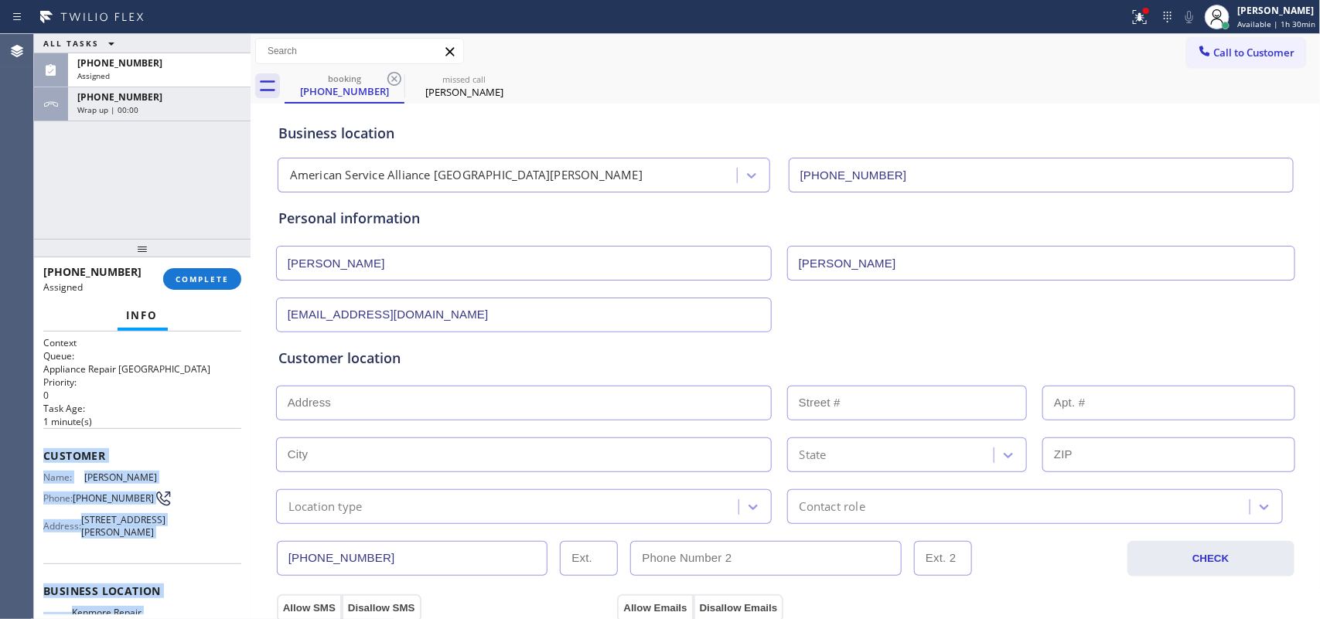
scroll to position [290, 0]
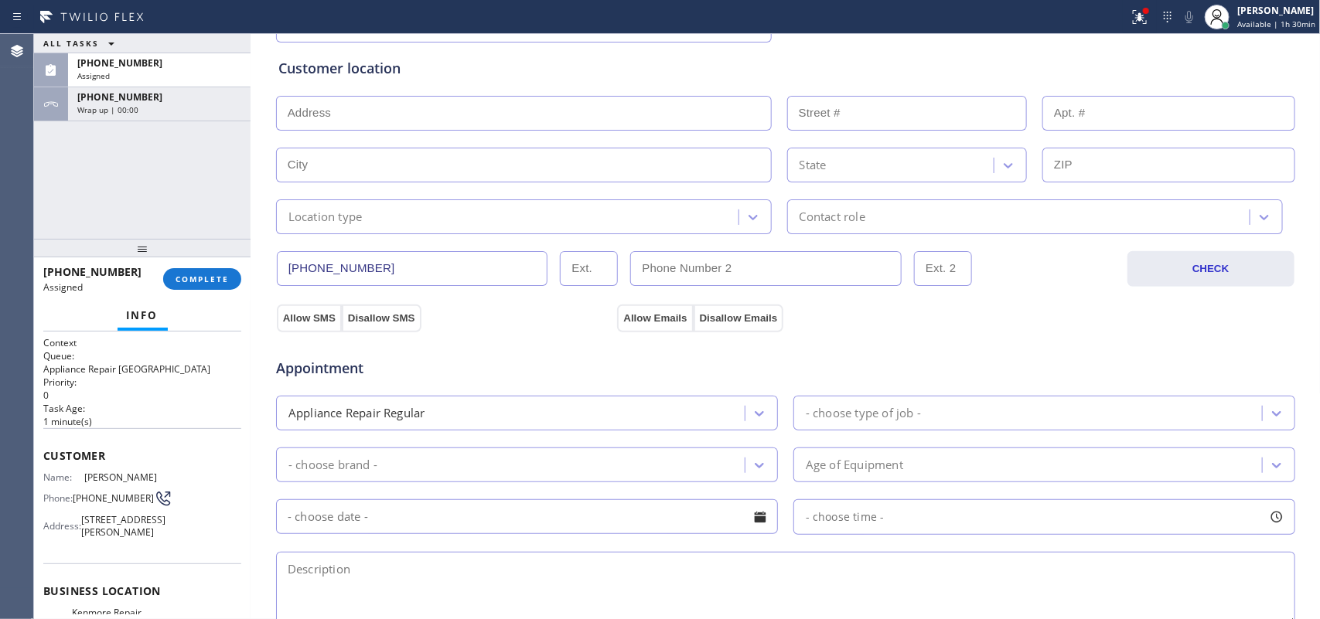
click at [598, 124] on input "text" at bounding box center [524, 113] width 496 height 35
click at [446, 109] on input "text" at bounding box center [524, 113] width 496 height 35
paste input "[STREET_ADDRESS]"
type input "[STREET_ADDRESS]"
type input "2680"
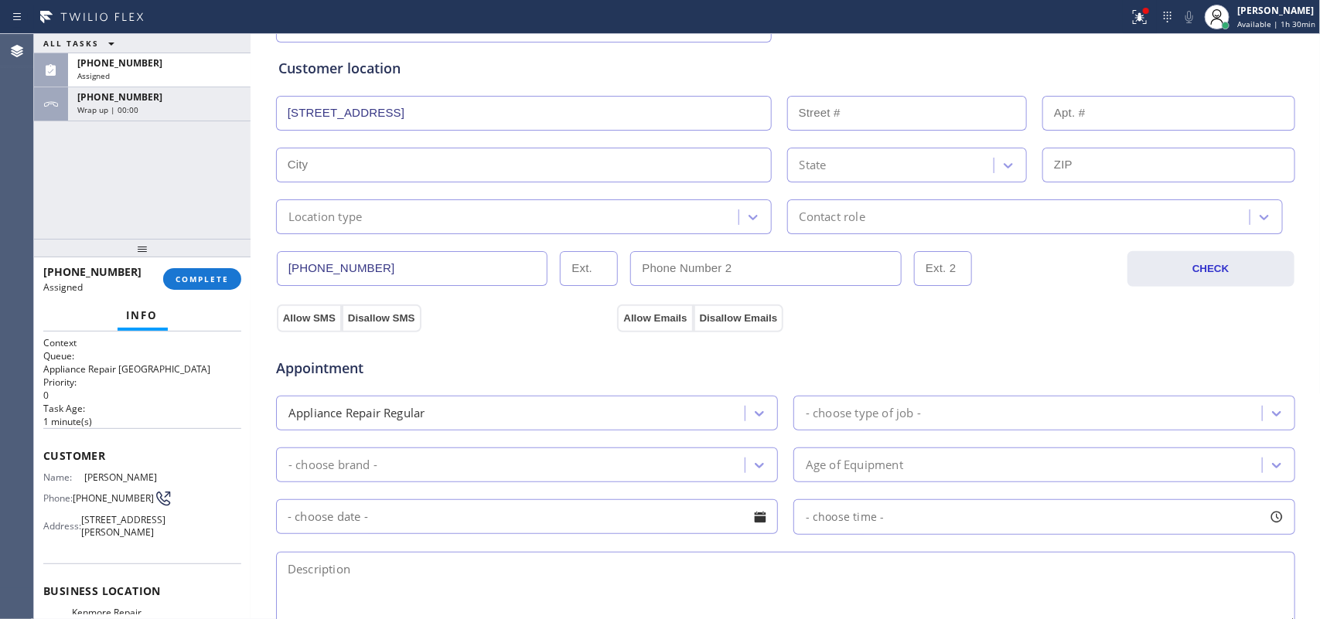
type input "Montecito"
type input "93108"
click at [456, 144] on div "Customer location >> ADD NEW ADDRESS << + NEW ADDRESS [STREET_ADDRESS] Location…" at bounding box center [785, 146] width 1014 height 176
click at [472, 210] on div "Location type" at bounding box center [510, 216] width 458 height 27
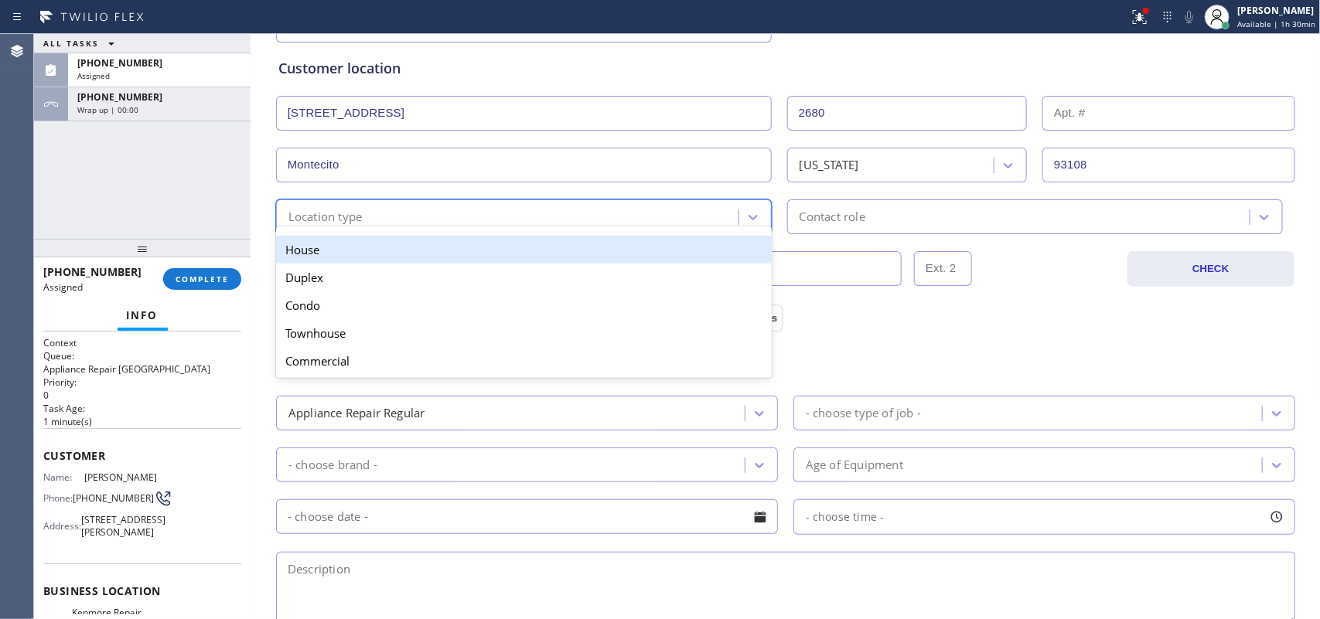
click at [466, 246] on div "House" at bounding box center [524, 250] width 496 height 28
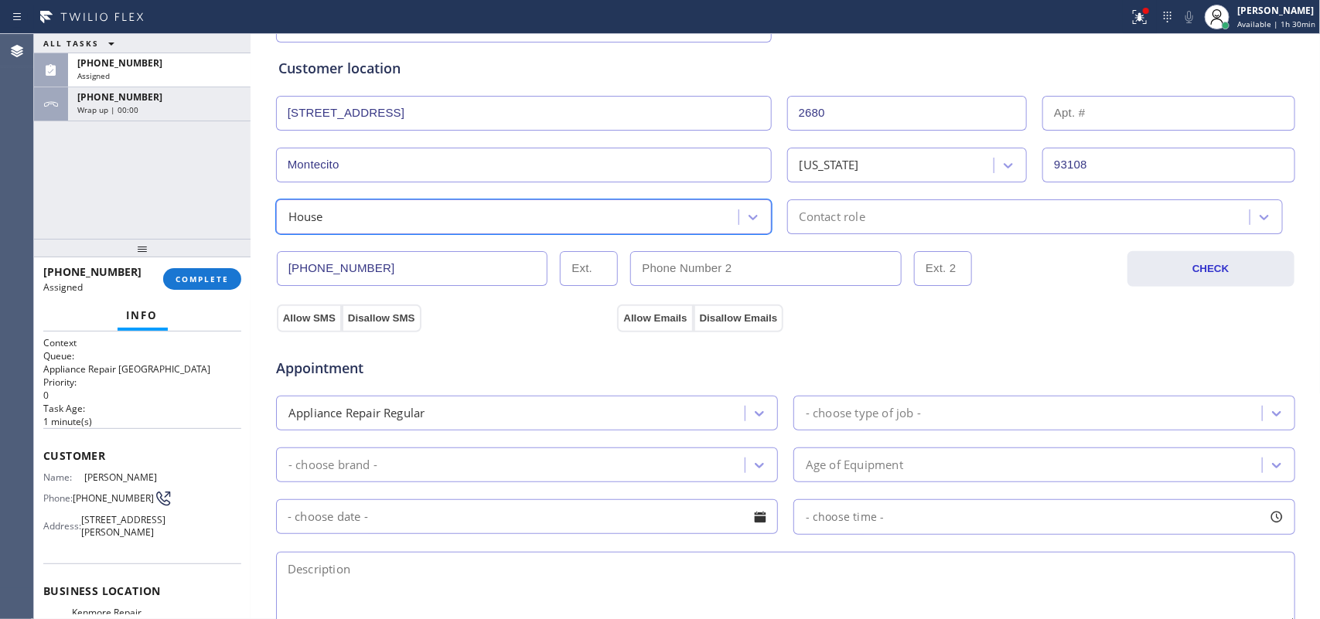
click at [813, 217] on div "Contact role" at bounding box center [832, 217] width 66 height 18
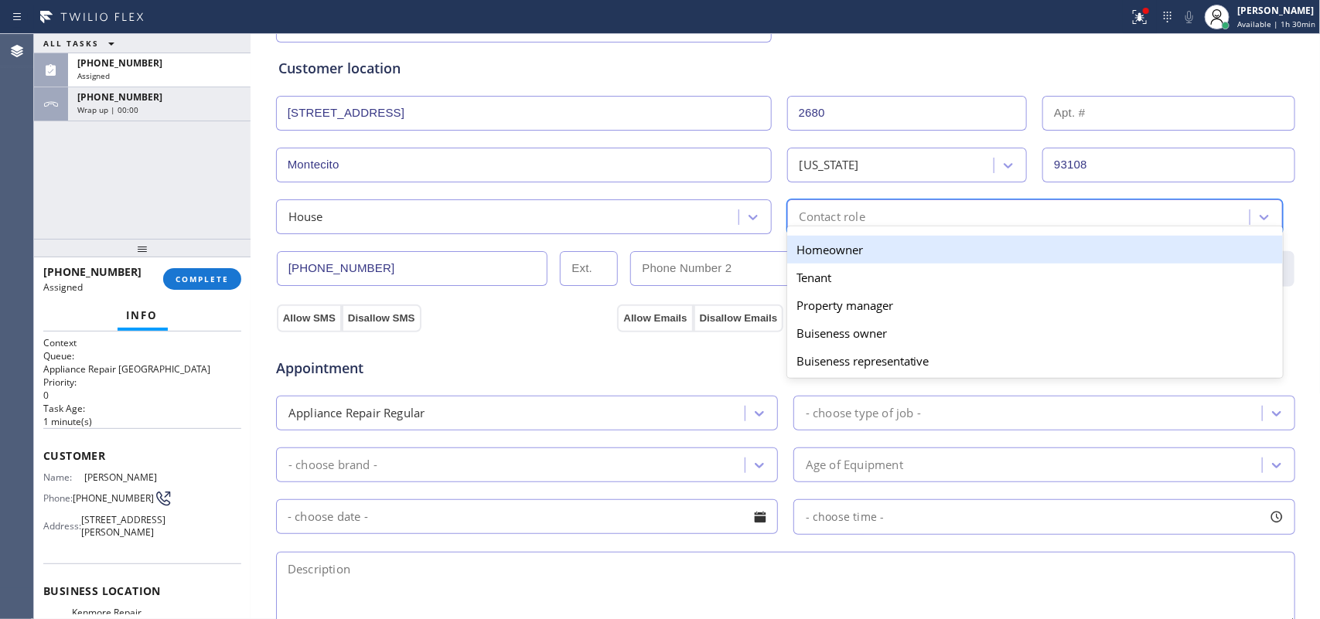
click at [813, 250] on div "Homeowner" at bounding box center [1035, 250] width 496 height 28
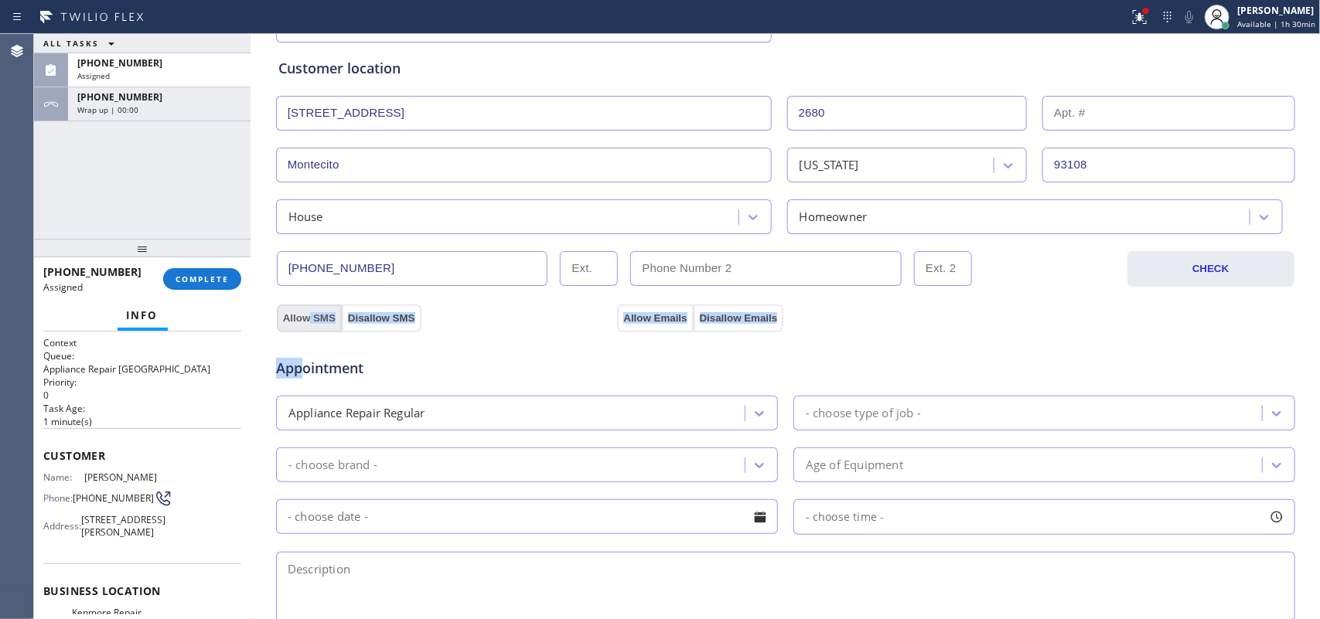
click at [300, 322] on div "Business location American Service Alliance [GEOGRAPHIC_DATA][PERSON_NAME] [PHO…" at bounding box center [785, 346] width 1062 height 1056
click at [304, 321] on button "Allow SMS" at bounding box center [309, 319] width 65 height 28
click at [648, 315] on button "Allow Emails" at bounding box center [655, 319] width 76 height 28
click at [646, 315] on button "Allow Emails" at bounding box center [655, 319] width 76 height 28
click at [309, 317] on button "Allow SMS" at bounding box center [309, 319] width 65 height 28
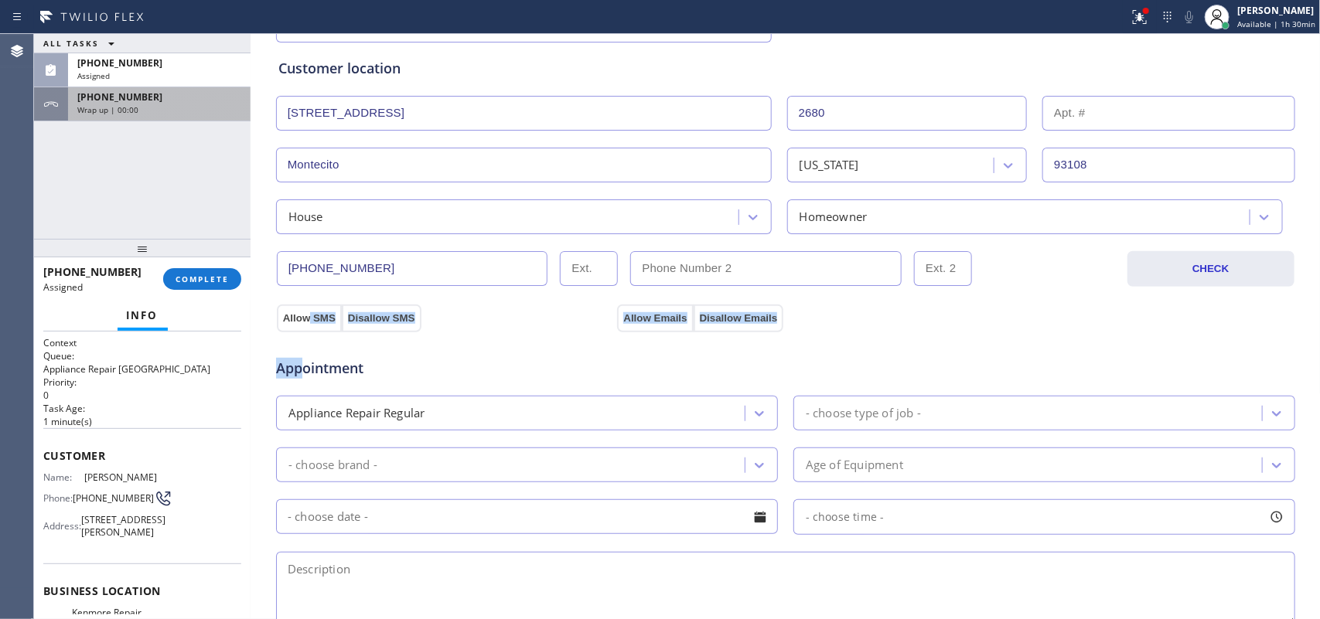
click at [191, 110] on div "Wrap up | 00:00" at bounding box center [159, 109] width 164 height 11
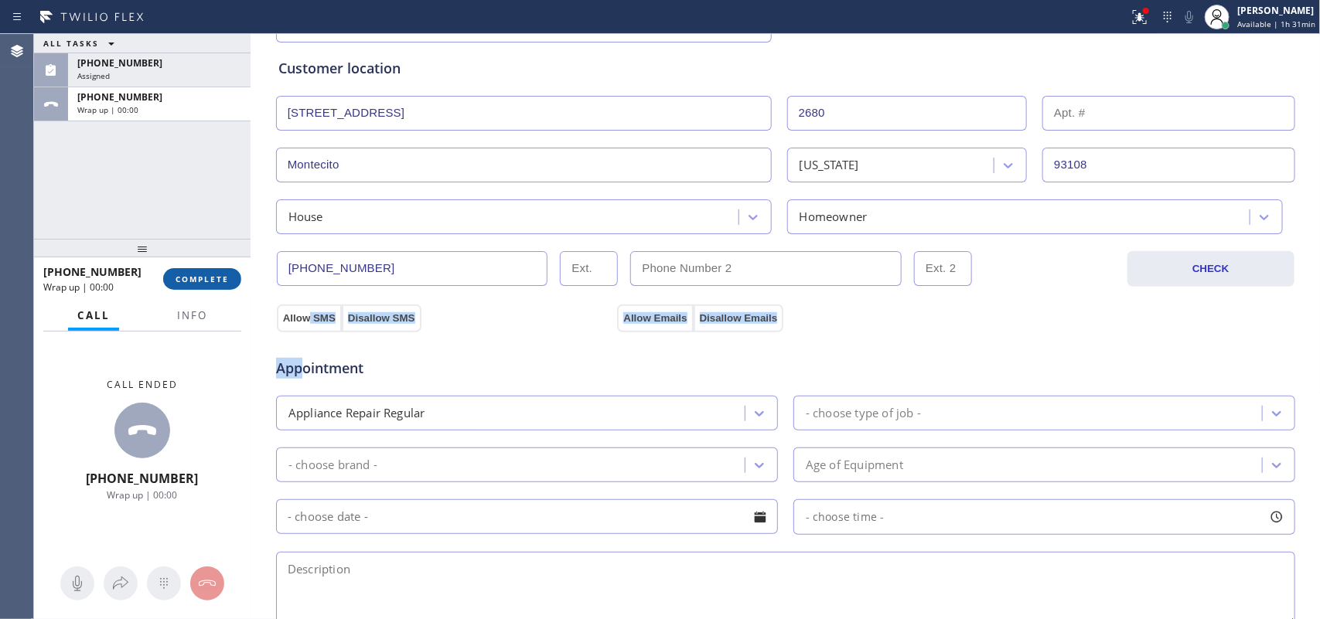
click at [211, 284] on span "COMPLETE" at bounding box center [202, 279] width 53 height 11
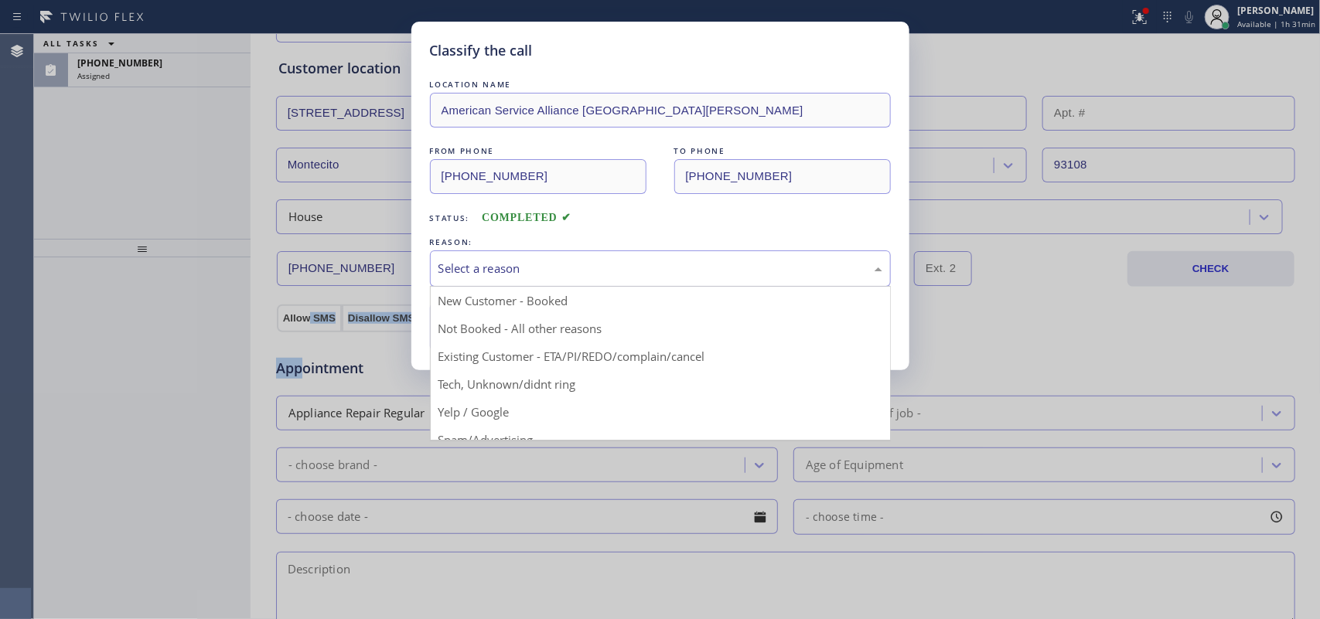
click at [590, 271] on div "Select a reason" at bounding box center [660, 269] width 444 height 18
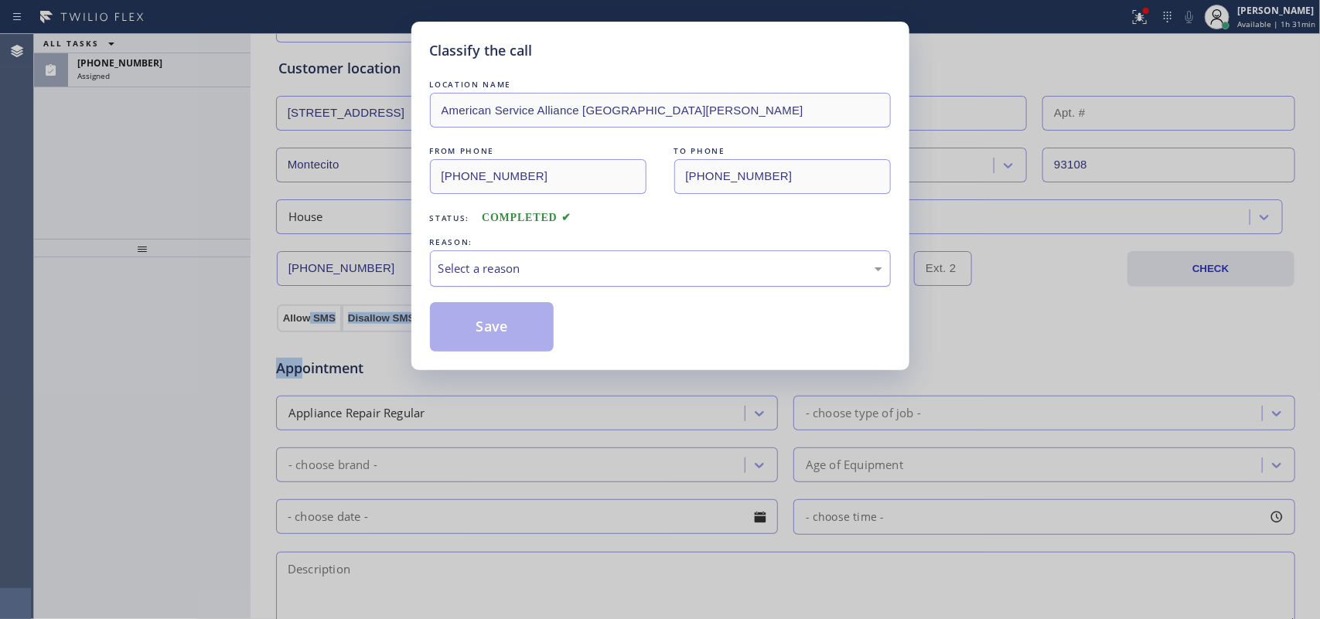
click at [588, 261] on div "Select a reason" at bounding box center [660, 269] width 444 height 18
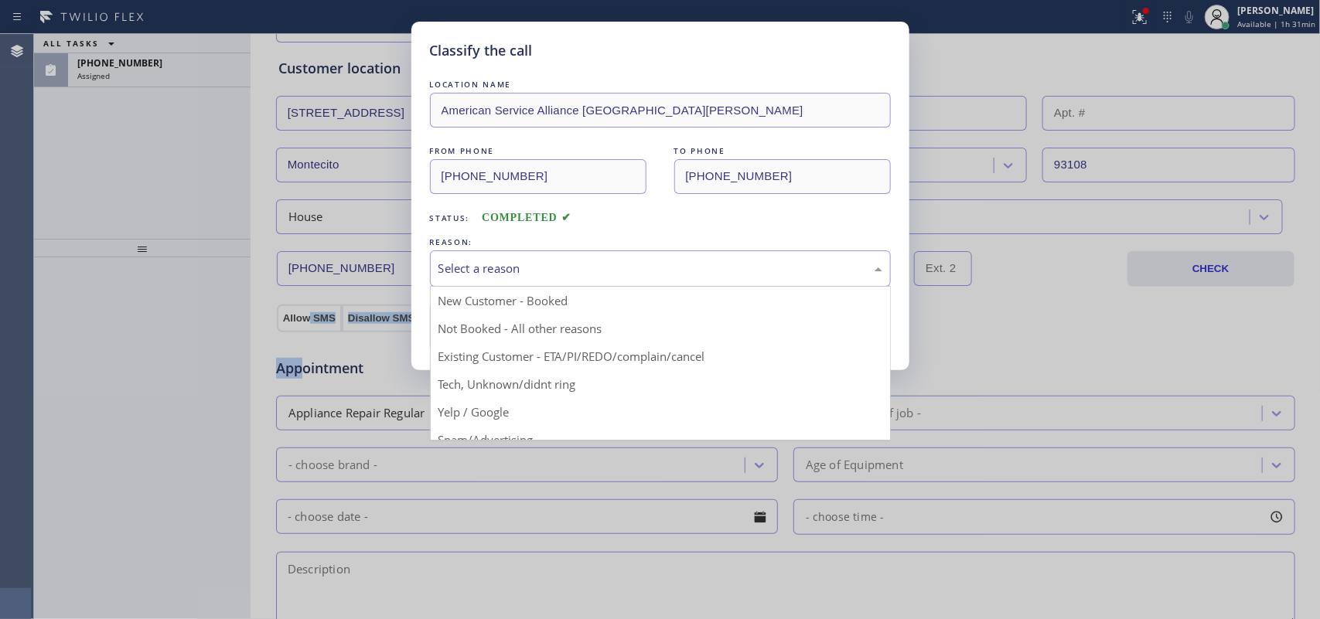
drag, startPoint x: 553, startPoint y: 387, endPoint x: 539, endPoint y: 360, distance: 31.1
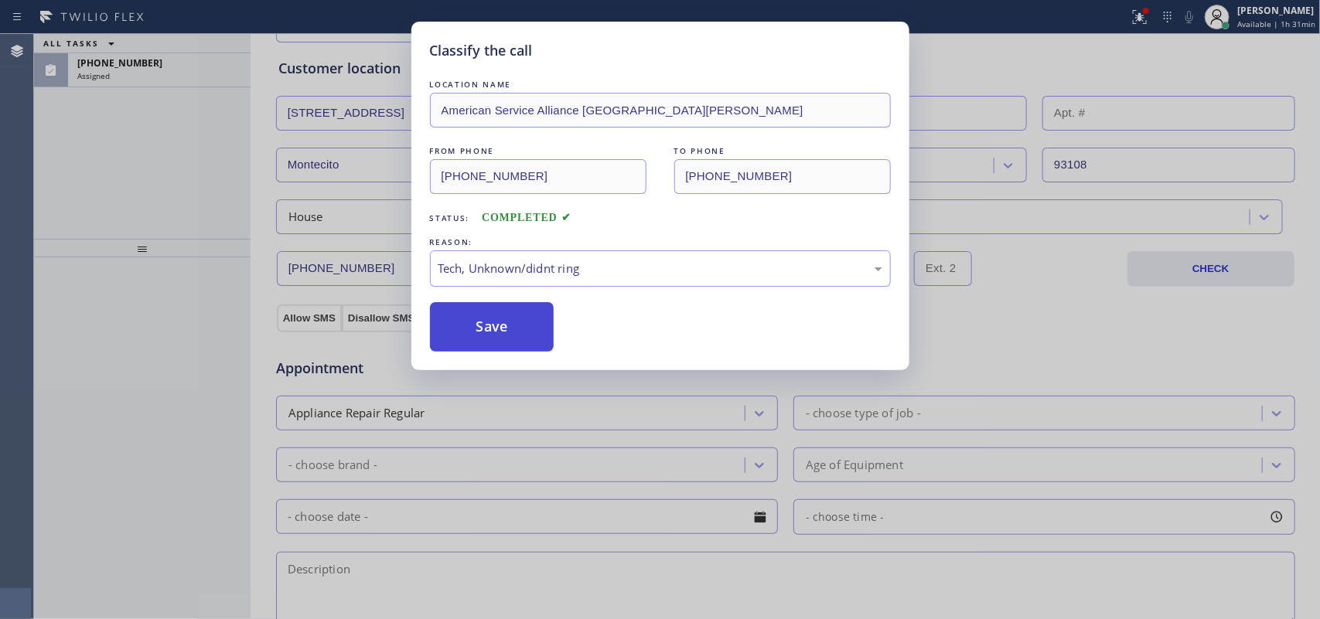
click at [522, 335] on button "Save" at bounding box center [492, 326] width 124 height 49
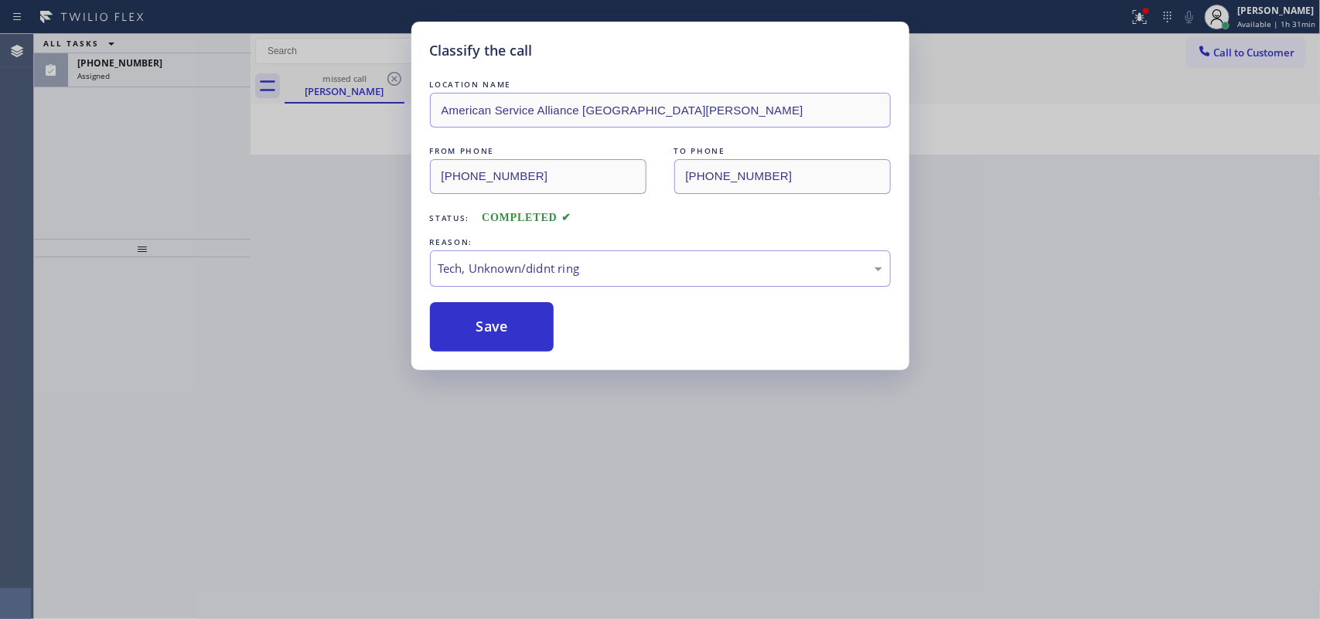
click at [183, 75] on div "Classify the call LOCATION NAME American Service Alliance Santa [PERSON_NAME] F…" at bounding box center [660, 309] width 1320 height 619
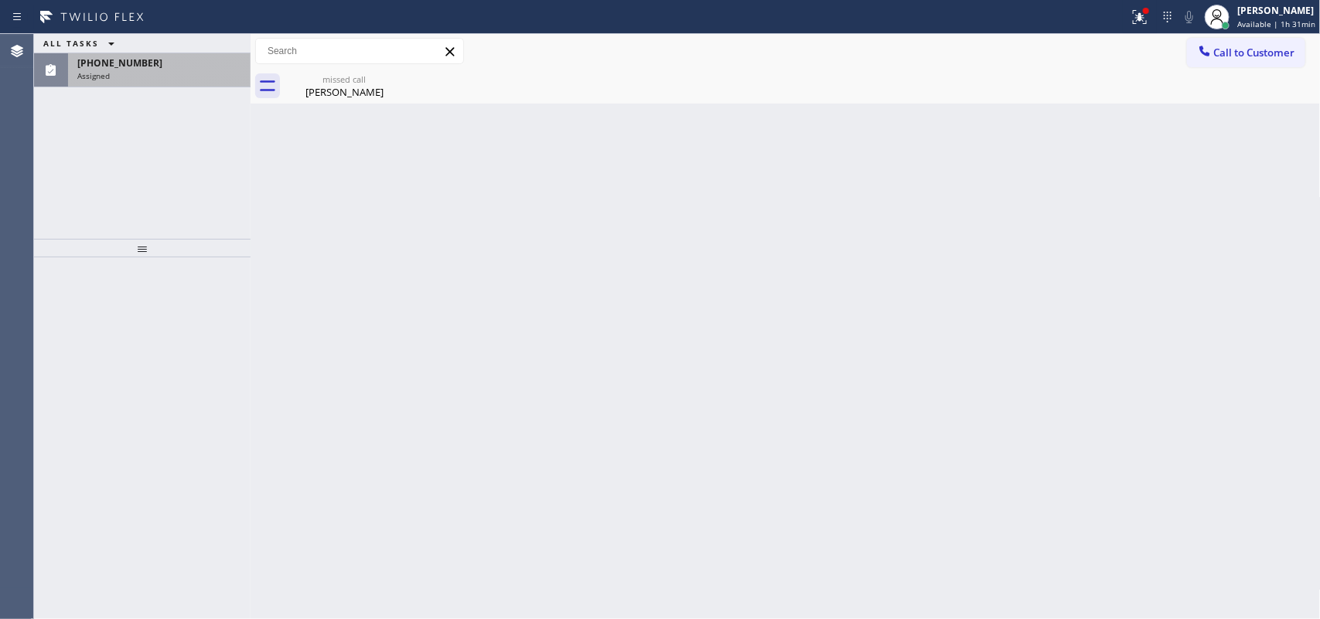
click at [183, 68] on div "[PHONE_NUMBER]" at bounding box center [159, 62] width 164 height 13
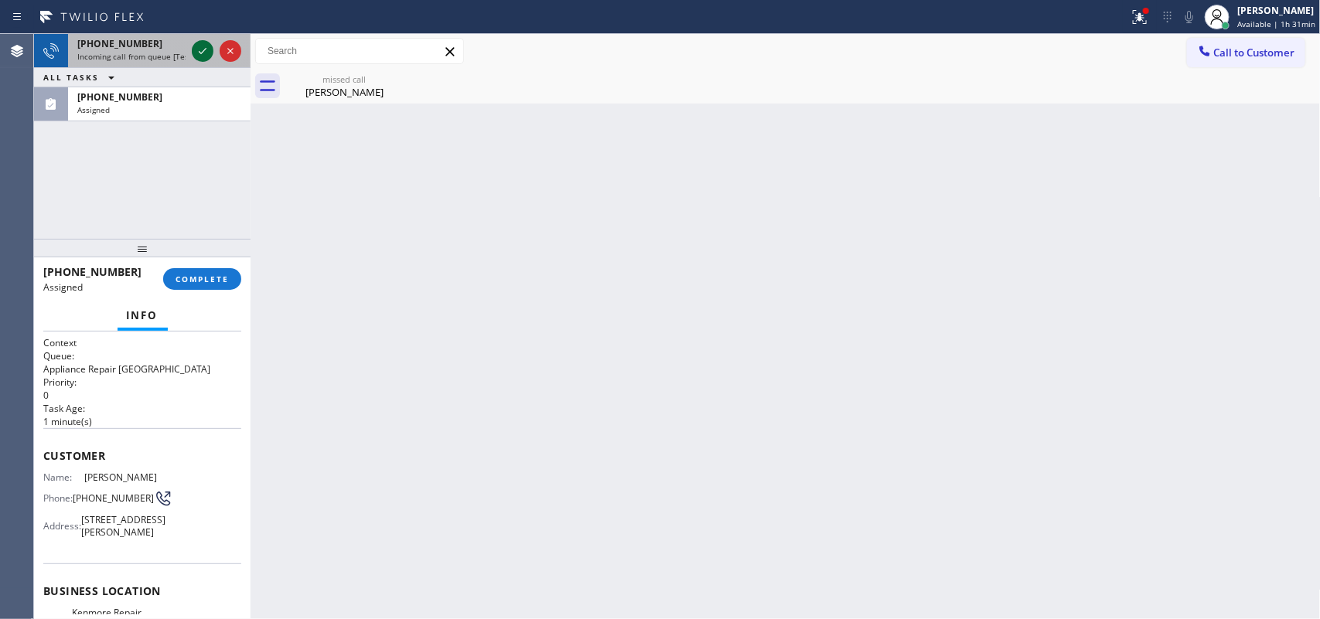
click at [199, 51] on icon at bounding box center [203, 51] width 8 height 6
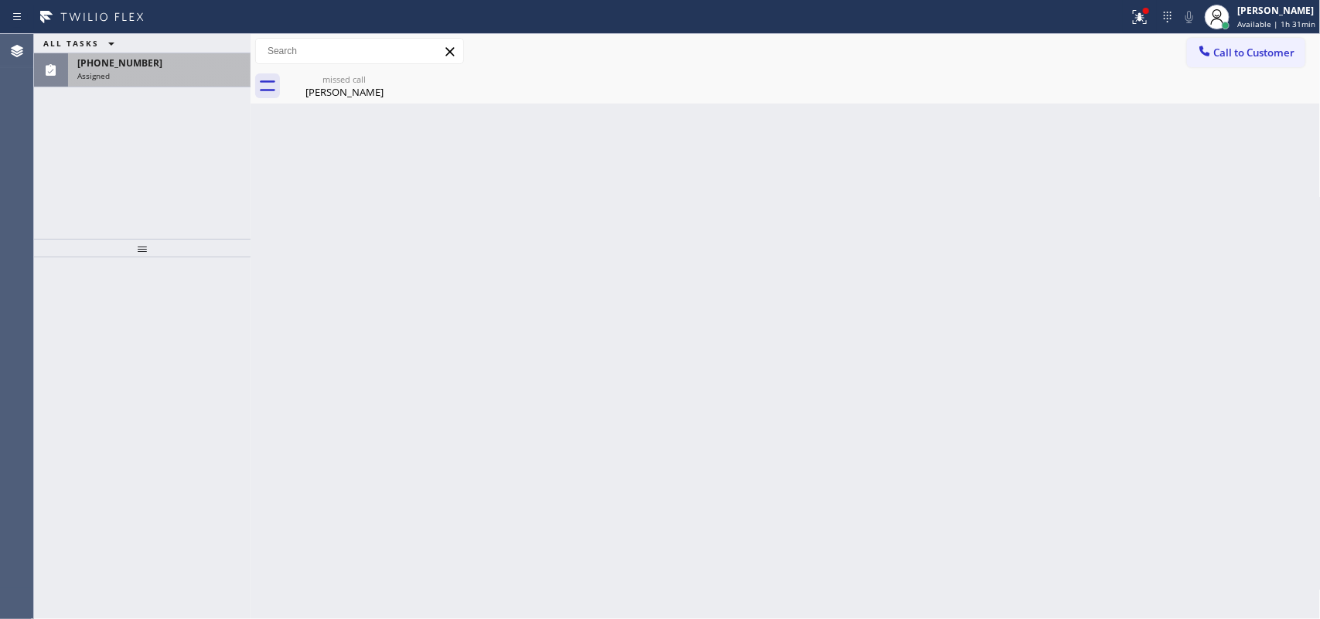
click at [128, 66] on span "[PHONE_NUMBER]" at bounding box center [119, 62] width 85 height 13
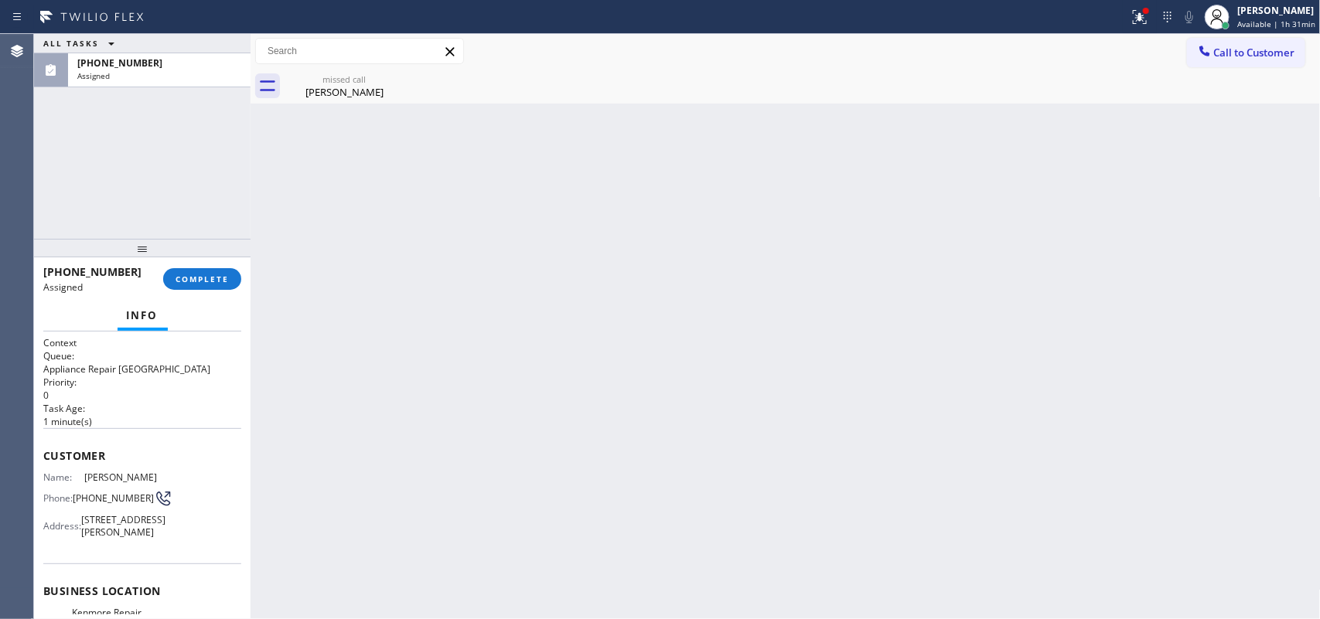
scroll to position [220, 0]
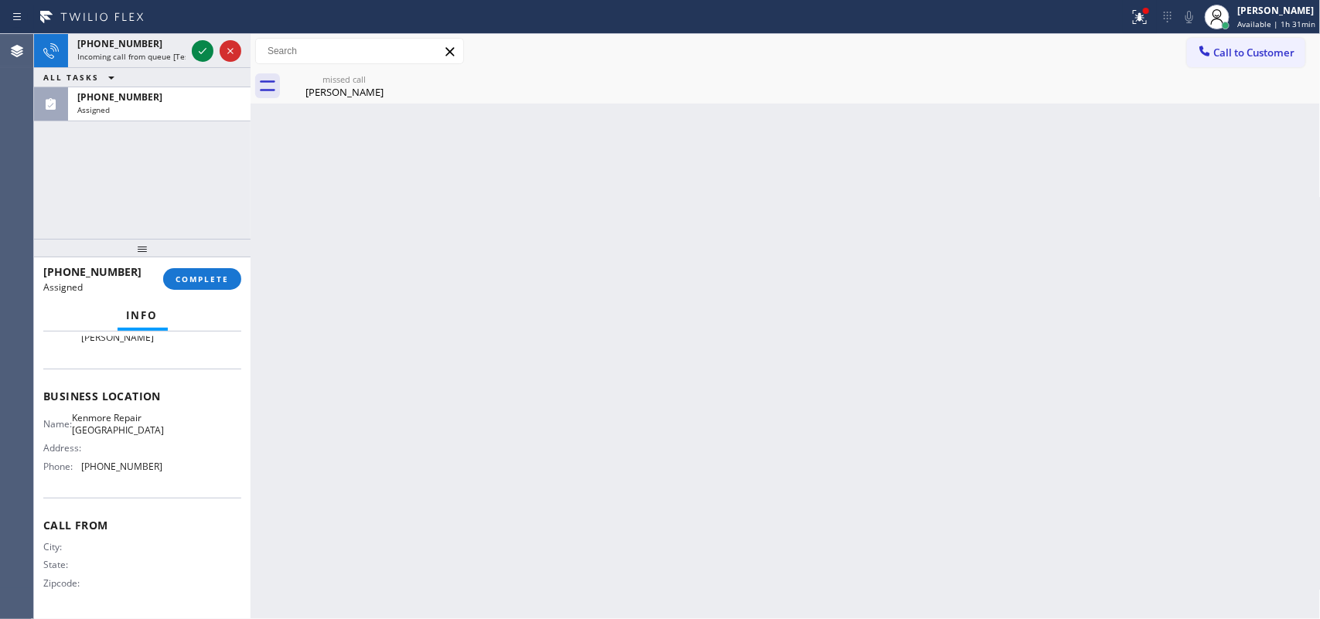
drag, startPoint x: 201, startPoint y: 47, endPoint x: 1318, endPoint y: 103, distance: 1118.6
click at [1063, 251] on div "[PHONE_NUMBER] Incoming call from queue [Test] All ALL TASKS ALL TASKS ACTIVE T…" at bounding box center [677, 326] width 1286 height 585
click at [143, 48] on div "[PHONE_NUMBER]" at bounding box center [131, 43] width 108 height 13
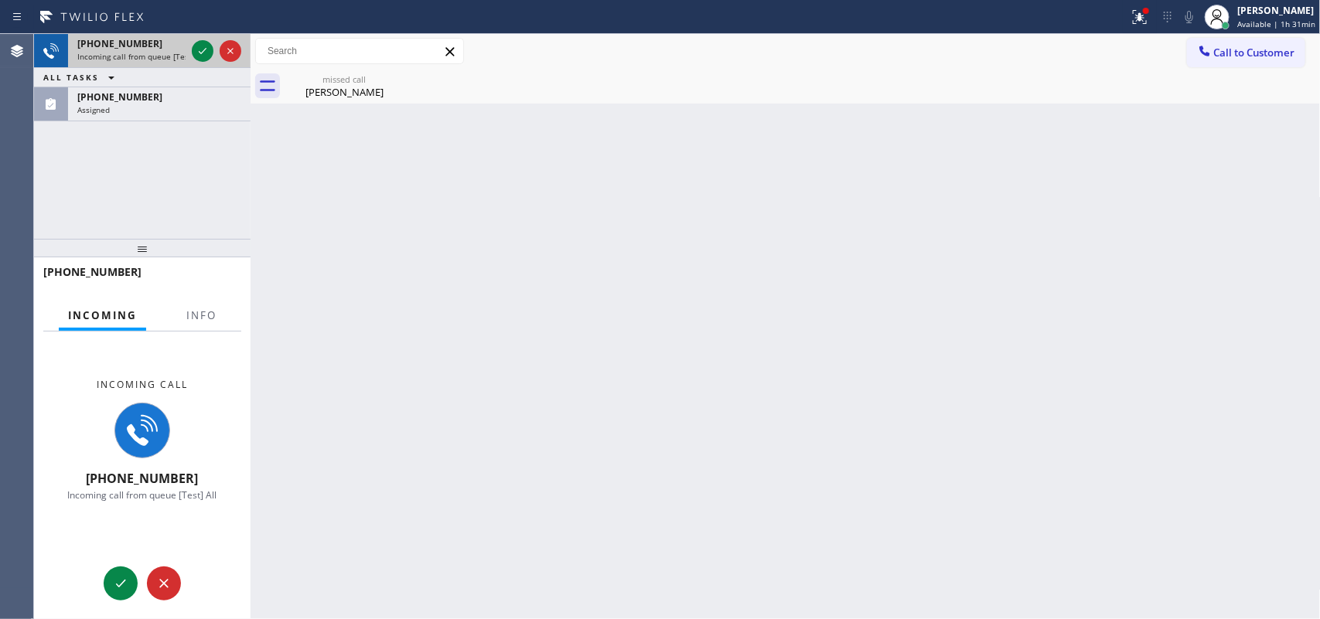
scroll to position [171, 0]
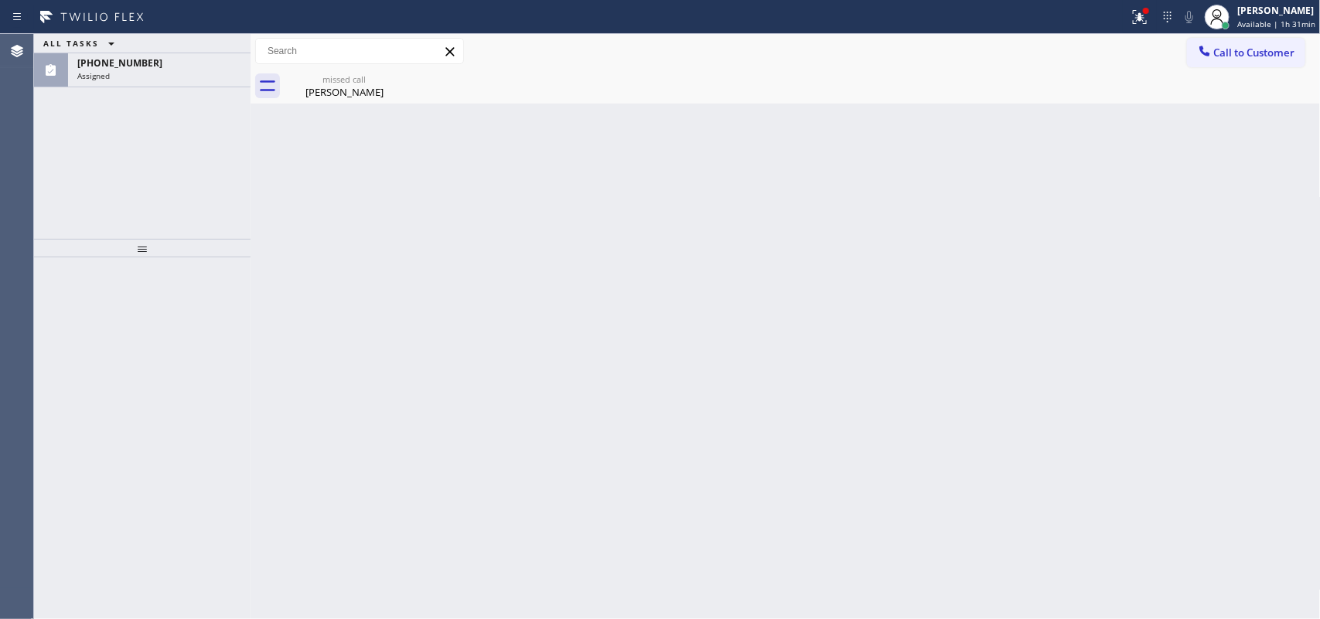
drag, startPoint x: 1247, startPoint y: 21, endPoint x: 1246, endPoint y: 46, distance: 25.5
click at [1247, 23] on span "Available | 1h 31min" at bounding box center [1276, 24] width 78 height 11
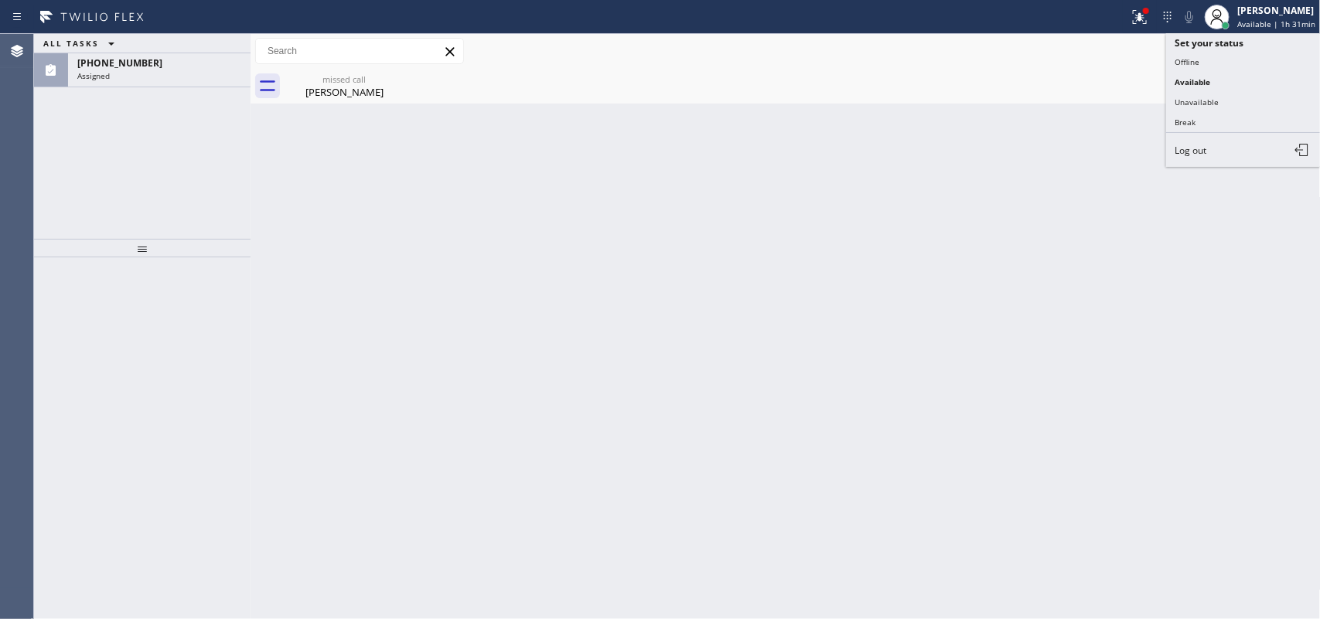
click at [1245, 98] on button "Unavailable" at bounding box center [1243, 102] width 155 height 20
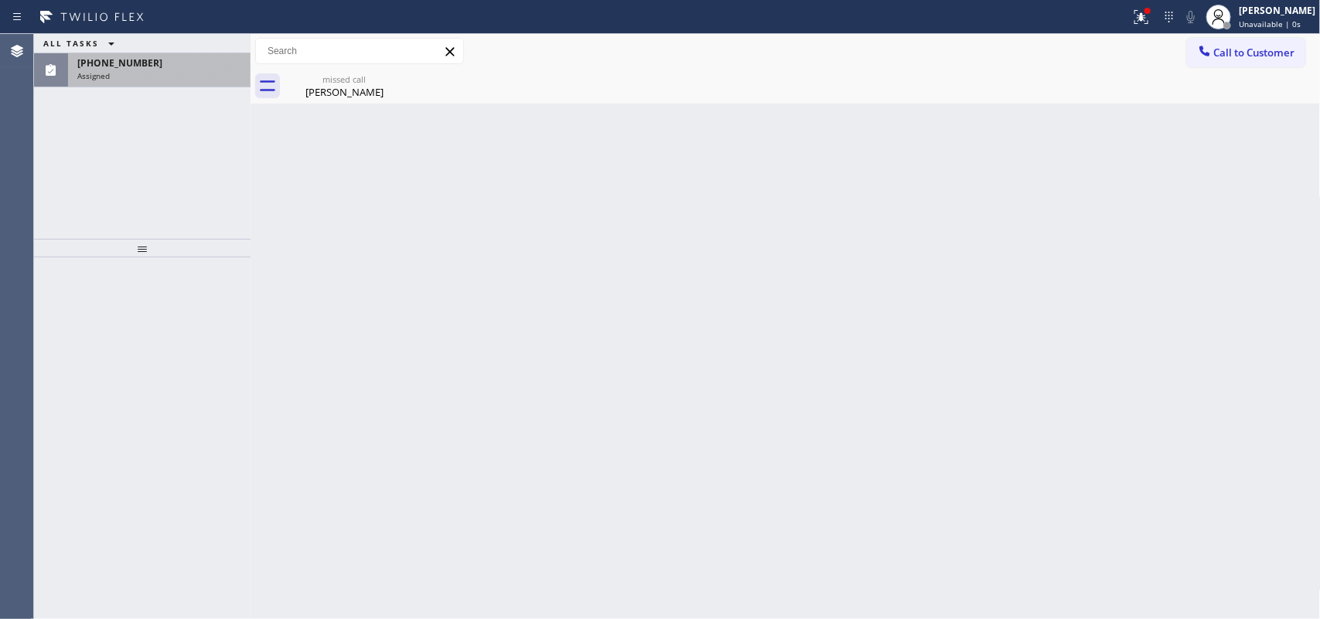
click at [188, 62] on div "[PHONE_NUMBER]" at bounding box center [159, 62] width 164 height 13
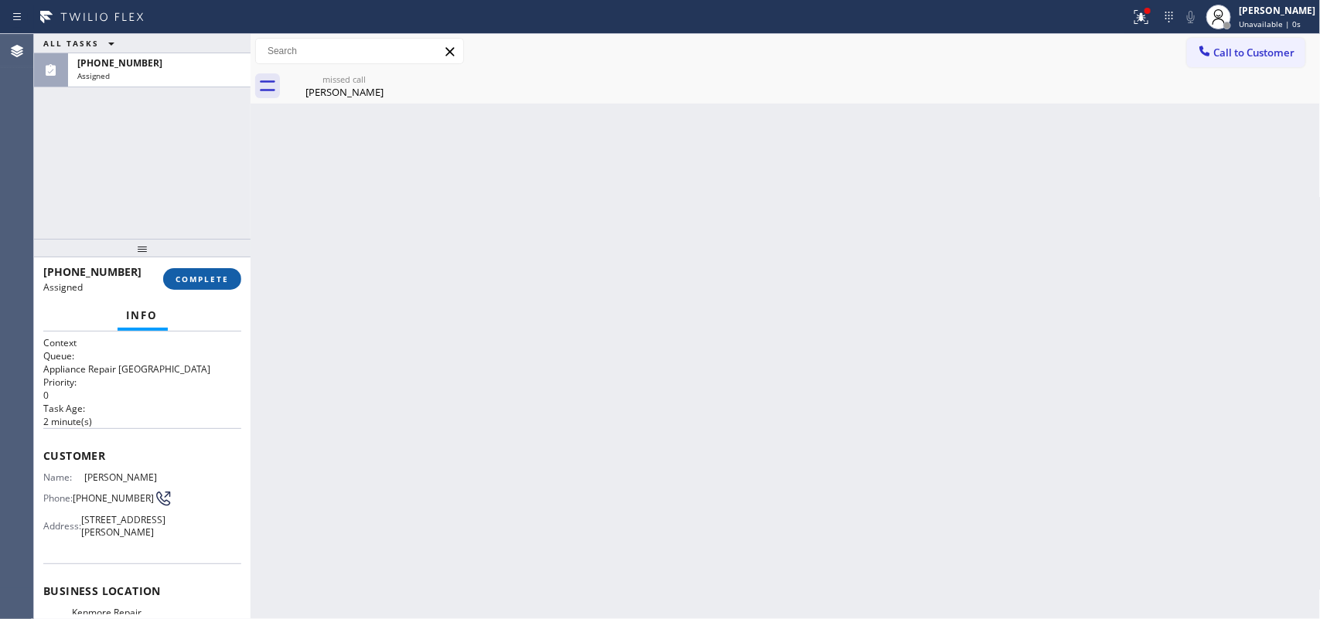
click at [222, 278] on span "COMPLETE" at bounding box center [202, 279] width 53 height 11
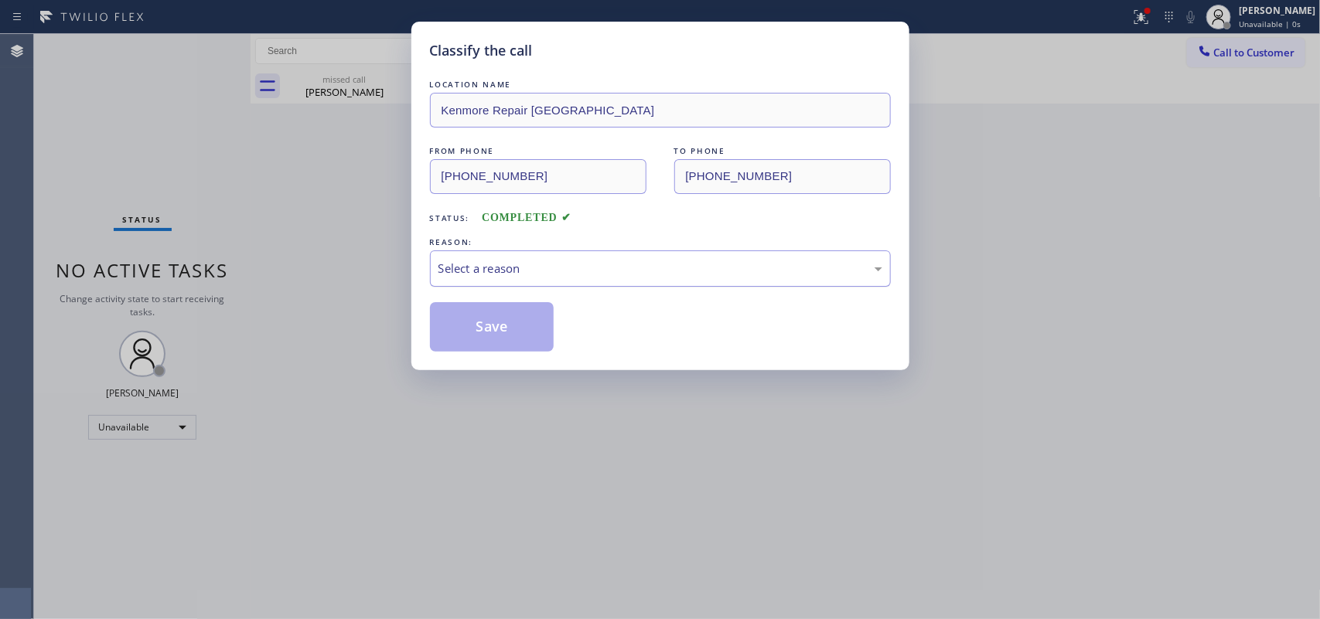
click at [553, 271] on div "Select a reason" at bounding box center [660, 269] width 444 height 18
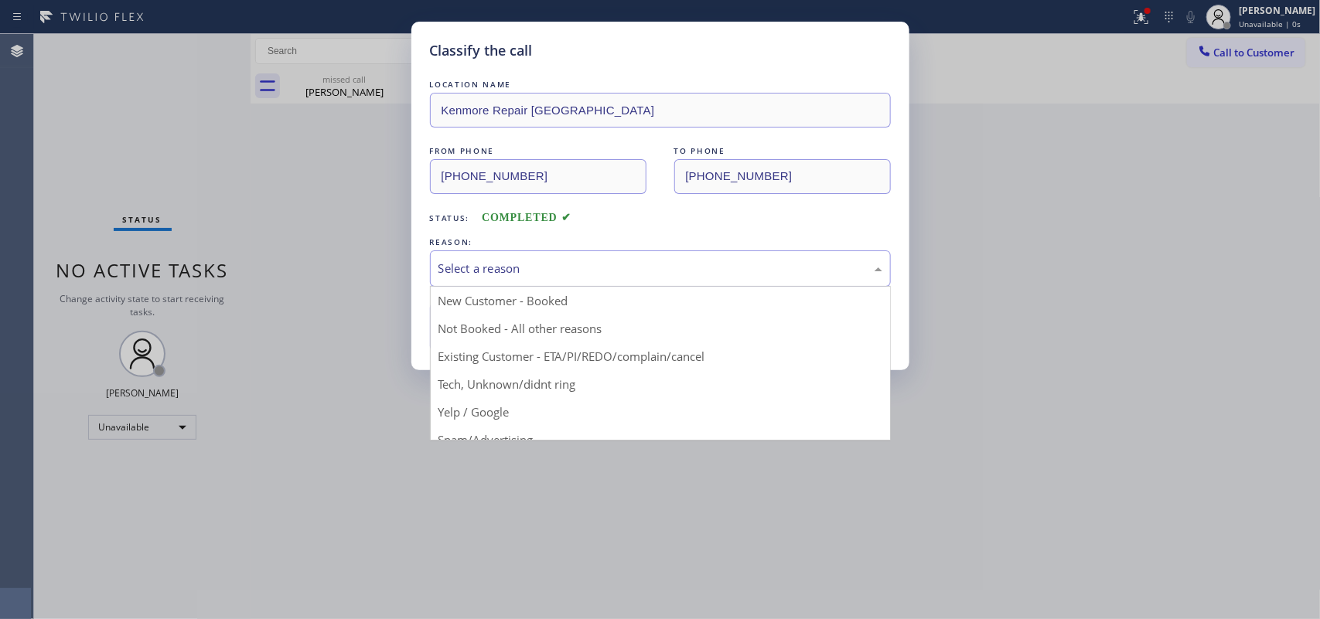
drag, startPoint x: 523, startPoint y: 381, endPoint x: 515, endPoint y: 360, distance: 23.3
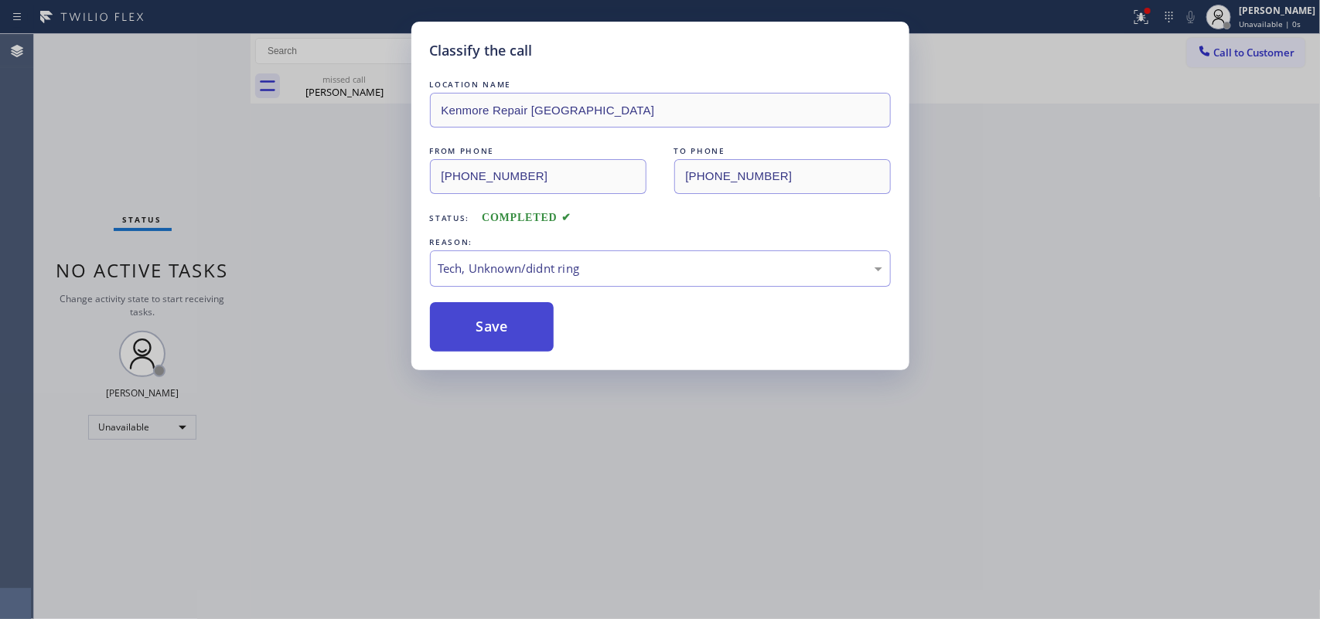
click at [497, 326] on button "Save" at bounding box center [492, 326] width 124 height 49
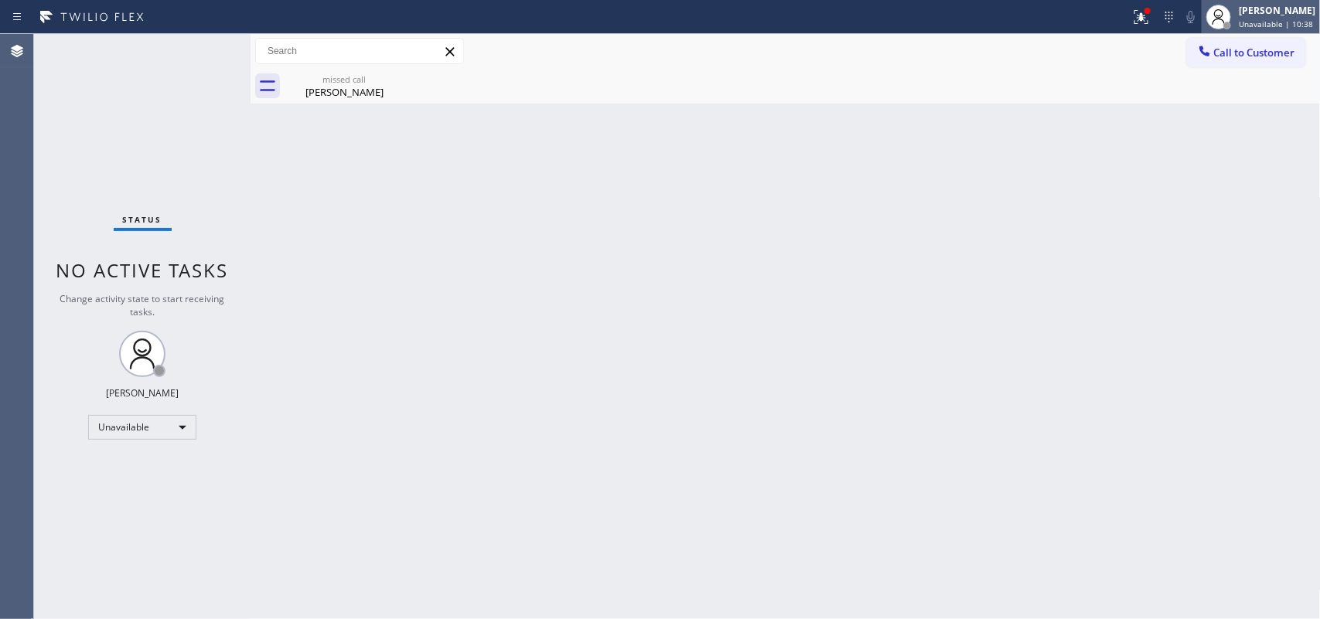
click at [1270, 19] on span "Unavailable | 10:38" at bounding box center [1276, 24] width 74 height 11
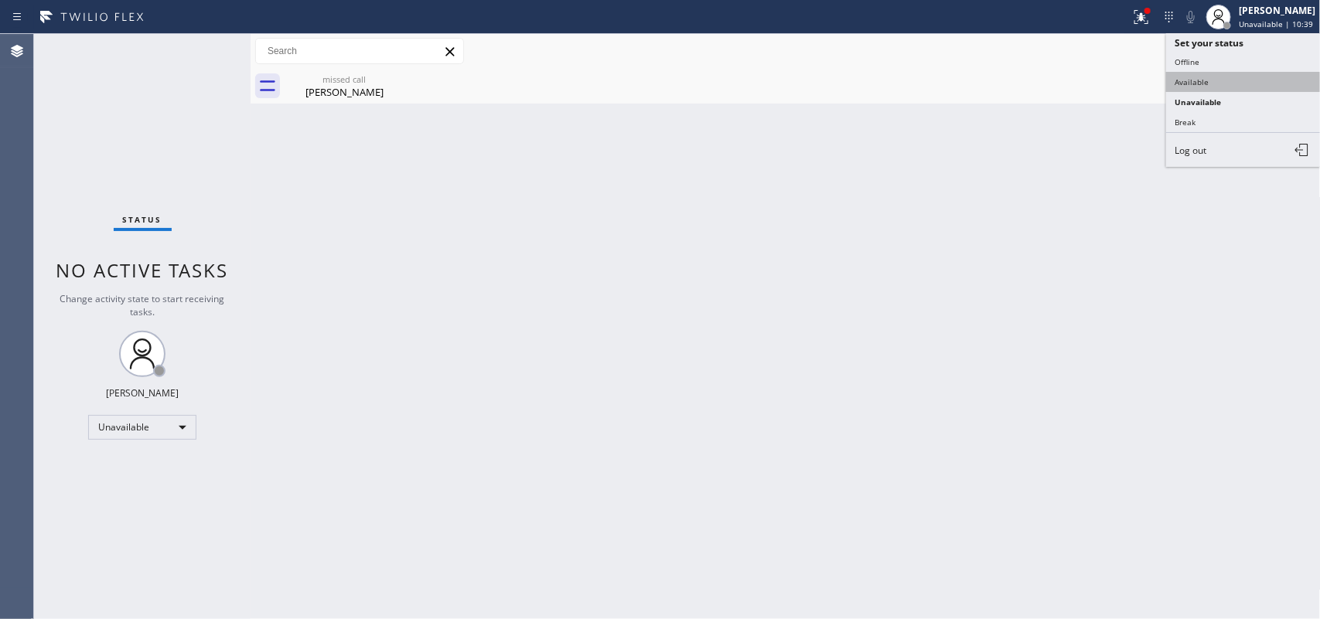
click at [1227, 84] on button "Available" at bounding box center [1243, 82] width 155 height 20
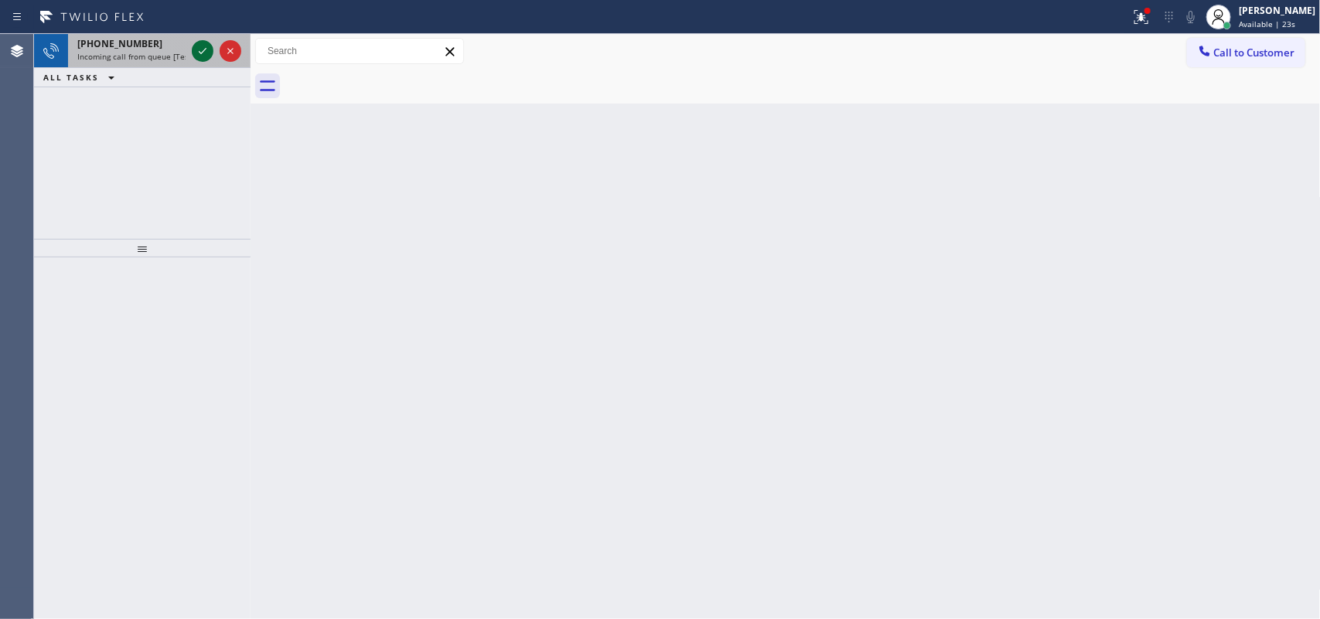
click at [201, 44] on icon at bounding box center [202, 51] width 19 height 19
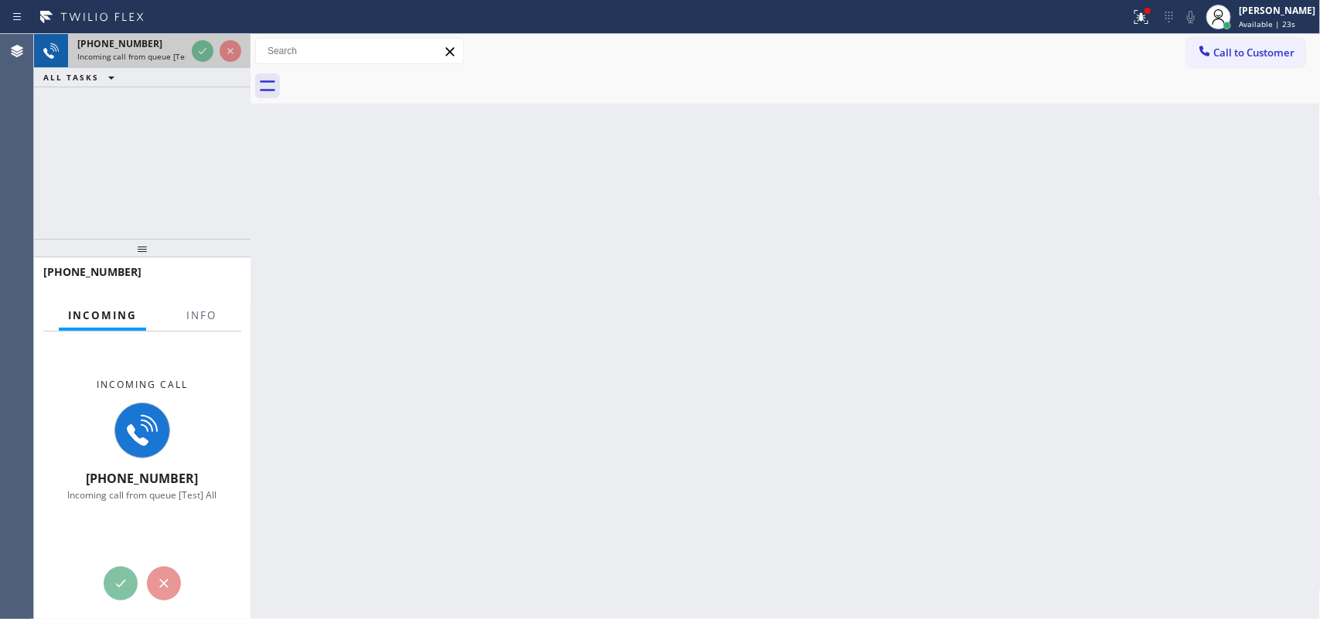
click at [168, 54] on span "Incoming call from queue [Test] All" at bounding box center [141, 56] width 128 height 11
click at [194, 319] on span "Info" at bounding box center [201, 316] width 30 height 14
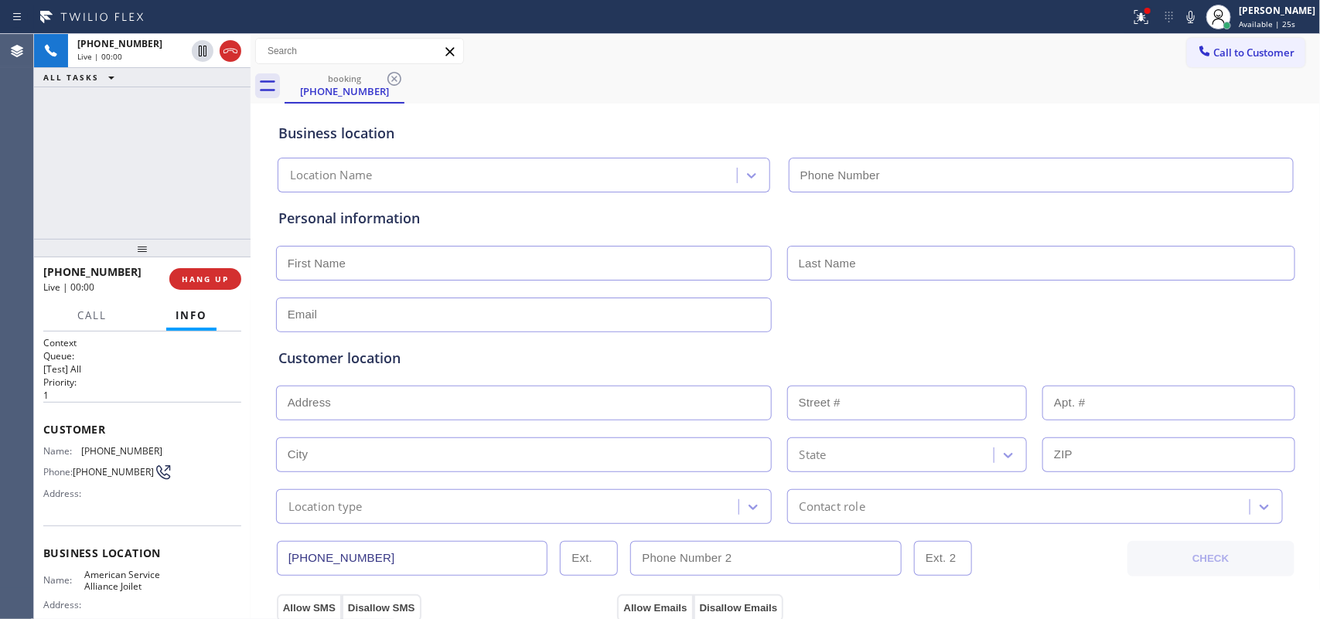
type input "[PHONE_NUMBER]"
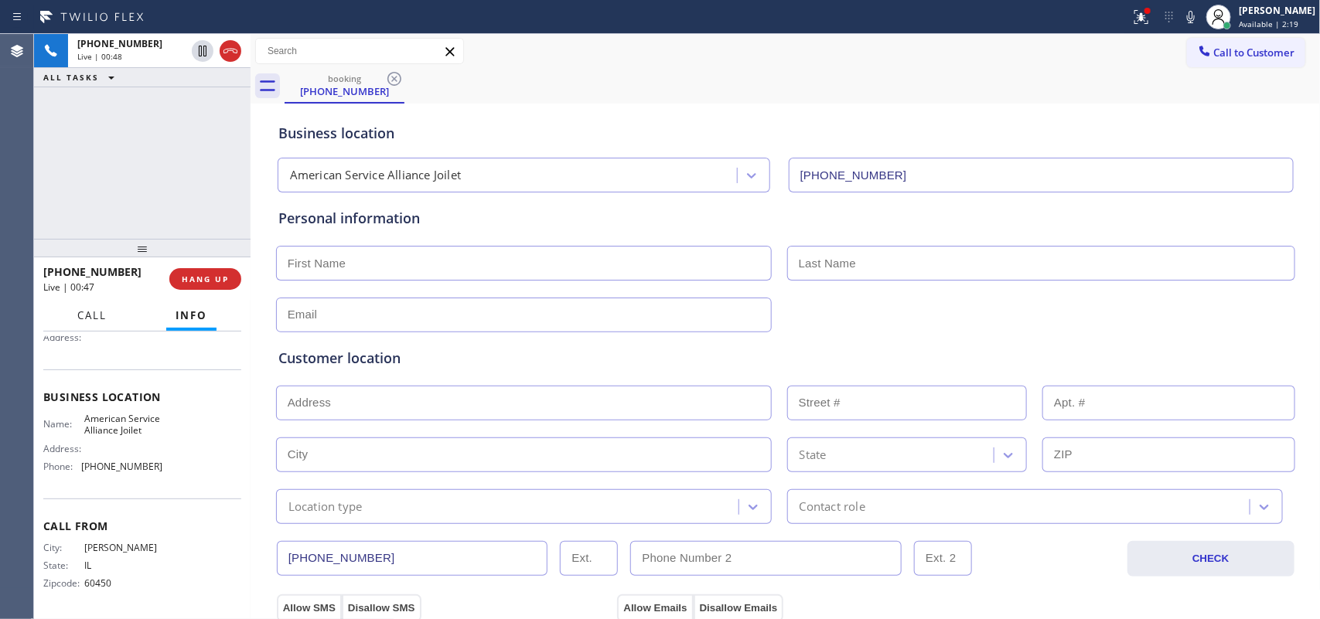
click at [101, 321] on span "Call" at bounding box center [91, 316] width 29 height 14
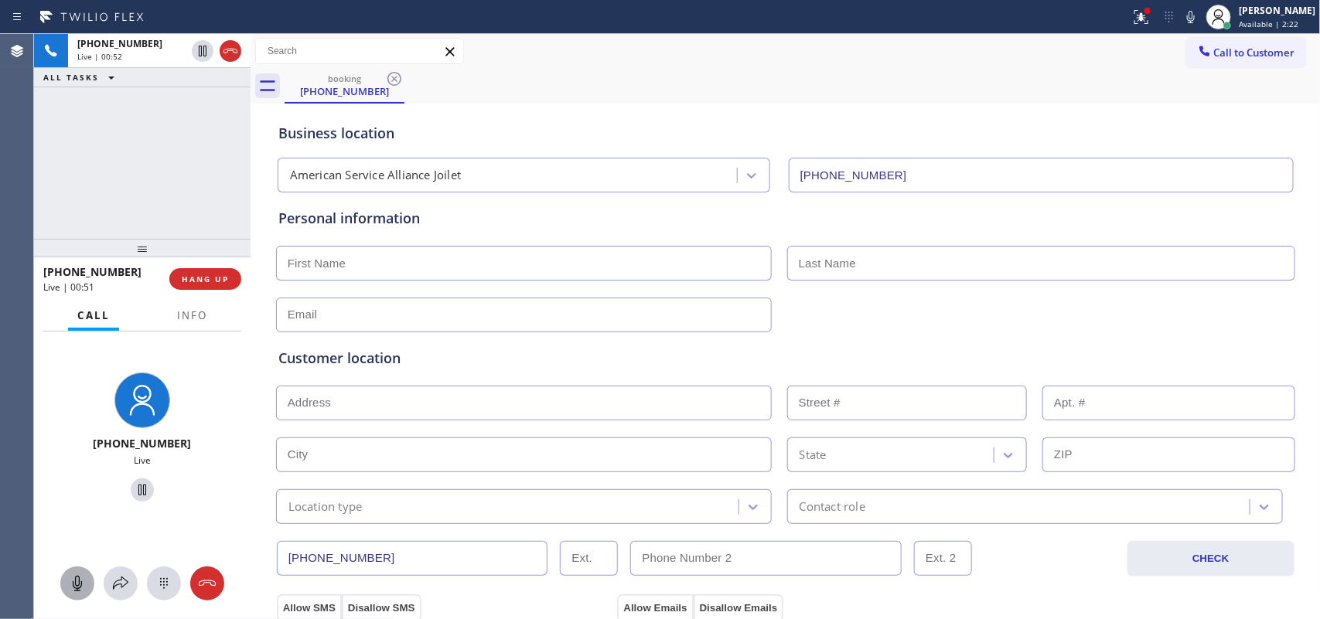
click at [74, 574] on icon at bounding box center [77, 583] width 19 height 19
click at [82, 580] on icon at bounding box center [77, 583] width 19 height 19
click at [78, 581] on icon at bounding box center [77, 583] width 19 height 19
click at [136, 496] on icon at bounding box center [142, 490] width 19 height 19
click at [83, 591] on icon at bounding box center [77, 583] width 19 height 19
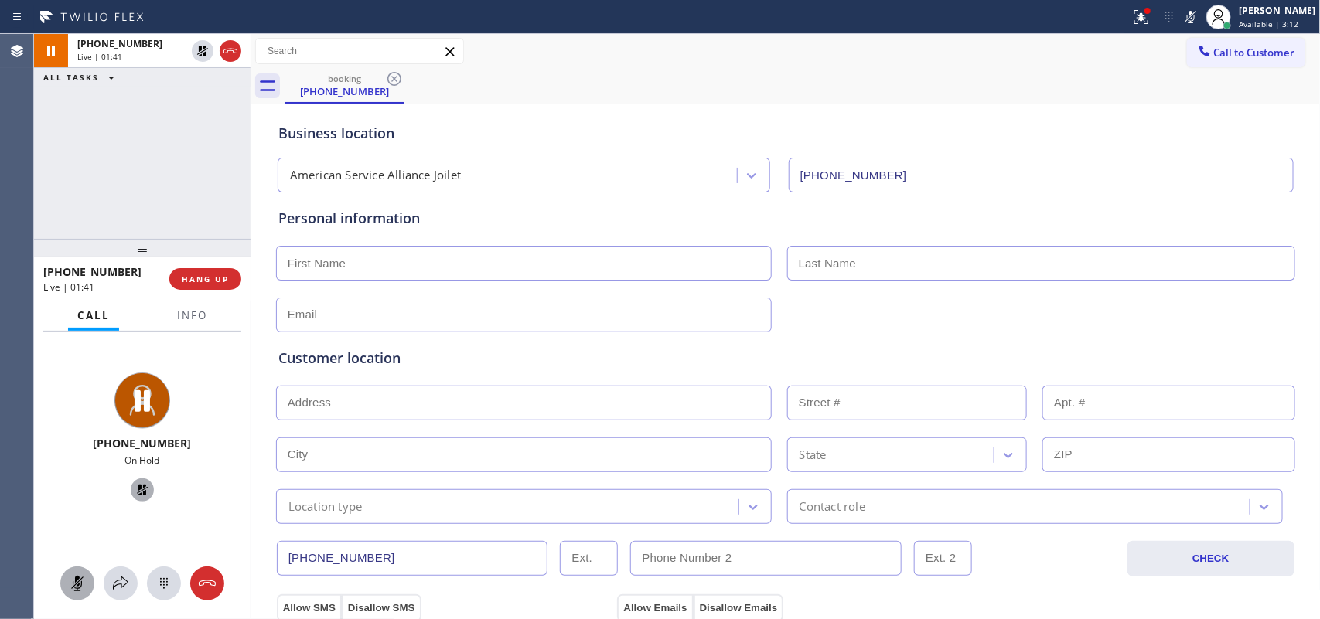
click at [137, 489] on icon at bounding box center [142, 490] width 11 height 11
click at [505, 265] on input "text" at bounding box center [524, 263] width 496 height 35
click at [80, 585] on icon at bounding box center [77, 583] width 19 height 19
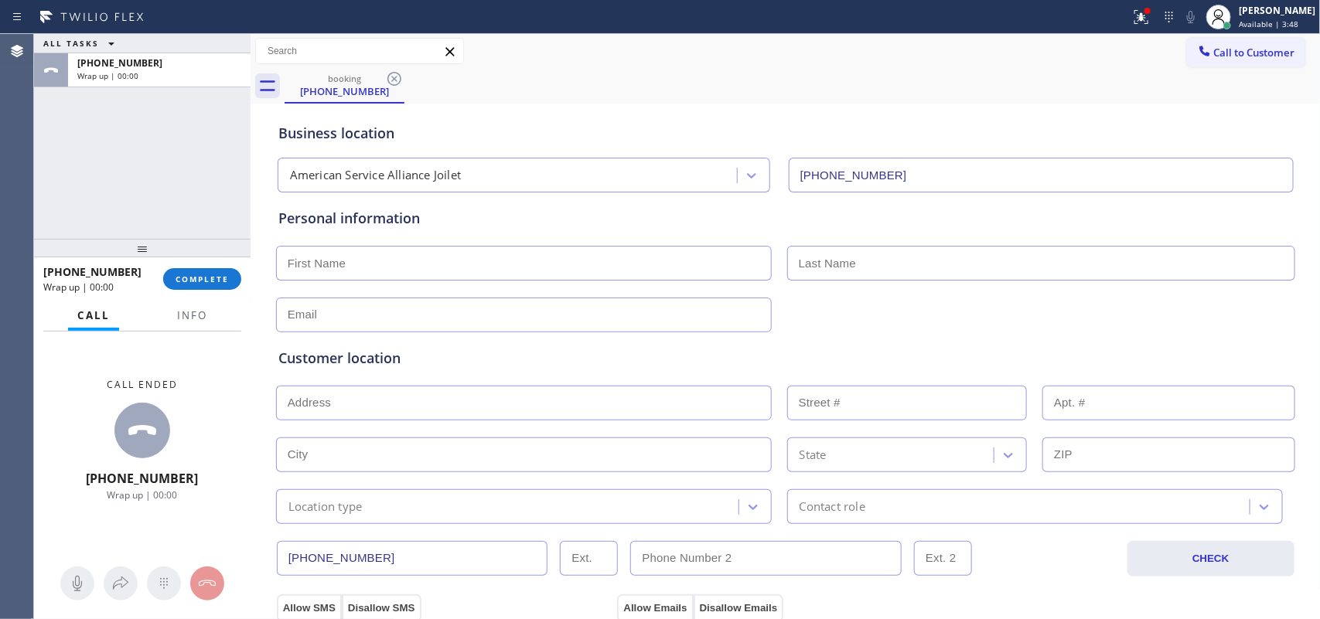
click at [295, 263] on input "text" at bounding box center [524, 263] width 496 height 35
drag, startPoint x: 64, startPoint y: 217, endPoint x: 110, endPoint y: 225, distance: 46.3
click at [64, 217] on div "ALL TASKS ALL TASKS ACTIVE TASKS TASKS IN WRAP UP [PHONE_NUMBER] Wrap up | 00:00" at bounding box center [142, 136] width 216 height 205
click at [363, 274] on input "M" at bounding box center [524, 263] width 496 height 35
type input "Mr."
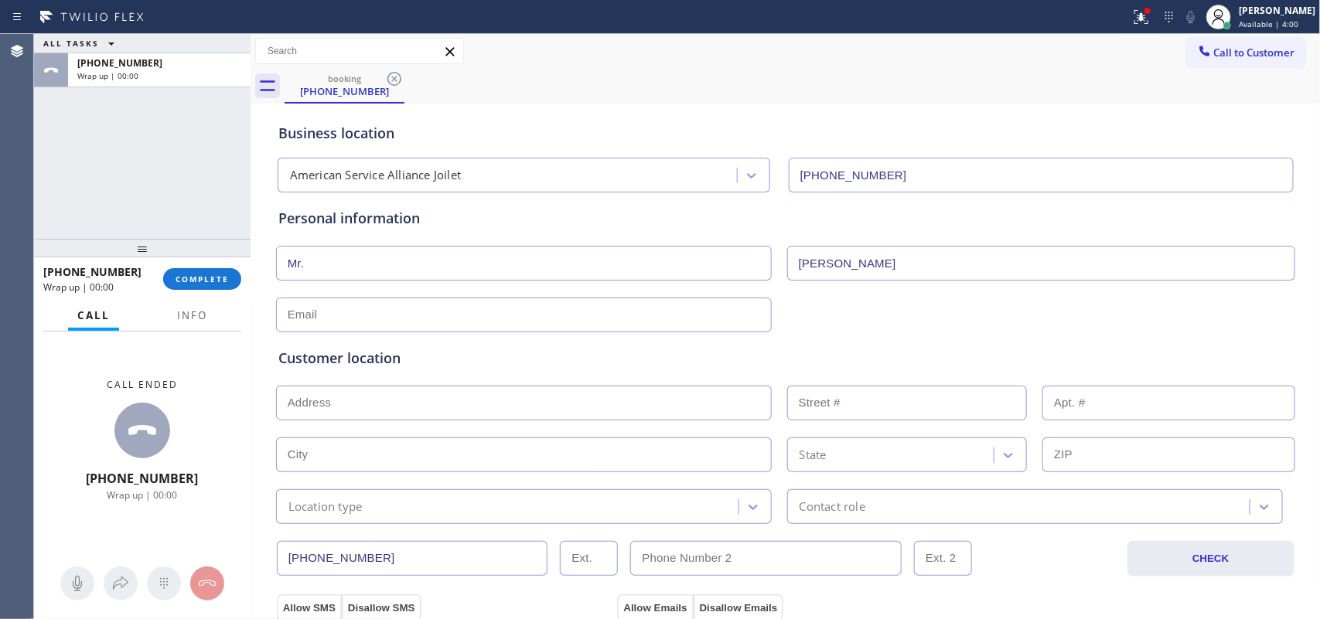
type input "[PERSON_NAME]"
click at [356, 313] on input "text" at bounding box center [524, 315] width 496 height 35
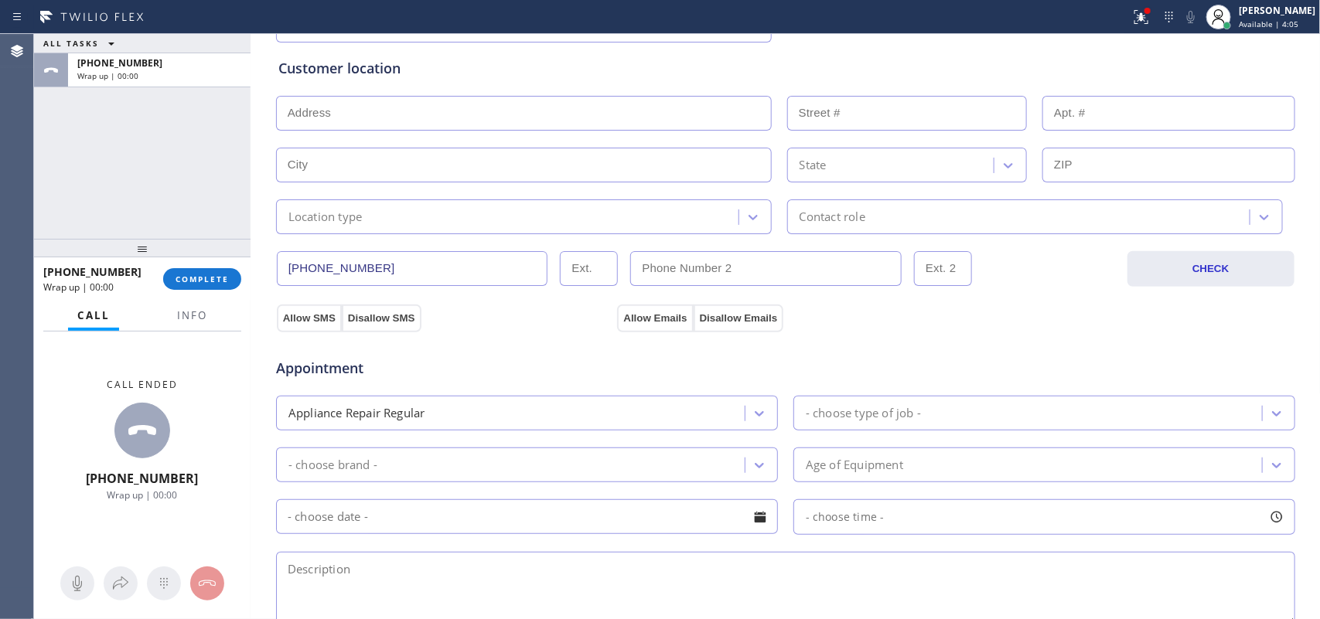
type input "[EMAIL_ADDRESS][DOMAIN_NAME]"
click at [446, 121] on input "text" at bounding box center [524, 113] width 496 height 35
click at [290, 113] on input "text" at bounding box center [524, 113] width 496 height 35
paste input "60436"
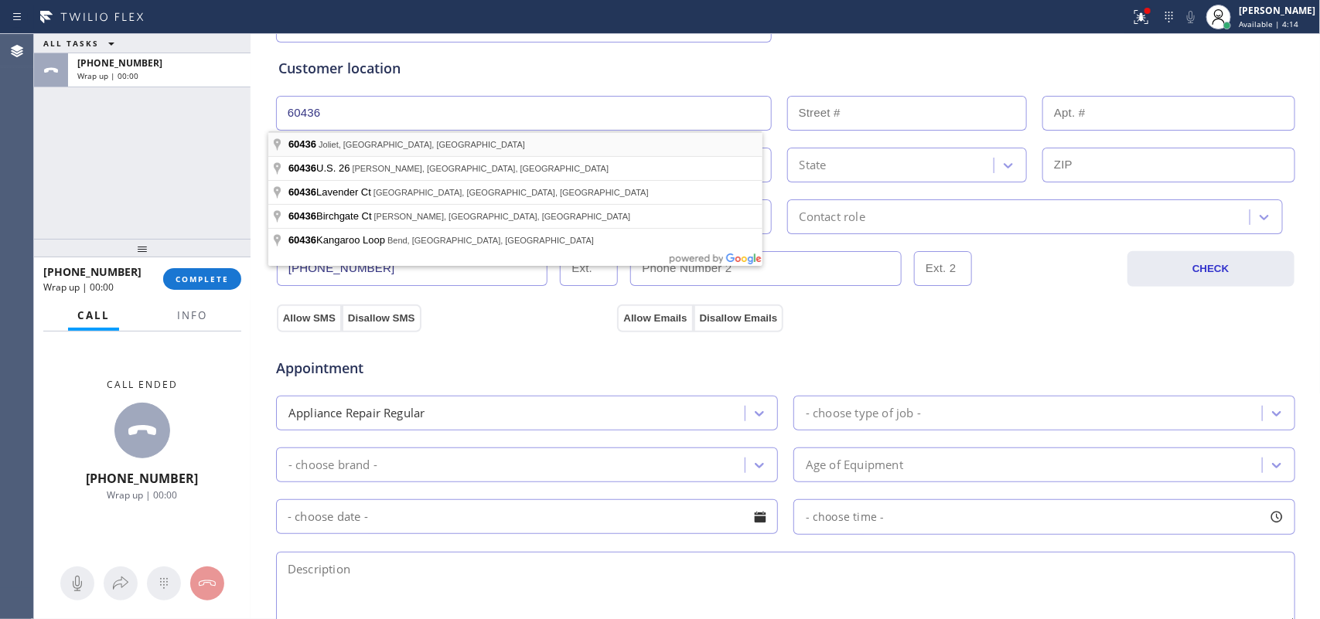
type input "Joliet, IL 60436, [GEOGRAPHIC_DATA]"
click at [313, 141] on div "Customer location >> ADD NEW ADDRESS << + [GEOGRAPHIC_DATA] State Location type…" at bounding box center [785, 146] width 1014 height 176
type input "Shorewood"
type input "60436"
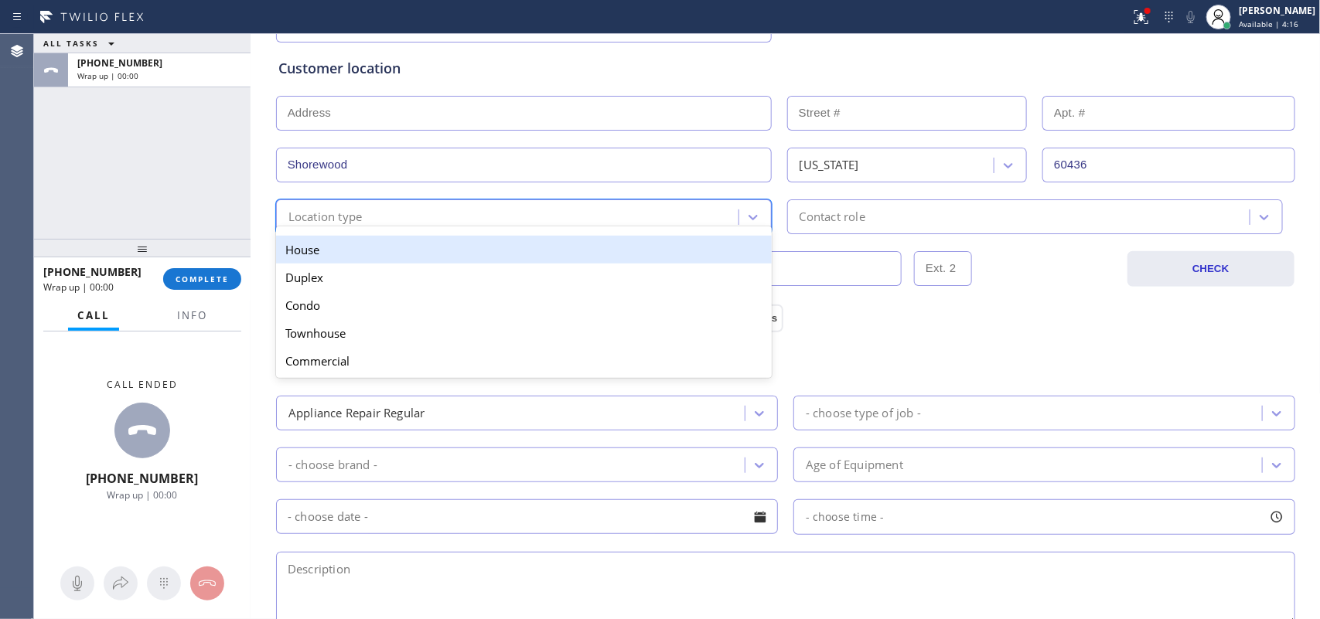
click at [401, 206] on div "Location type" at bounding box center [510, 216] width 458 height 27
click at [427, 257] on div "House" at bounding box center [524, 250] width 496 height 28
drag, startPoint x: 427, startPoint y: 257, endPoint x: 592, endPoint y: 248, distance: 165.7
click at [429, 257] on input "[PHONE_NUMBER]" at bounding box center [412, 268] width 271 height 35
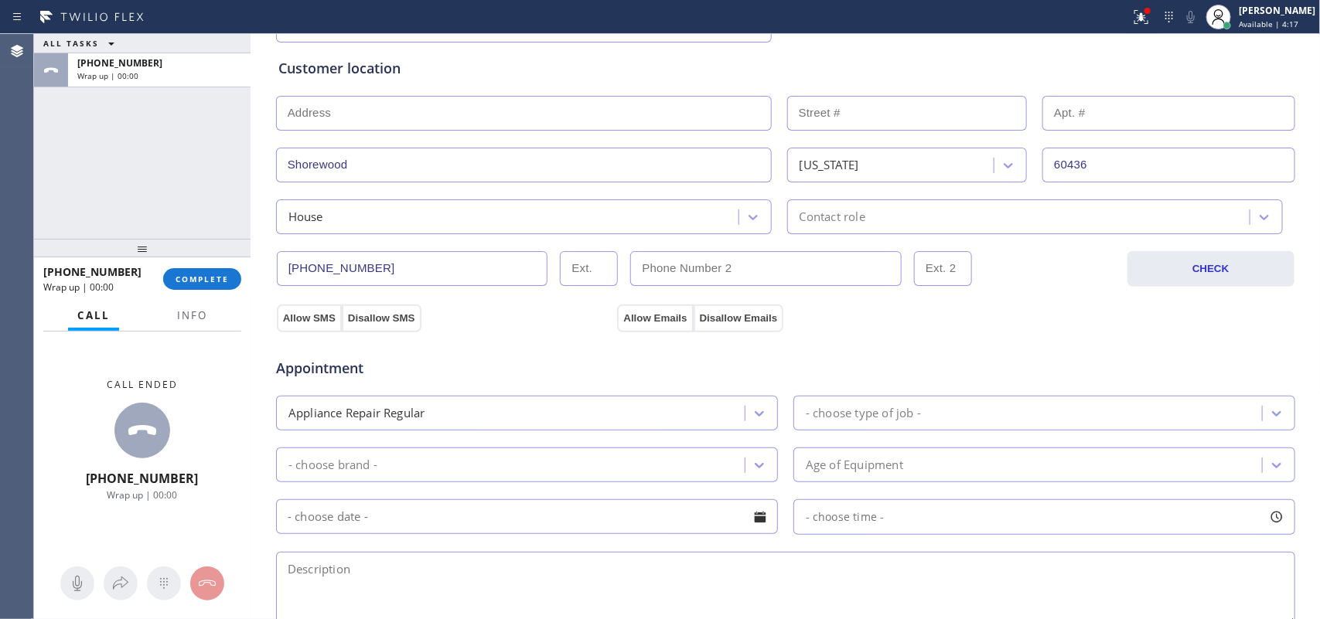
click at [810, 219] on div "Contact role" at bounding box center [832, 217] width 66 height 18
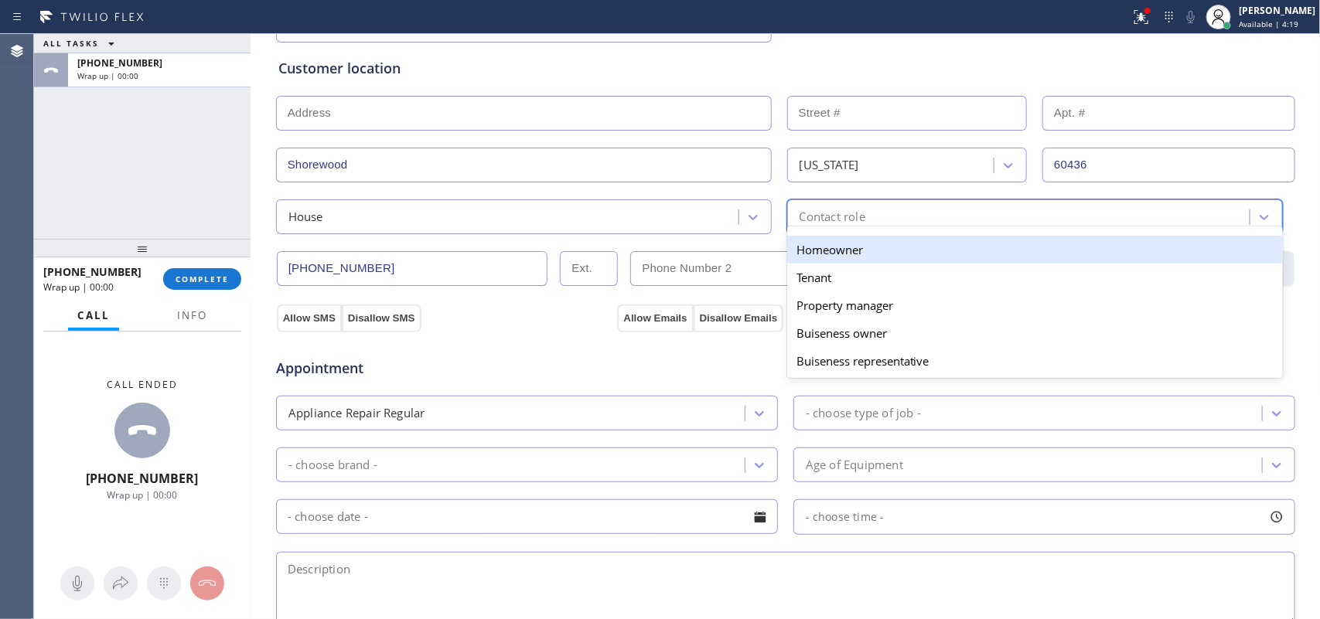
click at [848, 257] on div "Homeowner" at bounding box center [1035, 250] width 496 height 28
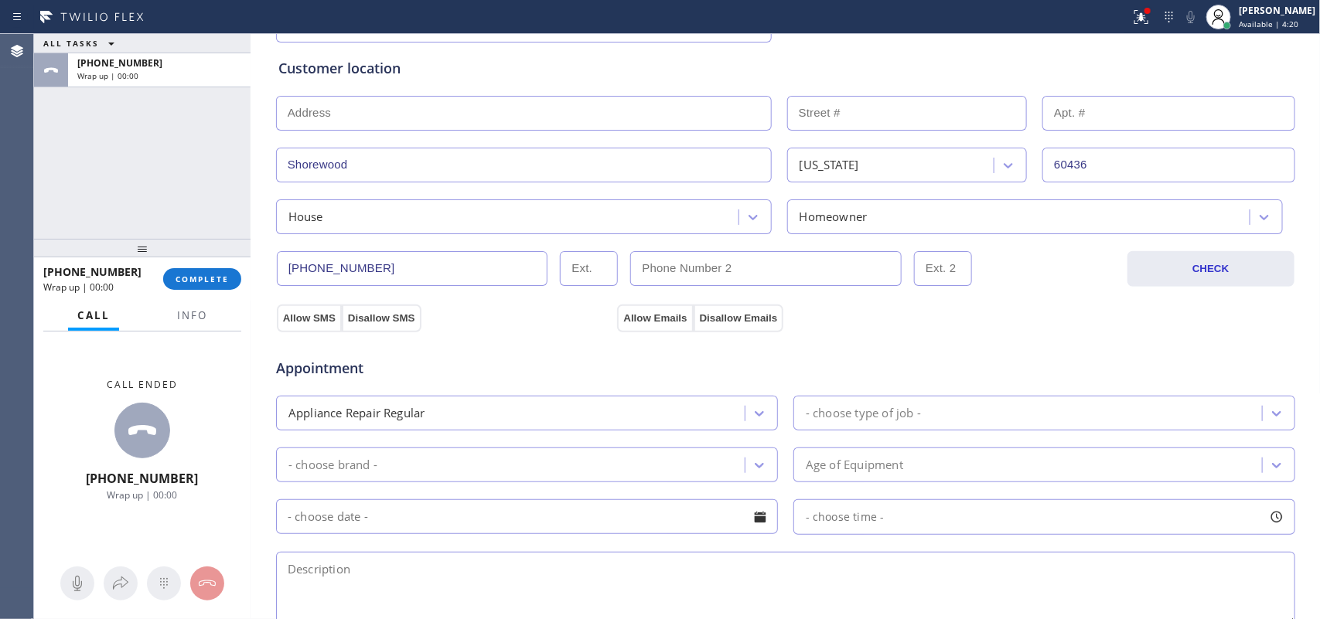
drag, startPoint x: 354, startPoint y: 314, endPoint x: 540, endPoint y: 323, distance: 185.8
click at [356, 315] on button "Disallow SMS" at bounding box center [382, 319] width 80 height 28
click at [771, 329] on div "Appointment Appliance Repair Regular - choose type of job - - choose brand - Ag…" at bounding box center [785, 477] width 1021 height 303
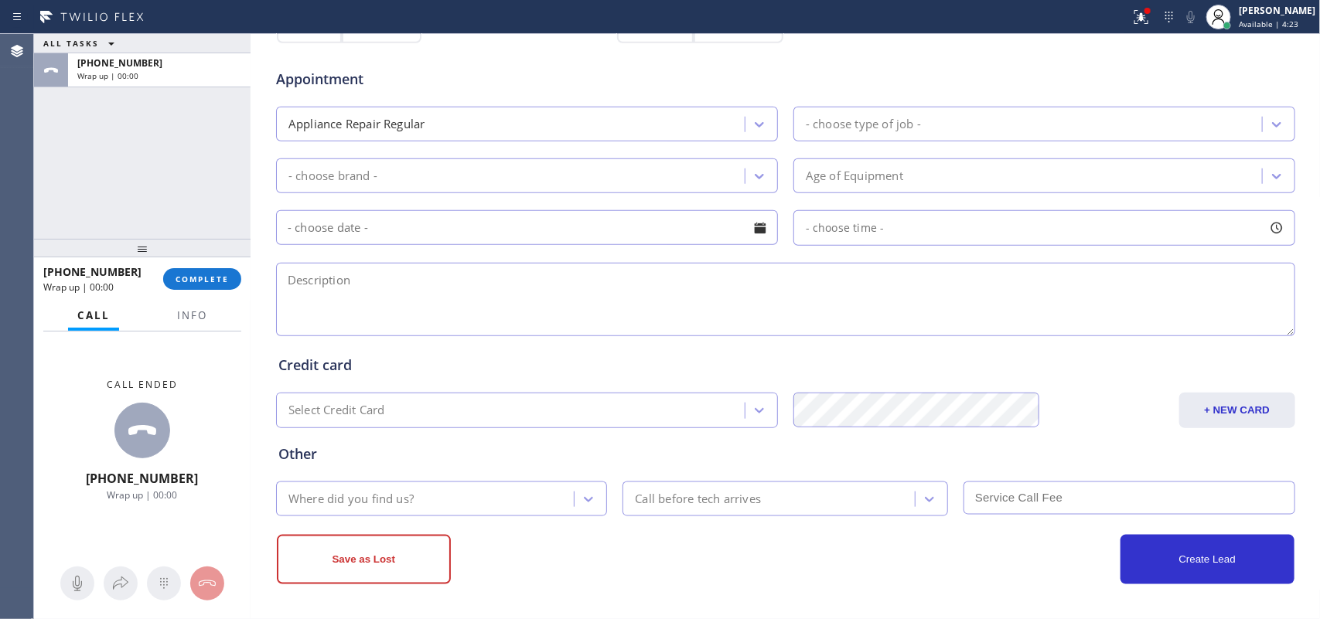
scroll to position [388, 0]
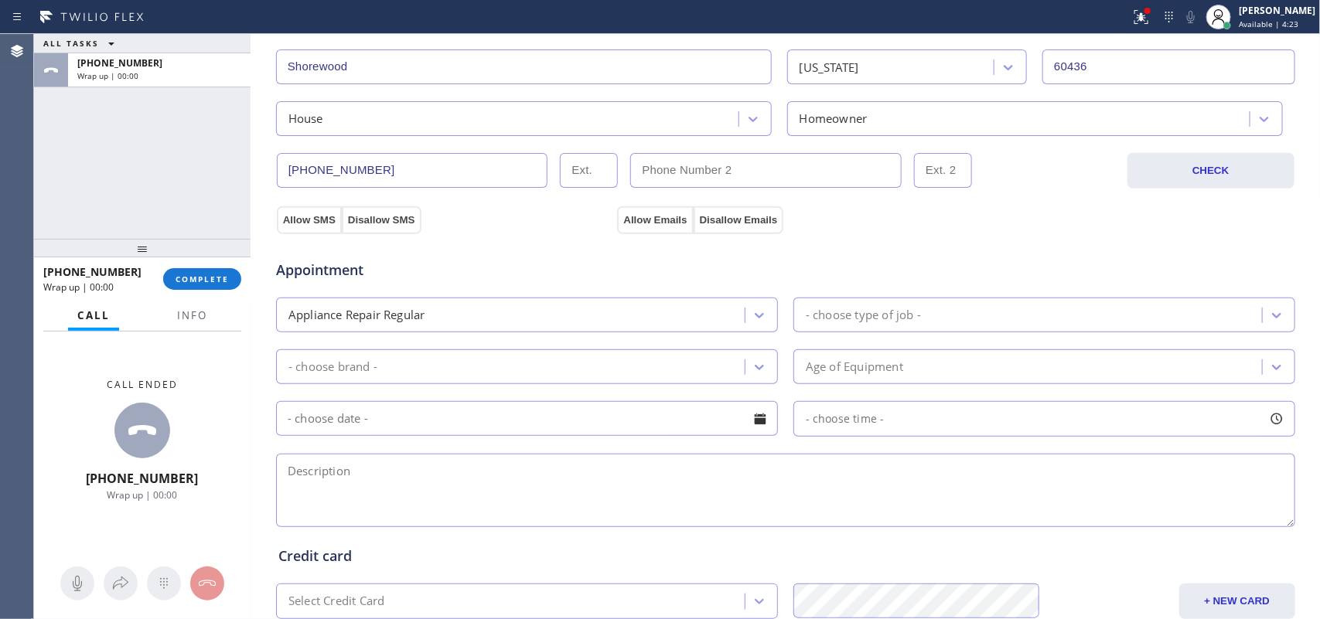
drag, startPoint x: 292, startPoint y: 222, endPoint x: 513, endPoint y: 245, distance: 221.6
click at [292, 221] on button "Allow SMS" at bounding box center [309, 220] width 65 height 28
click at [657, 224] on button "Allow Emails" at bounding box center [655, 220] width 76 height 28
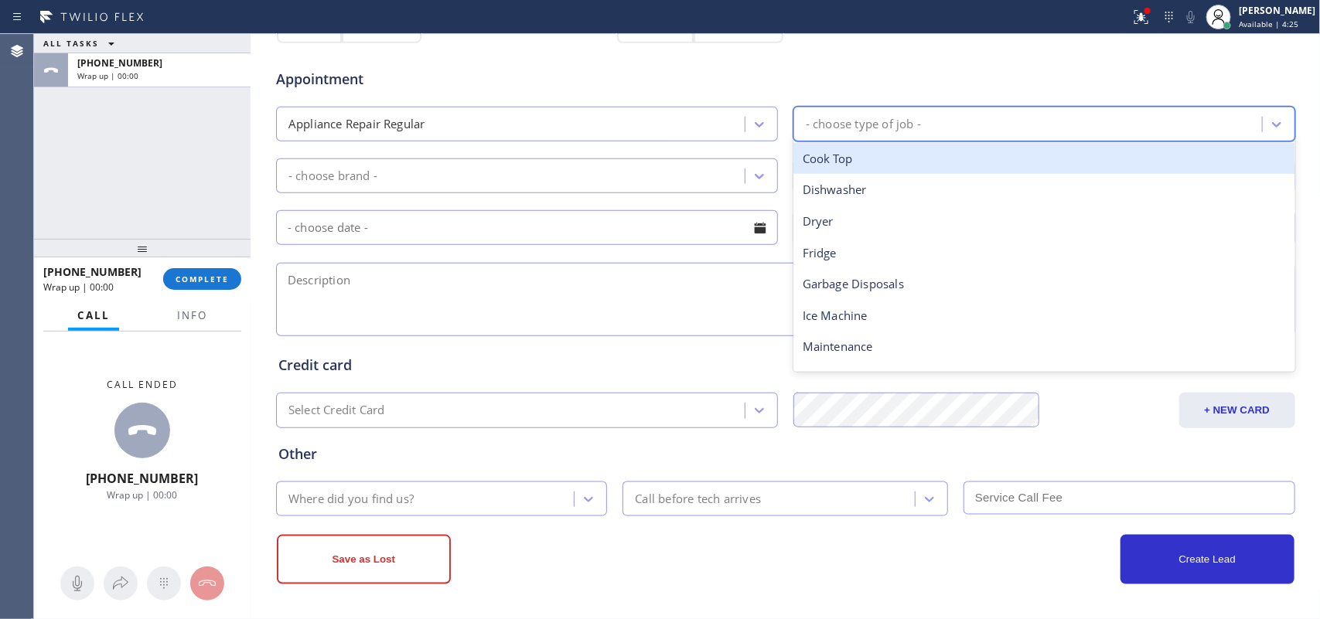
click at [917, 121] on div "- choose type of job -" at bounding box center [1030, 124] width 464 height 27
drag, startPoint x: 917, startPoint y: 121, endPoint x: 906, endPoint y: 132, distance: 15.9
click at [917, 121] on div "- choose type of job -" at bounding box center [1030, 124] width 464 height 27
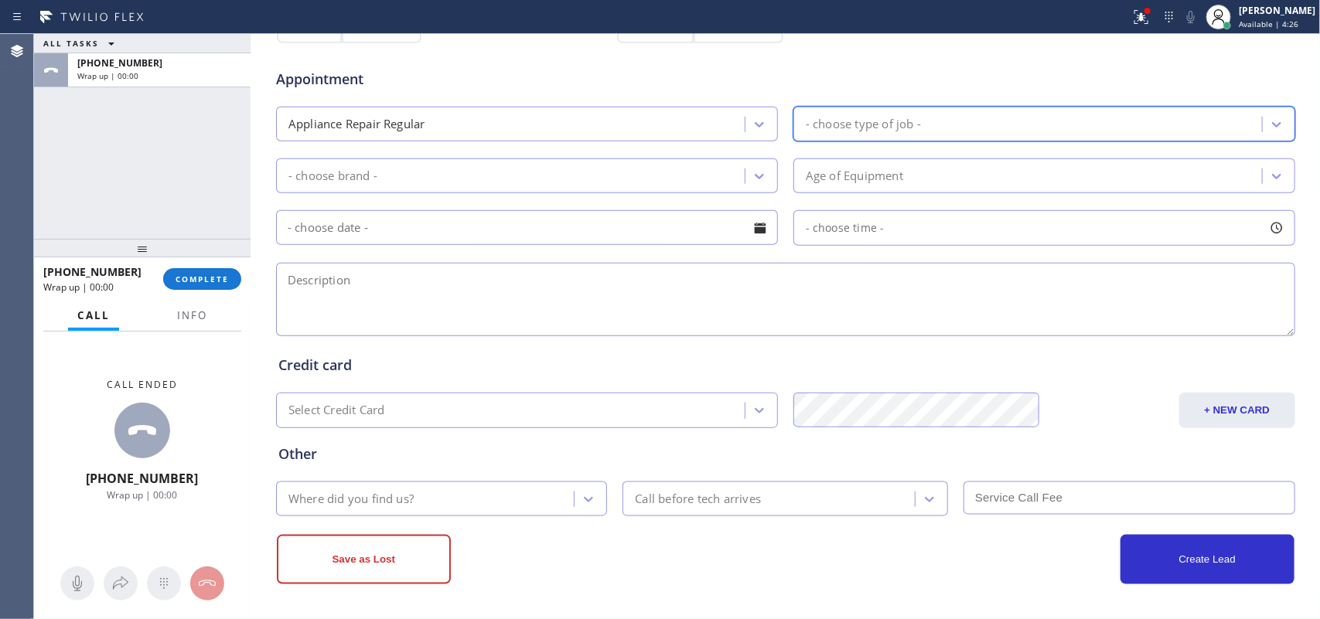
click at [912, 122] on div "- choose type of job -" at bounding box center [863, 124] width 115 height 18
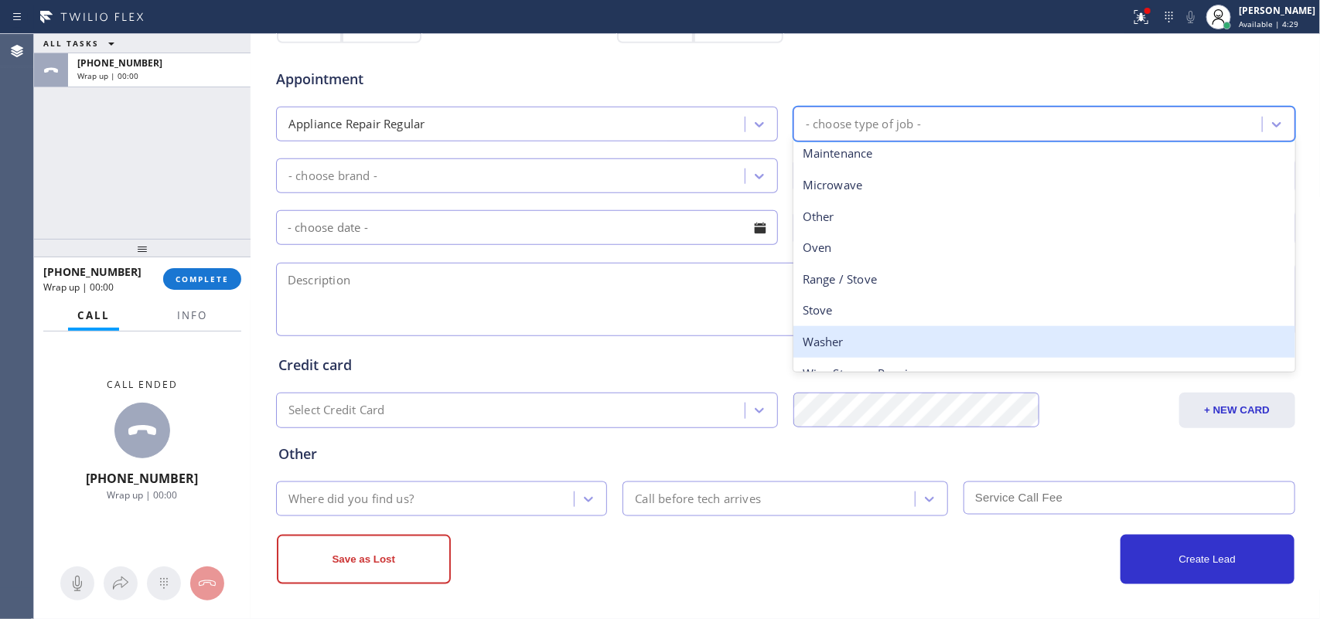
scroll to position [213, 0]
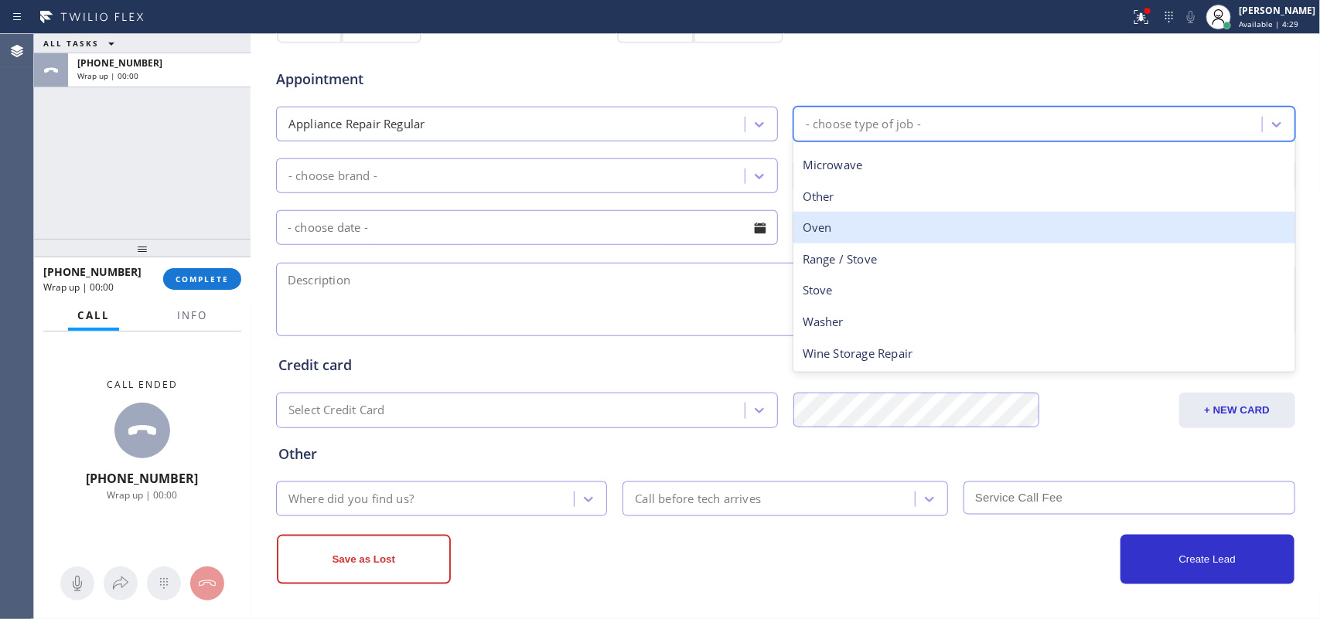
click at [852, 226] on div "Oven" at bounding box center [1044, 228] width 502 height 32
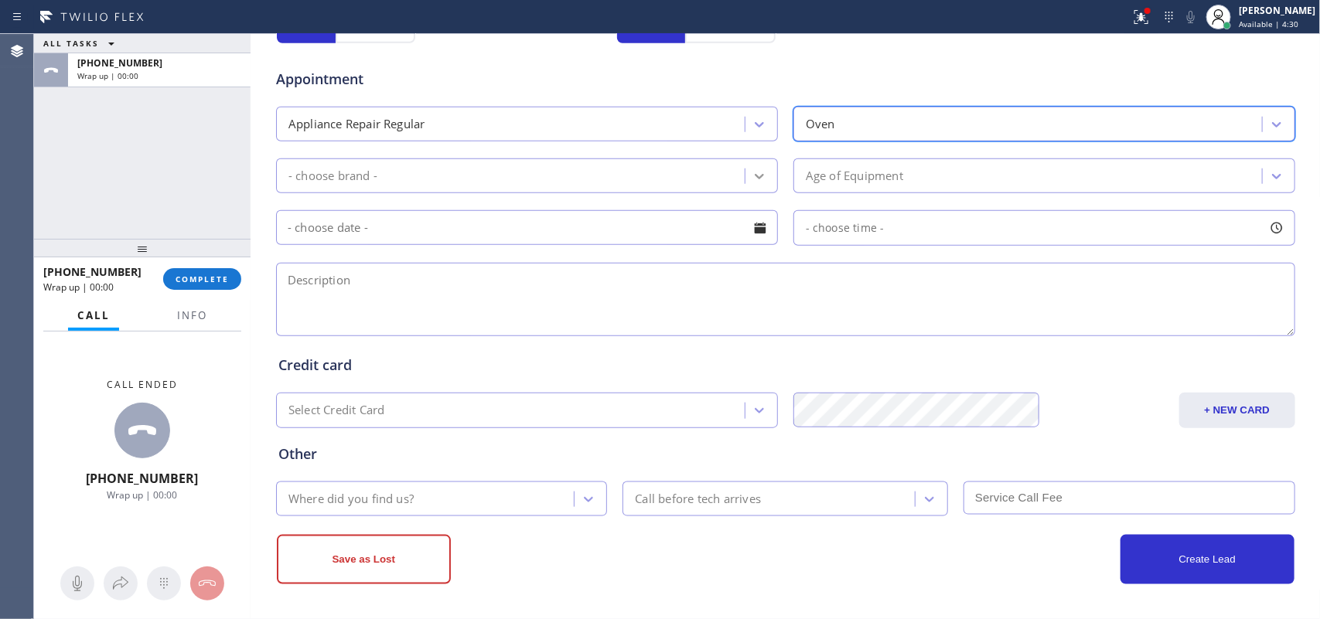
click at [756, 165] on div at bounding box center [759, 176] width 28 height 28
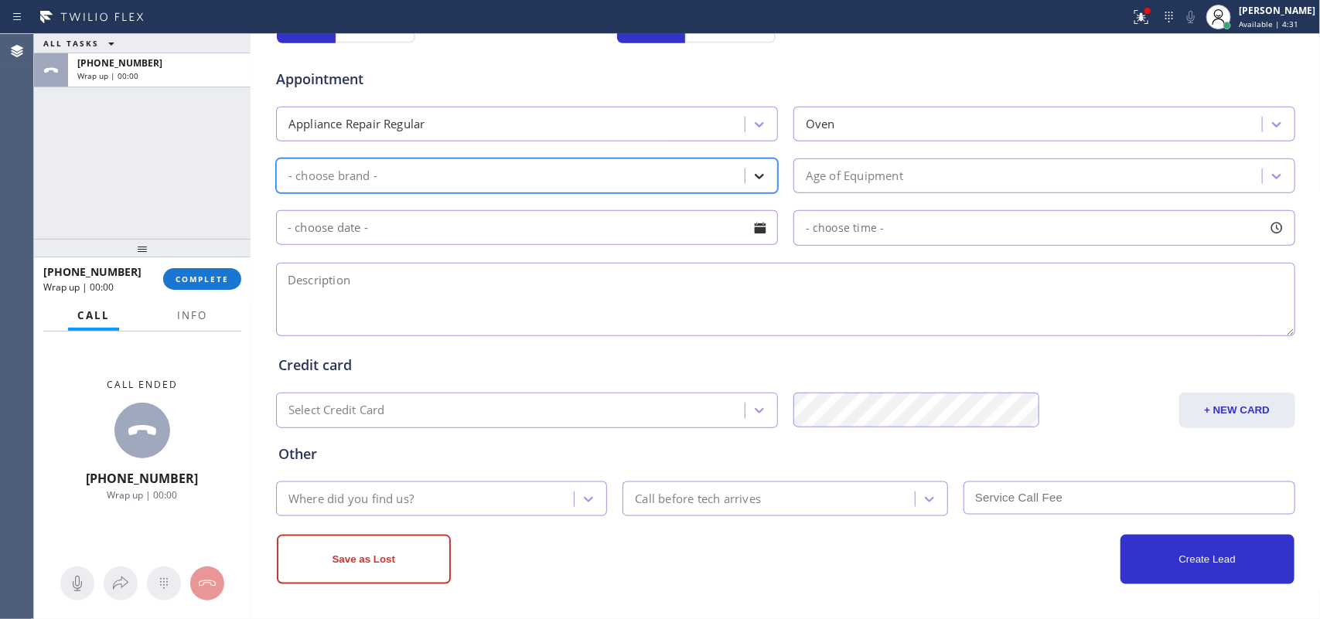
click at [752, 169] on icon at bounding box center [759, 176] width 15 height 15
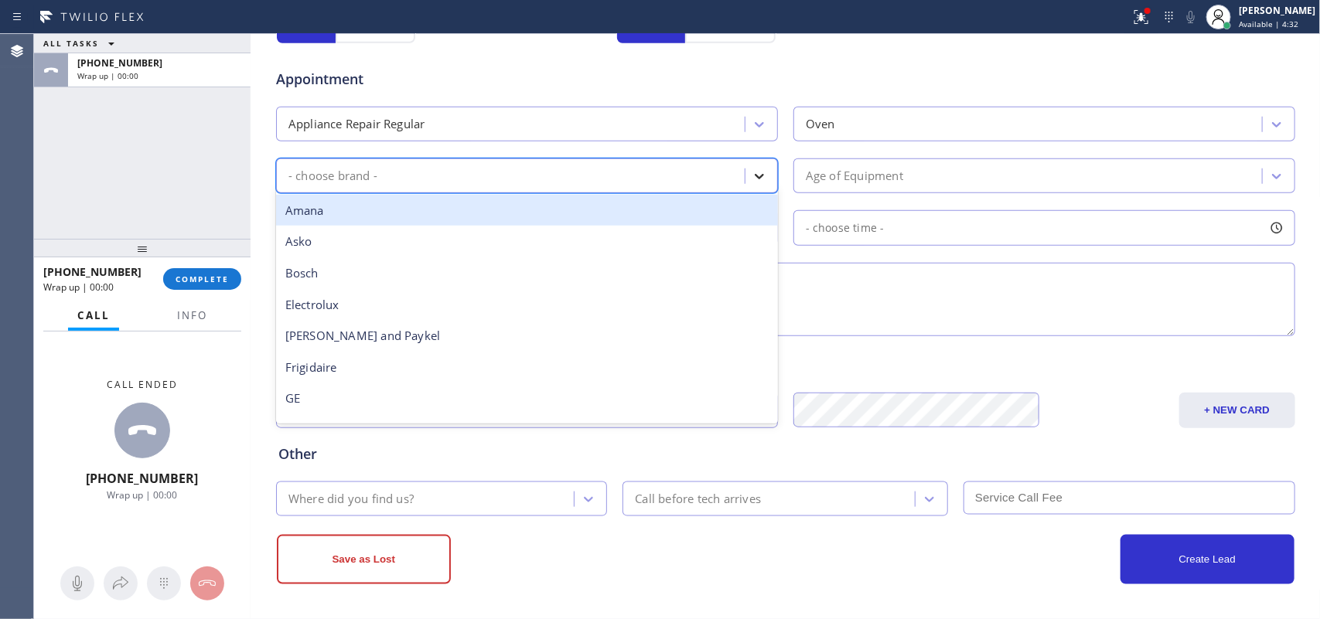
click at [751, 167] on div at bounding box center [759, 176] width 28 height 28
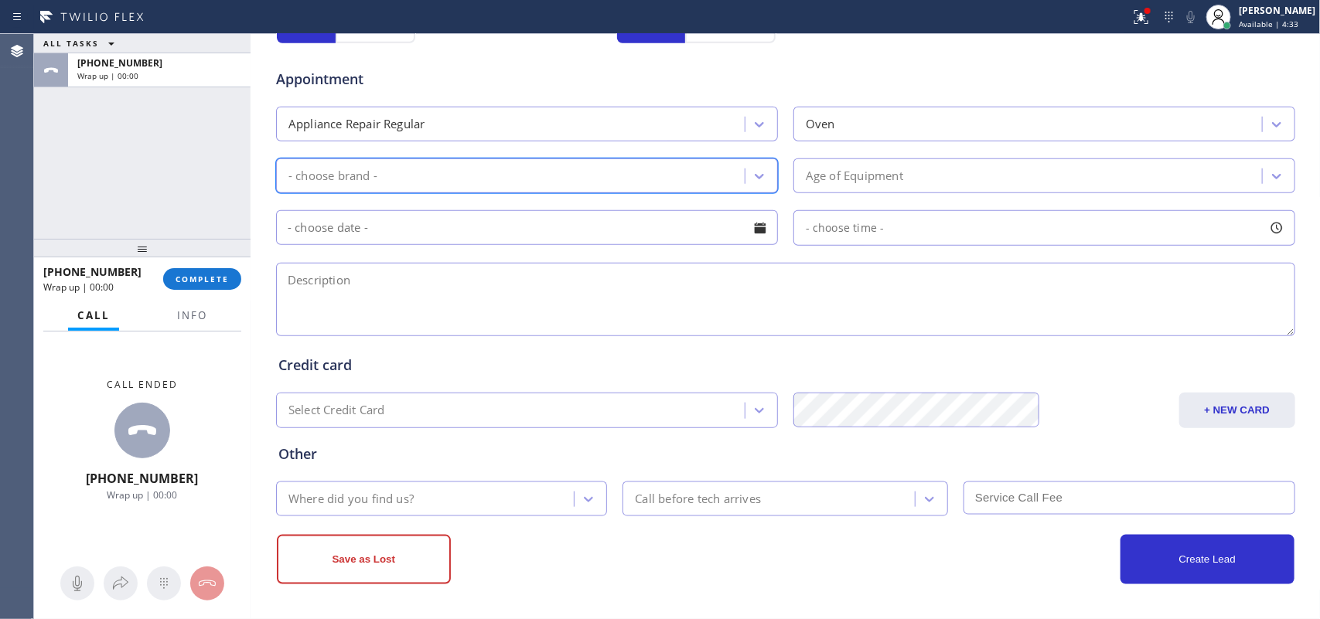
click at [670, 176] on div "- choose brand -" at bounding box center [513, 175] width 464 height 27
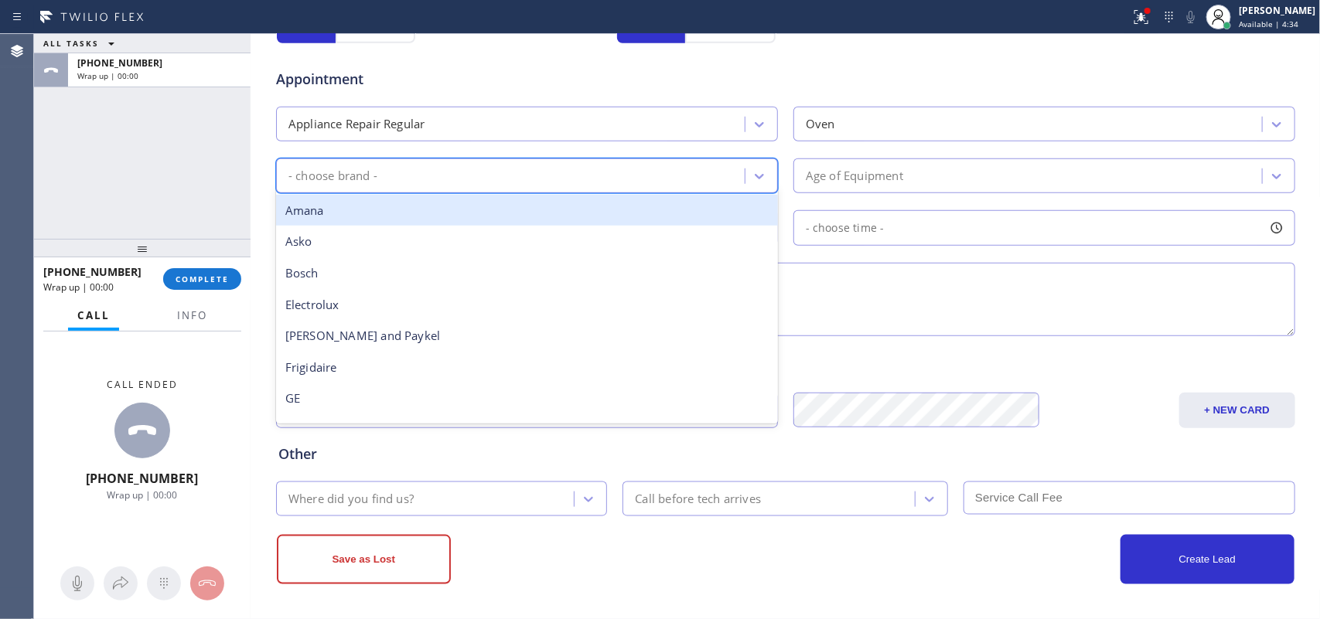
click at [621, 178] on div "- choose brand -" at bounding box center [513, 175] width 464 height 27
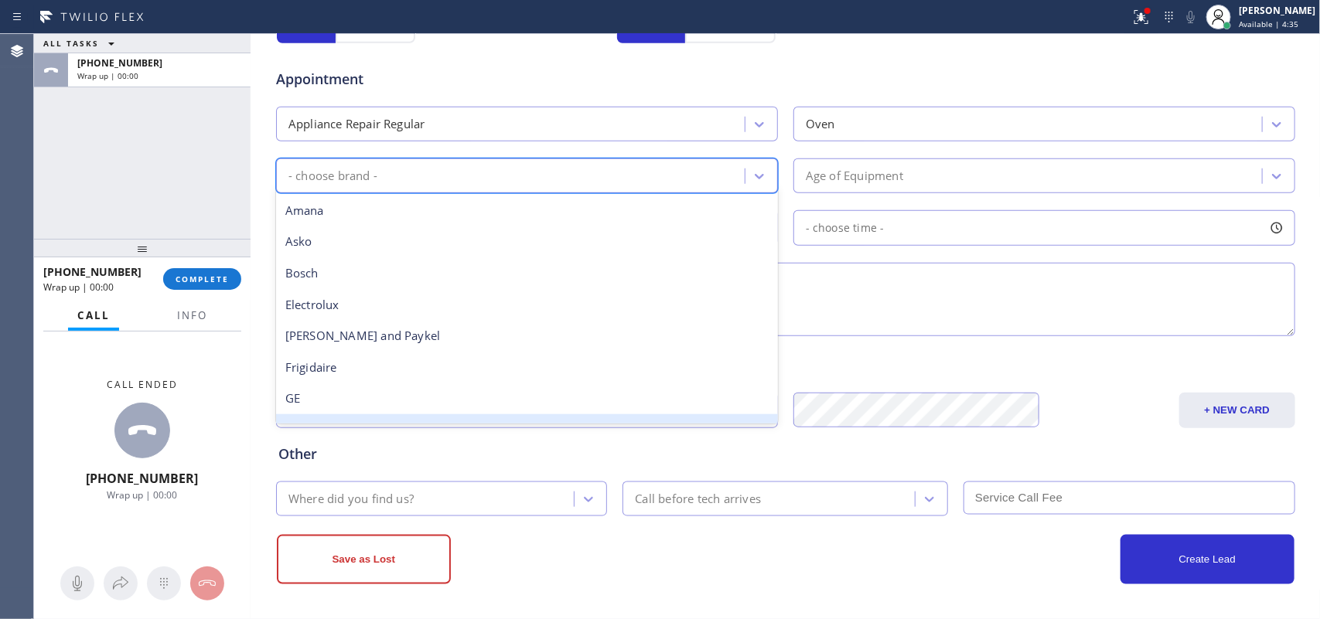
scroll to position [290, 0]
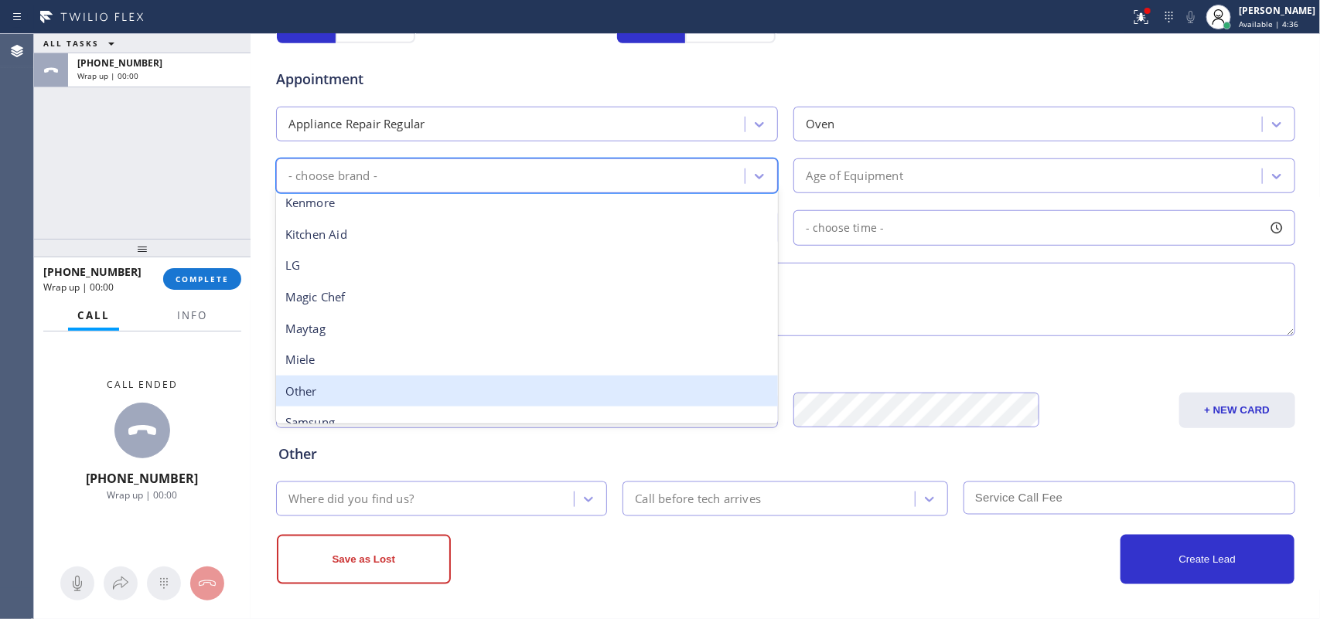
click at [464, 383] on div "Other" at bounding box center [527, 392] width 502 height 32
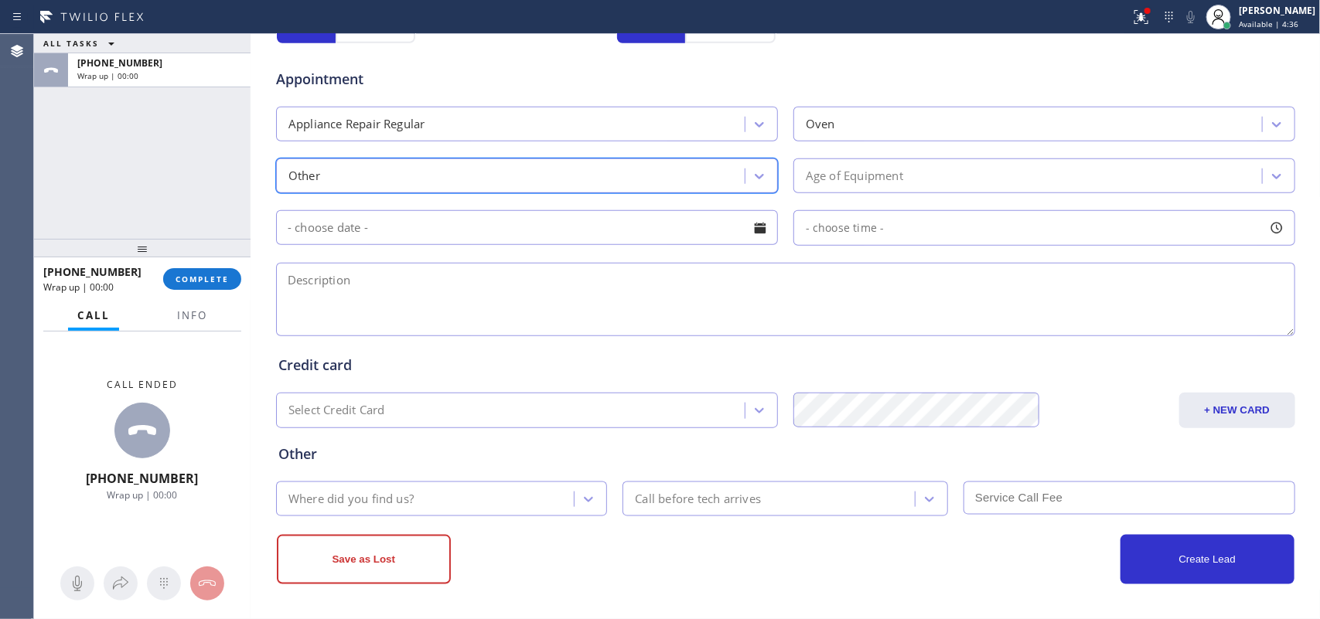
click at [848, 179] on div "Age of Equipment" at bounding box center [854, 176] width 97 height 18
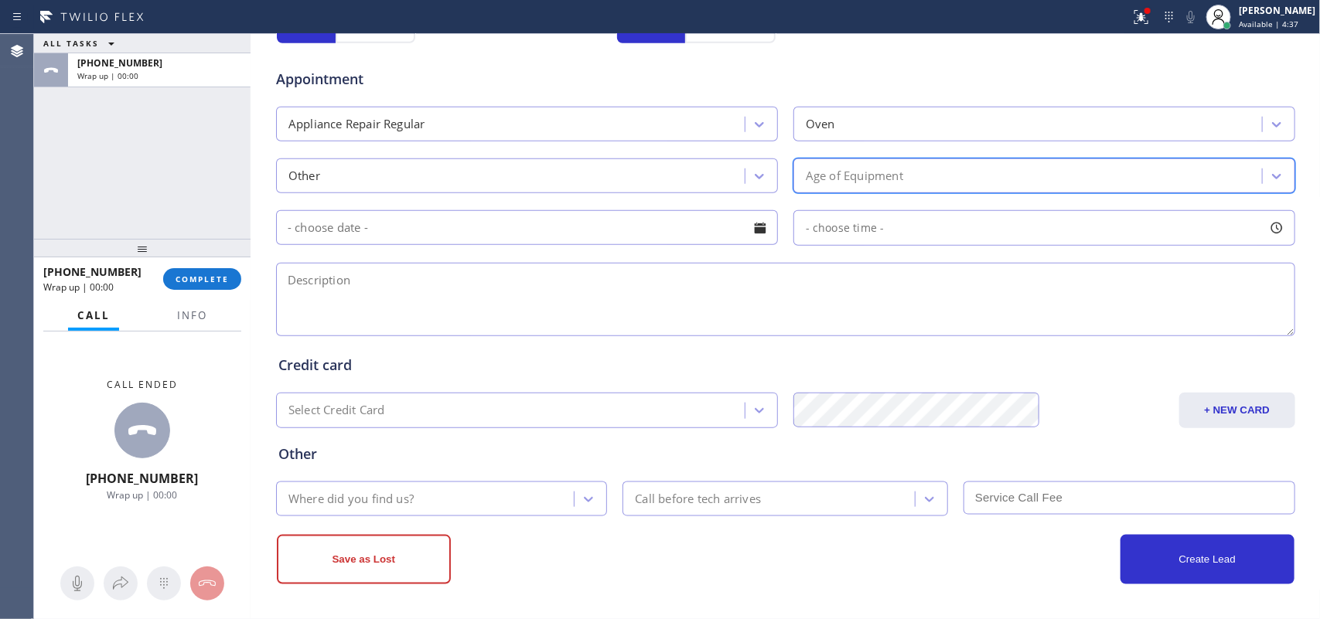
click at [903, 170] on div "Age of Equipment" at bounding box center [1030, 175] width 464 height 27
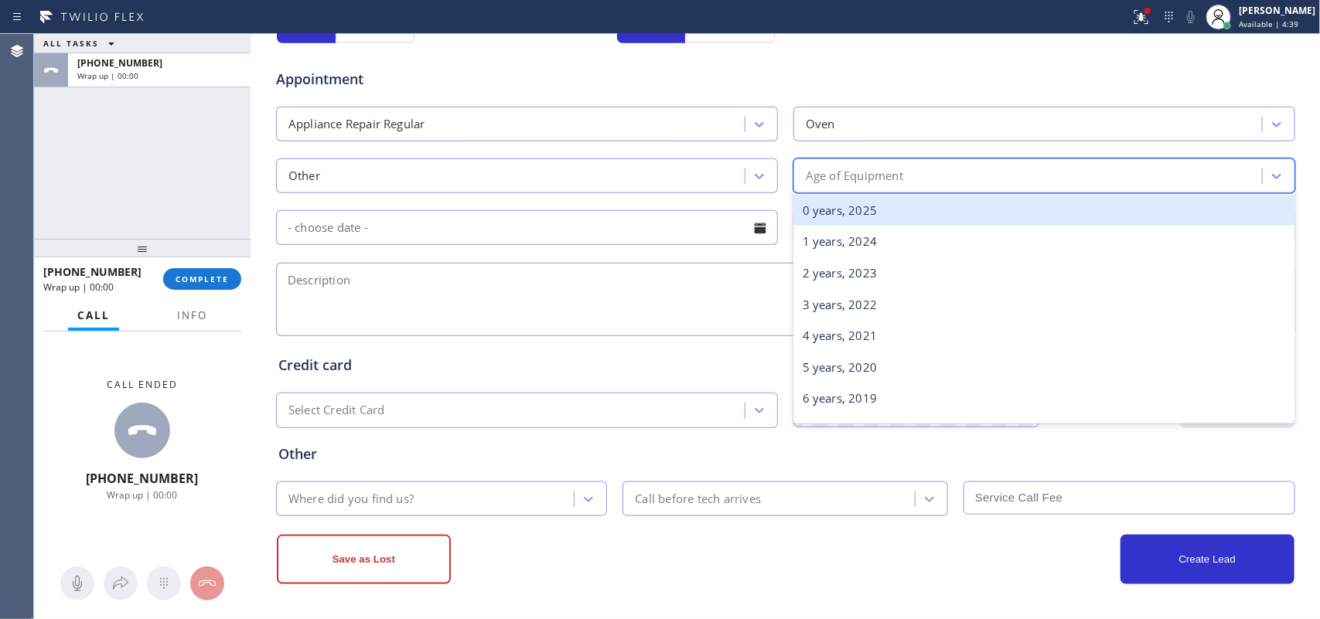
click at [887, 203] on div "0 years, 2025" at bounding box center [1044, 211] width 502 height 32
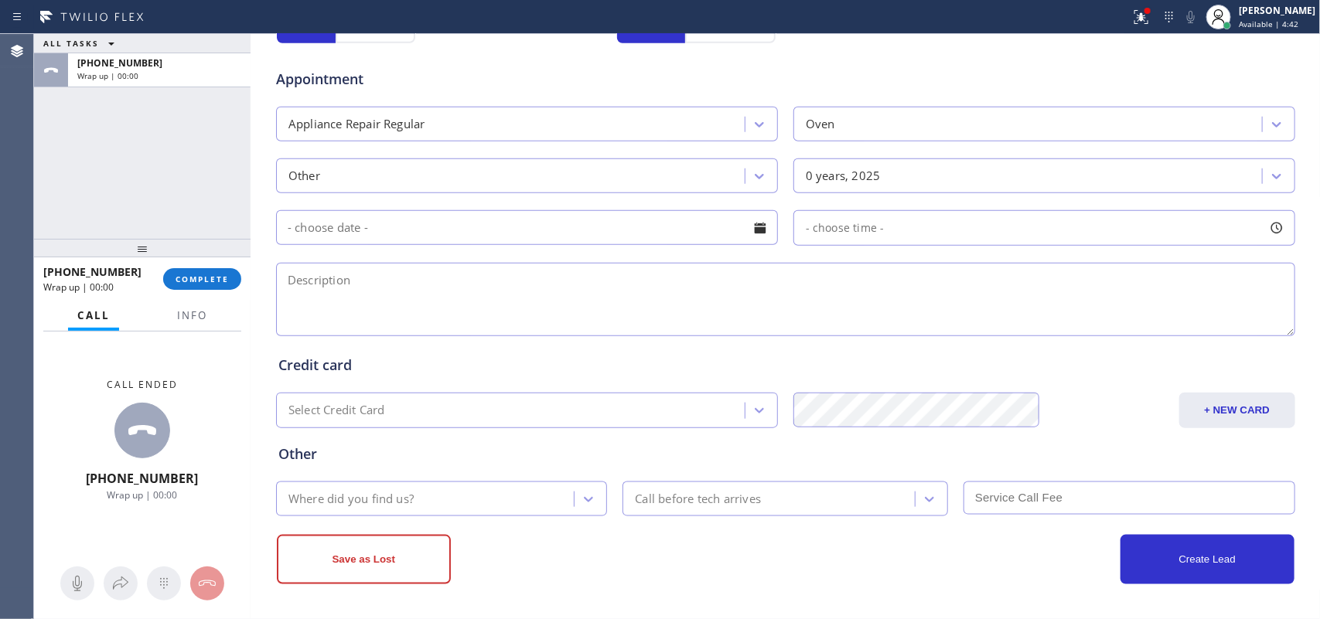
click at [287, 294] on textarea at bounding box center [785, 299] width 1019 height 73
click at [545, 280] on textarea "looking for under the oven igniter/ [PERSON_NAME]-wants ti buy parts/" at bounding box center [785, 299] width 1019 height 73
click at [628, 282] on textarea "looking for under the oven igniter/ [PERSON_NAME]-wants to buy parts/" at bounding box center [785, 299] width 1019 height 73
type textarea "looking for under the oven igniter/ [PERSON_NAME]-wants to buy parts/ VTA decli…"
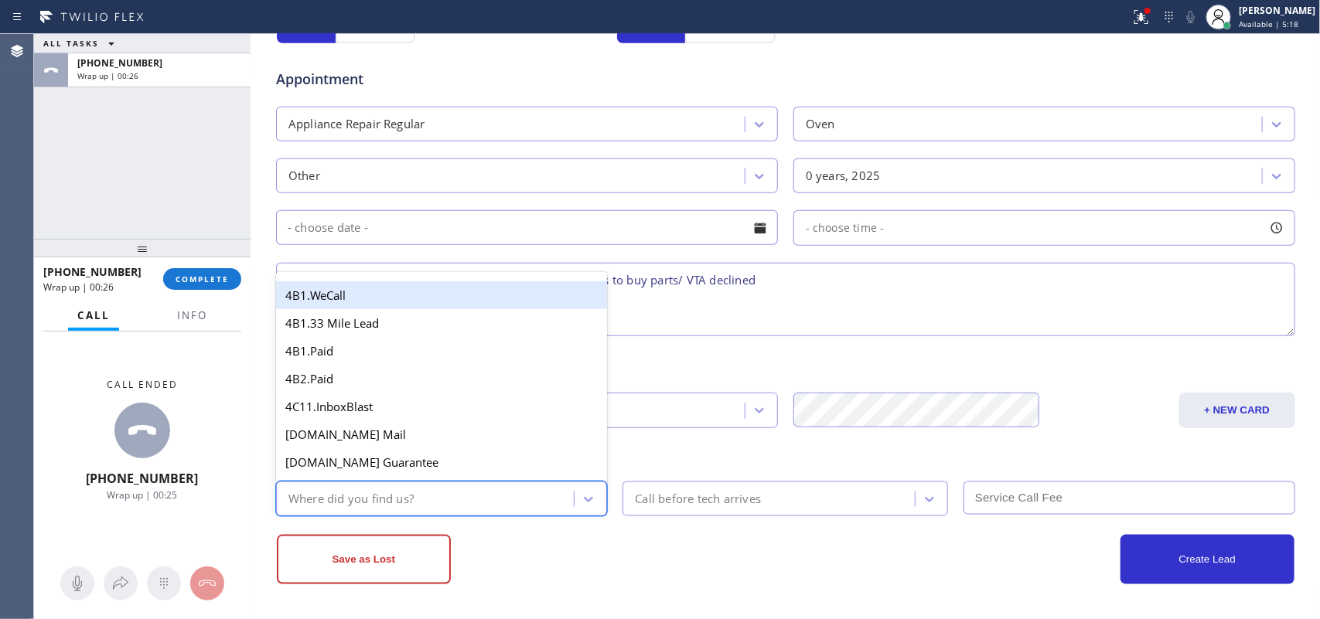
click at [430, 499] on div "Where did you find us?" at bounding box center [428, 499] width 294 height 27
type input "g"
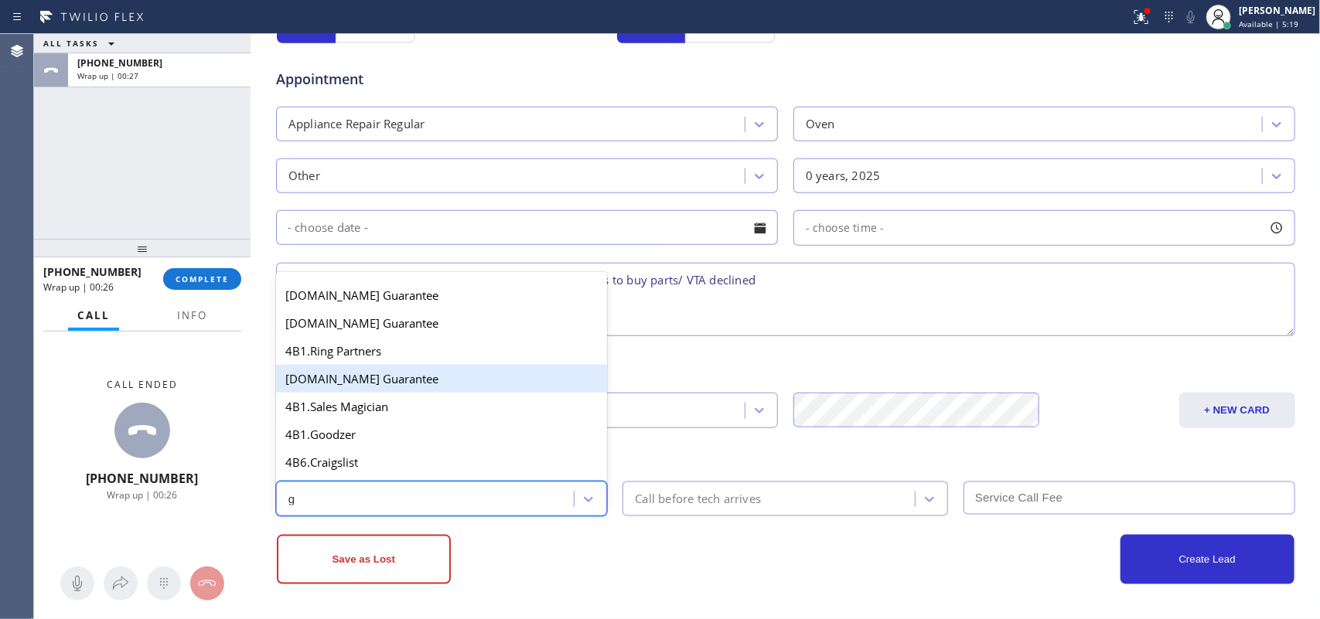
scroll to position [291, 0]
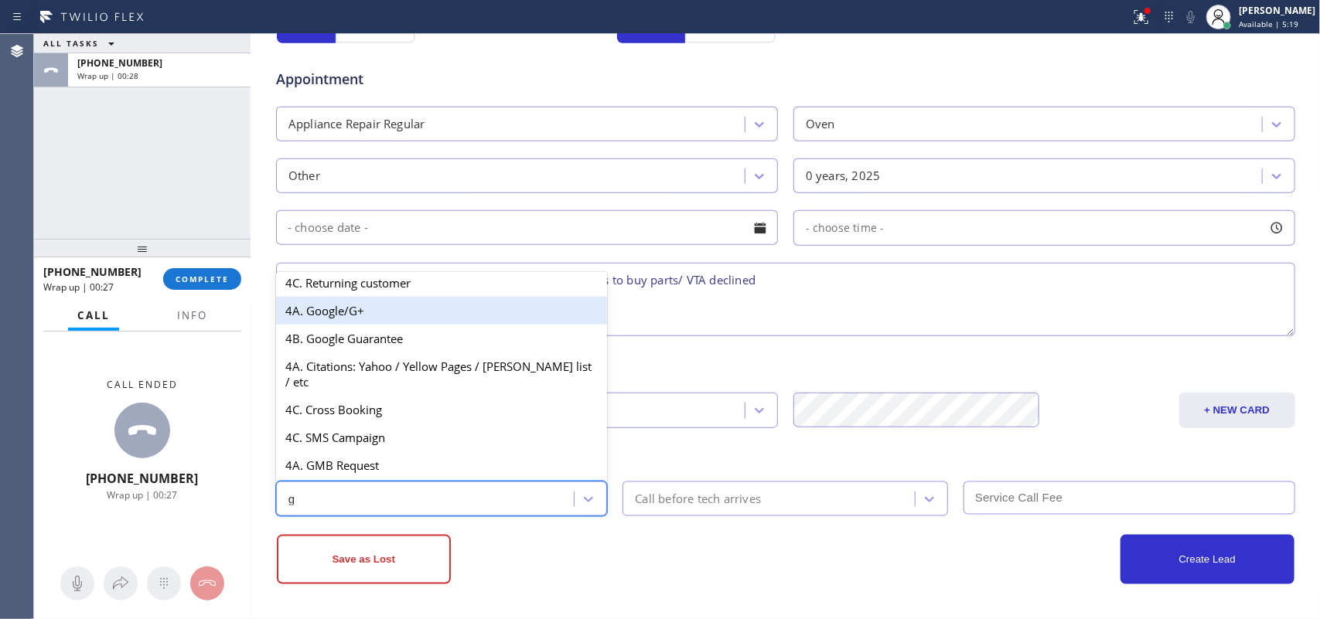
click at [429, 325] on div "4A. Google/G+" at bounding box center [442, 311] width 332 height 28
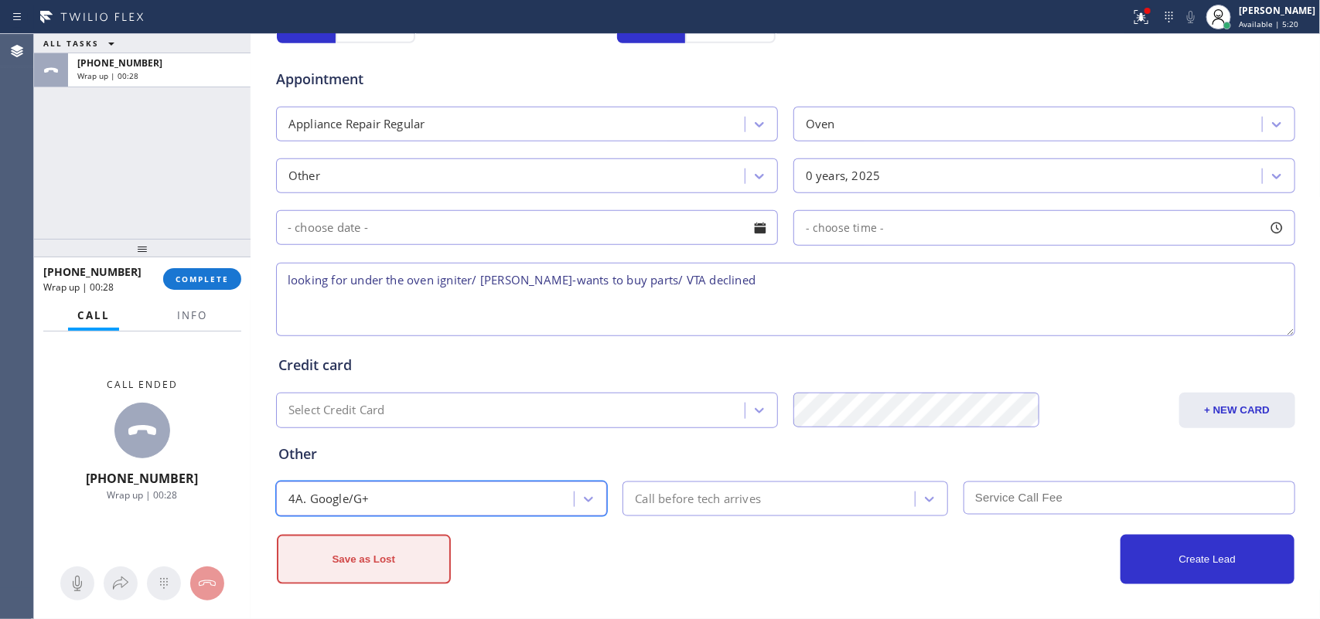
click at [406, 567] on button "Save as Lost" at bounding box center [364, 559] width 174 height 49
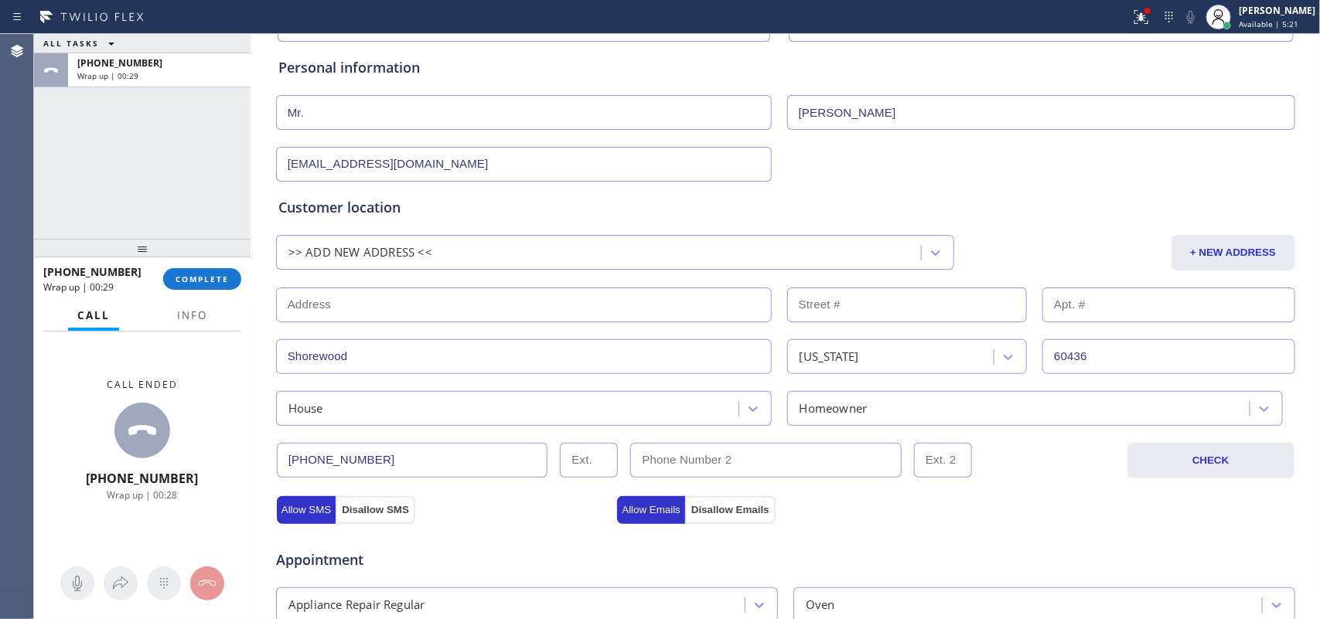
scroll to position [0, 0]
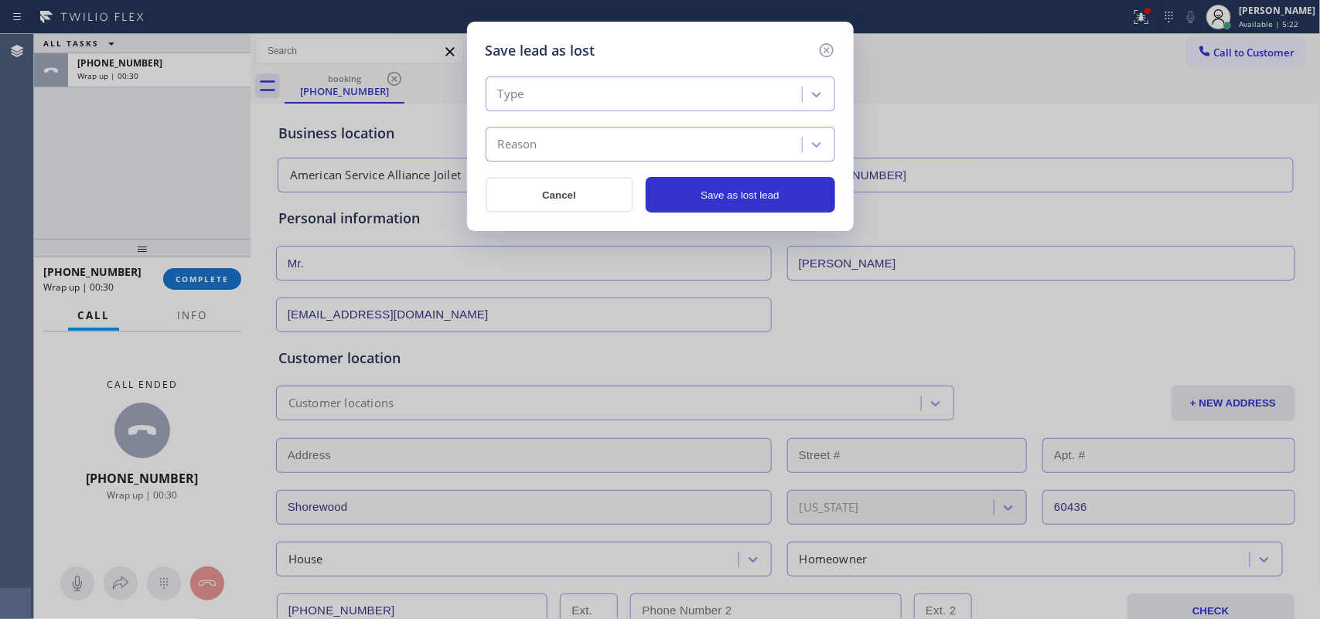
click at [752, 94] on div "Type" at bounding box center [646, 94] width 312 height 27
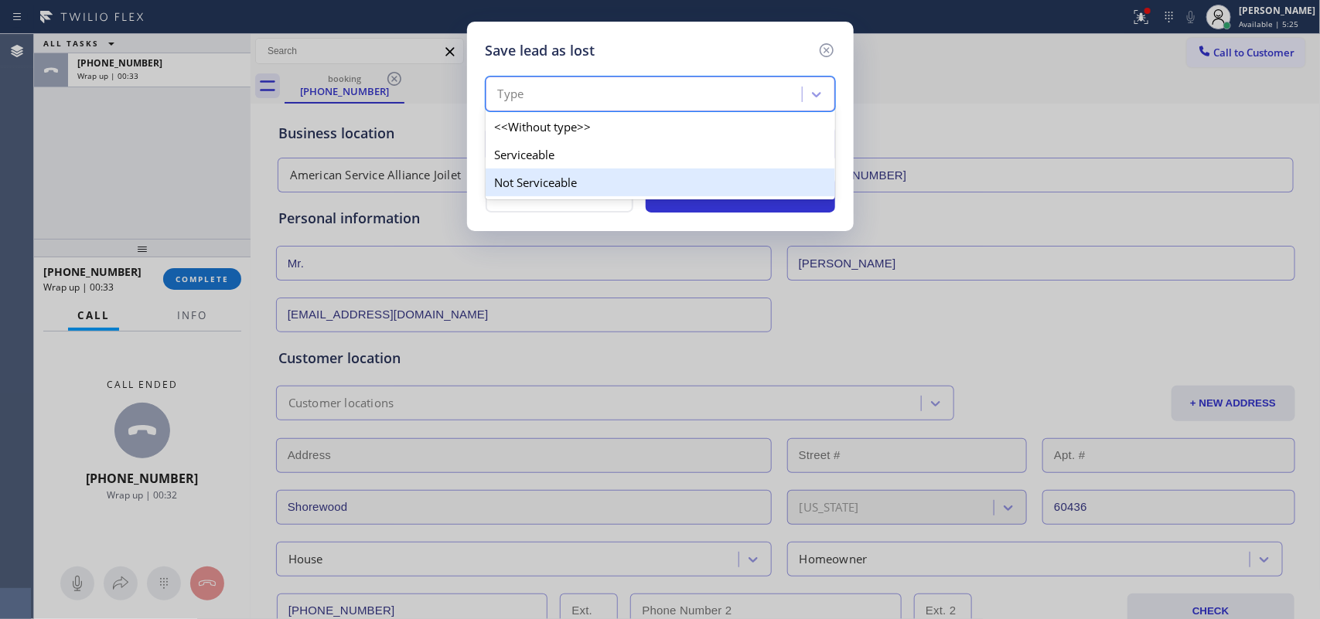
click at [656, 186] on div "Not Serviceable" at bounding box center [660, 183] width 349 height 28
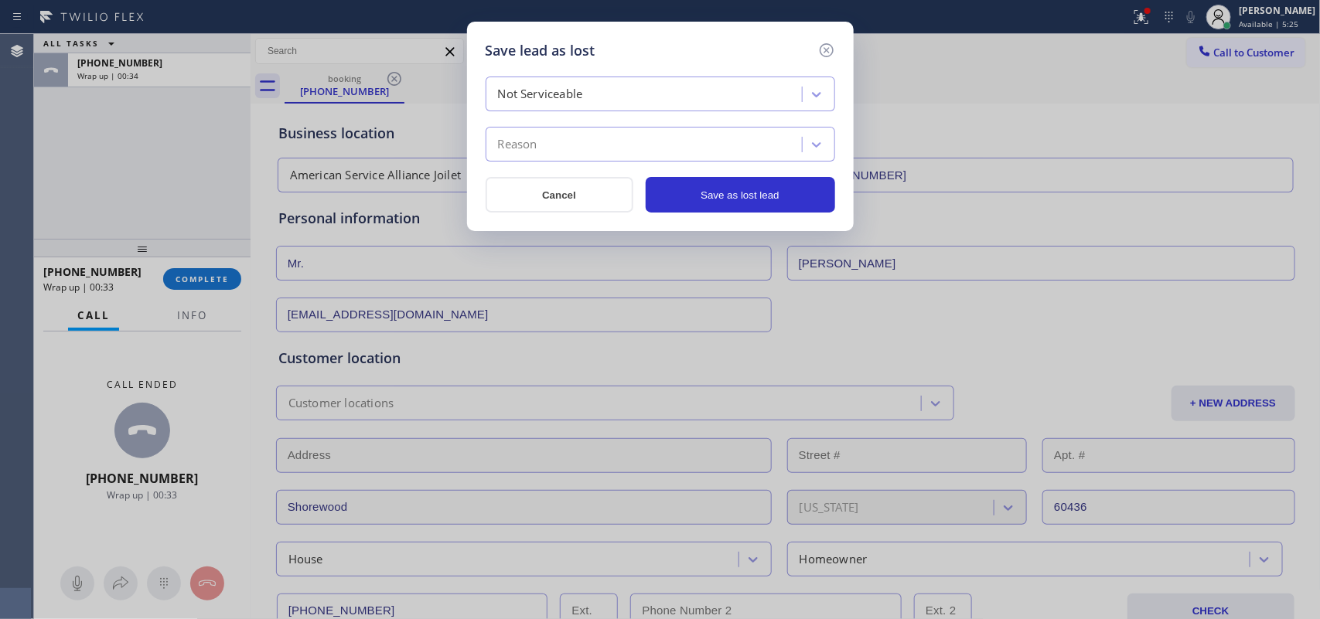
click at [656, 148] on div "Reason" at bounding box center [646, 144] width 312 height 27
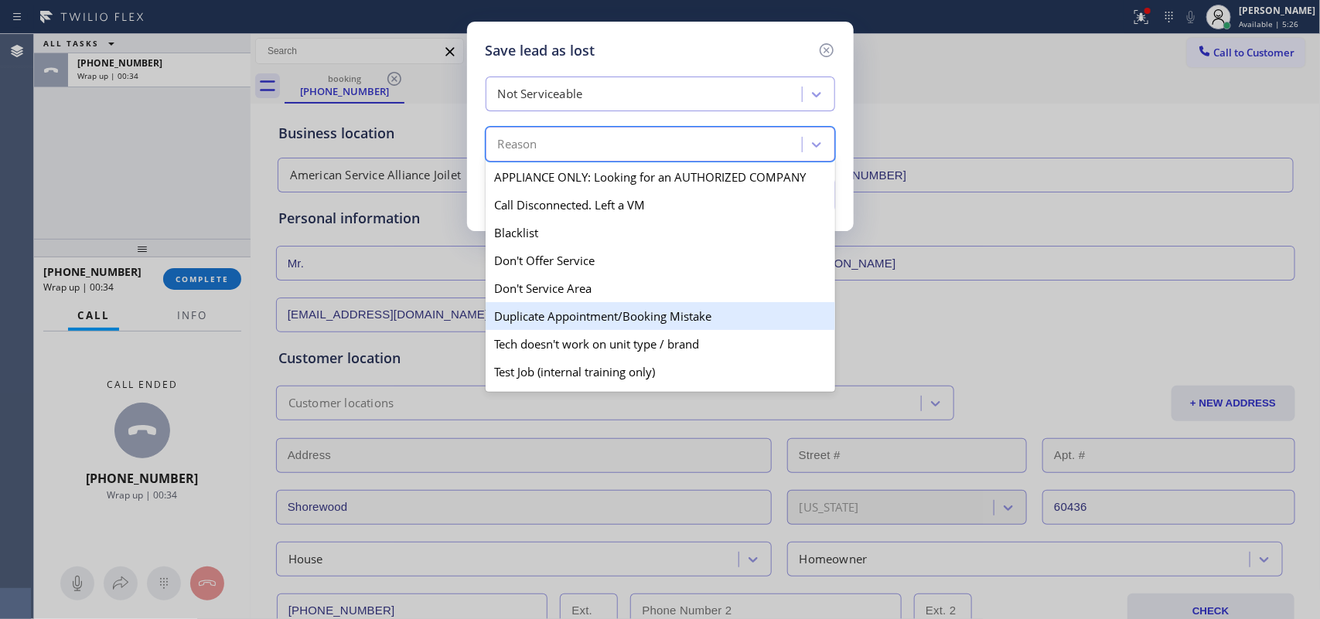
scroll to position [148, 0]
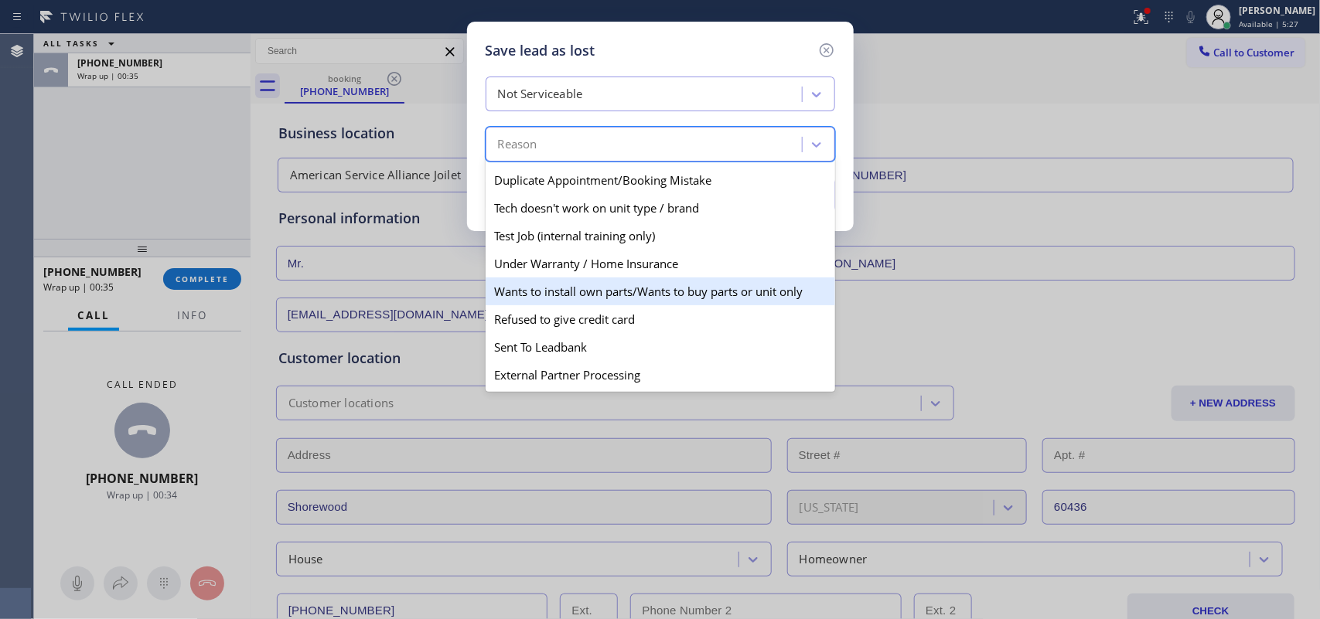
click at [615, 282] on div "Wants to install own parts/Wants to buy parts or unit only" at bounding box center [660, 292] width 349 height 28
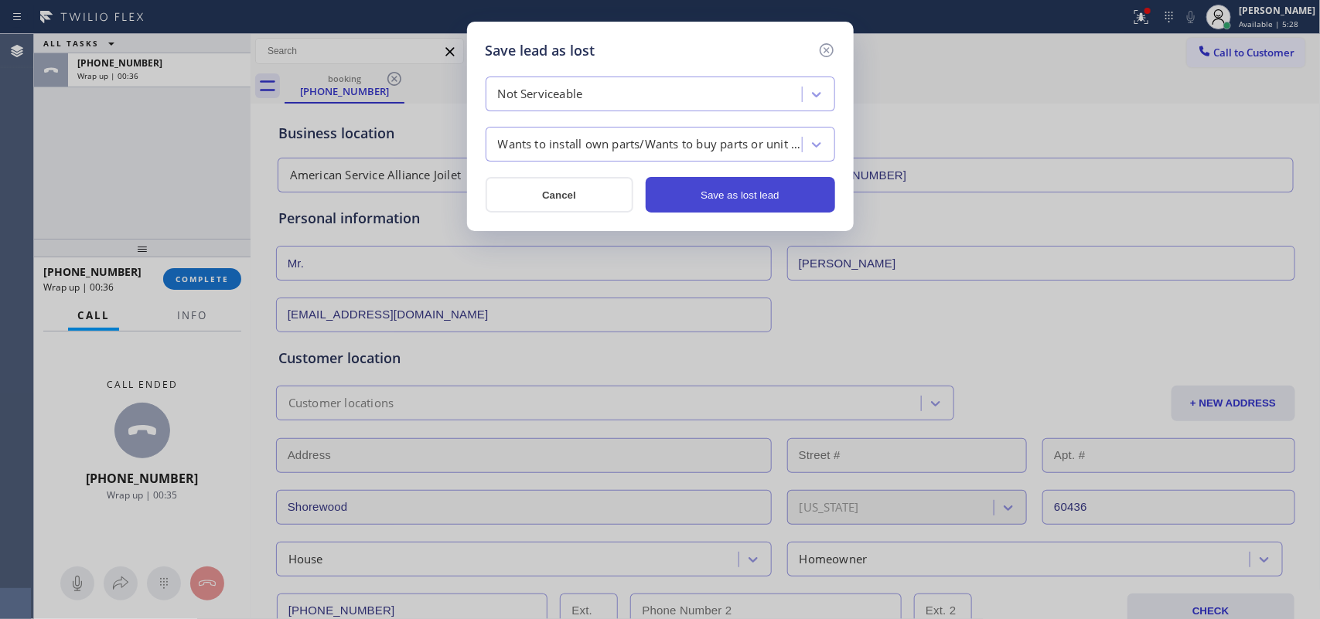
click at [689, 193] on button "Save as lost lead" at bounding box center [740, 195] width 189 height 36
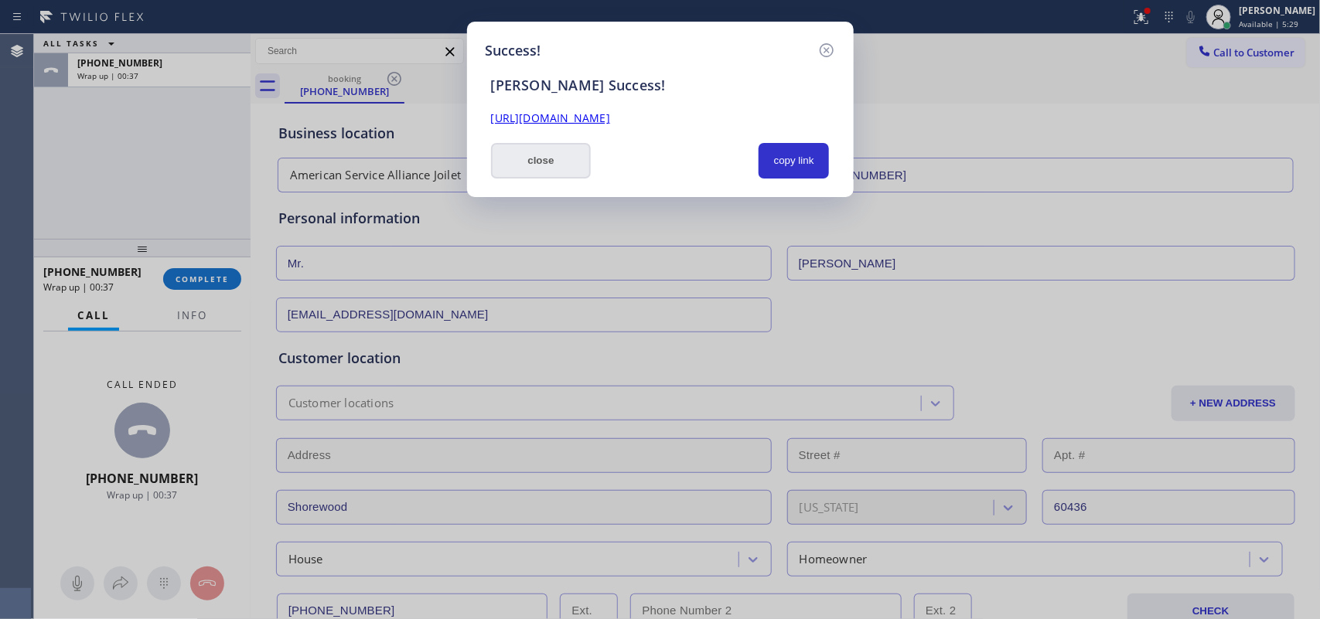
click at [561, 163] on button "close" at bounding box center [541, 161] width 101 height 36
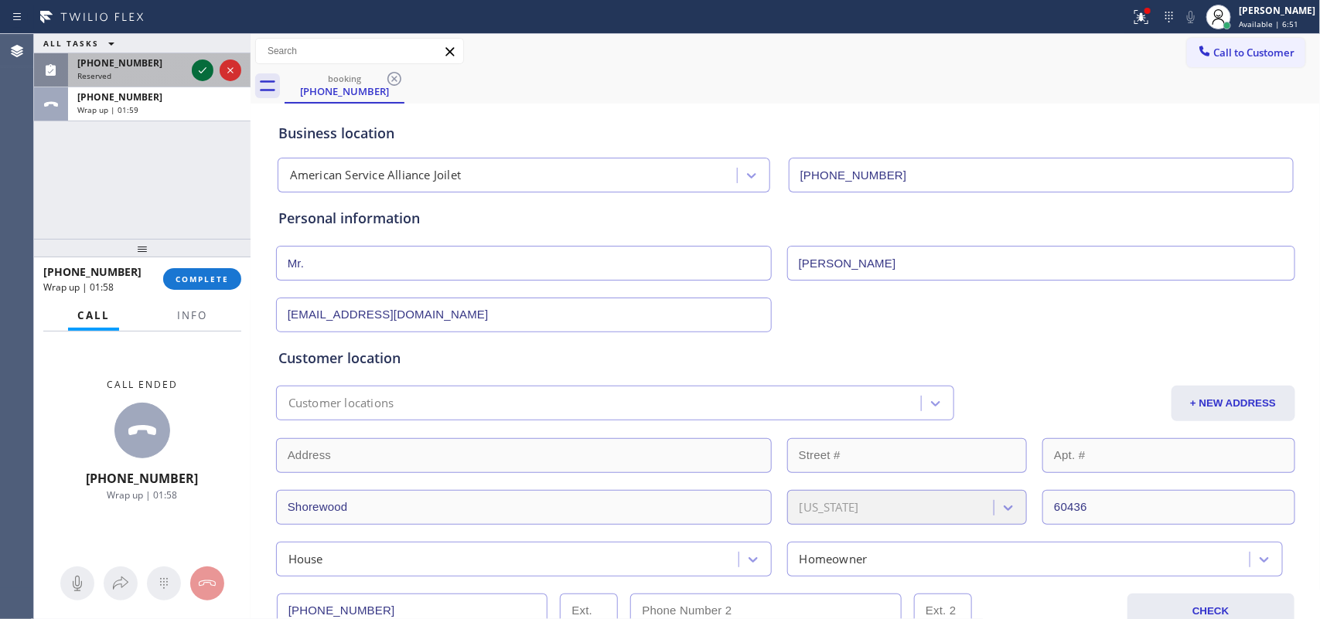
click at [198, 64] on icon at bounding box center [202, 70] width 19 height 19
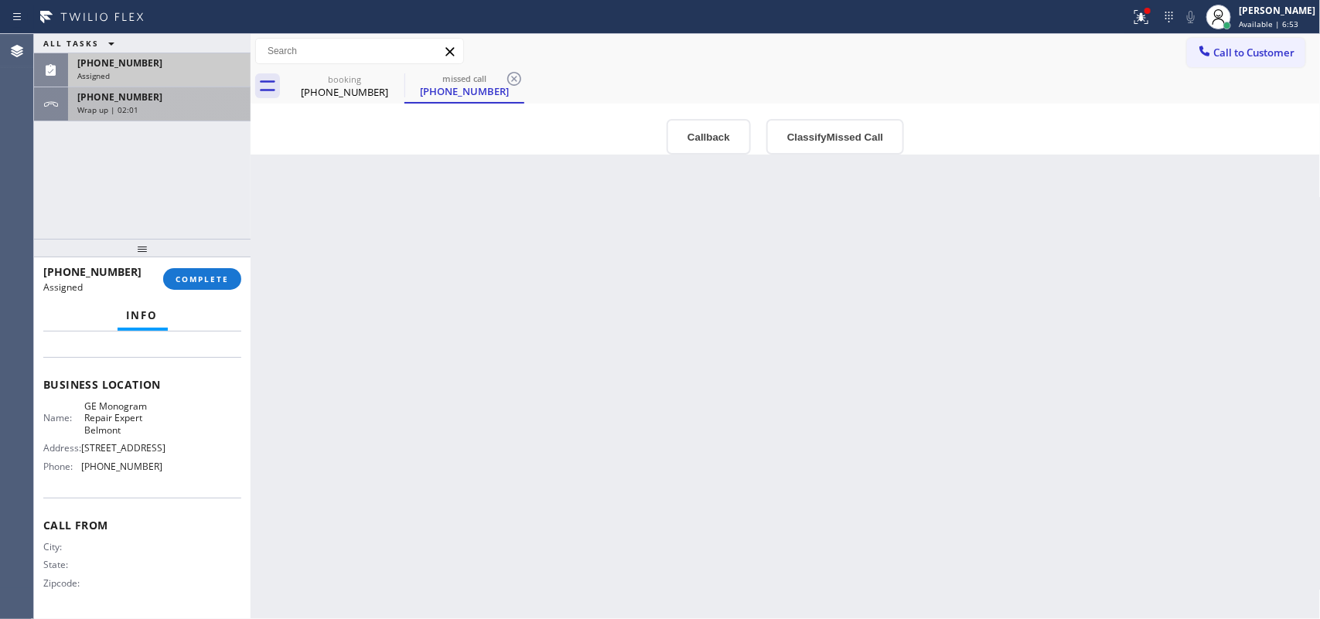
click at [156, 117] on div "[PHONE_NUMBER] Wrap up | 02:01" at bounding box center [156, 104] width 176 height 34
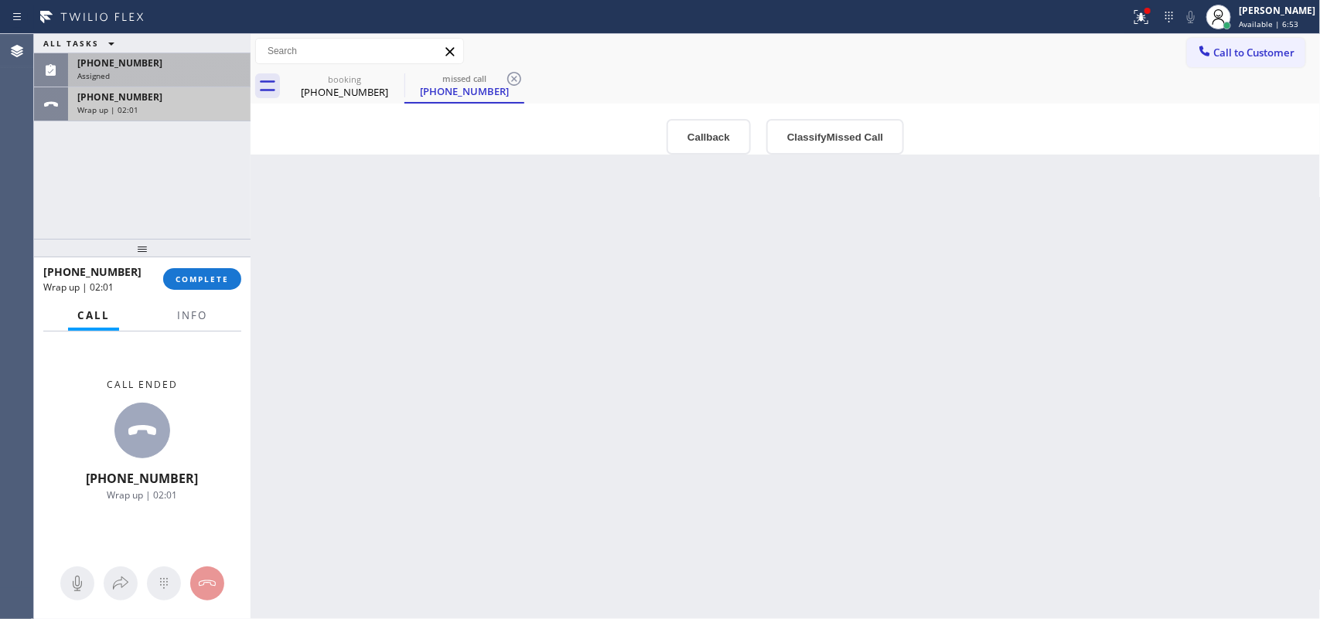
scroll to position [171, 0]
click at [144, 97] on div "[PHONE_NUMBER]" at bounding box center [159, 96] width 164 height 13
click at [197, 309] on span "Info" at bounding box center [192, 316] width 30 height 14
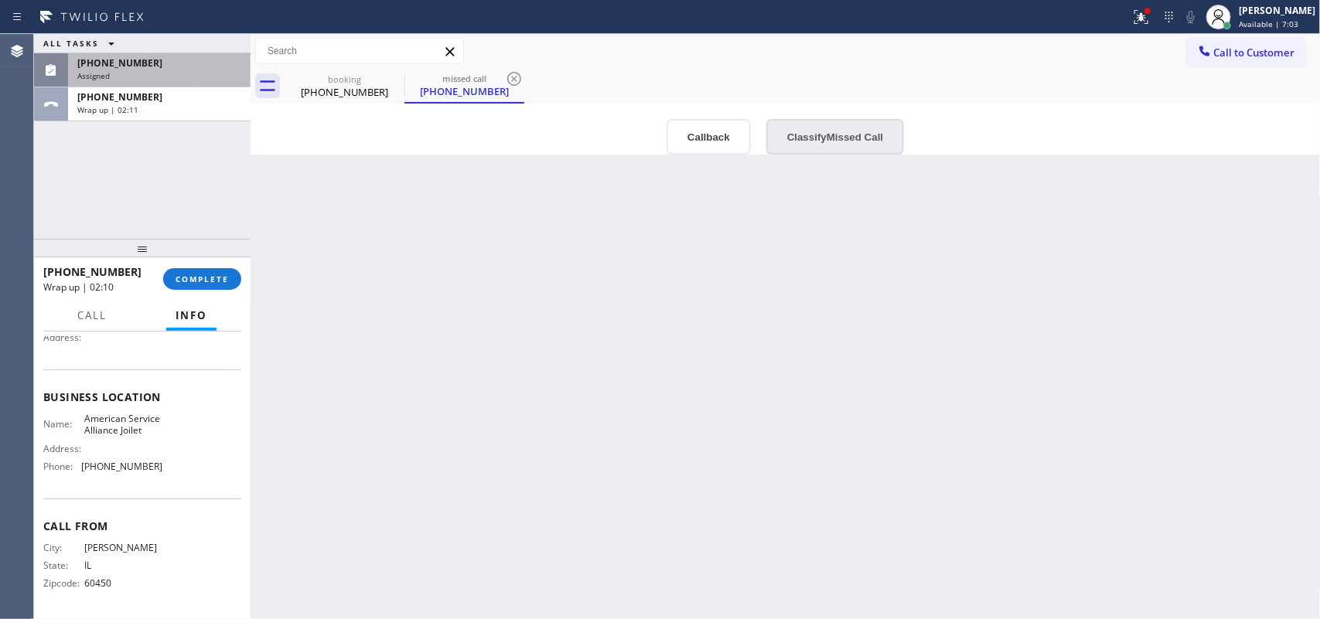
click at [826, 149] on button "Classify Missed Call" at bounding box center [835, 137] width 138 height 36
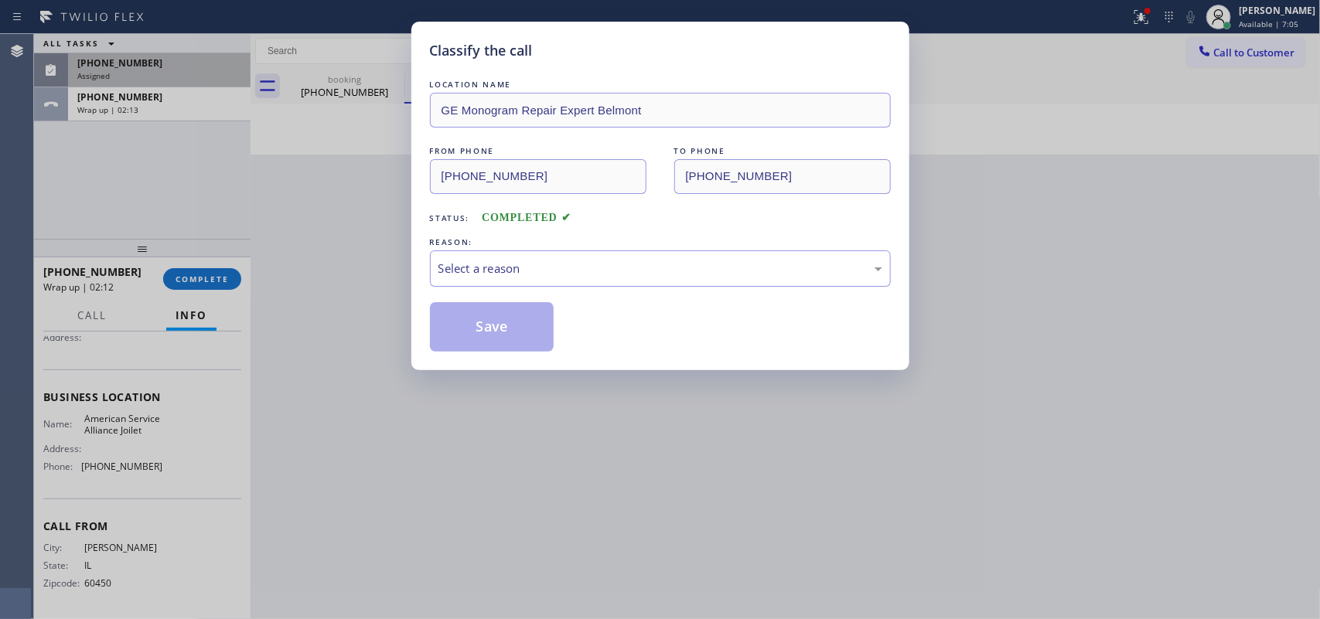
click at [401, 165] on div "Classify the call LOCATION NAME GE Monogram Repair Expert Belmont FROM PHONE [P…" at bounding box center [660, 309] width 1320 height 619
drag, startPoint x: 284, startPoint y: 228, endPoint x: 319, endPoint y: 226, distance: 35.6
click at [284, 228] on div "Classify the call LOCATION NAME GE Monogram Repair Expert Belmont FROM PHONE [P…" at bounding box center [660, 309] width 1320 height 619
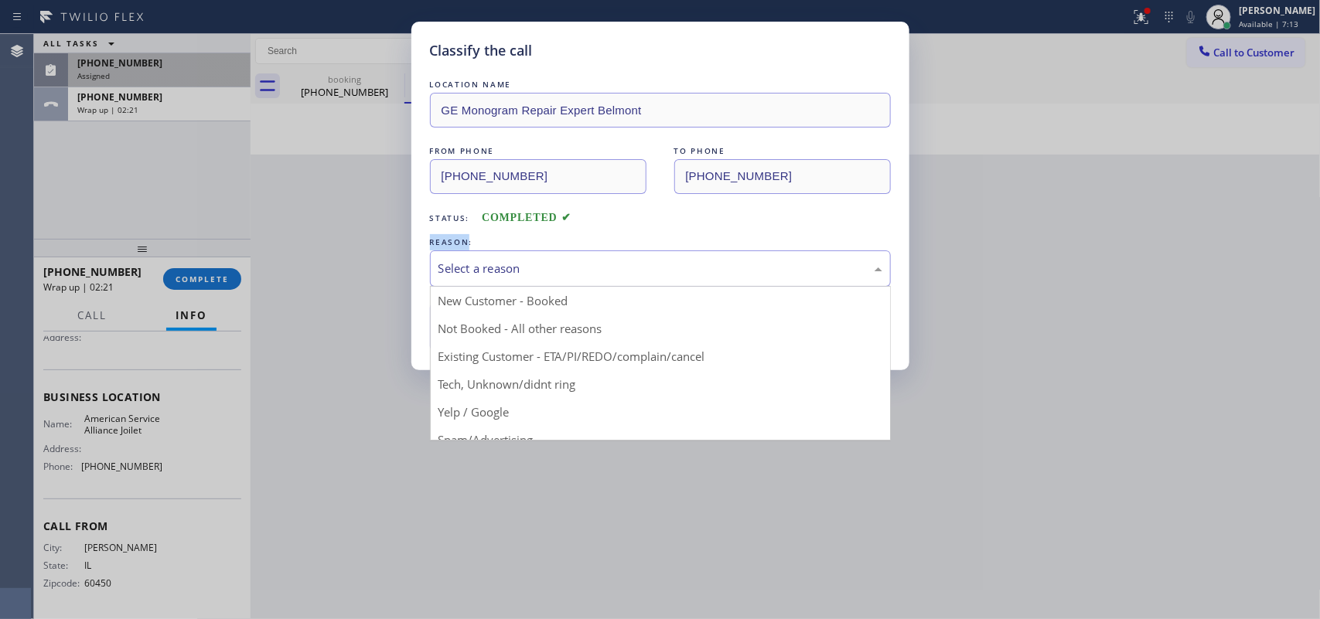
click at [663, 268] on div "Select a reason" at bounding box center [660, 269] width 444 height 18
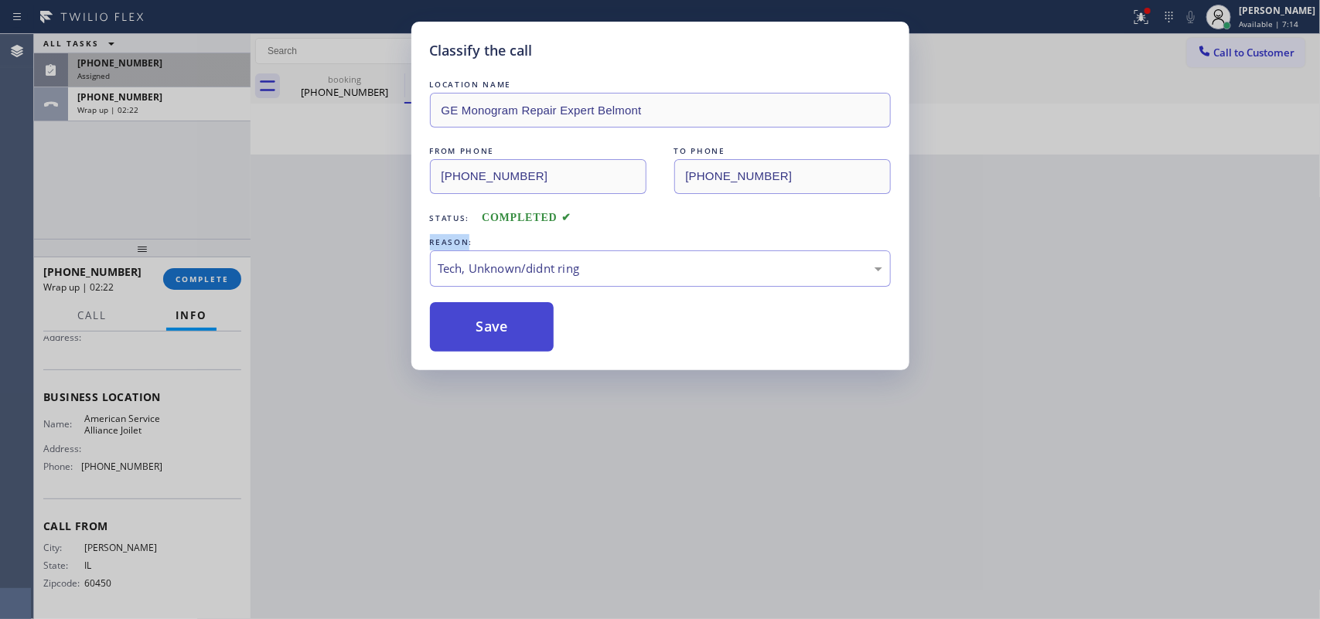
drag, startPoint x: 542, startPoint y: 383, endPoint x: 501, endPoint y: 335, distance: 63.1
drag, startPoint x: 486, startPoint y: 323, endPoint x: 343, endPoint y: 108, distance: 258.2
click at [485, 322] on button "Save" at bounding box center [492, 326] width 124 height 49
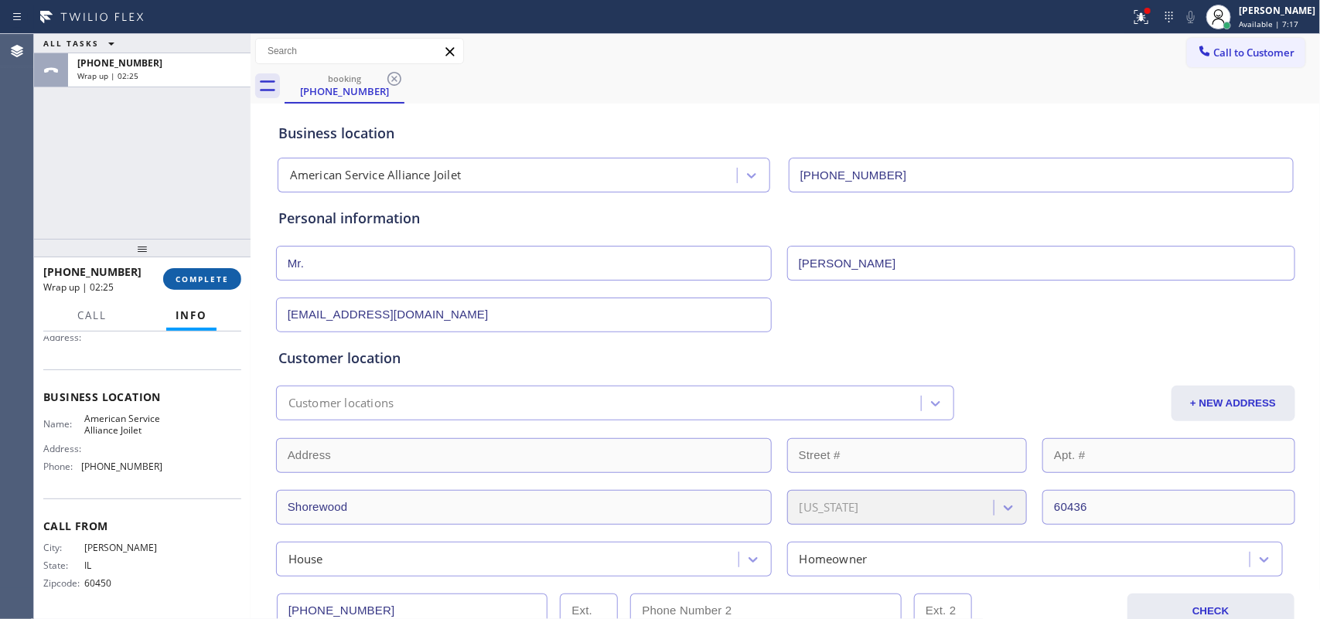
drag, startPoint x: 245, startPoint y: 282, endPoint x: 234, endPoint y: 283, distance: 10.9
click at [237, 283] on div "[PHONE_NUMBER] Wrap up | 02:25 COMPLETE" at bounding box center [142, 278] width 216 height 43
click at [236, 283] on button "COMPLETE" at bounding box center [202, 279] width 78 height 22
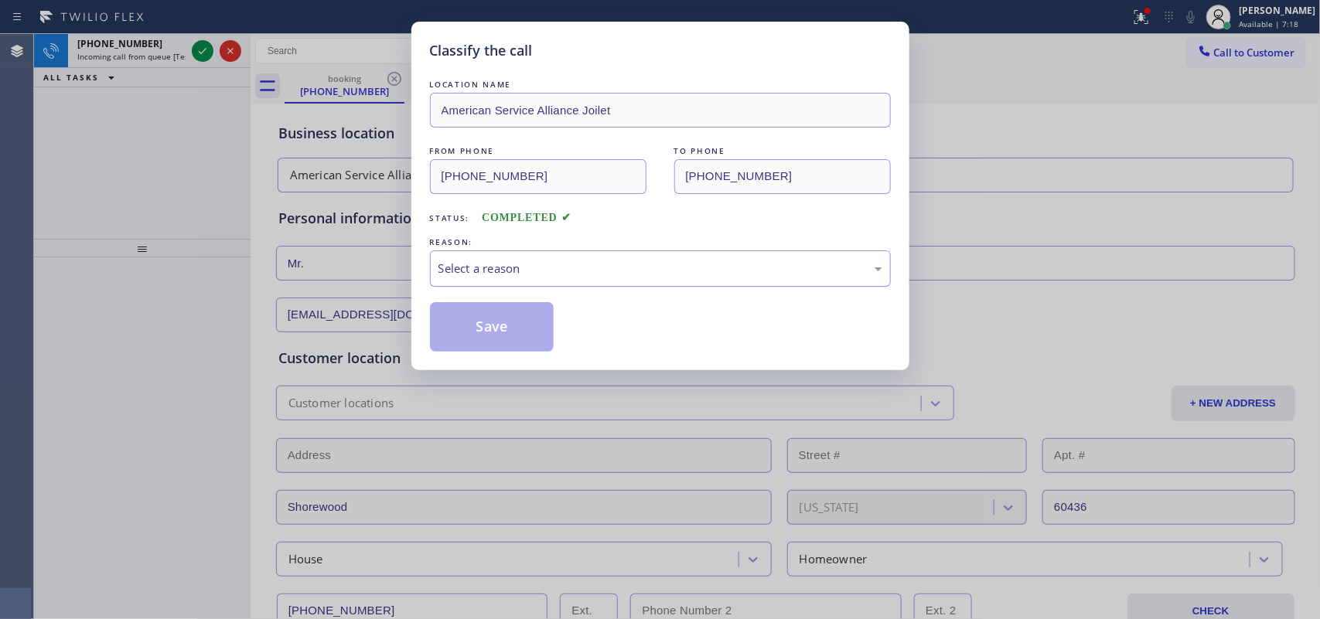
click at [712, 271] on div "Select a reason" at bounding box center [660, 269] width 444 height 18
click at [1089, 321] on div "Classify the call LOCATION NAME American Service Alliance Joilet FROM PHONE [PH…" at bounding box center [660, 309] width 1320 height 619
click at [632, 255] on div "Select a reason" at bounding box center [660, 269] width 461 height 36
drag, startPoint x: 554, startPoint y: 383, endPoint x: 600, endPoint y: 291, distance: 102.7
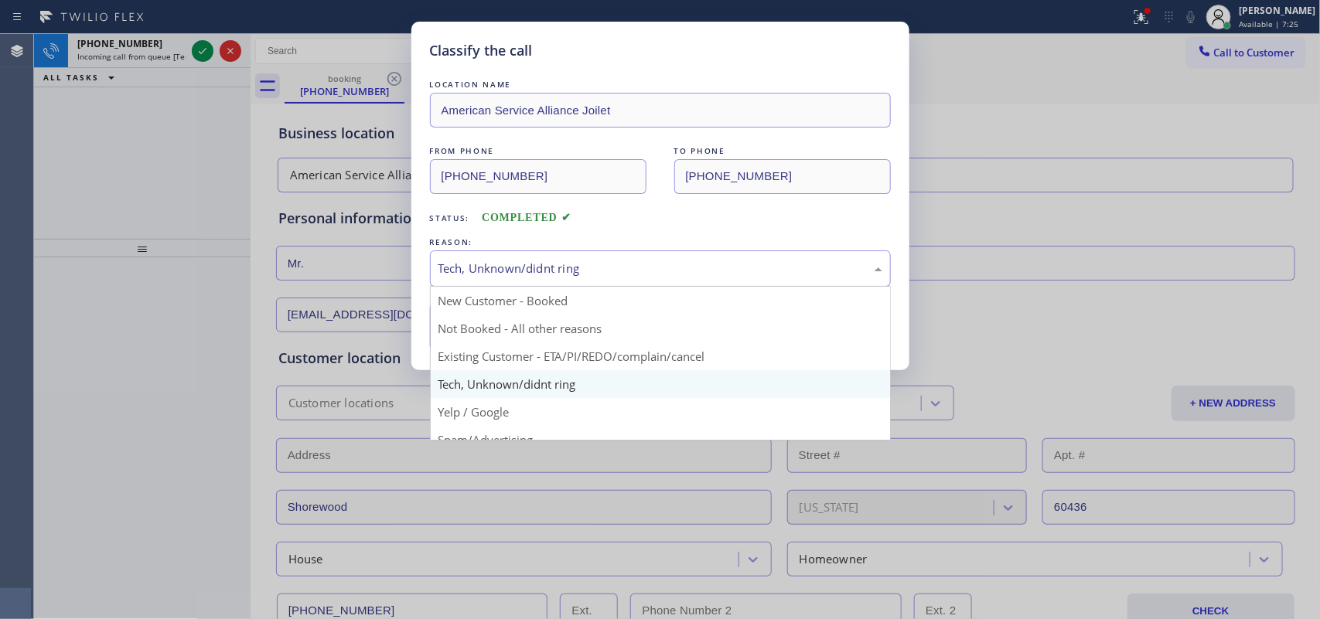
click at [602, 275] on div "Tech, Unknown/didnt ring" at bounding box center [660, 269] width 444 height 18
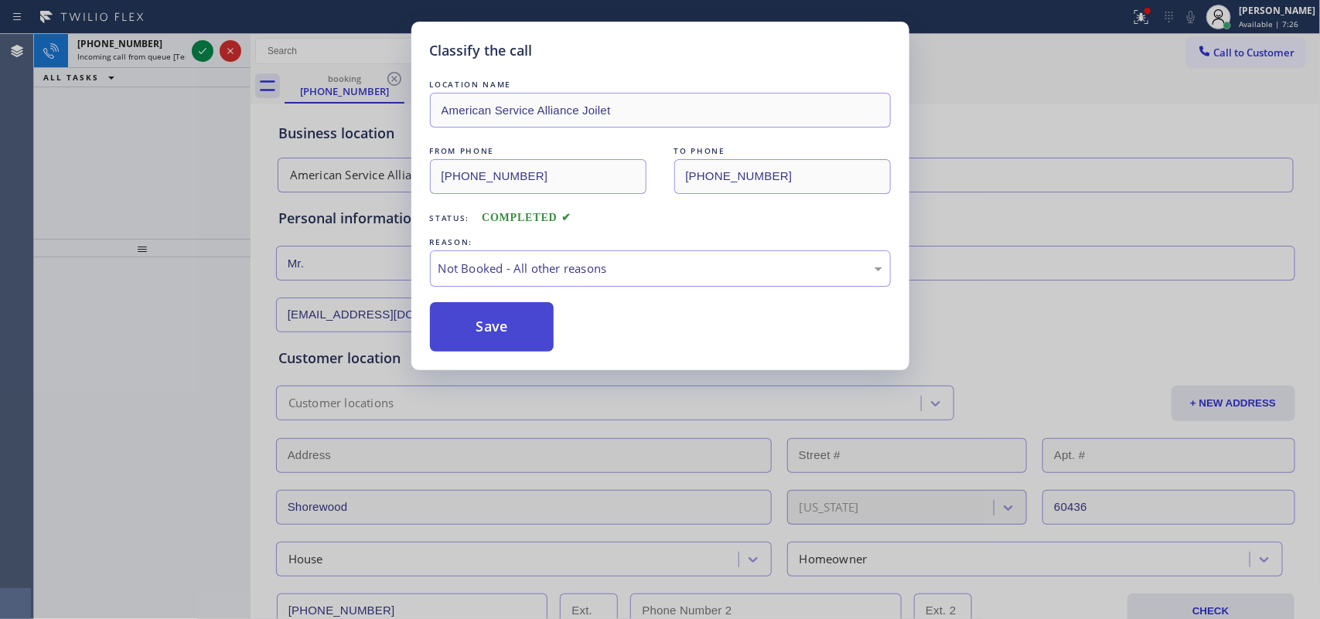
drag, startPoint x: 507, startPoint y: 325, endPoint x: 465, endPoint y: 304, distance: 46.7
click at [505, 325] on button "Save" at bounding box center [492, 326] width 124 height 49
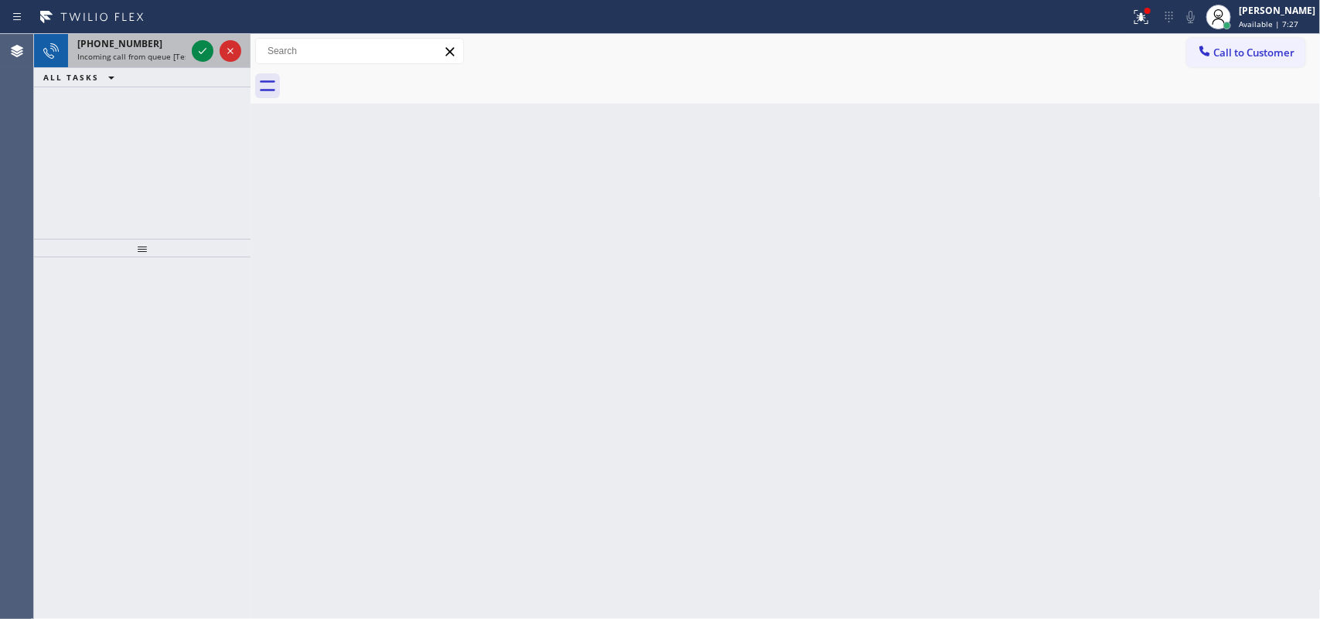
click at [190, 50] on div at bounding box center [217, 51] width 56 height 34
click at [192, 49] on div at bounding box center [203, 51] width 22 height 19
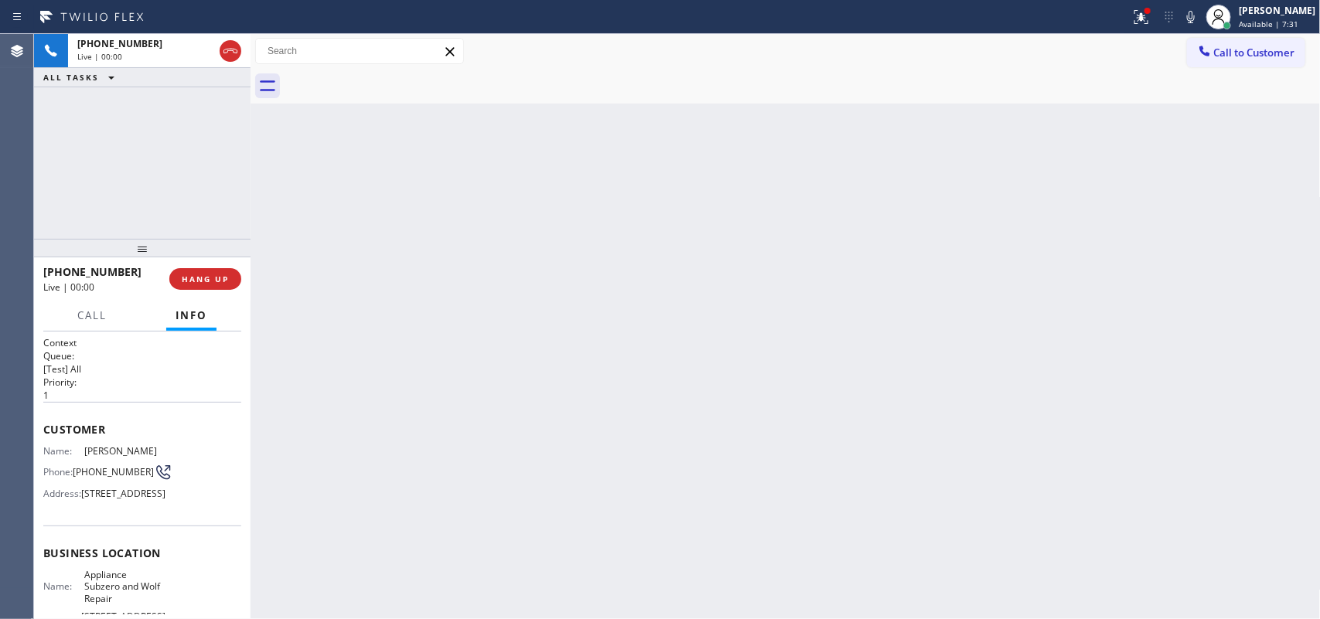
click at [988, 50] on div "No tabs Call to Customer Outbound call Location Search location Your caller id …" at bounding box center [786, 69] width 1070 height 70
click at [997, 32] on div "Status report Issues detected These issues could affect your workflow. Please c…" at bounding box center [660, 309] width 1320 height 619
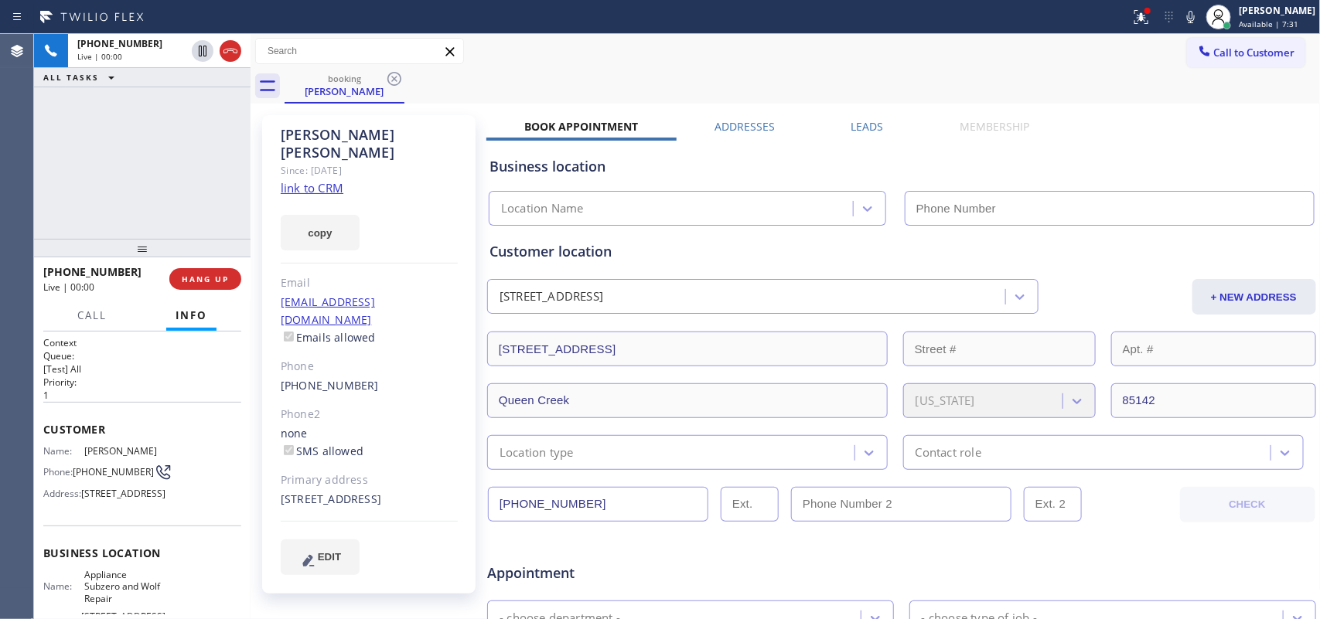
type input "[PHONE_NUMBER]"
click at [742, 70] on div "booking [PERSON_NAME]" at bounding box center [803, 86] width 1036 height 35
click at [311, 180] on link "link to CRM" at bounding box center [312, 187] width 63 height 15
click at [87, 319] on span "Call" at bounding box center [91, 316] width 29 height 14
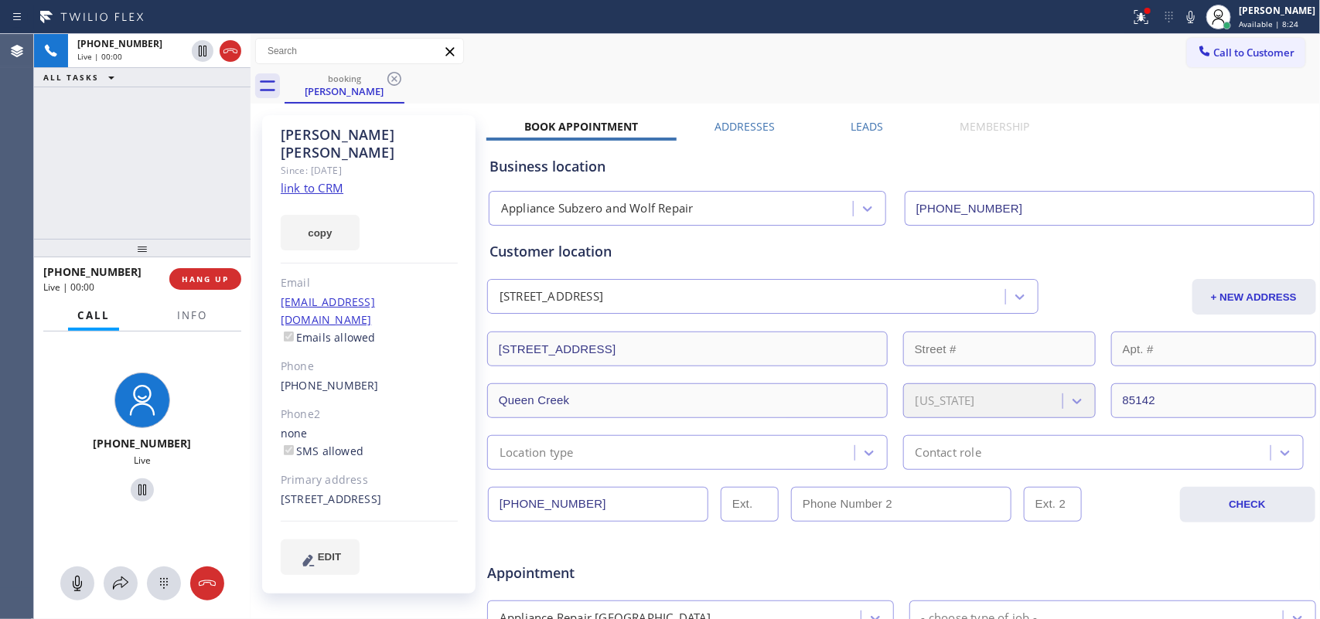
click at [87, 319] on span "Call" at bounding box center [93, 316] width 32 height 14
click at [75, 596] on button at bounding box center [77, 584] width 34 height 34
click at [137, 491] on icon at bounding box center [142, 490] width 19 height 19
click at [76, 592] on icon at bounding box center [77, 583] width 19 height 19
click at [137, 489] on icon at bounding box center [142, 490] width 19 height 19
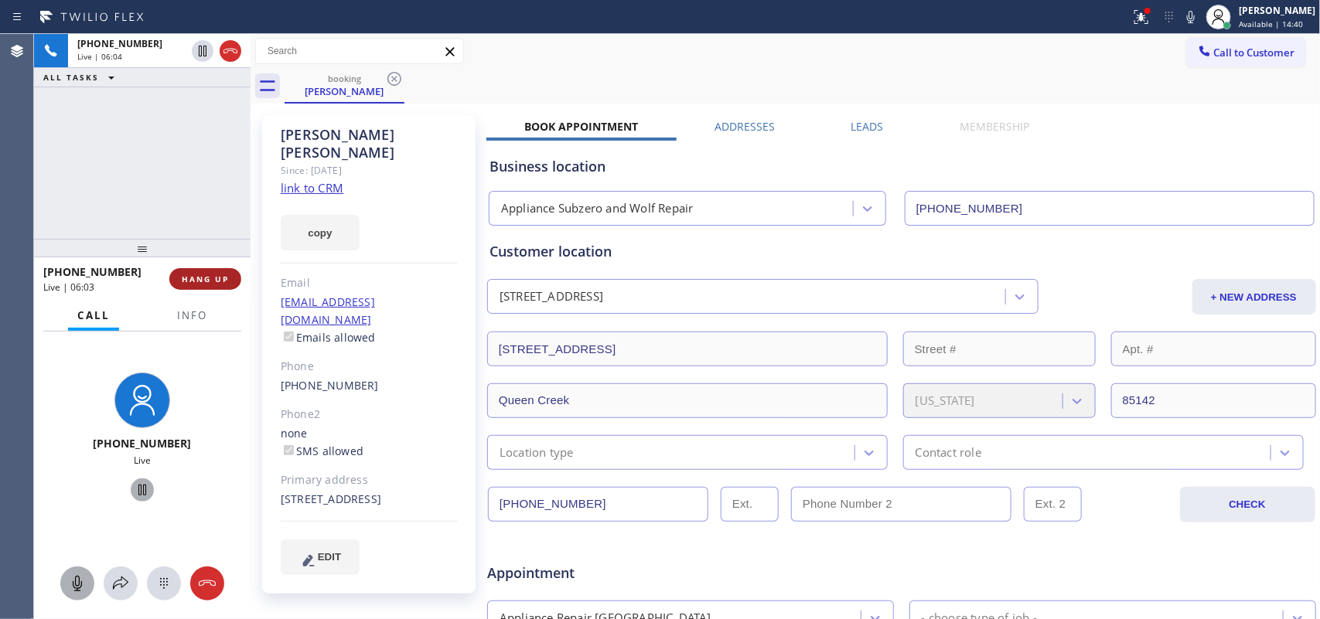
click at [193, 286] on button "HANG UP" at bounding box center [205, 279] width 72 height 22
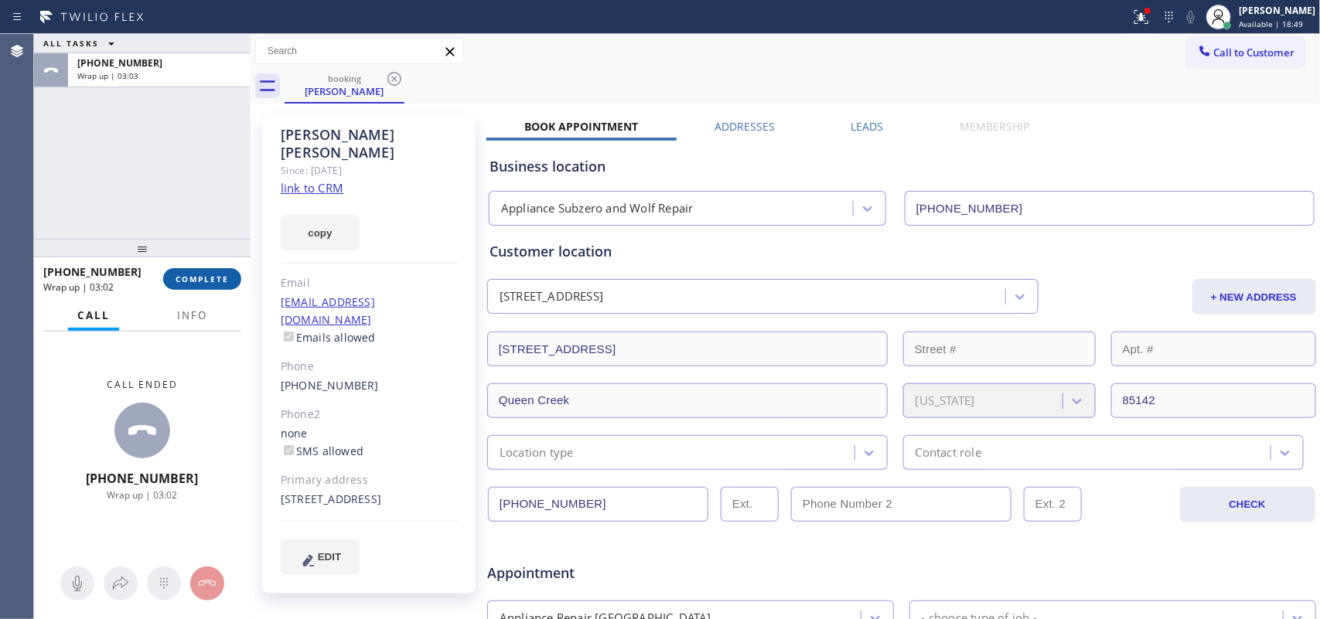
click at [211, 288] on button "COMPLETE" at bounding box center [202, 279] width 78 height 22
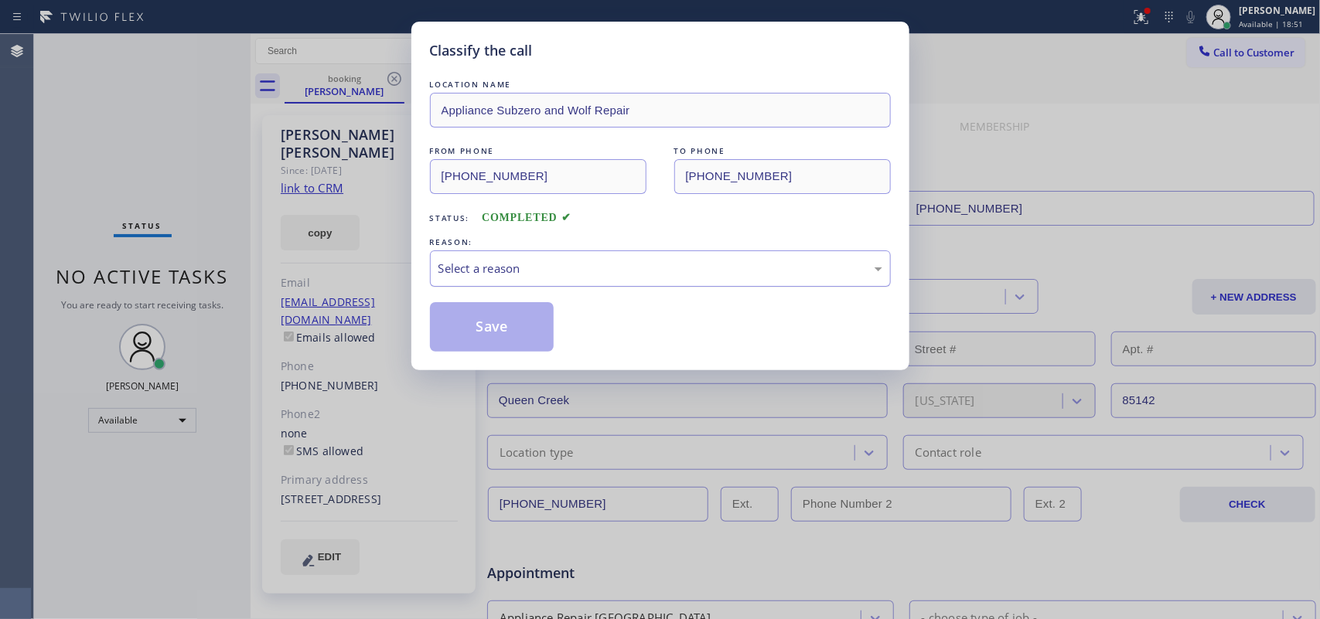
click at [550, 261] on div "Select a reason" at bounding box center [660, 269] width 444 height 18
click at [493, 329] on button "Save" at bounding box center [492, 326] width 124 height 49
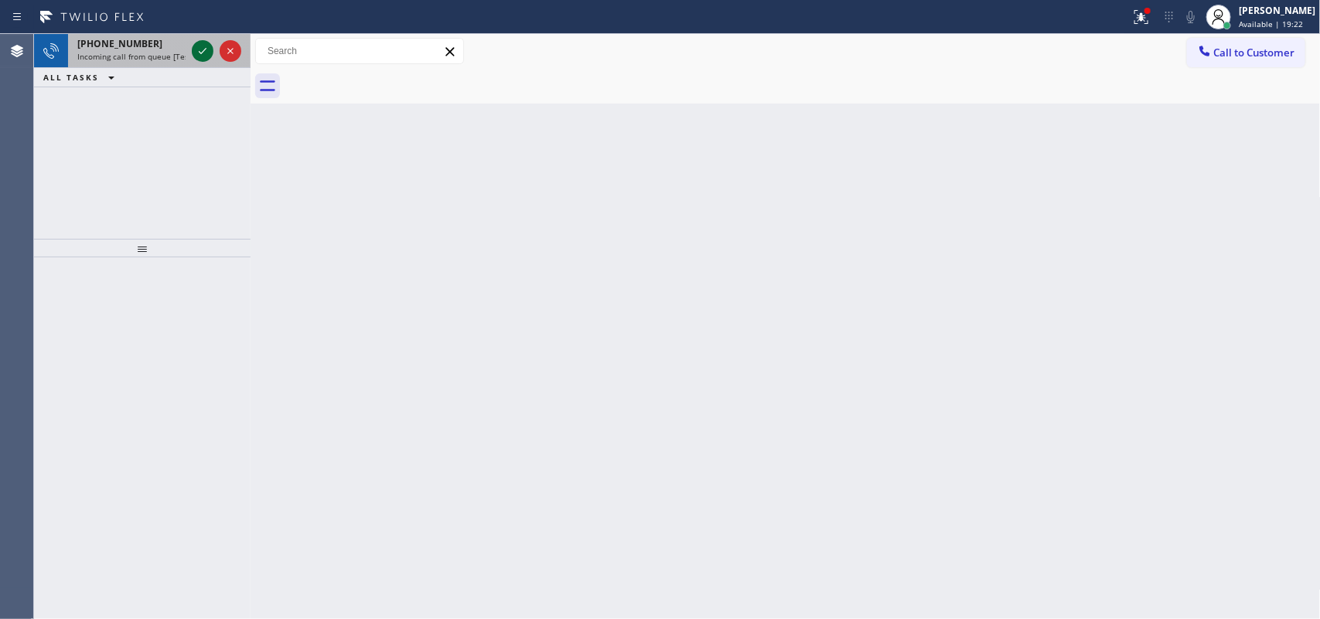
click at [198, 49] on icon at bounding box center [202, 51] width 19 height 19
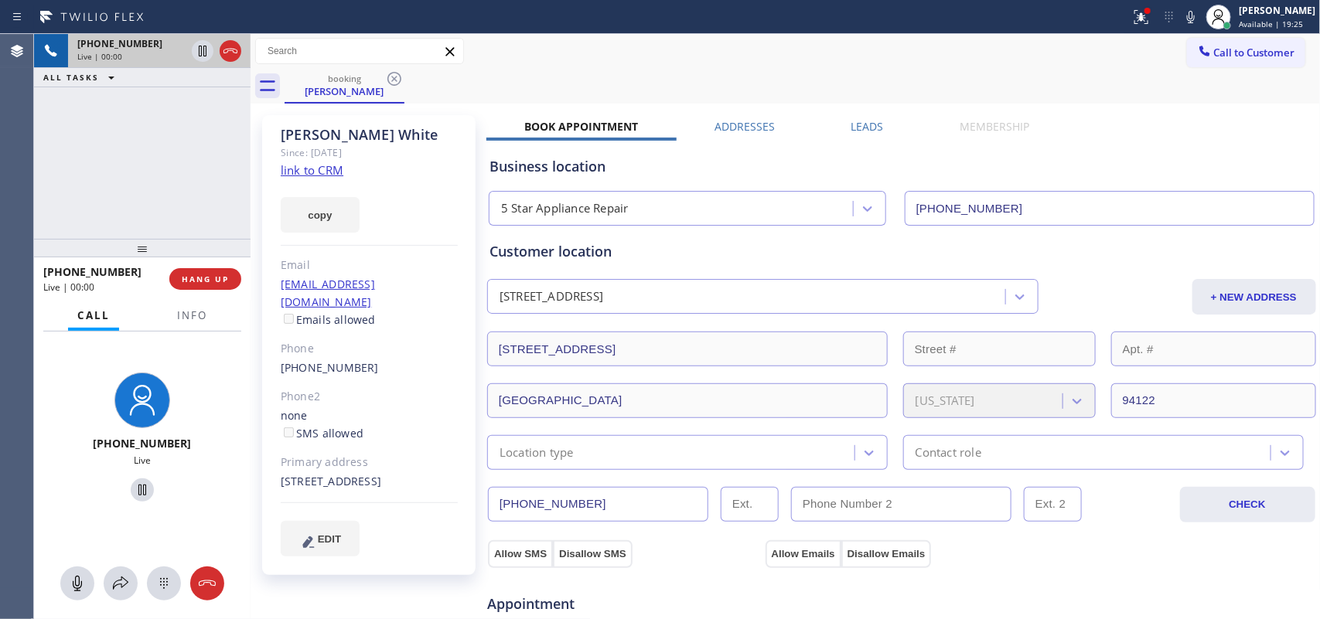
type input "[PHONE_NUMBER]"
click at [304, 162] on link "link to CRM" at bounding box center [312, 169] width 63 height 15
click at [74, 588] on icon at bounding box center [77, 583] width 9 height 15
click at [134, 485] on icon at bounding box center [142, 490] width 19 height 19
click at [72, 582] on icon at bounding box center [77, 583] width 19 height 19
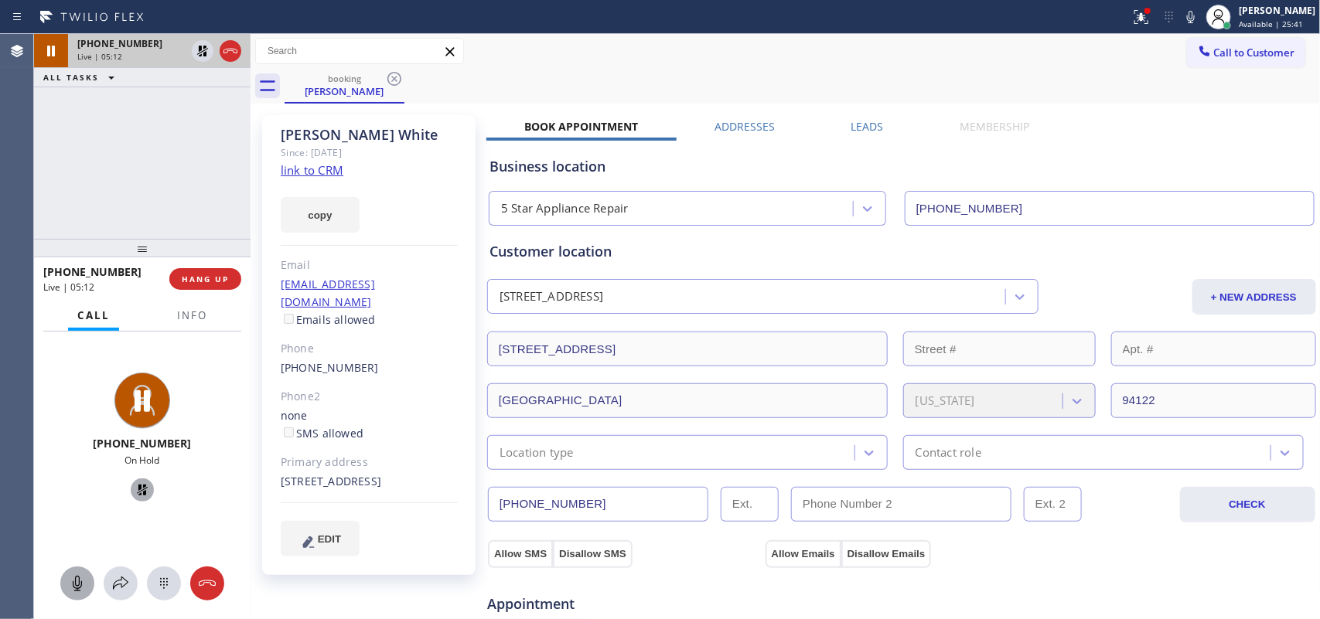
click at [135, 486] on icon at bounding box center [142, 490] width 19 height 19
click at [81, 577] on icon at bounding box center [77, 583] width 19 height 19
click at [84, 585] on icon at bounding box center [77, 583] width 19 height 19
click at [80, 584] on icon at bounding box center [77, 583] width 19 height 19
click at [134, 487] on icon at bounding box center [142, 490] width 19 height 19
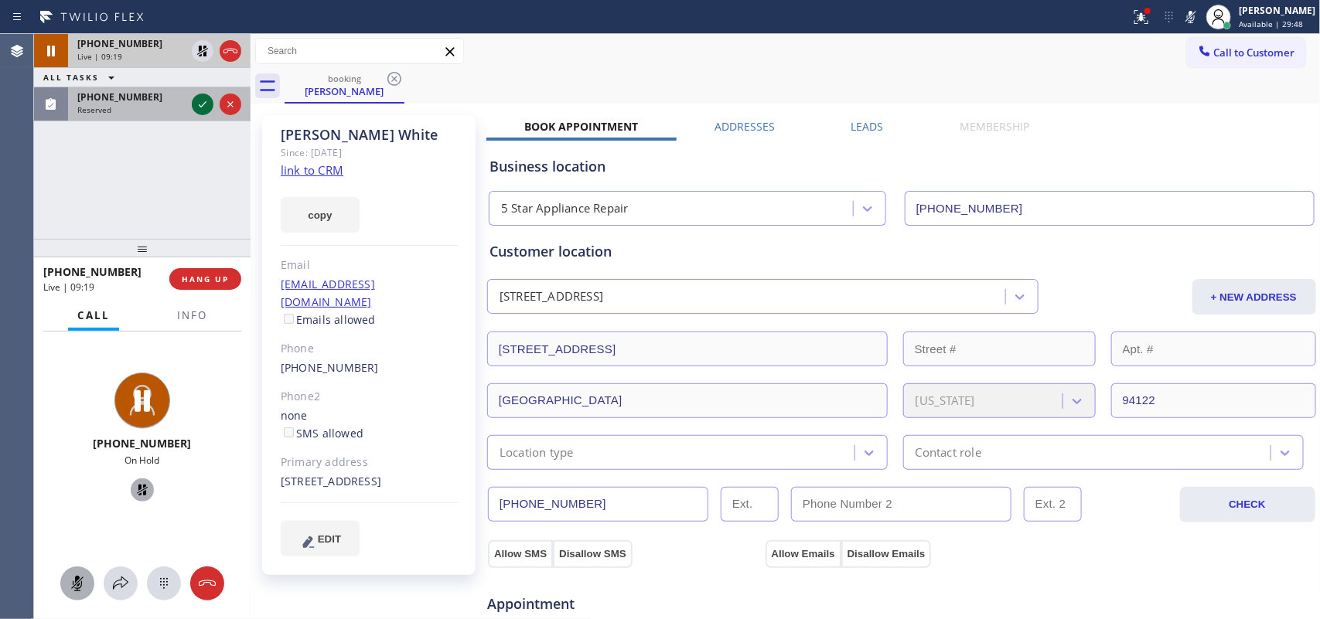
click at [198, 108] on icon at bounding box center [202, 104] width 19 height 19
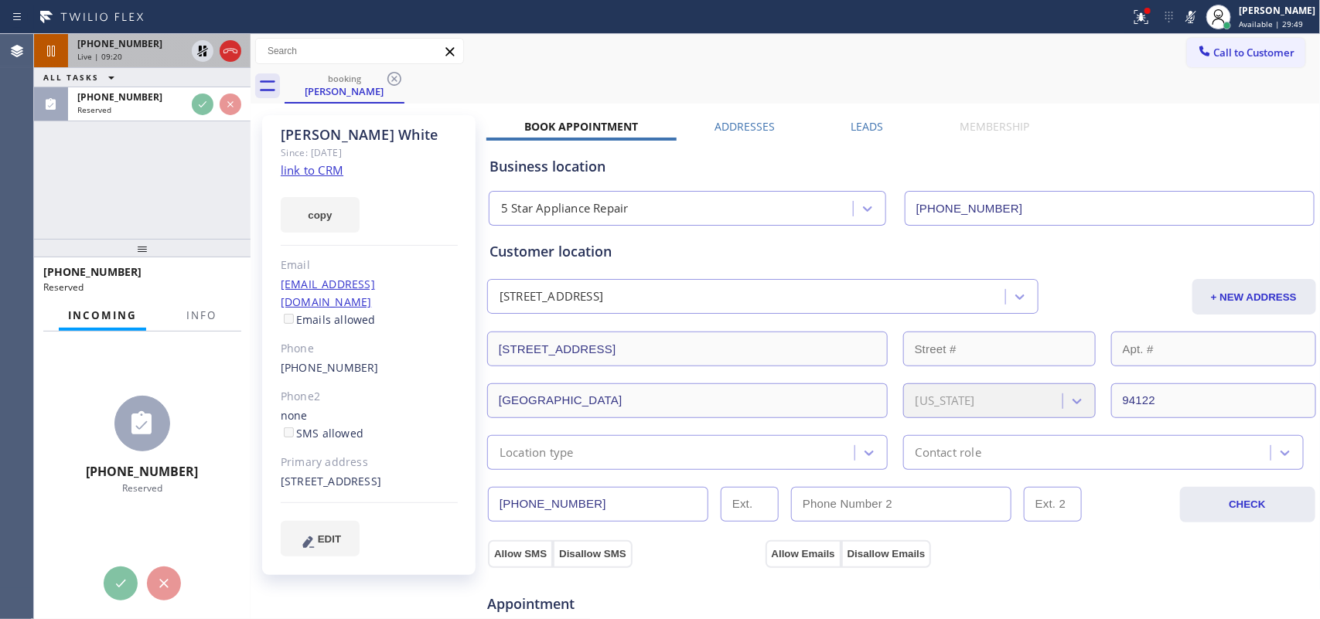
click at [153, 51] on div "Live | 09:20" at bounding box center [131, 56] width 108 height 11
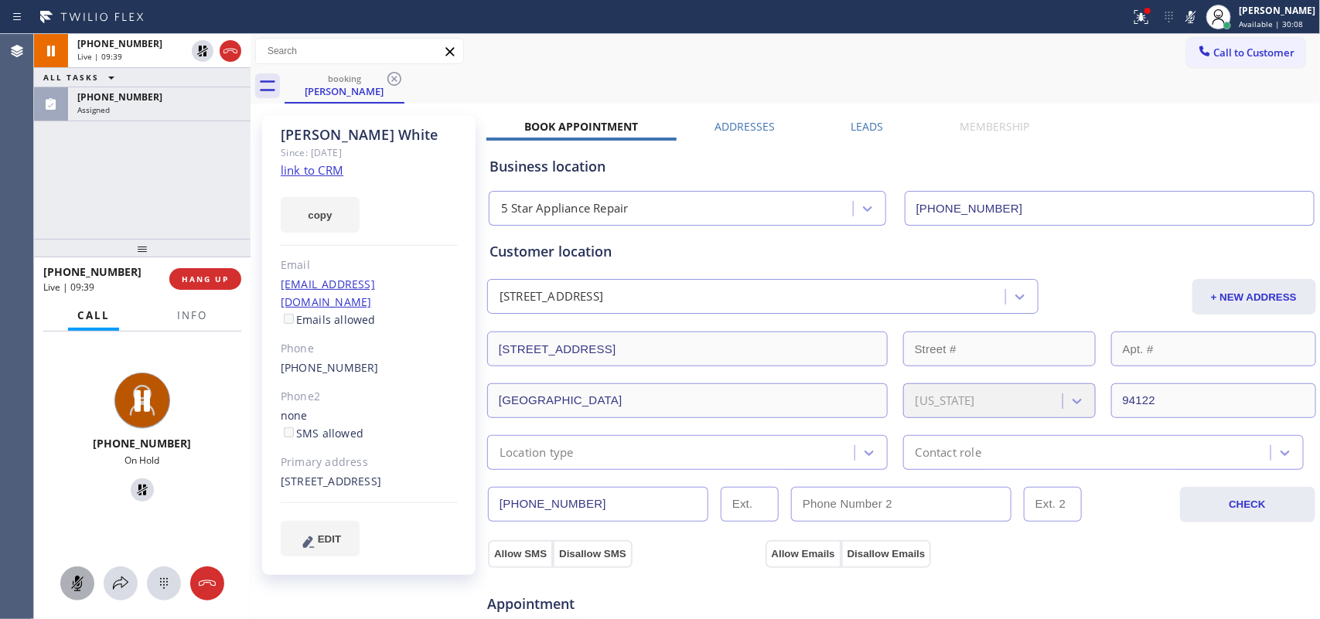
click at [80, 577] on icon at bounding box center [77, 583] width 19 height 19
click at [136, 485] on icon at bounding box center [142, 490] width 19 height 19
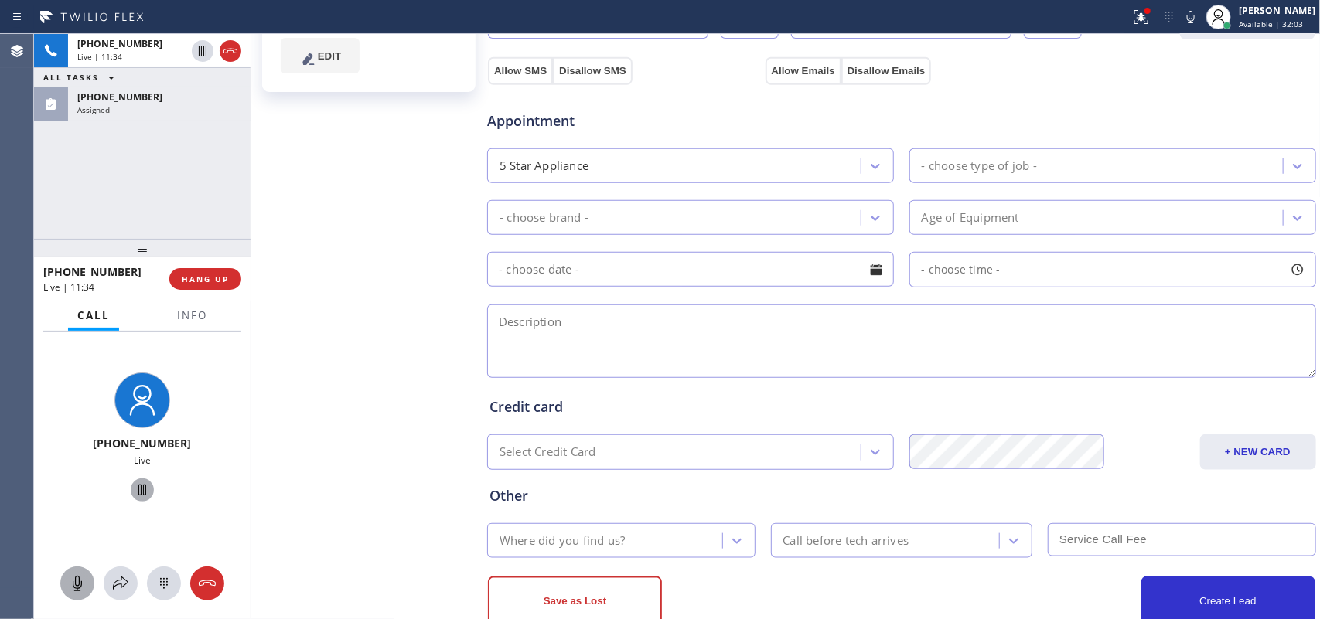
scroll to position [97, 0]
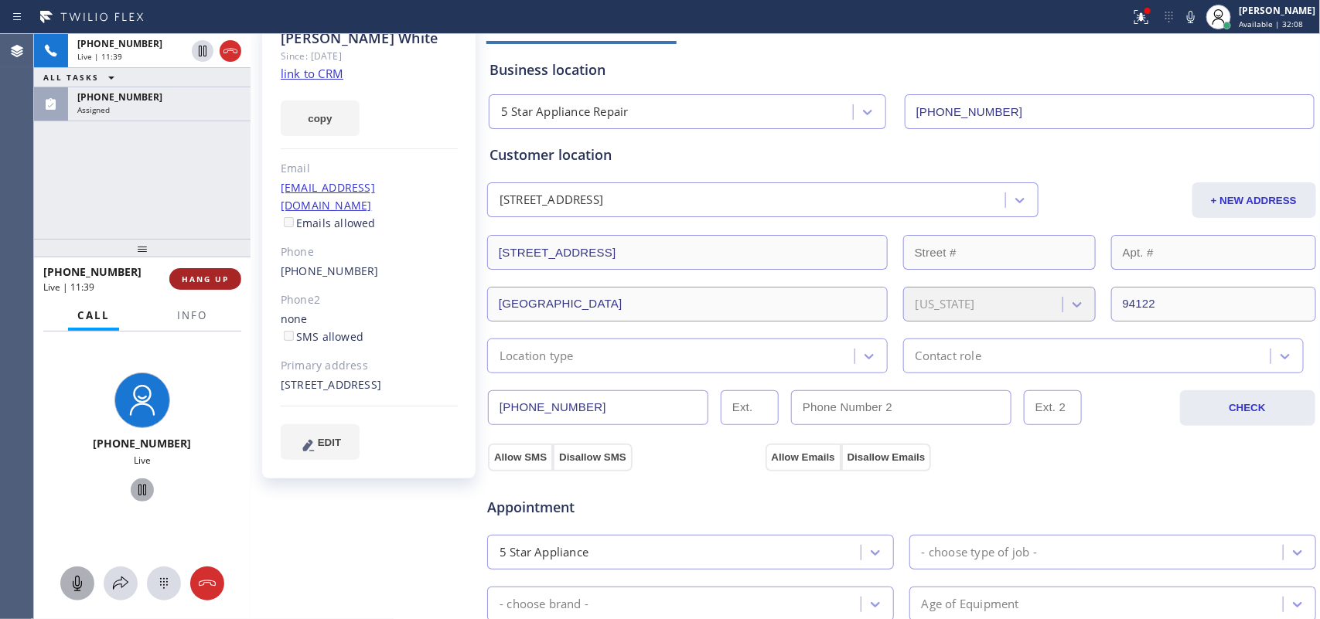
click at [222, 283] on span "HANG UP" at bounding box center [205, 279] width 47 height 11
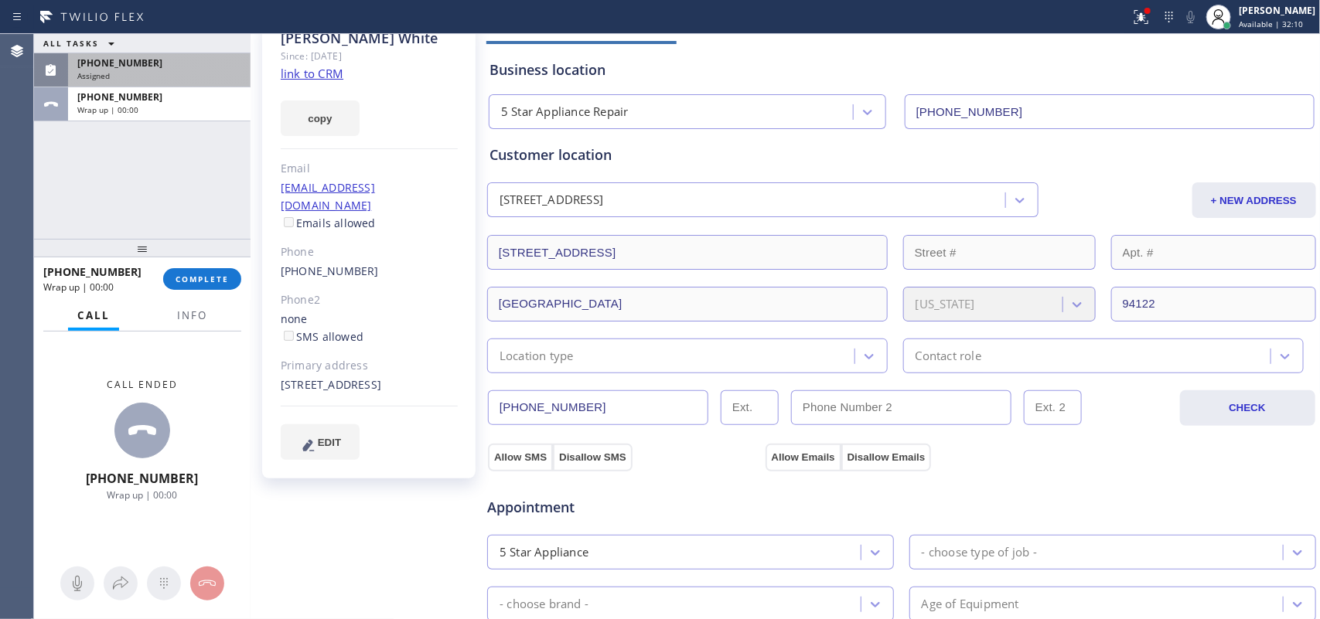
click at [155, 67] on div "[PHONE_NUMBER]" at bounding box center [159, 62] width 164 height 13
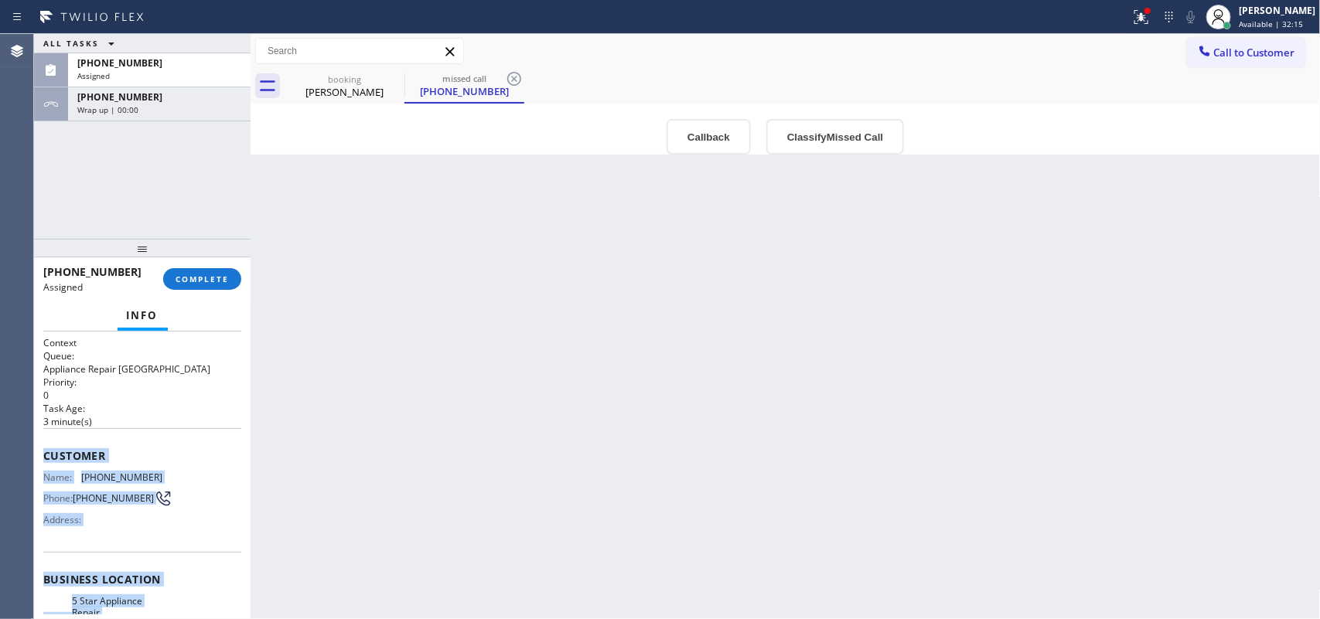
drag, startPoint x: 139, startPoint y: 456, endPoint x: 43, endPoint y: 458, distance: 95.9
click at [43, 458] on div "Context Queue: Appliance Repair High End Priority: 0 Task Age: [DEMOGRAPHIC_DAT…" at bounding box center [142, 579] width 198 height 486
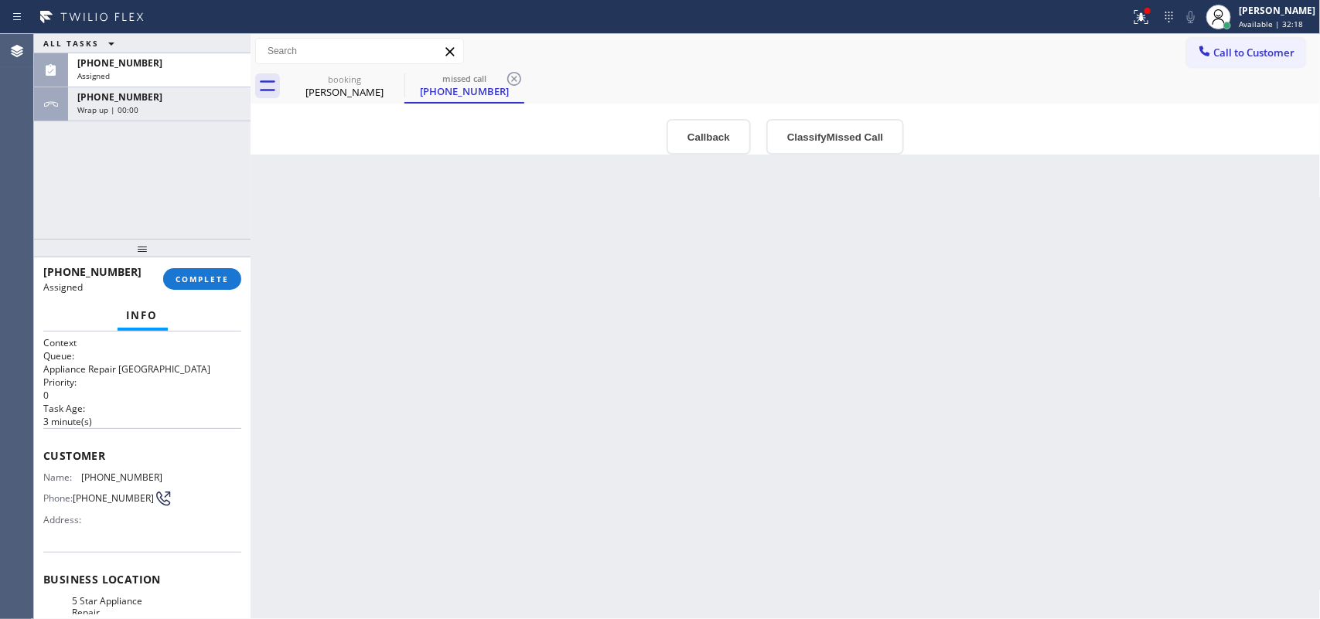
click at [87, 194] on div "ALL TASKS ALL TASKS ACTIVE TASKS TASKS IN WRAP UP [PHONE_NUMBER] Assigned [PHON…" at bounding box center [142, 136] width 216 height 205
click at [169, 514] on div "Name: [PHONE_NUMBER] Phone: [PHONE_NUMBER] Address:" at bounding box center [142, 502] width 198 height 61
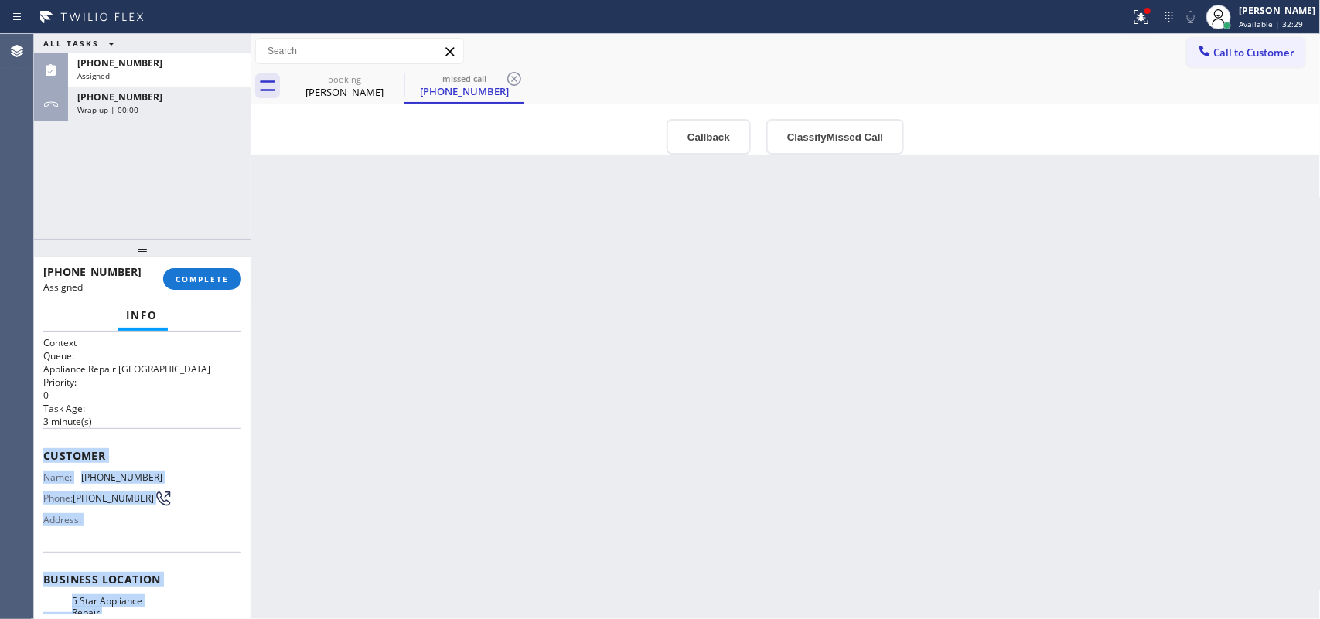
drag, startPoint x: 170, startPoint y: 469, endPoint x: 39, endPoint y: 451, distance: 131.9
click at [39, 451] on div "Context Queue: Appliance Repair High End Priority: 0 Task Age: [DEMOGRAPHIC_DAT…" at bounding box center [142, 476] width 216 height 288
click at [837, 140] on button "Classify Missed Call" at bounding box center [835, 137] width 138 height 36
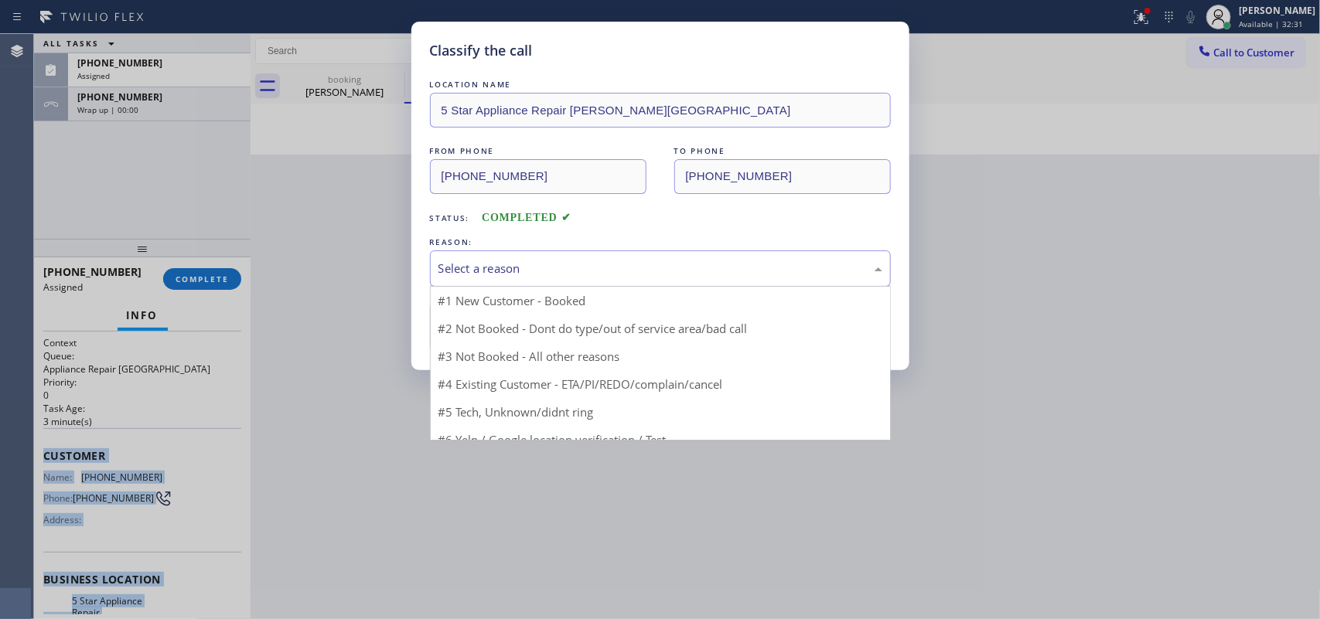
click at [752, 279] on div "Select a reason" at bounding box center [660, 269] width 461 height 36
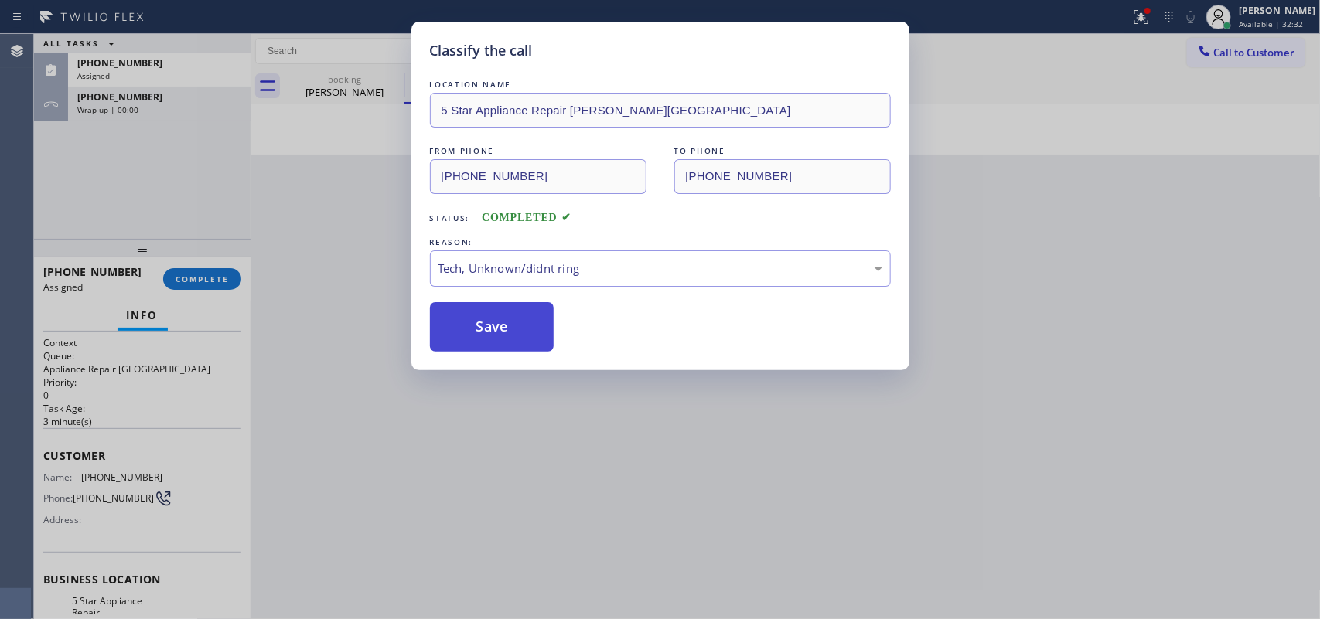
click at [503, 326] on button "Save" at bounding box center [492, 326] width 124 height 49
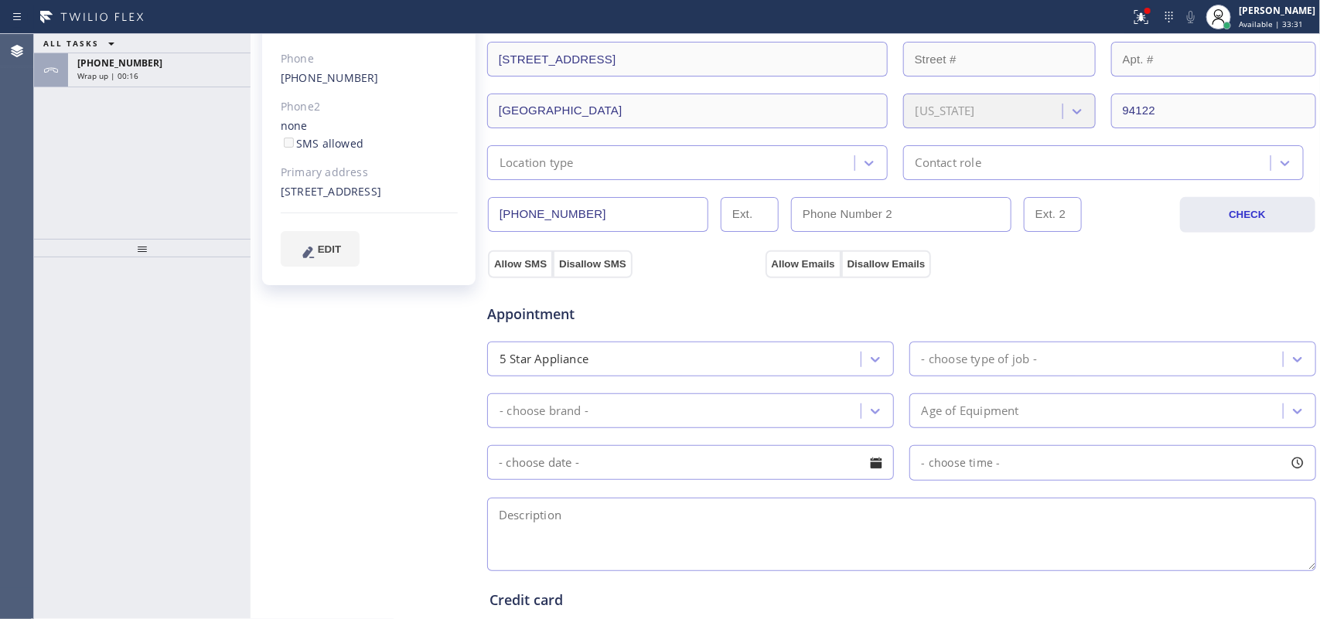
scroll to position [193, 0]
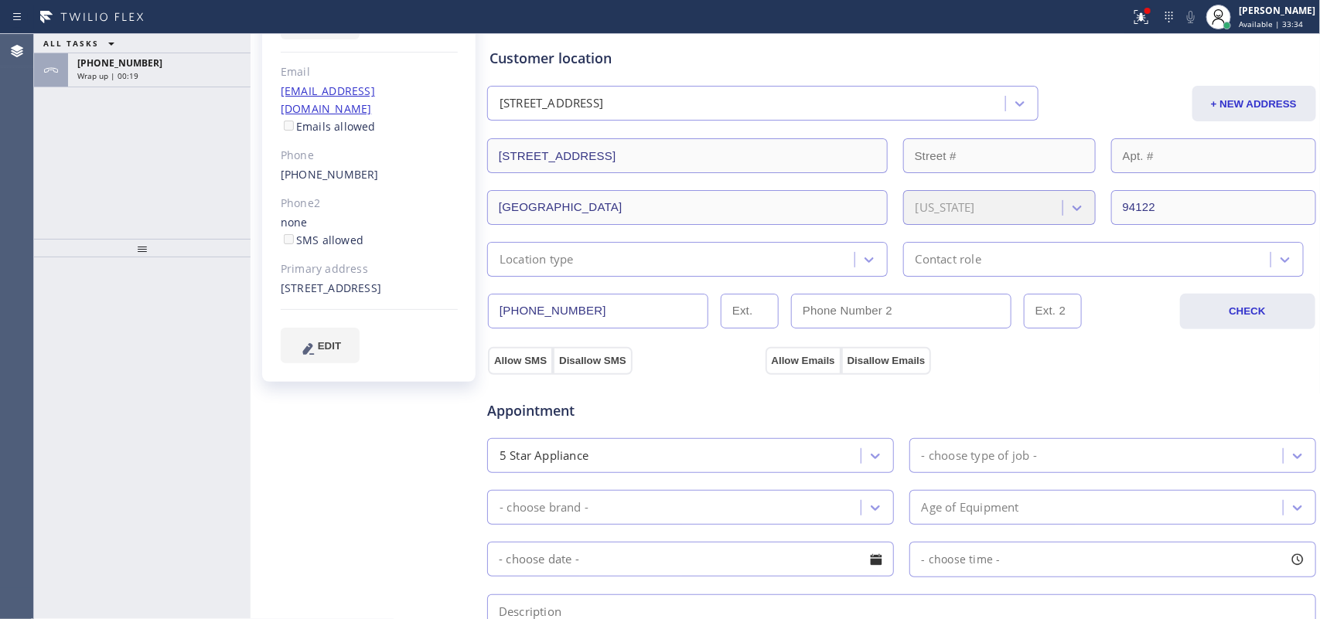
click at [824, 254] on div "Location type" at bounding box center [673, 259] width 363 height 27
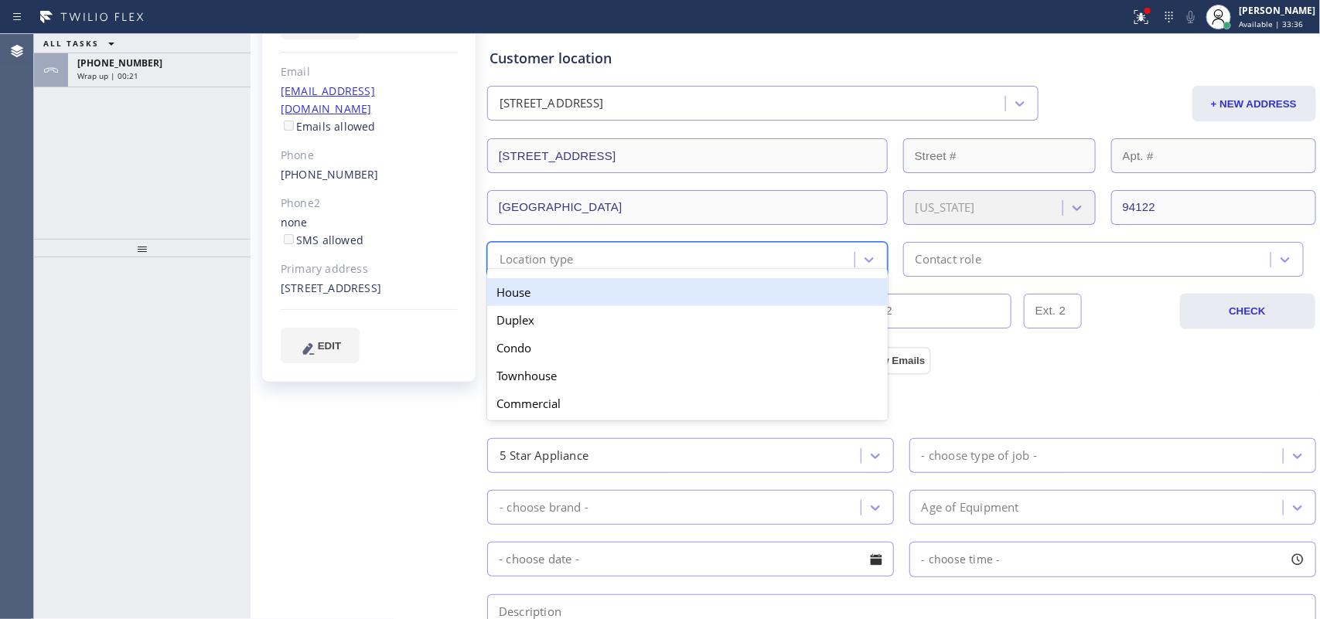
click at [762, 303] on div "House" at bounding box center [687, 292] width 401 height 28
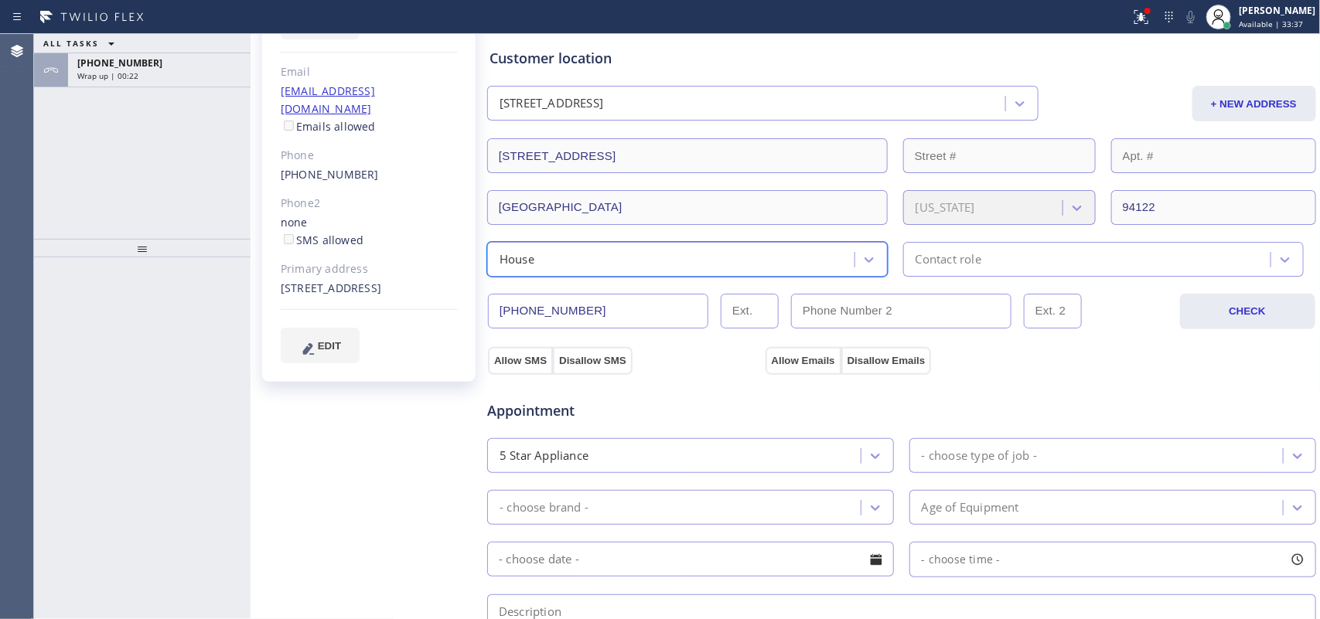
click at [956, 261] on div "Contact role" at bounding box center [948, 260] width 66 height 18
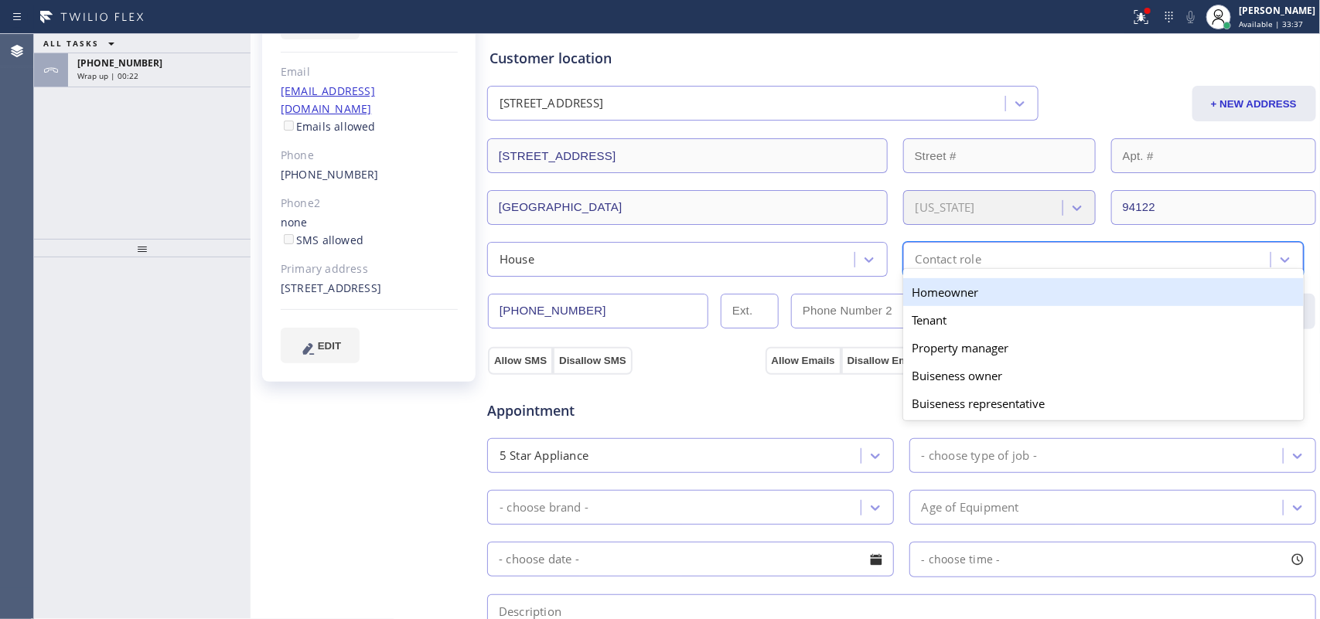
click at [947, 299] on div "Homeowner" at bounding box center [1103, 292] width 401 height 28
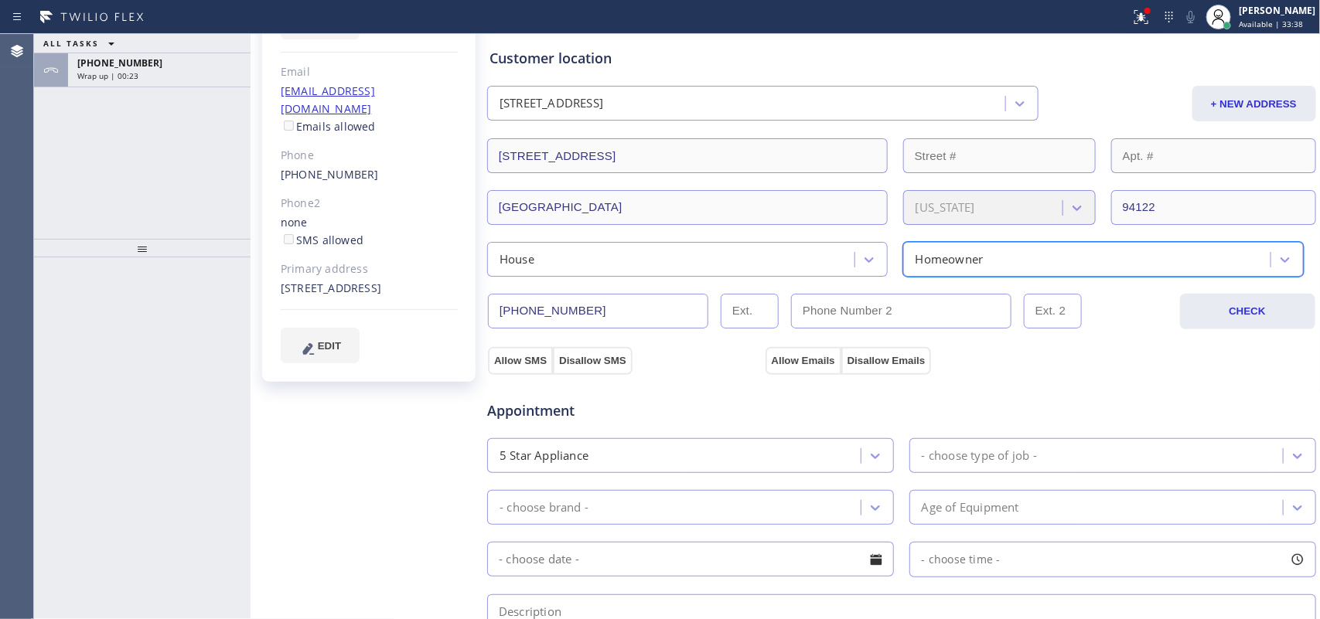
scroll to position [387, 0]
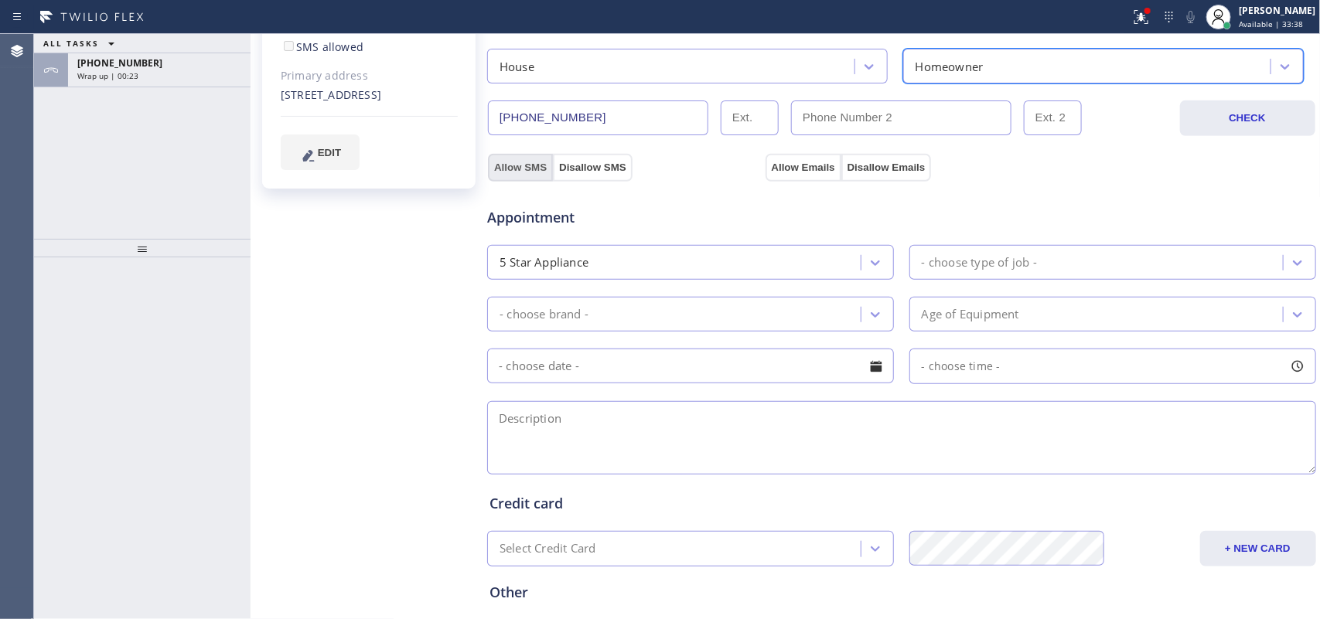
click at [518, 167] on button "Allow SMS" at bounding box center [520, 168] width 65 height 28
click at [787, 155] on button "Allow Emails" at bounding box center [803, 168] width 76 height 28
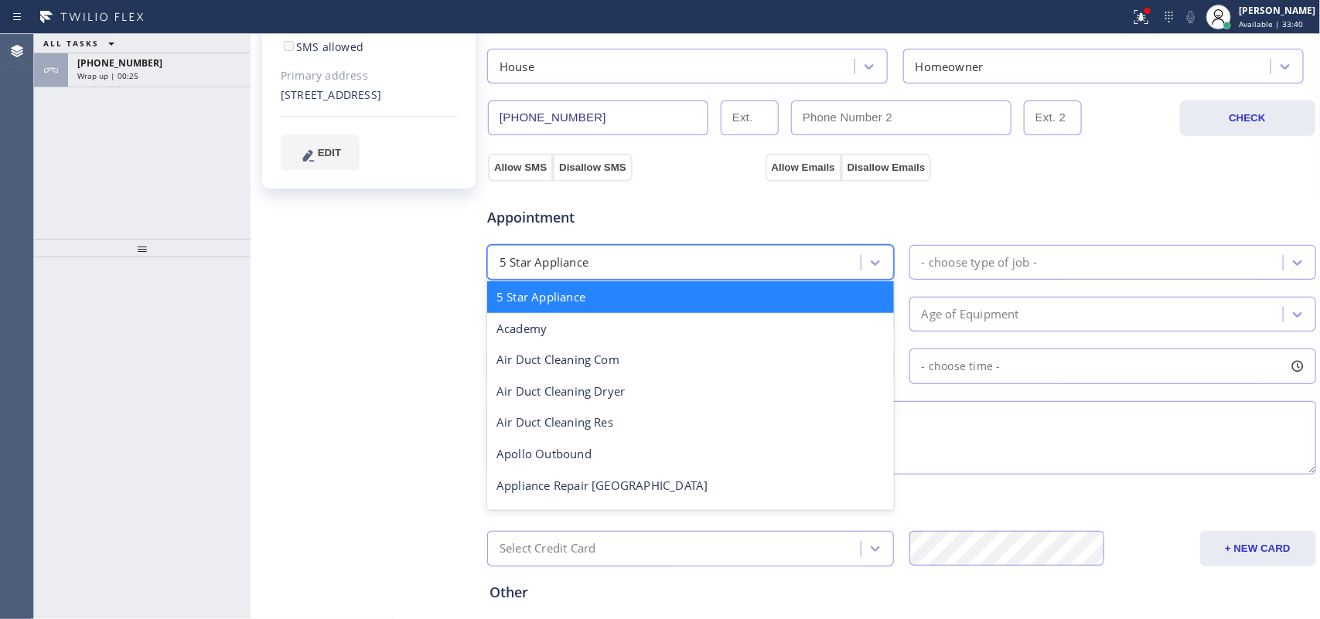
click at [809, 261] on div "5 Star Appliance" at bounding box center [676, 262] width 369 height 27
checkbox input "true"
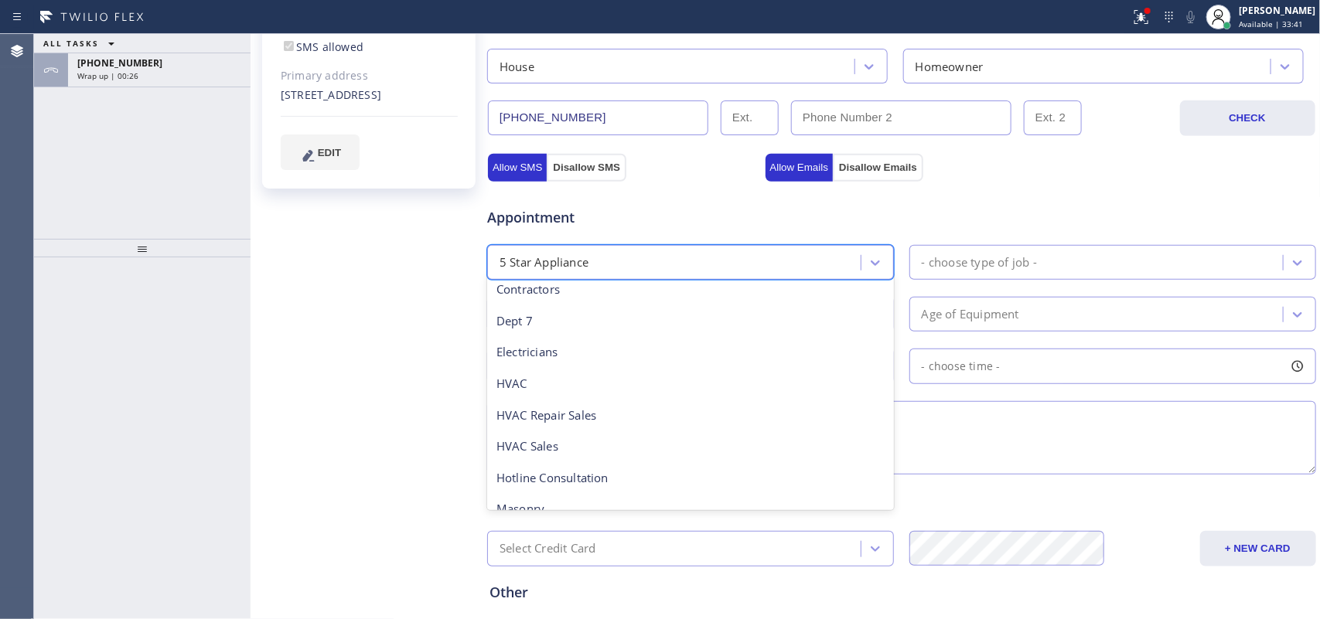
scroll to position [0, 0]
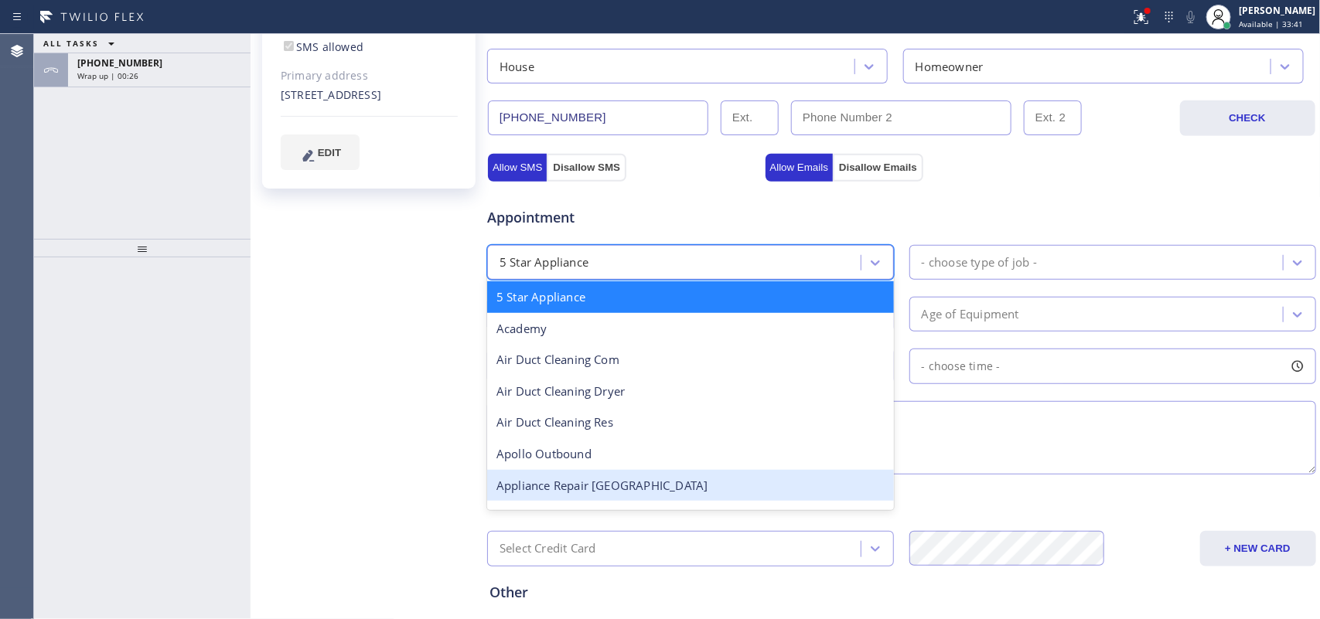
click at [669, 486] on div "Appliance Repair [GEOGRAPHIC_DATA]" at bounding box center [690, 486] width 407 height 32
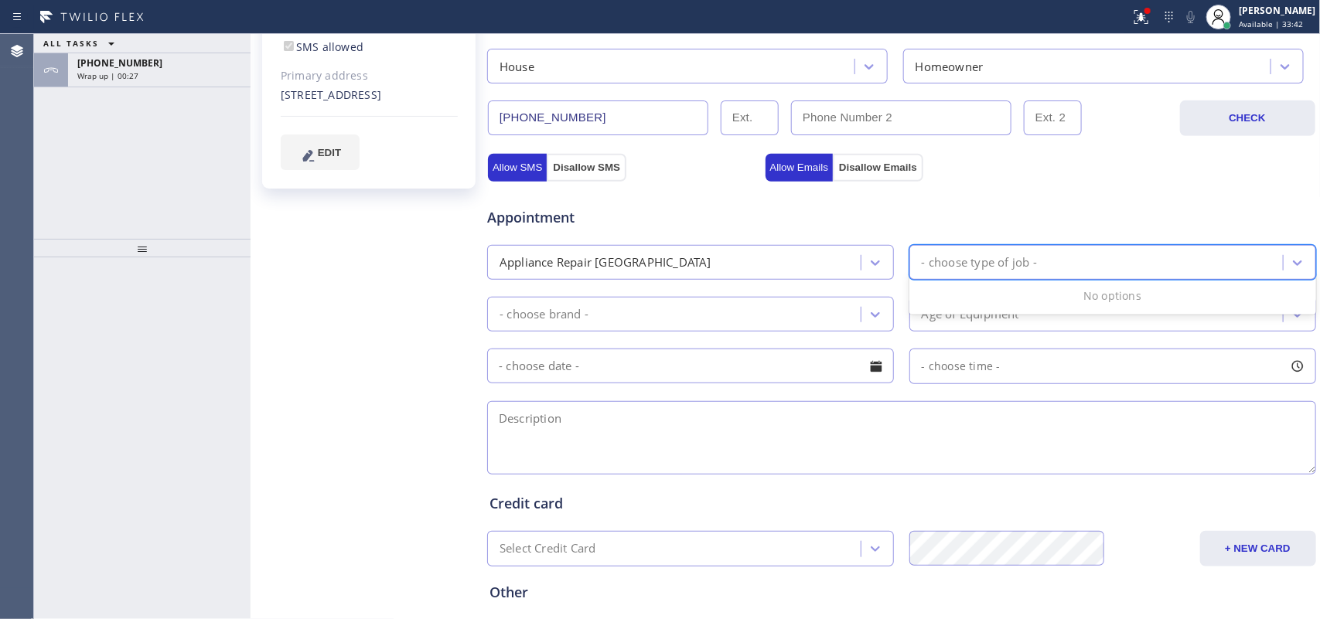
click at [1122, 271] on div "- choose type of job -" at bounding box center [1098, 262] width 369 height 27
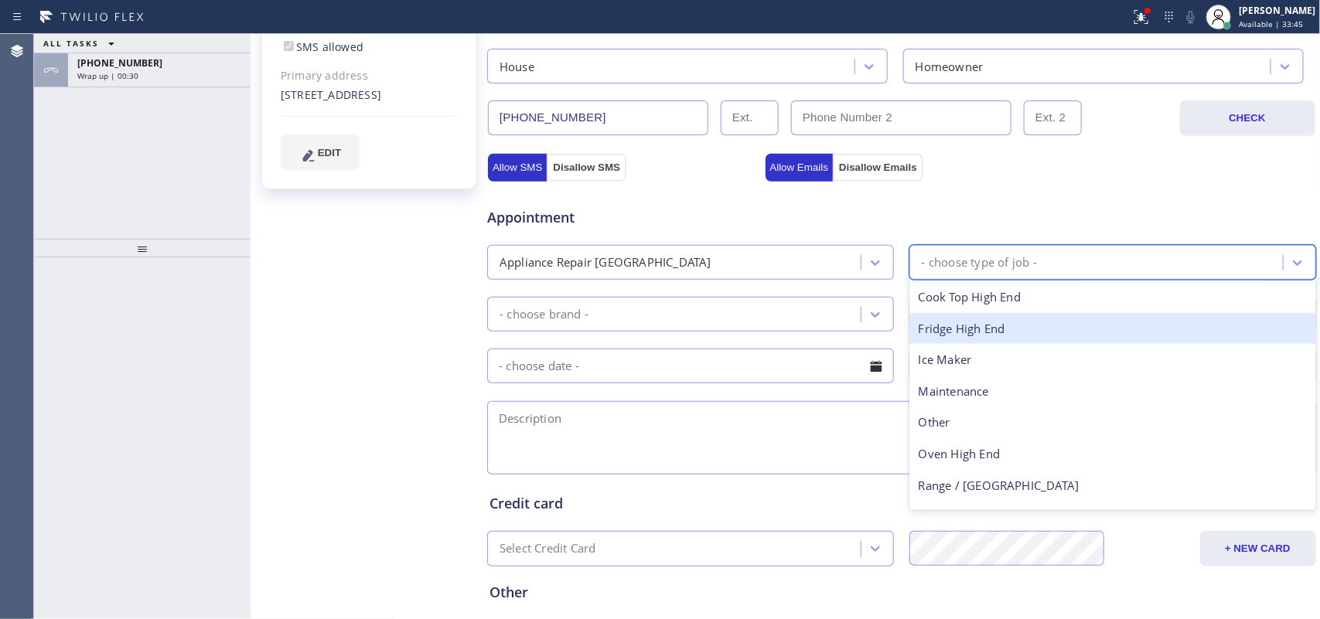
click at [1058, 330] on div "Fridge High End" at bounding box center [1112, 329] width 407 height 32
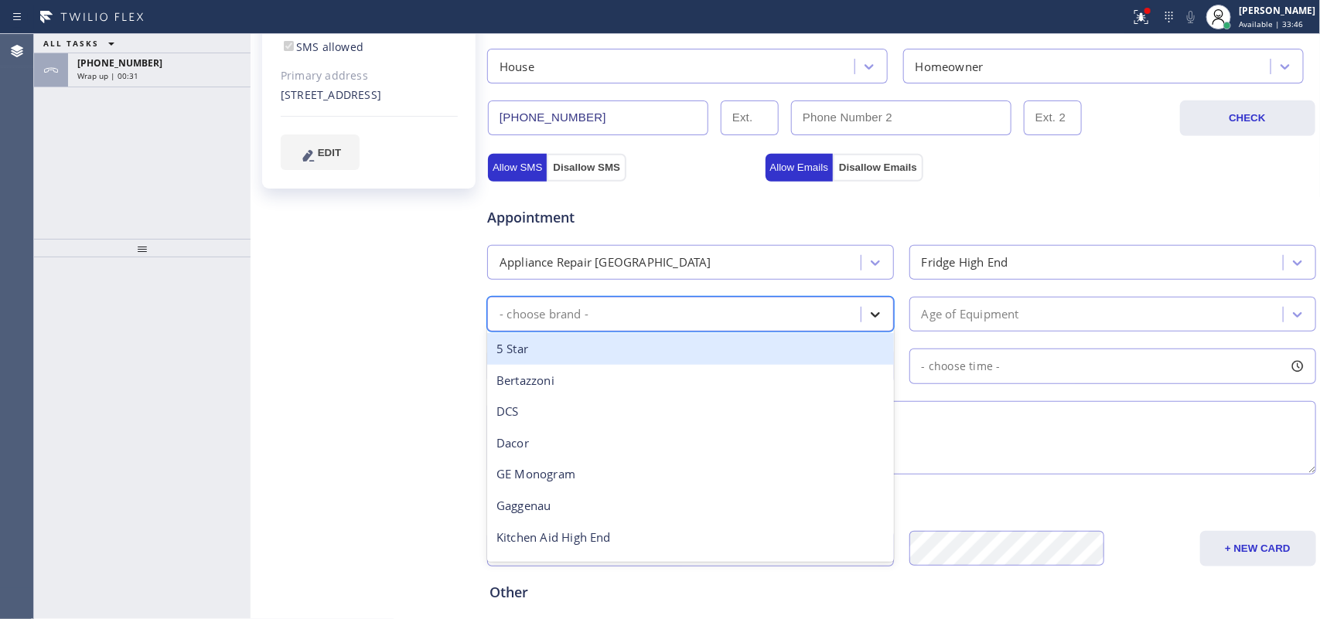
click at [871, 311] on icon at bounding box center [875, 314] width 15 height 15
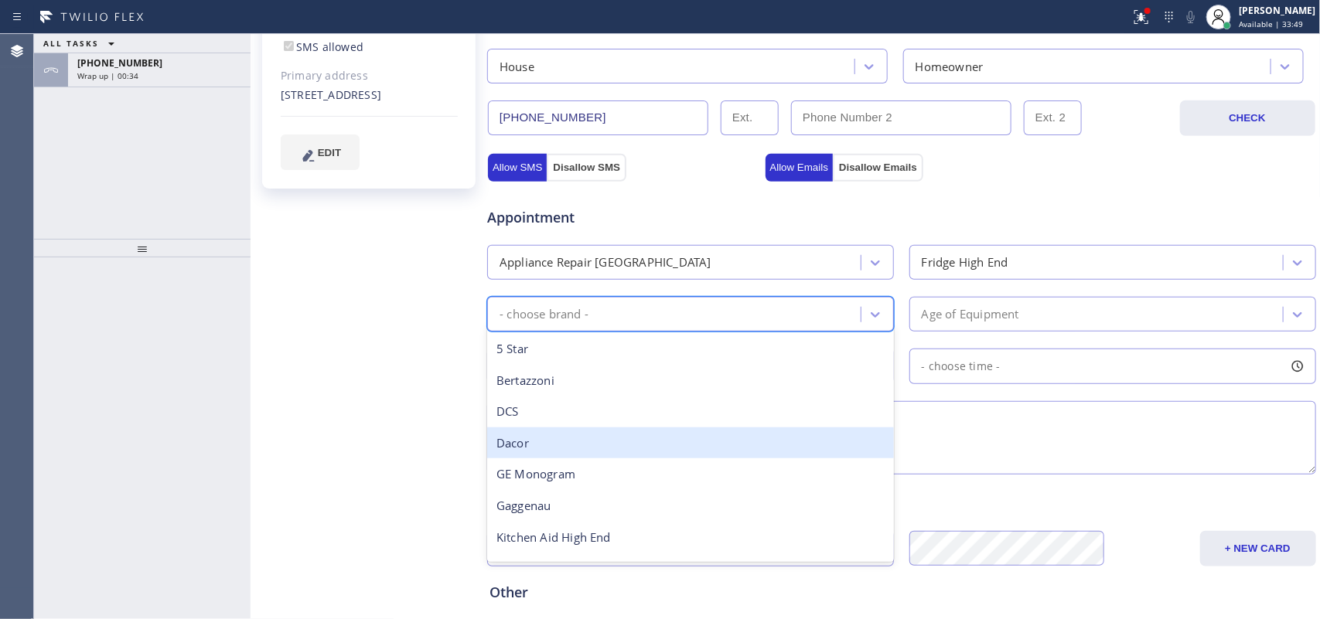
scroll to position [213, 0]
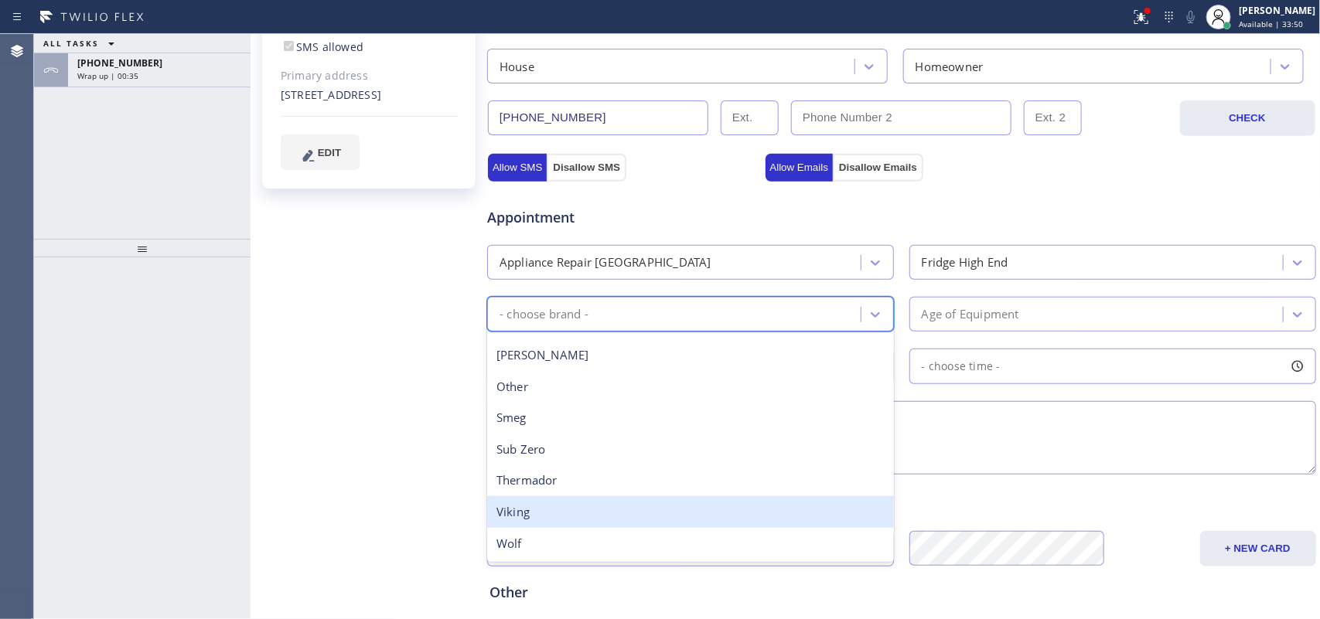
click at [666, 508] on div "Viking" at bounding box center [690, 512] width 407 height 32
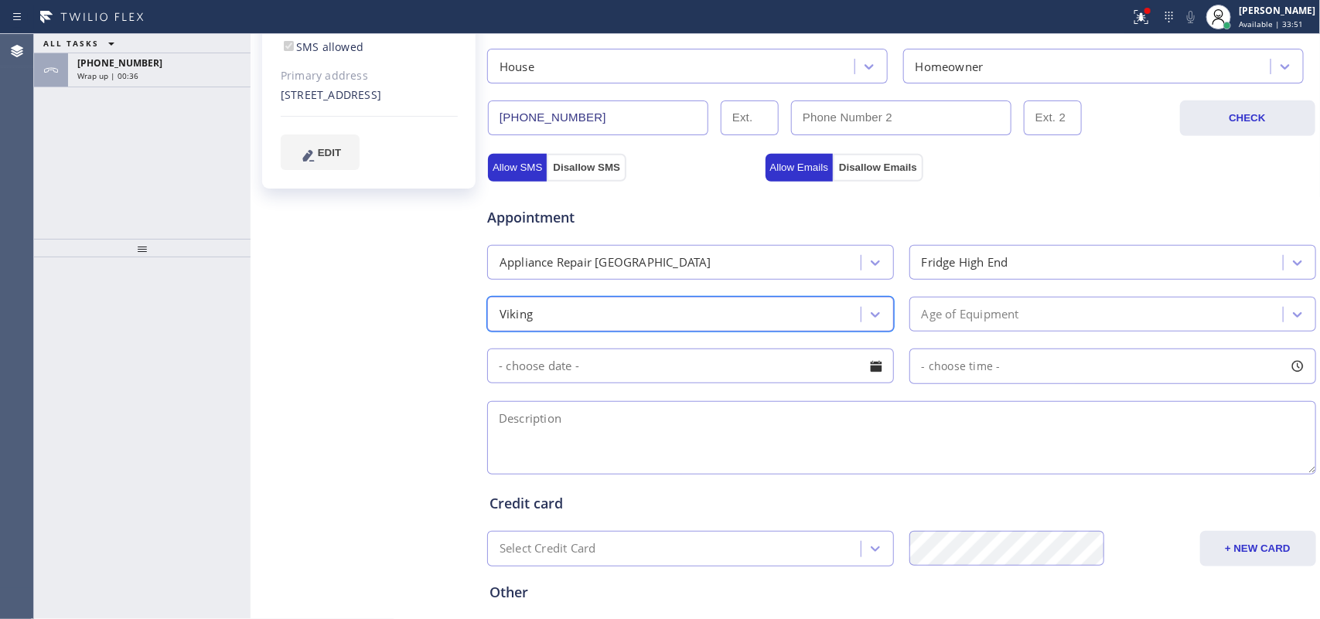
click at [1037, 311] on div "Age of Equipment" at bounding box center [1098, 314] width 369 height 27
click at [275, 348] on div "[PERSON_NAME] Since: [DATE] link to CRM copy Email [EMAIL_ADDRESS][DOMAIN_NAME]…" at bounding box center [370, 237] width 232 height 1033
click at [1024, 312] on div "Age of Equipment" at bounding box center [1098, 314] width 369 height 27
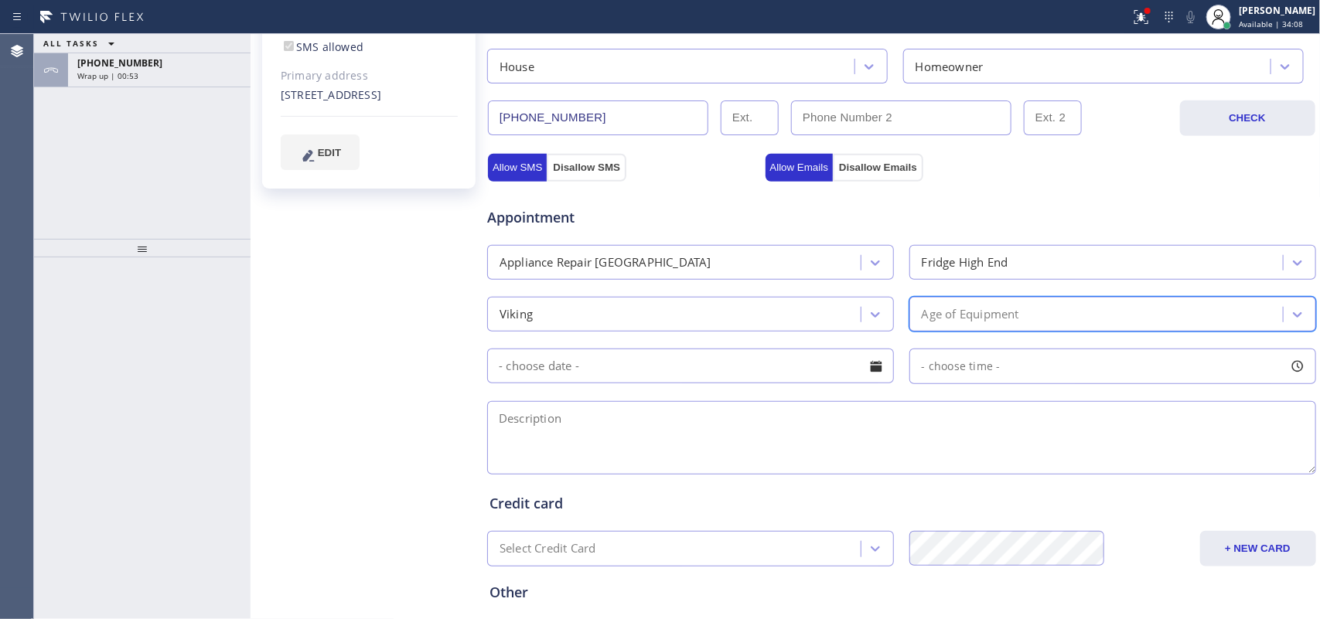
click at [995, 304] on div "Age of Equipment" at bounding box center [1098, 314] width 369 height 27
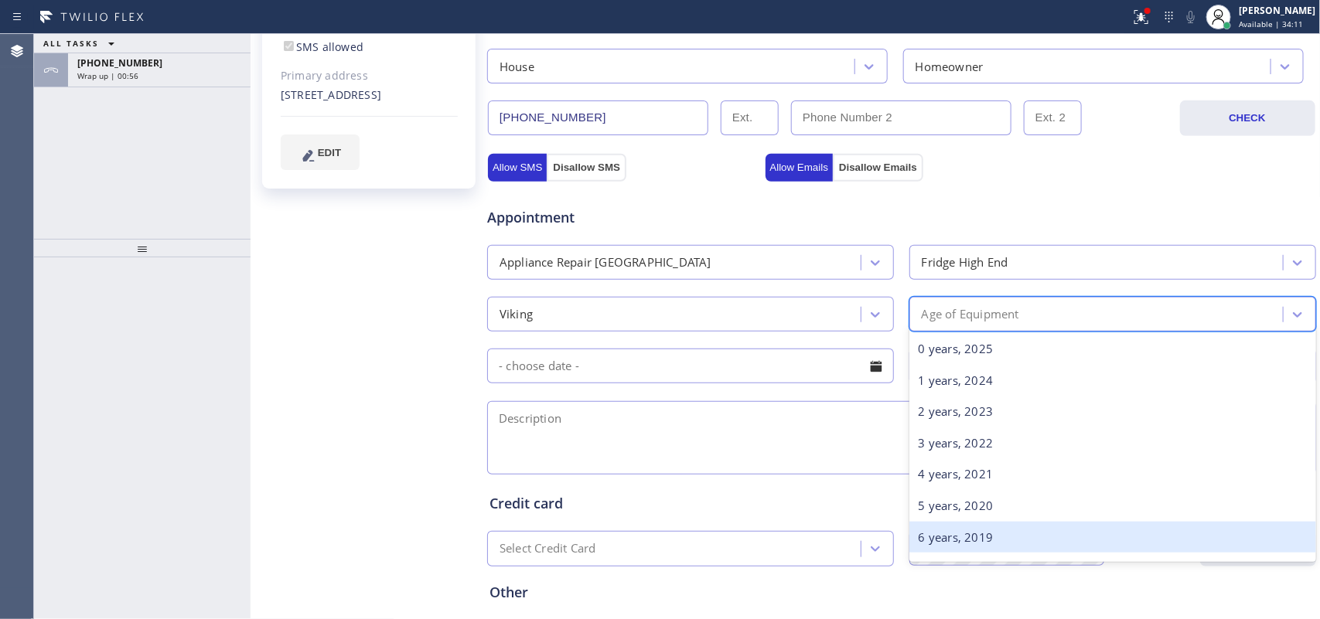
scroll to position [193, 0]
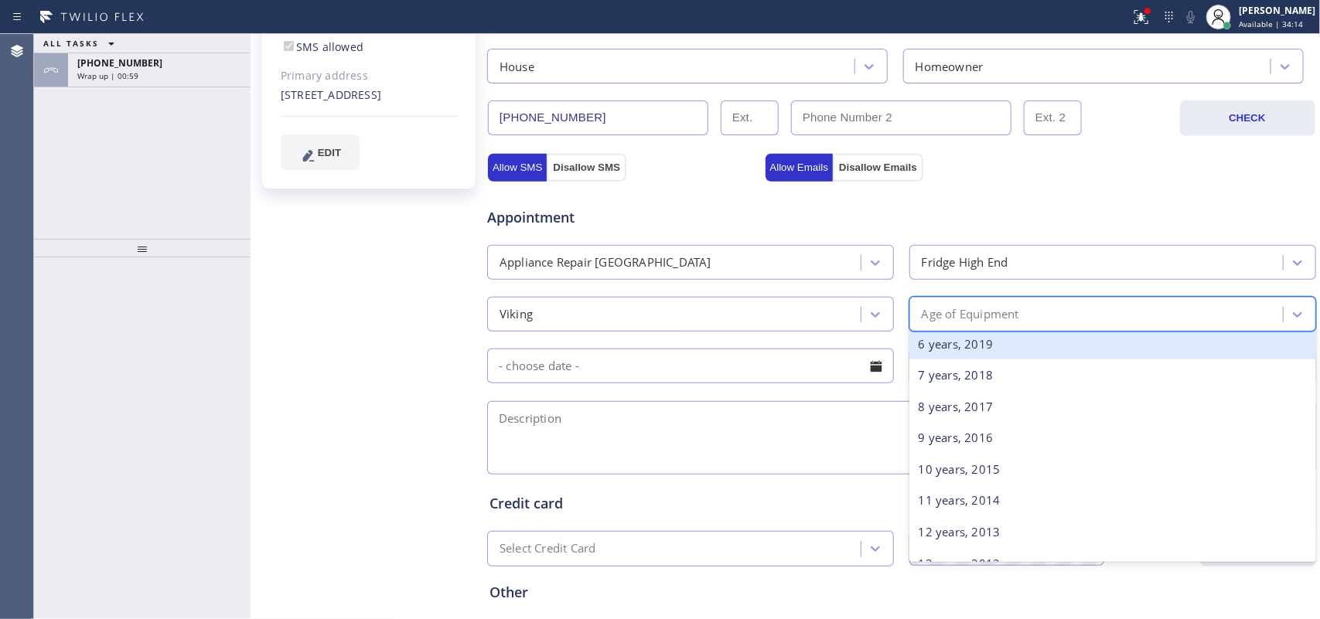
click at [999, 354] on div "6 years, 2019" at bounding box center [1112, 345] width 407 height 32
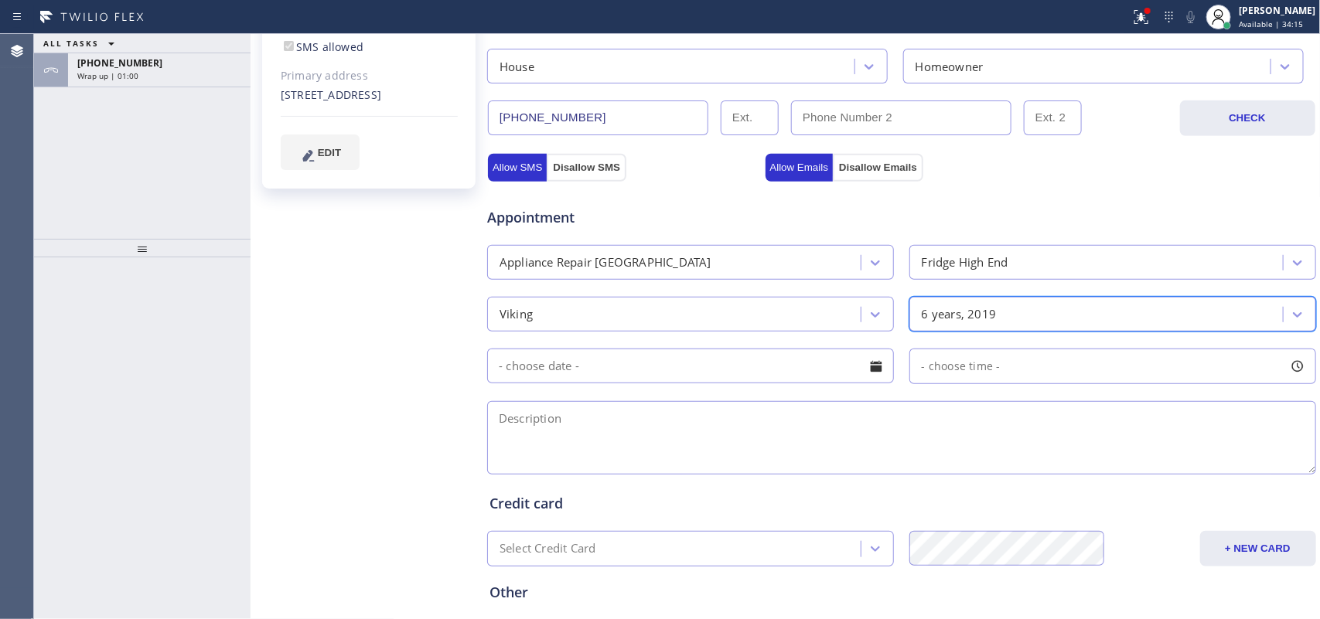
click at [874, 368] on div at bounding box center [876, 366] width 26 height 26
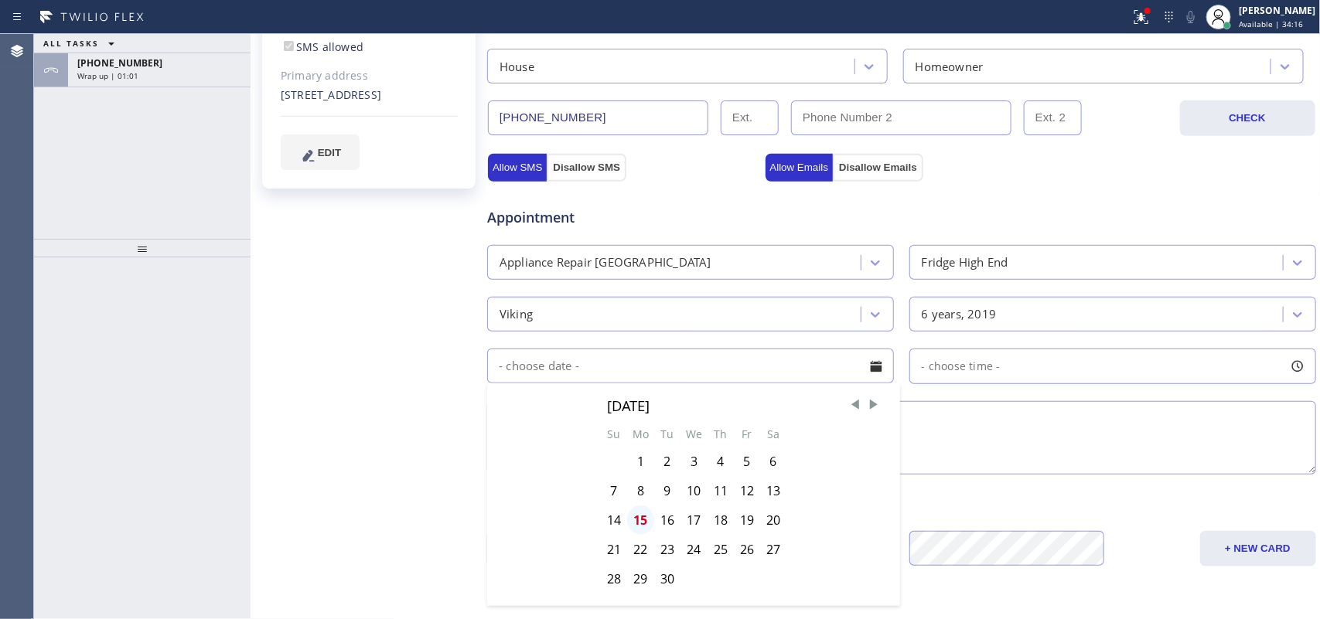
scroll to position [526, 0]
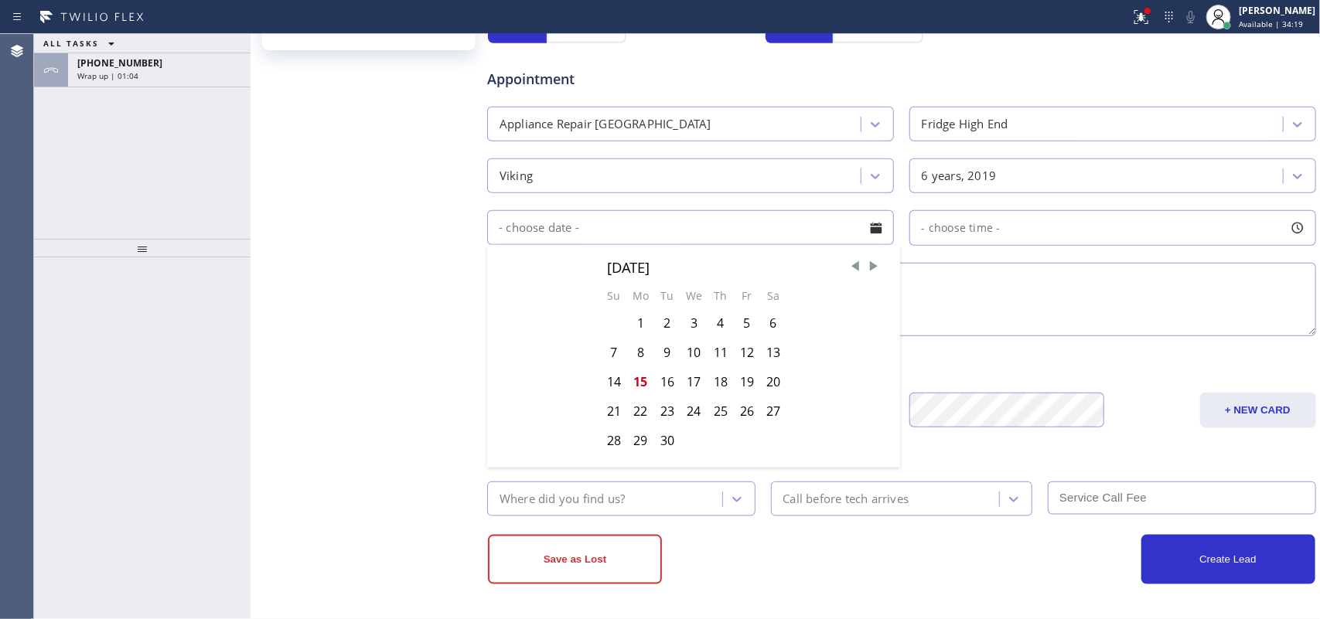
click at [743, 381] on div "19" at bounding box center [747, 381] width 26 height 29
type input "[DATE]"
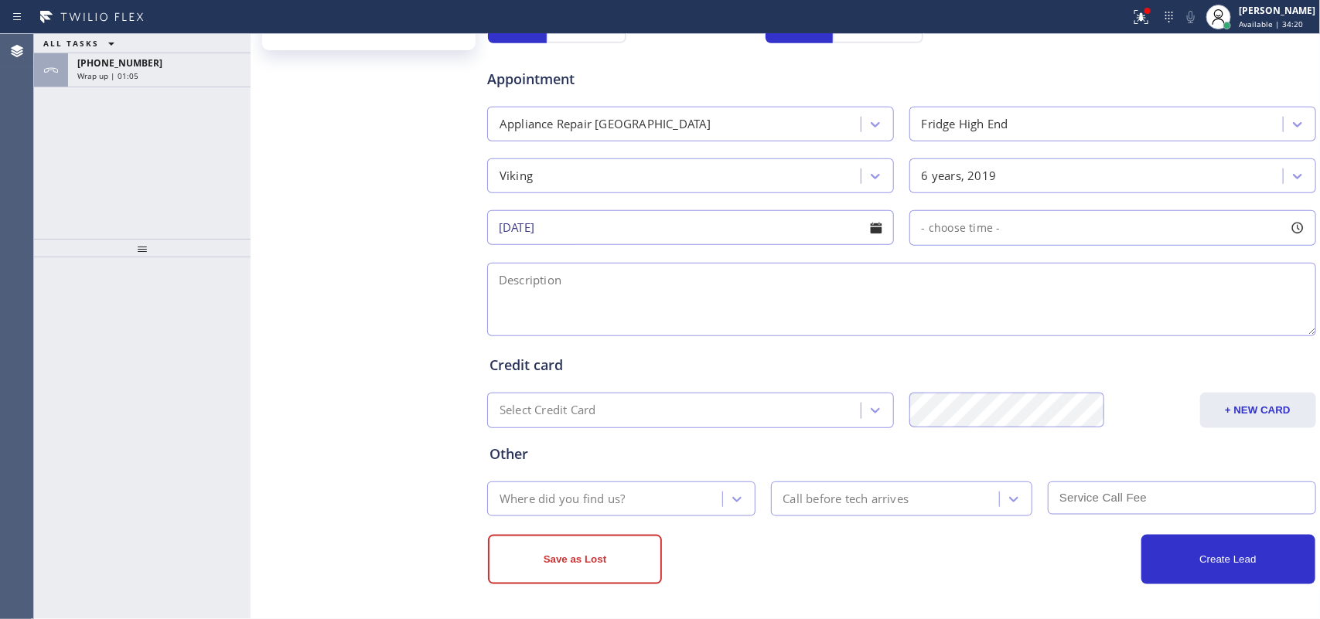
click at [1284, 230] on div at bounding box center [1297, 228] width 26 height 26
drag, startPoint x: 922, startPoint y: 322, endPoint x: 1077, endPoint y: 321, distance: 155.4
click at [934, 321] on div at bounding box center [924, 322] width 19 height 32
click at [1072, 321] on div "FROM TILL 8:00 AM 8:00 AM" at bounding box center [1100, 301] width 383 height 111
drag, startPoint x: 1077, startPoint y: 321, endPoint x: 1110, endPoint y: 321, distance: 33.2
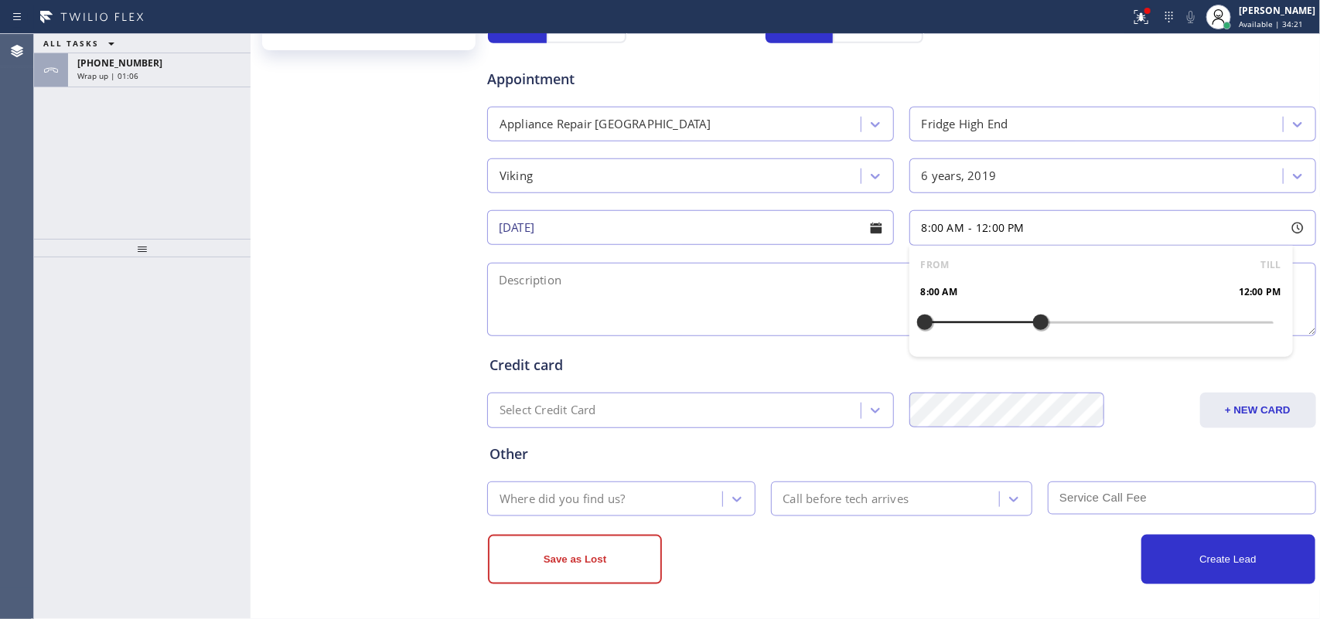
click at [1079, 321] on div "FROM TILL 8:00 AM 12:00 PM" at bounding box center [1100, 301] width 383 height 111
click at [1081, 321] on div "FROM TILL 8:00 AM 12:00 PM" at bounding box center [1100, 301] width 383 height 111
click at [1102, 321] on div "FROM TILL 8:00 AM 12:00 PM" at bounding box center [1100, 301] width 383 height 111
click at [1112, 321] on div "FROM TILL 8:00 AM 12:00 PM" at bounding box center [1100, 301] width 383 height 111
drag, startPoint x: 926, startPoint y: 313, endPoint x: 1211, endPoint y: 322, distance: 284.7
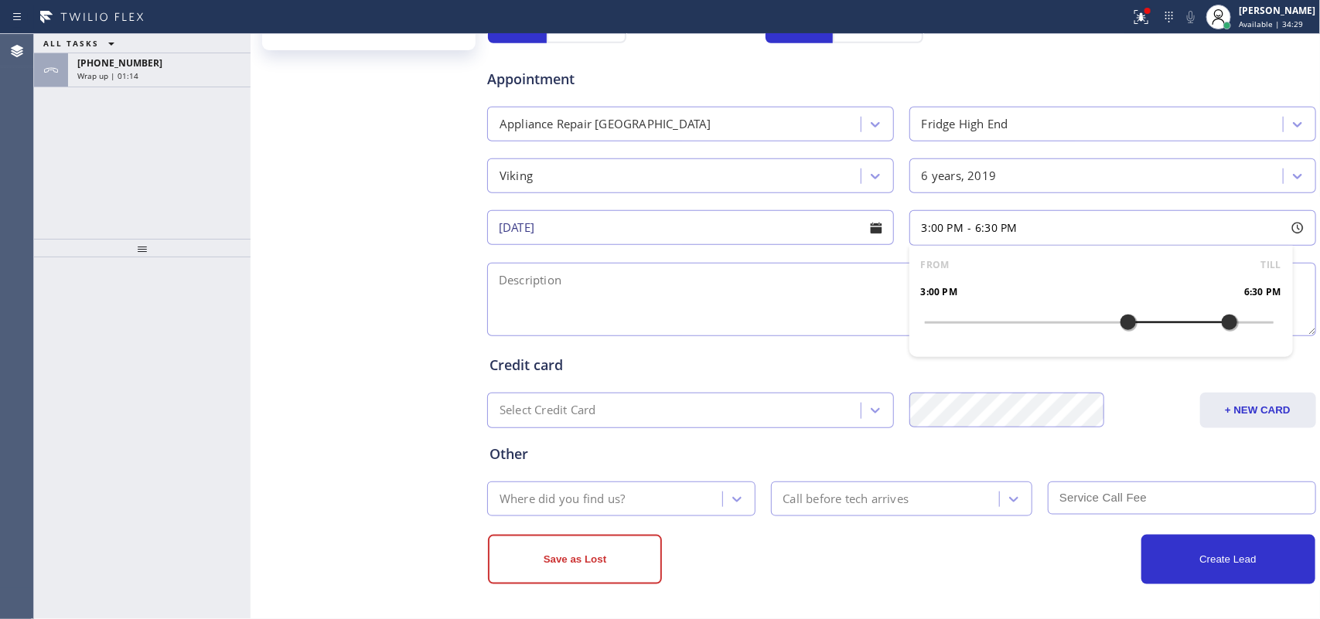
drag, startPoint x: 1038, startPoint y: 325, endPoint x: 1117, endPoint y: 326, distance: 79.7
click at [1119, 326] on div at bounding box center [1128, 322] width 19 height 32
click at [816, 299] on textarea at bounding box center [901, 299] width 829 height 73
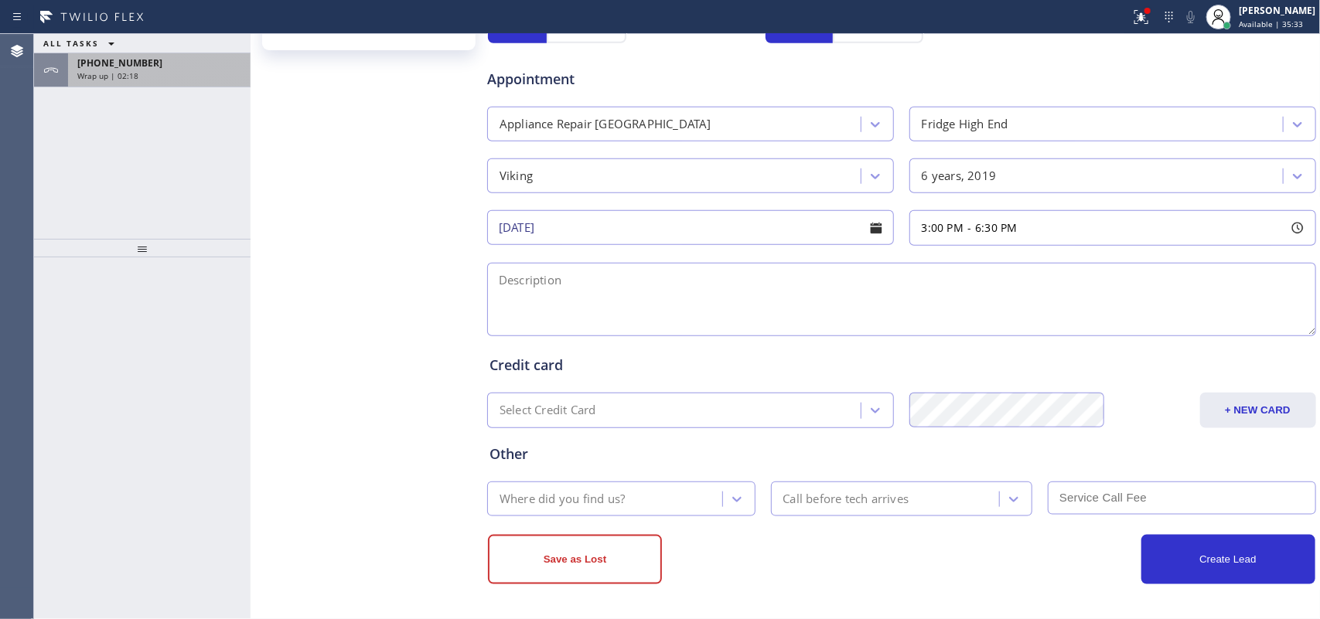
click at [188, 74] on div "Wrap up | 02:18" at bounding box center [159, 75] width 164 height 11
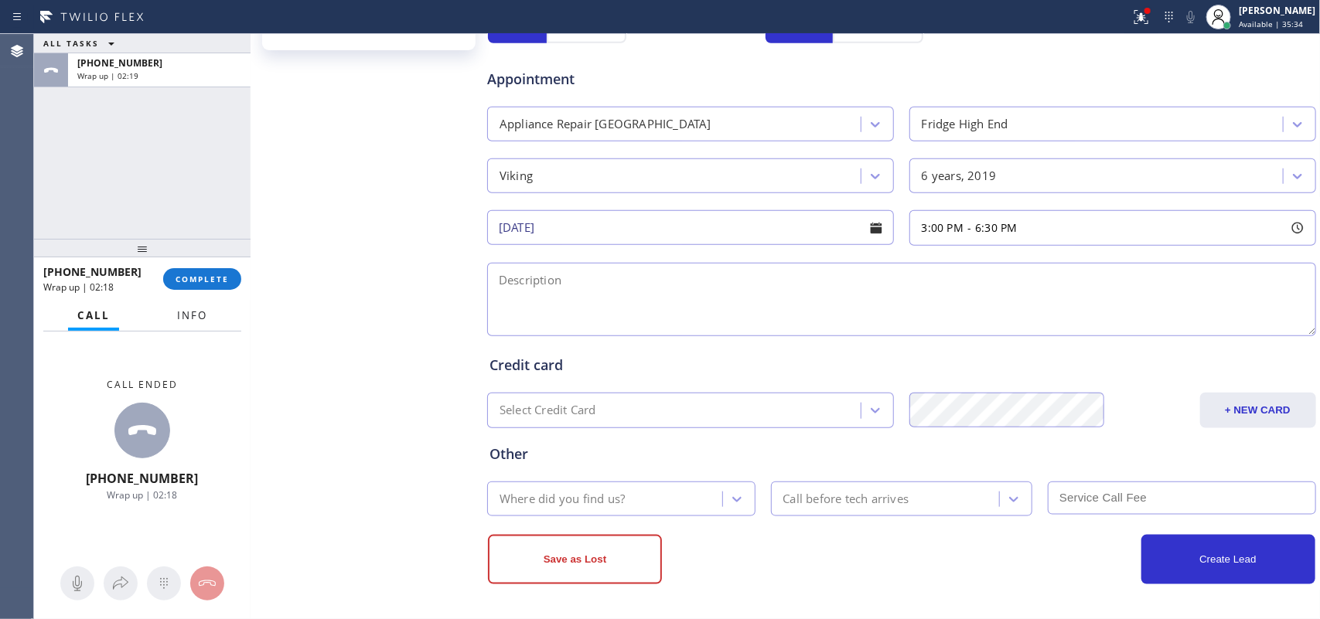
click at [191, 317] on span "Info" at bounding box center [192, 316] width 30 height 14
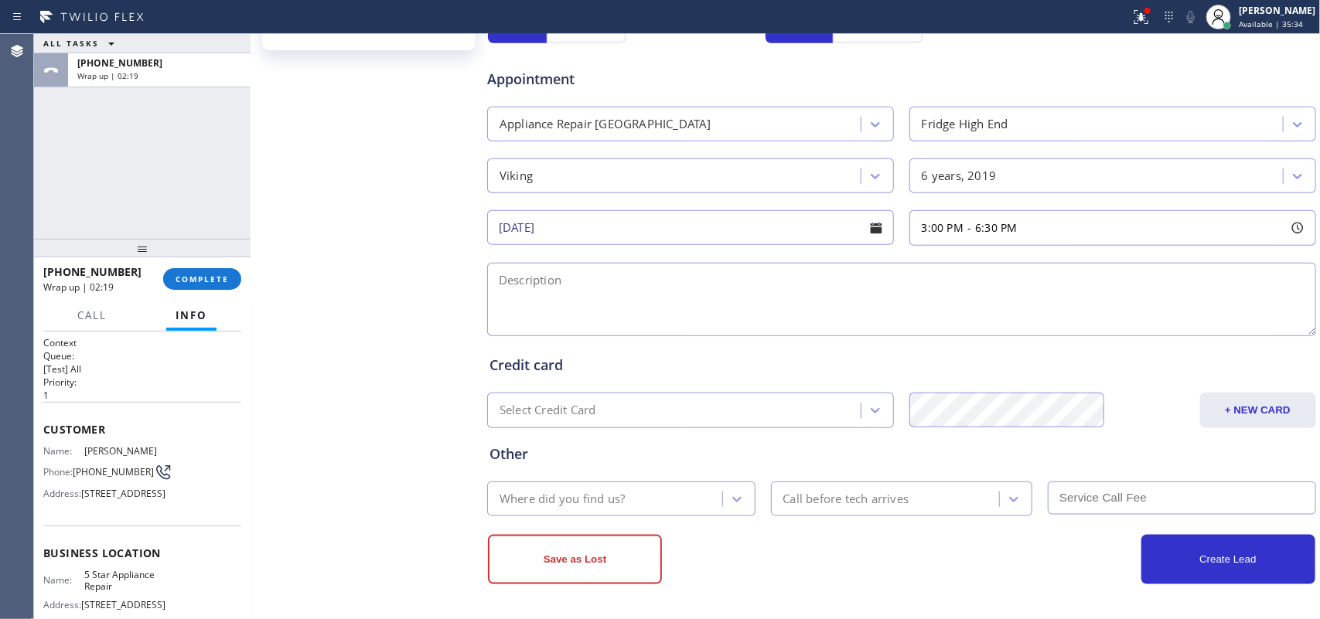
scroll to position [183, 0]
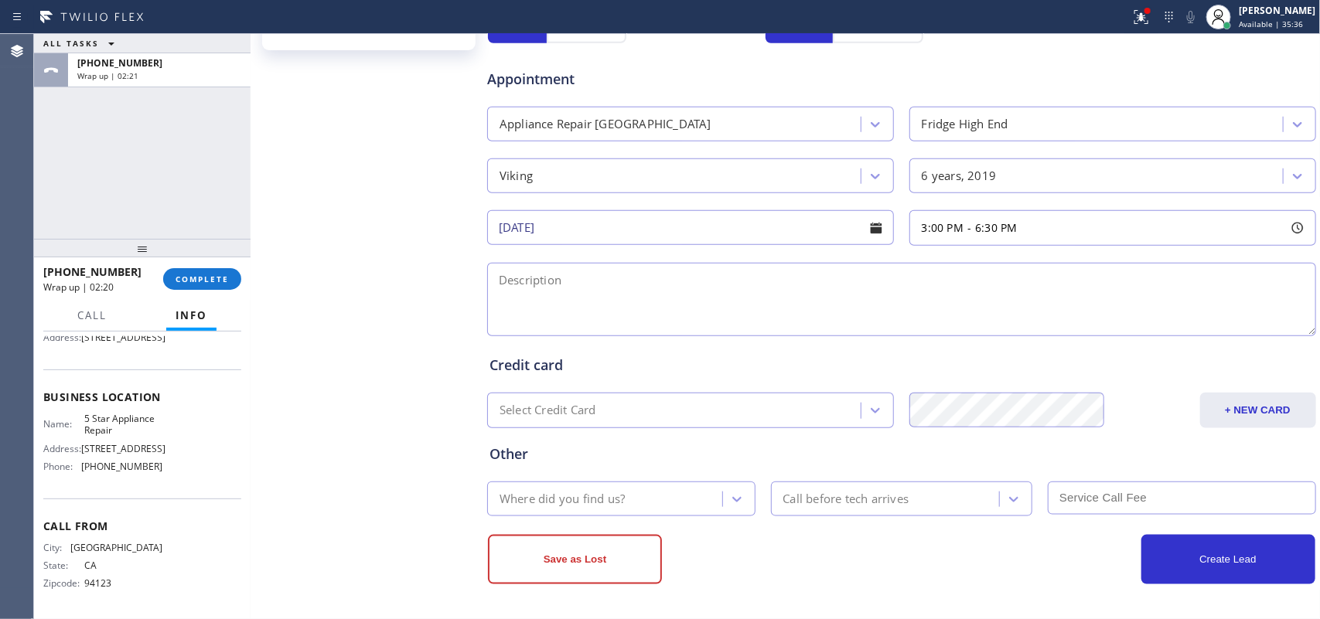
click at [111, 429] on span "5 Star Appliance Repair" at bounding box center [122, 425] width 77 height 24
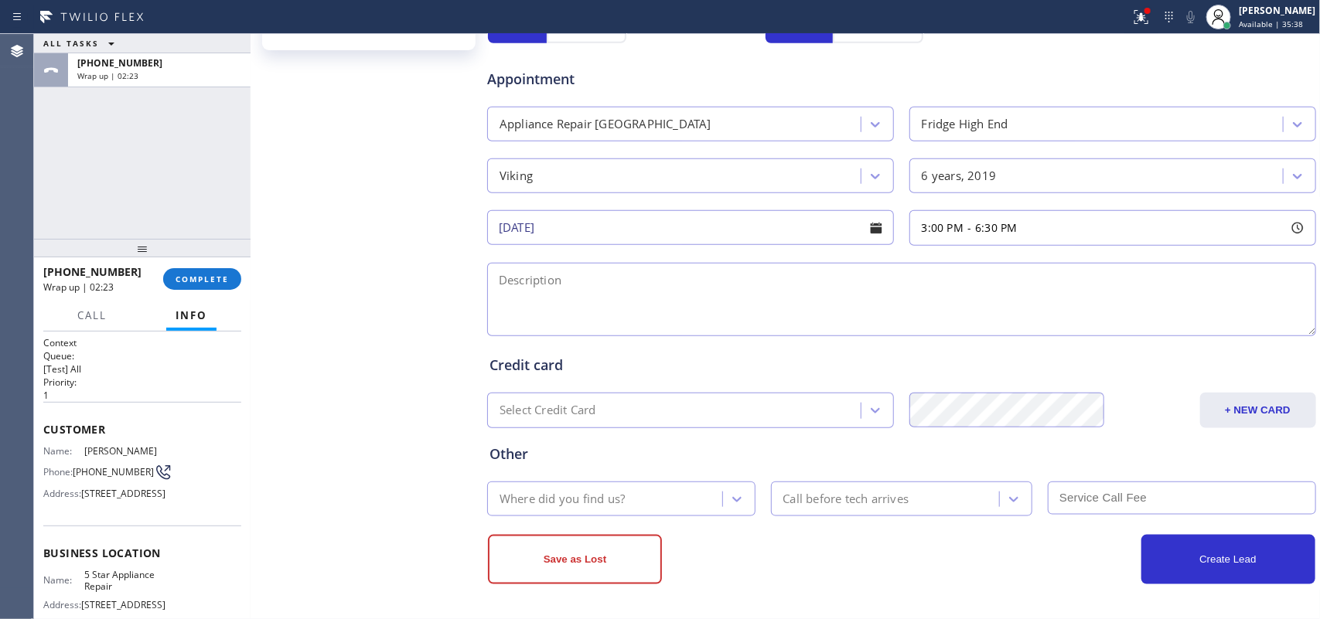
drag, startPoint x: 132, startPoint y: 526, endPoint x: 76, endPoint y: 493, distance: 65.1
click at [76, 493] on div "Address: [STREET_ADDRESS]" at bounding box center [102, 494] width 119 height 12
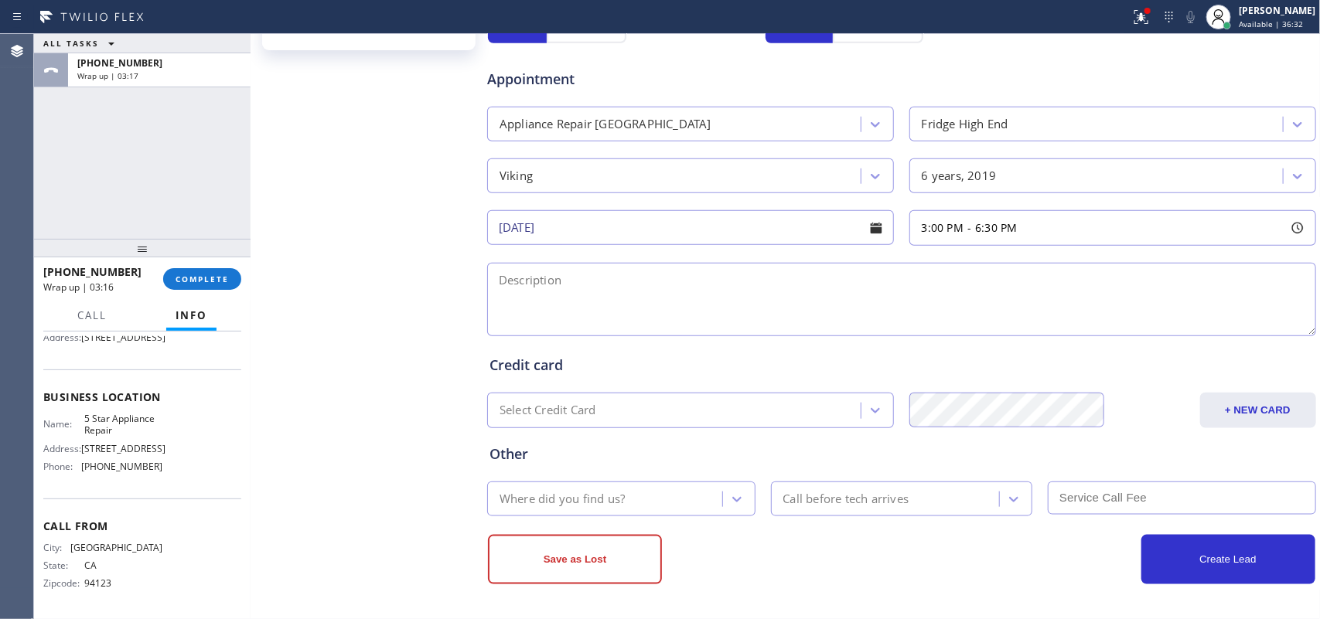
click at [356, 541] on div "[PERSON_NAME] Since: [DATE] link to CRM copy Email [EMAIL_ADDRESS][DOMAIN_NAME]…" at bounding box center [370, 98] width 232 height 1033
click at [789, 313] on textarea at bounding box center [901, 299] width 829 height 73
paste textarea "3-6/ $95 + $30/ Viking Range the infrared grill is filthy not working/ it's eih…"
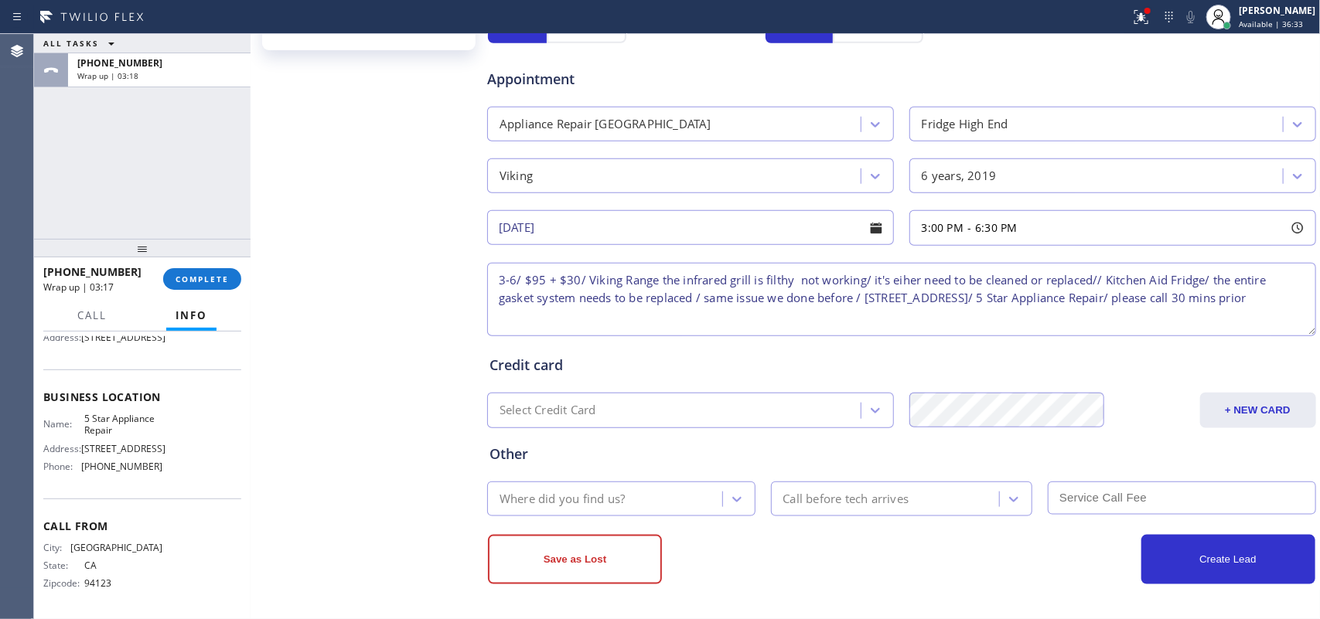
scroll to position [24, 0]
type textarea "3-6/ $95 + $30/ Viking Range the infrared grill is filthy not working/ it's eih…"
click at [723, 508] on div at bounding box center [737, 500] width 28 height 28
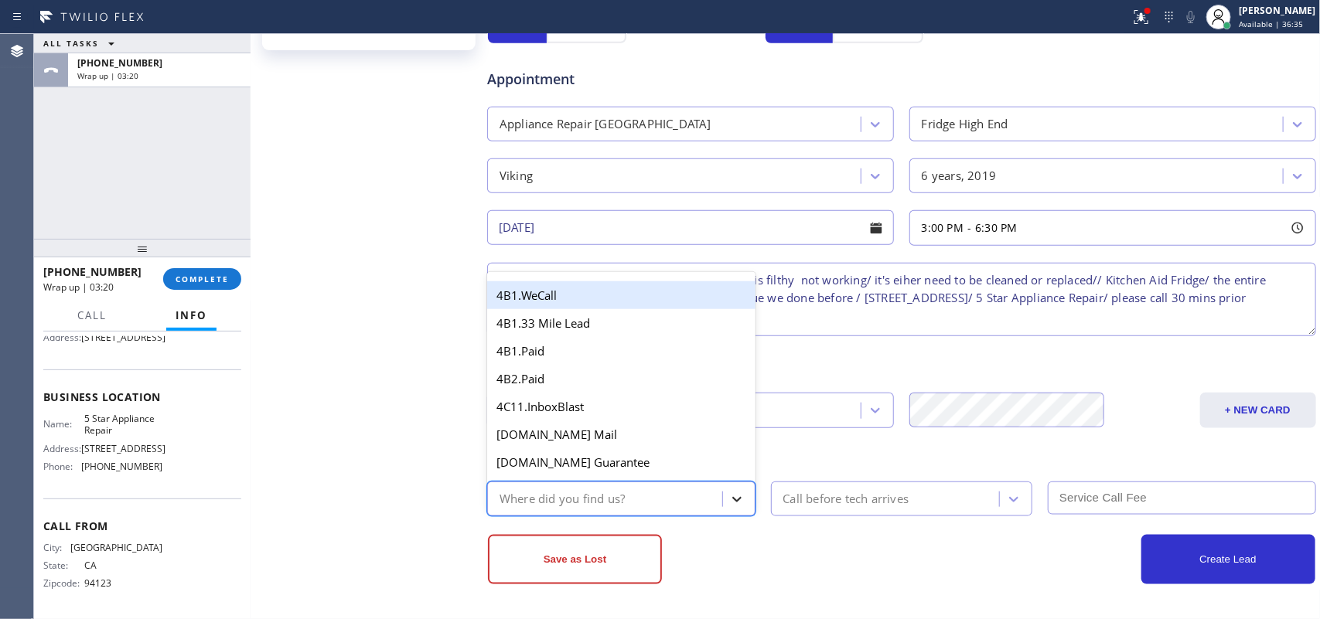
type input "g"
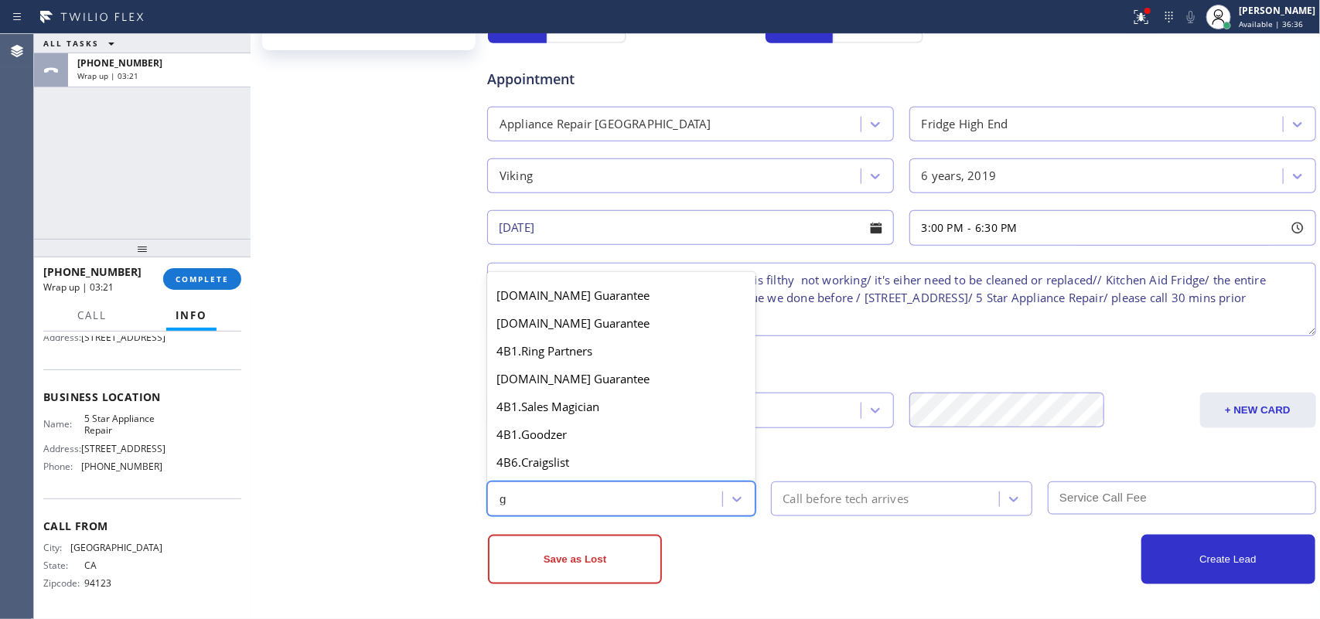
scroll to position [308, 0]
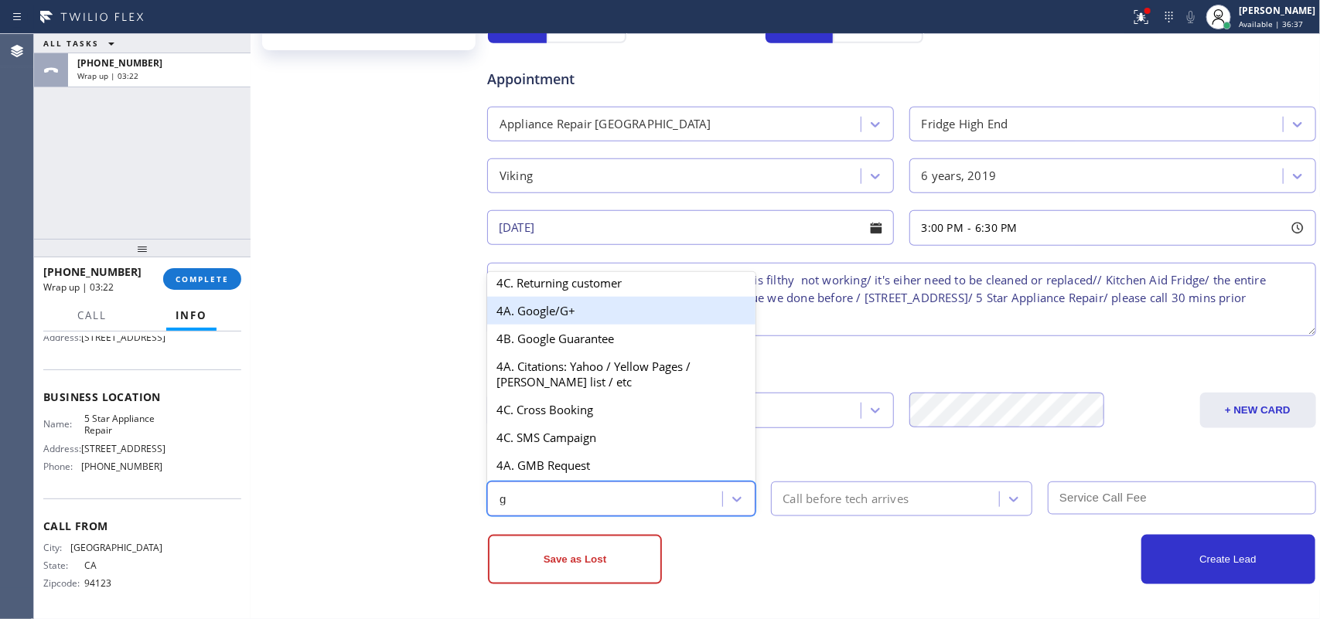
click at [585, 305] on div "4A. Google/G+" at bounding box center [621, 311] width 268 height 28
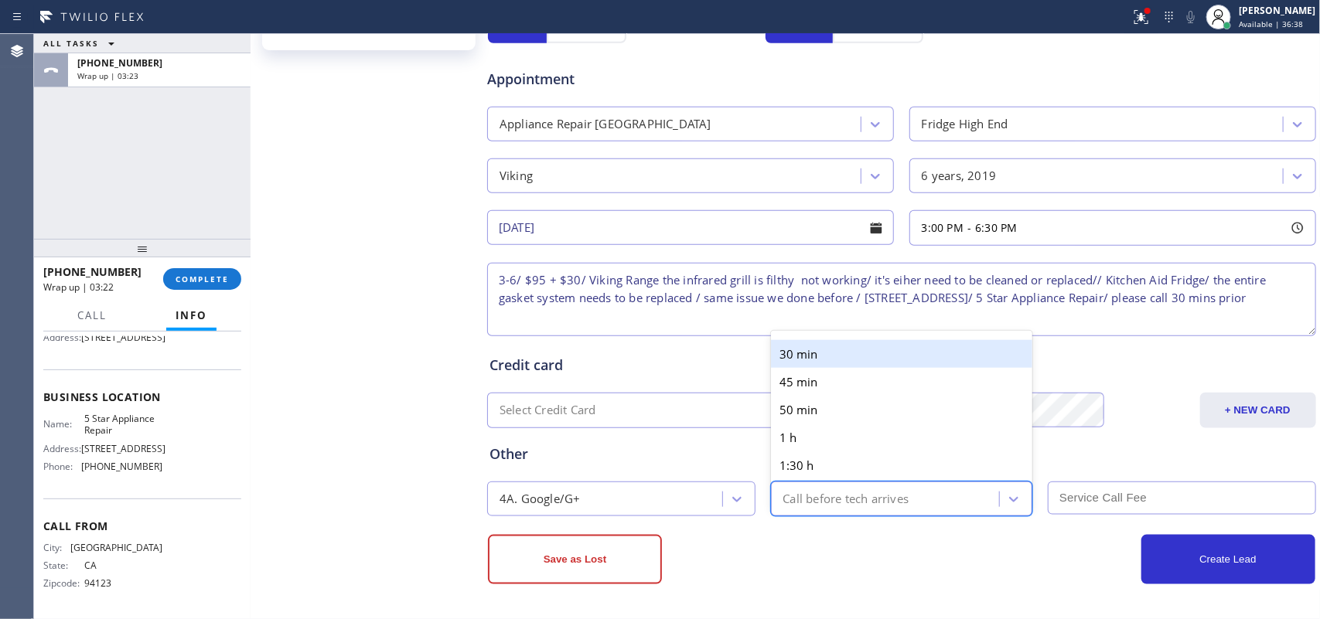
click at [859, 503] on div "Call before tech arrives" at bounding box center [846, 499] width 126 height 18
click at [821, 349] on div "30 min" at bounding box center [902, 354] width 262 height 28
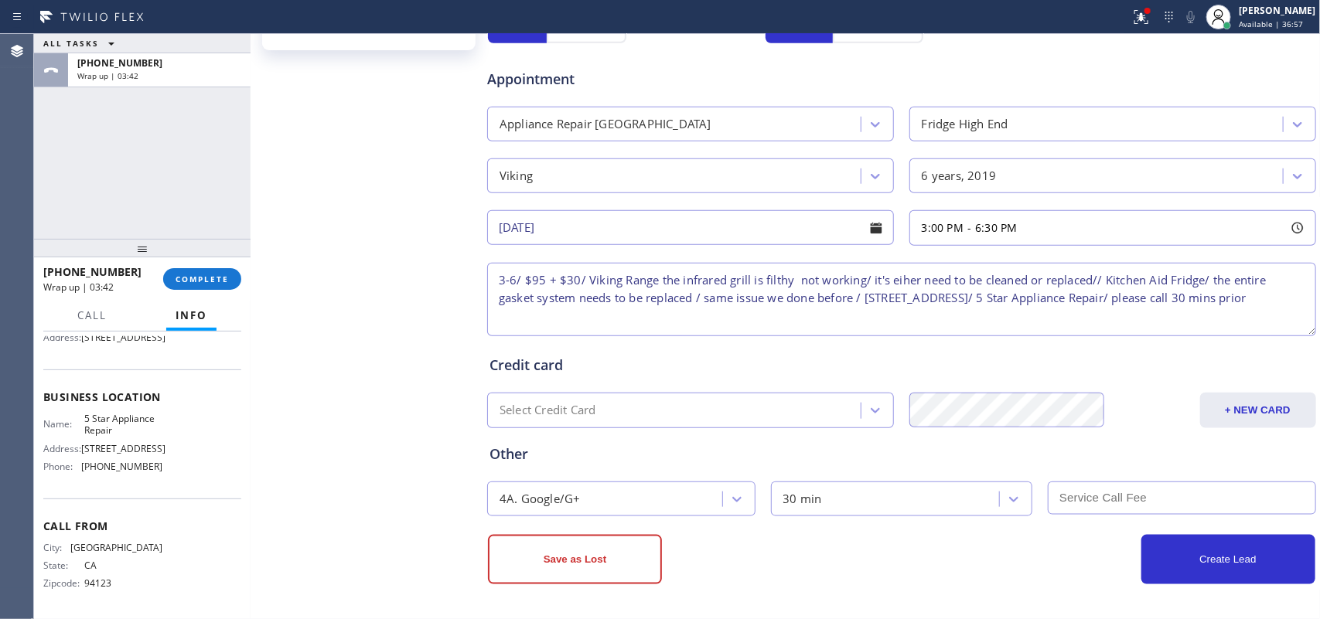
click at [1001, 544] on div "Create Lead" at bounding box center [1109, 559] width 414 height 49
click at [1099, 489] on input "text" at bounding box center [1182, 498] width 268 height 33
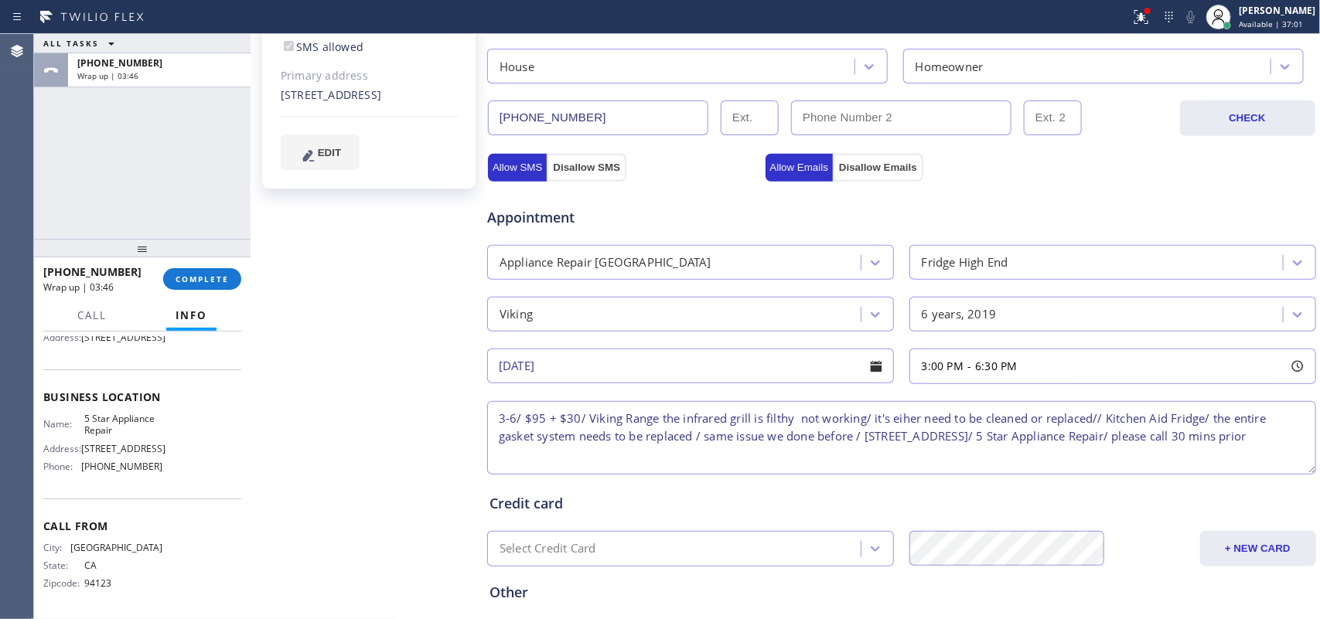
scroll to position [483, 0]
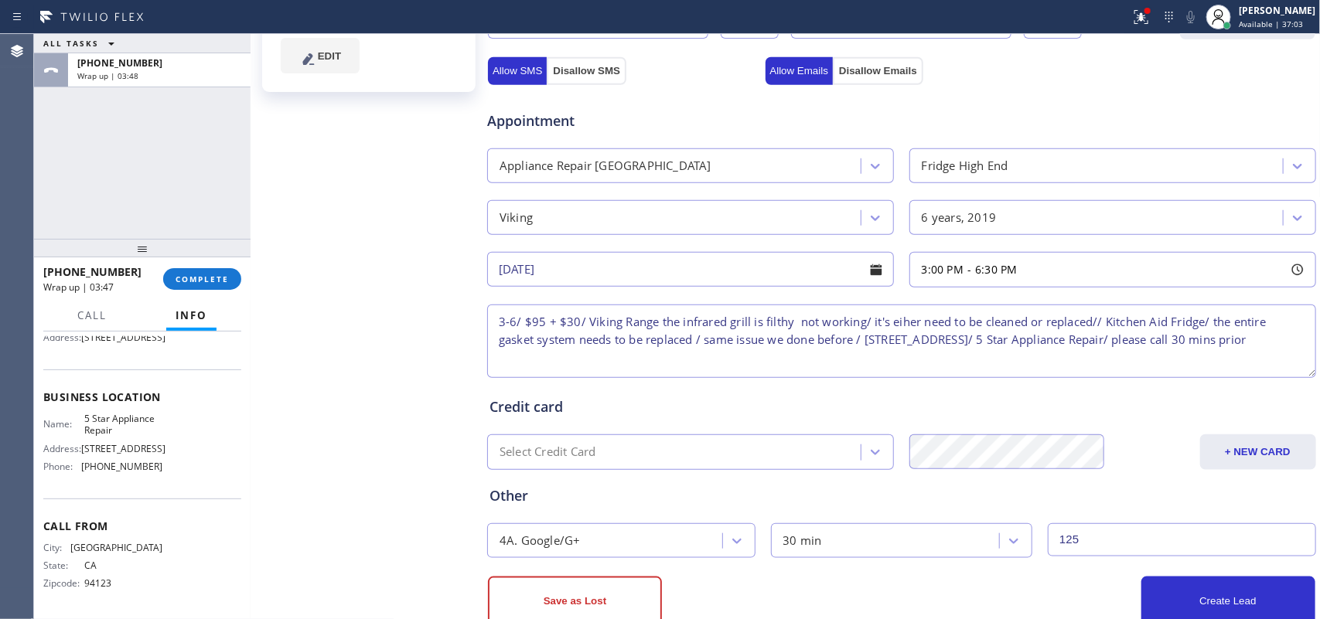
type input "125"
type textarea "3-6/ $95 + $30/ Viking Range the infrared grill is filthy not working/ it's eit…"
drag, startPoint x: 1242, startPoint y: 597, endPoint x: 1216, endPoint y: 557, distance: 47.0
click at [1241, 597] on button "Create Lead" at bounding box center [1228, 601] width 174 height 49
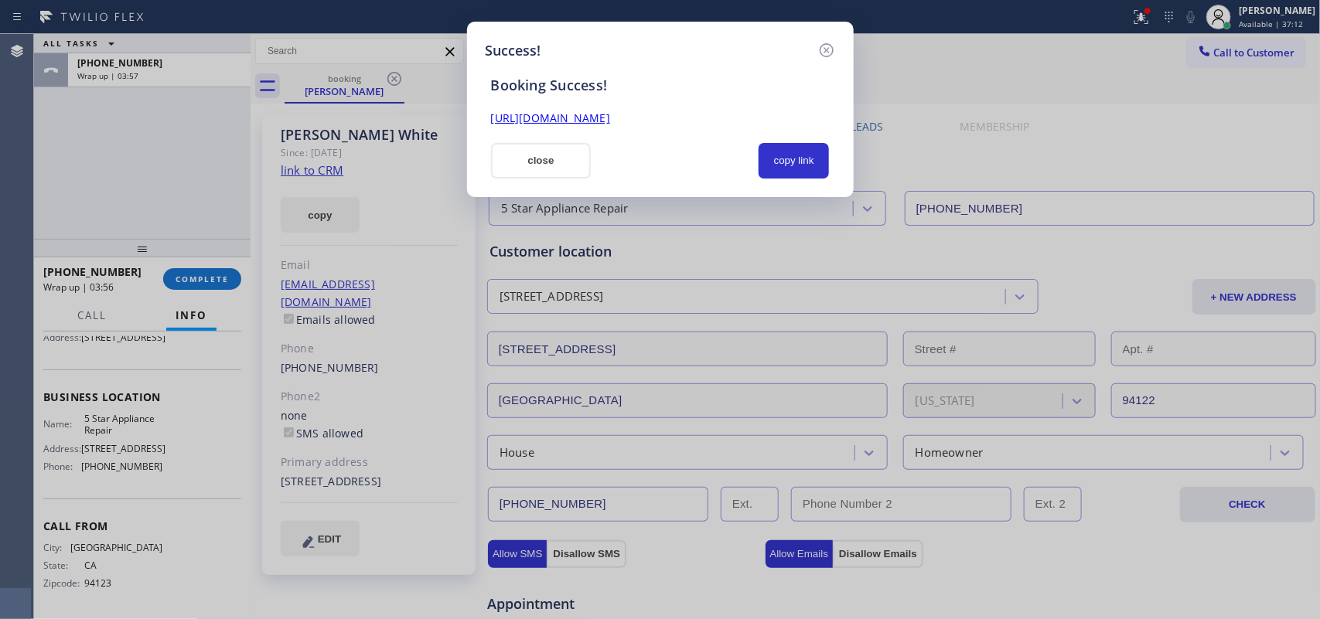
scroll to position [0, 0]
click at [806, 153] on button "copy link" at bounding box center [793, 161] width 71 height 36
click at [610, 114] on link "[URL][DOMAIN_NAME]" at bounding box center [550, 118] width 119 height 15
click at [550, 160] on button "close" at bounding box center [541, 161] width 101 height 36
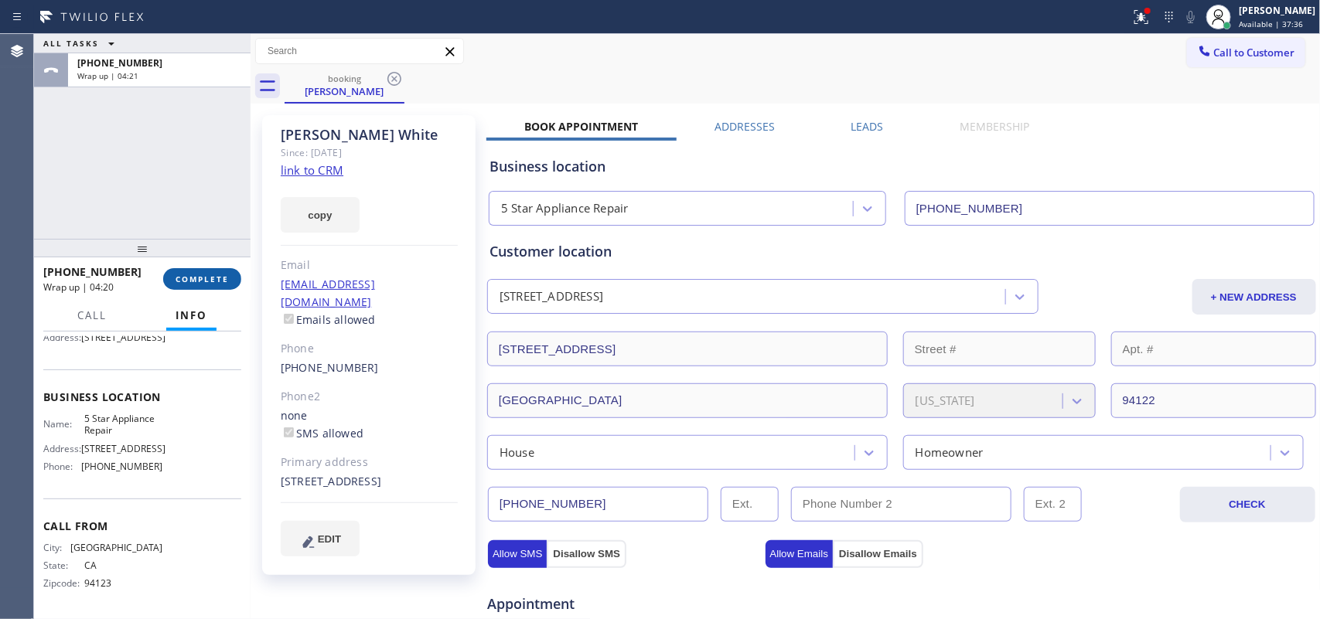
click at [228, 282] on span "COMPLETE" at bounding box center [202, 279] width 53 height 11
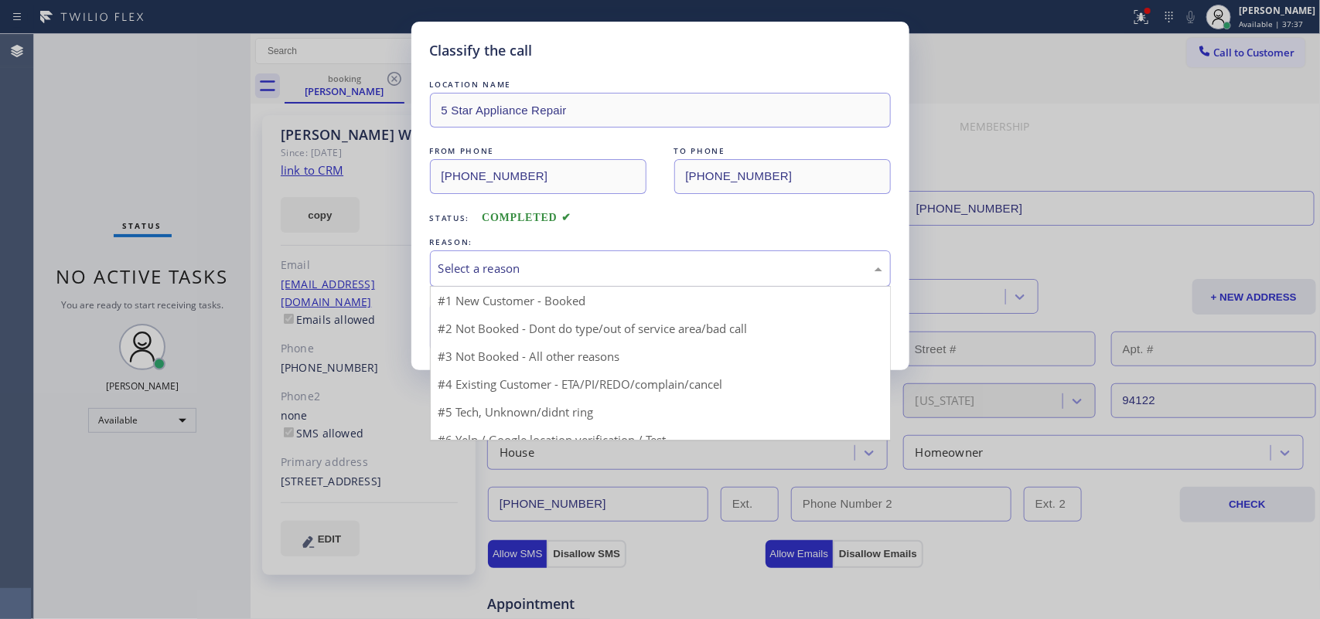
click at [658, 269] on div "Select a reason" at bounding box center [660, 269] width 444 height 18
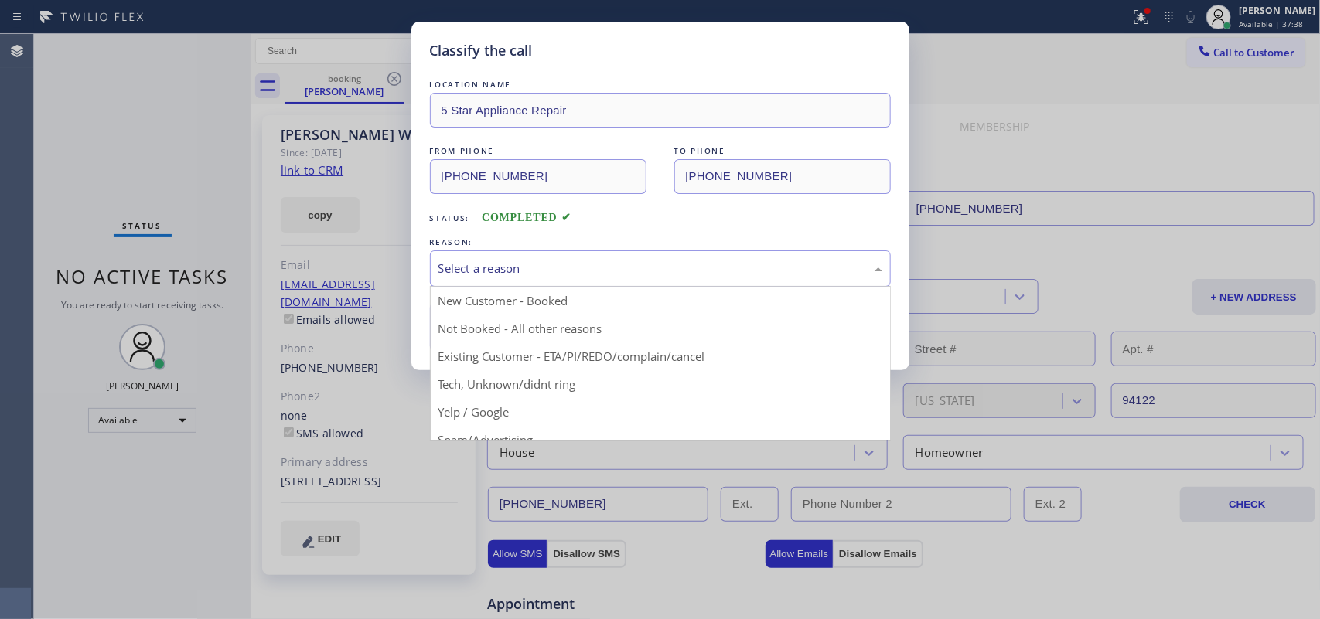
drag, startPoint x: 611, startPoint y: 306, endPoint x: 578, endPoint y: 306, distance: 33.2
click at [611, 306] on div "Save" at bounding box center [660, 326] width 461 height 49
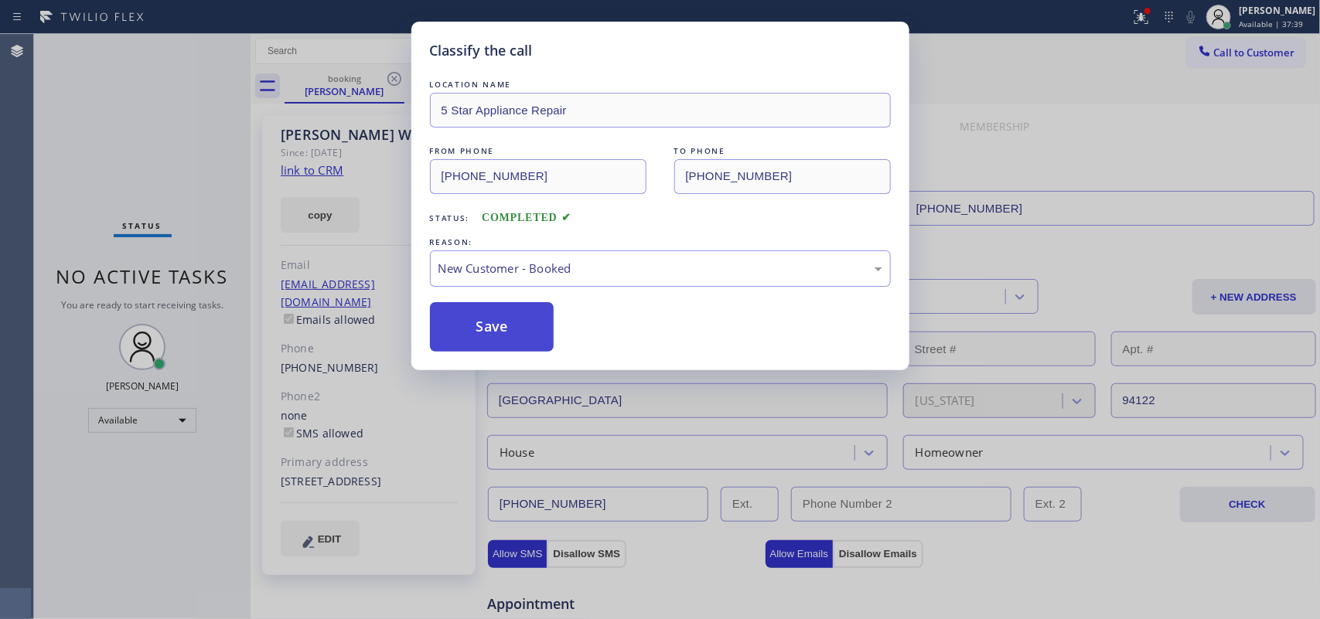
click at [509, 317] on button "Save" at bounding box center [492, 326] width 124 height 49
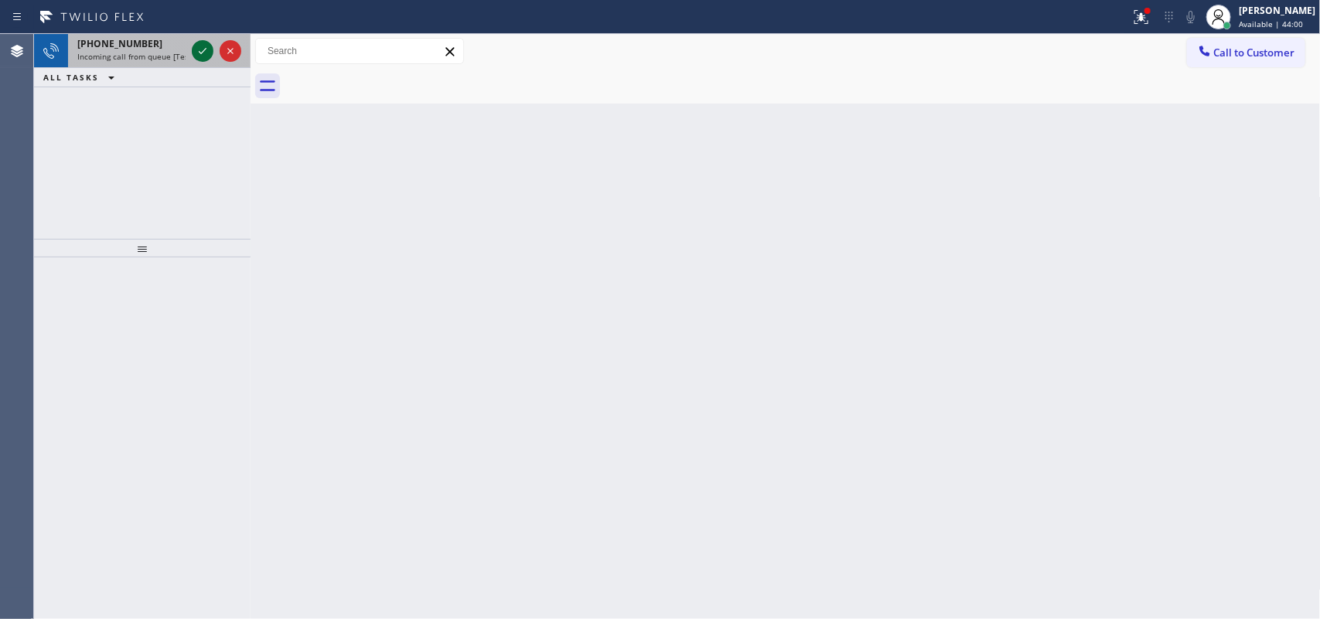
click at [195, 53] on icon at bounding box center [202, 51] width 19 height 19
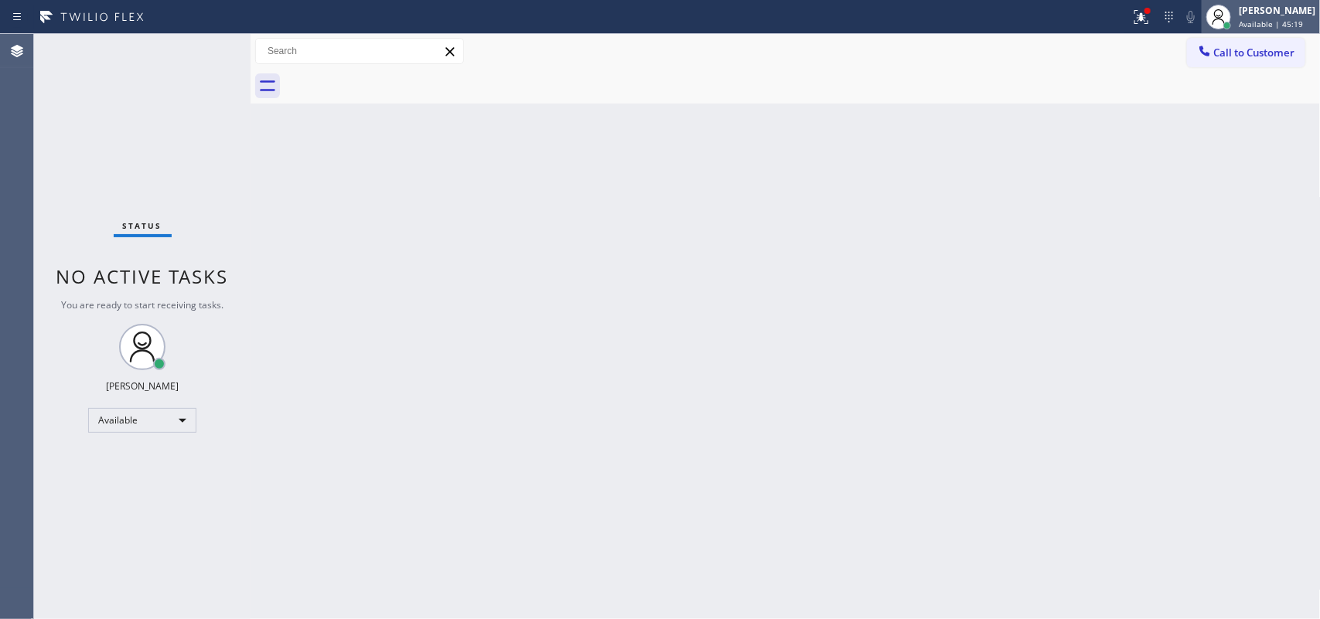
click at [1300, 24] on span "Available | 45:19" at bounding box center [1271, 24] width 64 height 11
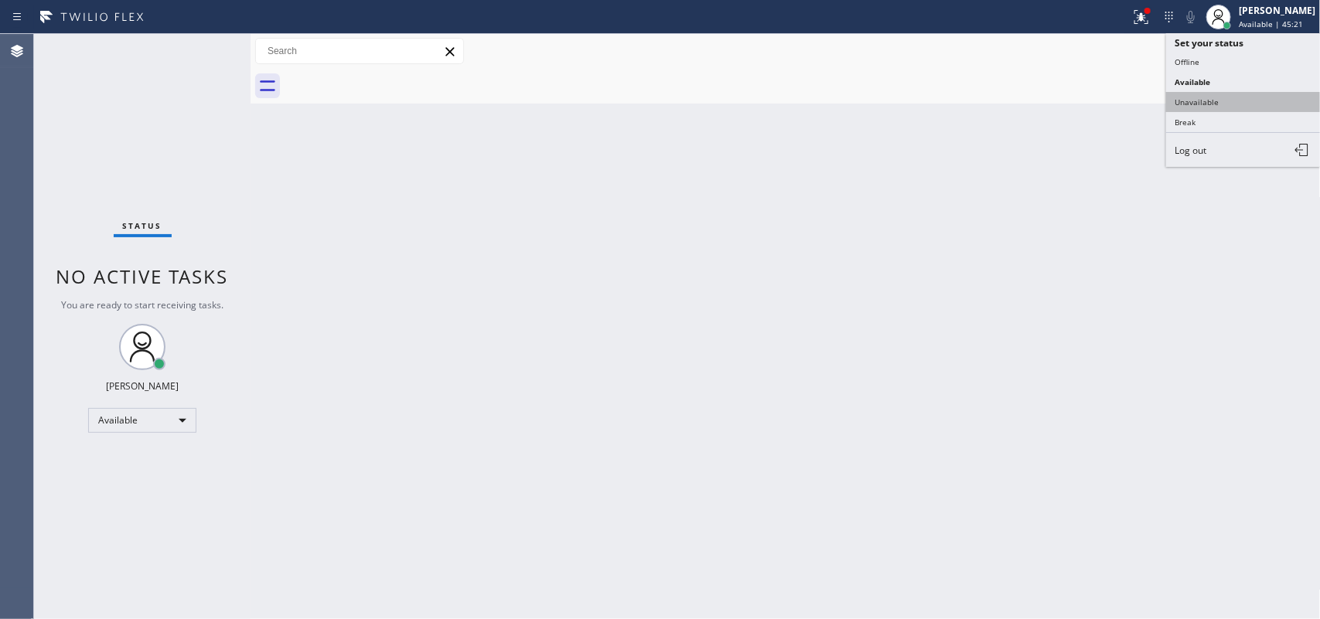
click at [1214, 102] on button "Unavailable" at bounding box center [1243, 102] width 155 height 20
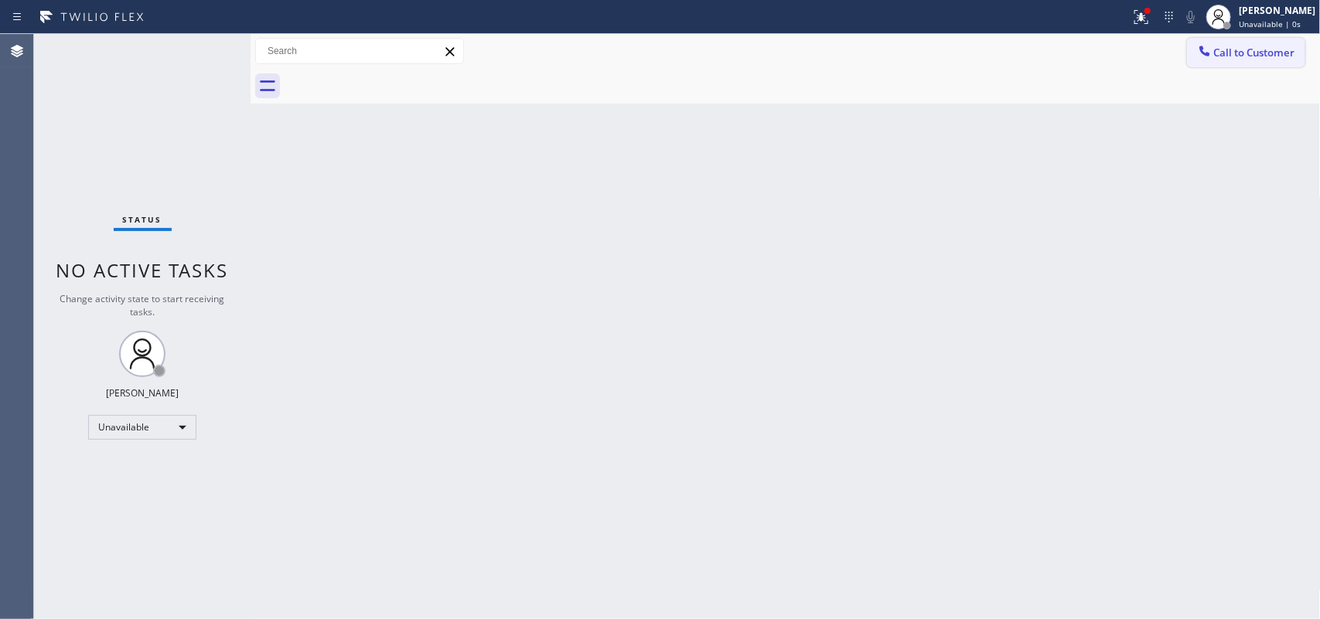
click at [1239, 58] on span "Call to Customer" at bounding box center [1254, 53] width 81 height 14
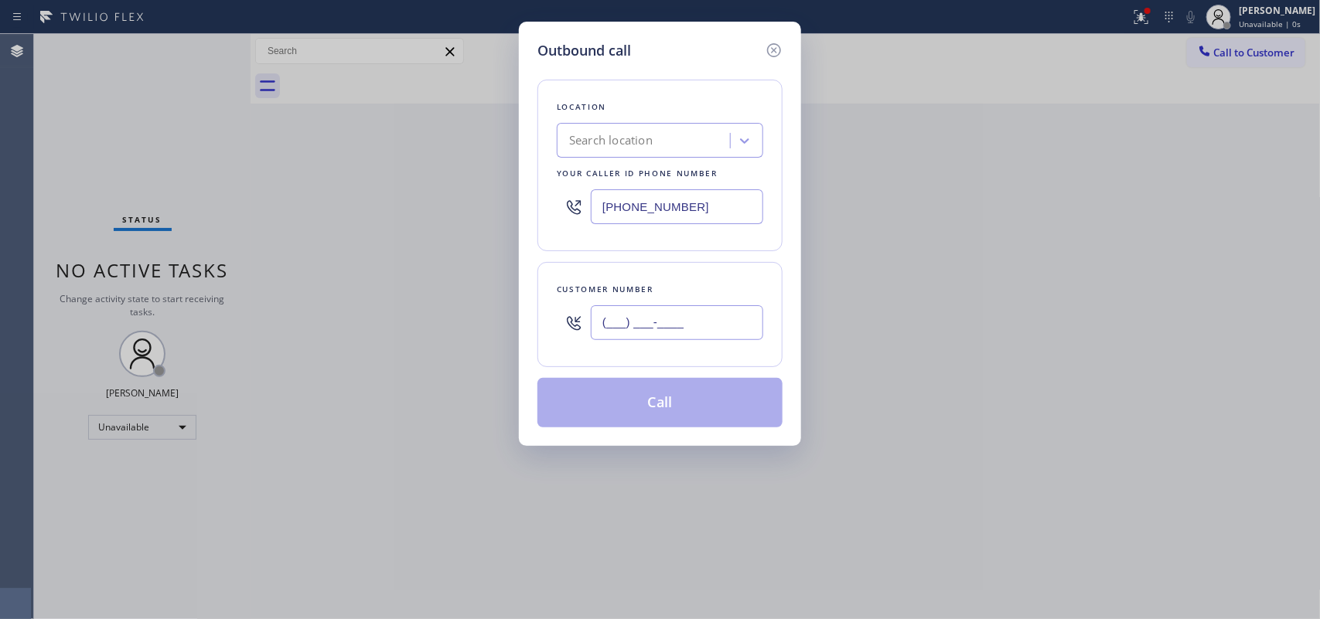
drag, startPoint x: 647, startPoint y: 326, endPoint x: 535, endPoint y: 333, distance: 112.4
click at [536, 333] on div "Outbound call Location Search location Your caller id phone number [PHONE_NUMBE…" at bounding box center [660, 234] width 282 height 424
paste input "415) 672-1918"
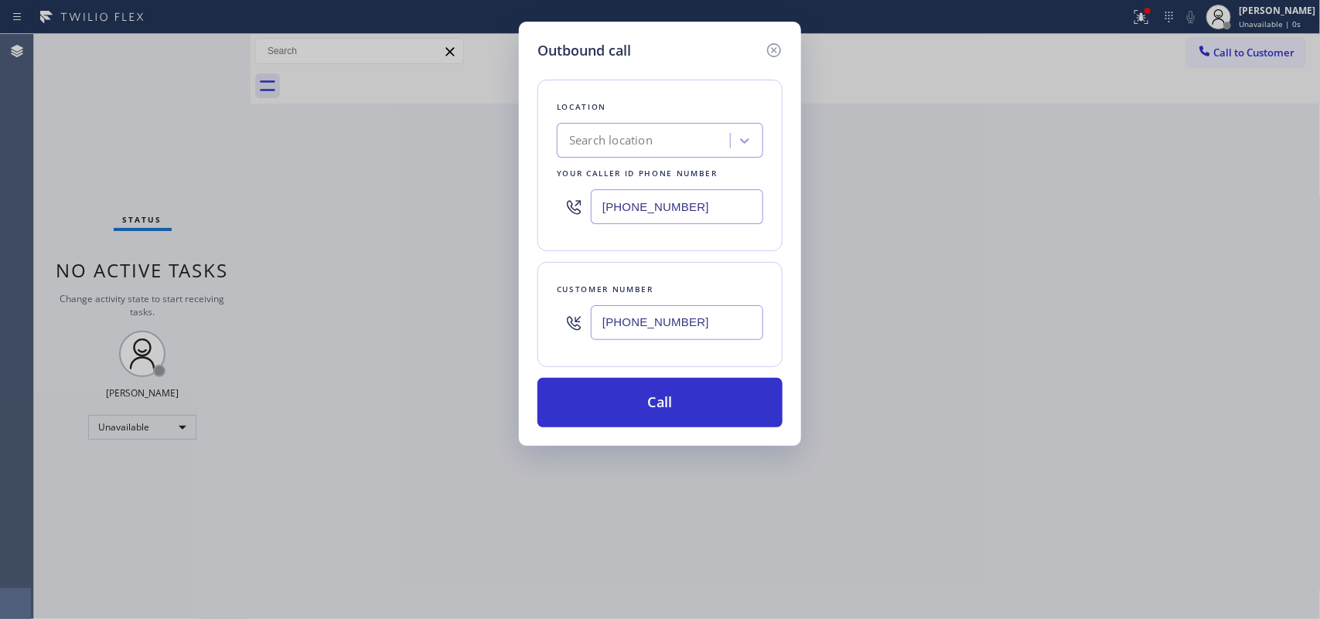
click at [563, 308] on div "[PHONE_NUMBER]" at bounding box center [660, 323] width 206 height 50
paste input "855) 731-4952"
type input "[PHONE_NUMBER]"
click at [649, 143] on div "Search location" at bounding box center [611, 141] width 84 height 18
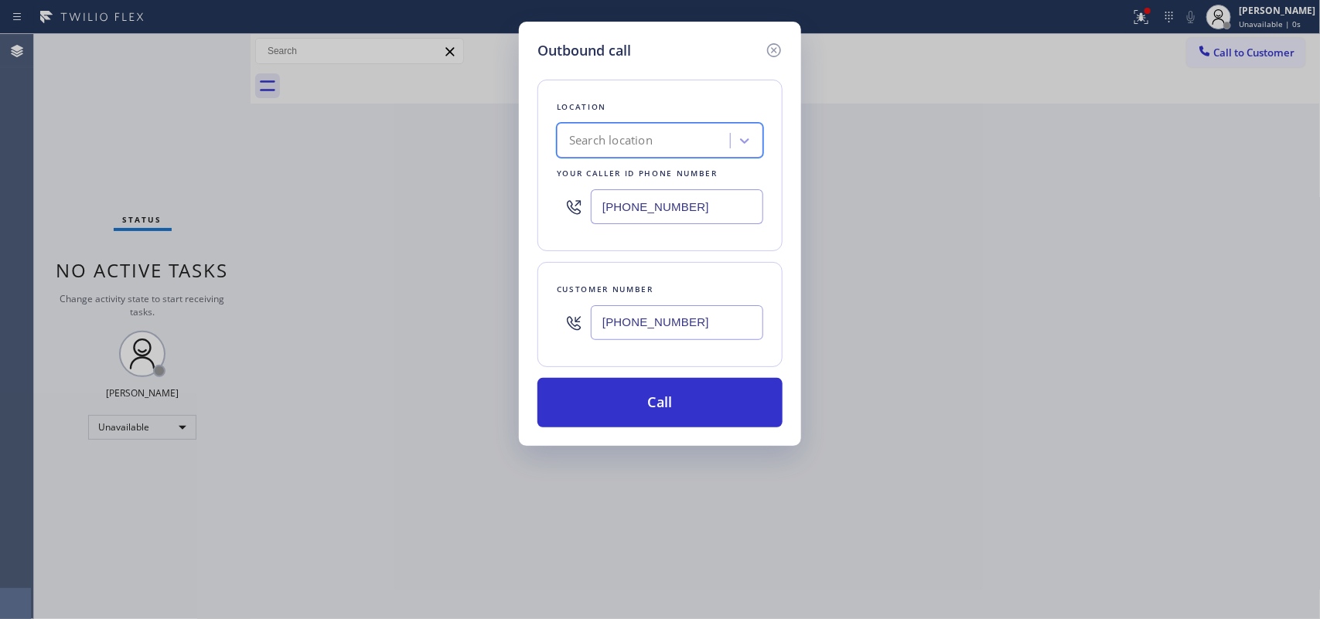
paste input "[PHONE_NUMBER]"
type input "[PHONE_NUMBER]"
click at [708, 319] on input "[PHONE_NUMBER]" at bounding box center [677, 322] width 172 height 35
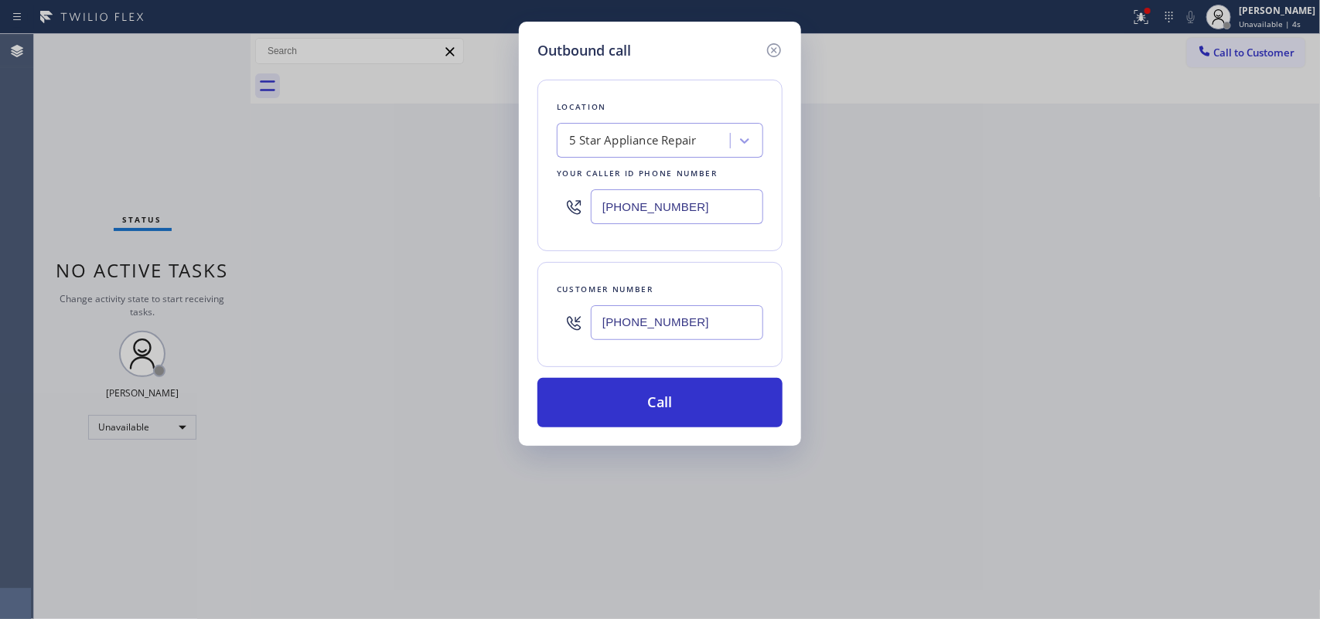
drag, startPoint x: 708, startPoint y: 319, endPoint x: 554, endPoint y: 335, distance: 155.5
click at [554, 335] on div "Customer number [PHONE_NUMBER]" at bounding box center [659, 314] width 245 height 105
drag, startPoint x: 539, startPoint y: 311, endPoint x: 528, endPoint y: 309, distance: 10.9
click at [528, 309] on div "Outbound call Location 1 result available. Select is focused ,type to refine li…" at bounding box center [660, 234] width 282 height 424
paste input "415) 672-1918"
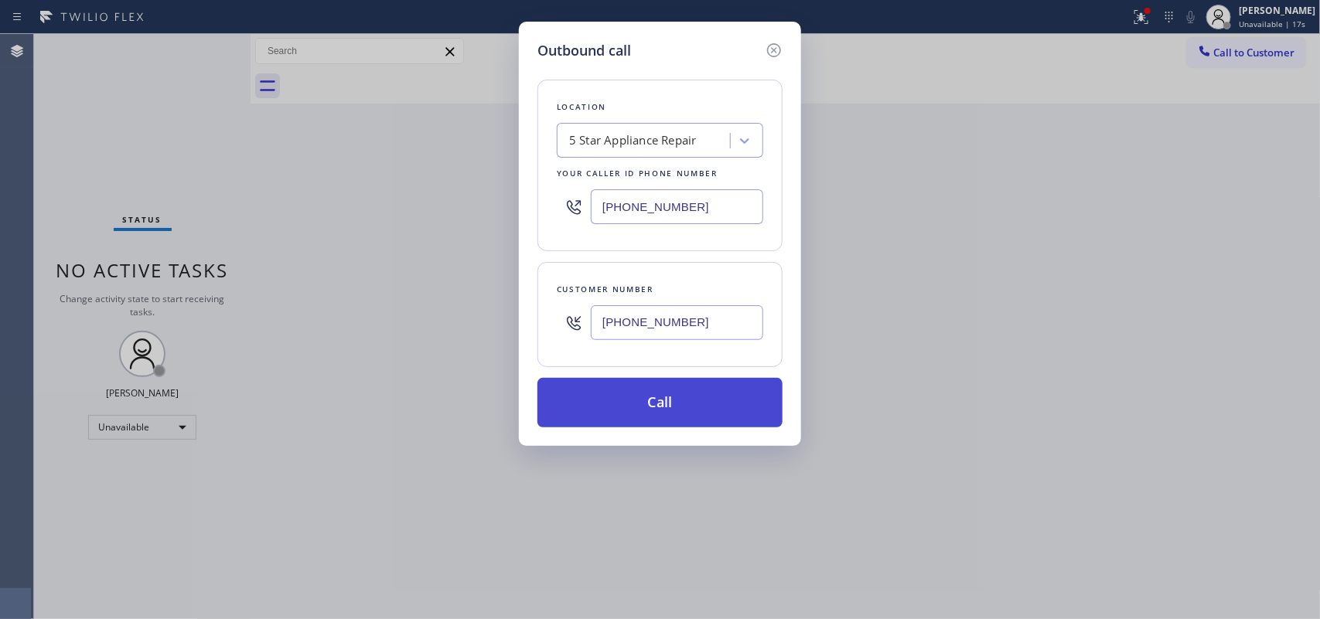
type input "[PHONE_NUMBER]"
click at [701, 408] on button "Call" at bounding box center [659, 402] width 245 height 49
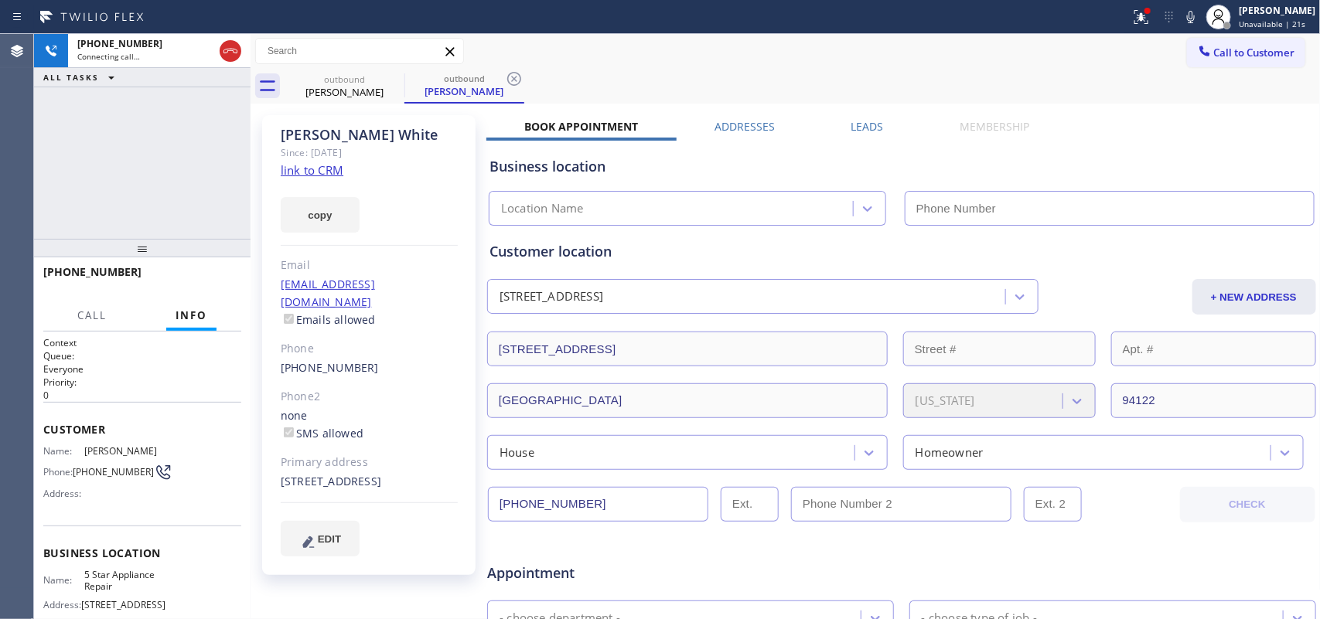
type input "[PHONE_NUMBER]"
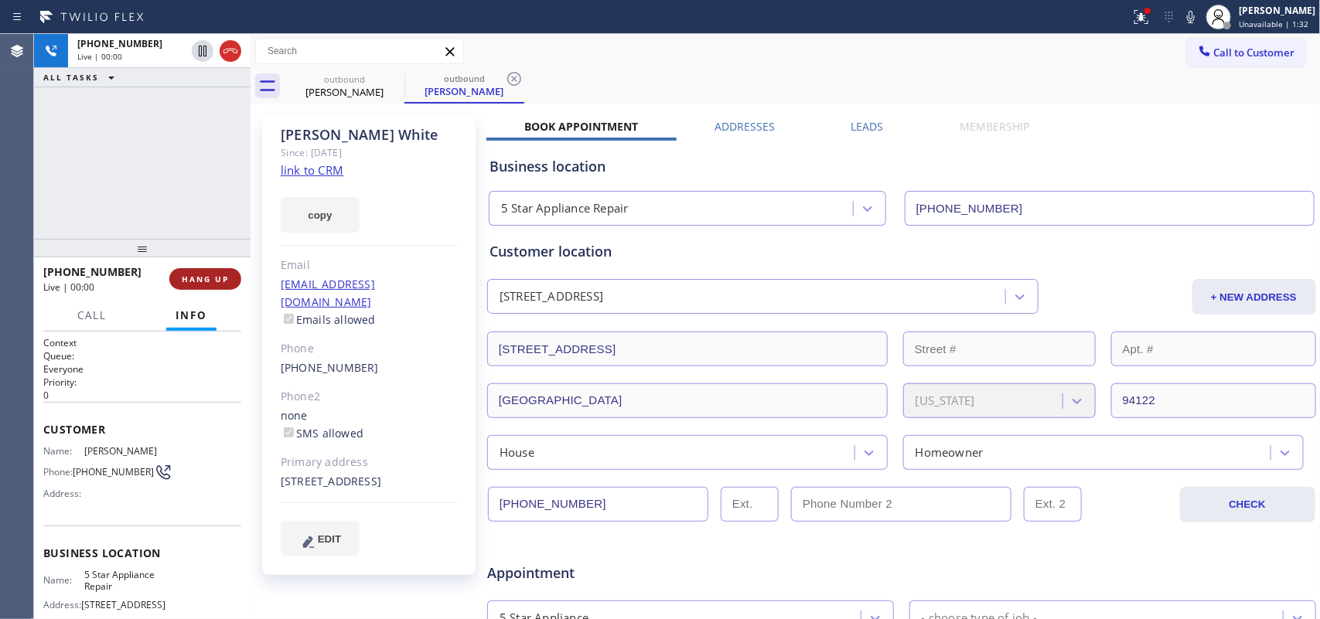
click at [213, 285] on button "HANG UP" at bounding box center [205, 279] width 72 height 22
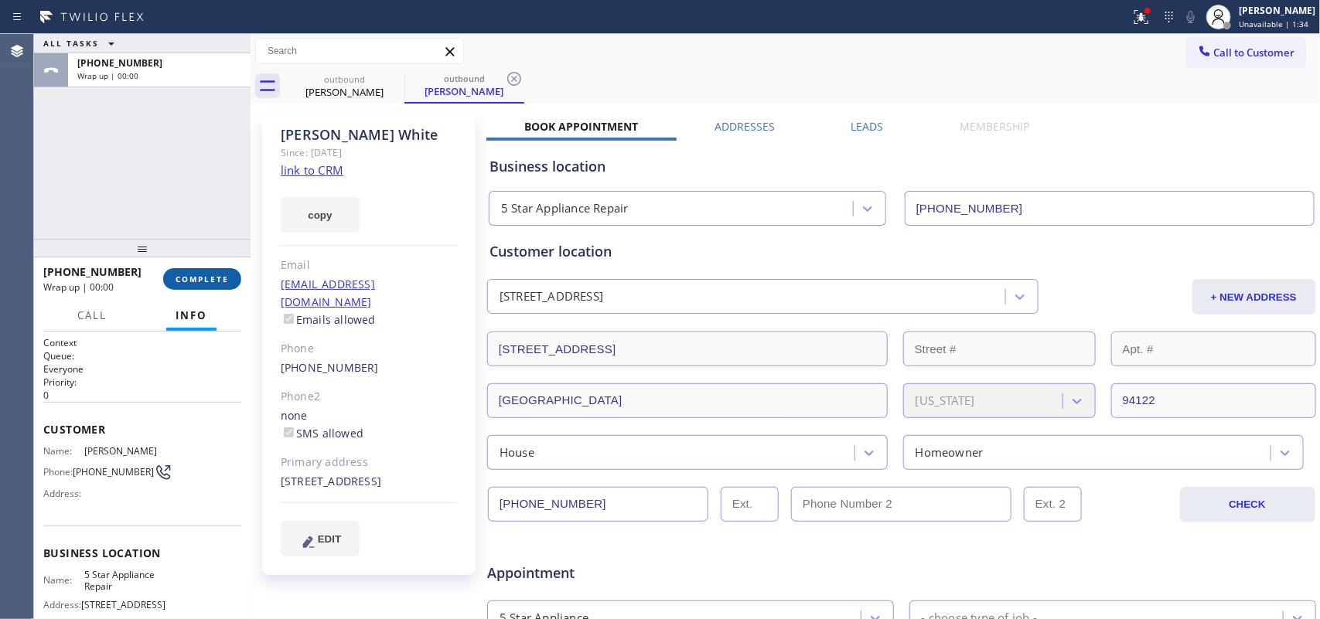
click at [213, 285] on button "COMPLETE" at bounding box center [202, 279] width 78 height 22
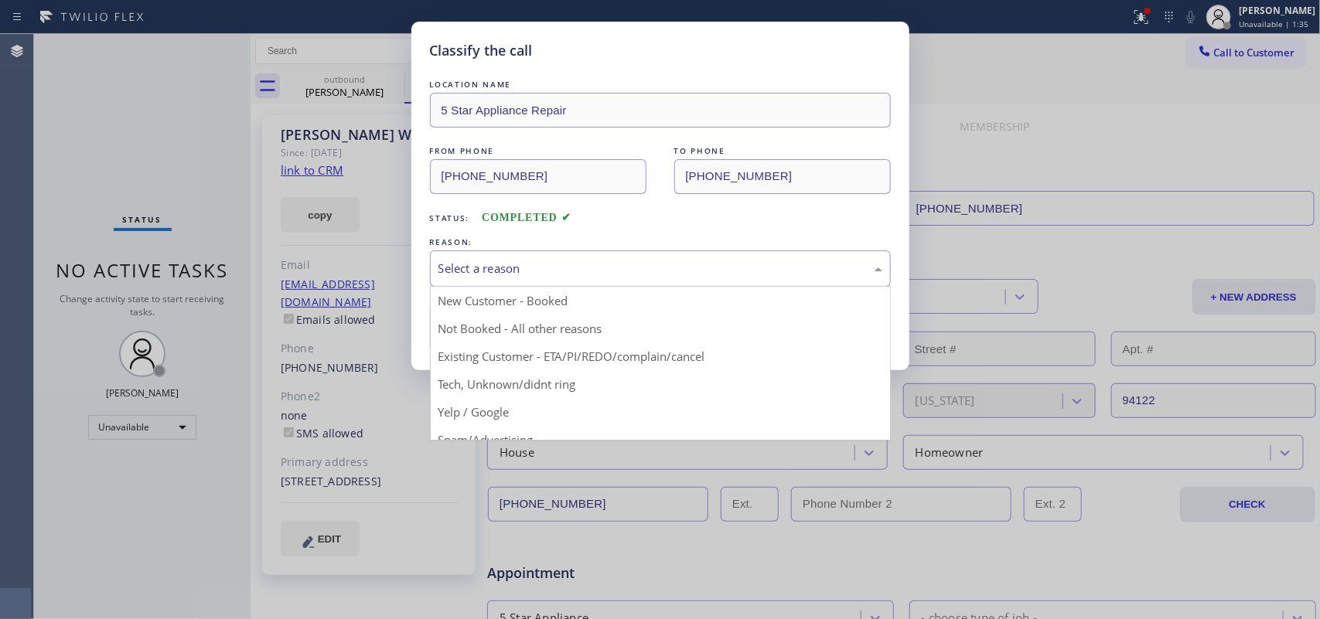
click at [458, 272] on div "Select a reason" at bounding box center [660, 269] width 444 height 18
click at [90, 138] on div "Classify the call LOCATION NAME 5 Star Appliance Repair FROM PHONE [PHONE_NUMBE…" at bounding box center [660, 309] width 1320 height 619
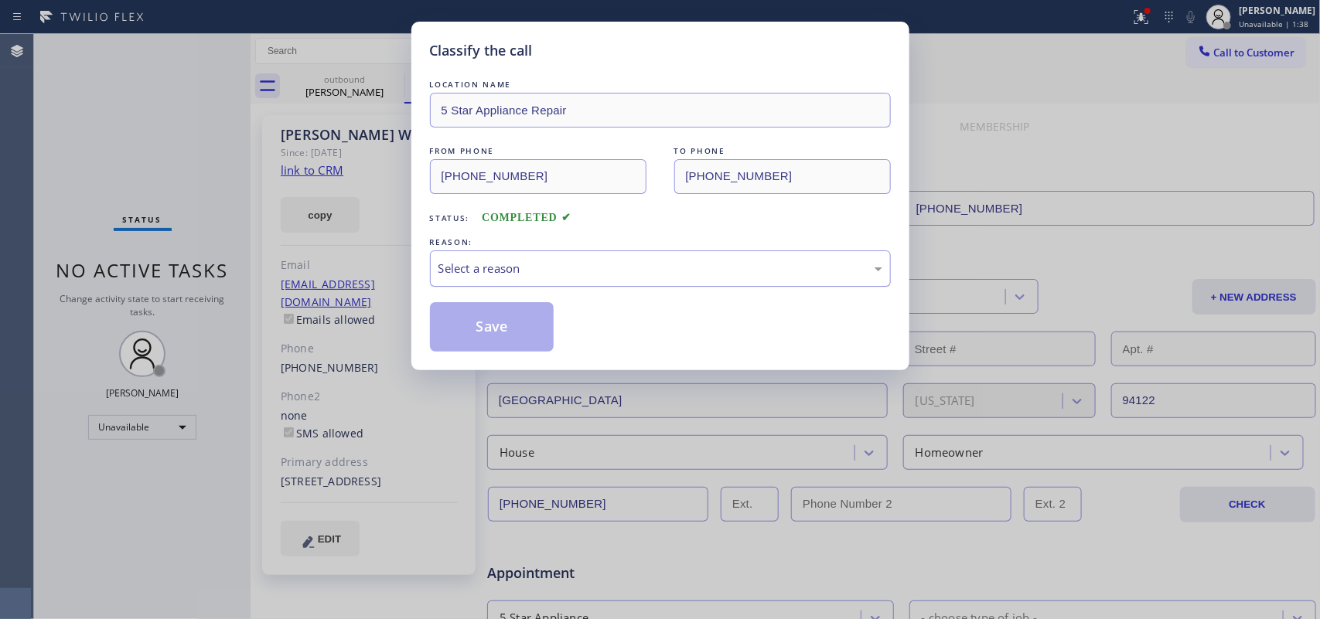
click at [486, 265] on div "Select a reason" at bounding box center [660, 269] width 444 height 18
drag, startPoint x: 523, startPoint y: 353, endPoint x: 479, endPoint y: 342, distance: 44.6
drag, startPoint x: 465, startPoint y: 329, endPoint x: 608, endPoint y: 166, distance: 216.4
click at [465, 326] on button "Save" at bounding box center [492, 326] width 124 height 49
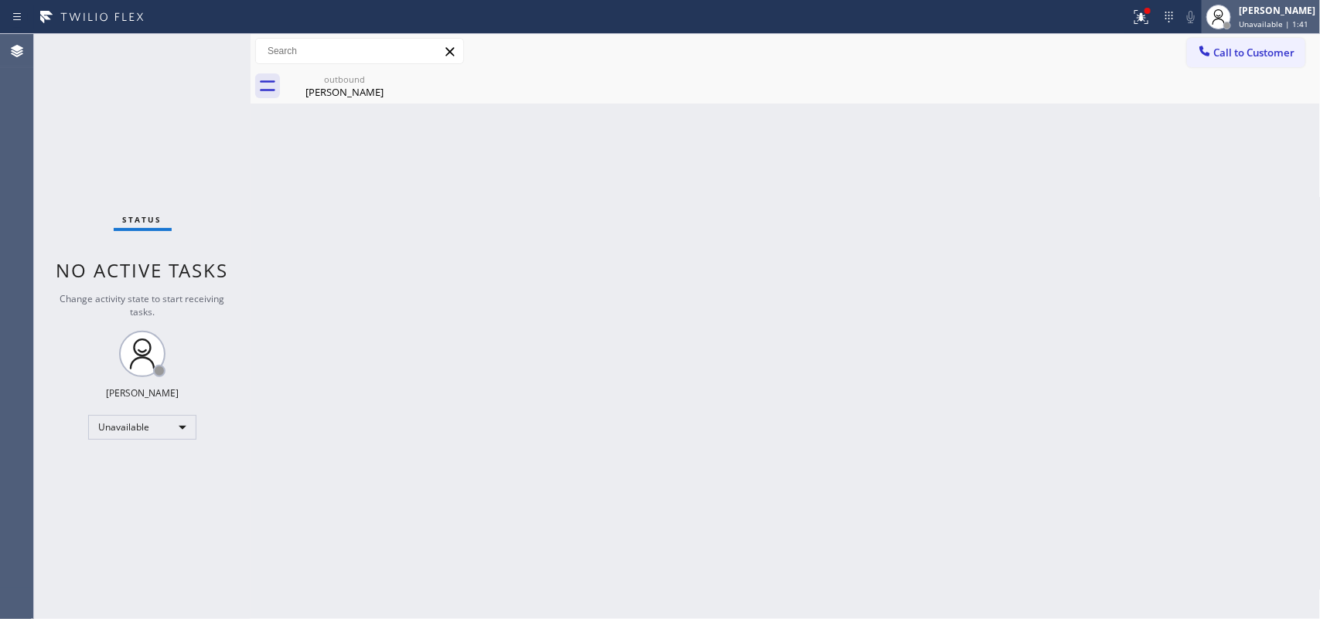
click at [1270, 21] on span "Unavailable | 1:41" at bounding box center [1274, 24] width 70 height 11
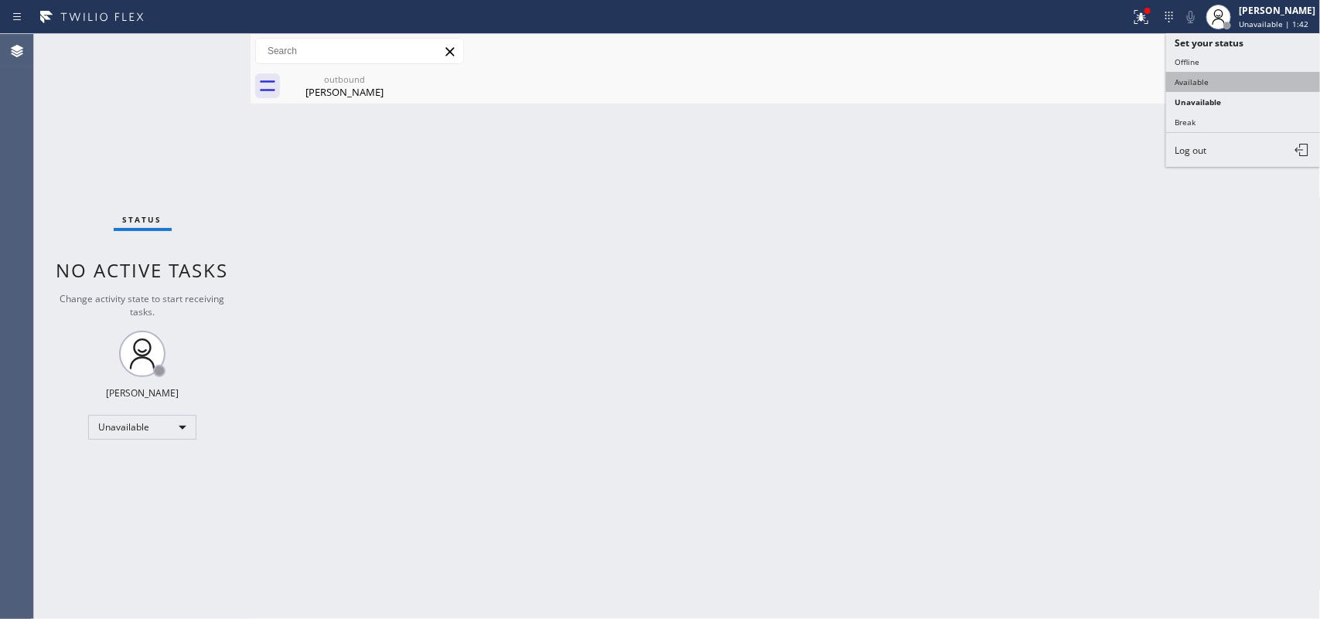
click at [1228, 84] on button "Available" at bounding box center [1243, 82] width 155 height 20
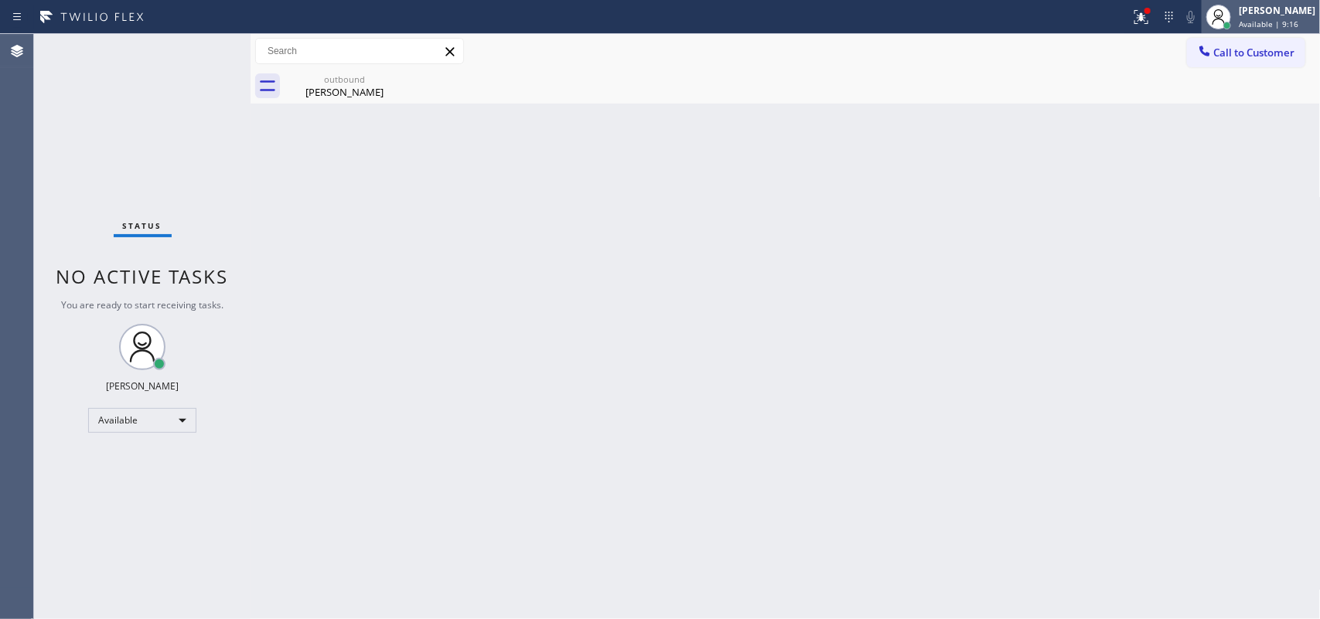
click at [1266, 21] on span "Available | 9:16" at bounding box center [1269, 24] width 60 height 11
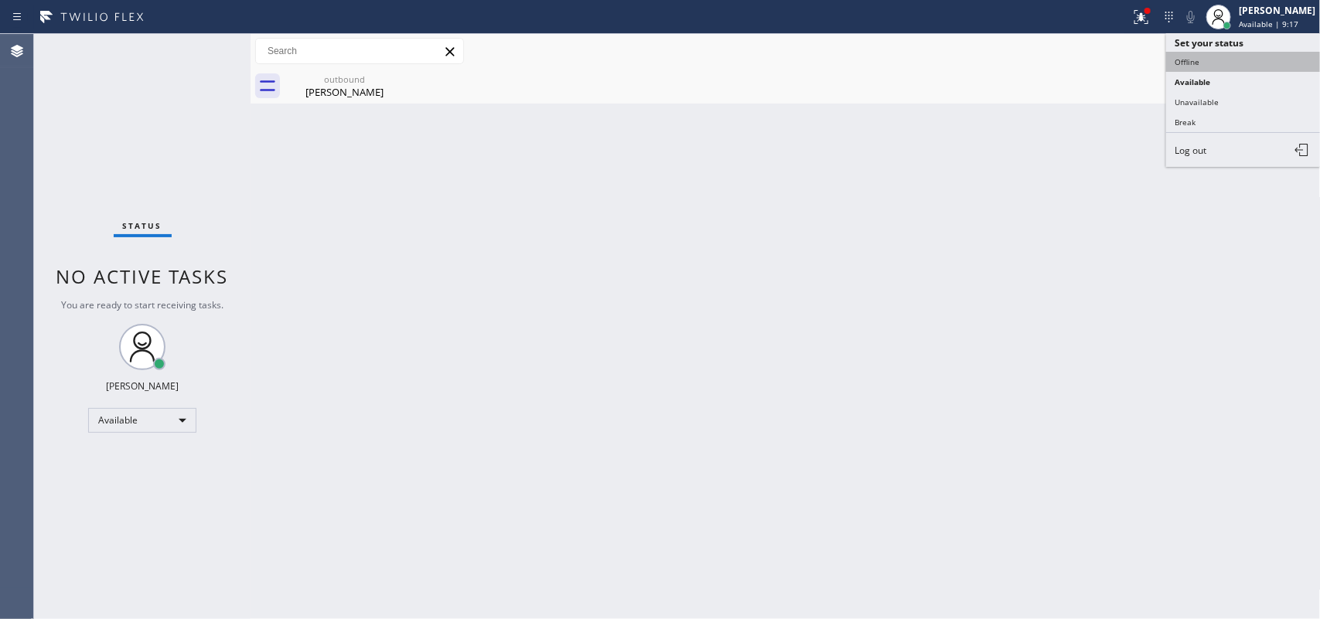
click at [1243, 64] on button "Offline" at bounding box center [1243, 62] width 155 height 20
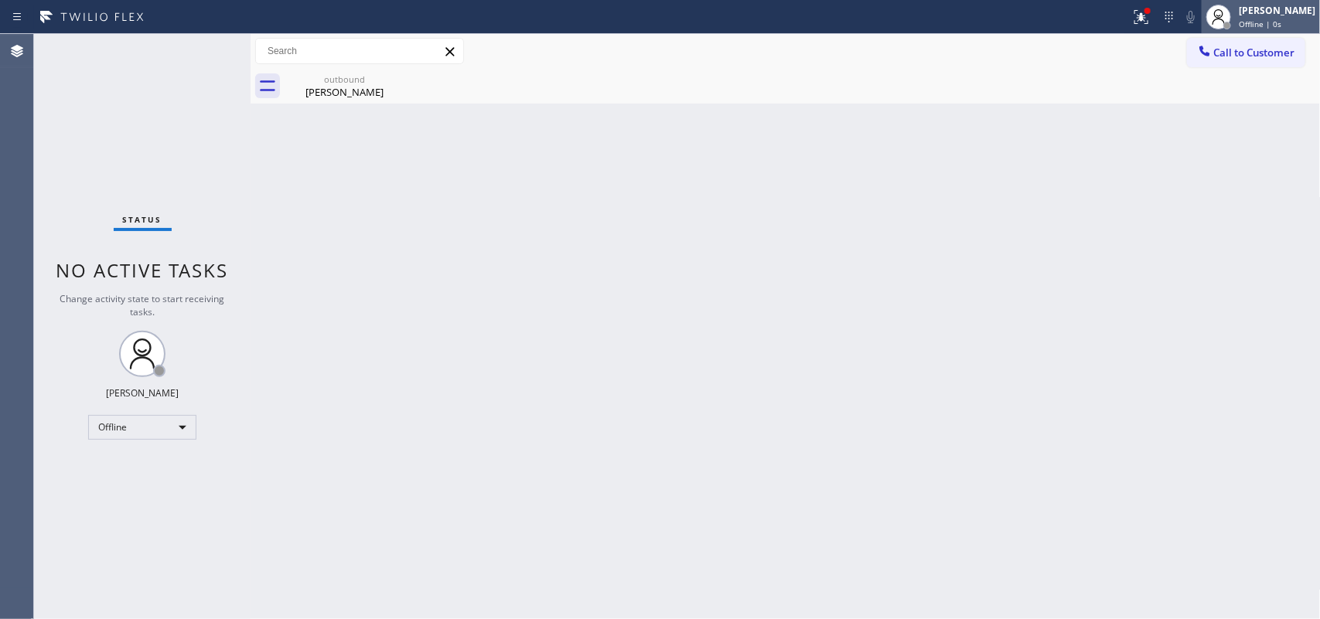
click at [1281, 19] on span "Offline | 0s" at bounding box center [1260, 24] width 43 height 11
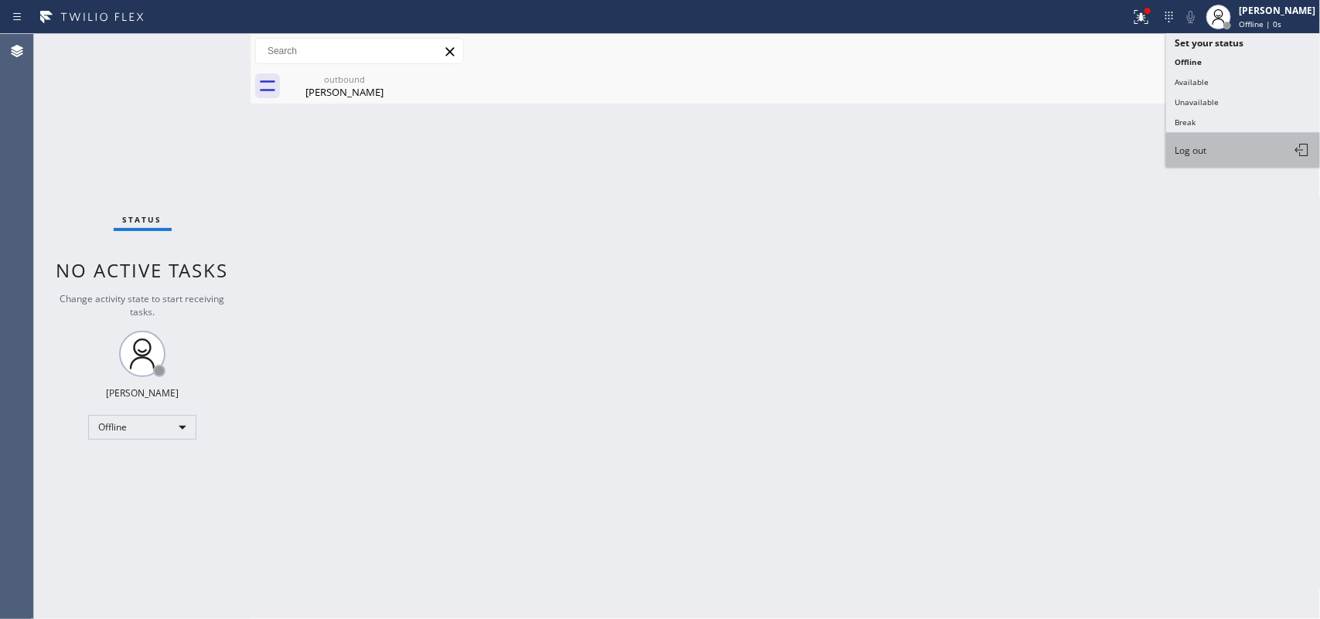
click at [1243, 145] on button "Log out" at bounding box center [1243, 150] width 155 height 34
